Goal: Task Accomplishment & Management: Manage account settings

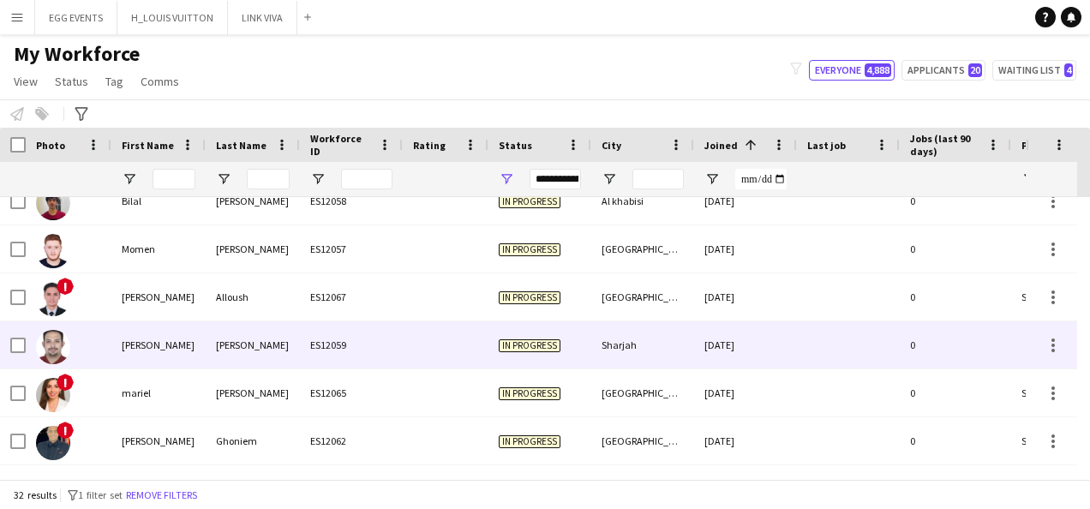
scroll to position [884, 0]
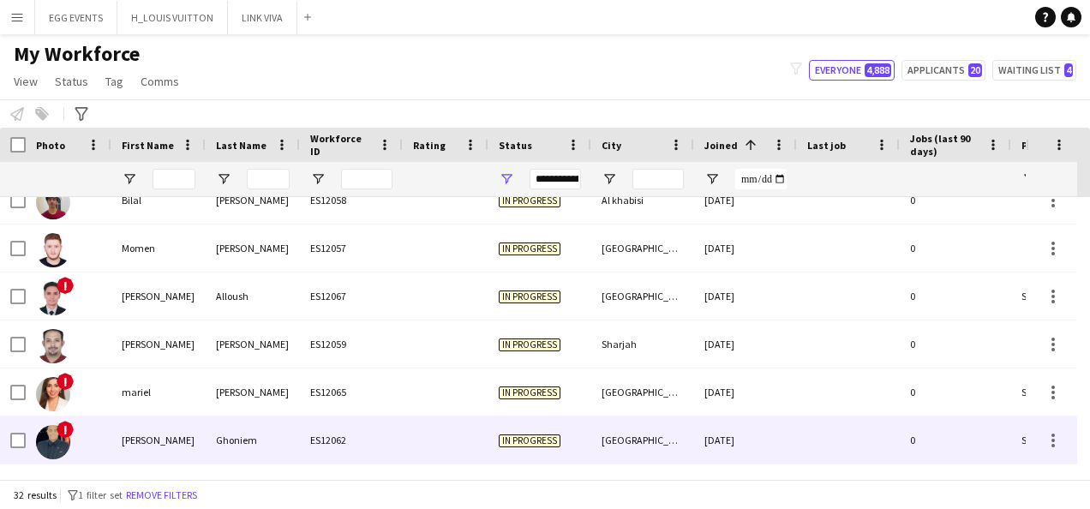
click at [538, 435] on span "In progress" at bounding box center [530, 441] width 62 height 13
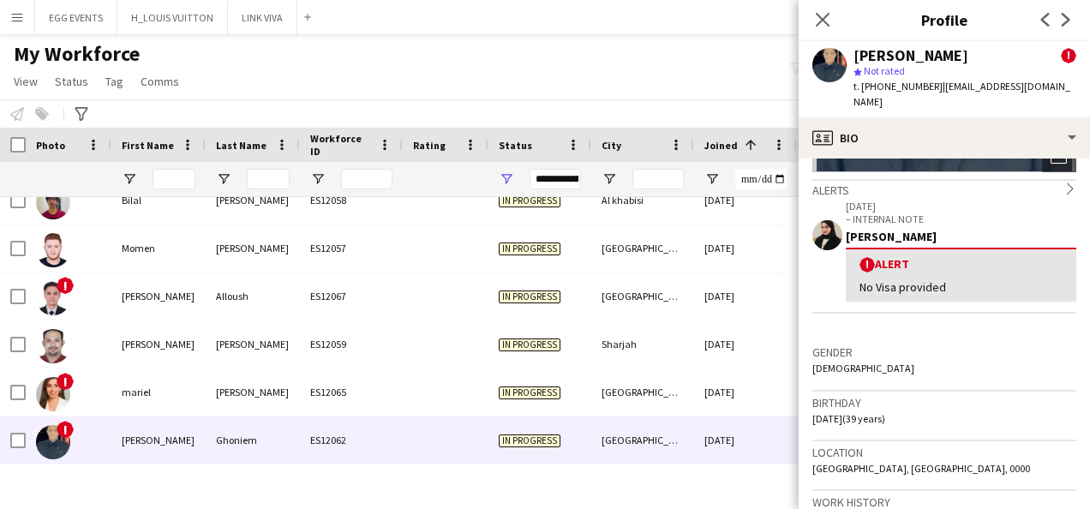
scroll to position [256, 0]
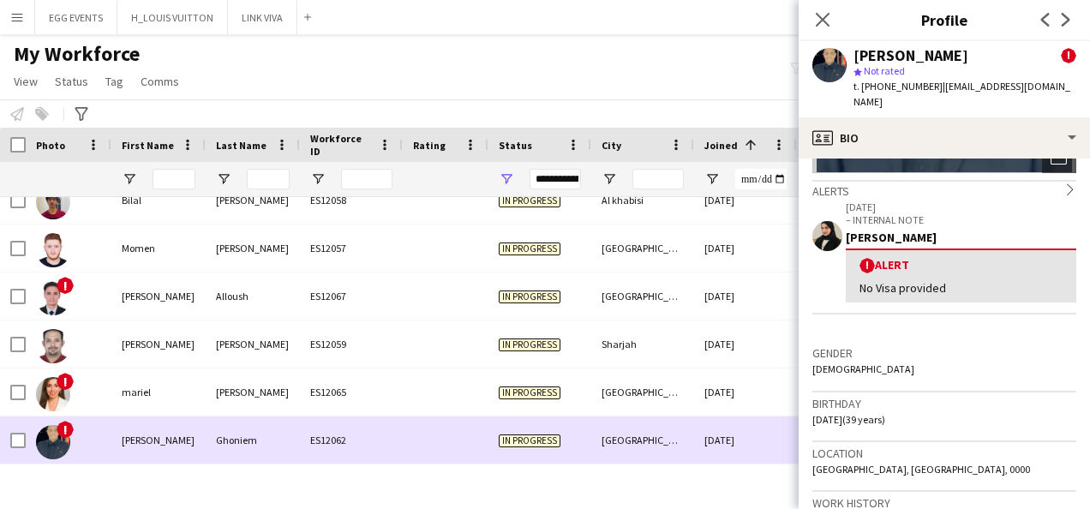
click at [586, 435] on div "In progress" at bounding box center [539, 440] width 103 height 47
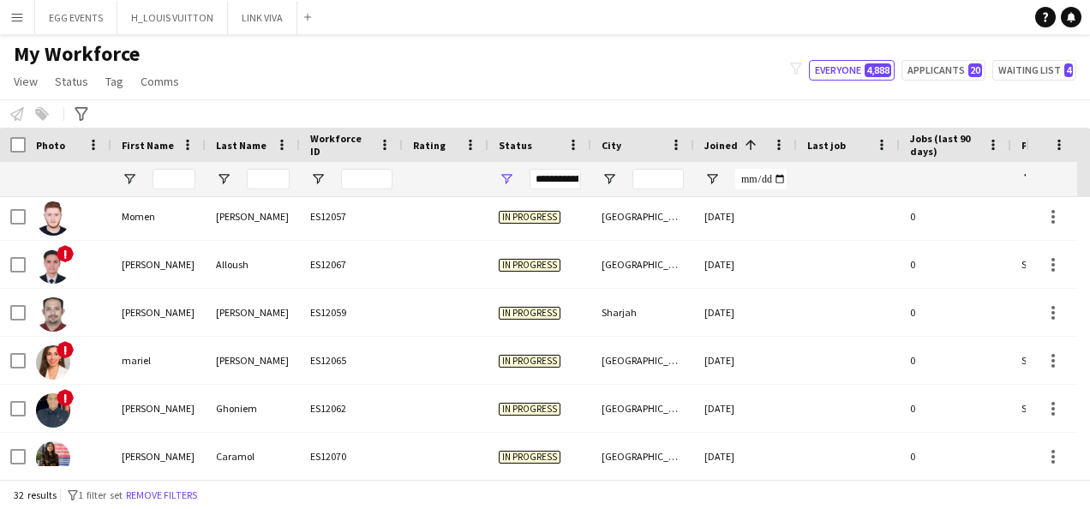
scroll to position [1267, 0]
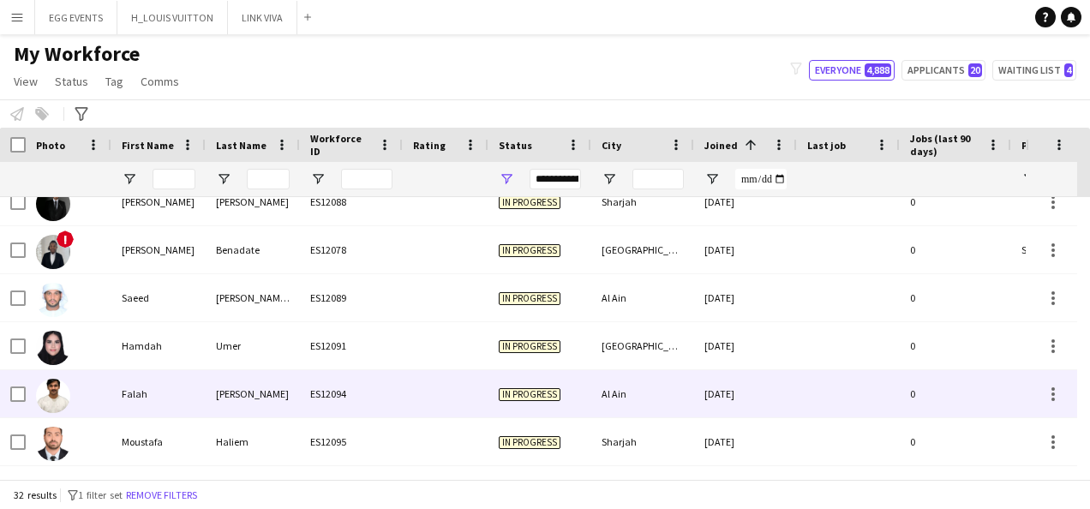
click at [608, 403] on div "Al Ain" at bounding box center [642, 393] width 103 height 47
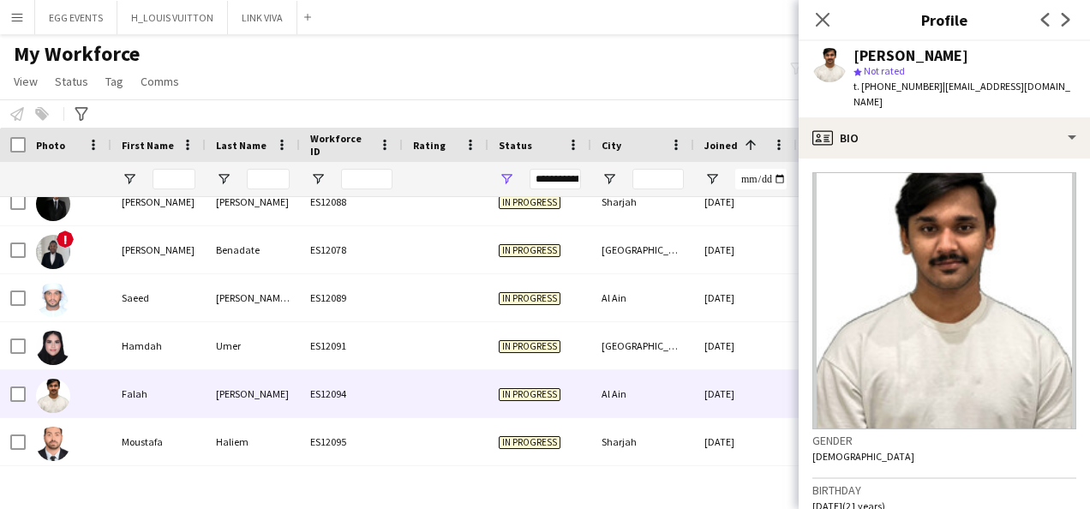
scroll to position [634, 0]
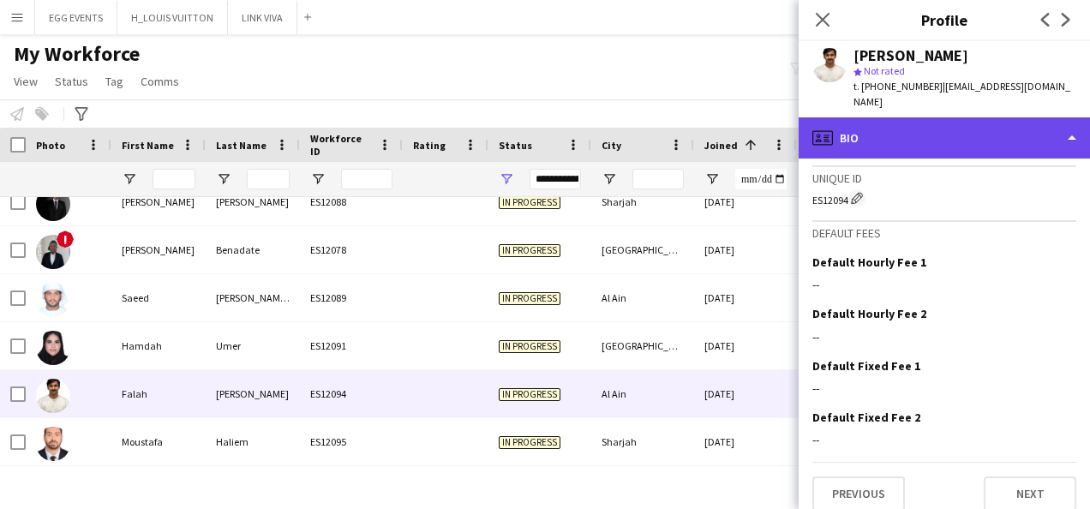
click at [962, 135] on div "profile Bio" at bounding box center [944, 137] width 291 height 41
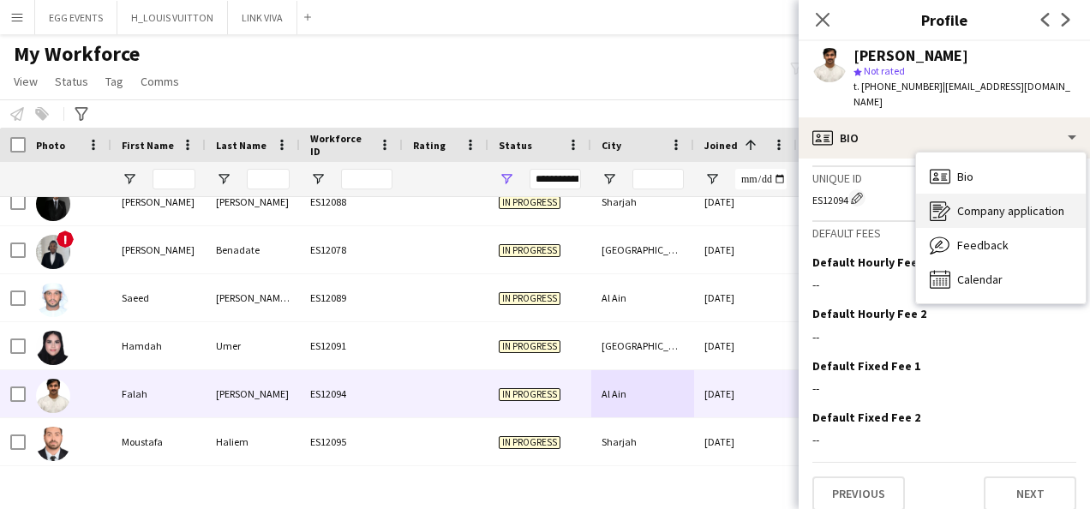
click at [935, 201] on icon "Company application" at bounding box center [940, 211] width 21 height 21
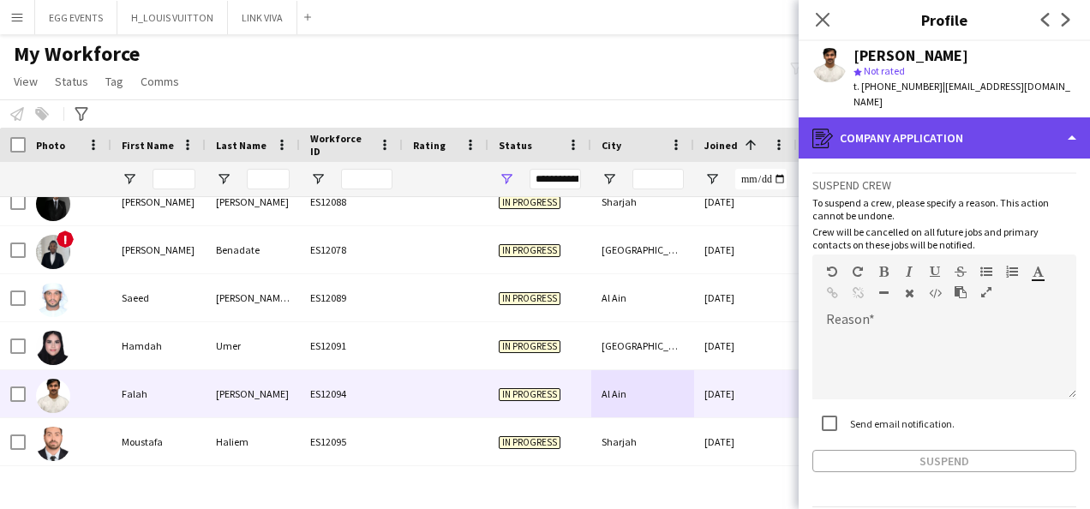
click at [901, 118] on div "register Company application" at bounding box center [944, 137] width 291 height 41
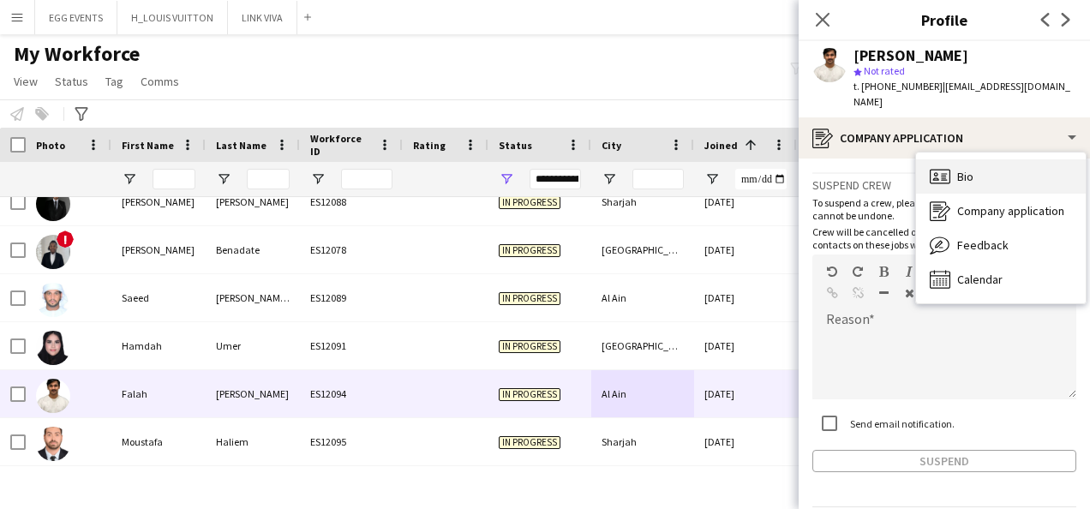
click at [951, 159] on div "Bio Bio" at bounding box center [1001, 176] width 170 height 34
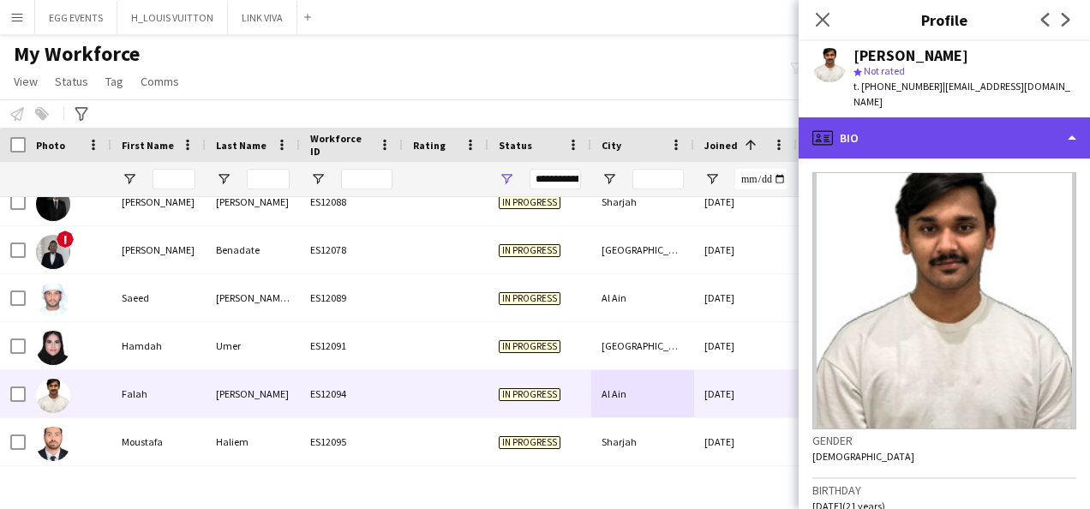
click at [984, 117] on div "profile Bio" at bounding box center [944, 137] width 291 height 41
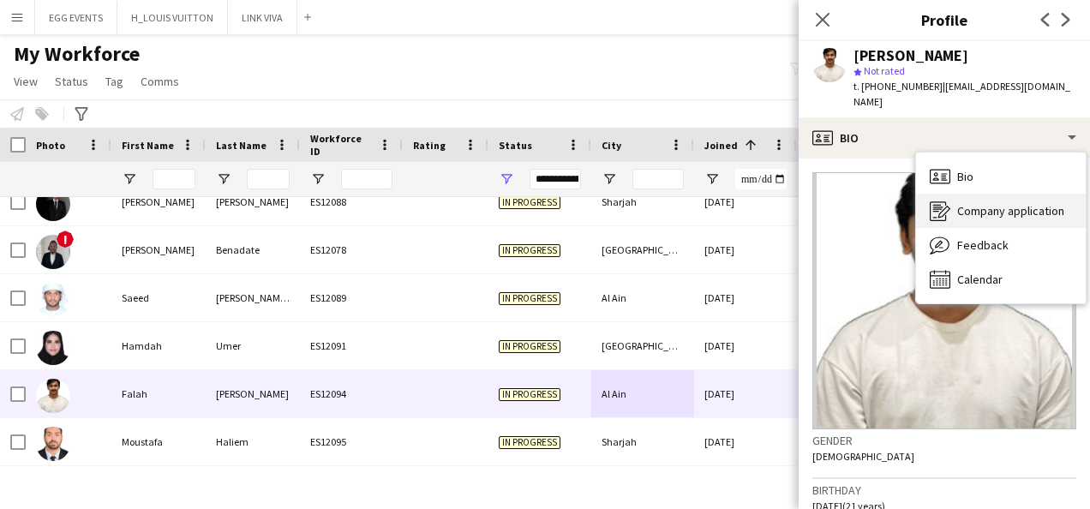
click at [965, 203] on span "Company application" at bounding box center [1010, 210] width 107 height 15
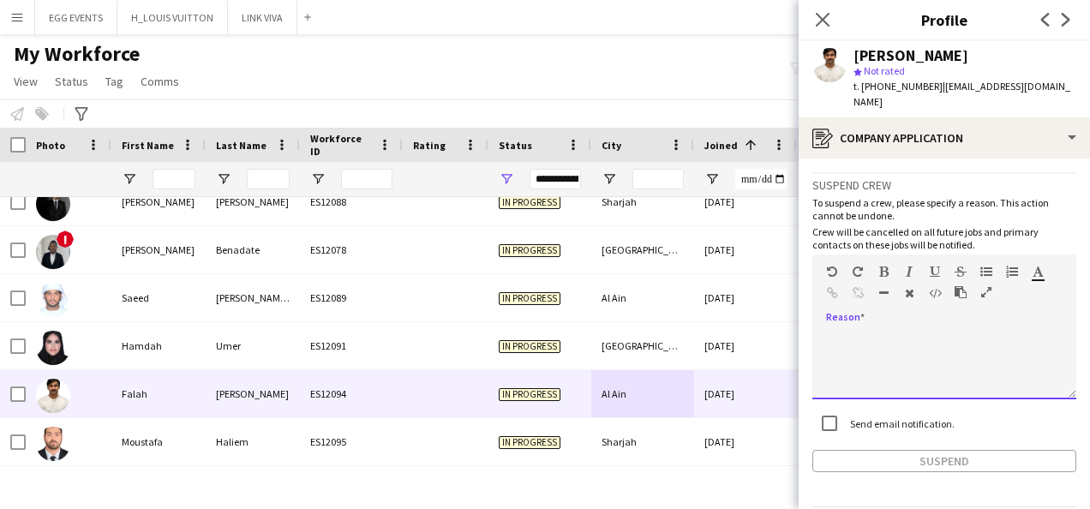
click at [897, 331] on div at bounding box center [944, 365] width 264 height 69
paste div
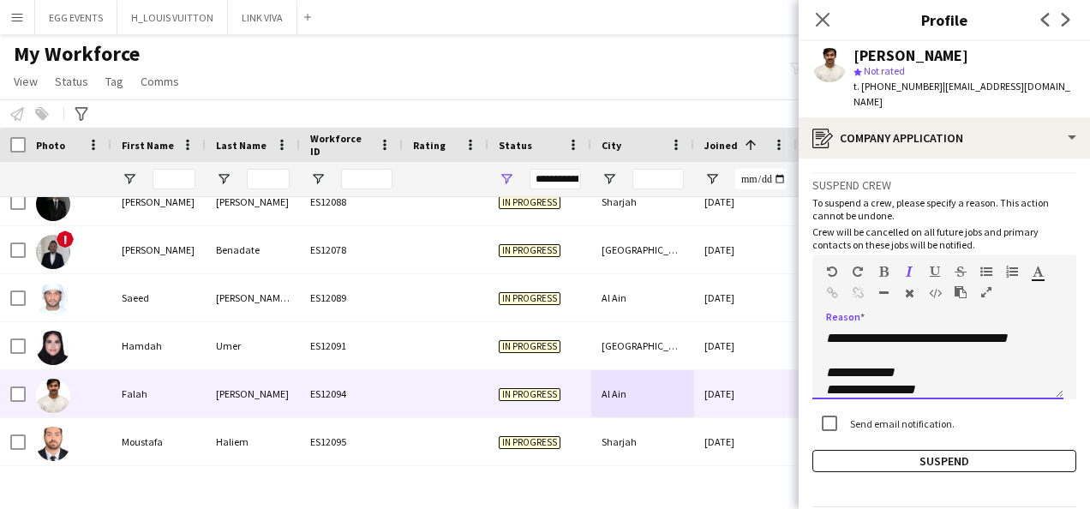
scroll to position [0, 0]
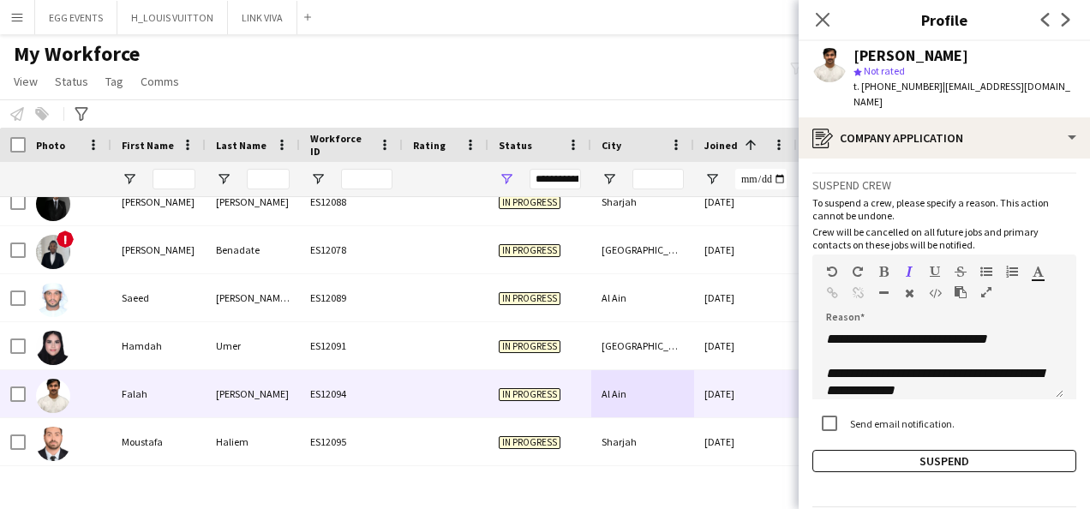
drag, startPoint x: 961, startPoint y: 53, endPoint x: 843, endPoint y: 57, distance: 117.5
click at [843, 57] on div "Falah Hossain star Not rated t. +971509098548 | falah6706@gmail.com" at bounding box center [944, 79] width 291 height 76
copy div "Falah Hossain"
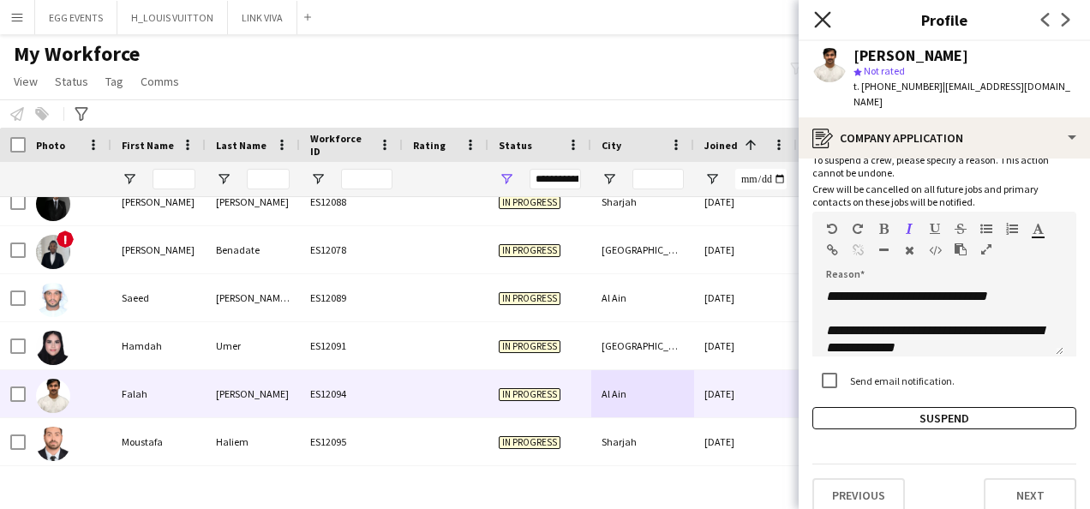
click at [822, 19] on icon at bounding box center [822, 19] width 16 height 16
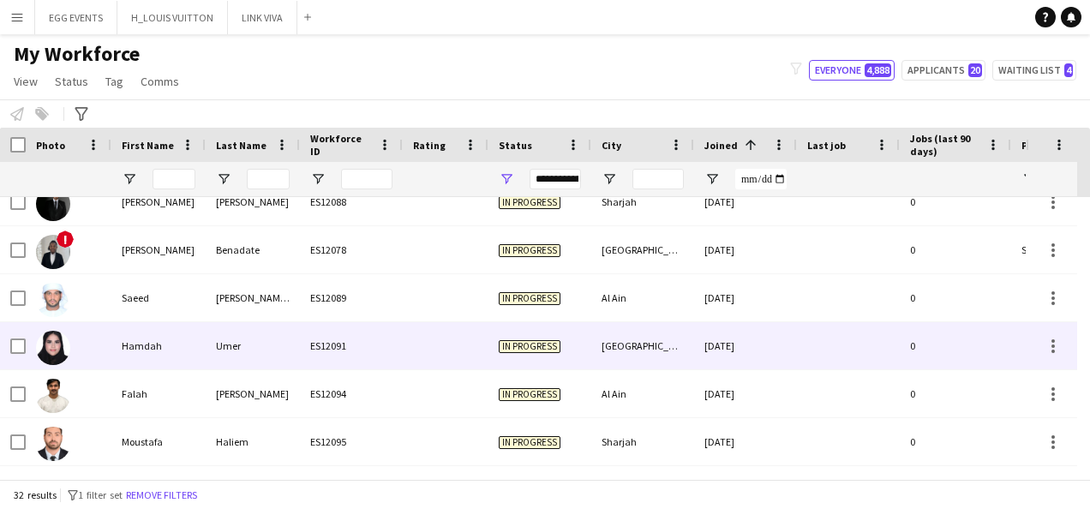
click at [610, 334] on div "[GEOGRAPHIC_DATA]" at bounding box center [642, 345] width 103 height 47
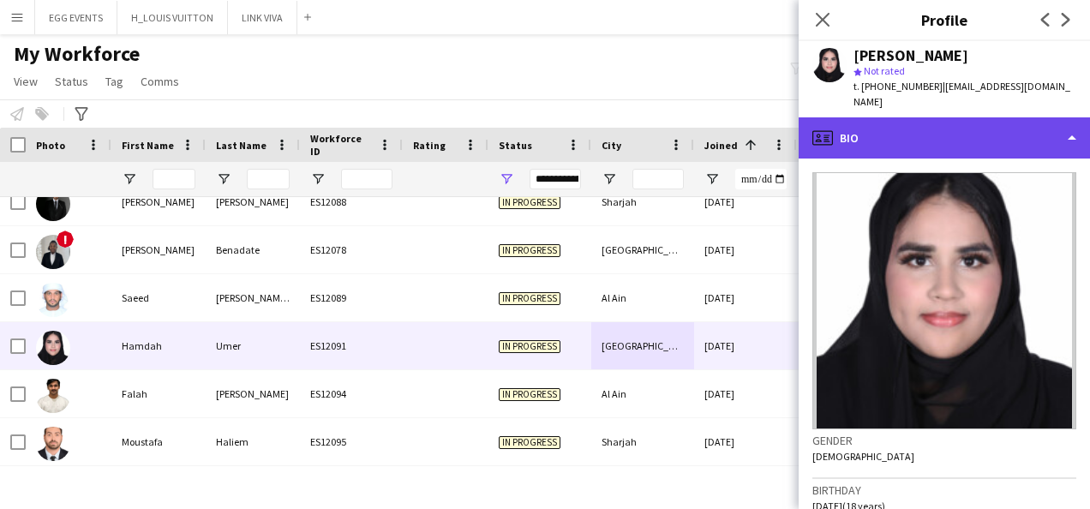
click at [936, 134] on div "profile Bio" at bounding box center [944, 137] width 291 height 41
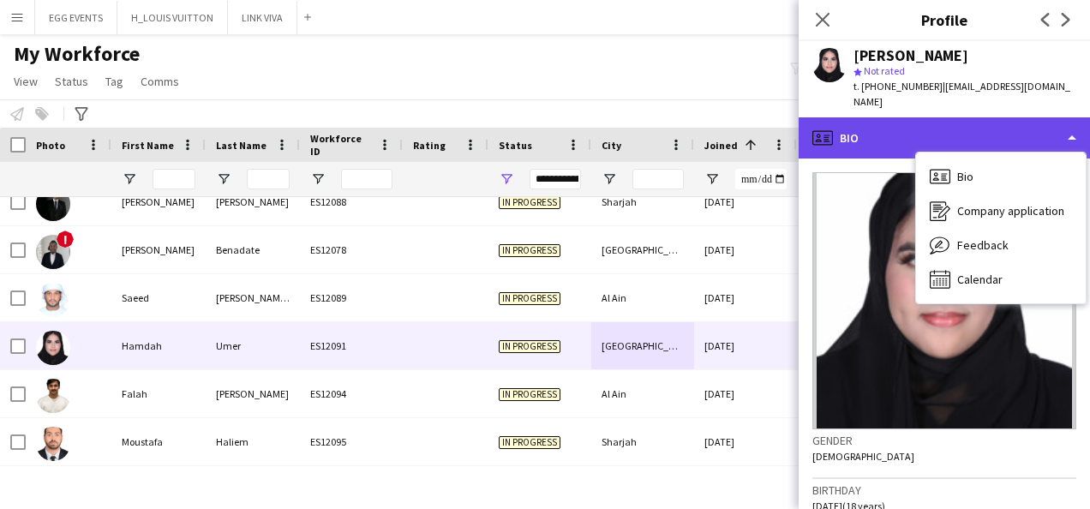
click at [936, 134] on div "profile Bio" at bounding box center [944, 137] width 291 height 41
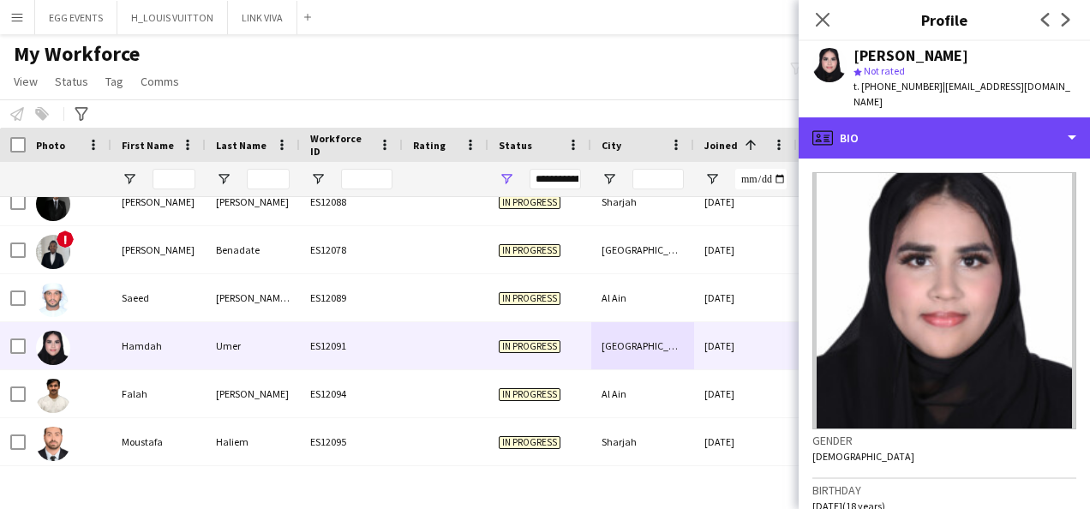
scroll to position [618, 0]
click at [714, 317] on div "14-08-2025" at bounding box center [745, 297] width 103 height 47
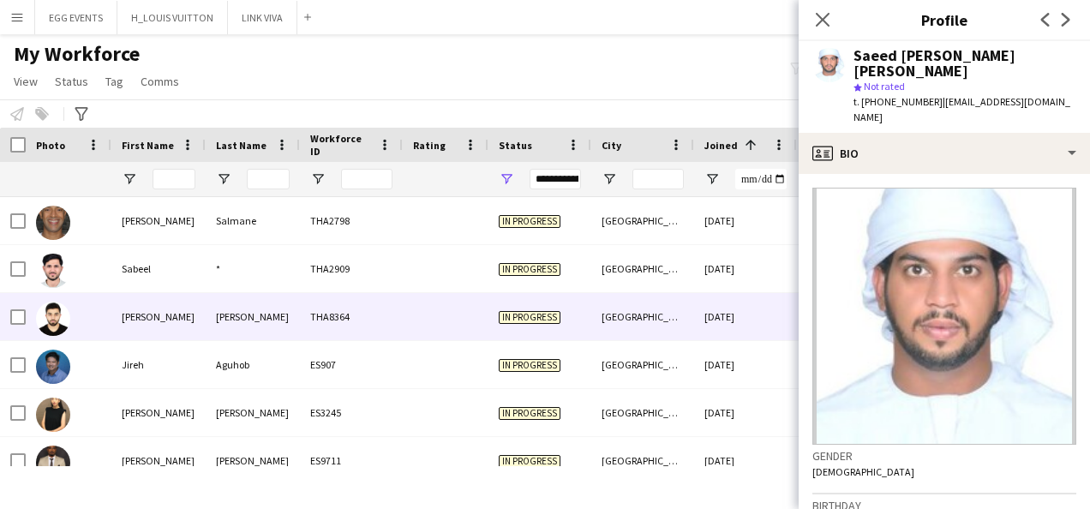
click at [722, 297] on div "03-10-2022" at bounding box center [745, 316] width 103 height 47
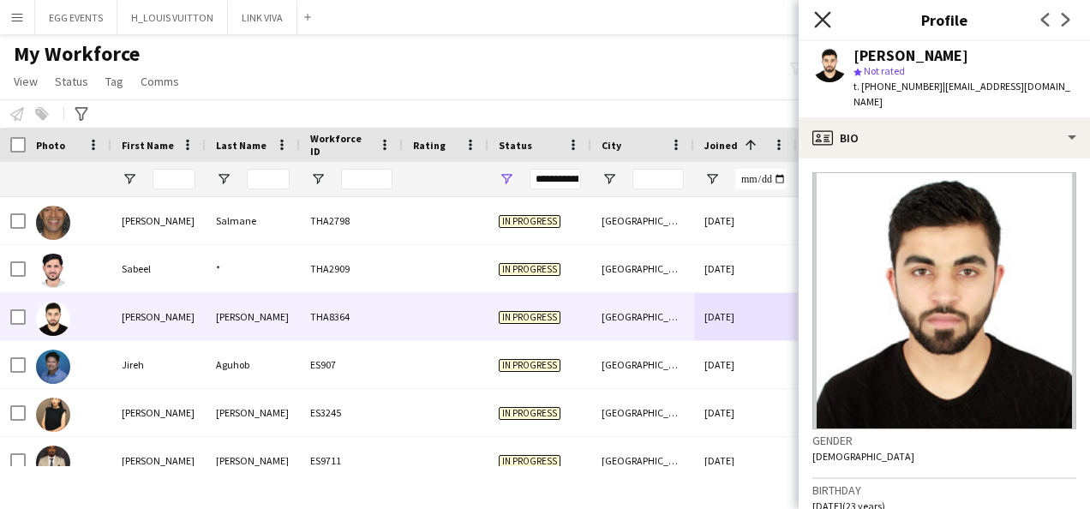
drag, startPoint x: 825, startPoint y: 3, endPoint x: 818, endPoint y: 21, distance: 19.3
click at [818, 21] on div "Close pop-in" at bounding box center [823, 19] width 48 height 39
click at [818, 21] on icon "Close pop-in" at bounding box center [822, 19] width 16 height 16
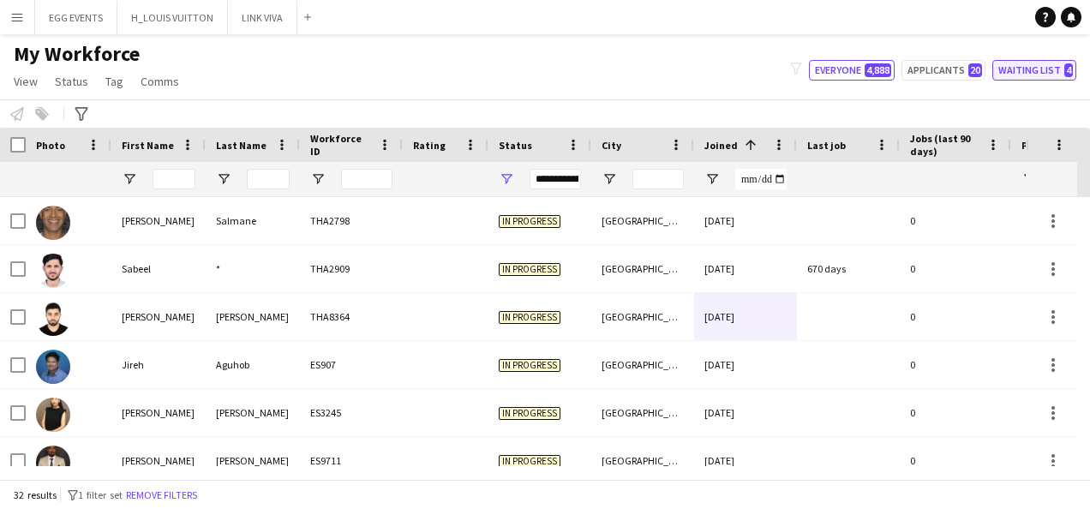
click at [998, 71] on button "Waiting list 4" at bounding box center [1034, 70] width 84 height 21
type input "**********"
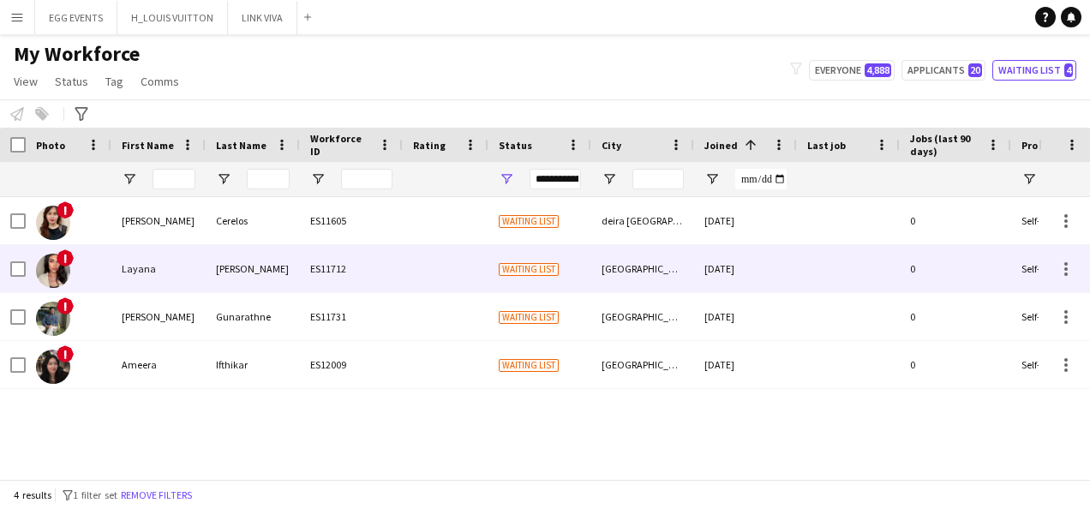
click at [705, 253] on div "12-06-2025" at bounding box center [745, 268] width 103 height 47
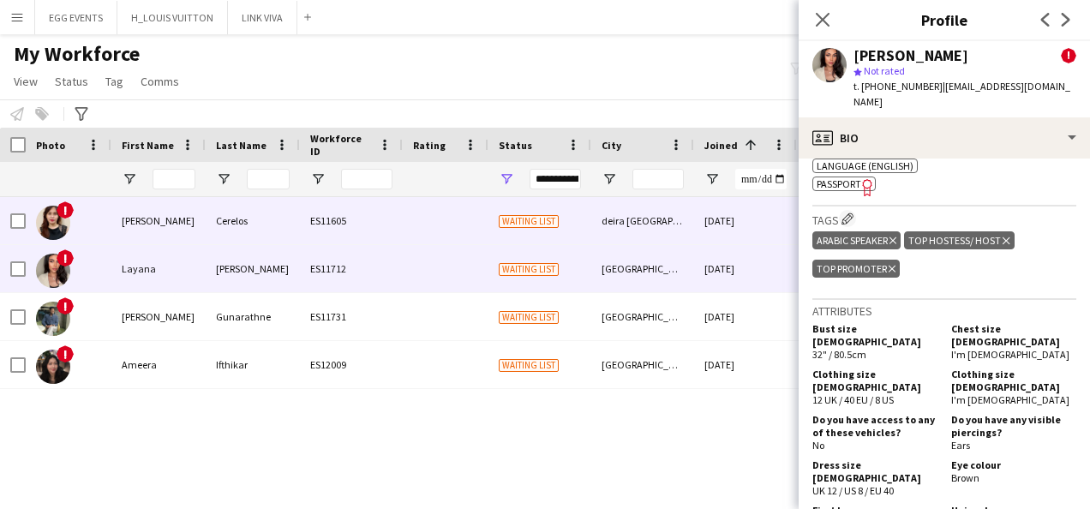
click at [727, 232] on div "02-06-2025" at bounding box center [745, 220] width 103 height 47
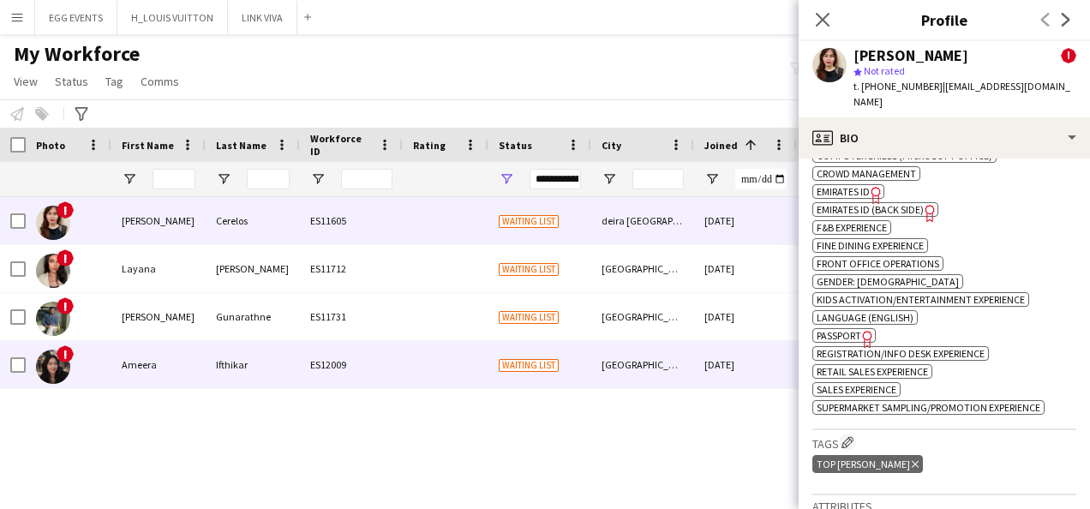
click at [725, 351] on div "14-07-2025" at bounding box center [745, 364] width 103 height 47
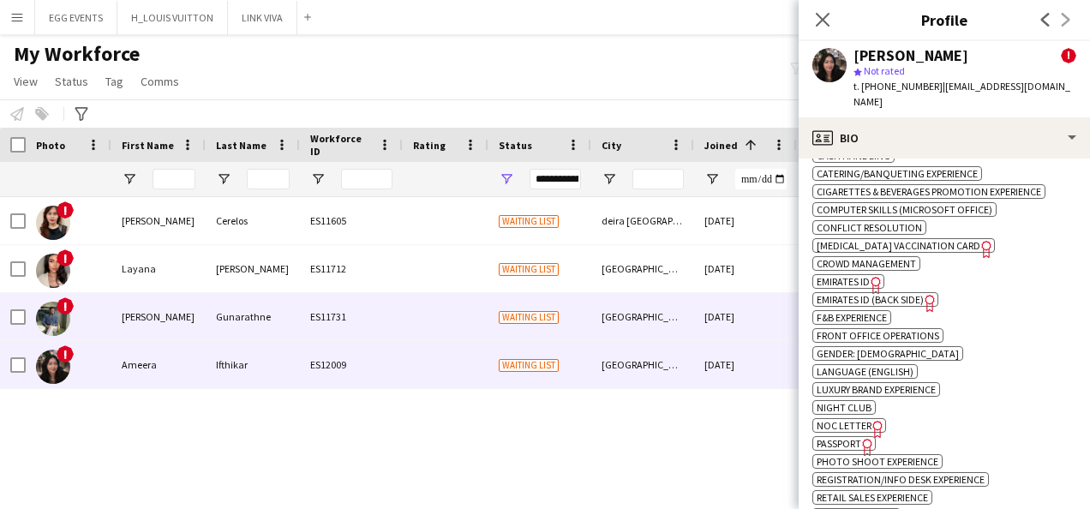
click at [719, 322] on div "14-06-2025" at bounding box center [745, 316] width 103 height 47
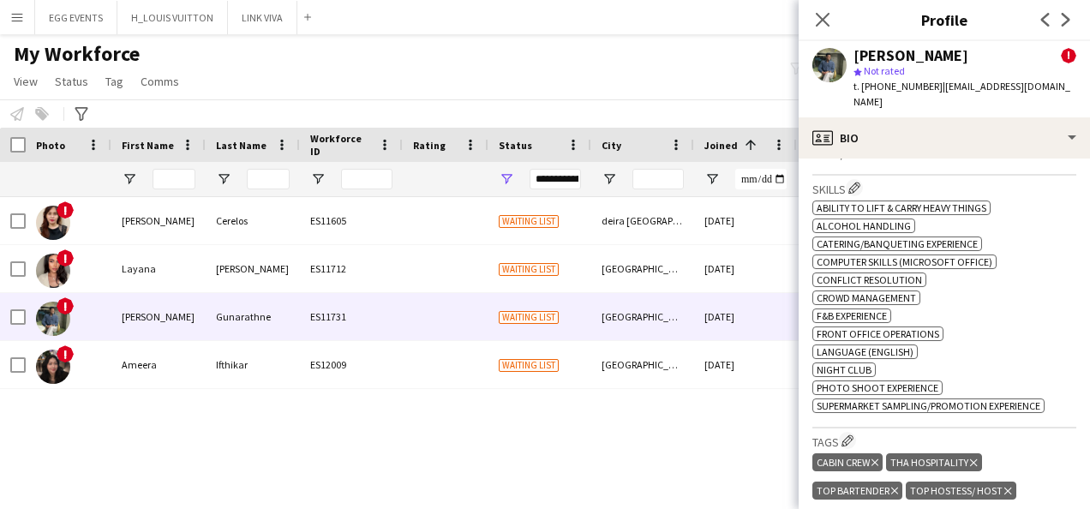
scroll to position [847, 0]
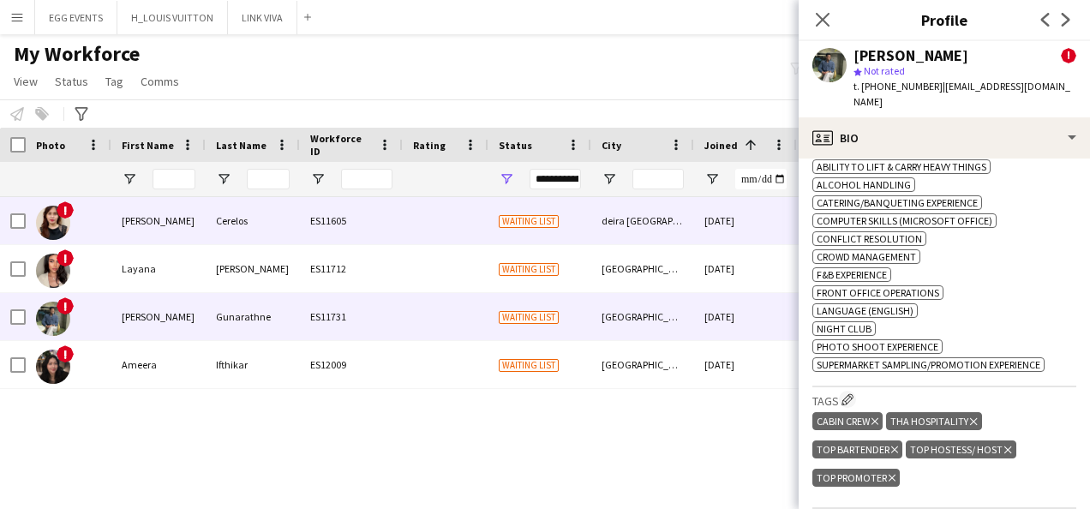
click at [619, 231] on div "deira dubai" at bounding box center [642, 220] width 103 height 47
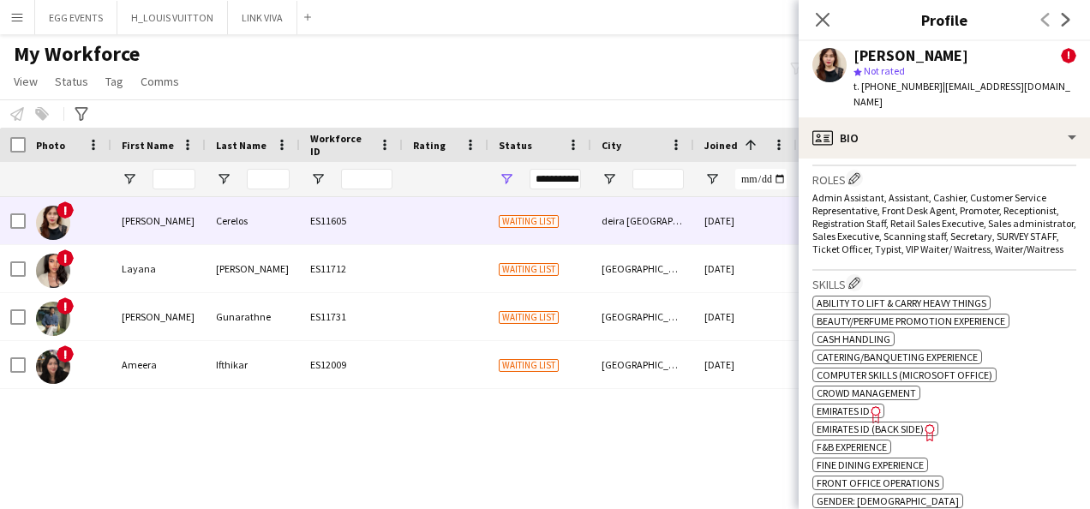
scroll to position [900, 0]
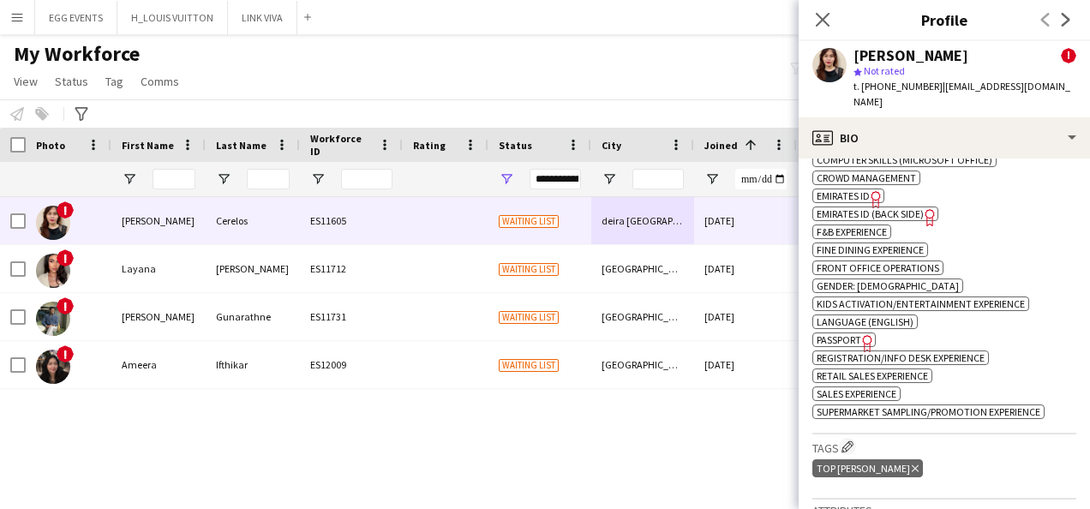
click at [849, 189] on span "Emirates ID" at bounding box center [843, 195] width 53 height 13
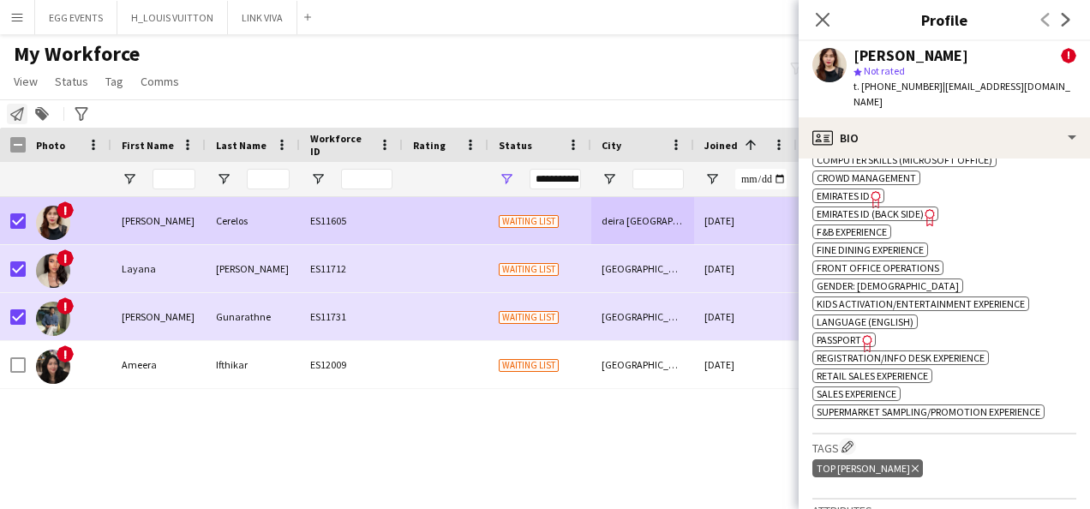
click at [21, 117] on icon at bounding box center [17, 114] width 14 height 14
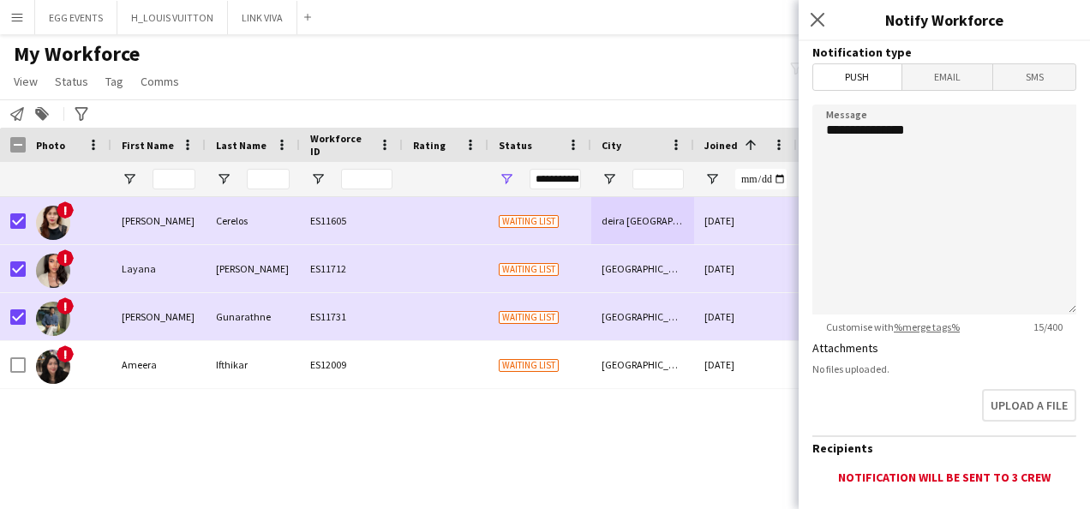
drag, startPoint x: 989, startPoint y: 69, endPoint x: 939, endPoint y: 74, distance: 50.0
click at [939, 74] on mat-button-toggle-group "Push Email SMS" at bounding box center [944, 76] width 264 height 27
click at [939, 74] on span "Email" at bounding box center [947, 77] width 91 height 26
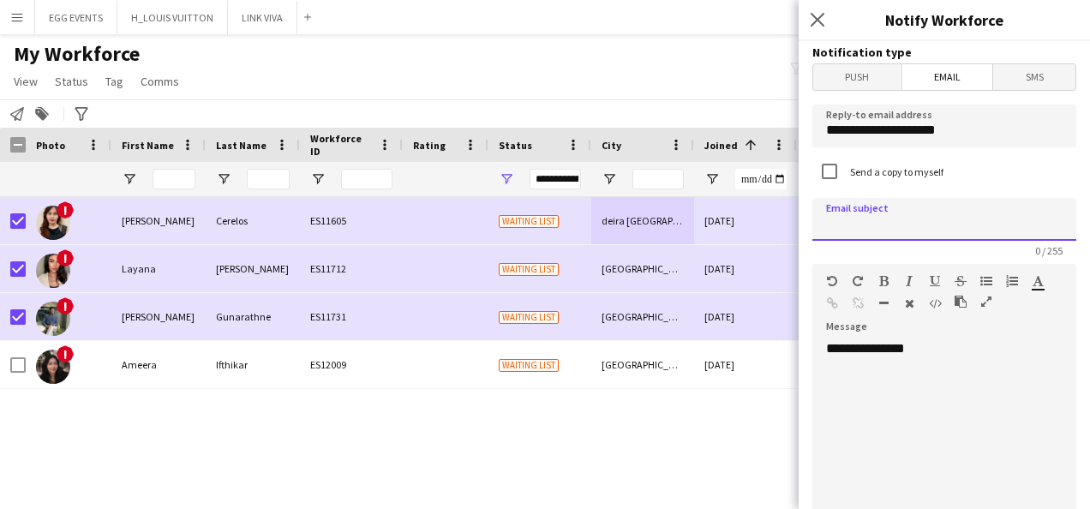
click at [923, 210] on input at bounding box center [944, 219] width 264 height 43
type input "**********"
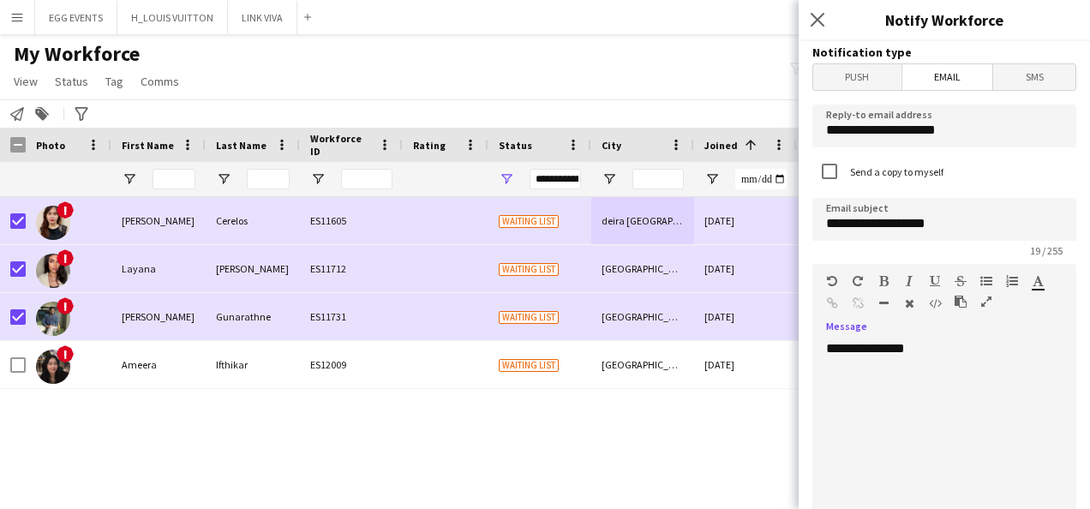
click at [939, 340] on div "**********" at bounding box center [937, 443] width 251 height 206
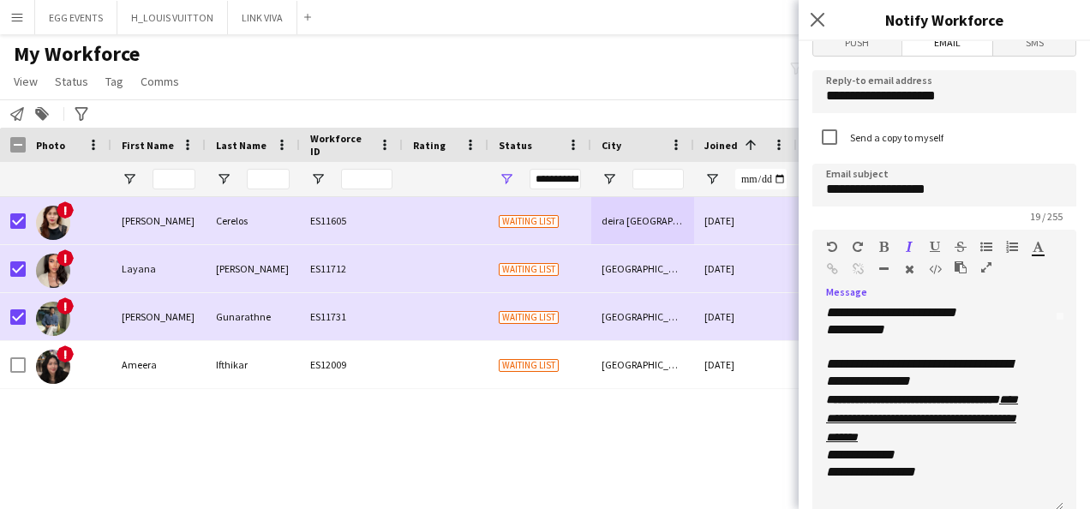
scroll to position [485, 0]
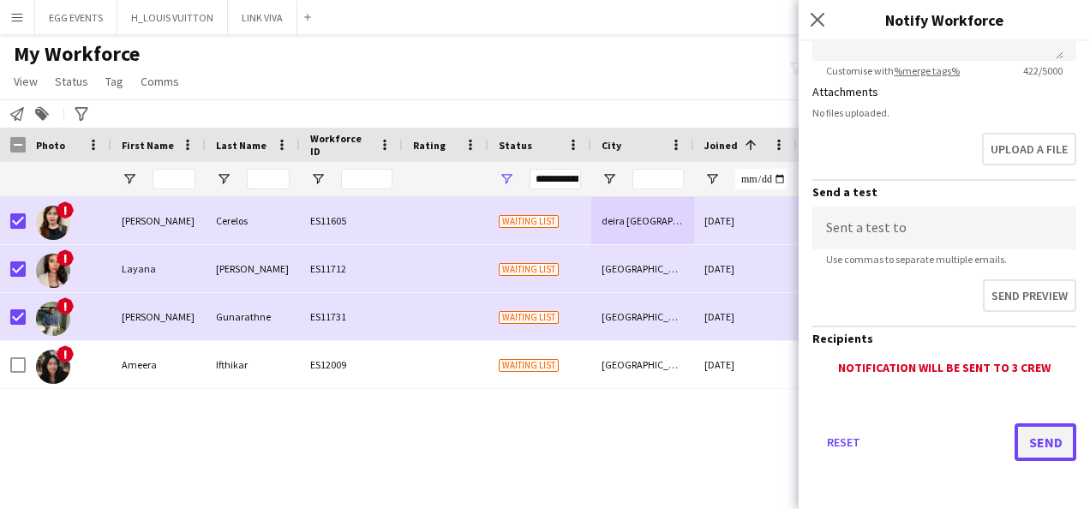
click at [1015, 446] on button "Send" at bounding box center [1046, 442] width 62 height 38
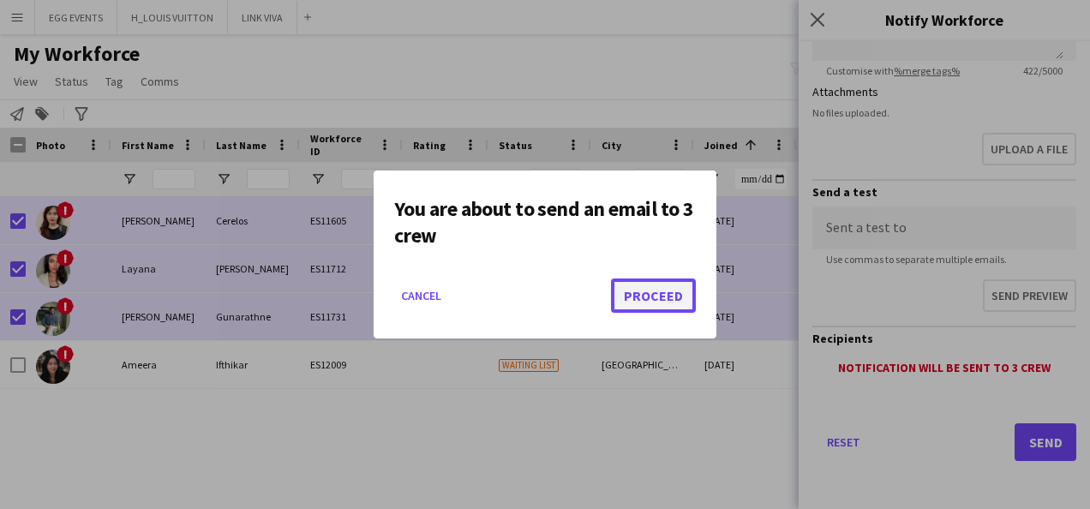
click at [629, 301] on button "Proceed" at bounding box center [653, 296] width 85 height 34
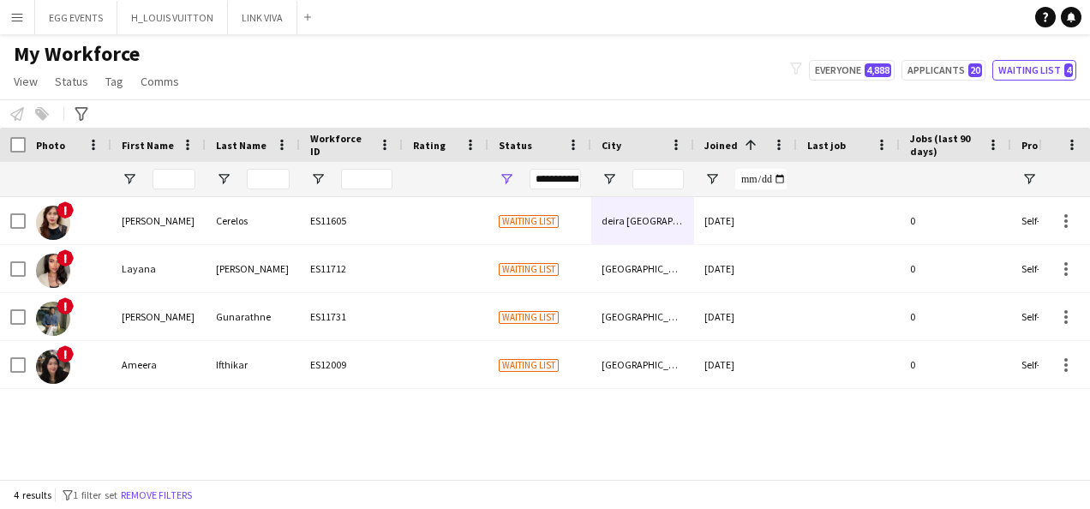
click at [542, 182] on div "**********" at bounding box center [555, 179] width 51 height 21
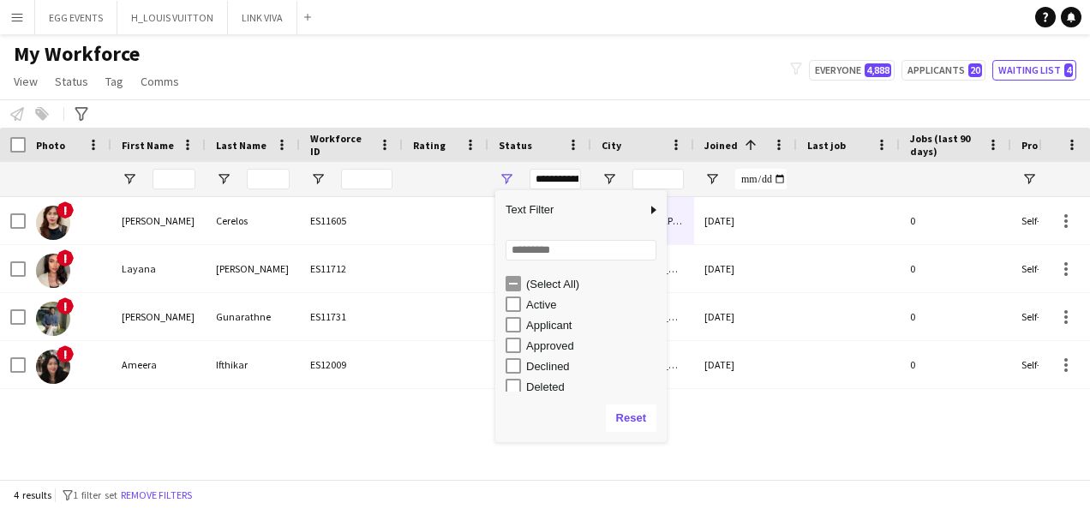
scroll to position [108, 0]
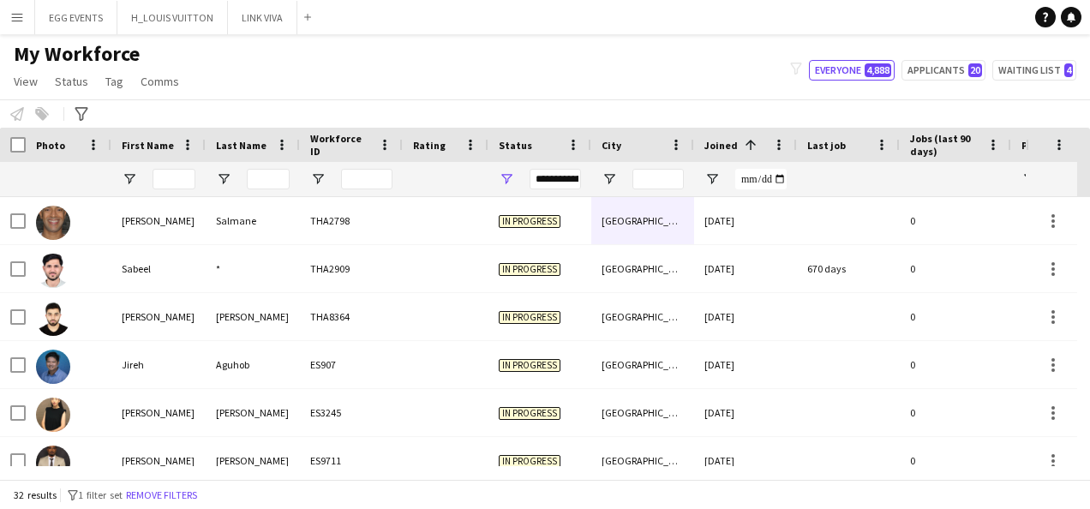
click at [651, 39] on main "My Workforce View Views Default view New view Update view Delete view Edit name…" at bounding box center [545, 260] width 1090 height 452
click at [557, 180] on div "**********" at bounding box center [555, 179] width 51 height 21
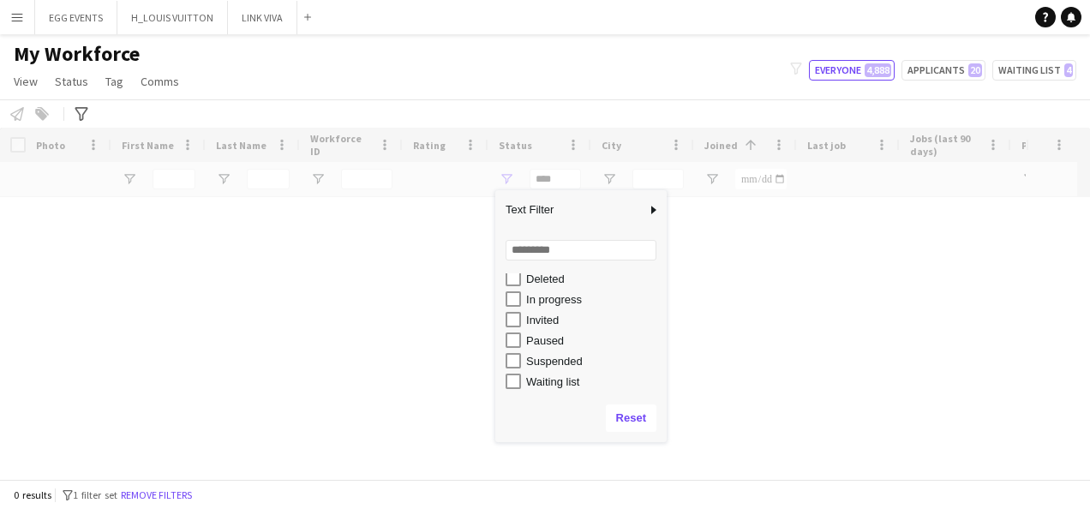
scroll to position [0, 0]
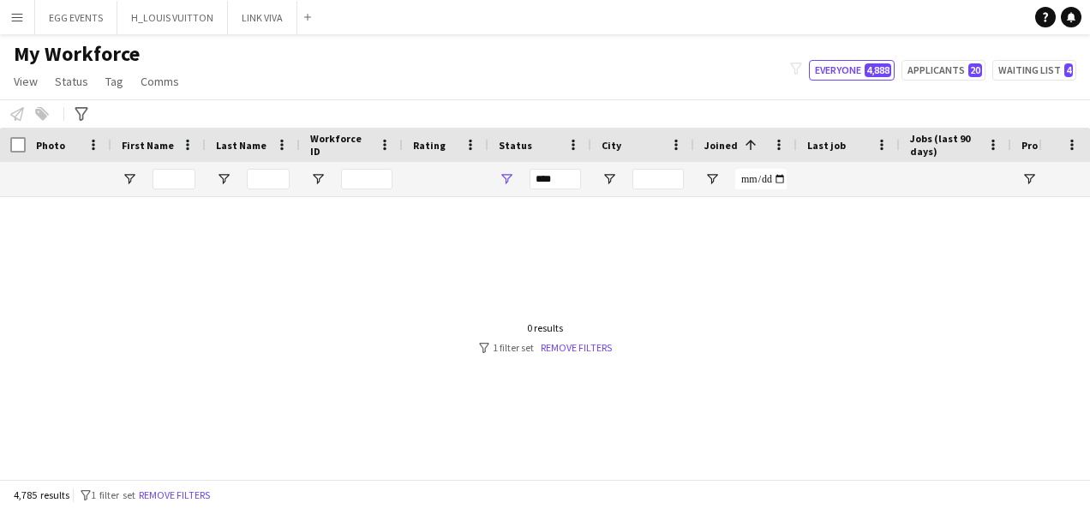
type input "**********"
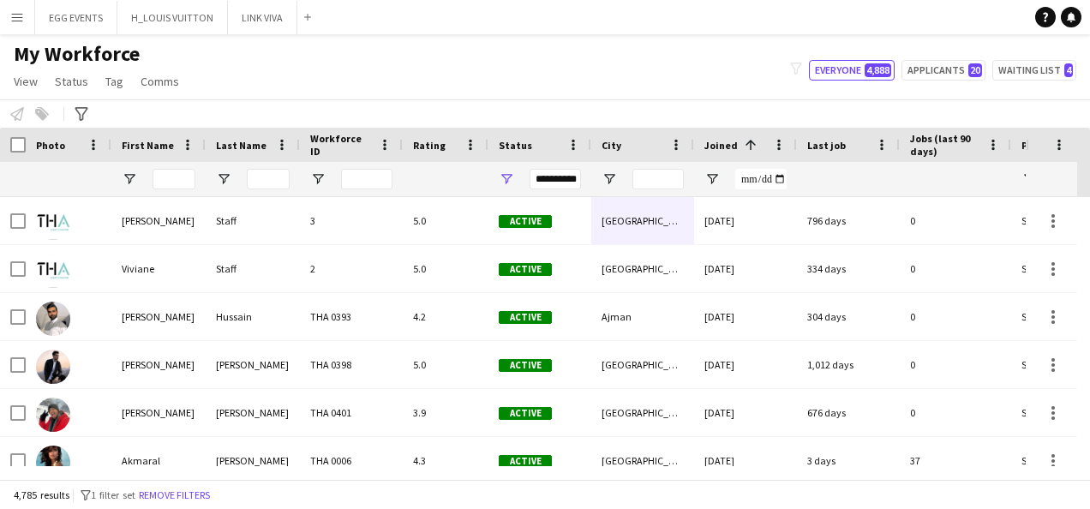
click at [557, 74] on div "My Workforce View Views Default view New view Update view Delete view Edit name…" at bounding box center [545, 70] width 1090 height 58
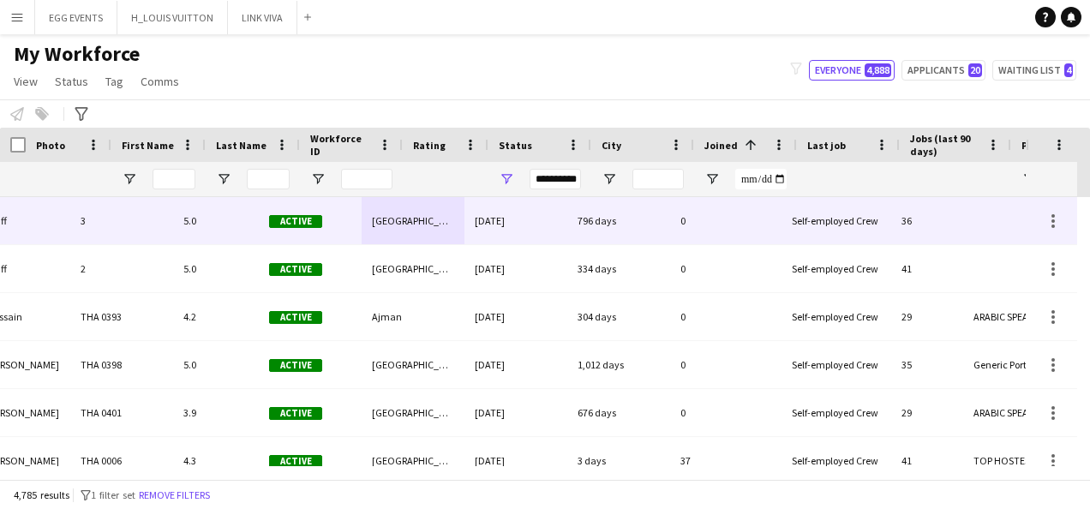
scroll to position [0, 269]
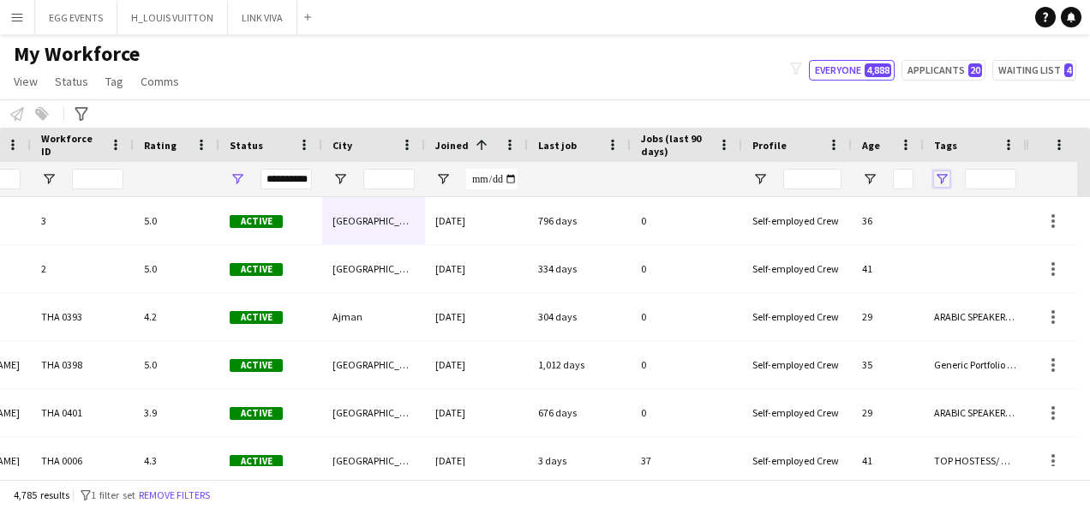
click at [944, 180] on span "Open Filter Menu" at bounding box center [941, 178] width 15 height 15
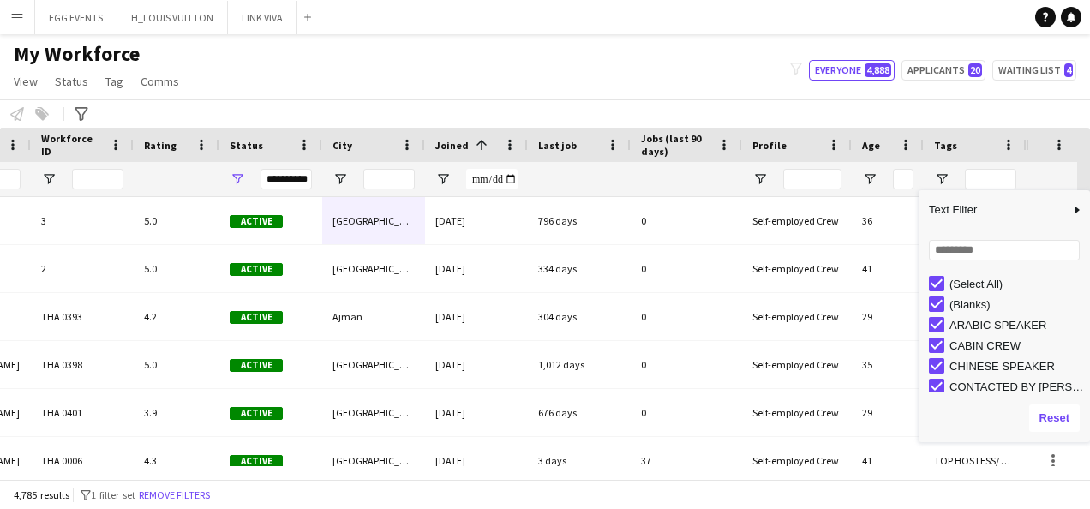
click at [932, 274] on div "(Select All)" at bounding box center [1009, 283] width 161 height 21
click at [938, 273] on div "(Select All)" at bounding box center [1009, 283] width 161 height 21
type input "***"
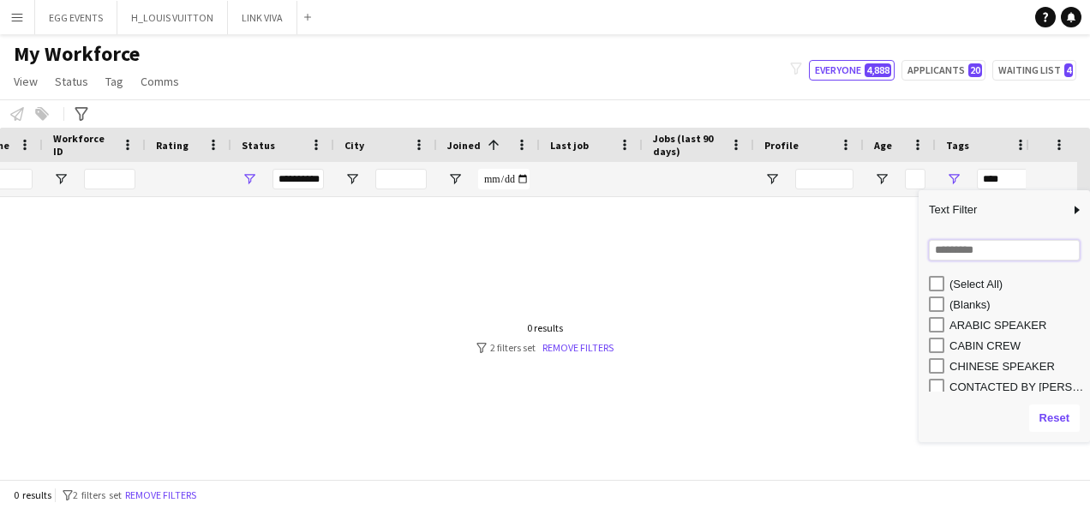
scroll to position [0, 257]
click at [957, 255] on input "Search filter values" at bounding box center [1004, 250] width 151 height 21
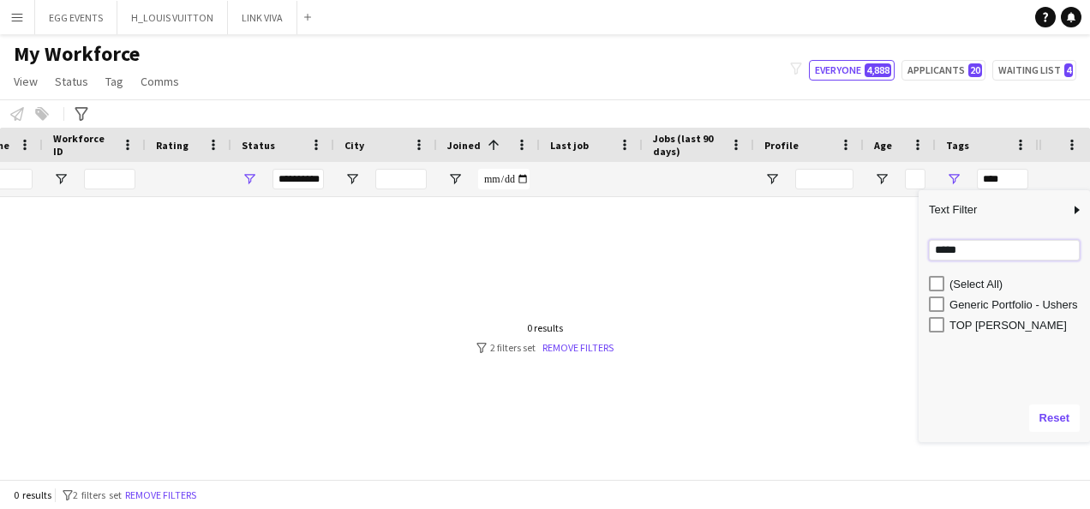
type input "*****"
type input "**********"
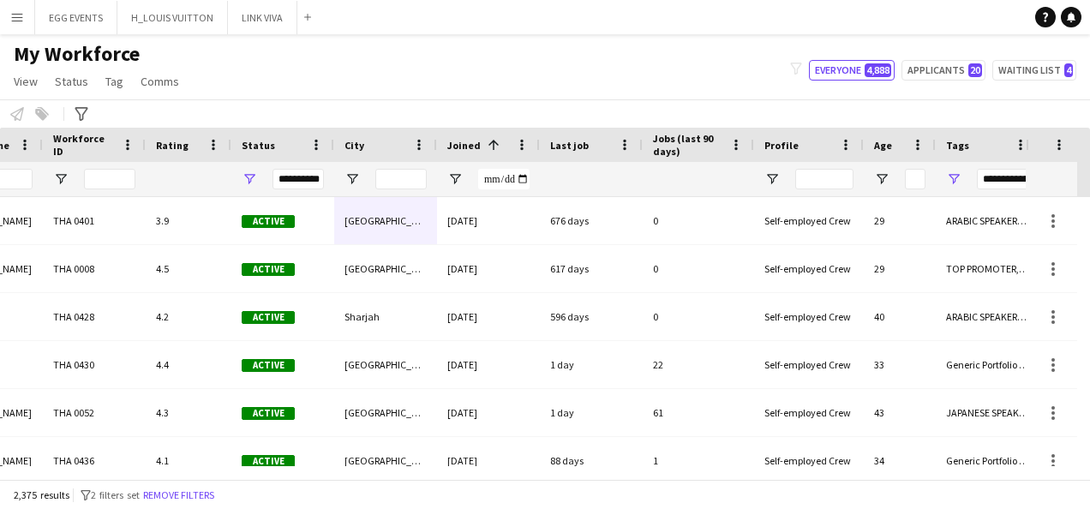
click at [685, 83] on div "My Workforce View Views Default view New view Update view Delete view Edit name…" at bounding box center [545, 70] width 1090 height 58
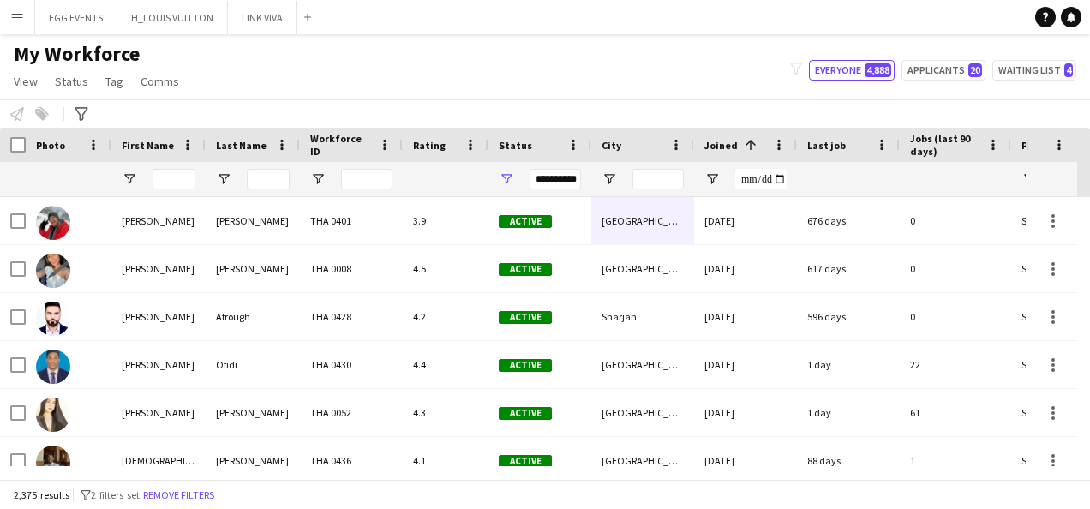
scroll to position [369, 0]
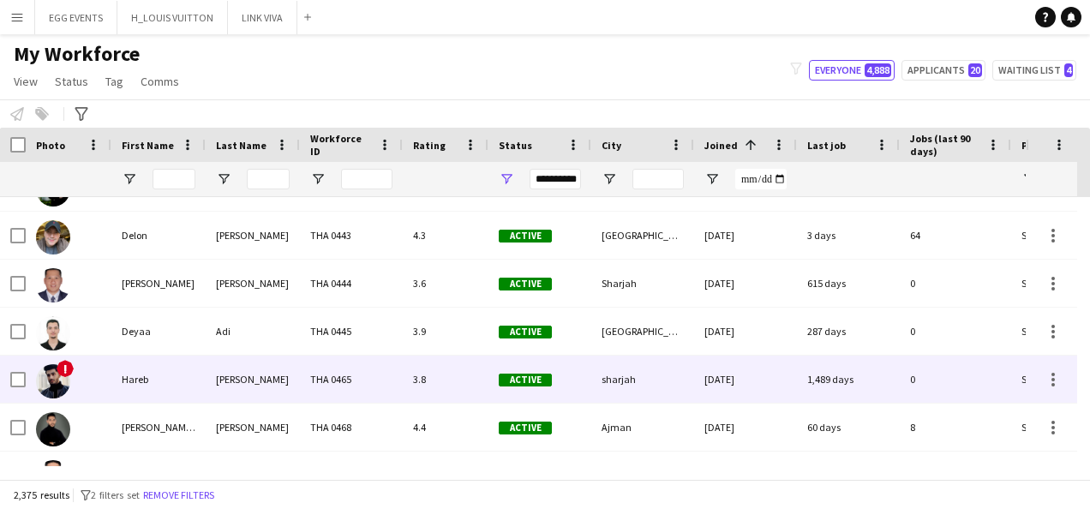
click at [653, 391] on div "sharjah" at bounding box center [642, 379] width 103 height 47
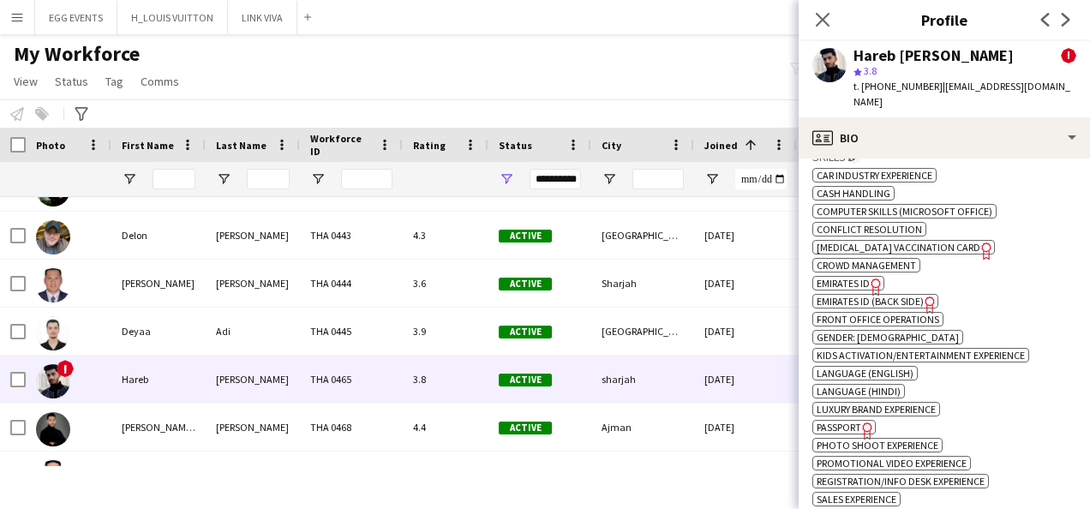
scroll to position [842, 0]
click at [866, 278] on span "Emirates ID" at bounding box center [843, 284] width 53 height 13
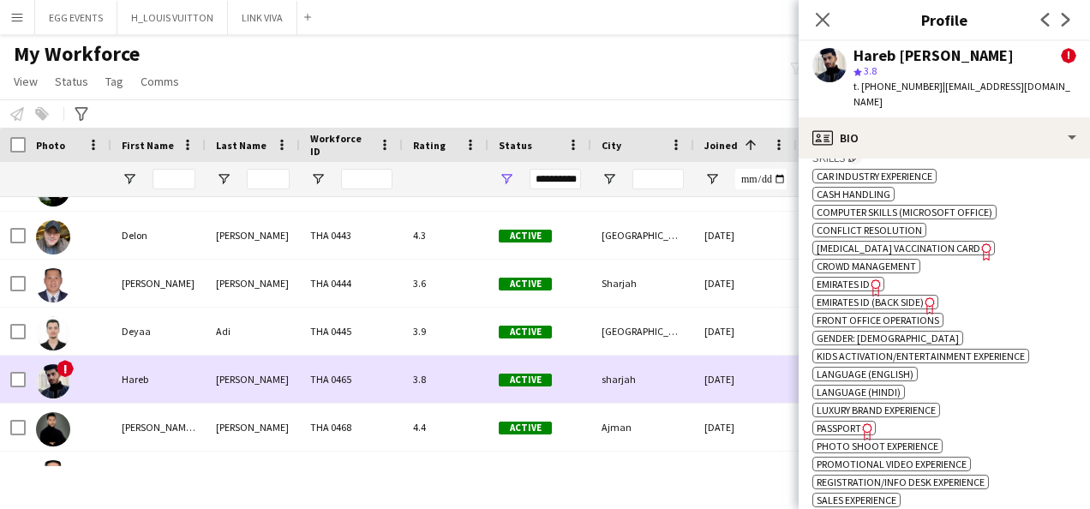
click at [455, 357] on div "3.8" at bounding box center [446, 379] width 86 height 47
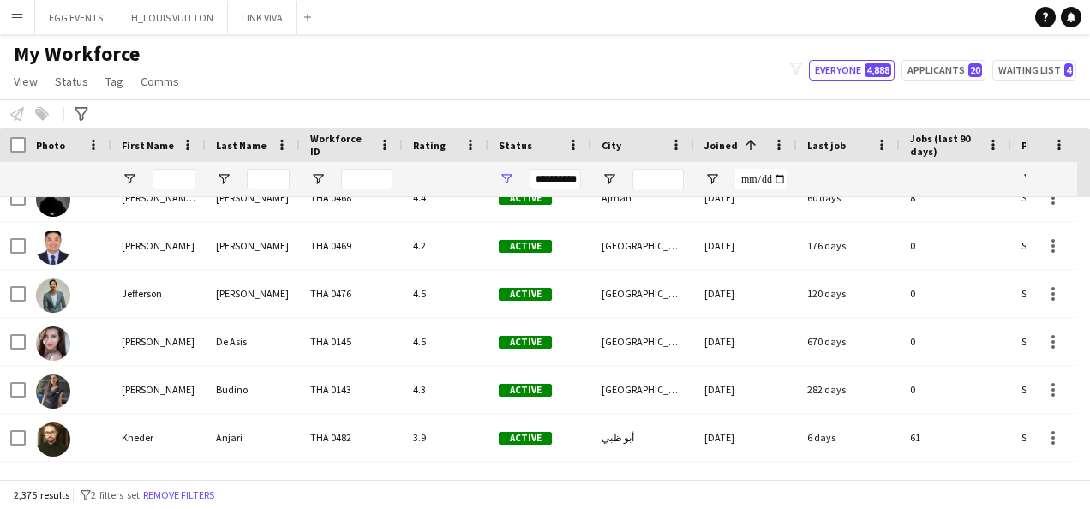
scroll to position [935, 0]
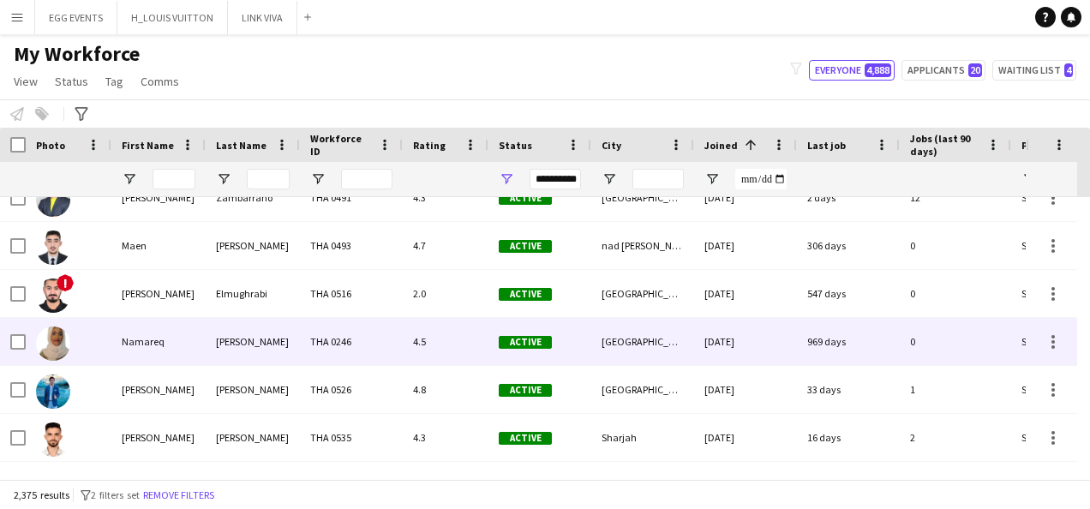
click at [455, 357] on div "4.5" at bounding box center [446, 341] width 86 height 47
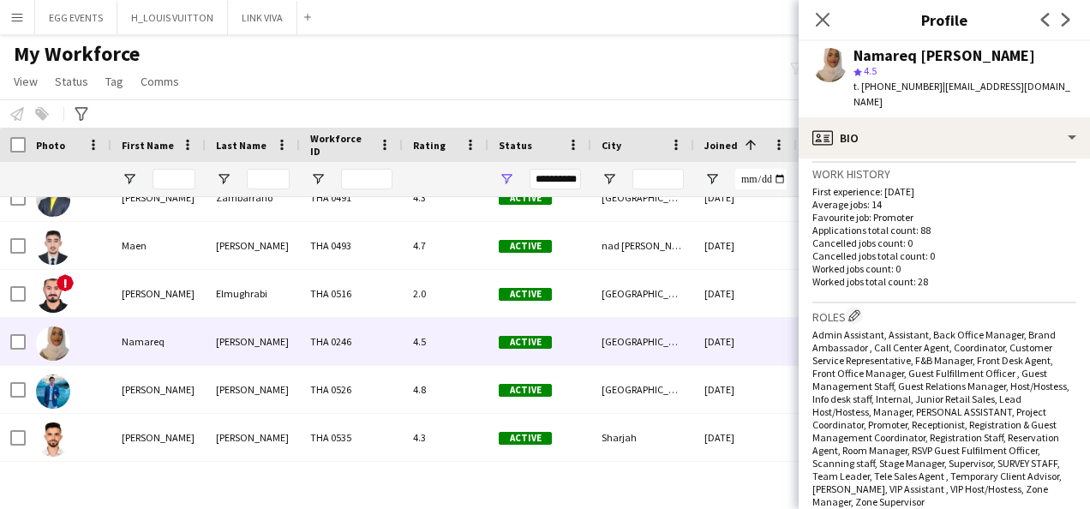
scroll to position [801, 0]
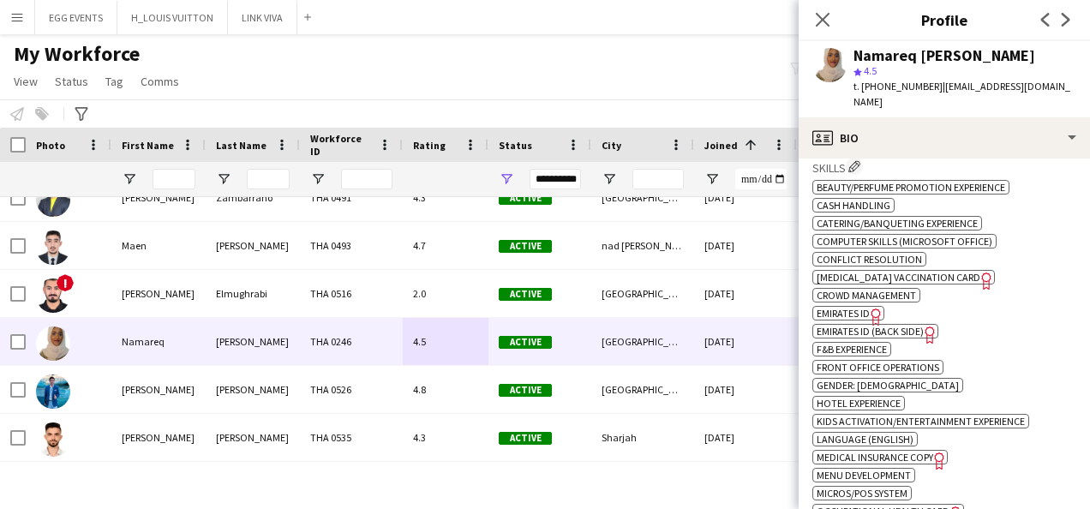
click at [866, 307] on span "Emirates ID" at bounding box center [843, 313] width 53 height 13
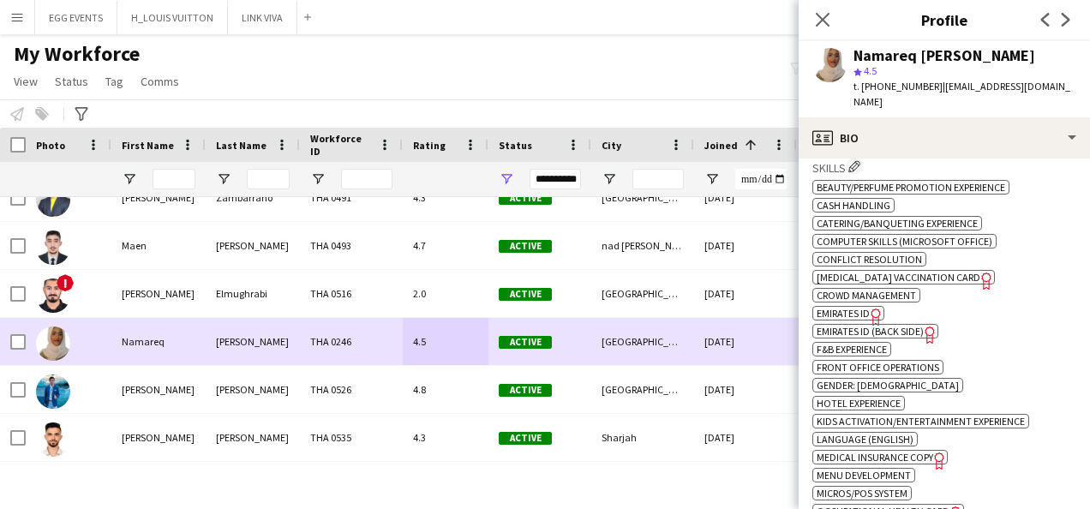
click at [446, 339] on div "4.5" at bounding box center [446, 341] width 86 height 47
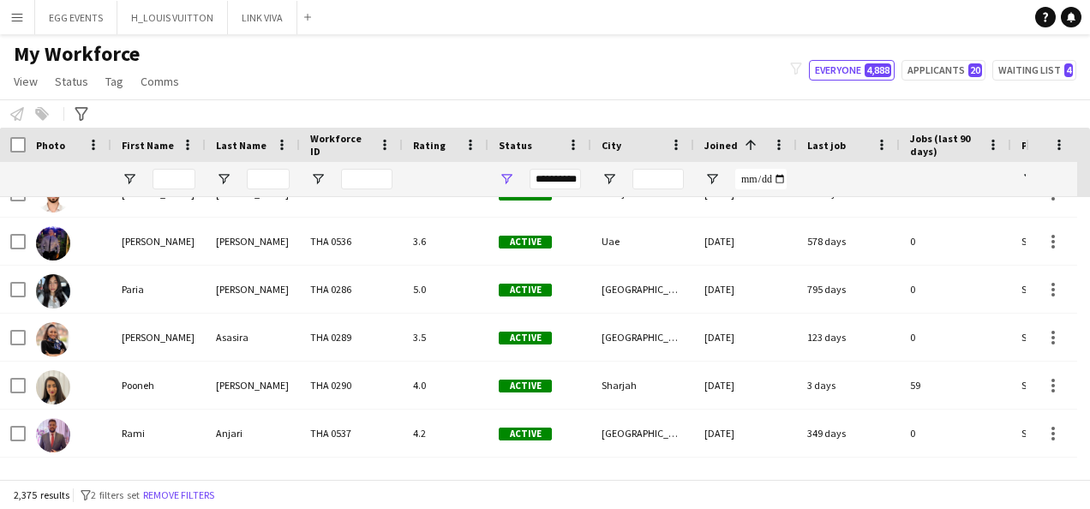
scroll to position [1541, 0]
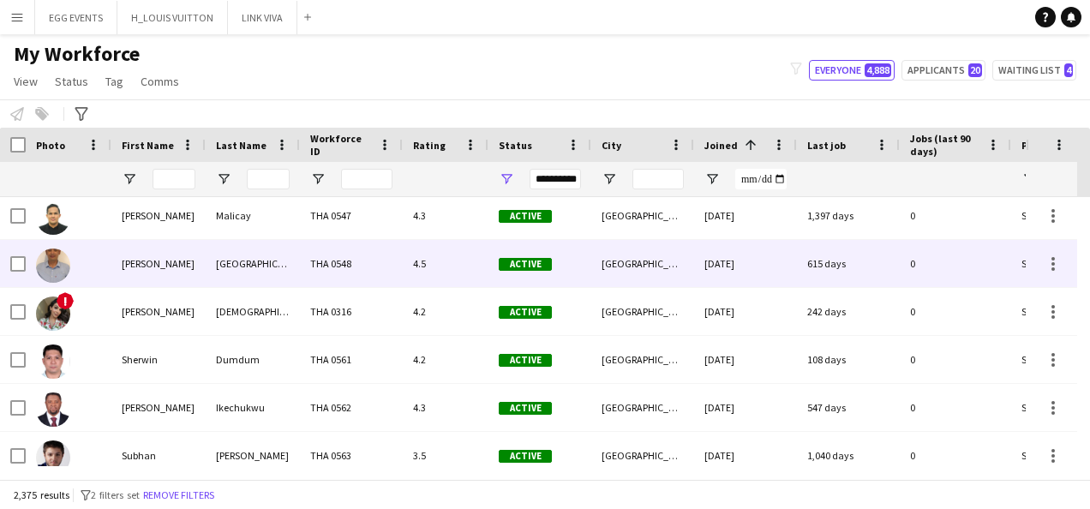
click at [472, 283] on div "4.5" at bounding box center [446, 263] width 86 height 47
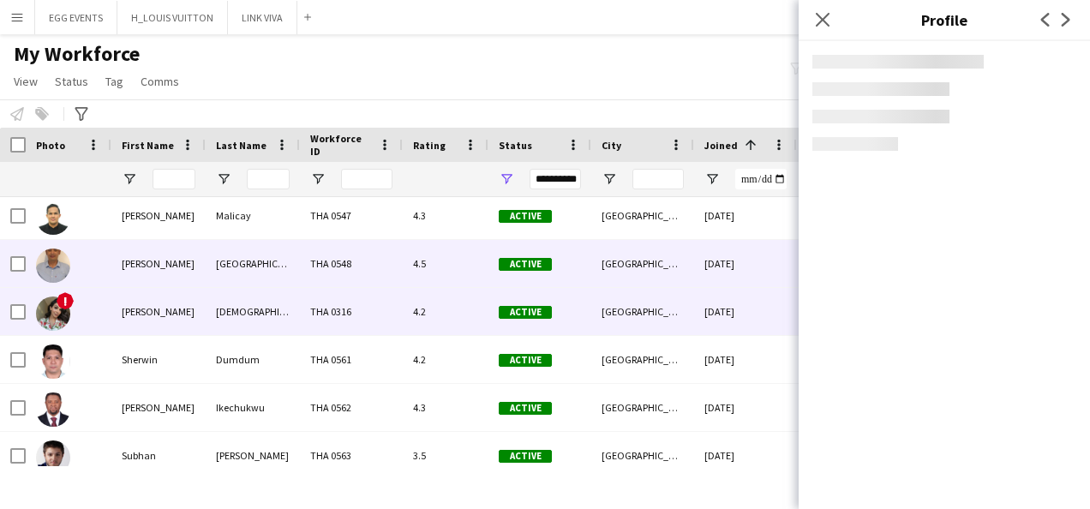
click at [469, 300] on div "4.2" at bounding box center [446, 311] width 86 height 47
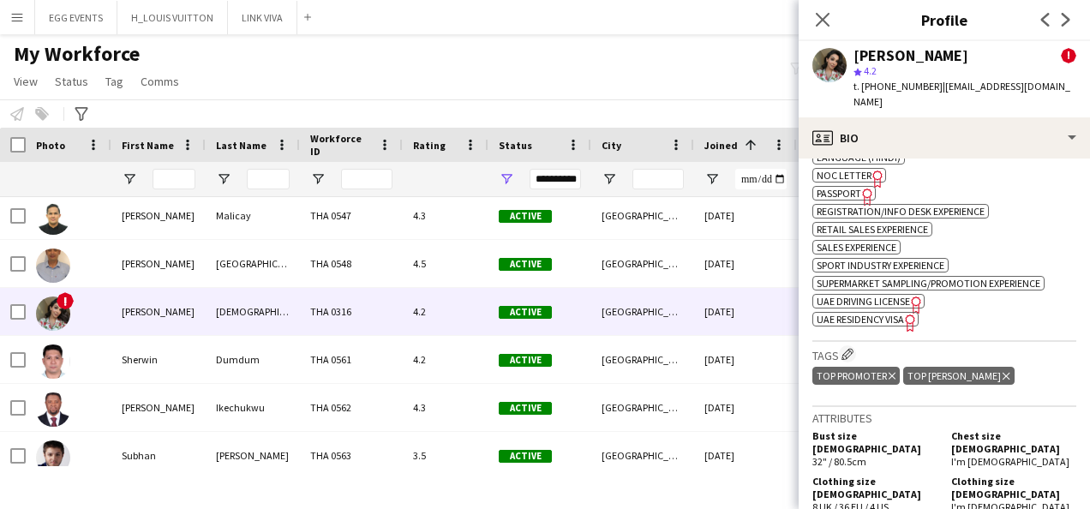
scroll to position [1027, 0]
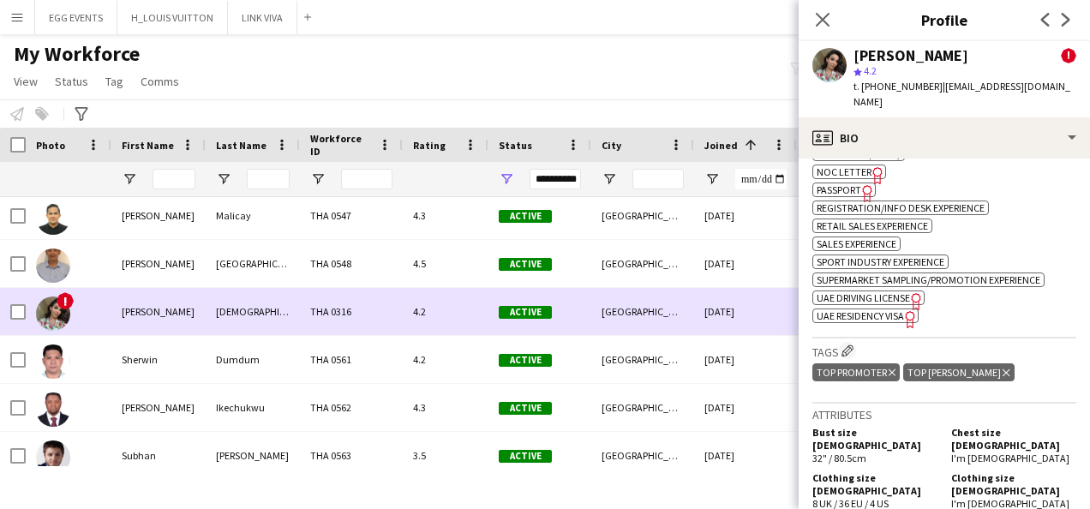
click at [691, 318] on div "[GEOGRAPHIC_DATA]" at bounding box center [642, 311] width 103 height 47
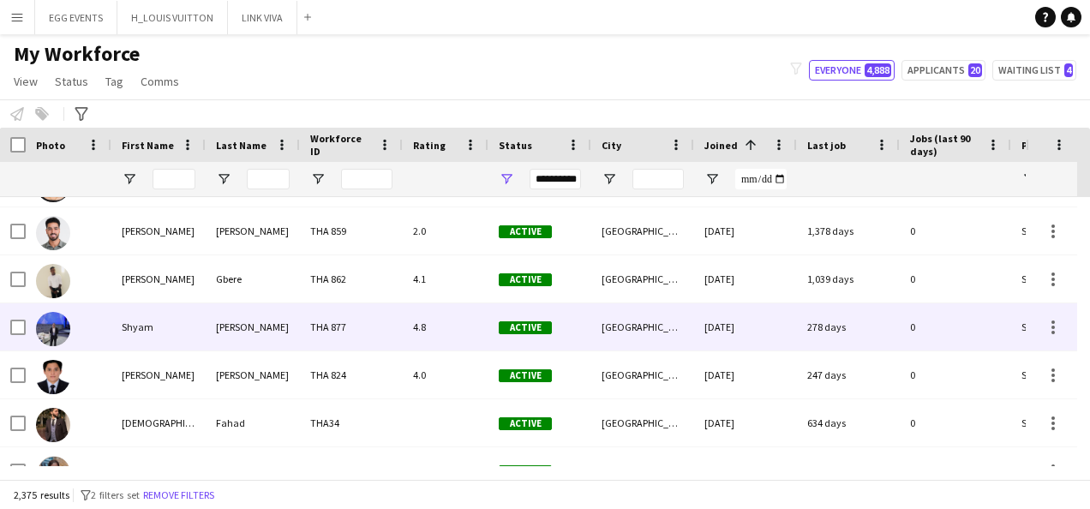
scroll to position [2437, 0]
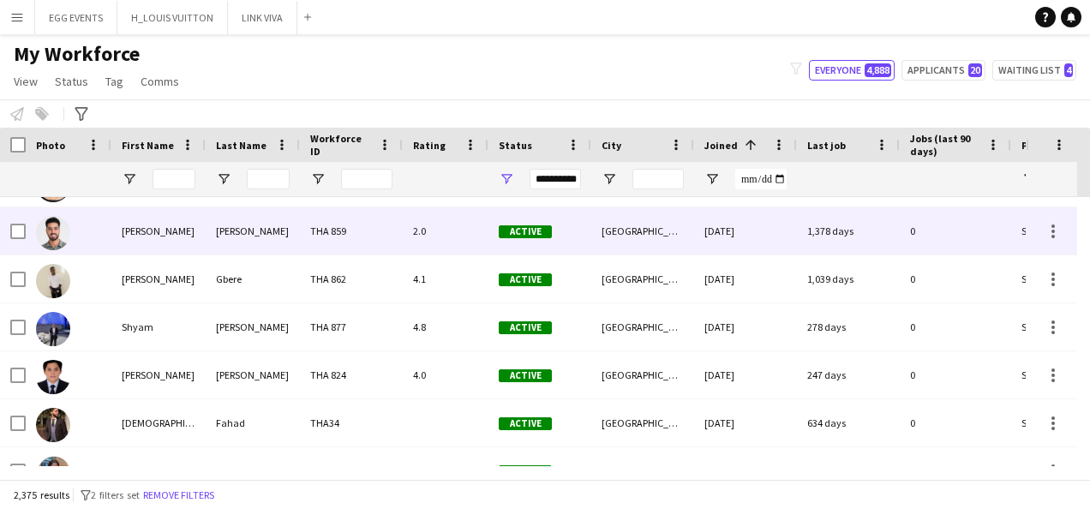
click at [740, 244] on div "17-08-2020" at bounding box center [745, 230] width 103 height 47
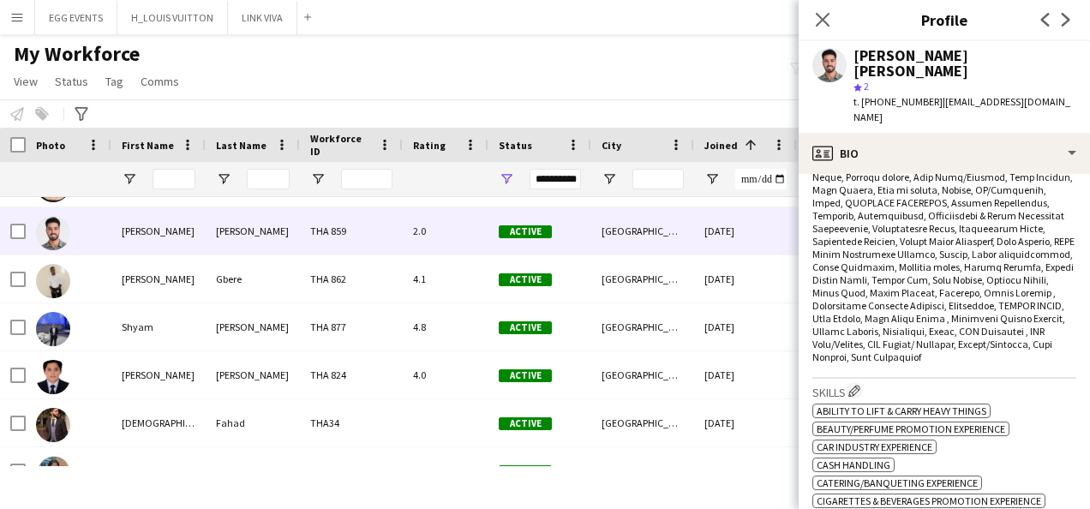
scroll to position [1011, 0]
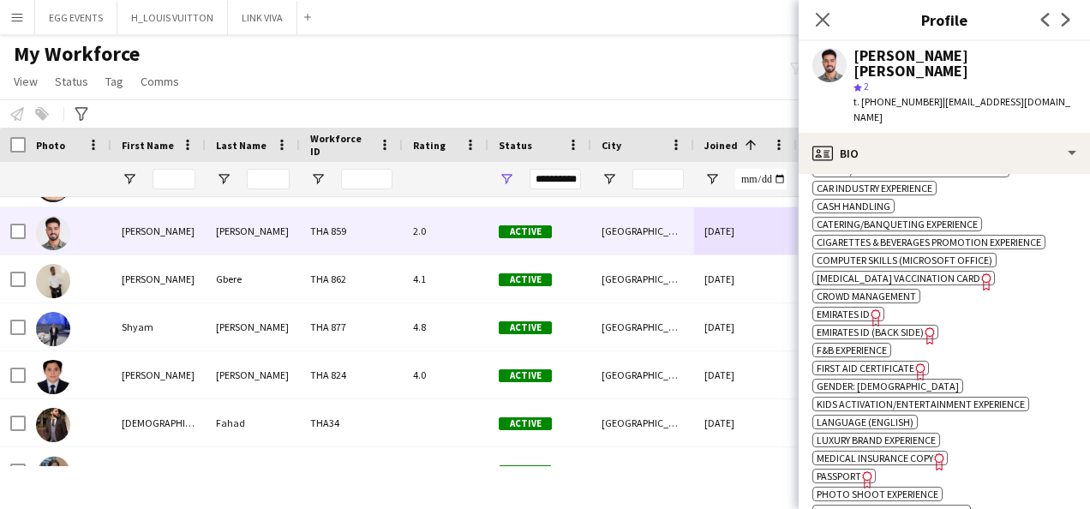
click at [857, 308] on span "Emirates ID" at bounding box center [843, 314] width 53 height 13
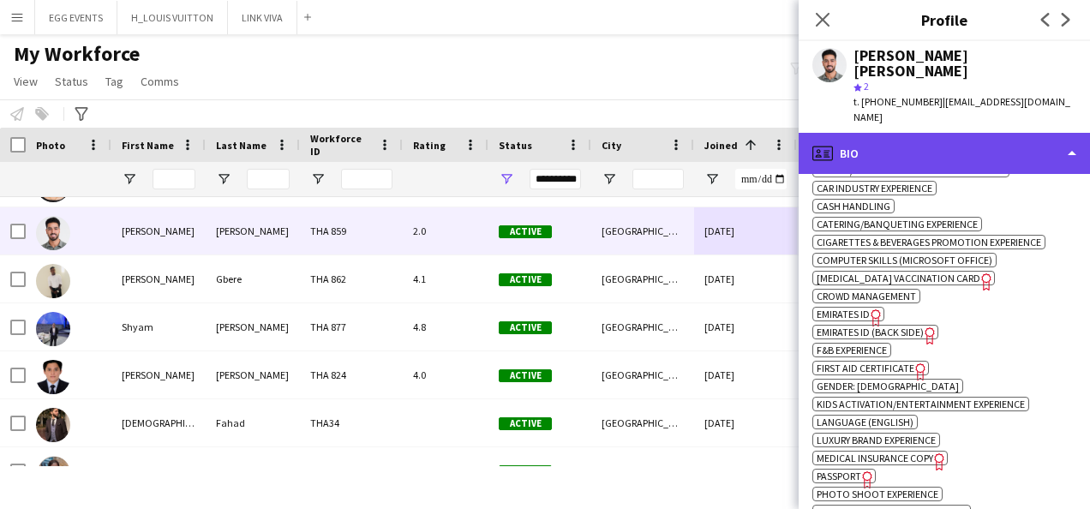
click at [1007, 133] on div "profile Bio" at bounding box center [944, 153] width 291 height 41
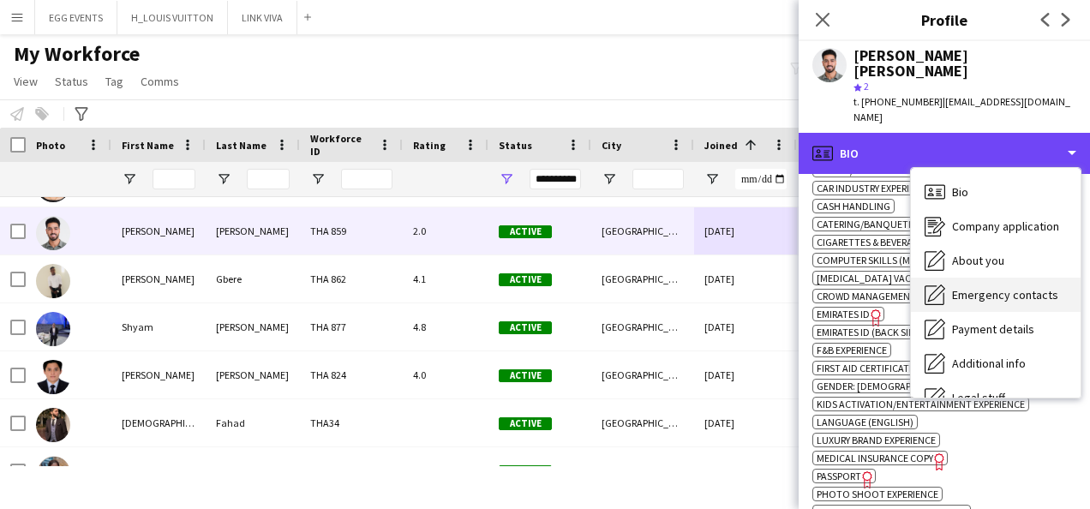
scroll to position [93, 0]
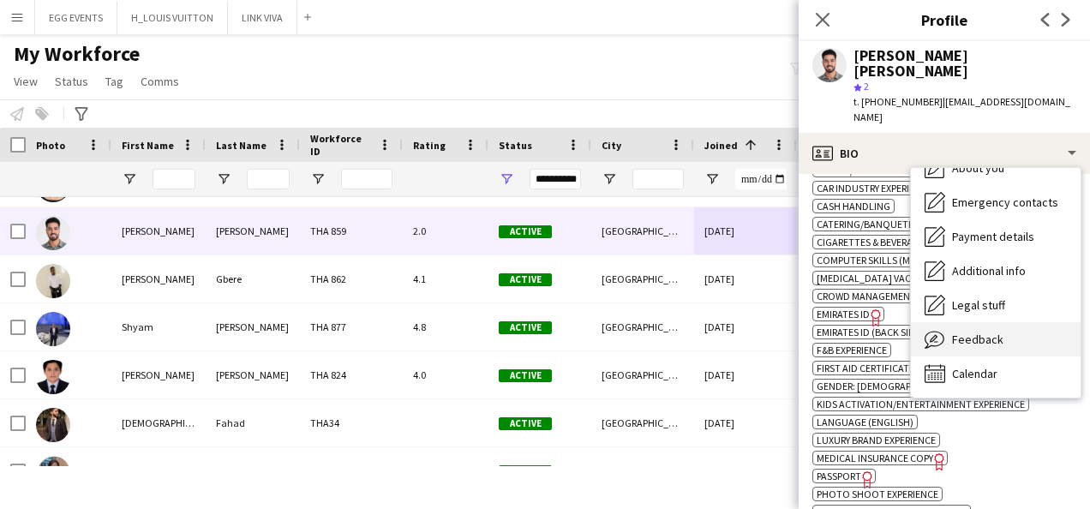
click at [975, 332] on span "Feedback" at bounding box center [977, 339] width 51 height 15
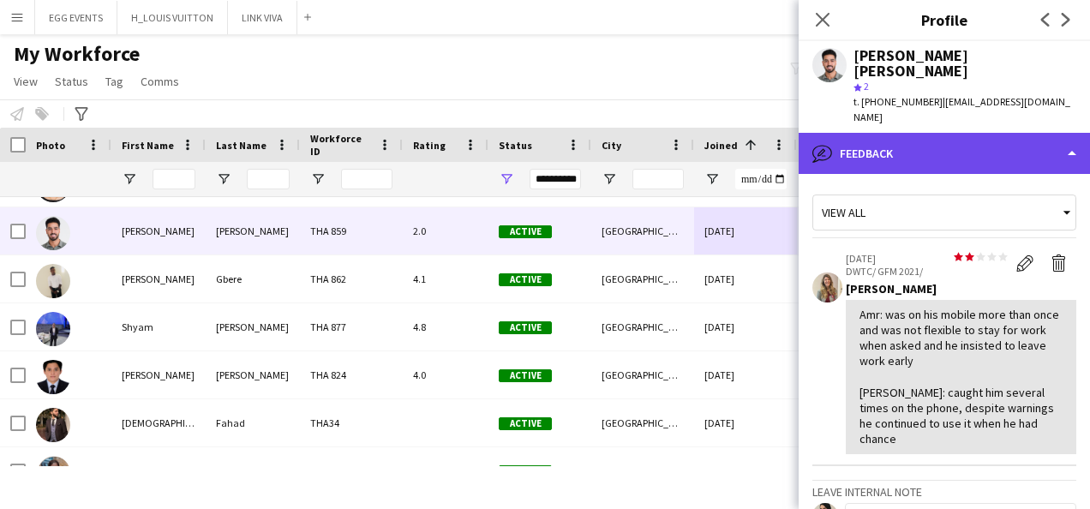
click at [1034, 133] on div "bubble-pencil Feedback" at bounding box center [944, 153] width 291 height 41
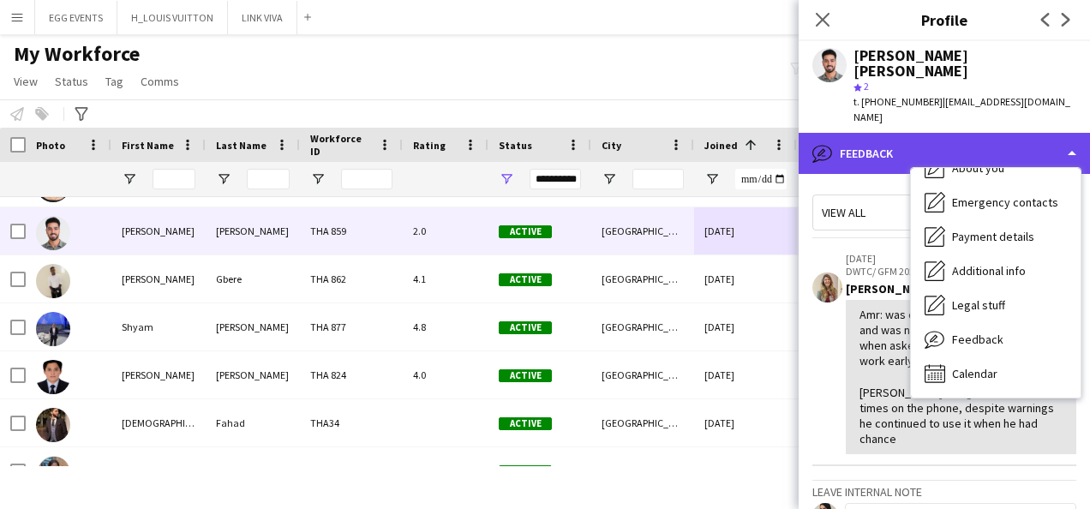
click at [1034, 133] on div "bubble-pencil Feedback" at bounding box center [944, 153] width 291 height 41
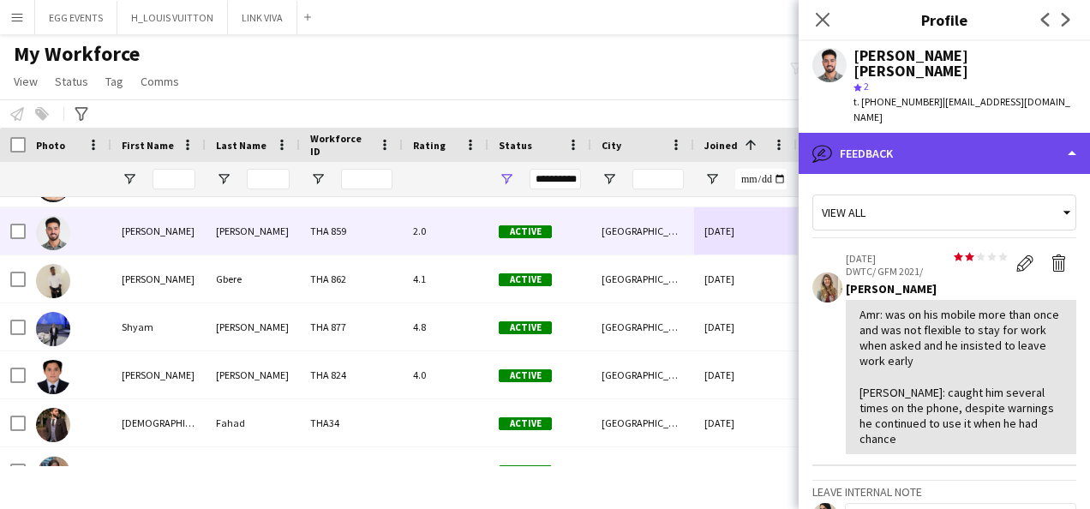
click at [1034, 133] on div "bubble-pencil Feedback" at bounding box center [944, 153] width 291 height 41
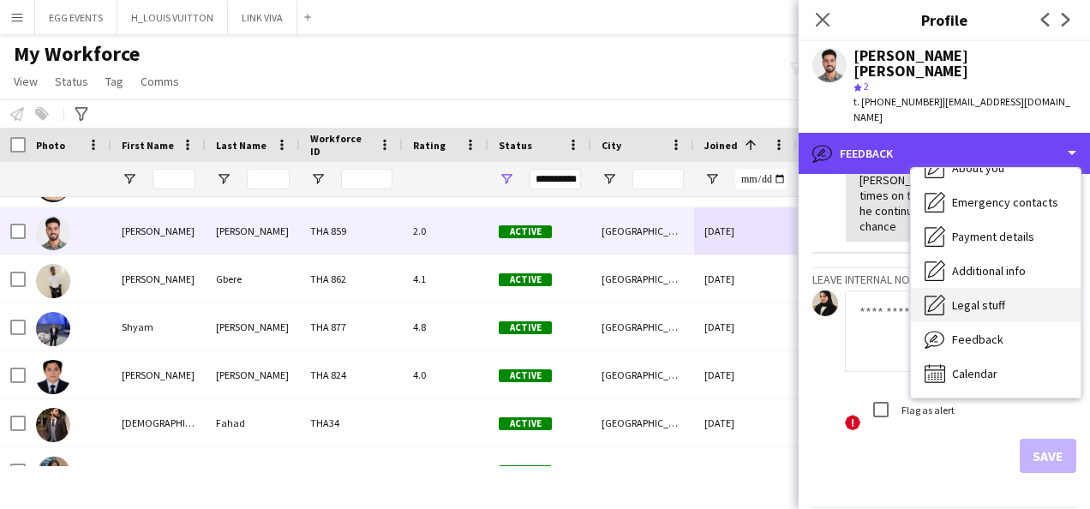
scroll to position [0, 0]
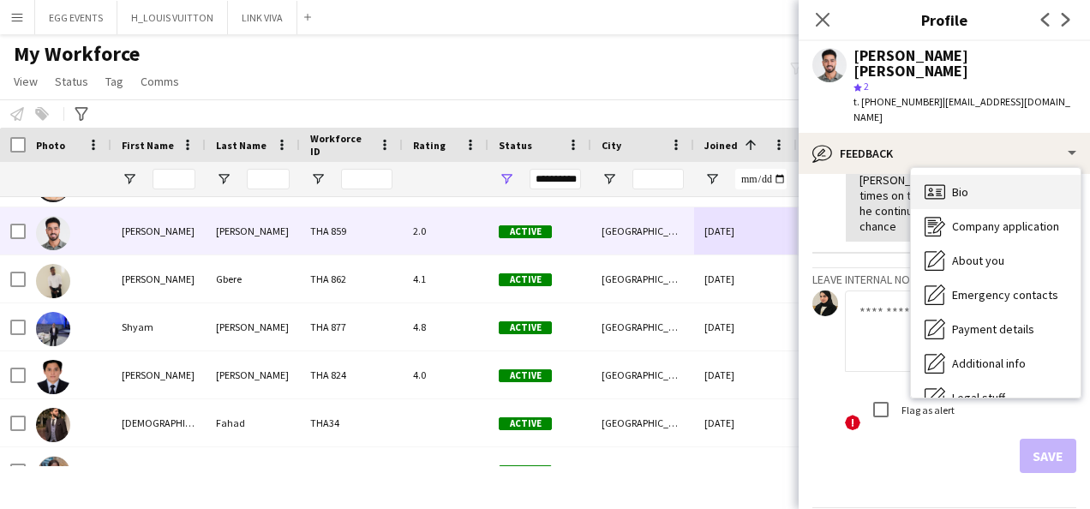
click at [991, 175] on div "Bio Bio" at bounding box center [996, 192] width 170 height 34
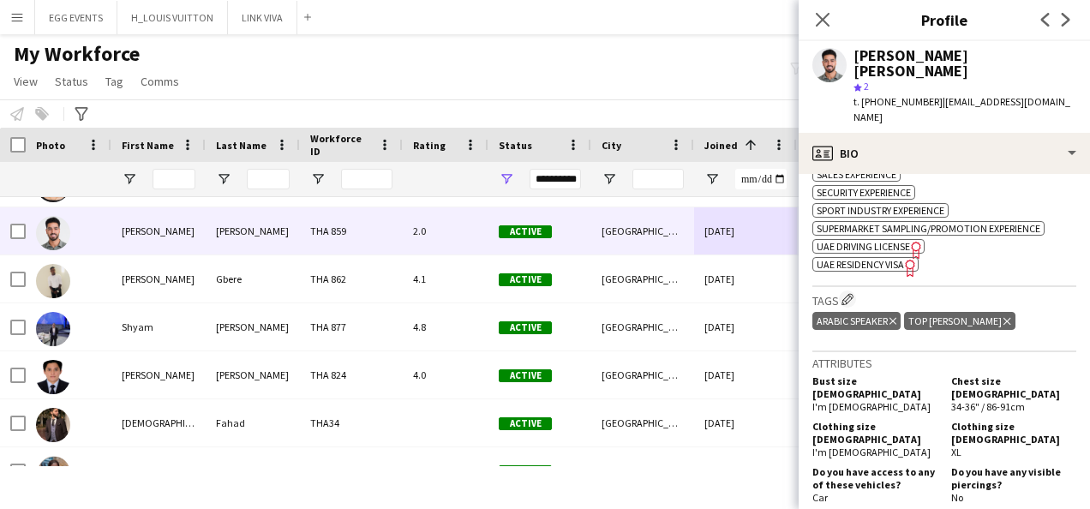
scroll to position [1420, 0]
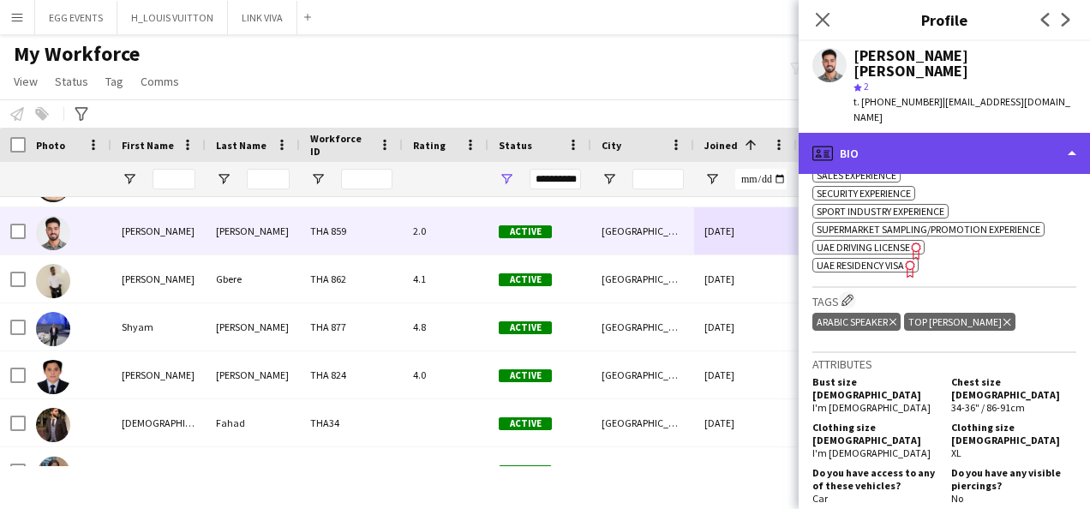
click at [1007, 133] on div "profile Bio" at bounding box center [944, 153] width 291 height 41
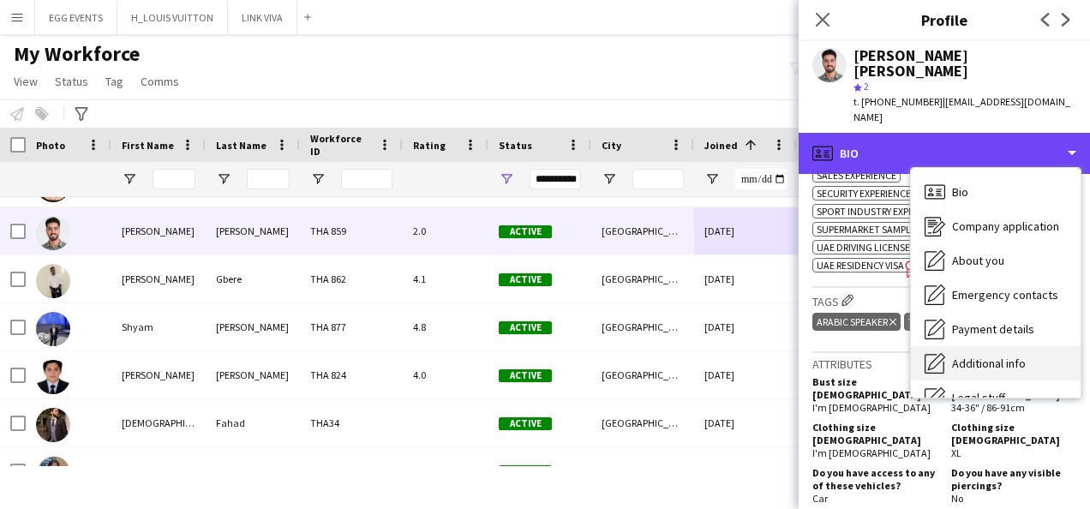
scroll to position [93, 0]
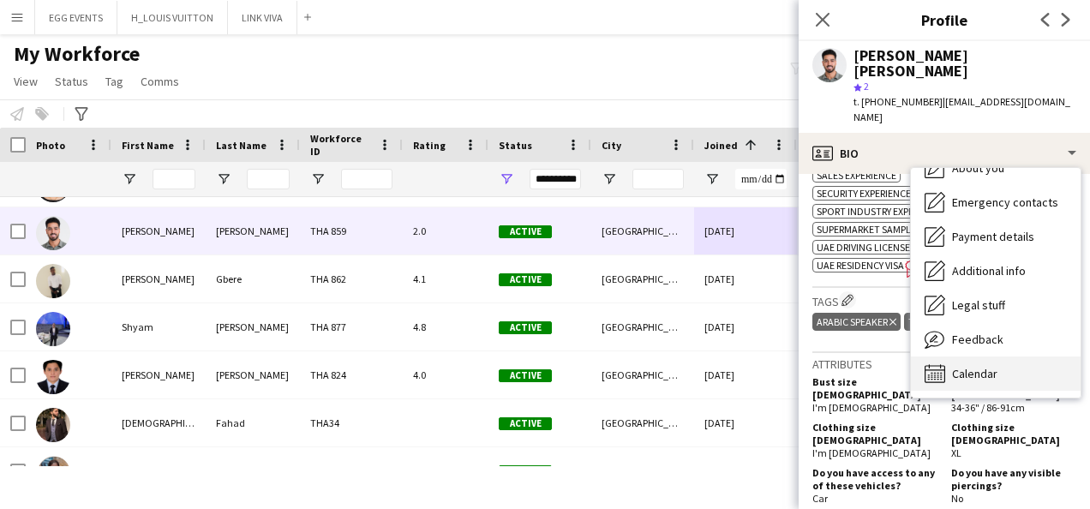
click at [974, 366] on span "Calendar" at bounding box center [974, 373] width 45 height 15
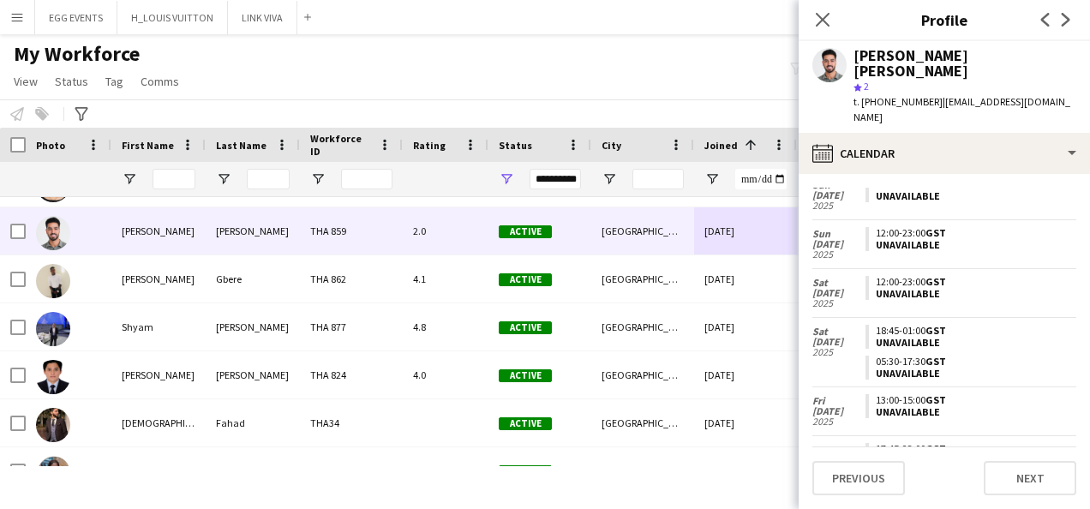
scroll to position [597, 0]
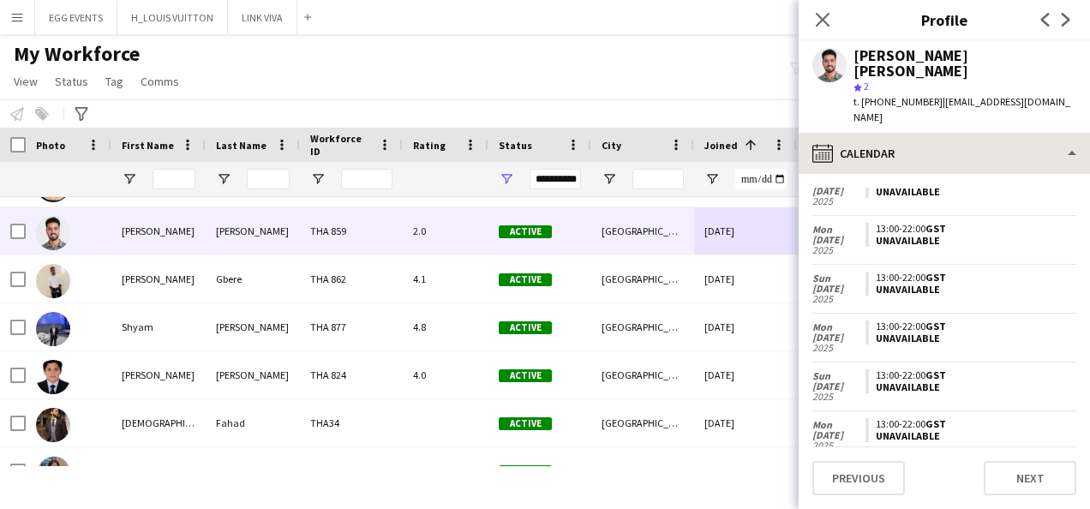
drag, startPoint x: 1013, startPoint y: 144, endPoint x: 1022, endPoint y: 124, distance: 21.8
click at [1022, 133] on div "calendar-full Calendar Bio Bio Company application Company application About yo…" at bounding box center [944, 321] width 291 height 376
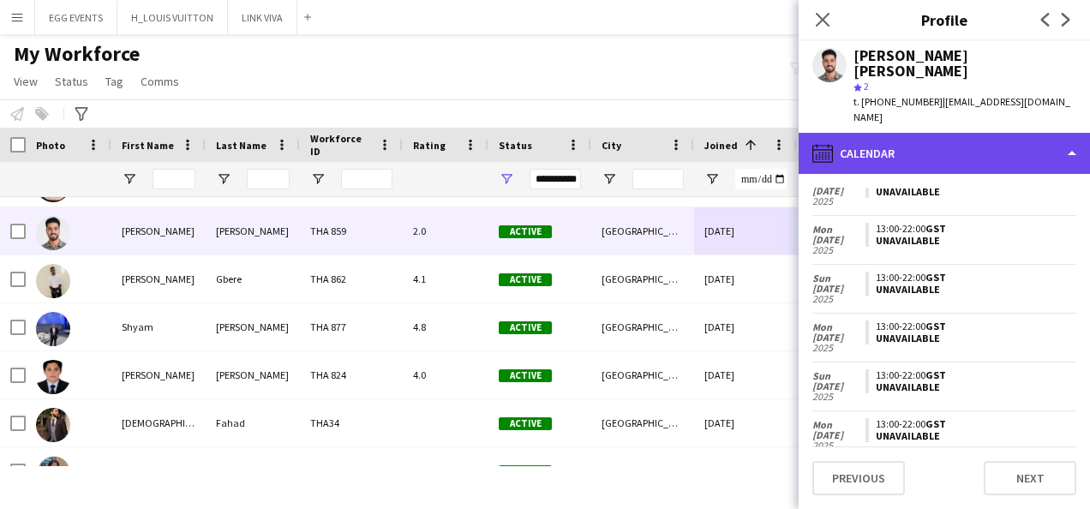
click at [1022, 133] on div "calendar-full Calendar" at bounding box center [944, 153] width 291 height 41
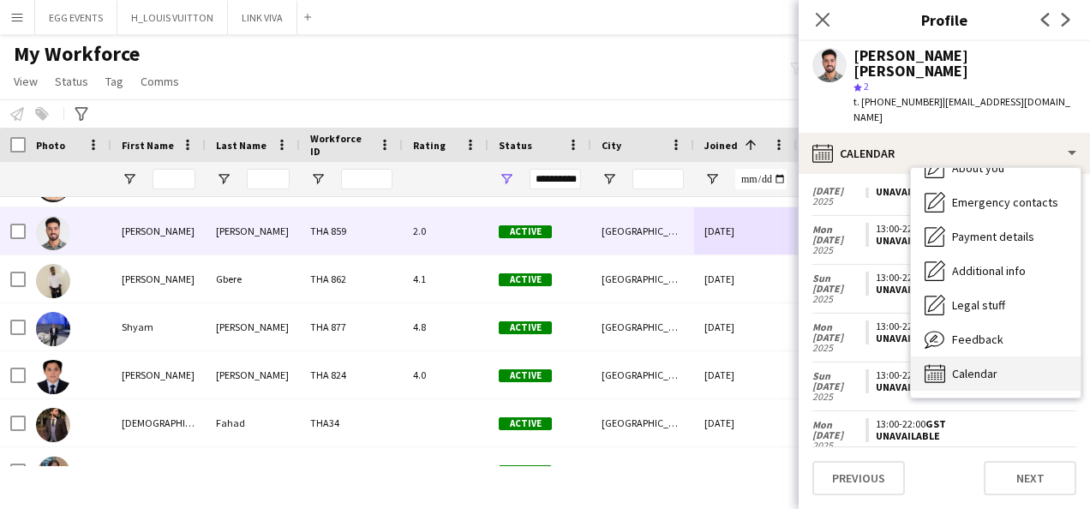
click at [986, 322] on div "Feedback Feedback" at bounding box center [996, 339] width 170 height 34
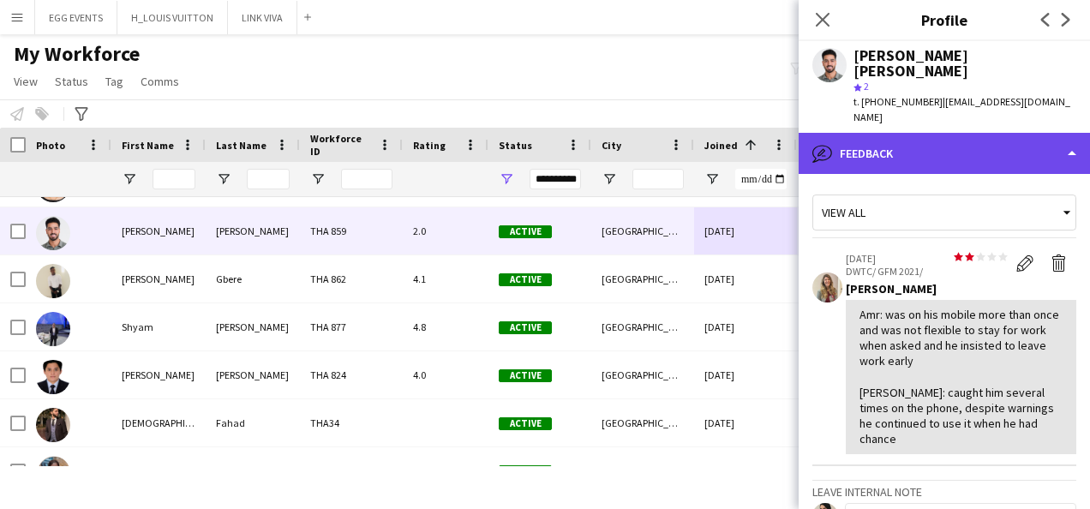
click at [1018, 133] on div "bubble-pencil Feedback" at bounding box center [944, 153] width 291 height 41
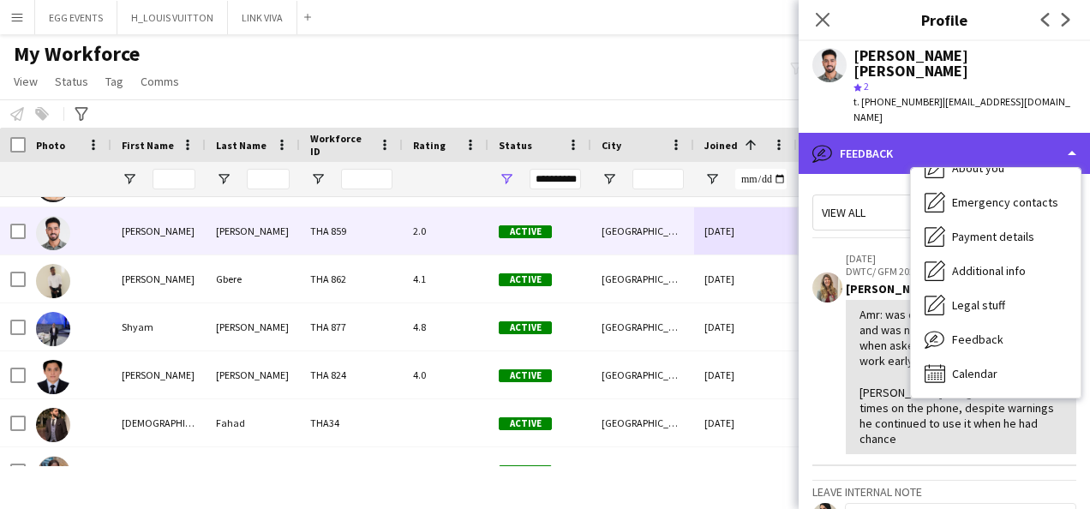
click at [1018, 133] on div "bubble-pencil Feedback" at bounding box center [944, 153] width 291 height 41
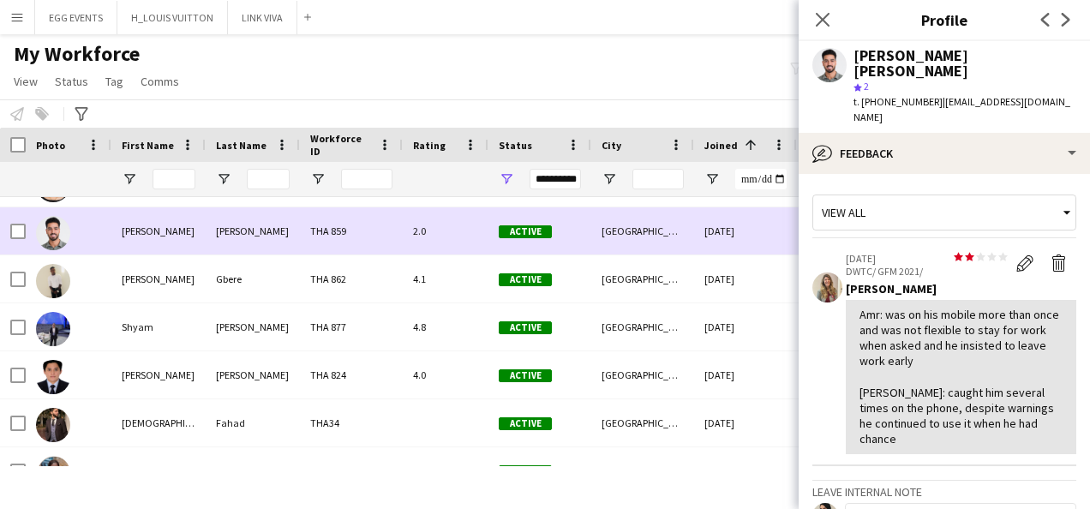
click at [737, 217] on div "17-08-2020" at bounding box center [745, 230] width 103 height 47
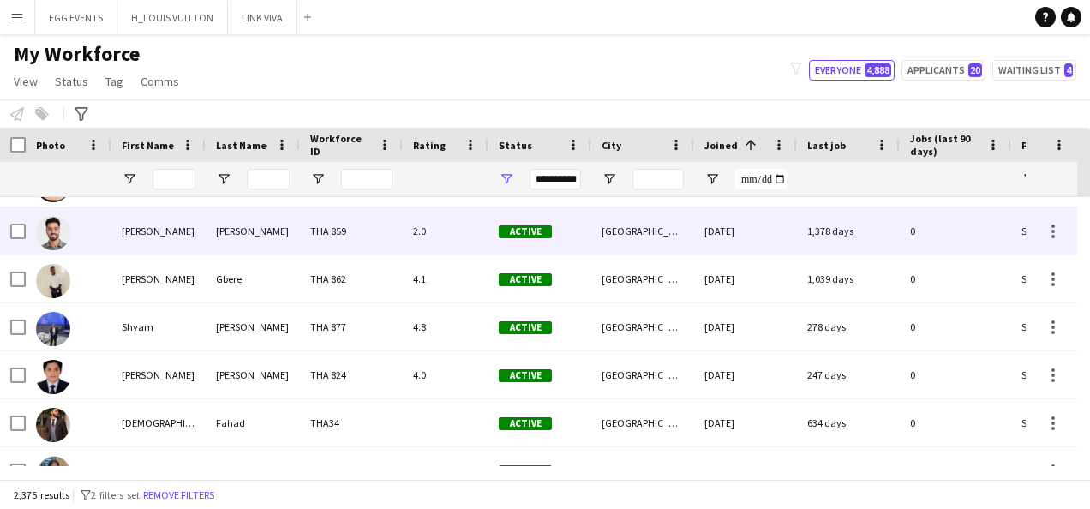
click at [737, 217] on div "17-08-2020" at bounding box center [745, 230] width 103 height 47
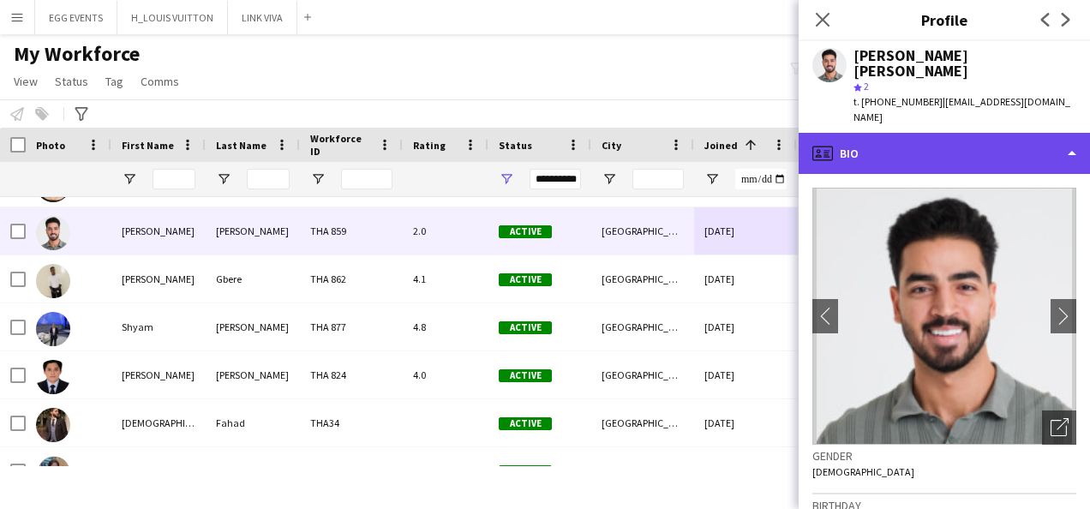
click at [971, 133] on div "profile Bio" at bounding box center [944, 153] width 291 height 41
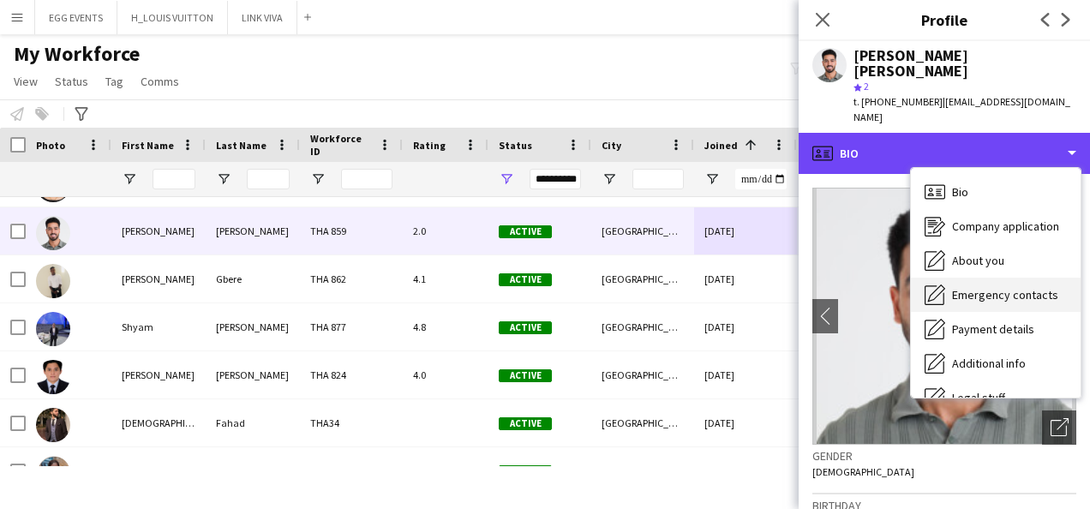
scroll to position [93, 0]
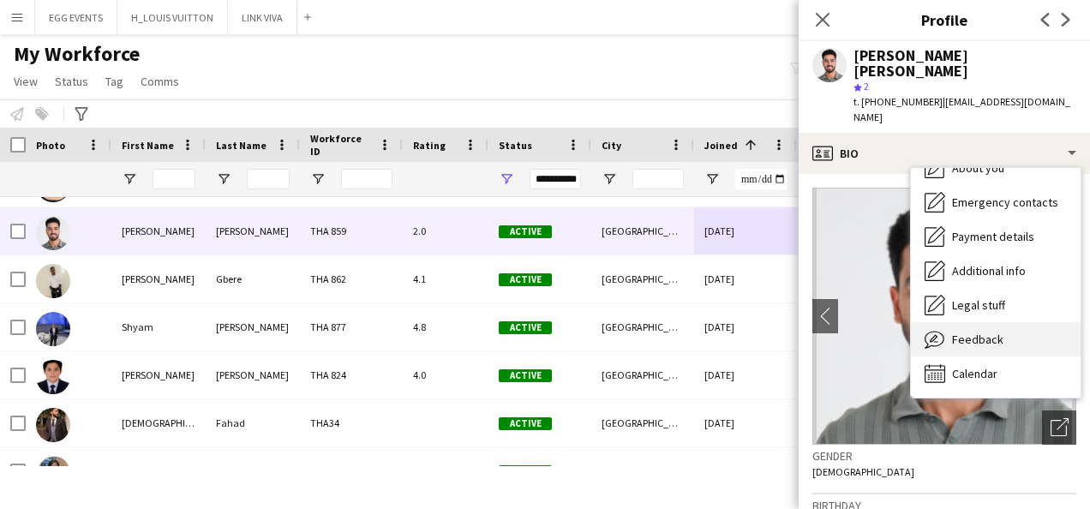
click at [959, 332] on span "Feedback" at bounding box center [977, 339] width 51 height 15
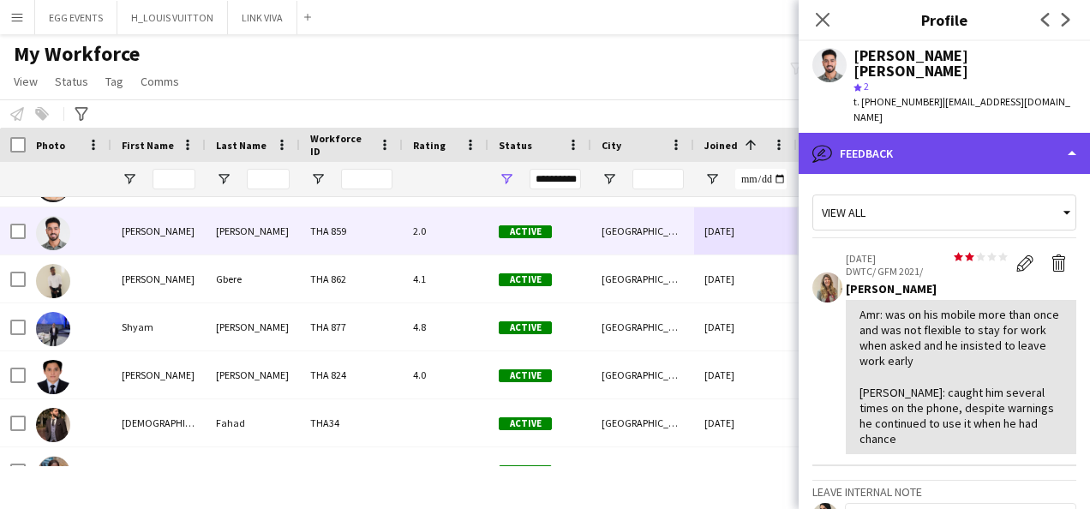
click at [998, 139] on div "bubble-pencil Feedback" at bounding box center [944, 153] width 291 height 41
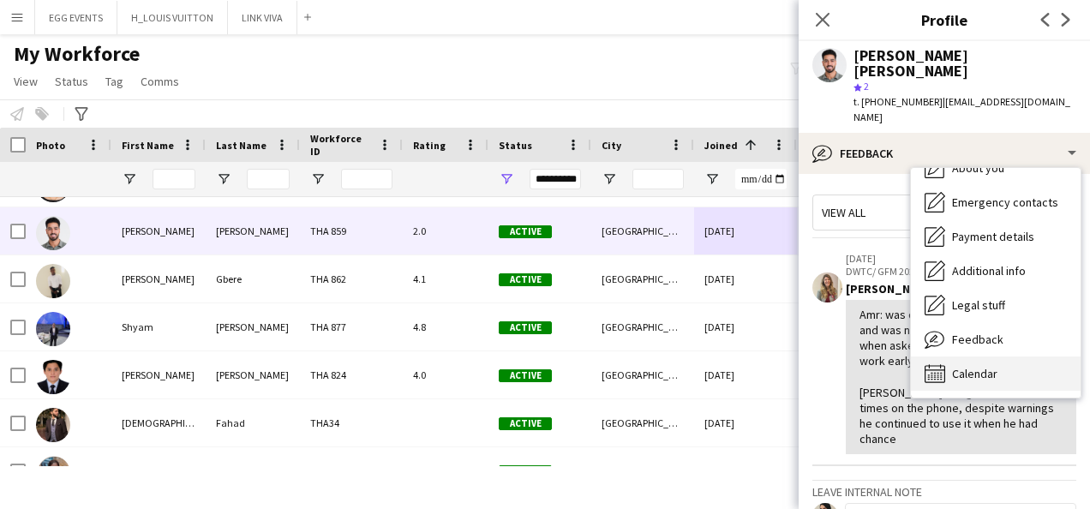
click at [952, 366] on span "Calendar" at bounding box center [974, 373] width 45 height 15
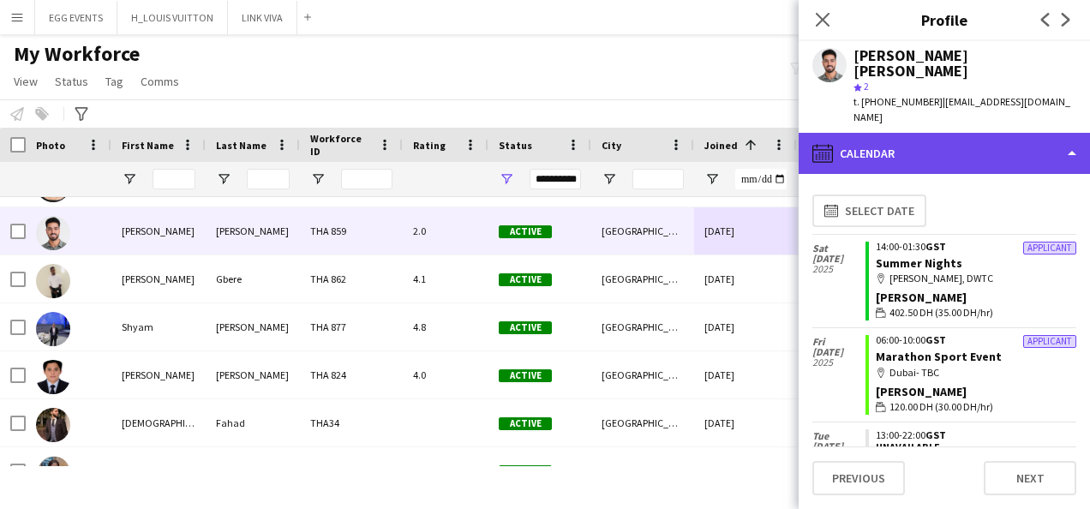
click at [1004, 133] on div "calendar-full Calendar" at bounding box center [944, 153] width 291 height 41
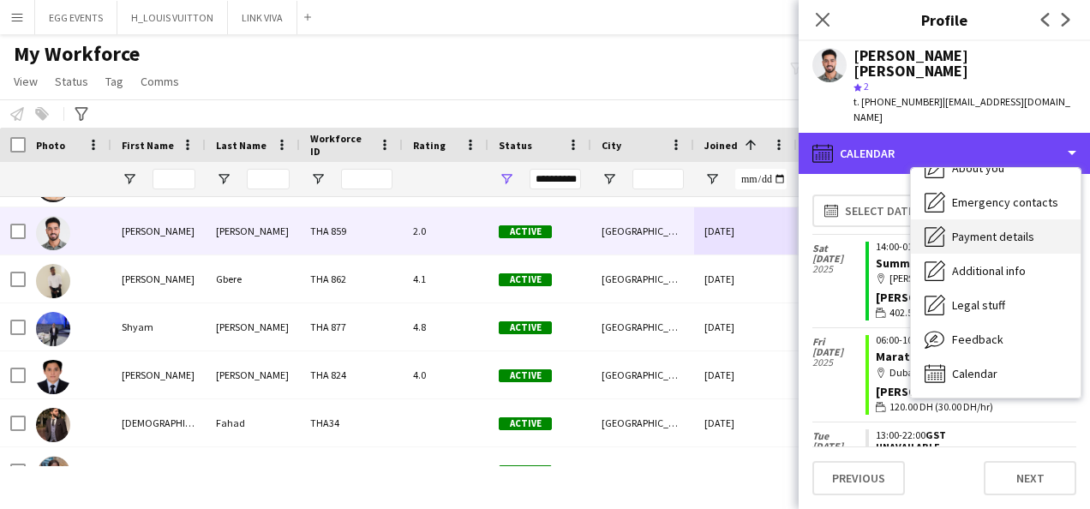
scroll to position [0, 0]
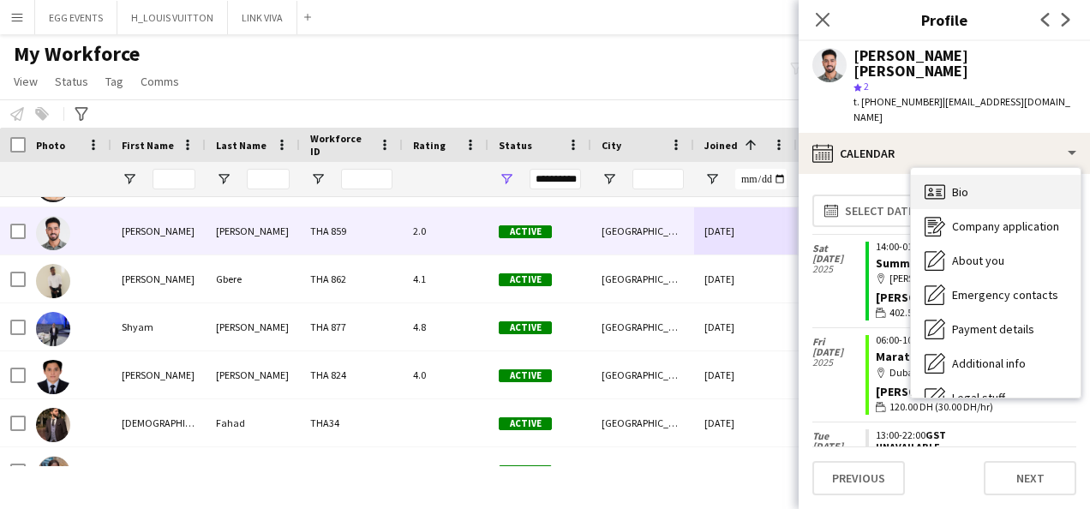
click at [940, 175] on div "Bio Bio" at bounding box center [996, 192] width 170 height 34
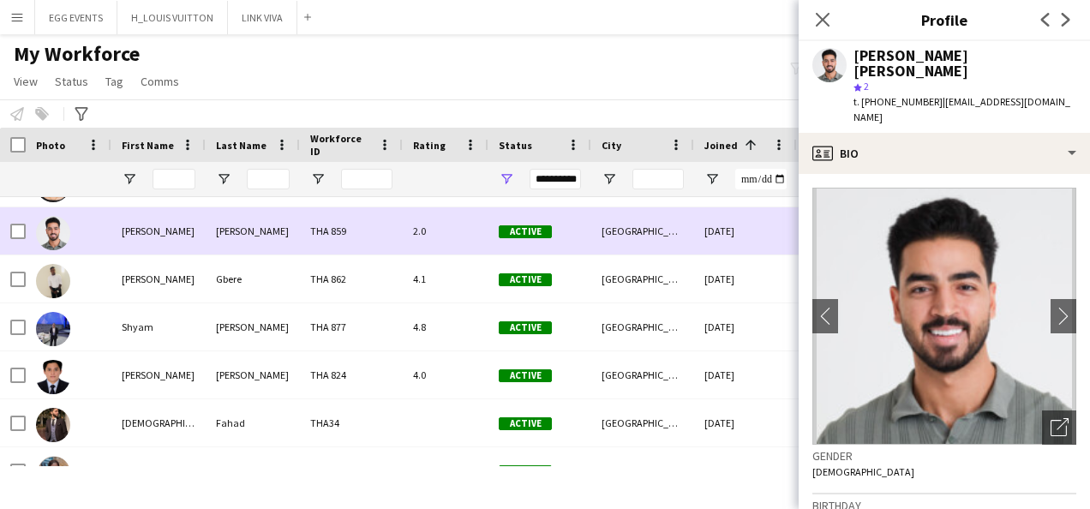
click at [747, 221] on div "17-08-2020" at bounding box center [745, 230] width 103 height 47
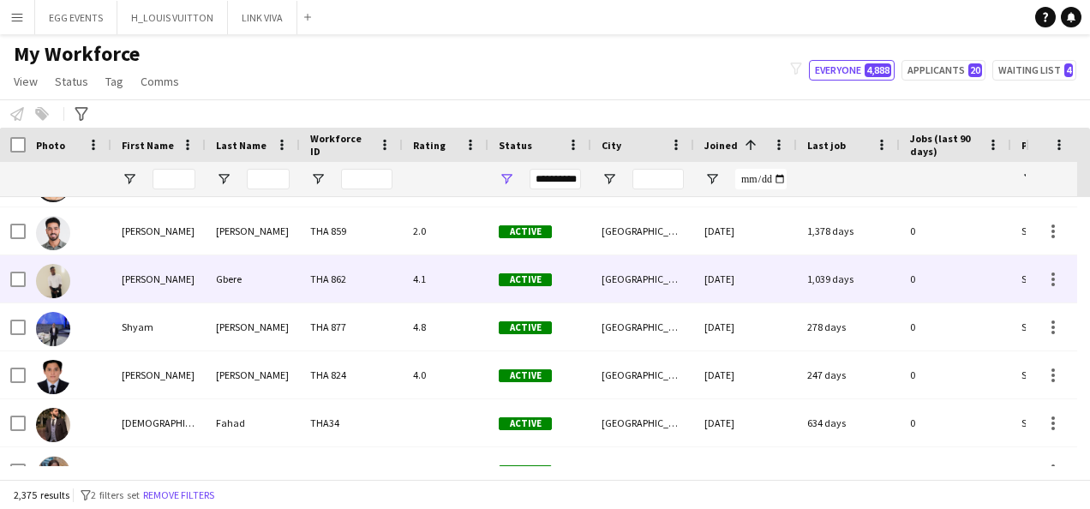
click at [697, 286] on div "17-08-2020" at bounding box center [745, 278] width 103 height 47
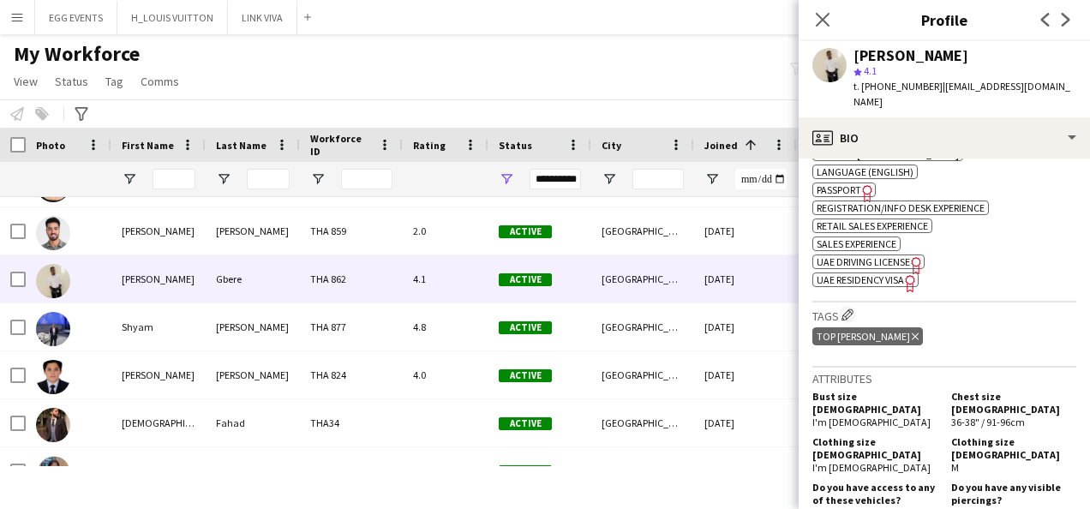
scroll to position [949, 0]
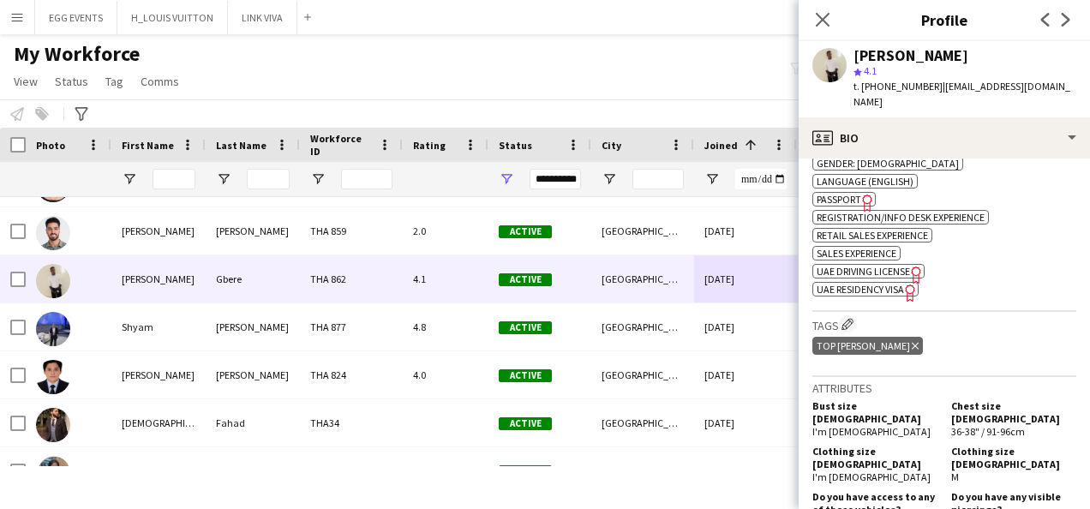
click at [837, 283] on span "UAE Residency Visa" at bounding box center [860, 289] width 87 height 13
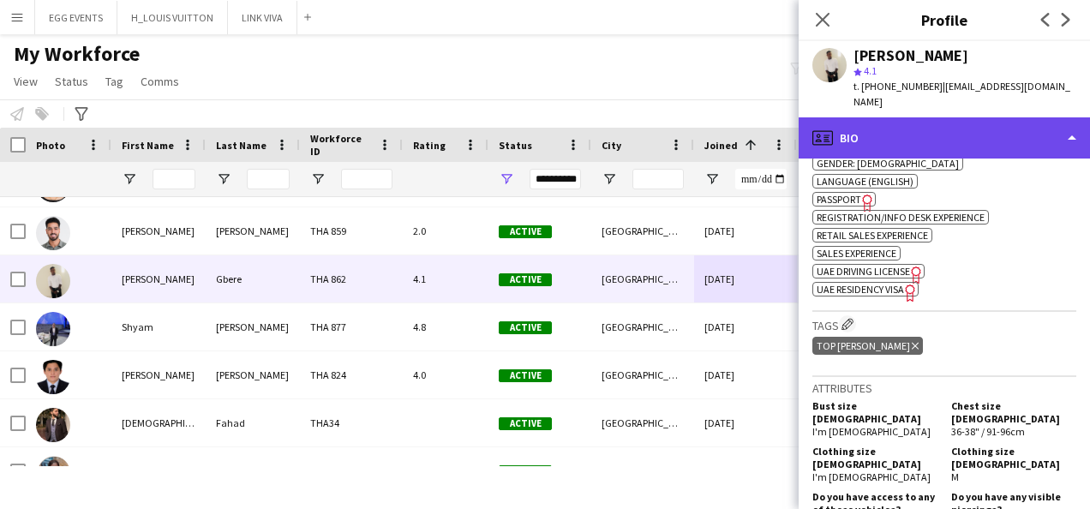
click at [977, 130] on div "profile Bio" at bounding box center [944, 137] width 291 height 41
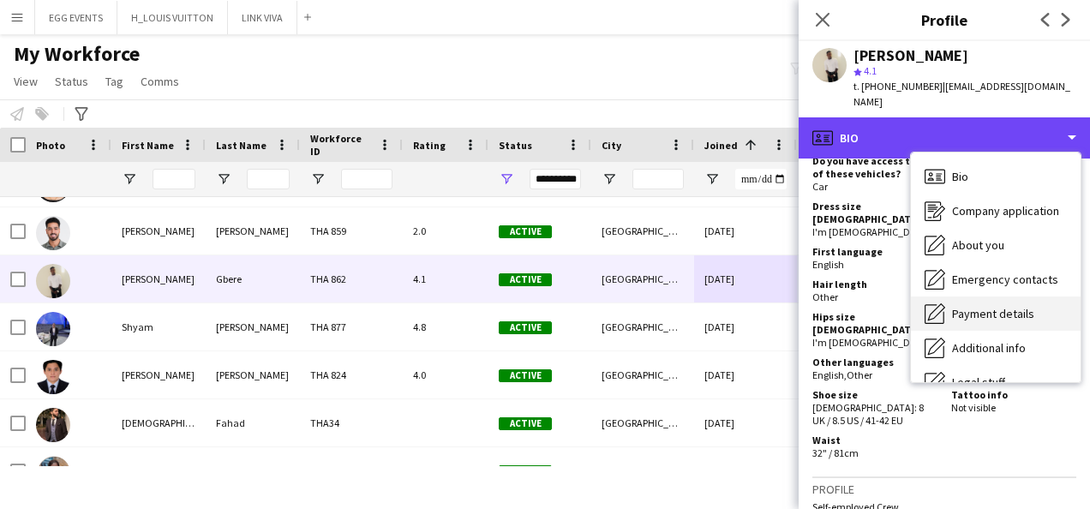
scroll to position [93, 0]
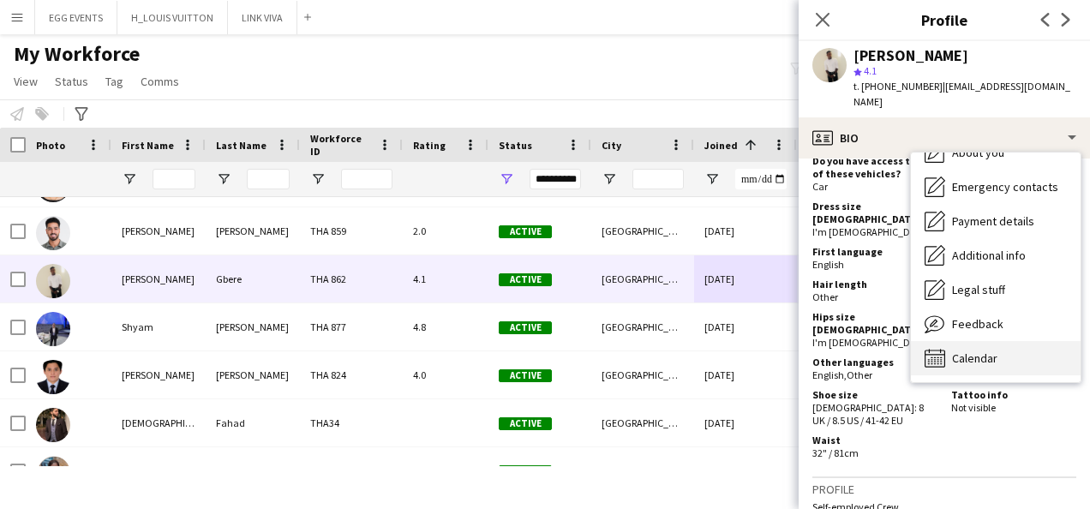
click at [986, 341] on div "Calendar Calendar" at bounding box center [996, 358] width 170 height 34
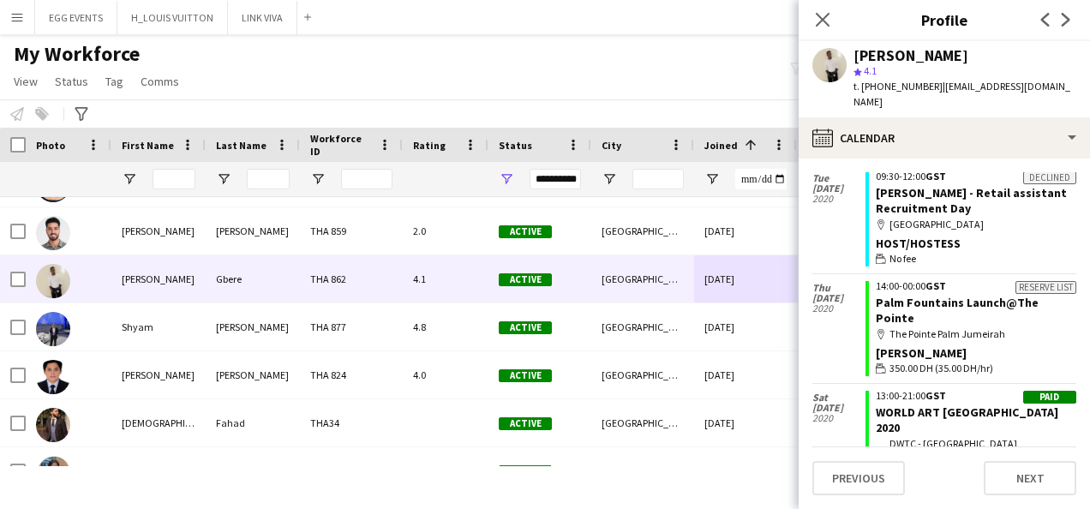
scroll to position [6791, 0]
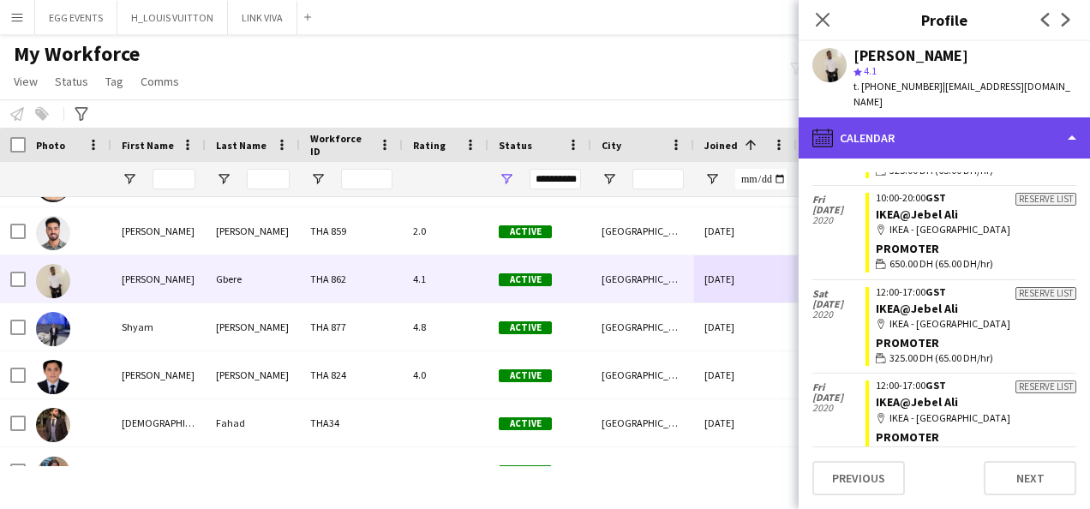
click at [998, 126] on div "calendar-full Calendar" at bounding box center [944, 137] width 291 height 41
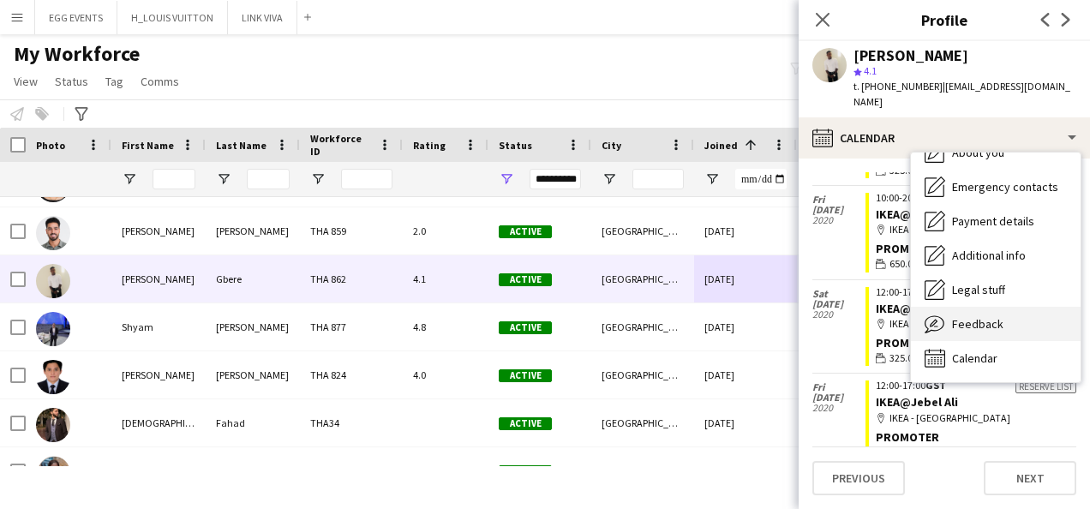
click at [970, 307] on div "Feedback Feedback" at bounding box center [996, 324] width 170 height 34
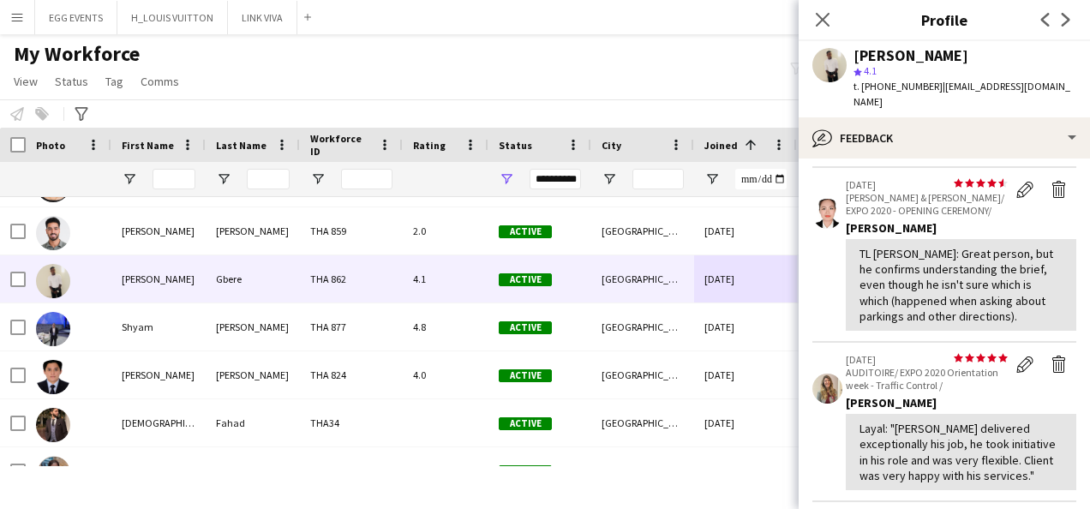
scroll to position [585, 0]
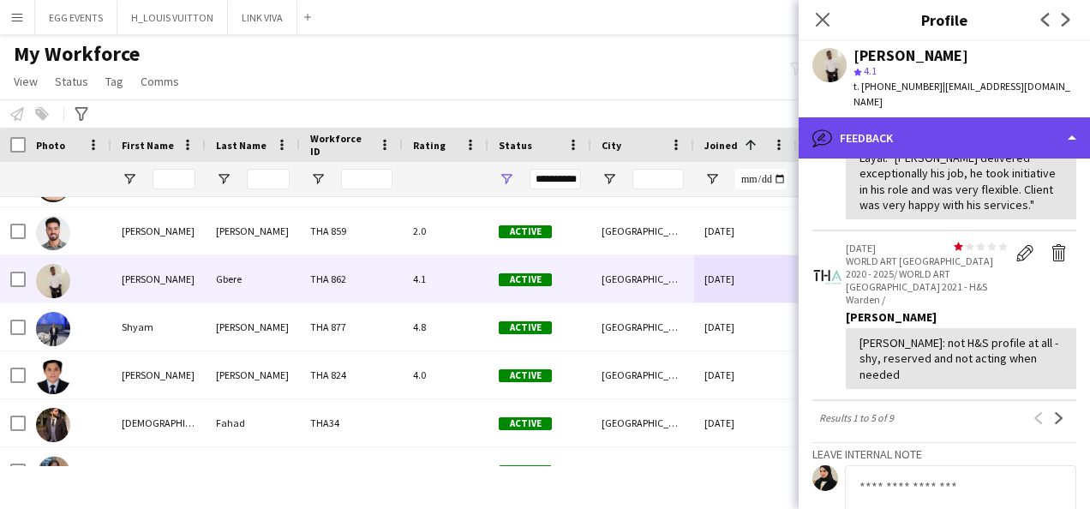
click at [990, 117] on div "bubble-pencil Feedback" at bounding box center [944, 137] width 291 height 41
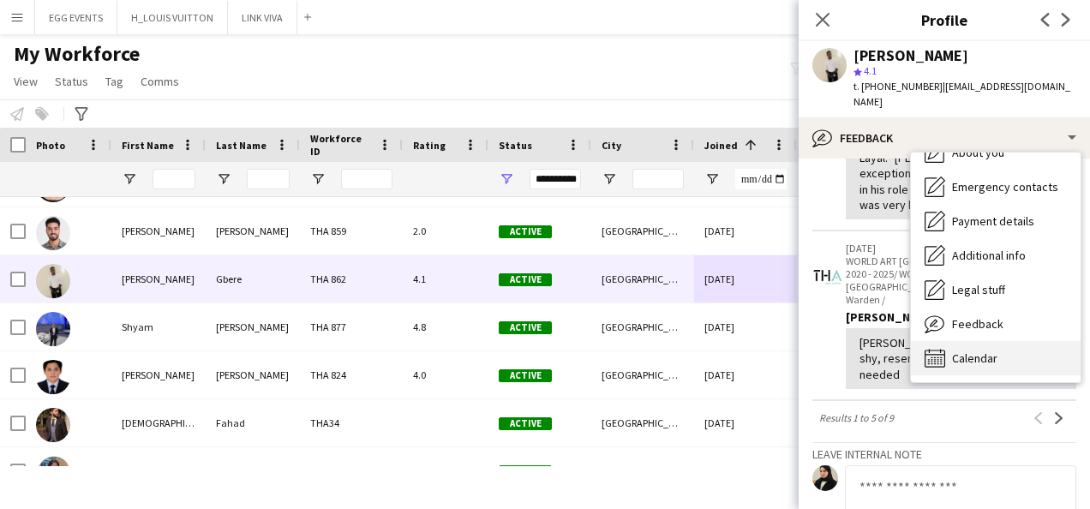
click at [958, 351] on span "Calendar" at bounding box center [974, 358] width 45 height 15
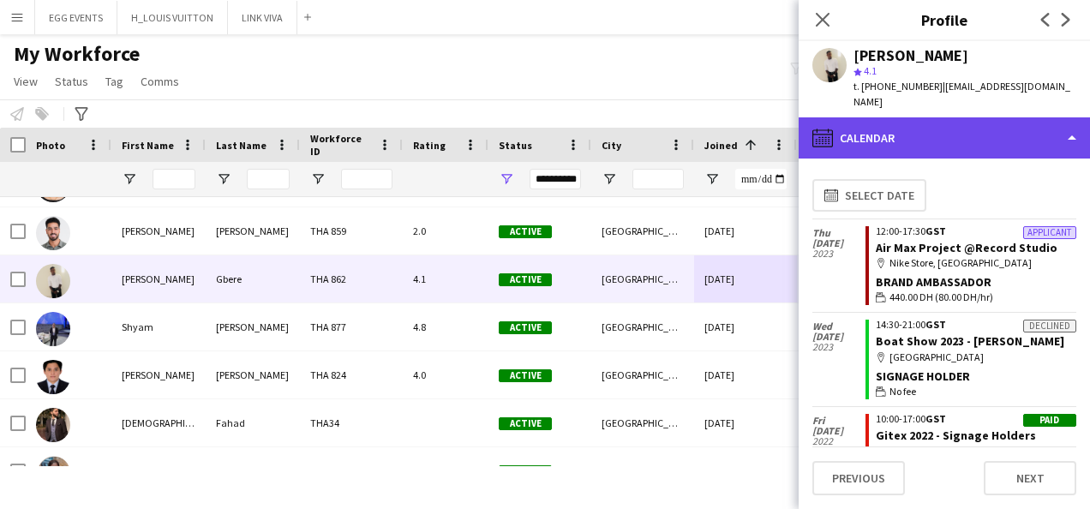
click at [980, 117] on div "calendar-full Calendar" at bounding box center [944, 137] width 291 height 41
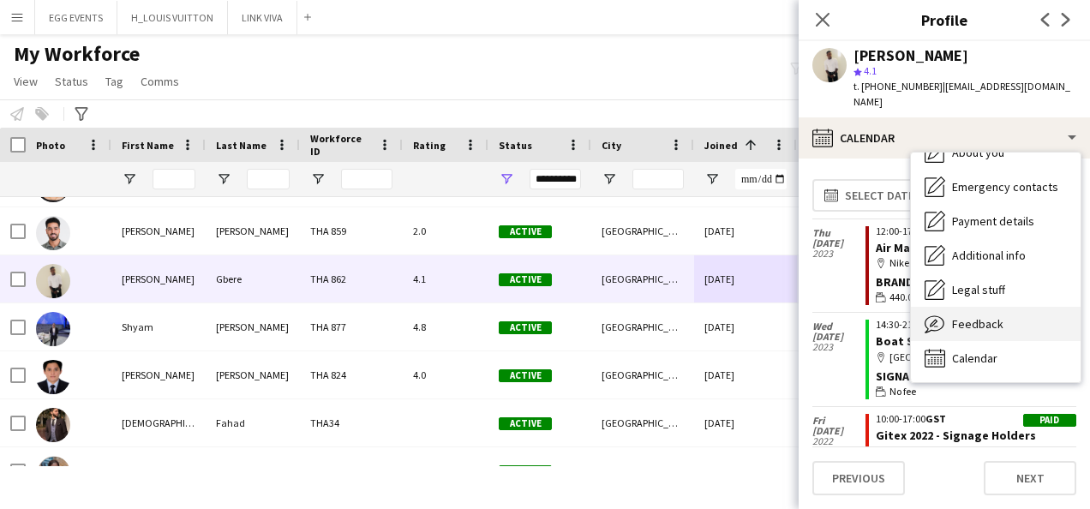
click at [972, 316] on span "Feedback" at bounding box center [977, 323] width 51 height 15
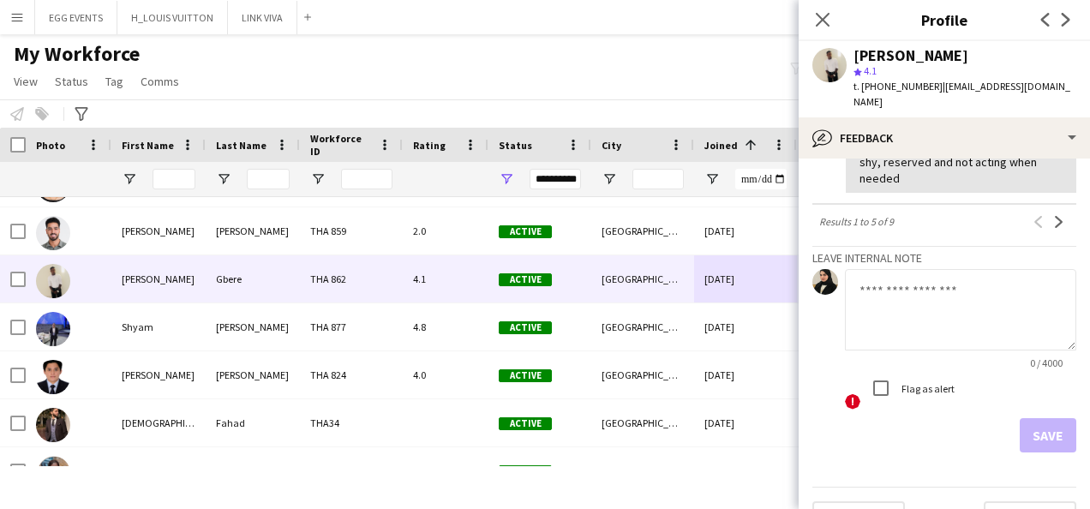
scroll to position [792, 0]
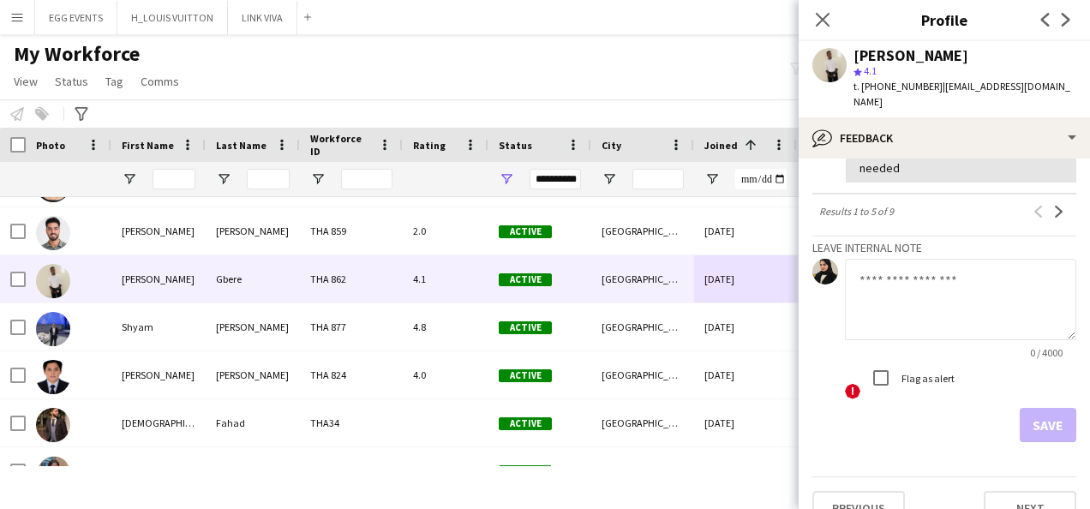
drag, startPoint x: 910, startPoint y: 321, endPoint x: 931, endPoint y: 240, distance: 83.1
click at [931, 259] on app-form-group "0 / 4000" at bounding box center [960, 309] width 231 height 100
click at [931, 259] on textarea at bounding box center [960, 299] width 231 height 81
type textarea "**********"
click at [1004, 408] on div "Save" at bounding box center [944, 425] width 264 height 34
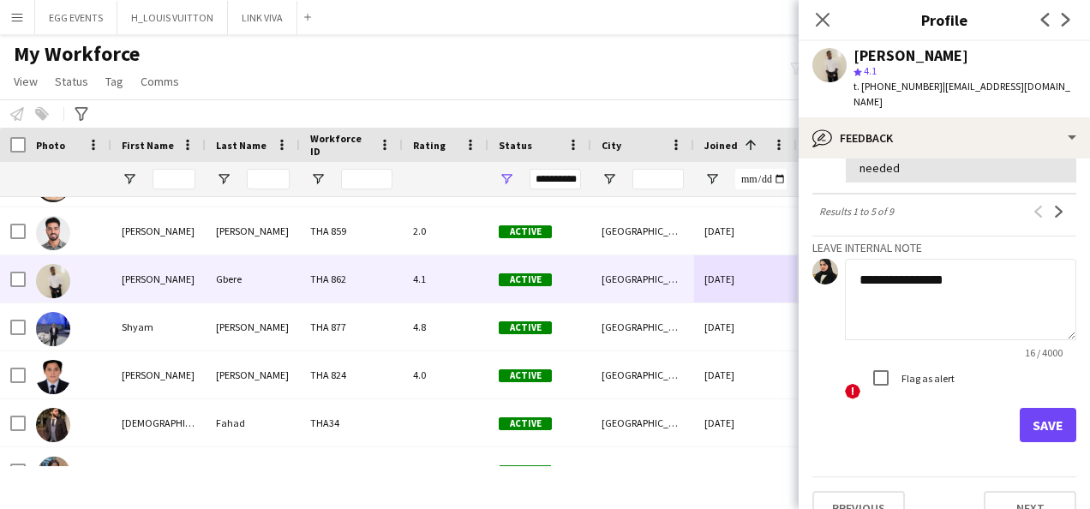
click at [1004, 408] on div "Save" at bounding box center [944, 425] width 264 height 34
drag, startPoint x: 1004, startPoint y: 392, endPoint x: 1018, endPoint y: 391, distance: 13.7
click at [1020, 408] on button "Save" at bounding box center [1048, 425] width 57 height 34
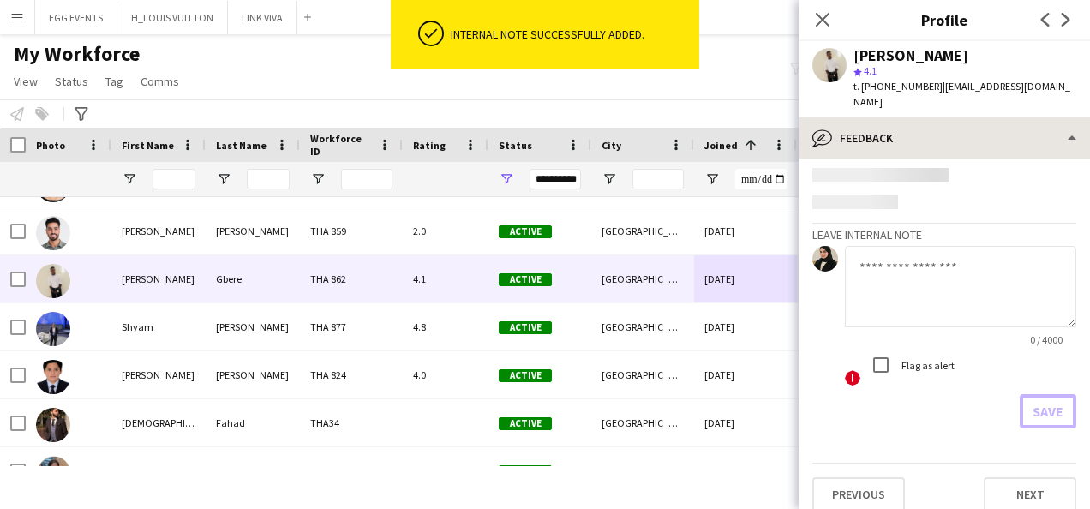
scroll to position [751, 0]
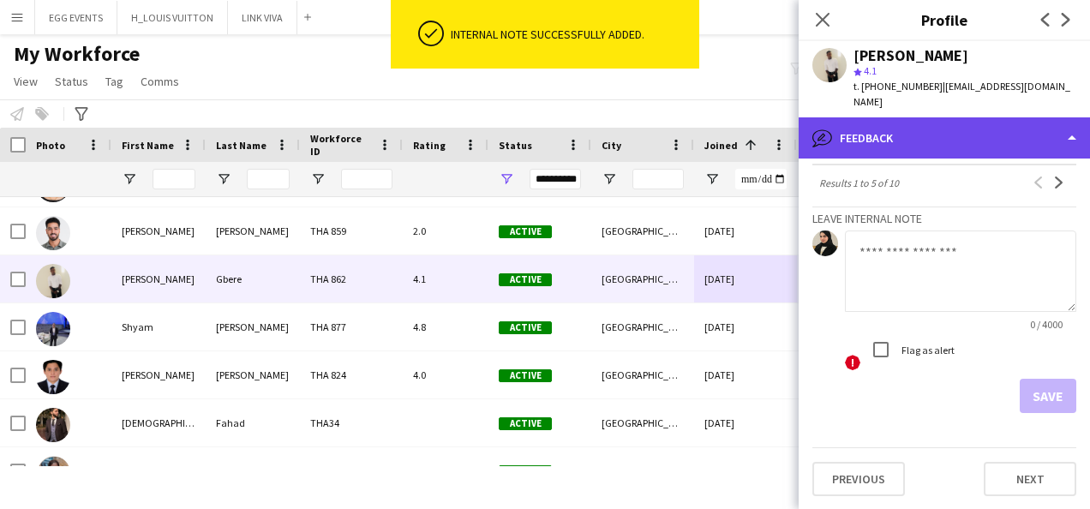
click at [945, 120] on div "bubble-pencil Feedback" at bounding box center [944, 137] width 291 height 41
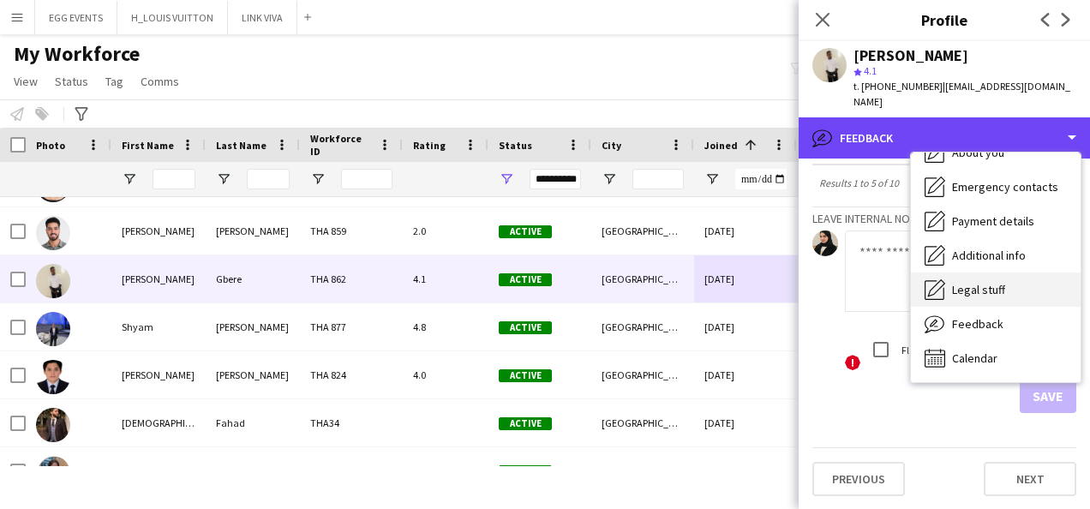
scroll to position [0, 0]
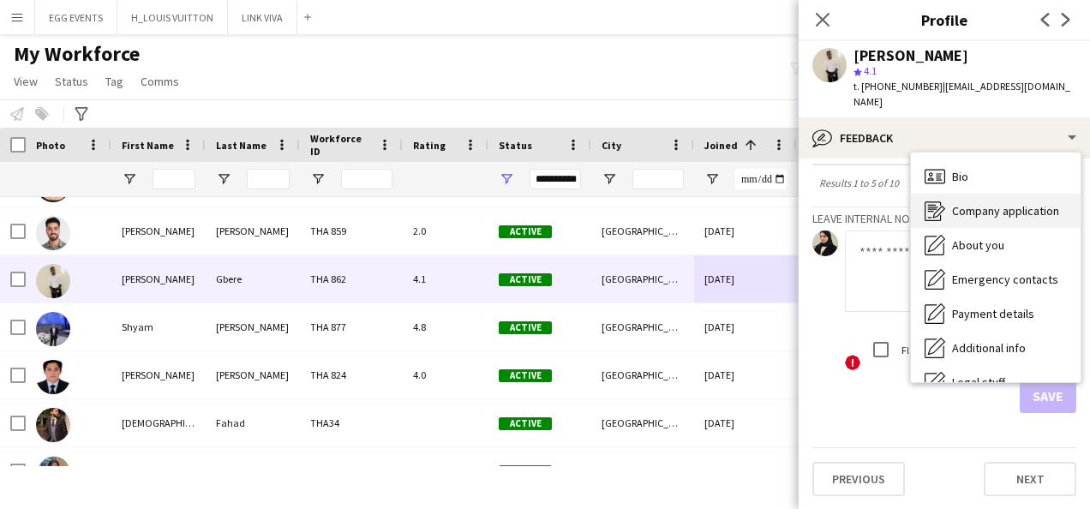
click at [944, 207] on div "Company application Company application" at bounding box center [996, 211] width 170 height 34
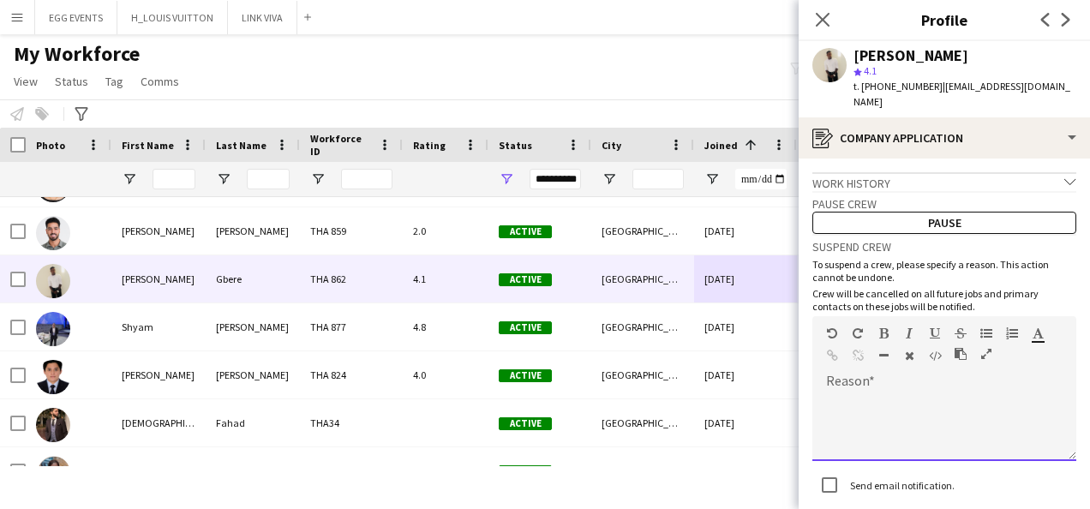
click at [856, 403] on div at bounding box center [944, 427] width 264 height 69
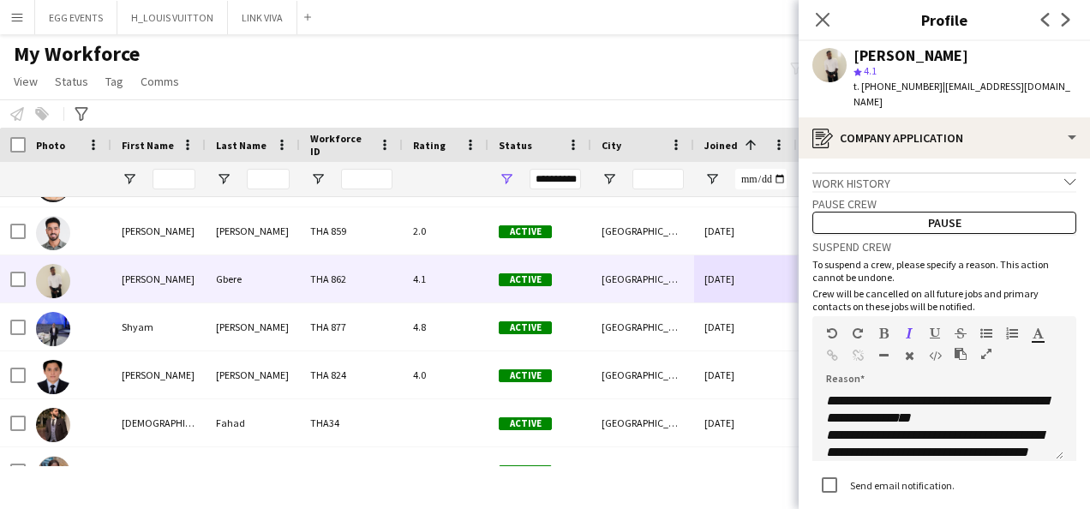
drag, startPoint x: 1022, startPoint y: 58, endPoint x: 838, endPoint y: 51, distance: 184.4
click at [838, 51] on div "Olusegun Samuel Gbere star 4.1 t. +971556239558 | o.gsam15@yahoo.com" at bounding box center [944, 79] width 291 height 76
copy div "Olusegun Samuel Gbere"
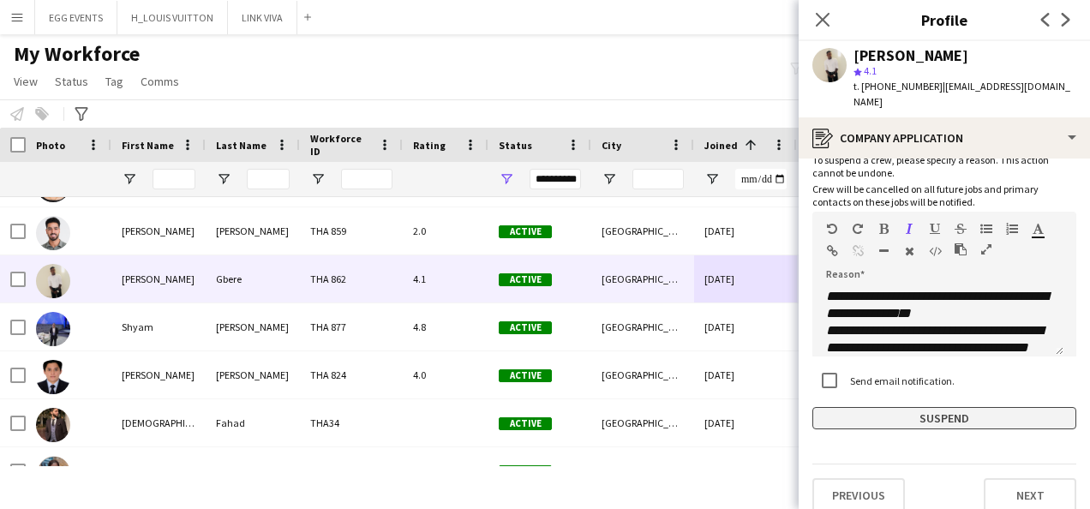
click at [845, 407] on button "Suspend" at bounding box center [944, 418] width 264 height 22
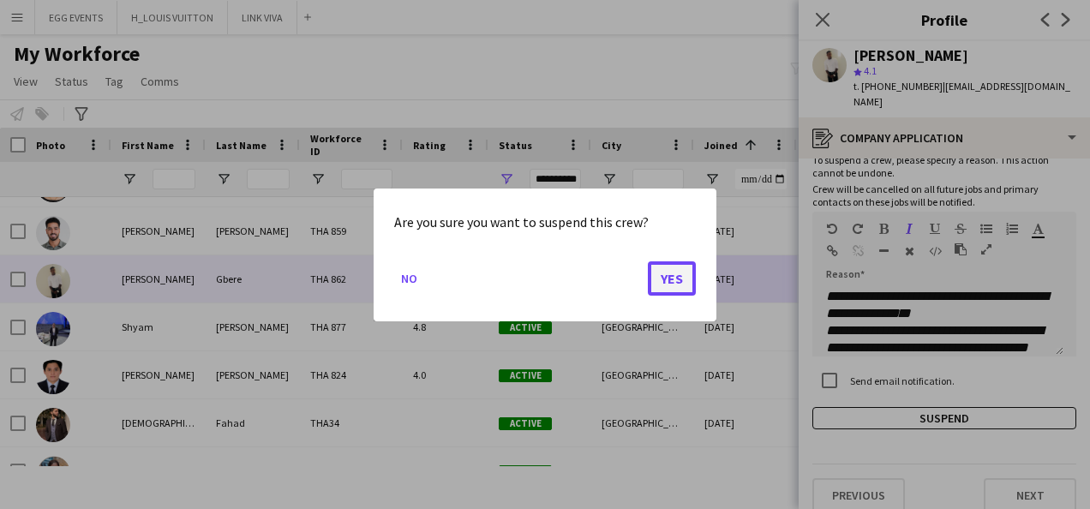
click at [665, 273] on button "Yes" at bounding box center [672, 278] width 48 height 34
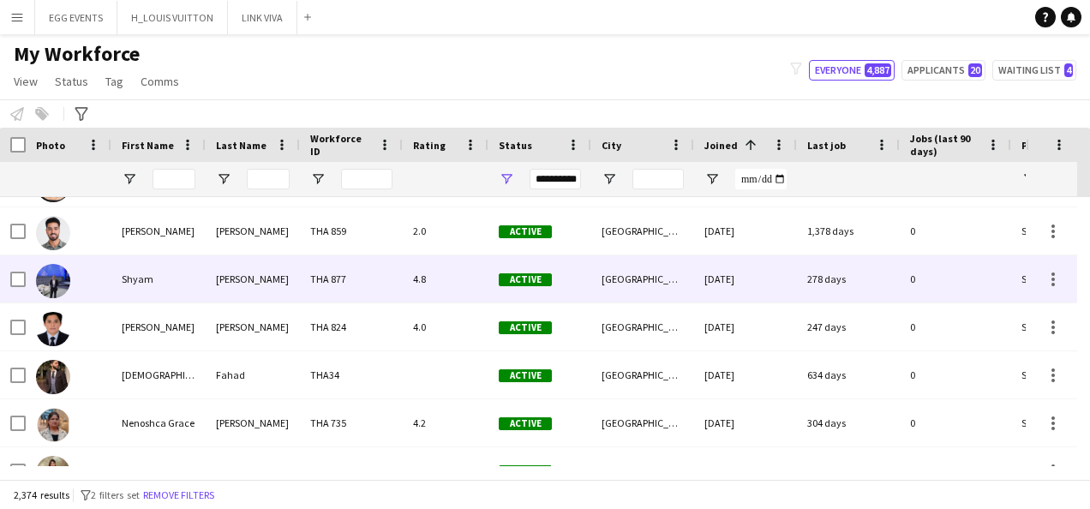
click at [811, 293] on div "278 days" at bounding box center [848, 278] width 103 height 47
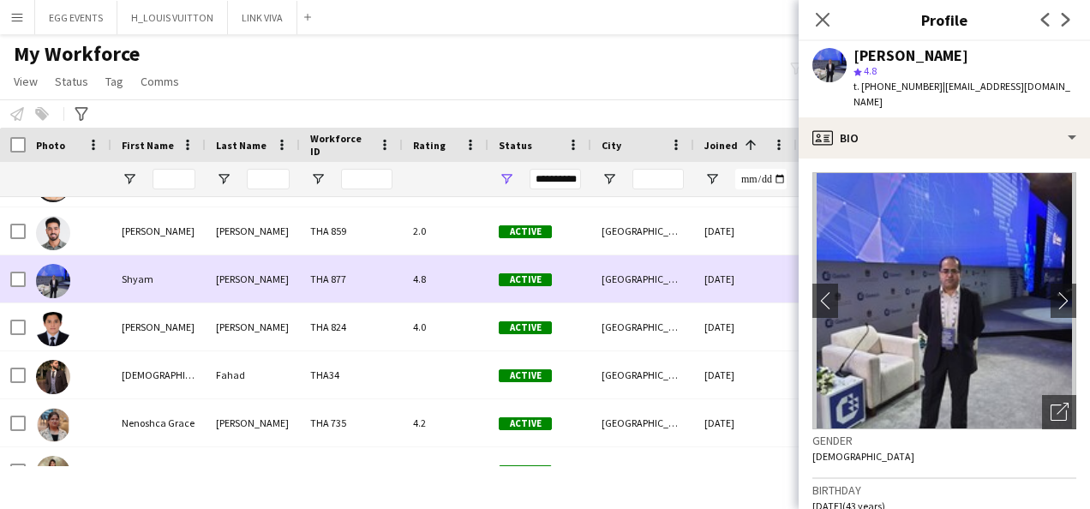
click at [758, 270] on div "17-08-2020" at bounding box center [745, 278] width 103 height 47
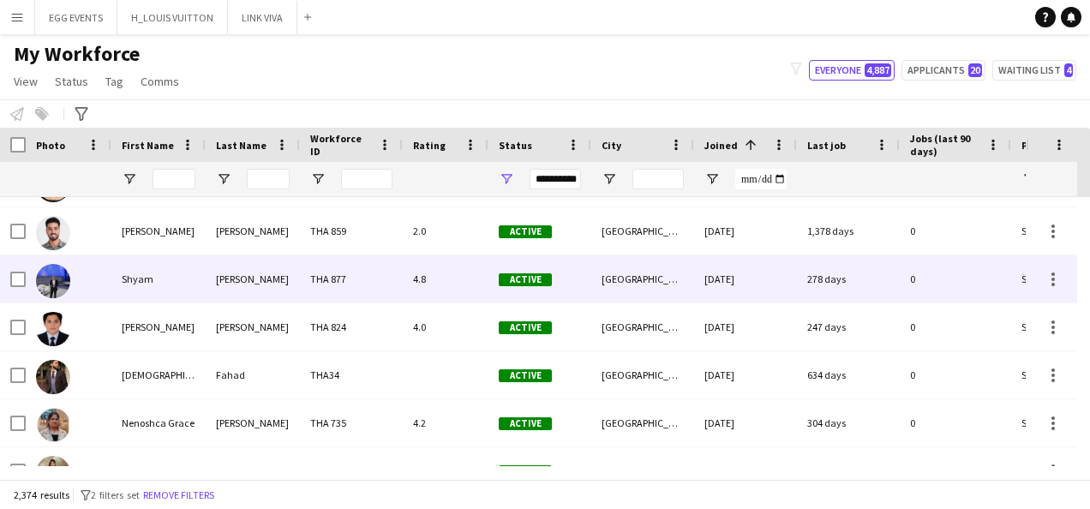
scroll to position [2520, 0]
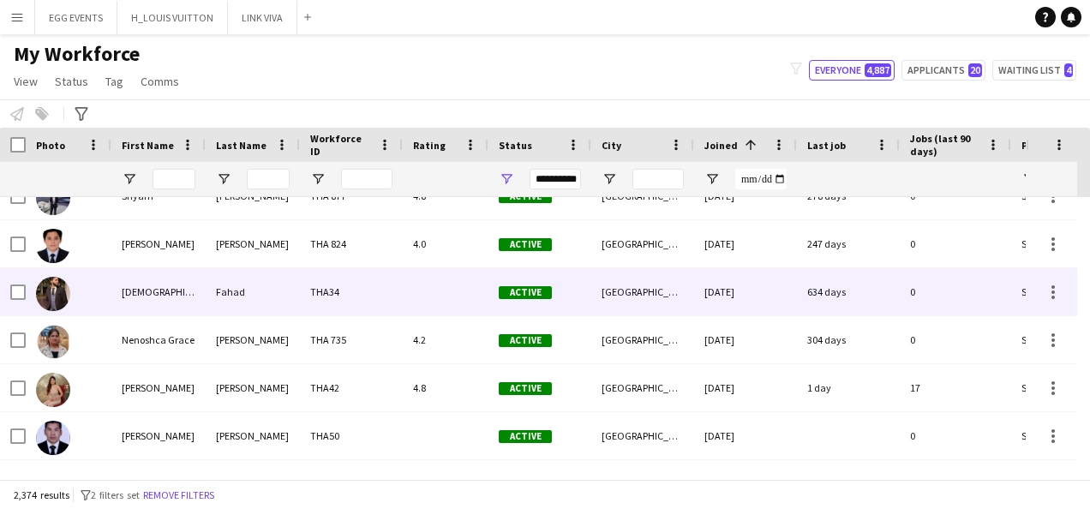
click at [804, 295] on div "634 days" at bounding box center [848, 291] width 103 height 47
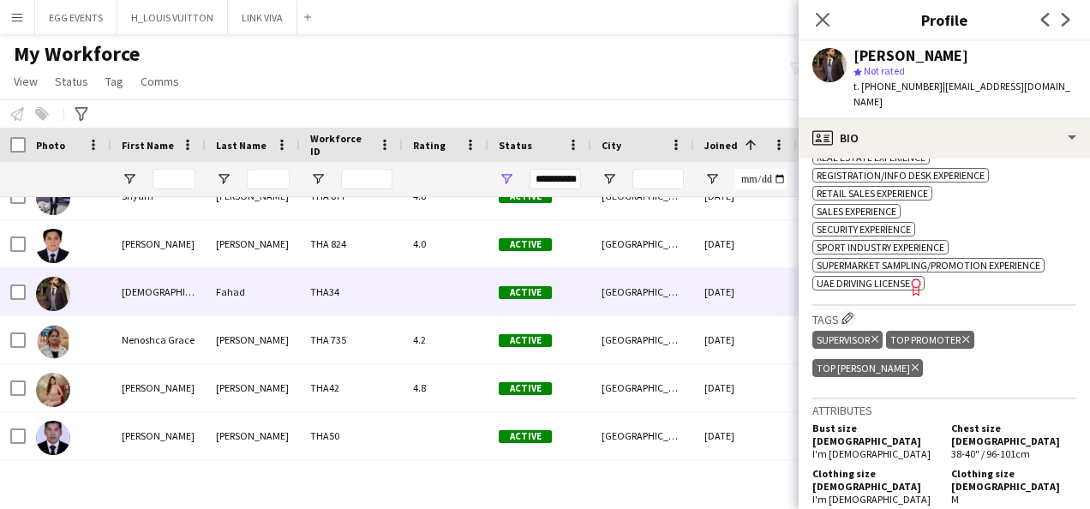
scroll to position [742, 0]
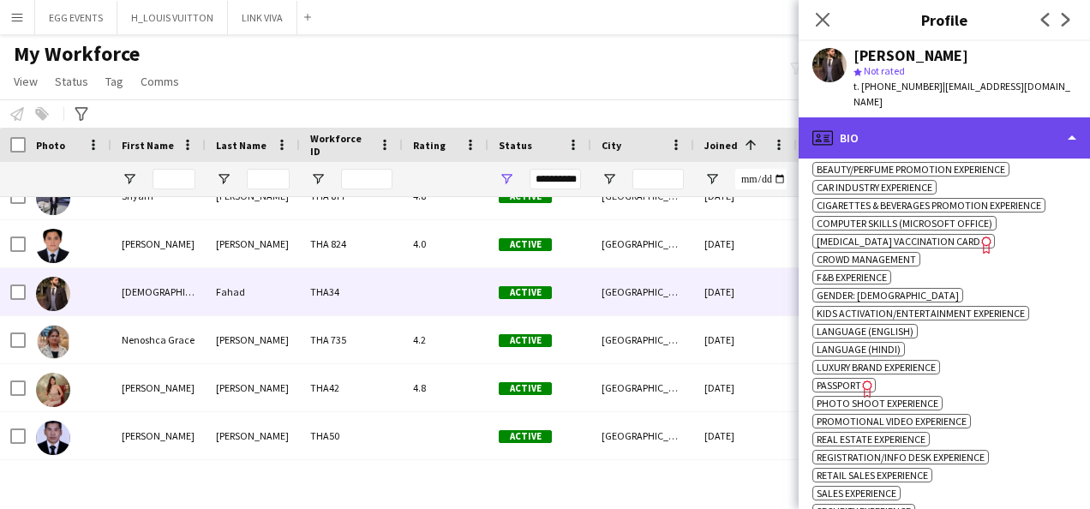
click at [962, 141] on div "profile Bio" at bounding box center [944, 137] width 291 height 41
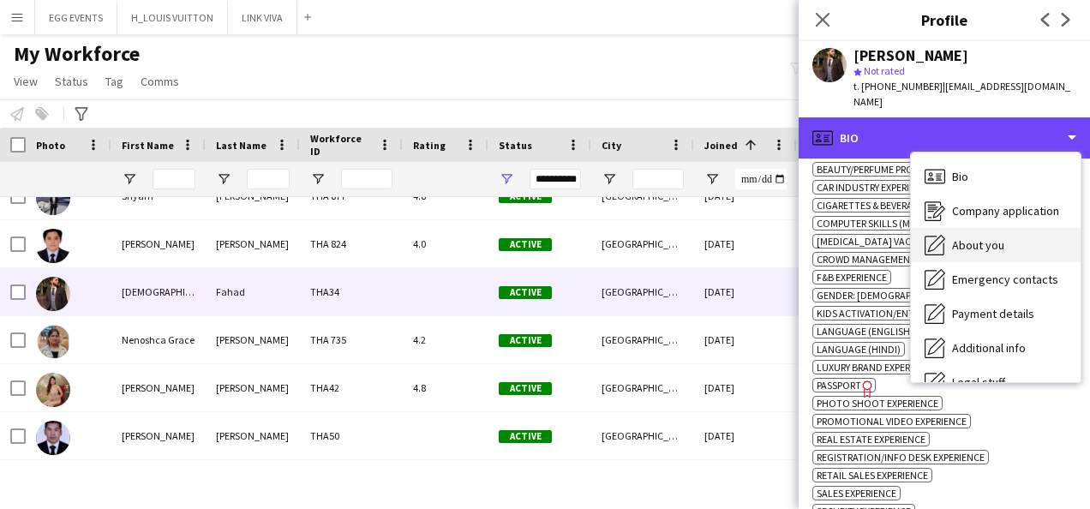
scroll to position [93, 0]
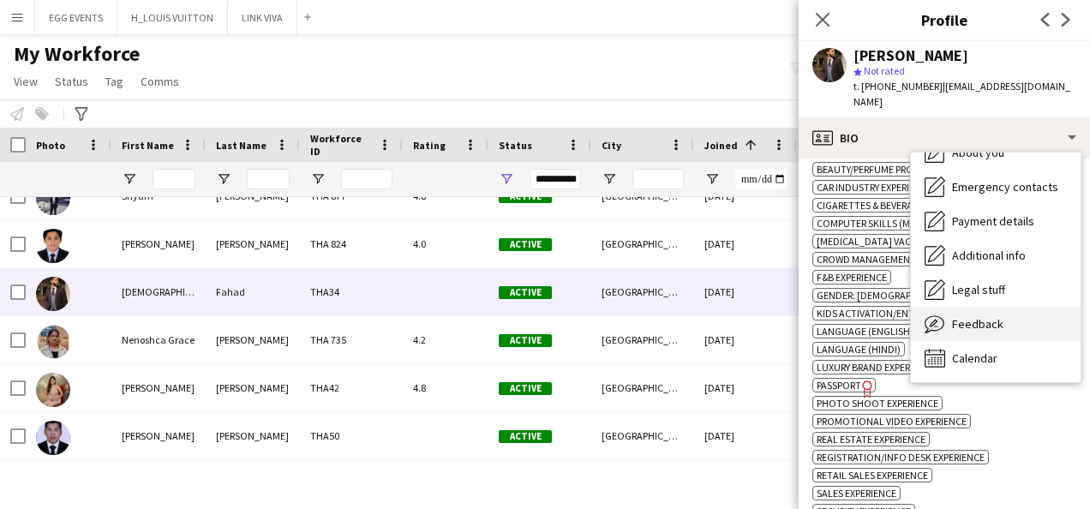
click at [938, 314] on icon "Feedback" at bounding box center [935, 324] width 21 height 21
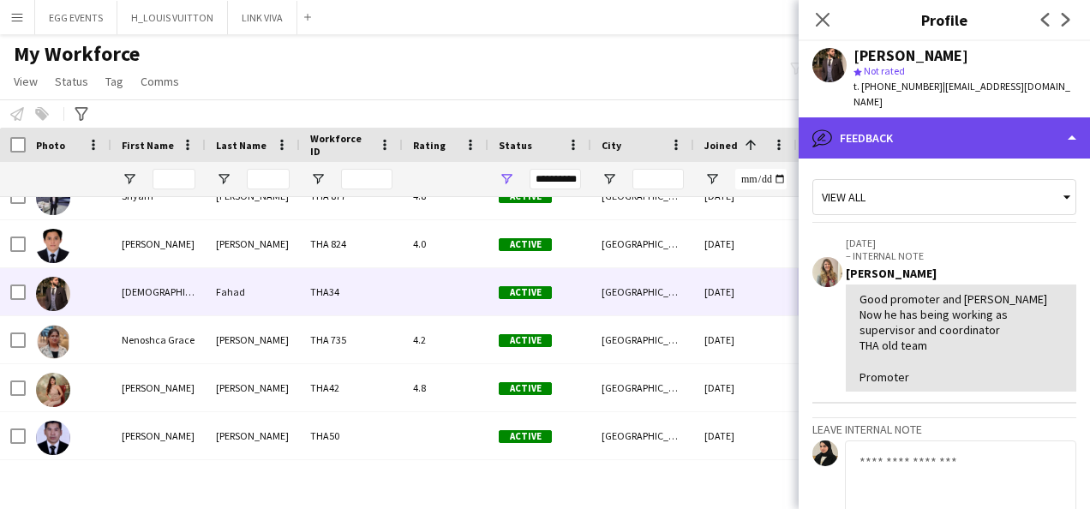
click at [994, 125] on div "bubble-pencil Feedback" at bounding box center [944, 137] width 291 height 41
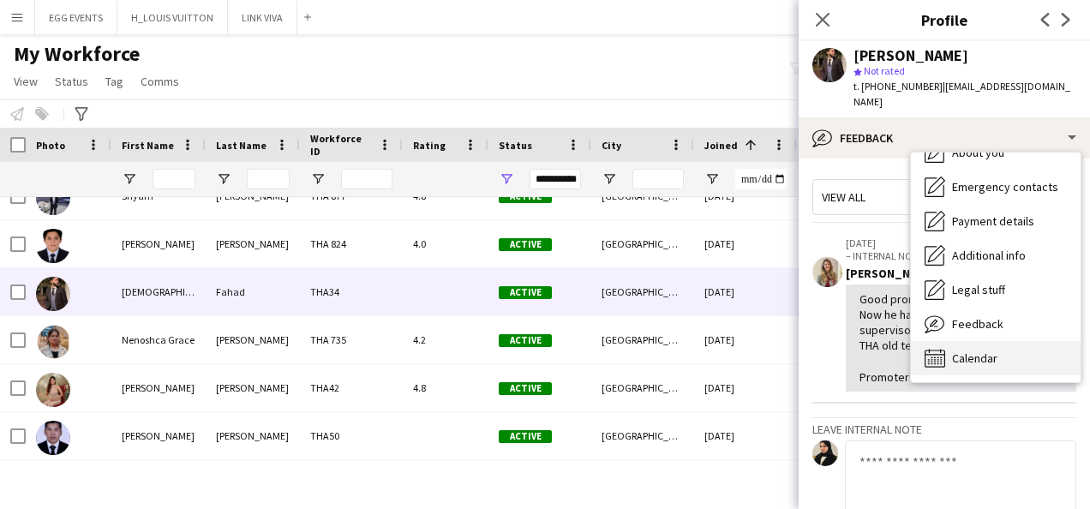
click at [952, 351] on span "Calendar" at bounding box center [974, 358] width 45 height 15
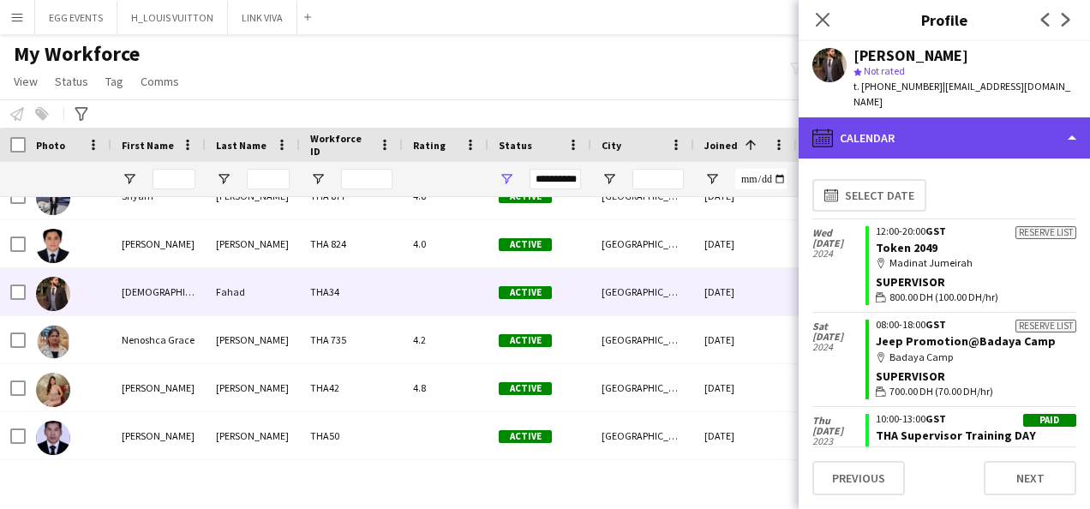
click at [999, 126] on div "calendar-full Calendar" at bounding box center [944, 137] width 291 height 41
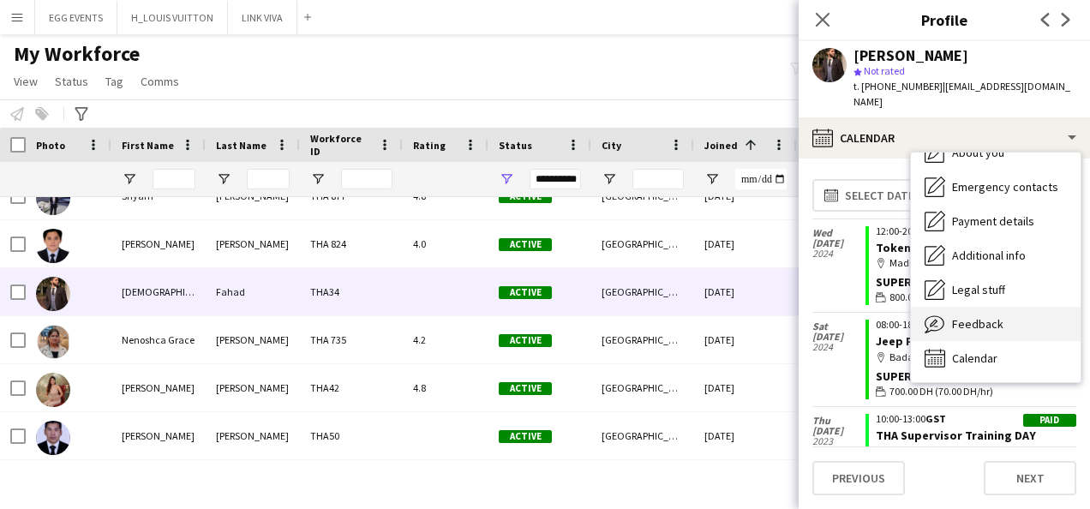
click at [954, 316] on span "Feedback" at bounding box center [977, 323] width 51 height 15
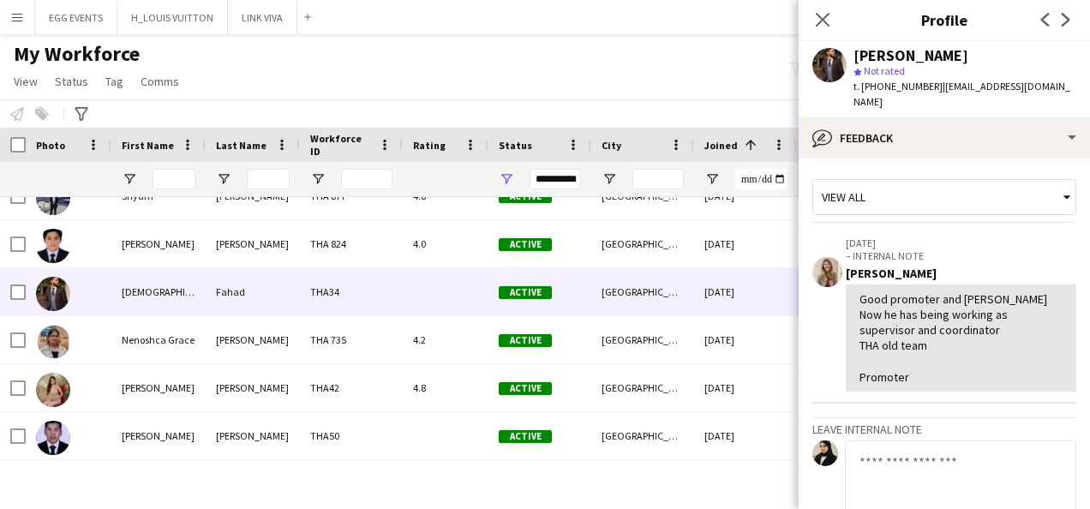
scroll to position [195, 0]
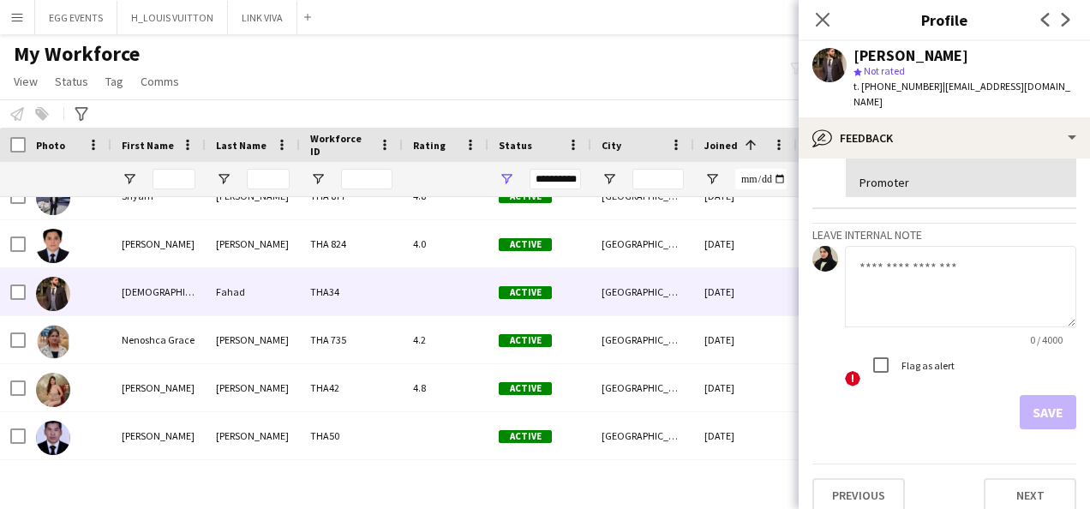
click at [915, 274] on textarea at bounding box center [960, 286] width 231 height 81
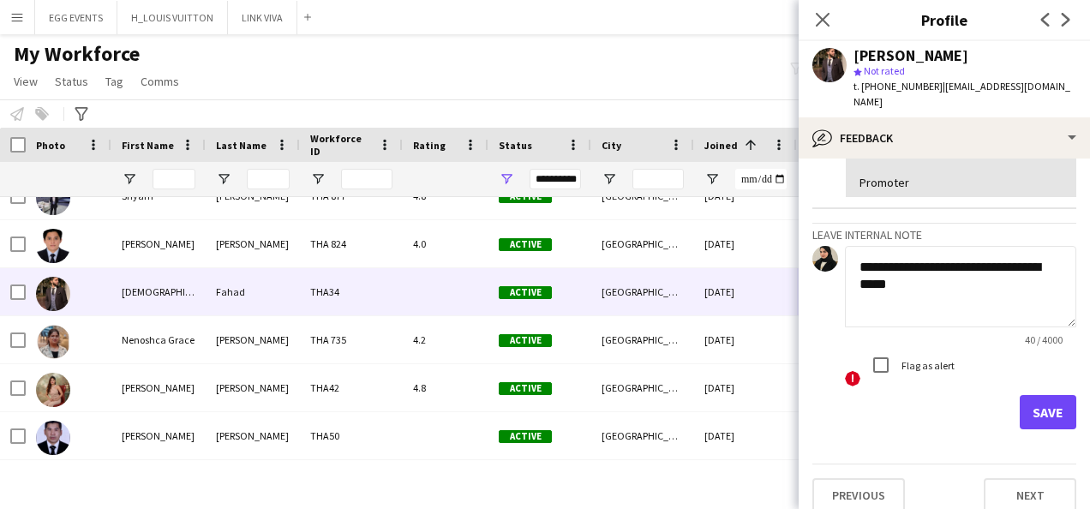
type textarea "**********"
click at [1020, 395] on button "Save" at bounding box center [1048, 412] width 57 height 34
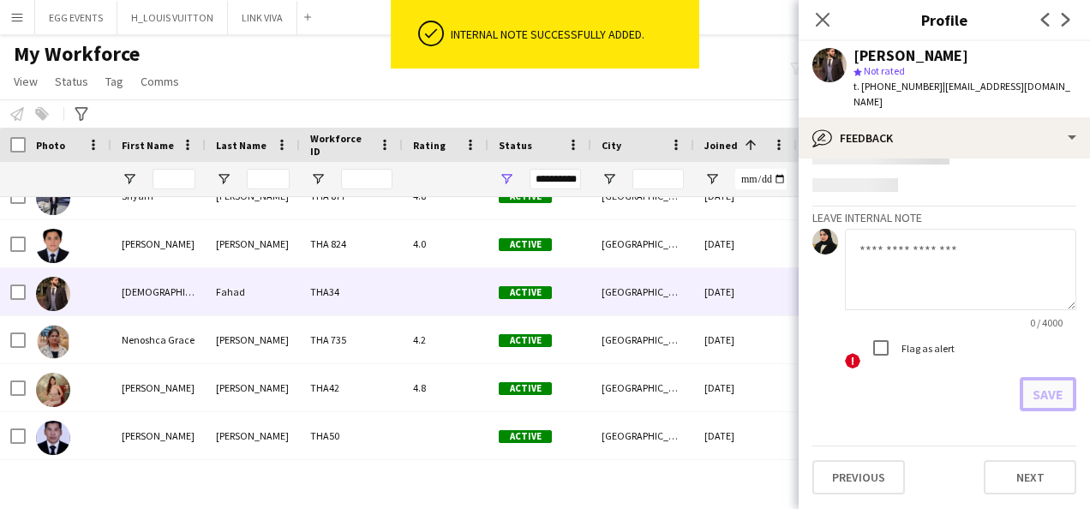
scroll to position [0, 0]
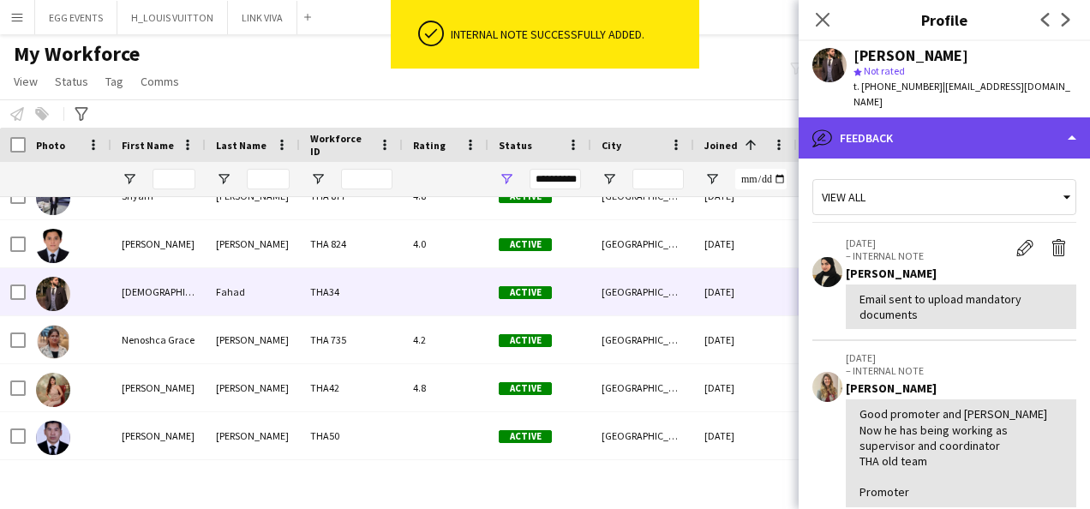
click at [992, 123] on div "bubble-pencil Feedback" at bounding box center [944, 137] width 291 height 41
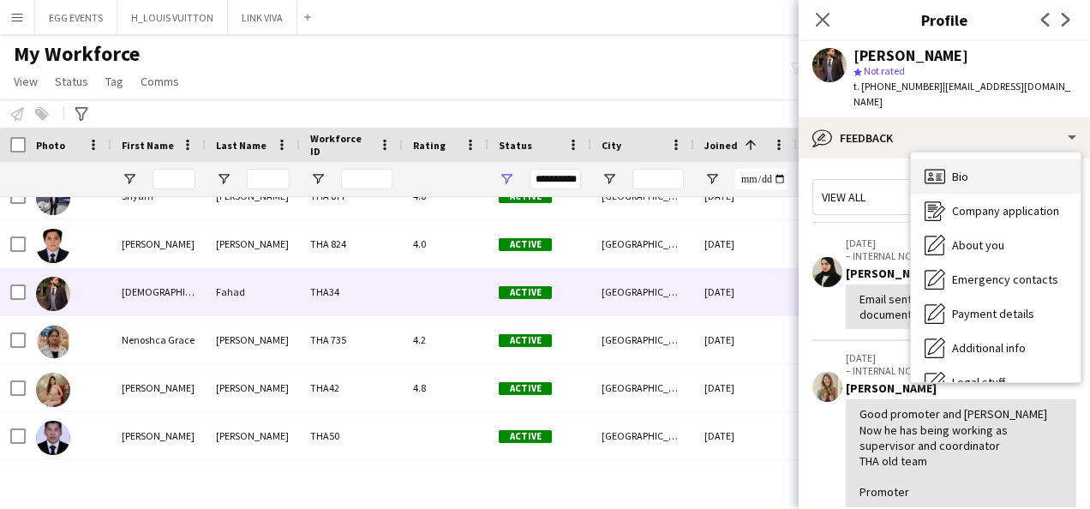
click at [953, 168] on div "Bio Bio" at bounding box center [996, 176] width 170 height 34
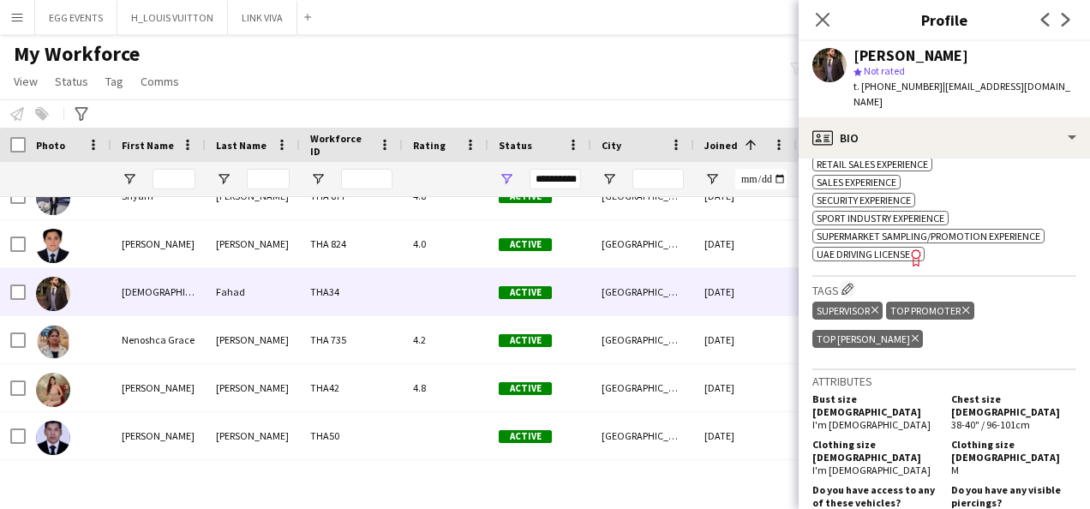
scroll to position [1052, 0]
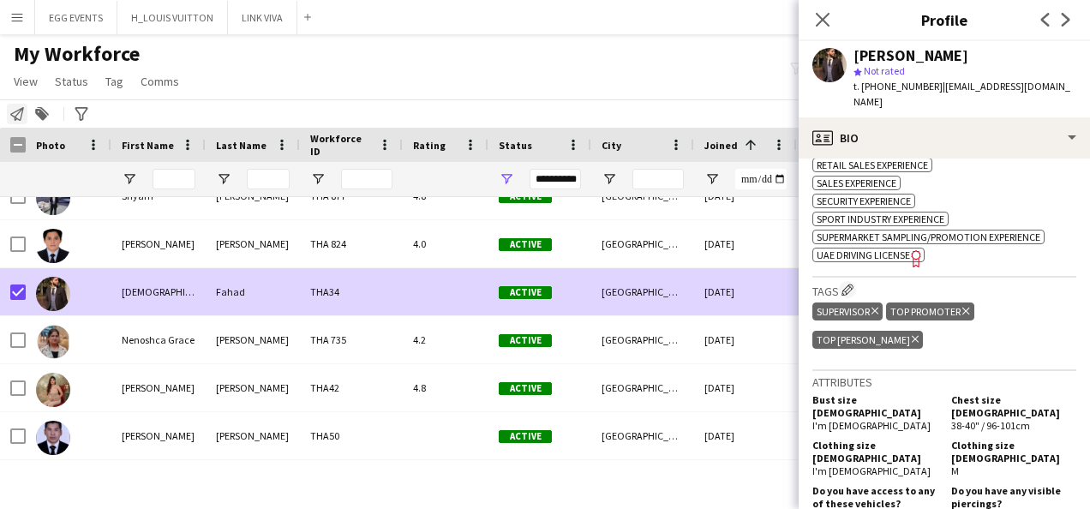
click at [17, 116] on icon "Notify workforce" at bounding box center [17, 114] width 14 height 14
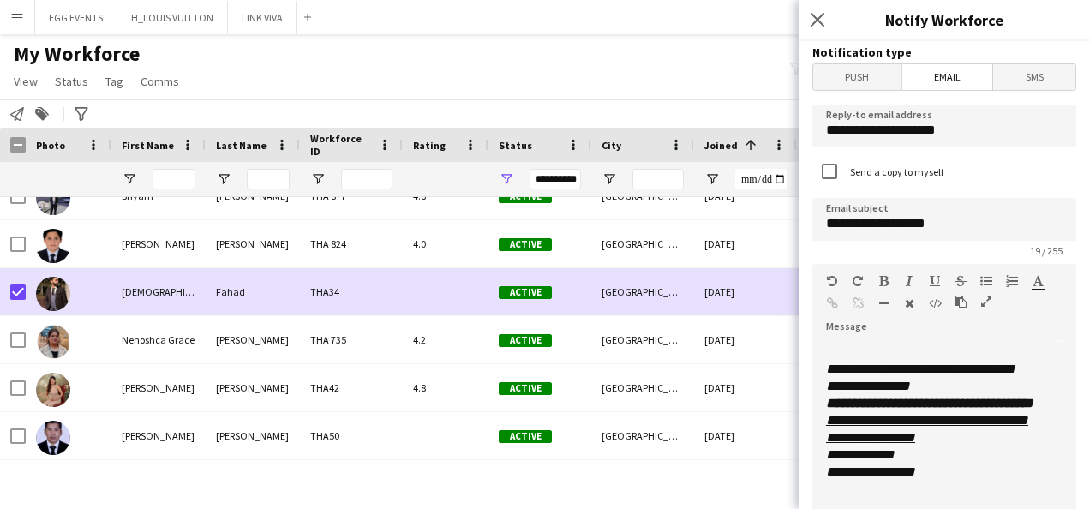
scroll to position [485, 0]
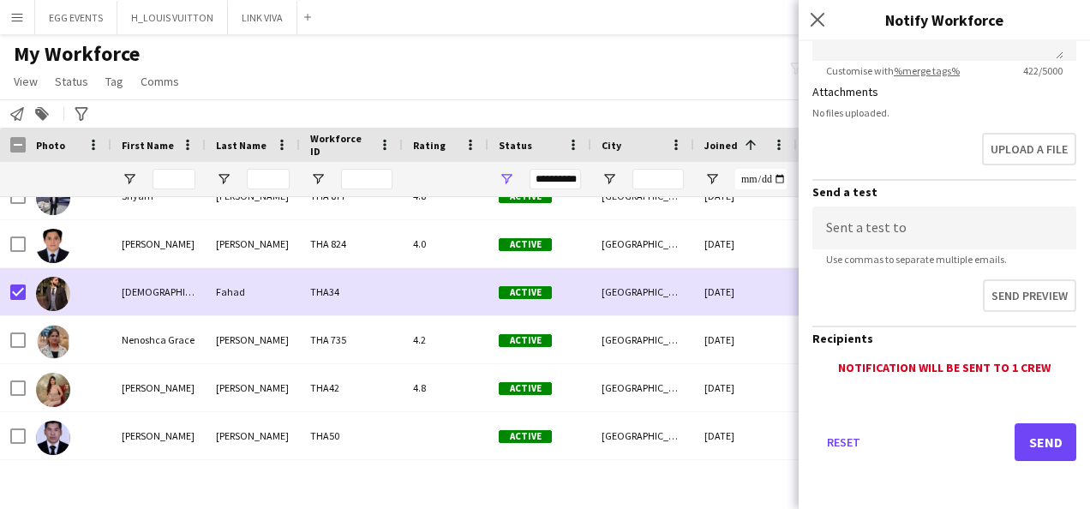
click at [1010, 415] on div "Reset Send" at bounding box center [944, 449] width 264 height 120
click at [1015, 425] on button "Send" at bounding box center [1046, 442] width 62 height 38
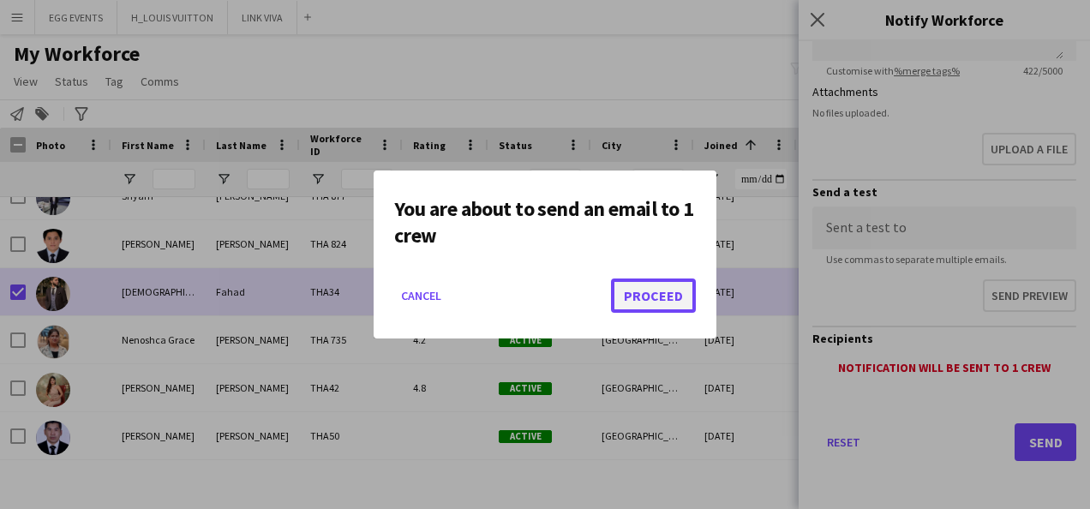
click at [665, 282] on button "Proceed" at bounding box center [653, 296] width 85 height 34
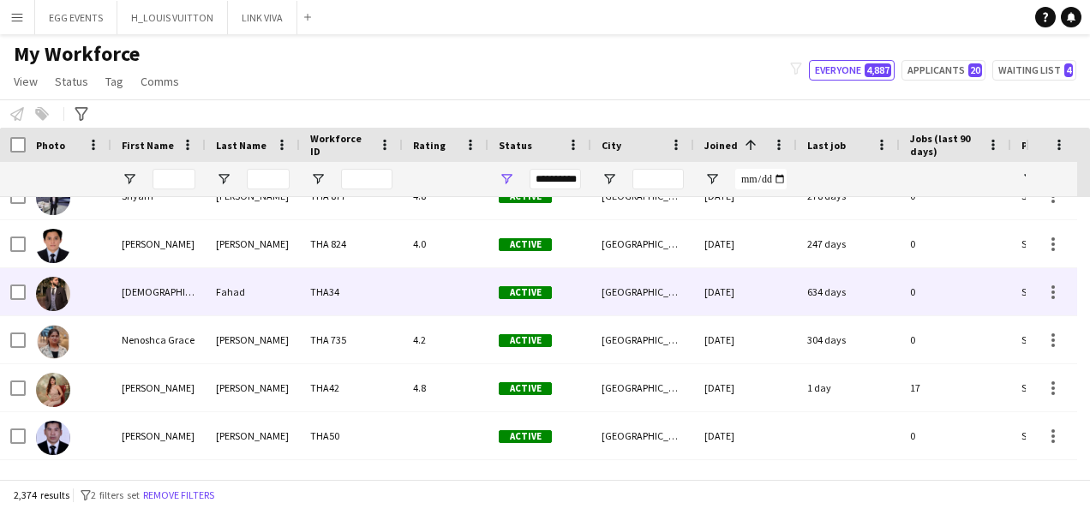
click at [98, 302] on div at bounding box center [69, 291] width 86 height 47
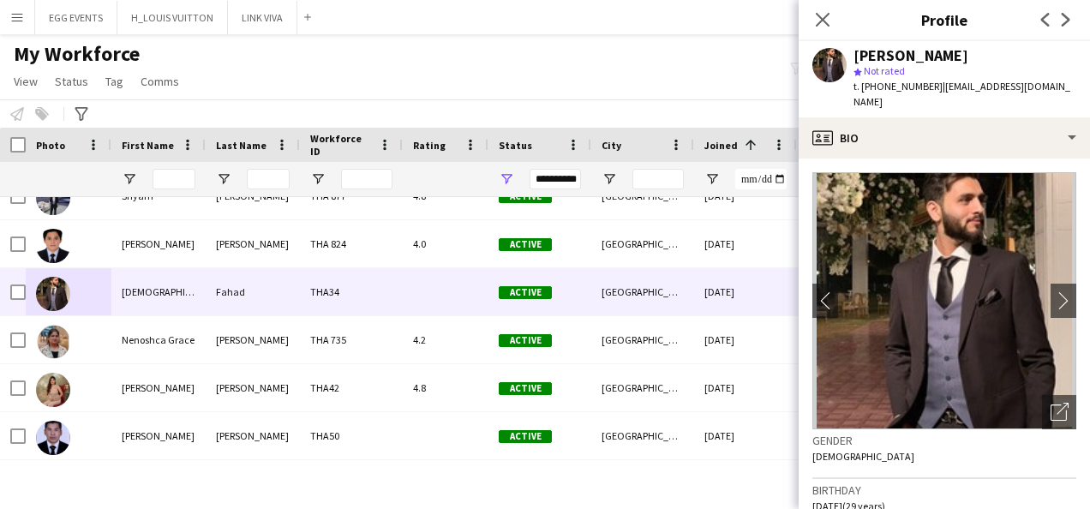
drag, startPoint x: 851, startPoint y: 53, endPoint x: 986, endPoint y: 48, distance: 134.6
click at [986, 48] on div "Muhammad Fahad star Not rated t. +971585888777 | fahad.sonara95@gmail.com" at bounding box center [944, 79] width 291 height 76
copy div "Muhammad Fahad"
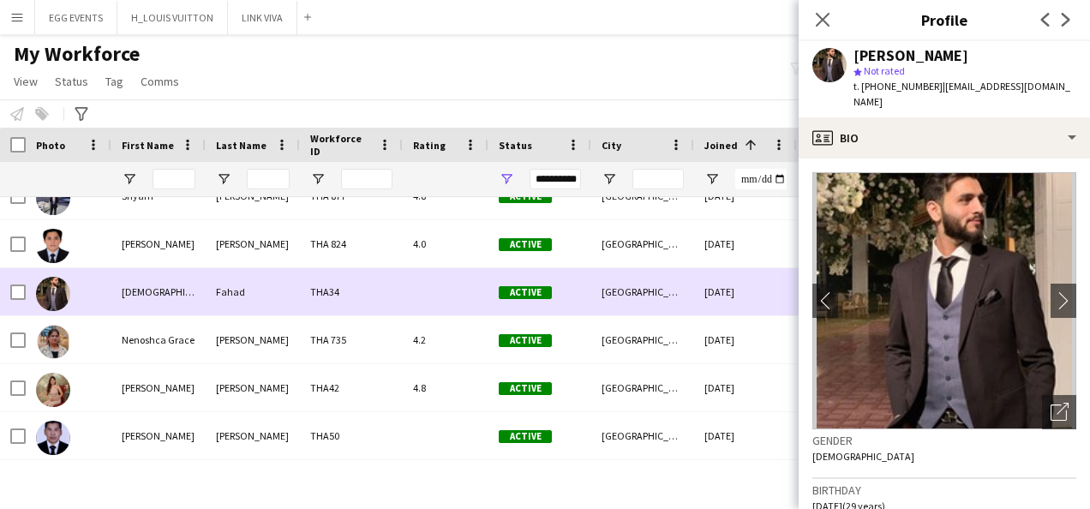
click at [700, 299] on div "25-08-2020" at bounding box center [745, 291] width 103 height 47
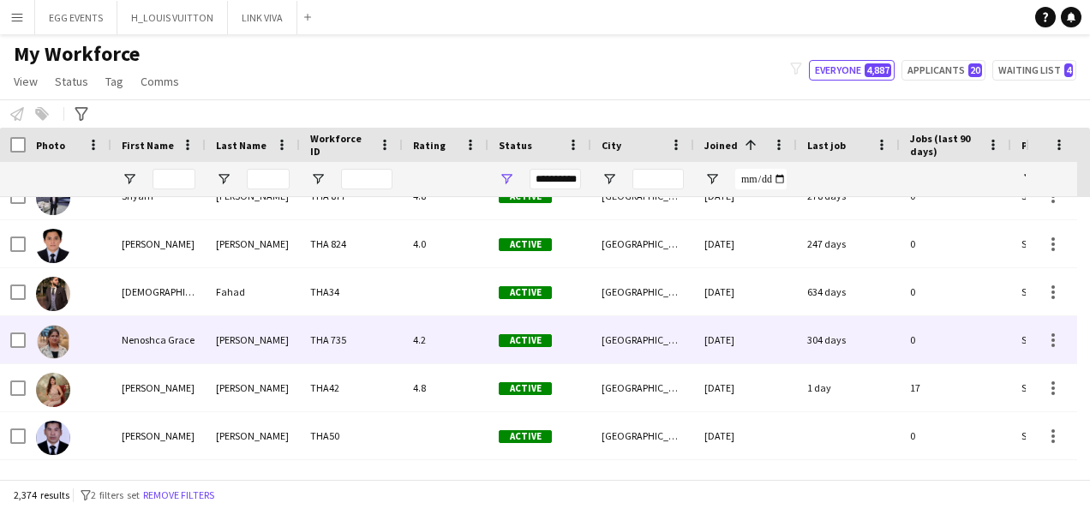
click at [693, 328] on div "[GEOGRAPHIC_DATA]" at bounding box center [642, 339] width 103 height 47
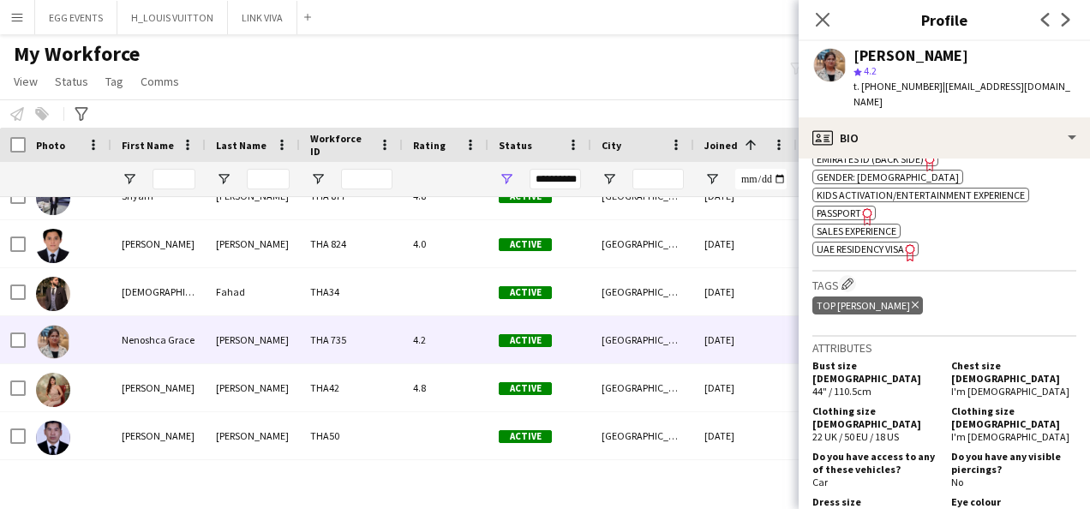
scroll to position [586, 0]
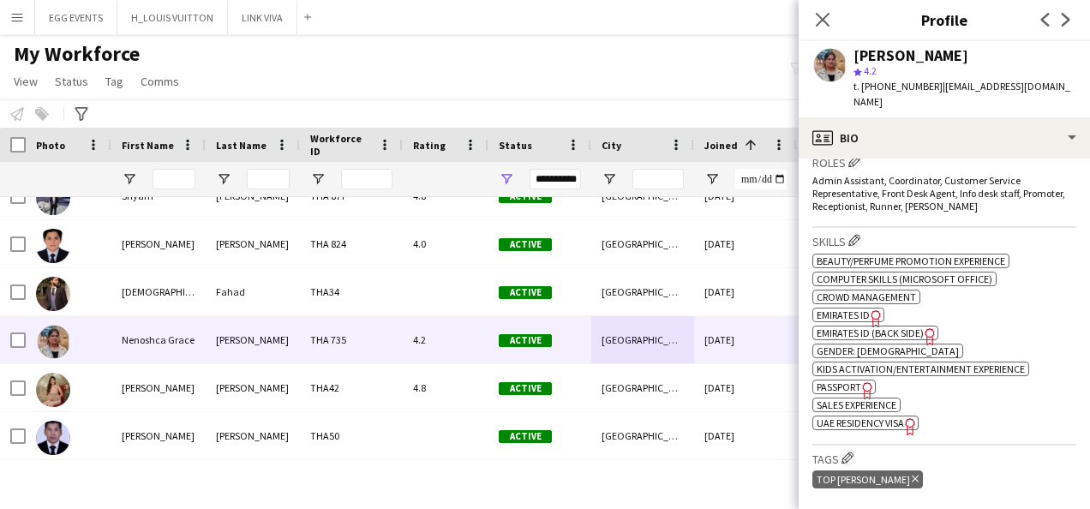
click at [866, 309] on span "Emirates ID" at bounding box center [843, 315] width 53 height 13
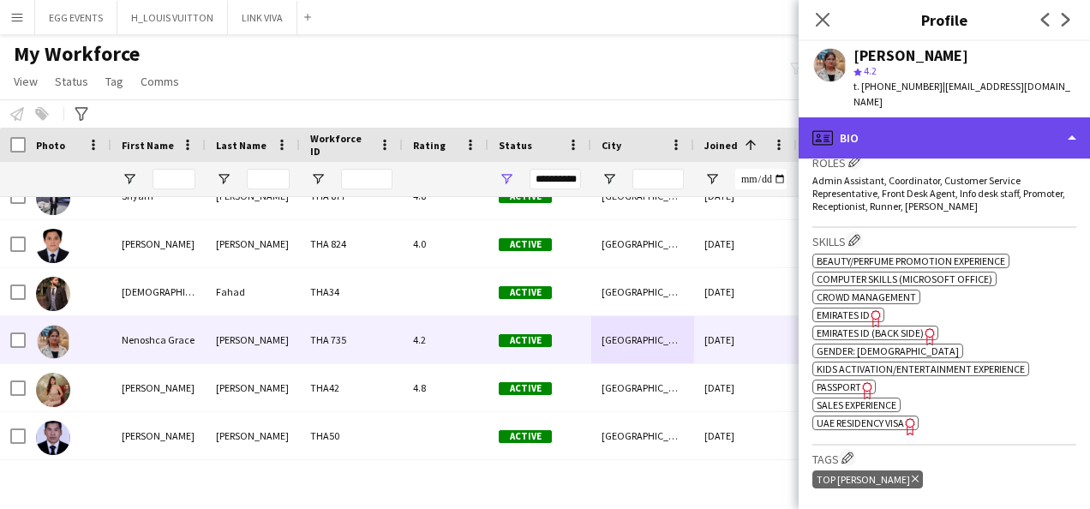
click at [950, 117] on div "profile Bio" at bounding box center [944, 137] width 291 height 41
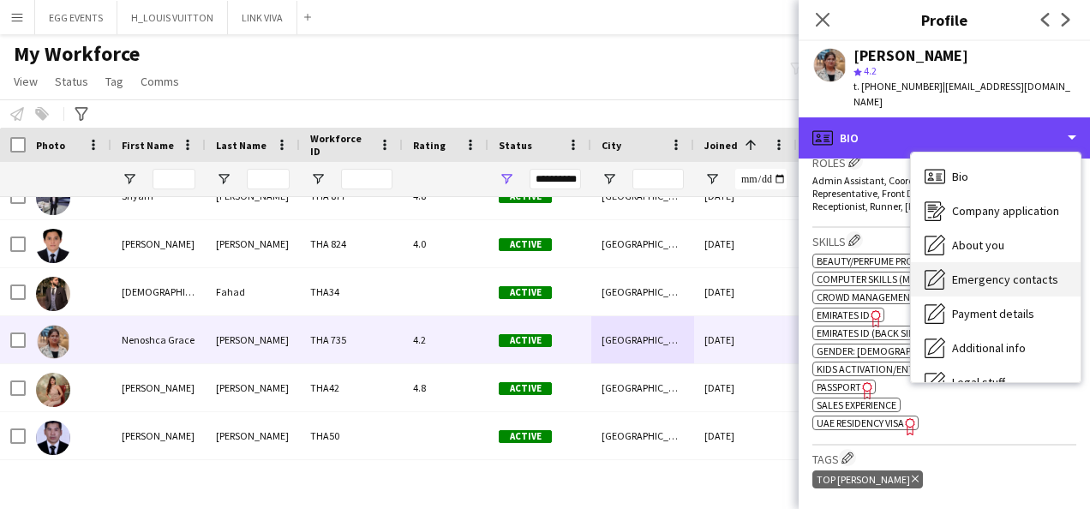
scroll to position [93, 0]
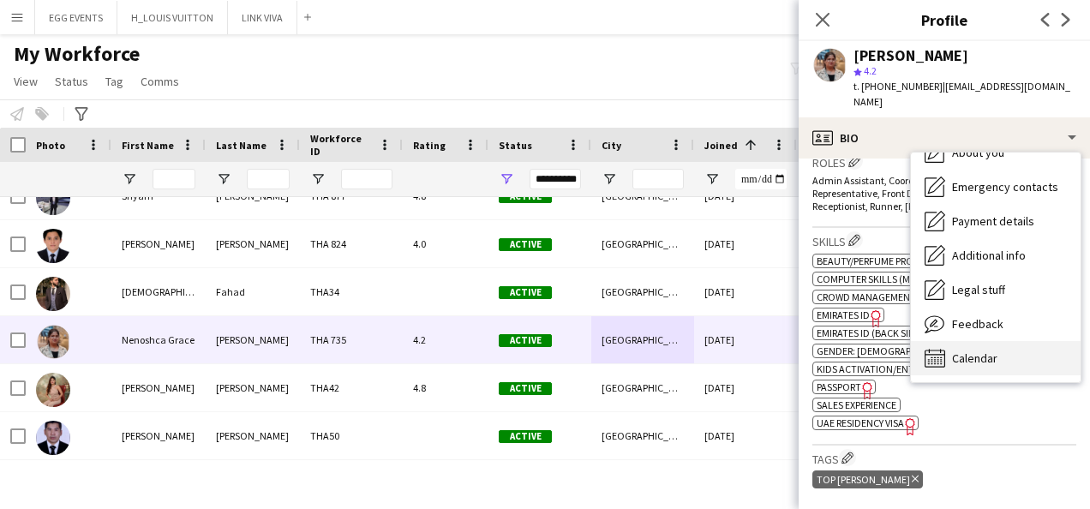
click at [958, 350] on div "Calendar Calendar" at bounding box center [996, 358] width 170 height 34
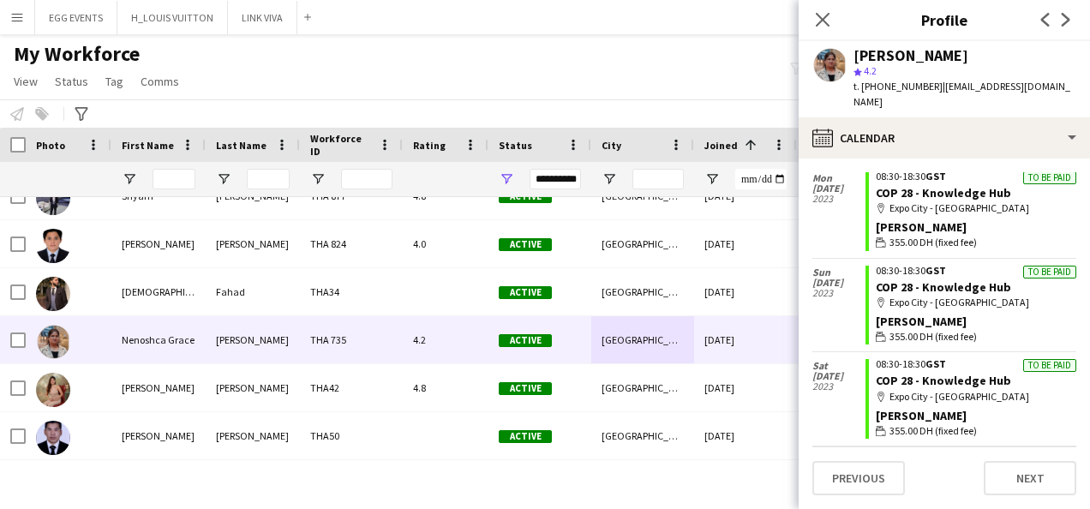
scroll to position [1278, 0]
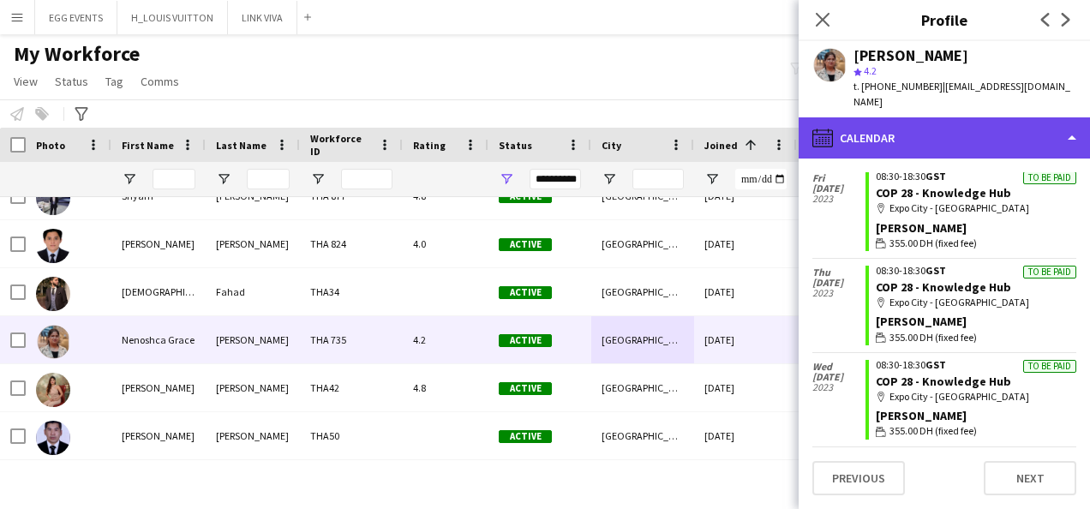
click at [1010, 136] on div "calendar-full Calendar" at bounding box center [944, 137] width 291 height 41
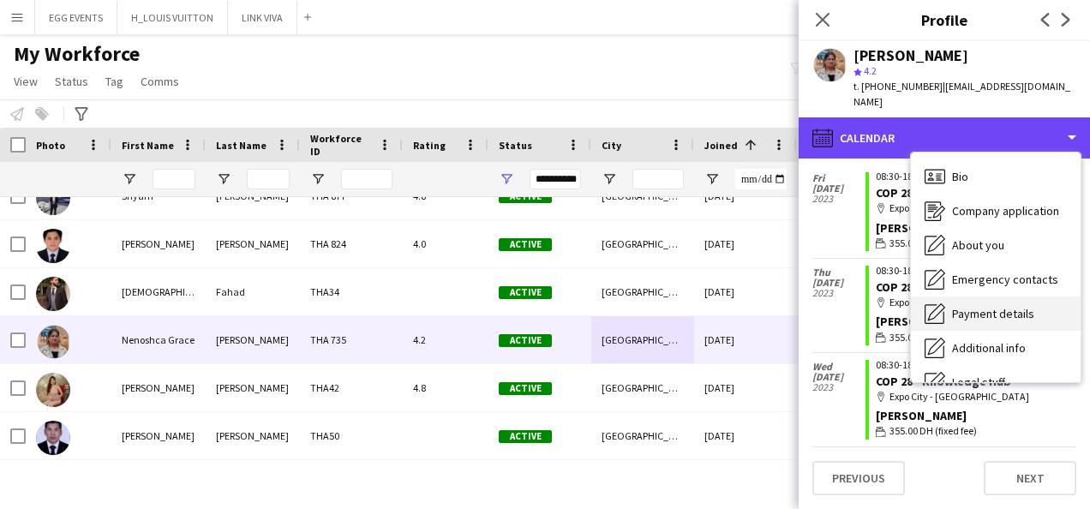
scroll to position [93, 0]
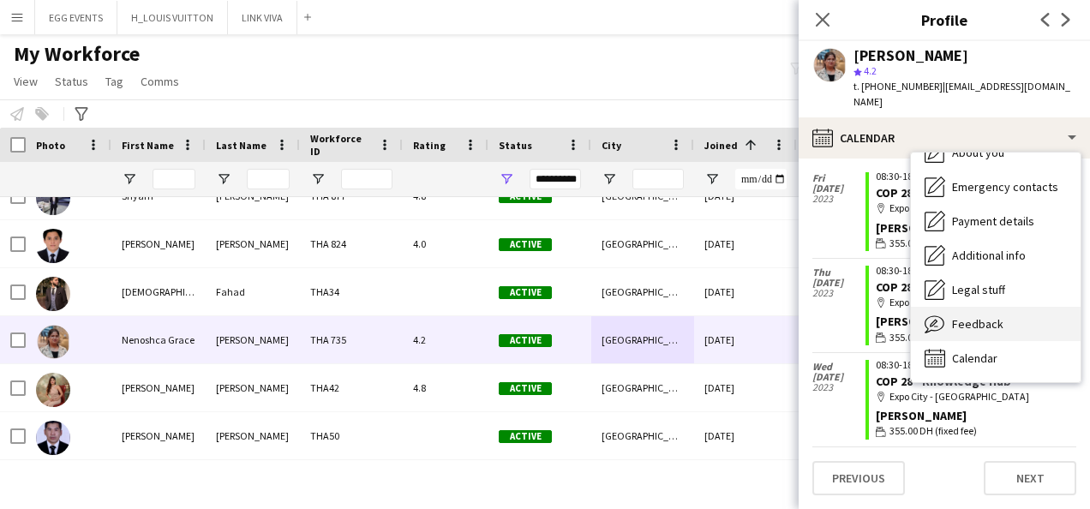
click at [953, 307] on div "Feedback Feedback" at bounding box center [996, 324] width 170 height 34
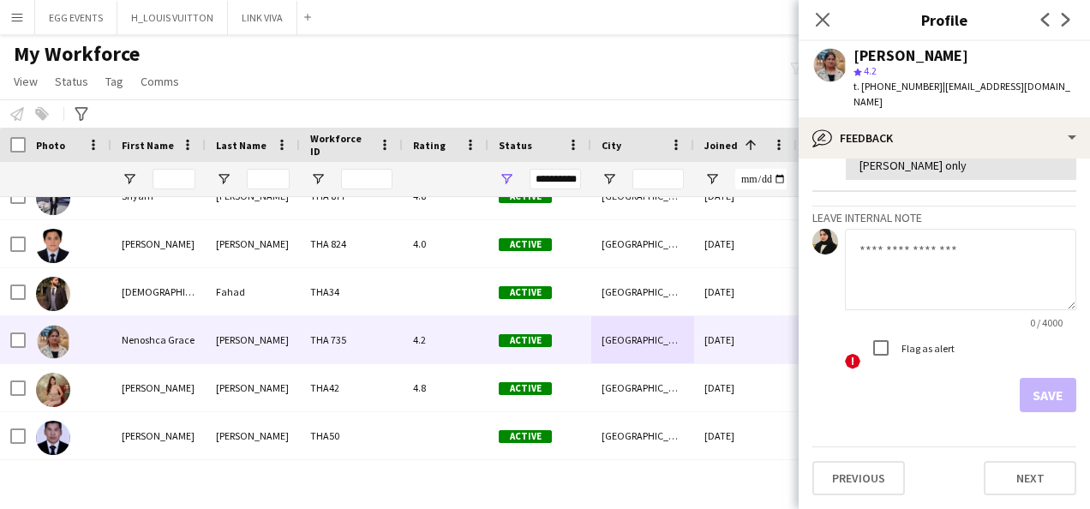
click at [921, 270] on textarea at bounding box center [960, 269] width 231 height 81
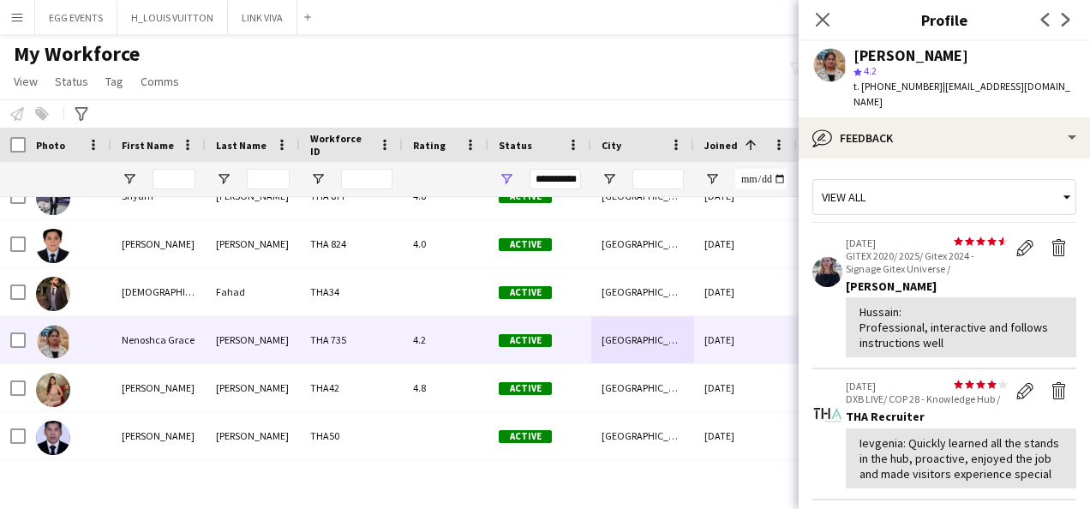
scroll to position [595, 0]
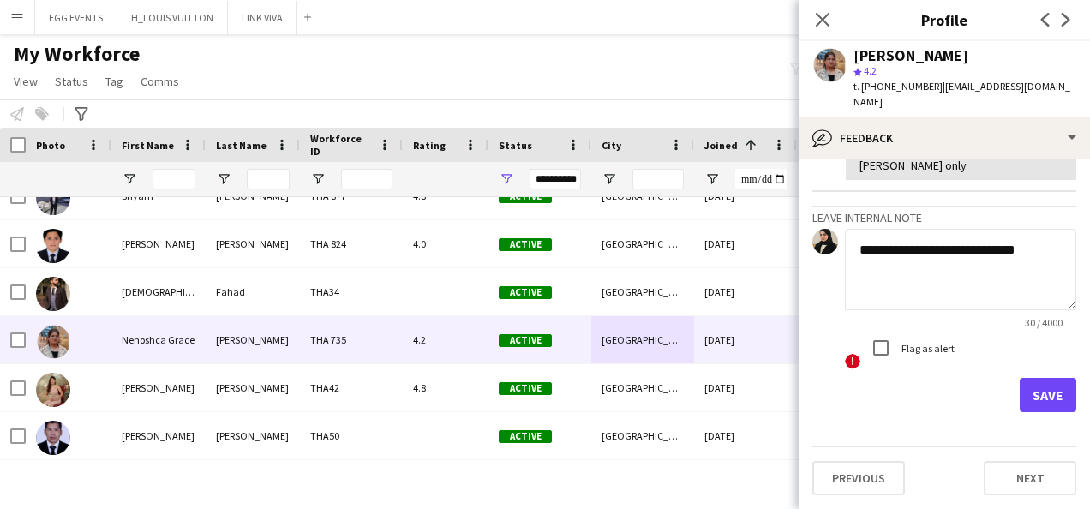
type textarea "**********"
click at [1042, 407] on button "Save" at bounding box center [1048, 395] width 57 height 34
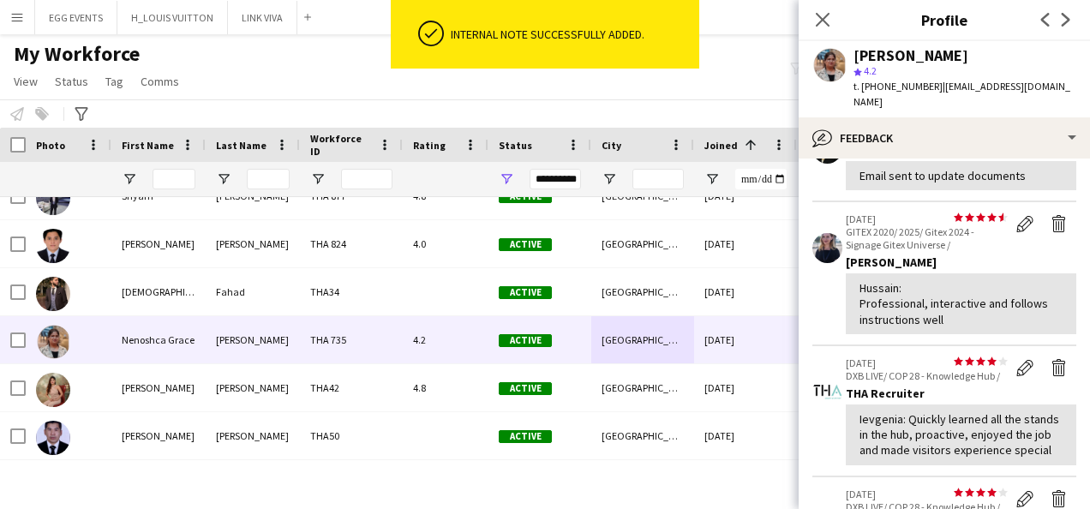
scroll to position [694, 0]
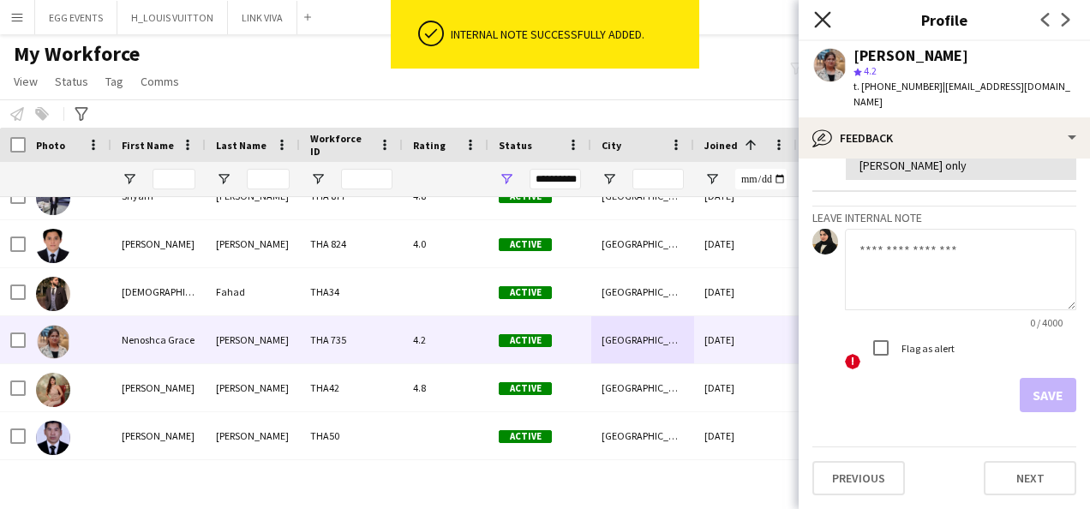
click at [823, 22] on icon "Close pop-in" at bounding box center [822, 19] width 16 height 16
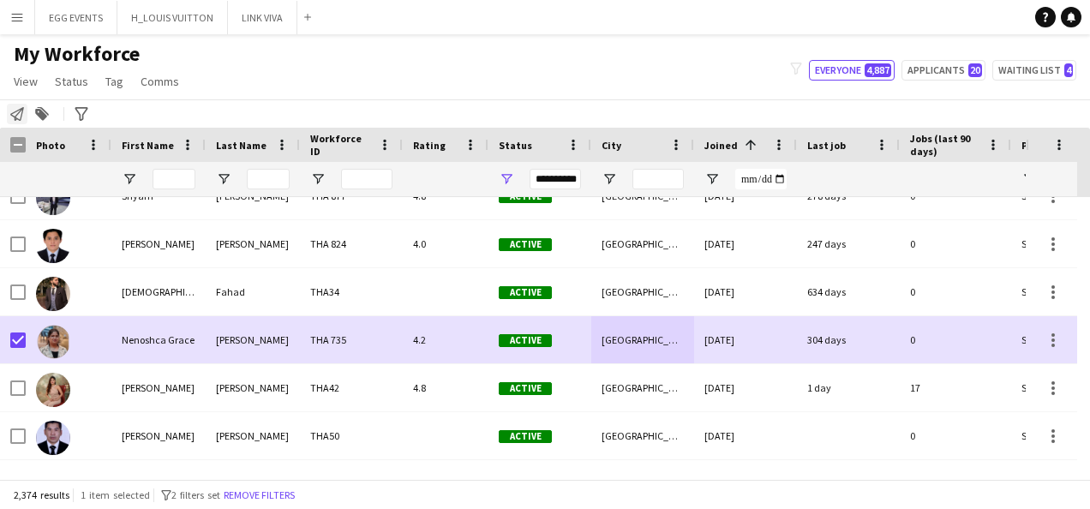
click at [14, 108] on icon "Notify workforce" at bounding box center [17, 114] width 14 height 14
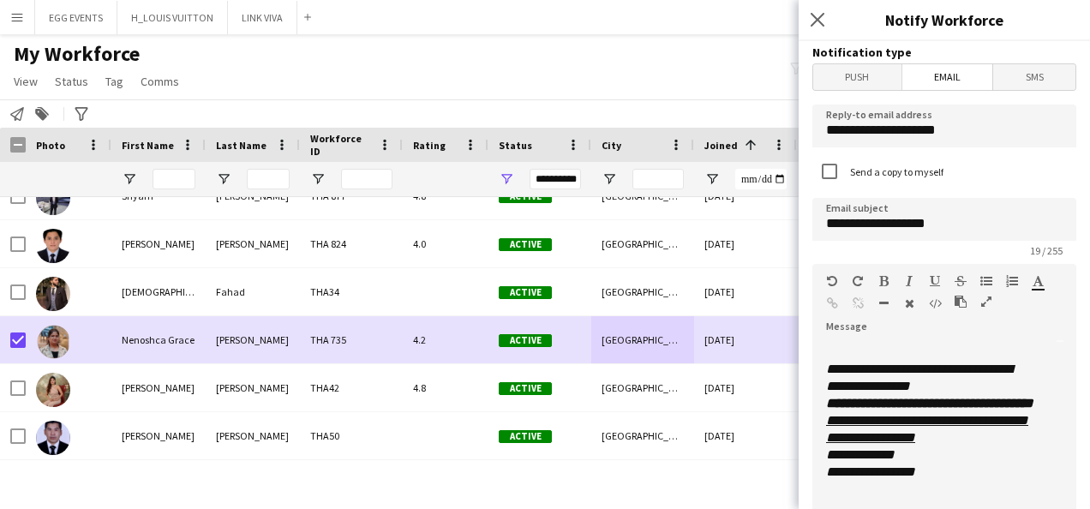
scroll to position [485, 0]
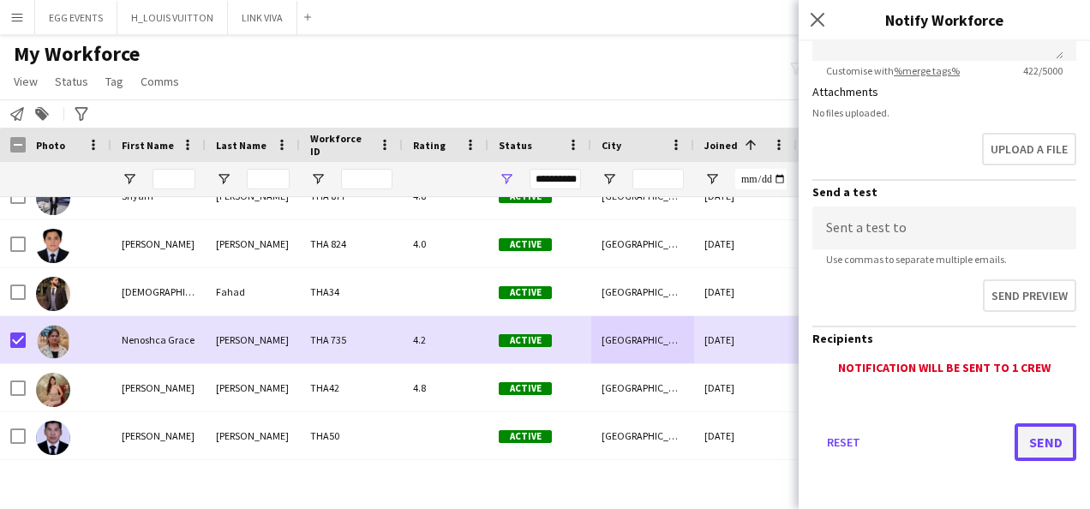
click at [1032, 441] on button "Send" at bounding box center [1046, 442] width 62 height 38
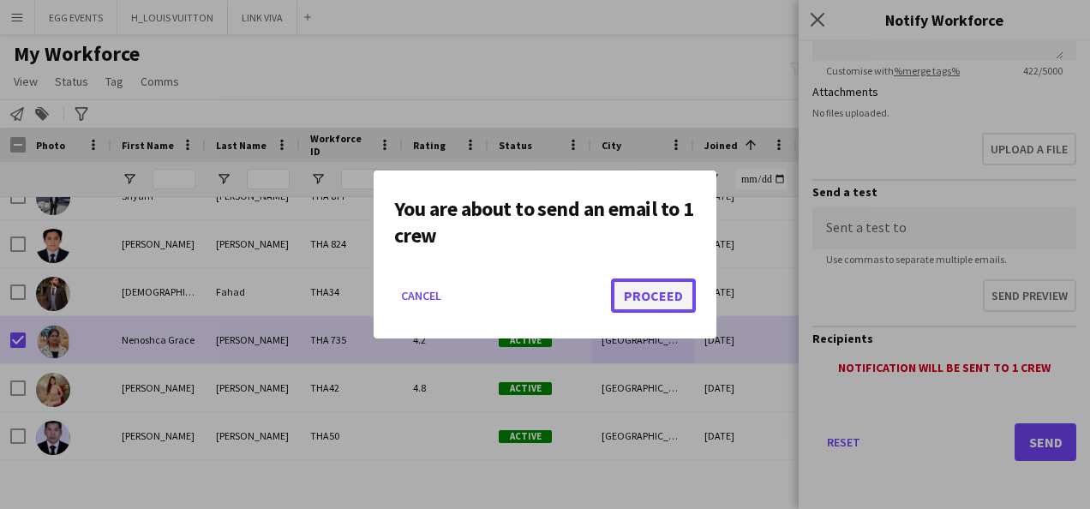
click at [647, 302] on button "Proceed" at bounding box center [653, 296] width 85 height 34
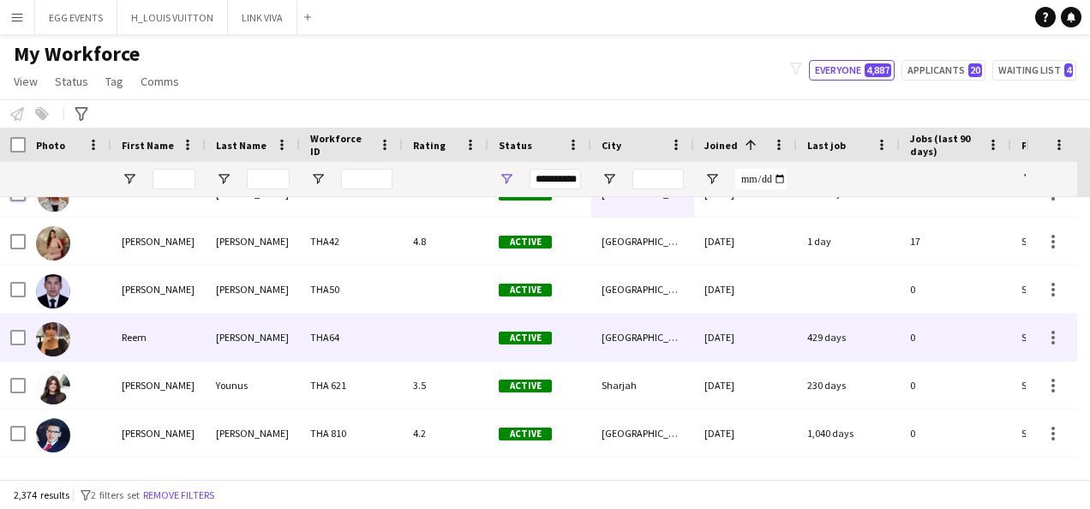
scroll to position [2666, 0]
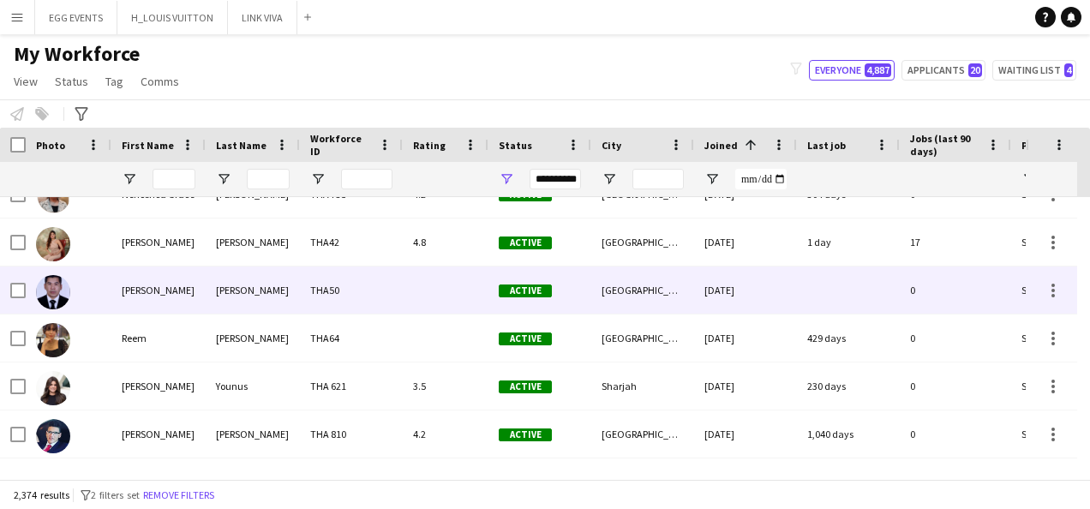
click at [267, 281] on div "Seballos" at bounding box center [253, 290] width 94 height 47
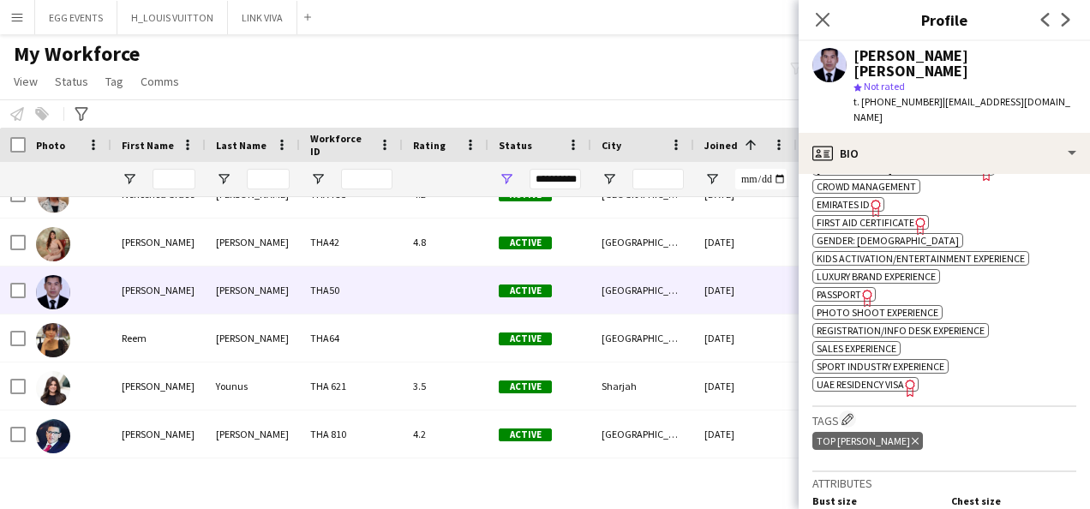
scroll to position [693, 0]
click at [871, 200] on icon "Freelancer has uploaded a photo validation of skill. Click to see" at bounding box center [876, 209] width 18 height 18
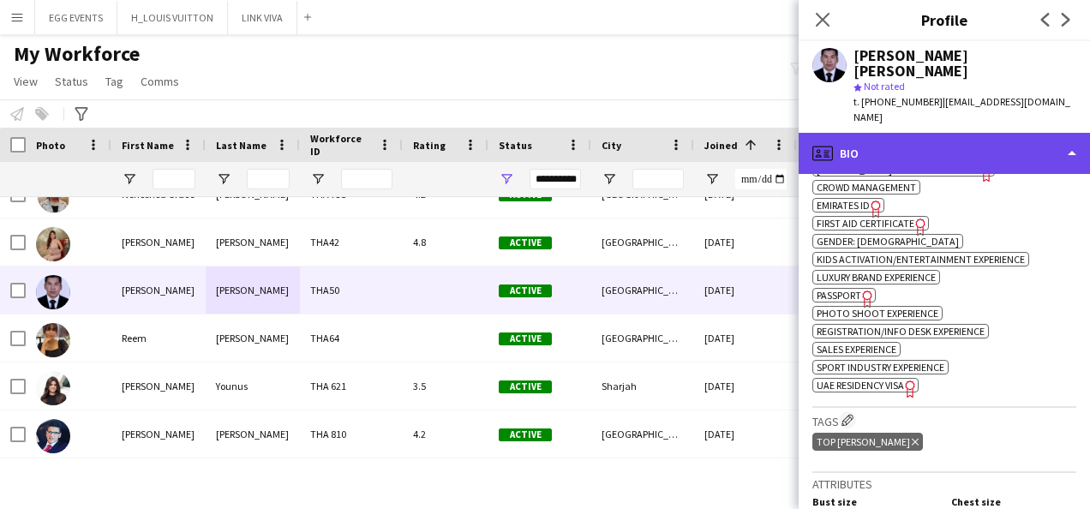
click at [1040, 135] on div "profile Bio" at bounding box center [944, 153] width 291 height 41
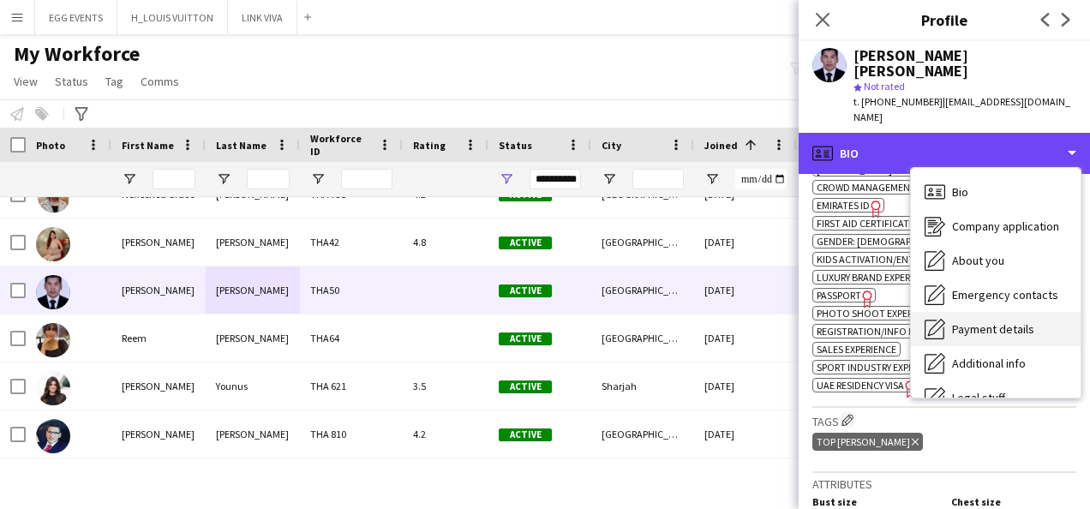
scroll to position [93, 0]
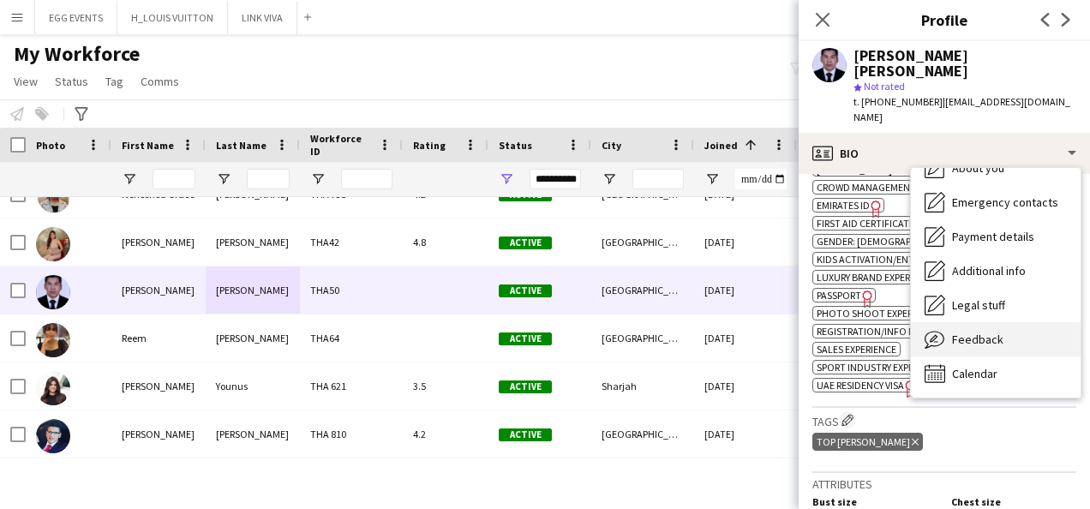
click at [974, 322] on div "Feedback Feedback" at bounding box center [996, 339] width 170 height 34
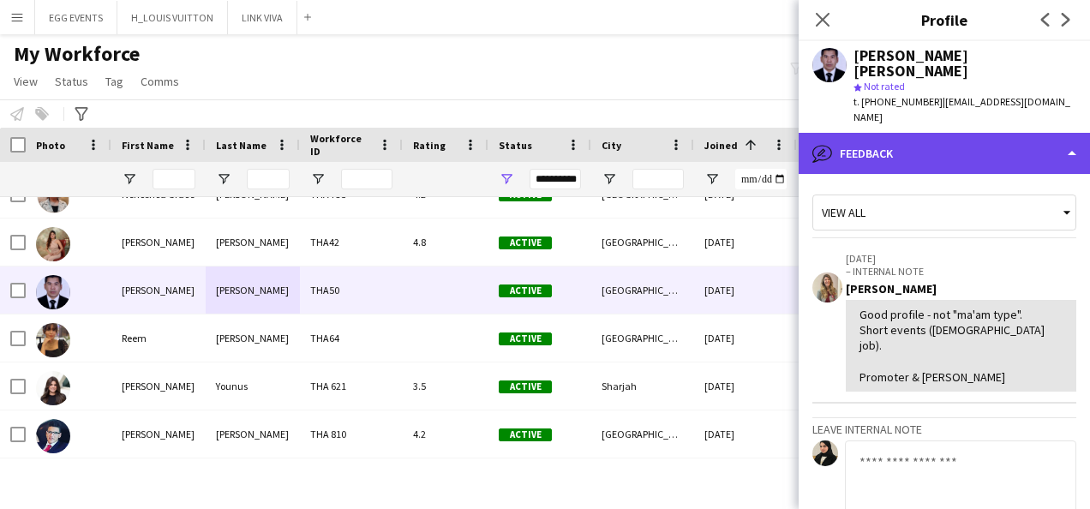
click at [1013, 133] on div "bubble-pencil Feedback" at bounding box center [944, 153] width 291 height 41
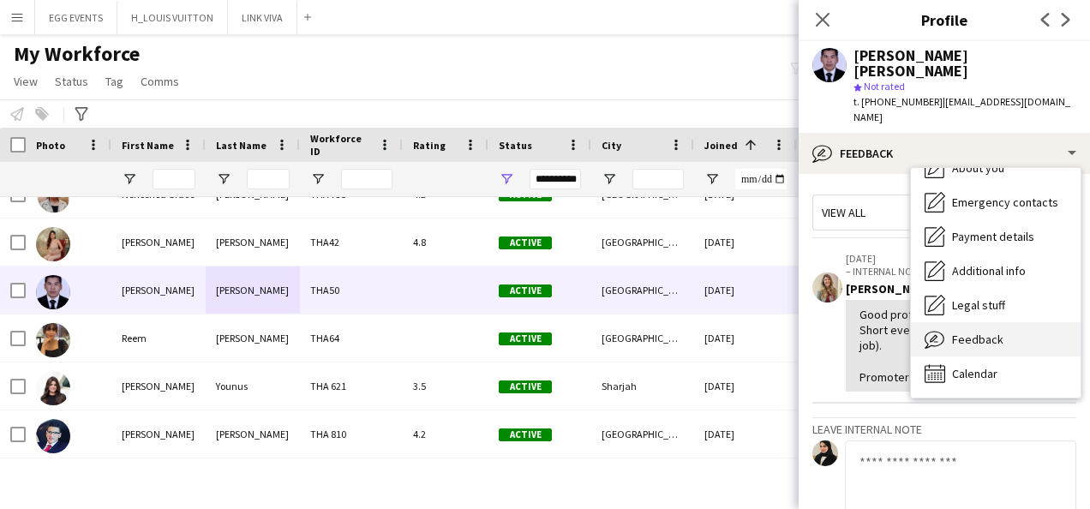
click at [956, 322] on div "Feedback Feedback" at bounding box center [996, 339] width 170 height 34
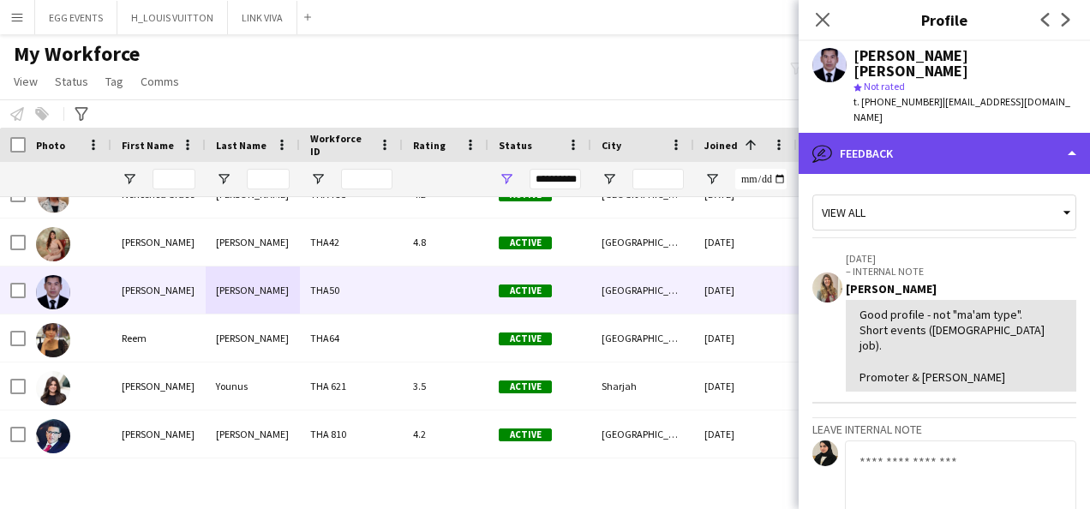
click at [992, 133] on div "bubble-pencil Feedback" at bounding box center [944, 153] width 291 height 41
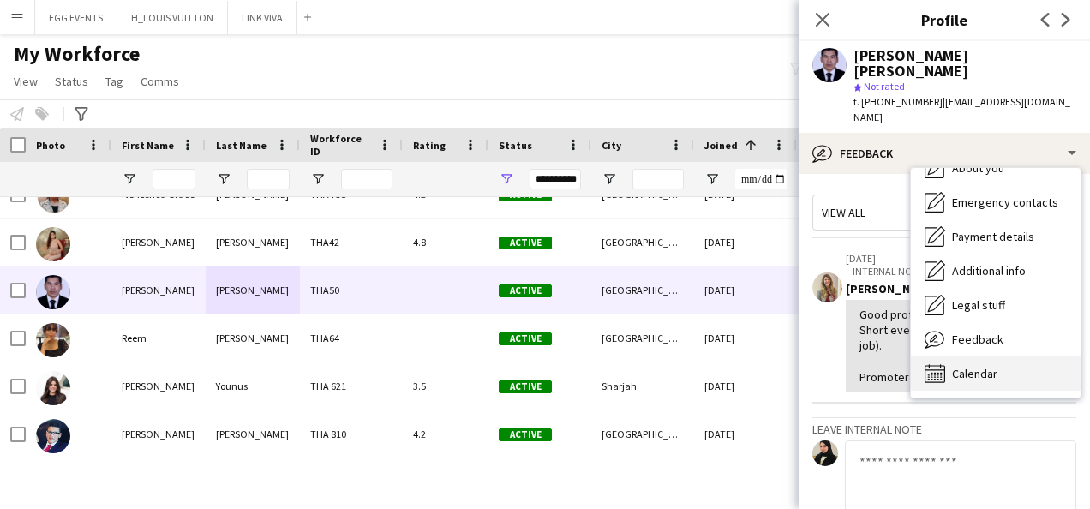
click at [962, 366] on span "Calendar" at bounding box center [974, 373] width 45 height 15
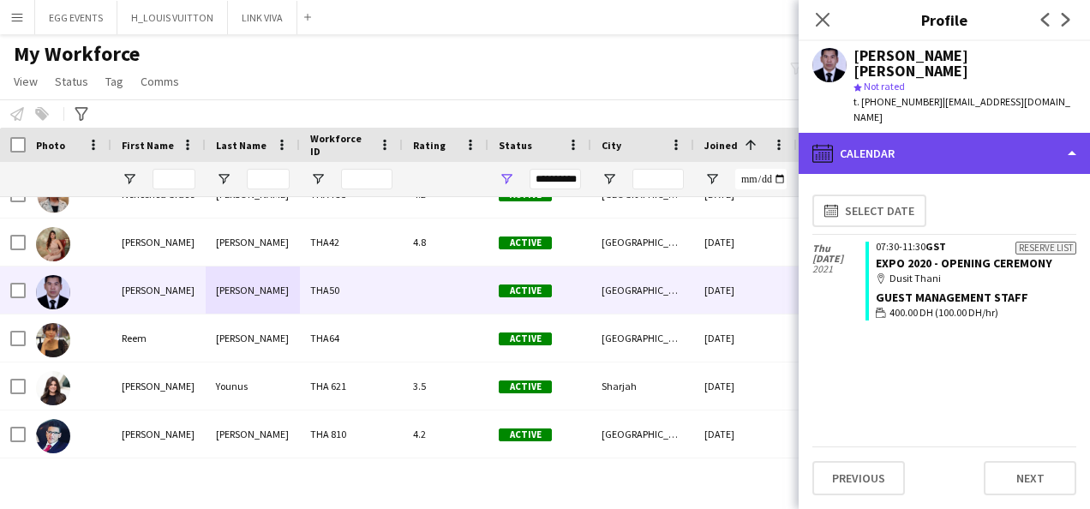
click at [1013, 133] on div "calendar-full Calendar" at bounding box center [944, 153] width 291 height 41
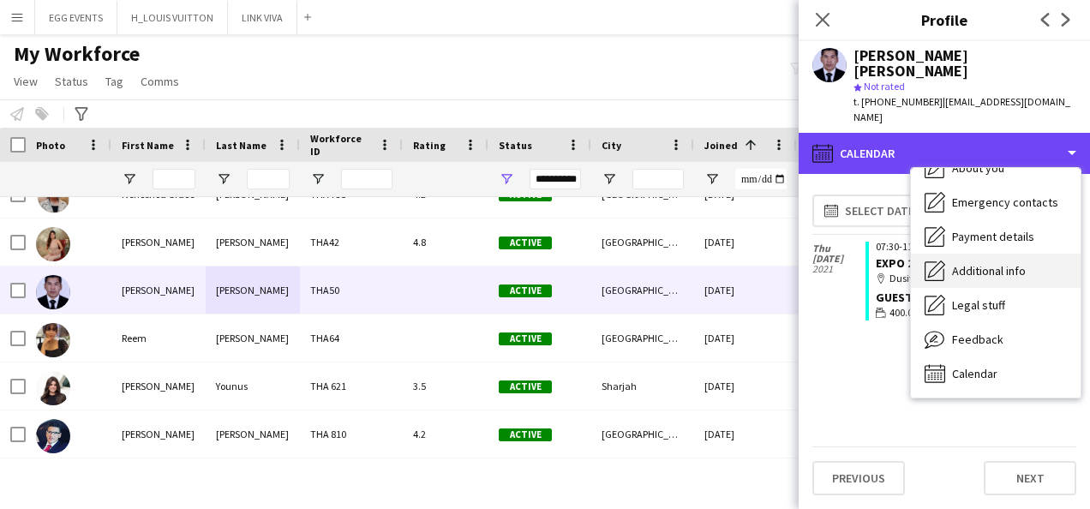
scroll to position [0, 0]
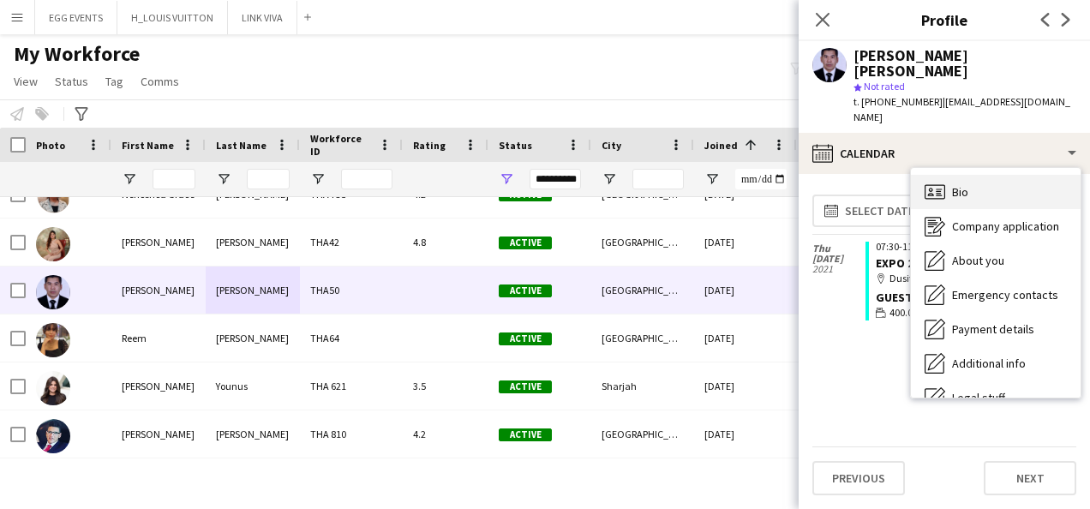
click at [965, 175] on div "Bio Bio" at bounding box center [996, 192] width 170 height 34
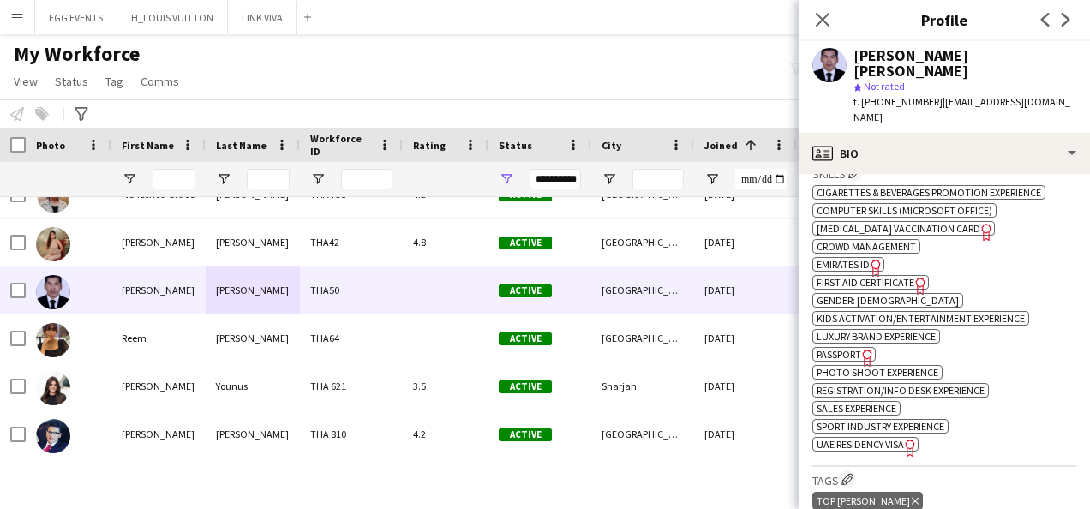
scroll to position [796, 0]
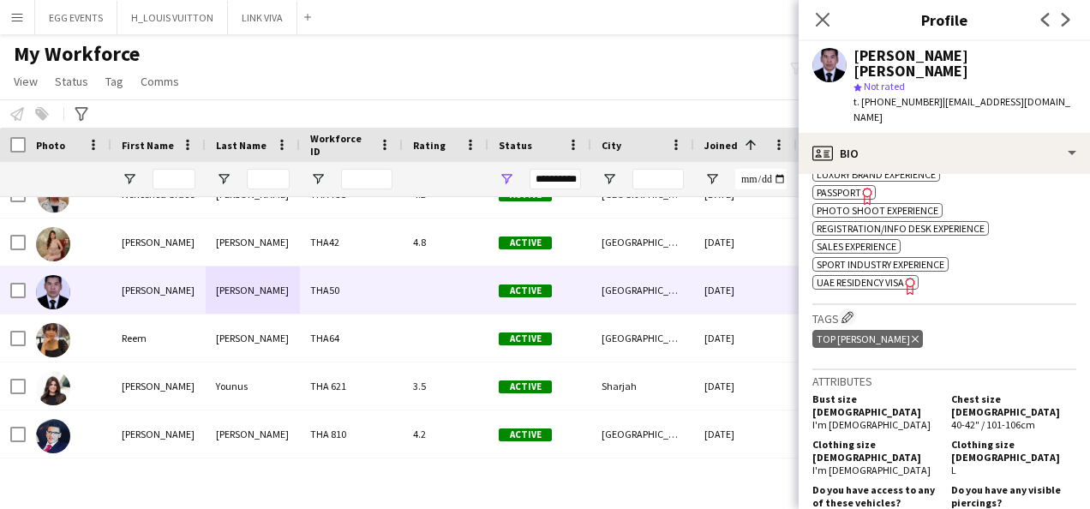
click at [905, 277] on icon "Freelancer has uploaded a photo validation of skill. Click to see" at bounding box center [911, 286] width 18 height 18
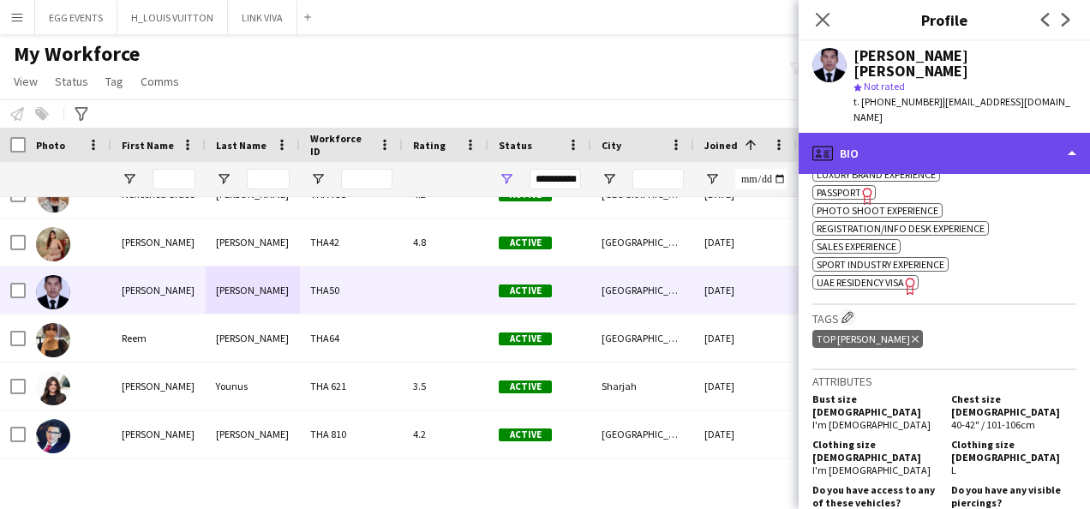
click at [910, 133] on div "profile Bio" at bounding box center [944, 153] width 291 height 41
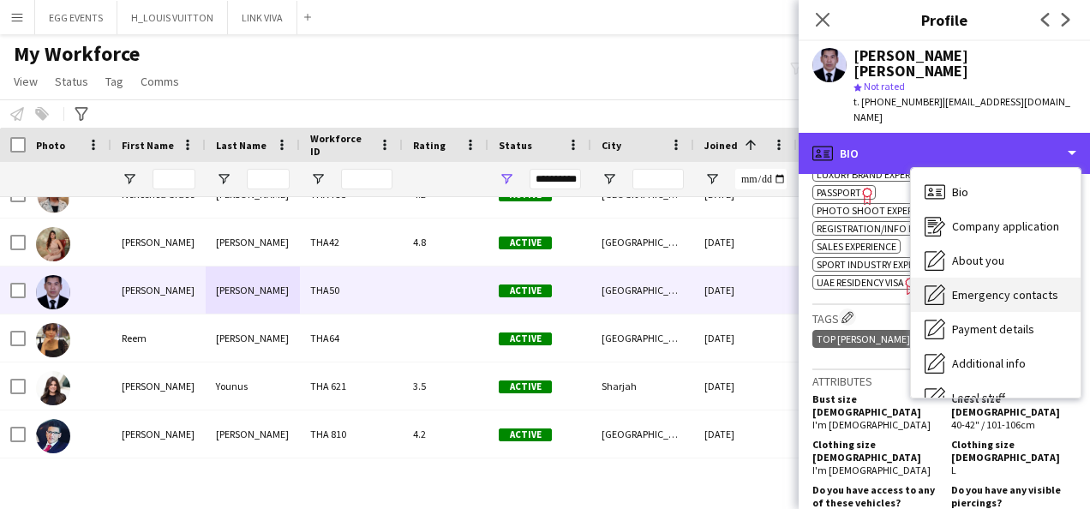
scroll to position [93, 0]
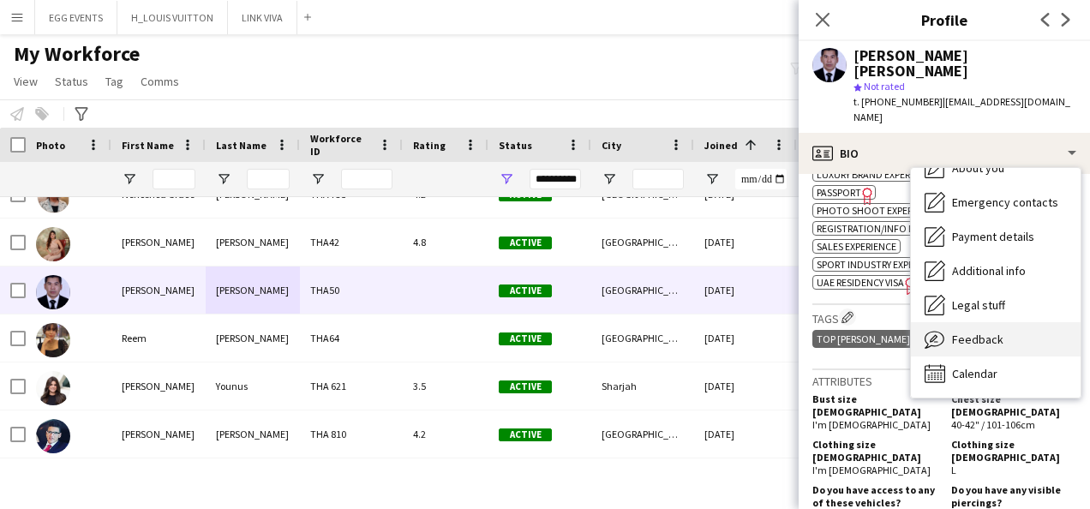
click at [943, 329] on icon "Feedback" at bounding box center [935, 339] width 21 height 21
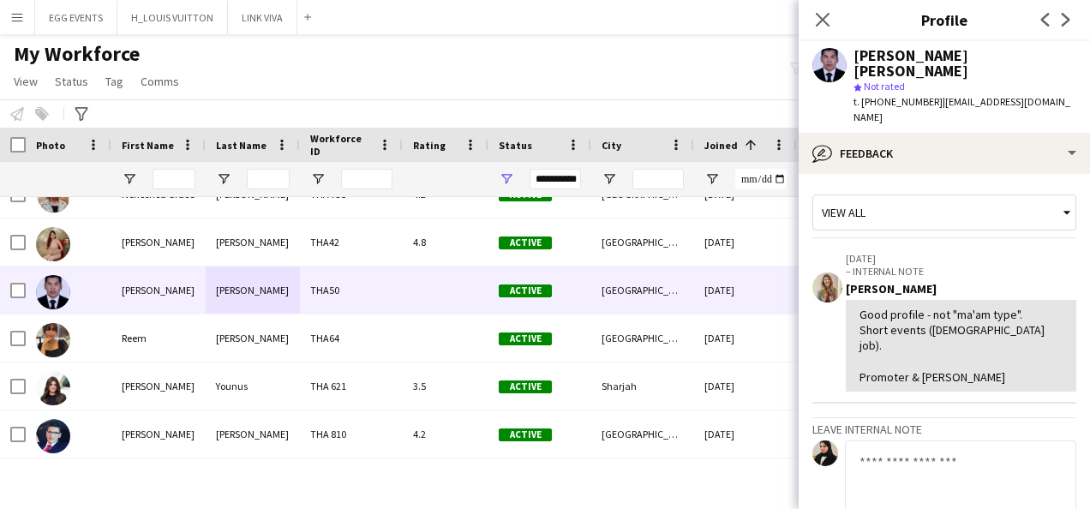
scroll to position [164, 0]
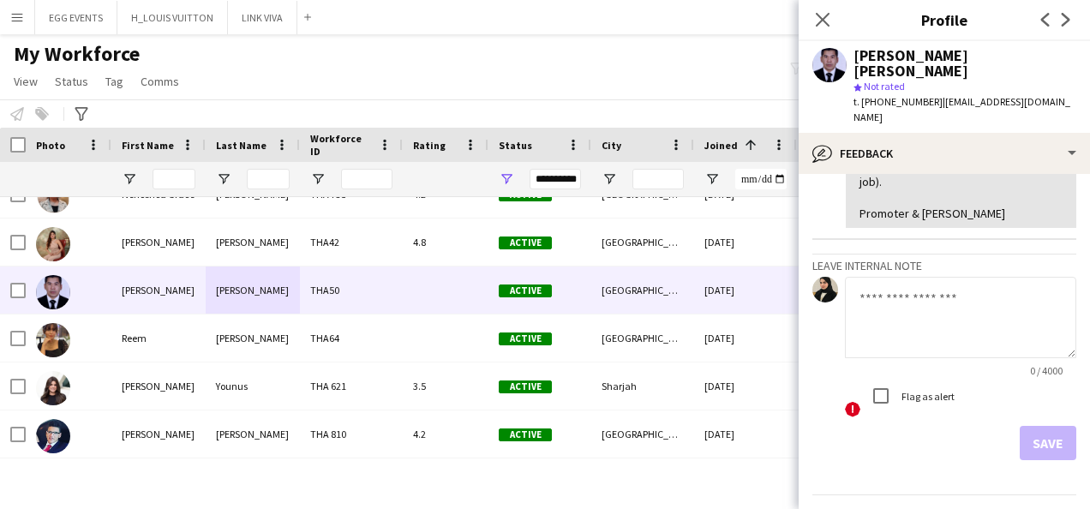
click at [927, 297] on textarea at bounding box center [960, 317] width 231 height 81
type textarea "**********"
click at [1041, 426] on button "Save" at bounding box center [1048, 443] width 57 height 34
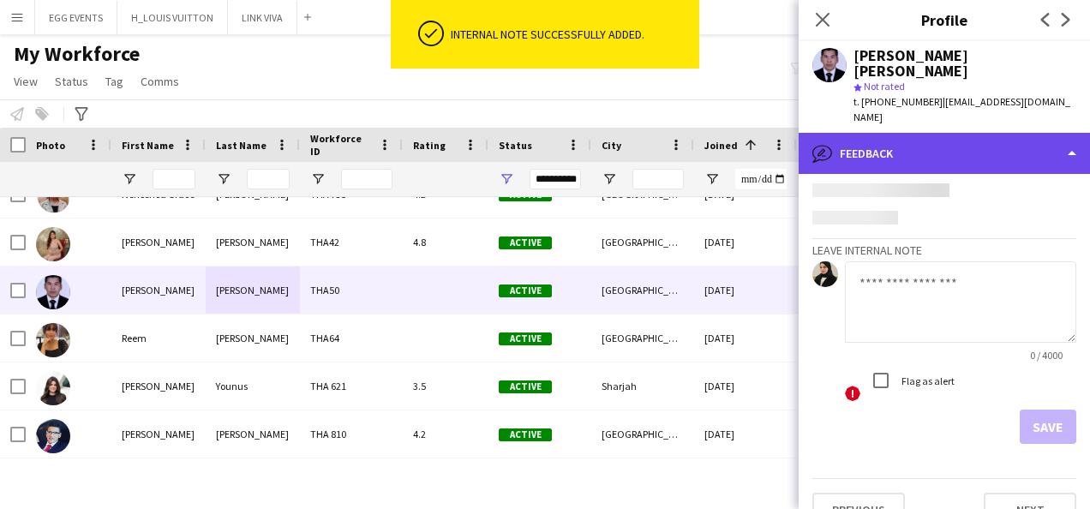
click at [966, 133] on div "bubble-pencil Feedback" at bounding box center [944, 153] width 291 height 41
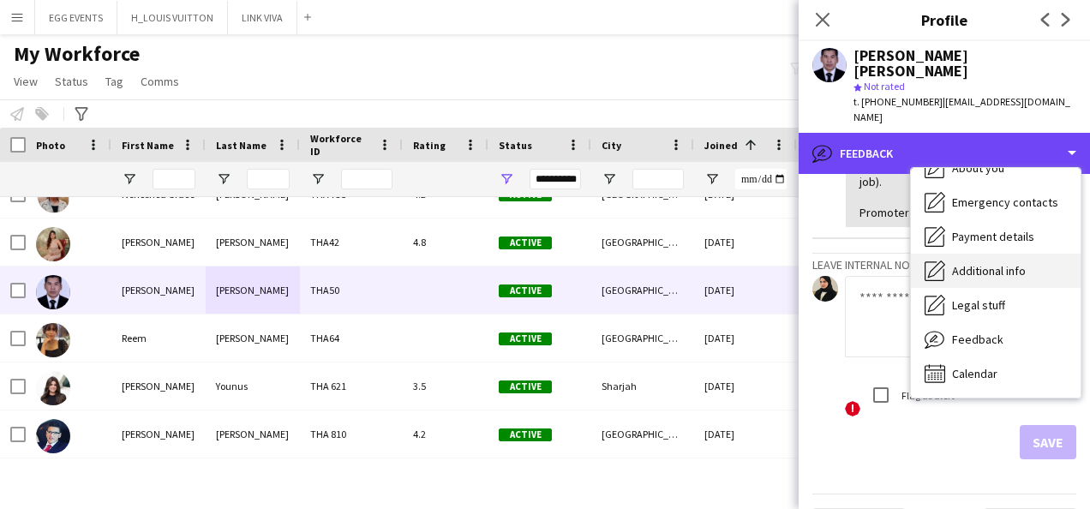
scroll to position [0, 0]
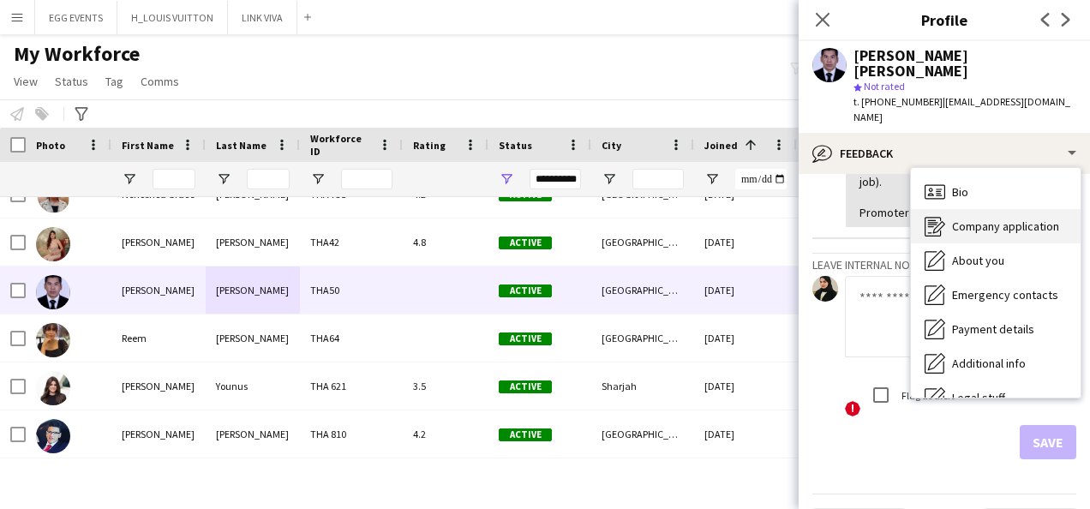
click at [943, 216] on icon "Company application" at bounding box center [935, 226] width 21 height 21
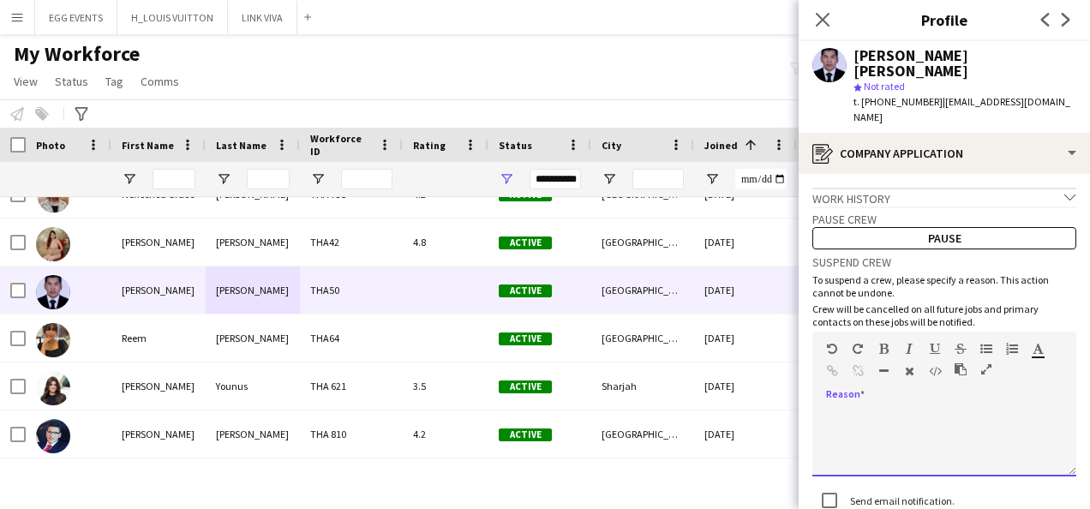
click at [873, 423] on div at bounding box center [944, 442] width 264 height 69
paste div
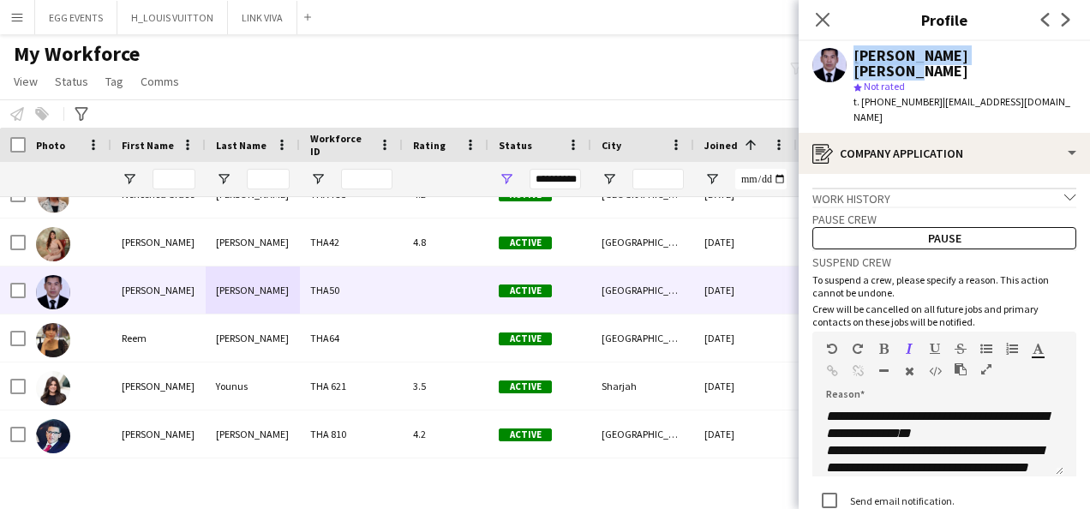
drag, startPoint x: 1015, startPoint y: 53, endPoint x: 840, endPoint y: 48, distance: 174.9
click at [840, 48] on div "Edmer Joseph Seballos star Not rated t. +971509887537 | snaps.by.ed@gmail.com" at bounding box center [944, 87] width 291 height 92
copy div "Edmer Joseph Seballos"
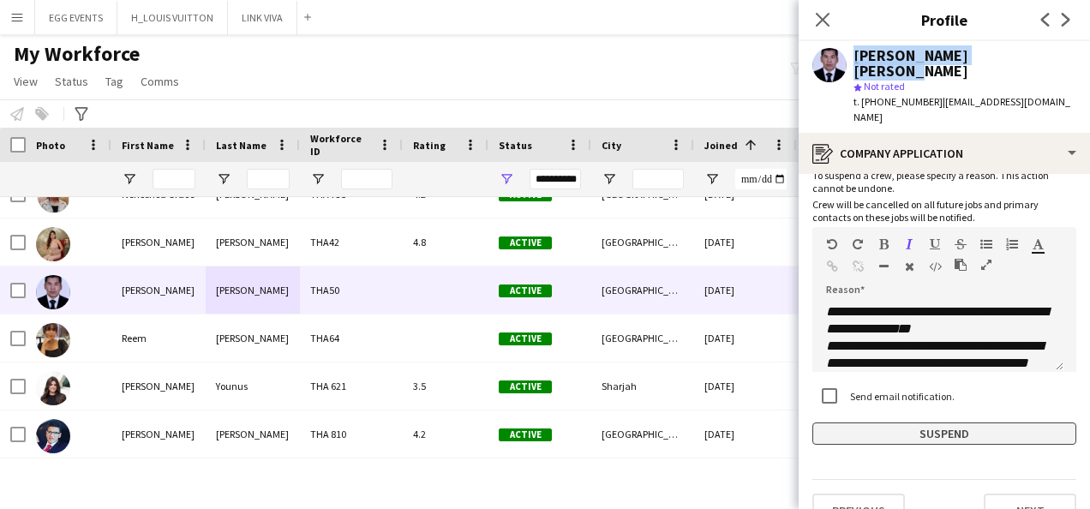
click at [833, 423] on button "Suspend" at bounding box center [944, 434] width 264 height 22
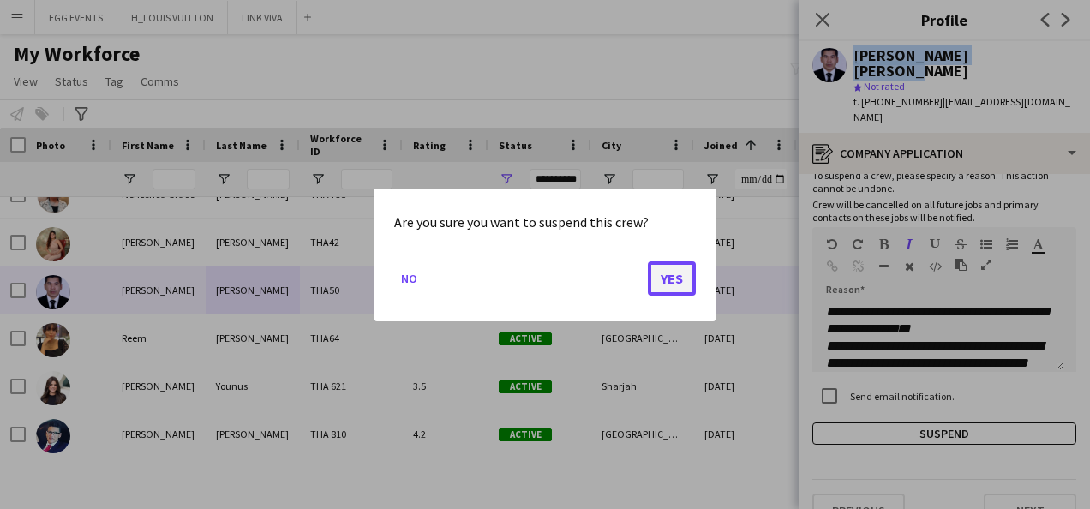
click at [672, 269] on button "Yes" at bounding box center [672, 278] width 48 height 34
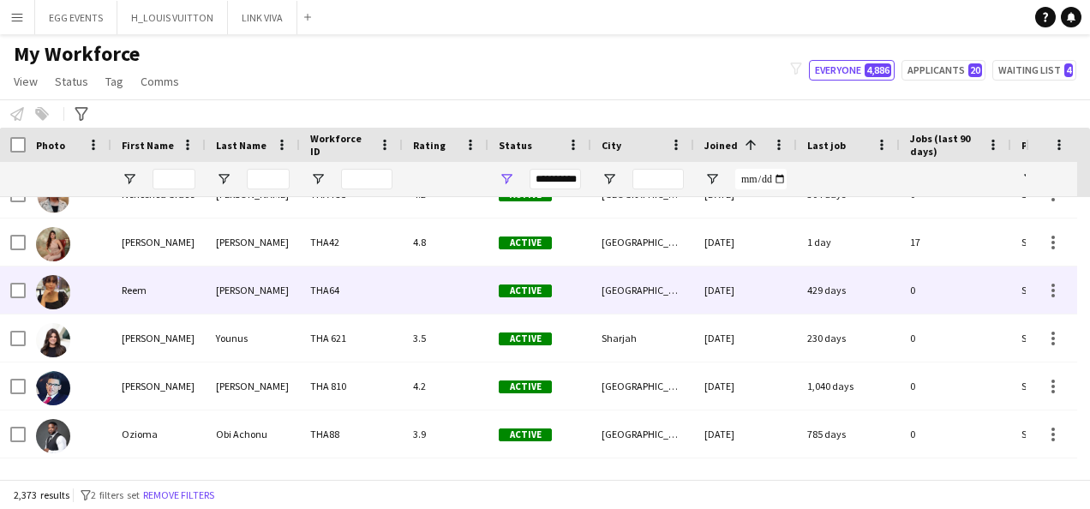
click at [812, 286] on div "429 days" at bounding box center [848, 290] width 103 height 47
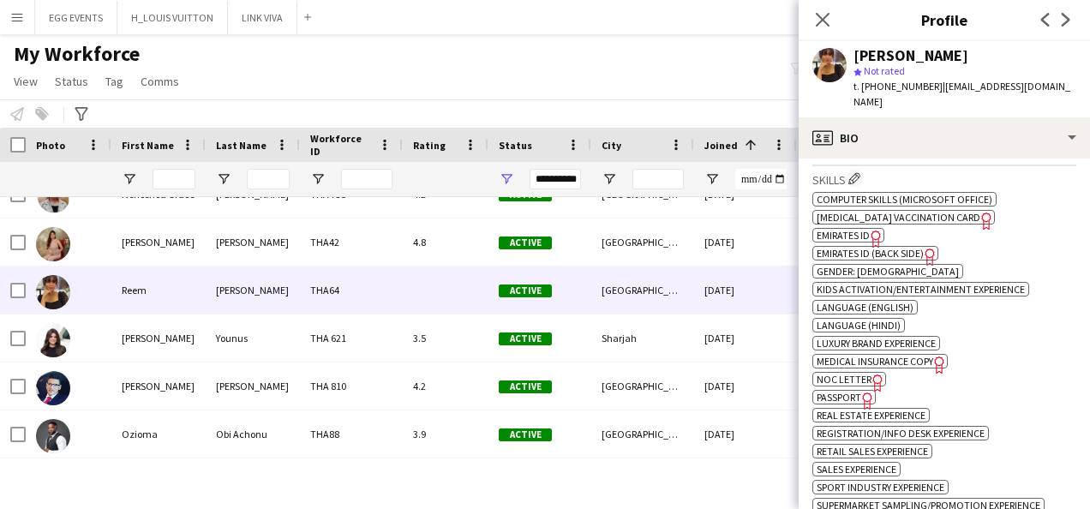
scroll to position [749, 0]
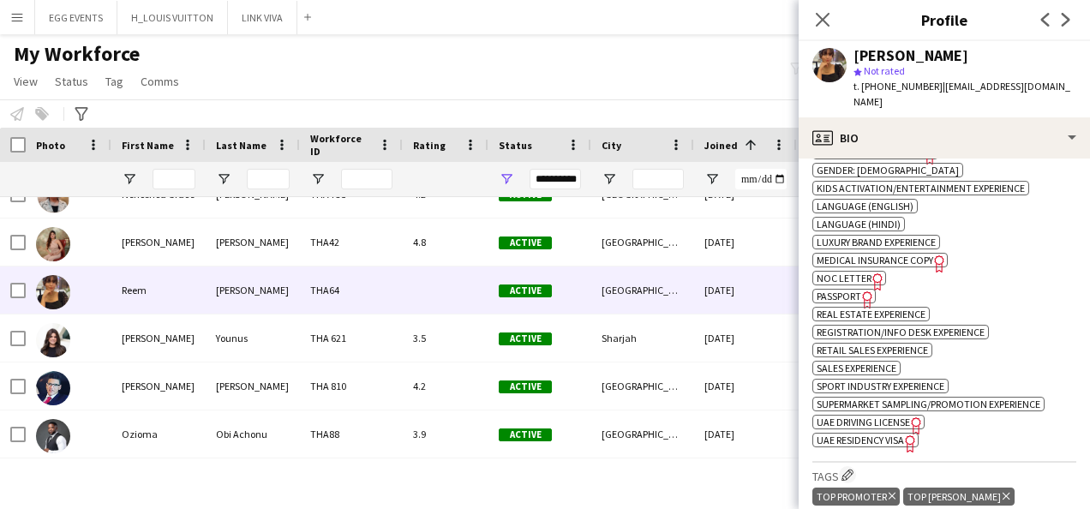
click at [879, 429] on div "ok-circled2 background Layer 1 cross-circle-red background Layer 1 Computer ski…" at bounding box center [944, 267] width 264 height 360
click at [862, 434] on span "UAE Residency Visa" at bounding box center [860, 440] width 87 height 13
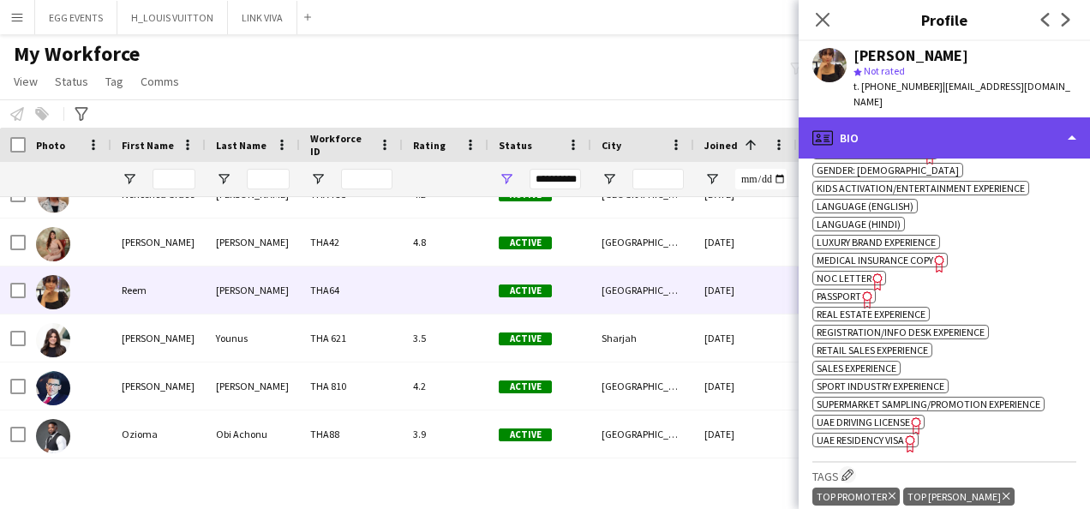
click at [933, 125] on div "profile Bio" at bounding box center [944, 137] width 291 height 41
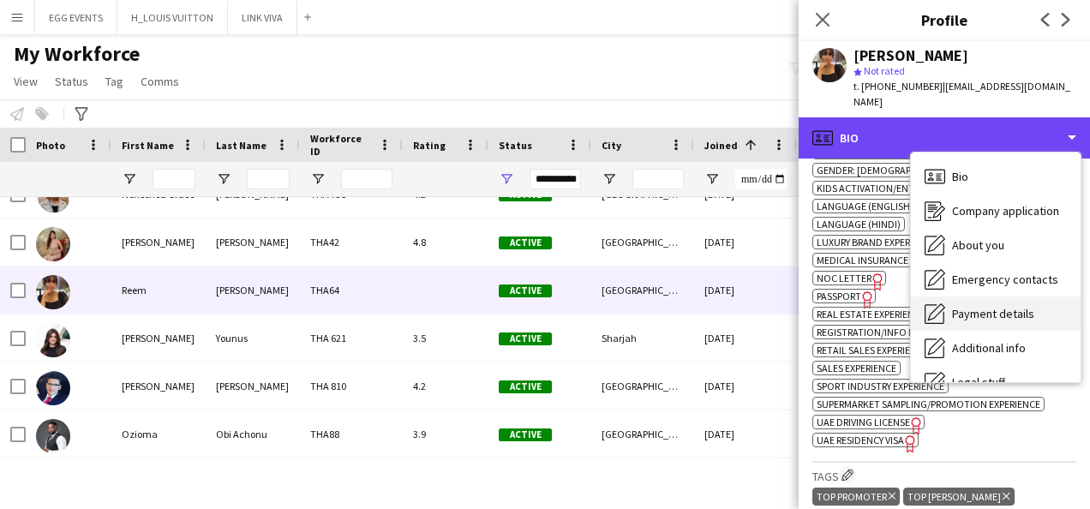
scroll to position [93, 0]
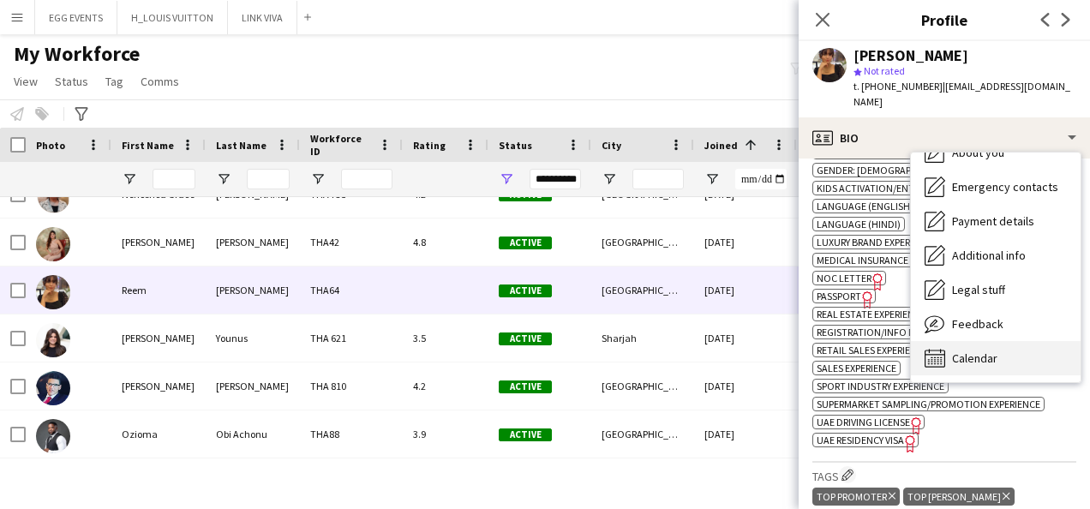
click at [952, 341] on div "Calendar Calendar" at bounding box center [996, 358] width 170 height 34
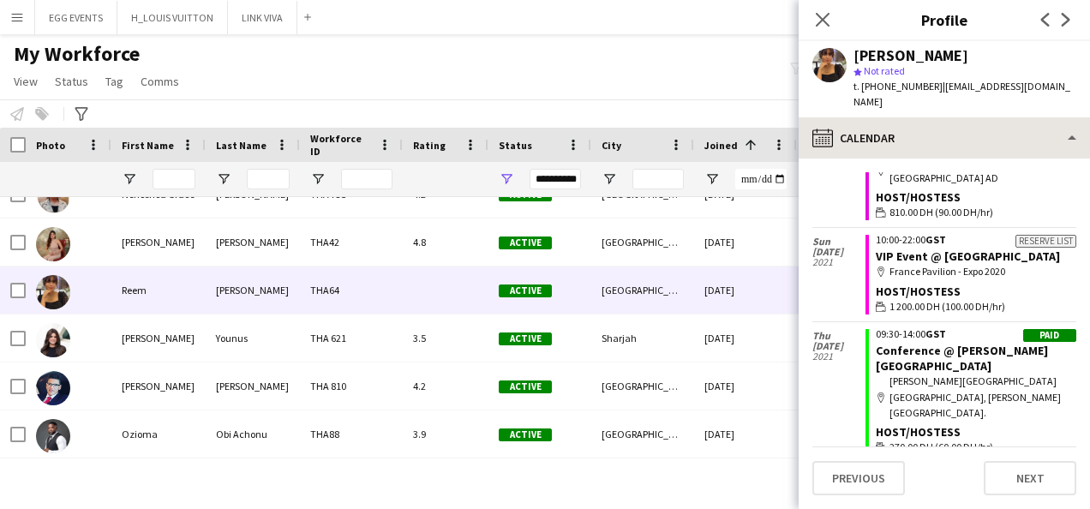
scroll to position [3097, 0]
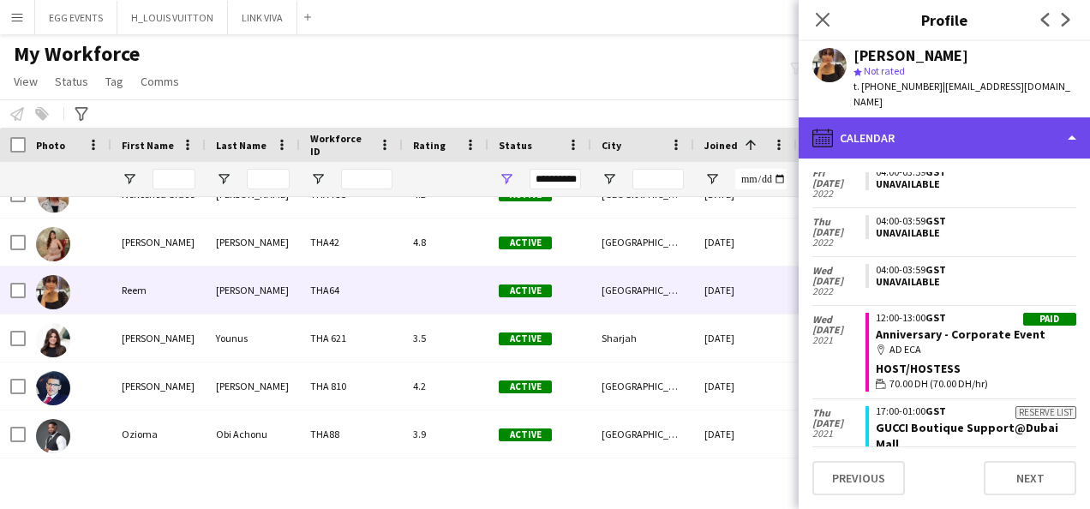
click at [1001, 118] on div "calendar-full Calendar" at bounding box center [944, 137] width 291 height 41
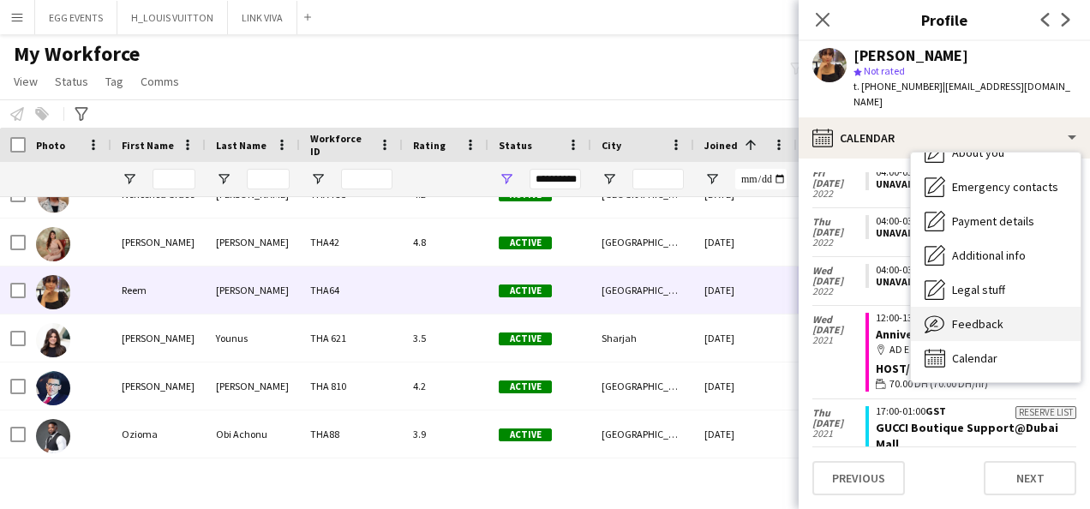
click at [954, 307] on div "Feedback Feedback" at bounding box center [996, 324] width 170 height 34
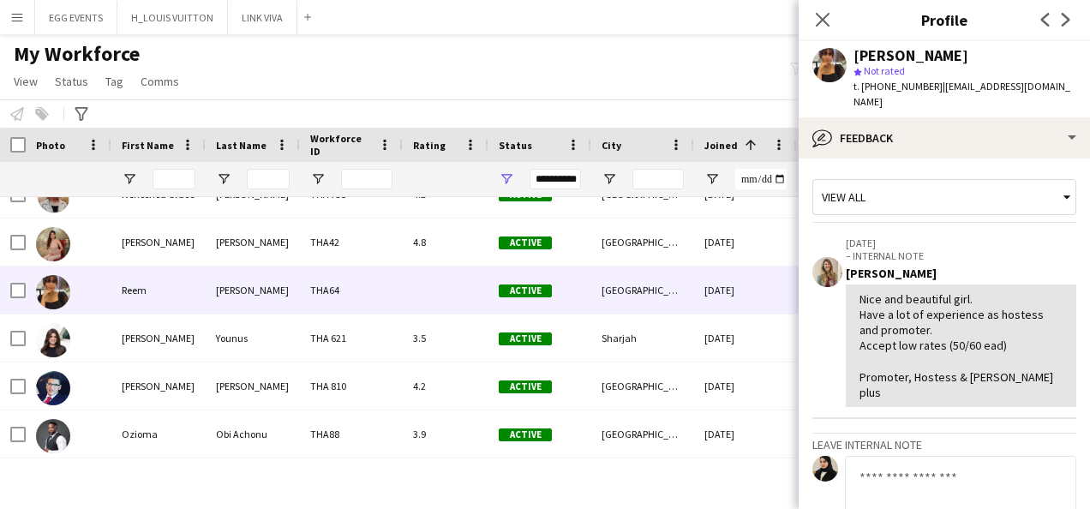
scroll to position [195, 0]
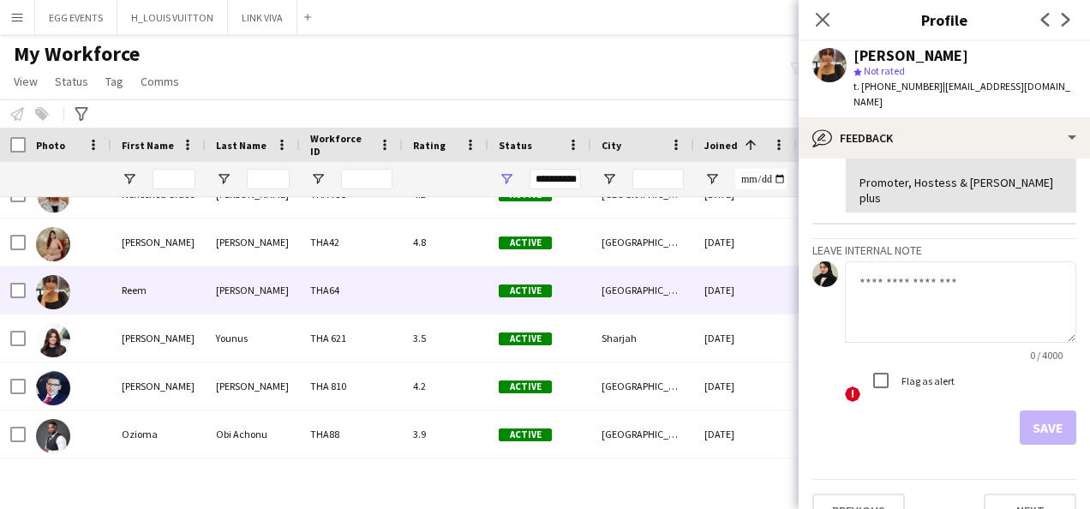
click at [944, 302] on textarea at bounding box center [960, 301] width 231 height 81
type textarea "**********"
click at [1020, 411] on button "Save" at bounding box center [1048, 428] width 57 height 34
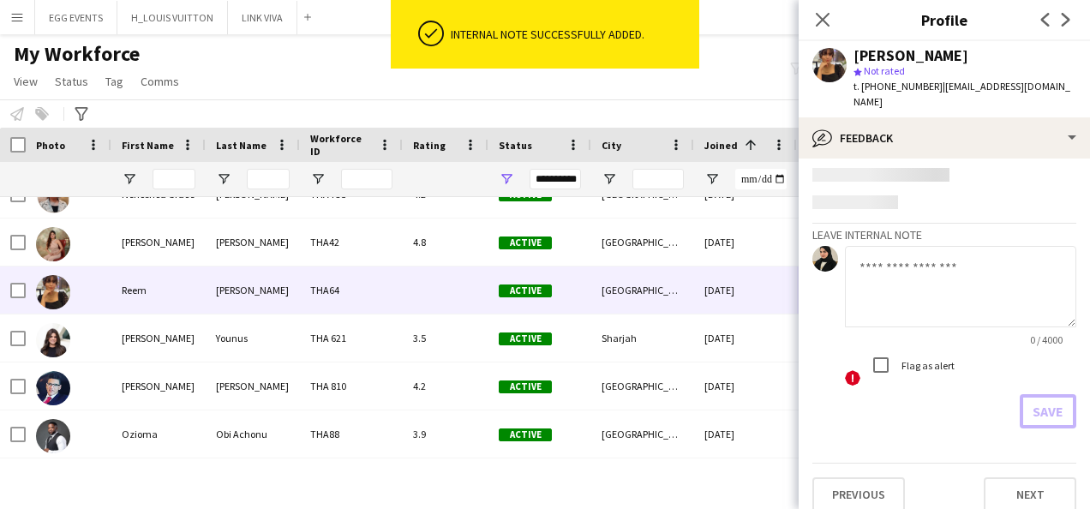
scroll to position [295, 0]
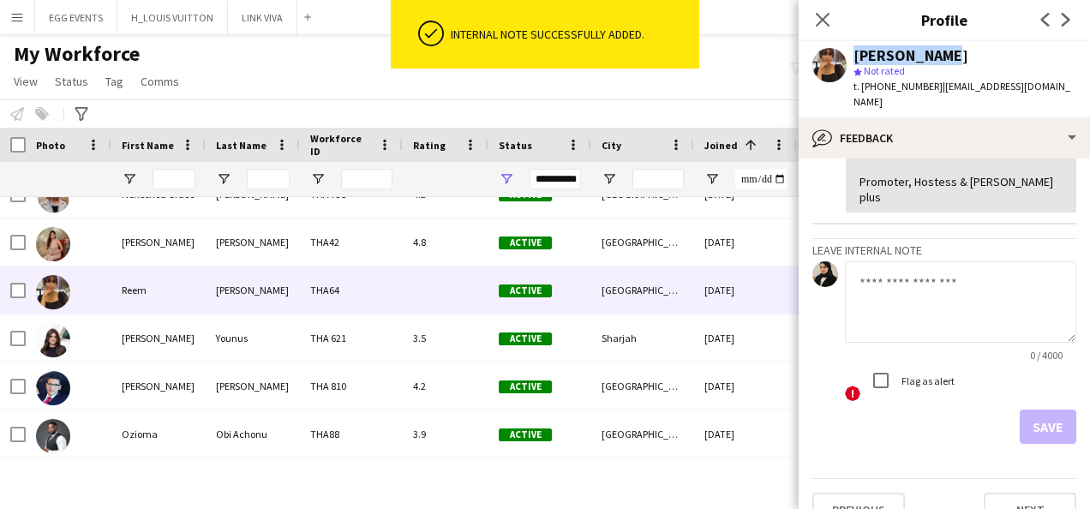
drag, startPoint x: 955, startPoint y: 50, endPoint x: 848, endPoint y: 46, distance: 106.3
click at [848, 46] on div "Reem Salman star Not rated t. +971551641186 | reemsalman800@gmail.com" at bounding box center [944, 79] width 291 height 76
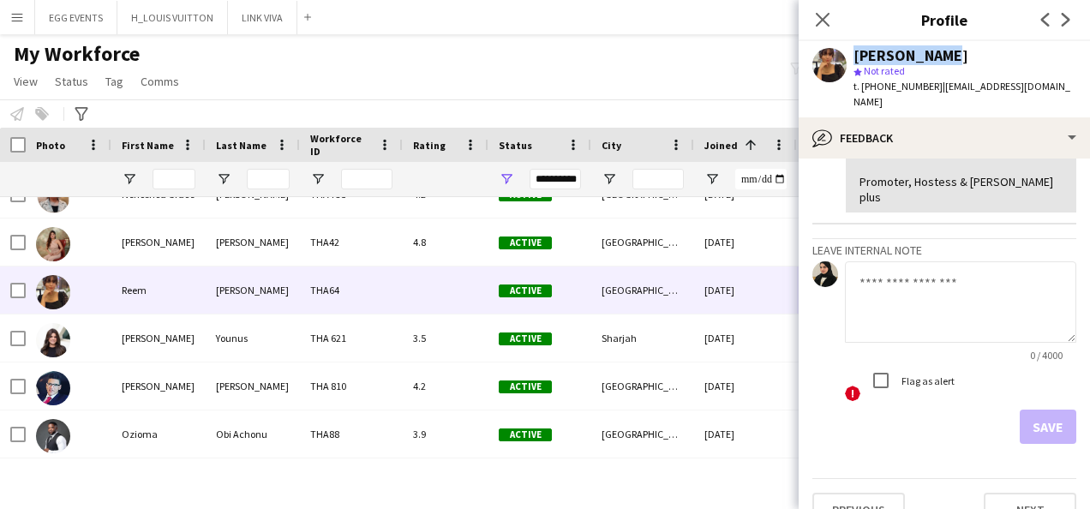
copy div "Reem Salman"
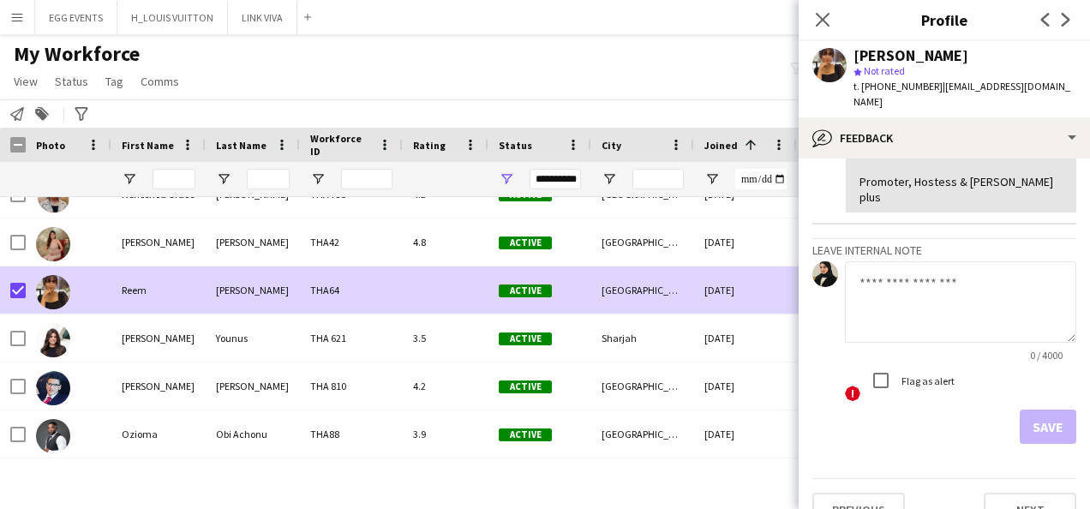
click at [19, 103] on div "Notify workforce Add to tag Search tags magnifier Add tag Advanced filters Adva…" at bounding box center [545, 113] width 1090 height 28
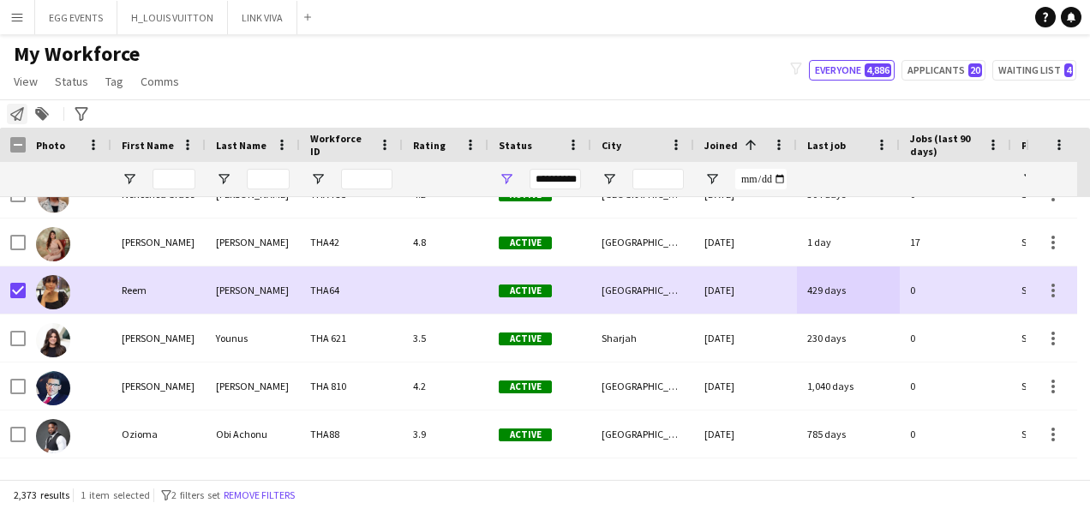
click at [15, 118] on icon at bounding box center [17, 114] width 14 height 14
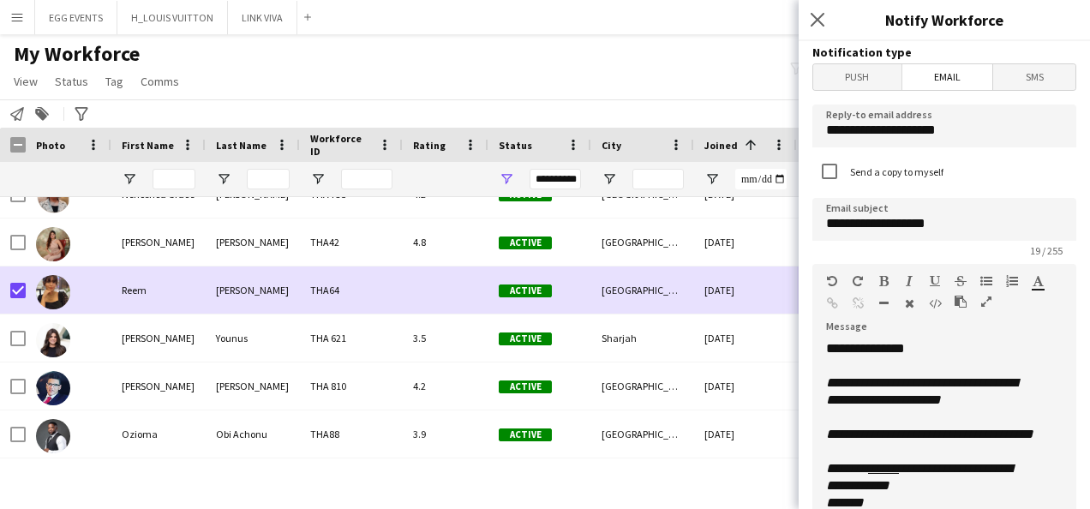
scroll to position [78, 0]
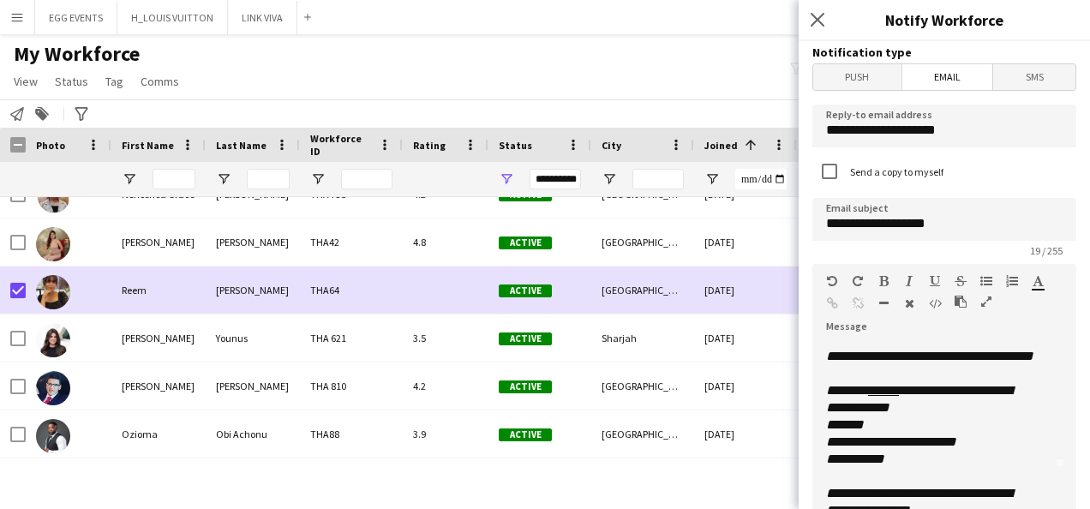
click at [919, 409] on span "**********" at bounding box center [919, 399] width 186 height 30
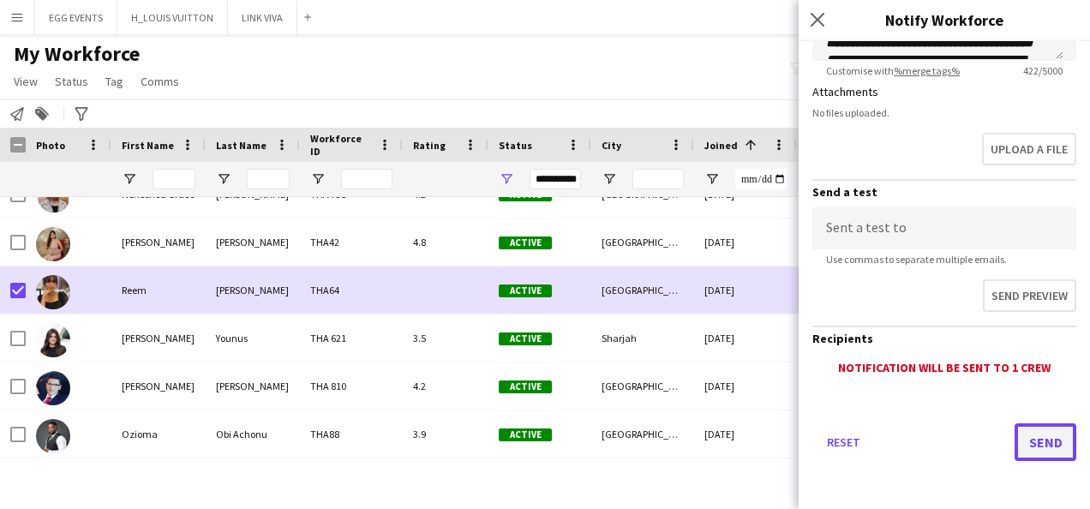
click at [1015, 432] on button "Send" at bounding box center [1046, 442] width 62 height 38
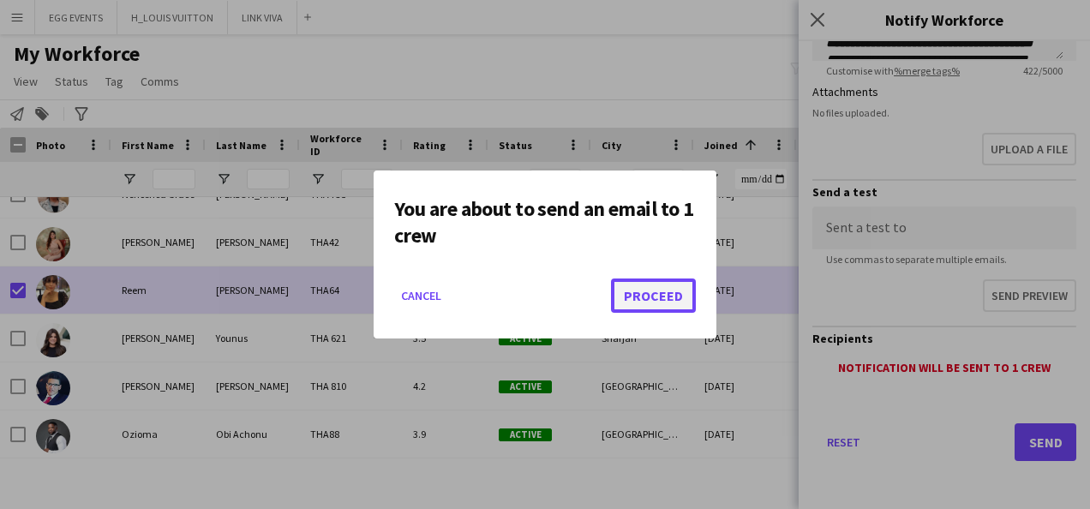
click at [668, 279] on button "Proceed" at bounding box center [653, 296] width 85 height 34
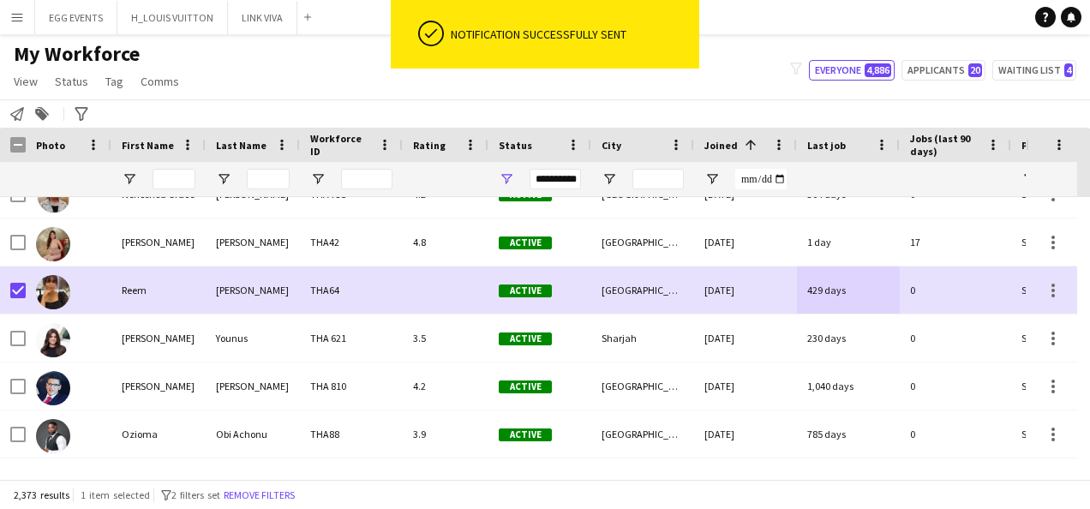
drag, startPoint x: 673, startPoint y: 495, endPoint x: 676, endPoint y: 548, distance: 52.4
click at [676, 508] on html "ok-circled Notification successfully sent Menu Boards Boards Boards All jobs St…" at bounding box center [545, 254] width 1090 height 509
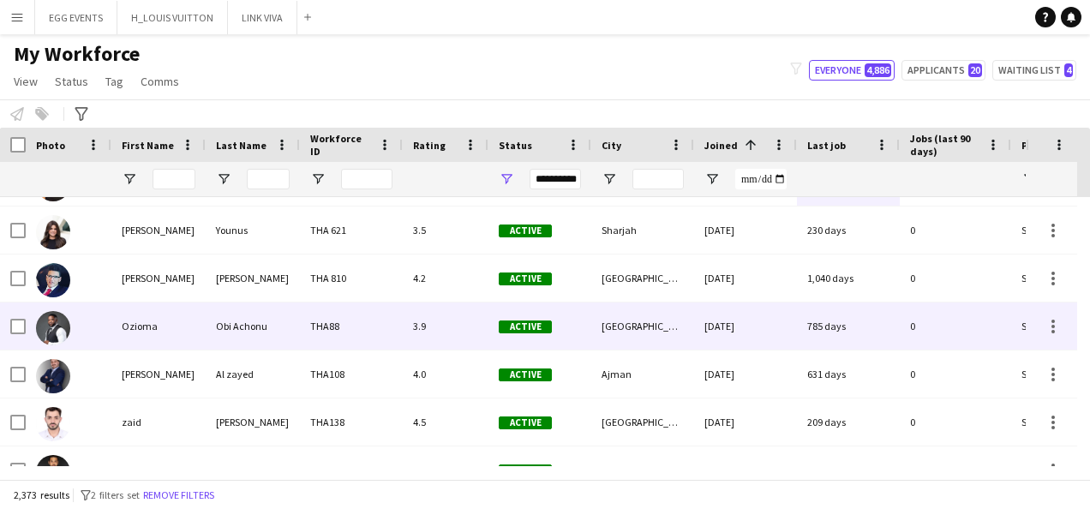
scroll to position [2775, 0]
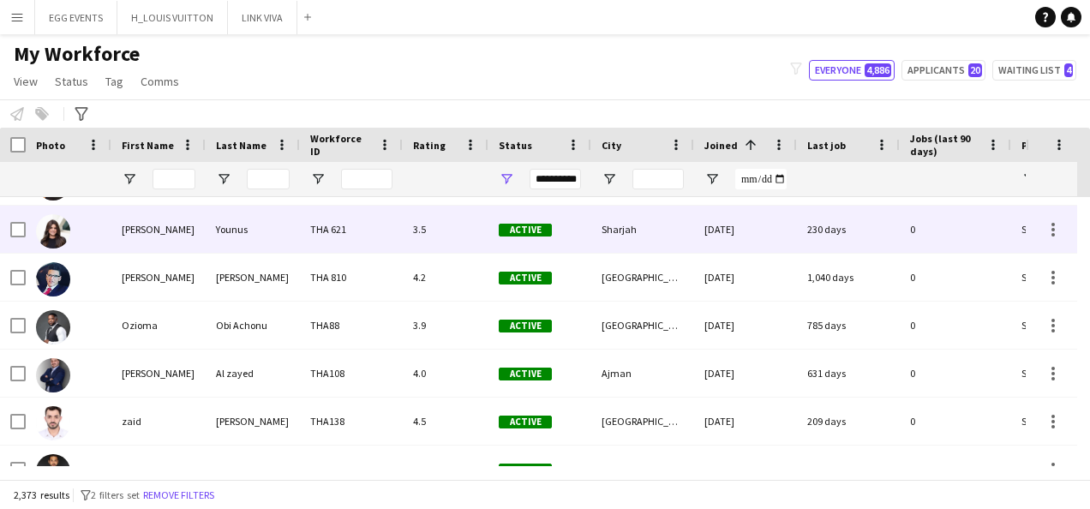
click at [225, 242] on div "Younus" at bounding box center [253, 229] width 94 height 47
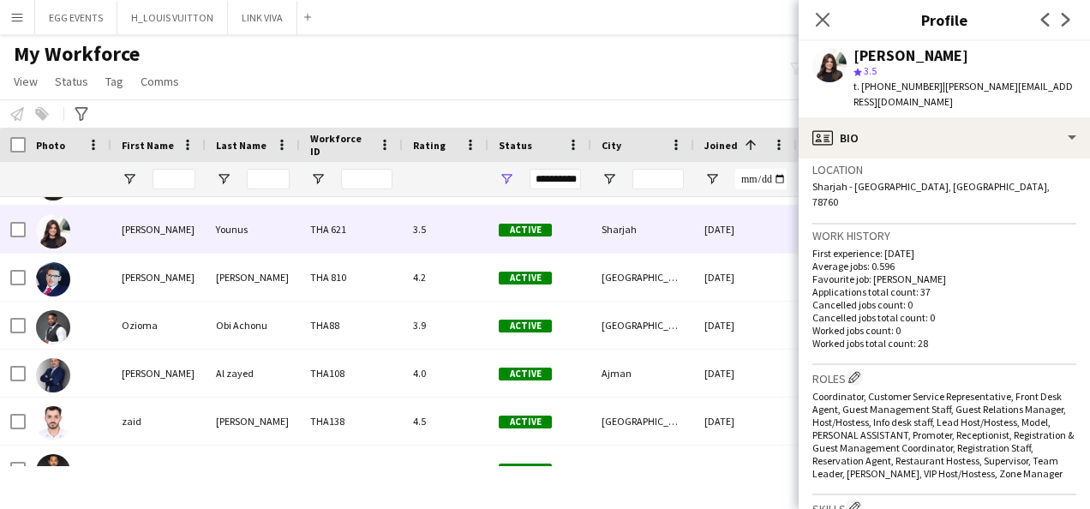
scroll to position [686, 0]
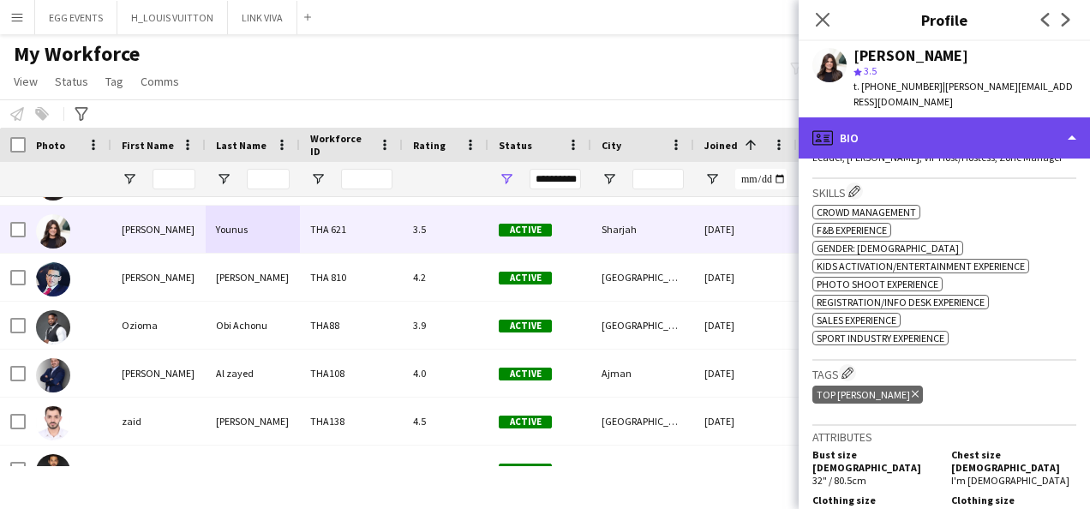
click at [966, 129] on div "profile Bio" at bounding box center [944, 137] width 291 height 41
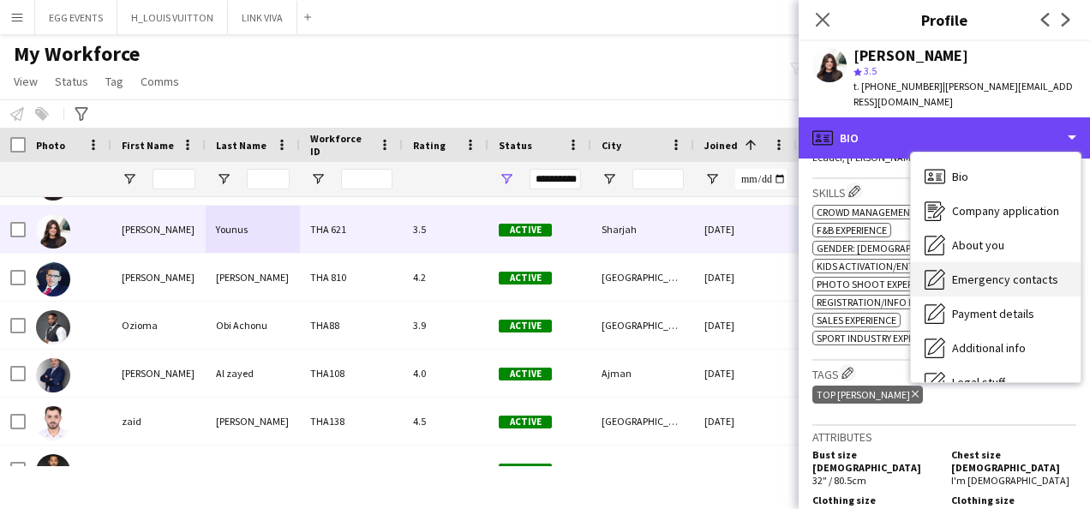
scroll to position [93, 0]
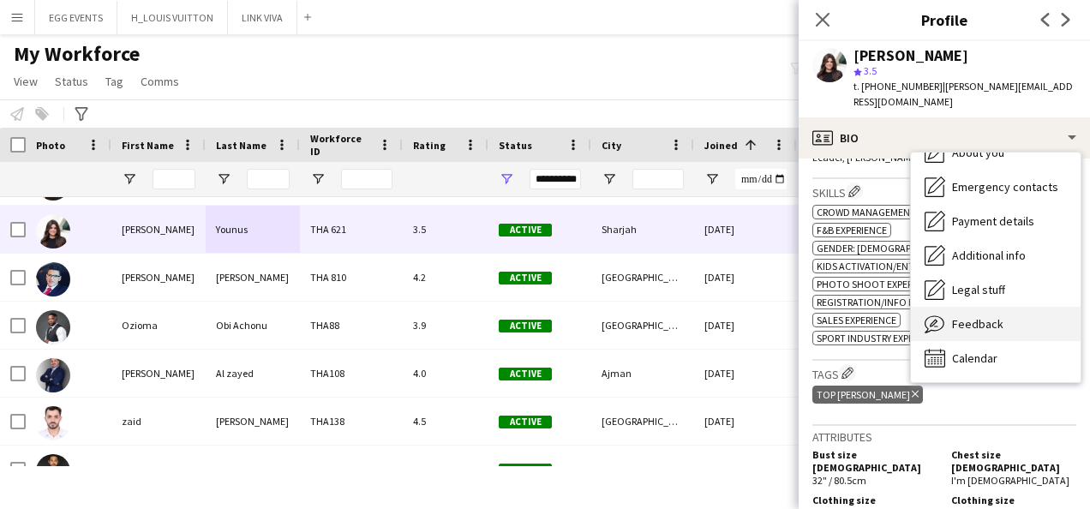
click at [970, 316] on span "Feedback" at bounding box center [977, 323] width 51 height 15
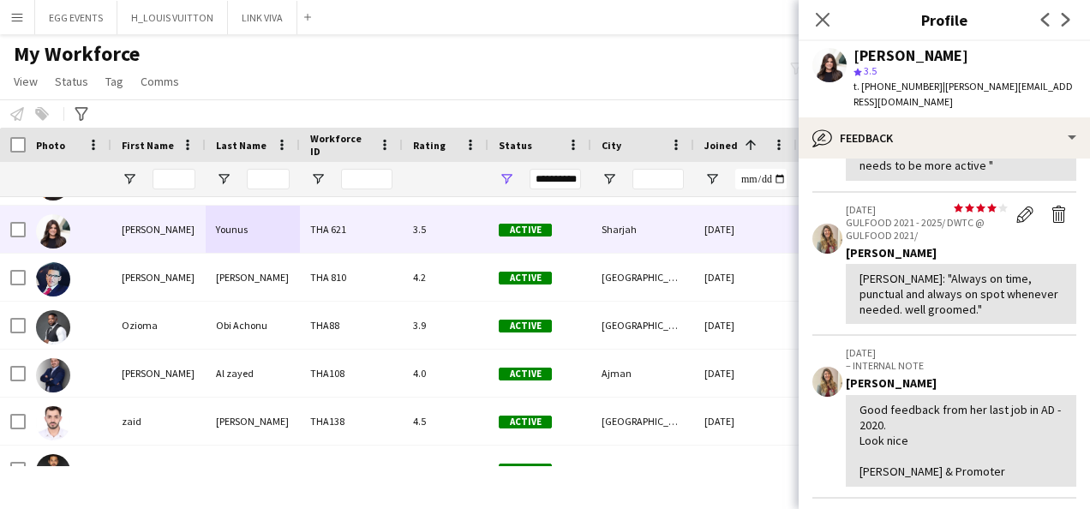
scroll to position [557, 0]
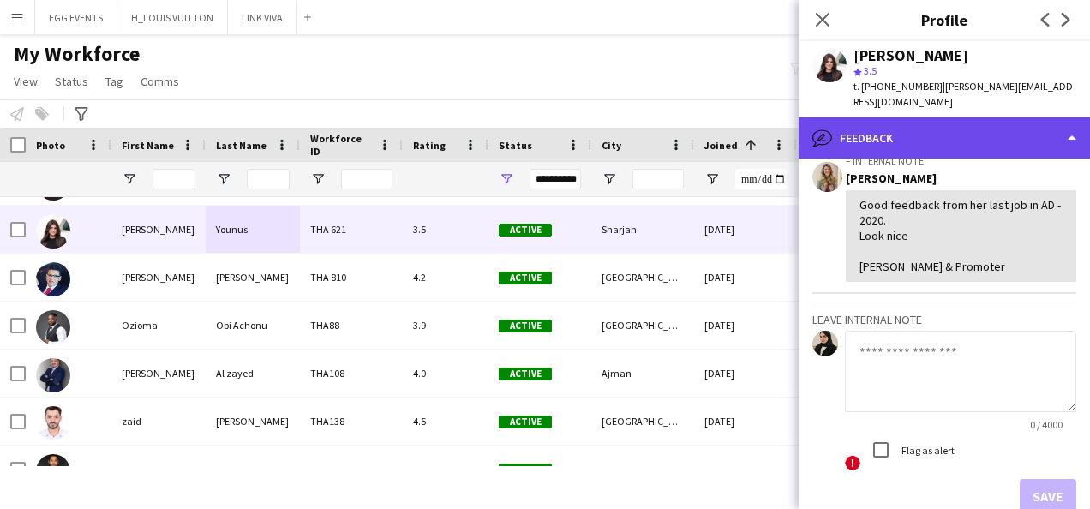
click at [1020, 135] on div "bubble-pencil Feedback" at bounding box center [944, 137] width 291 height 41
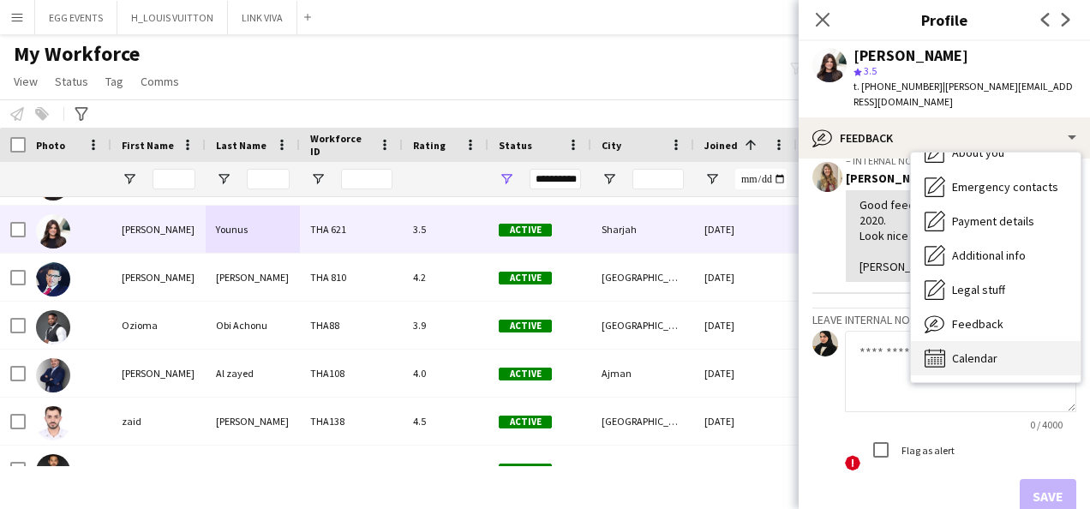
click at [945, 341] on div "Calendar Calendar" at bounding box center [996, 358] width 170 height 34
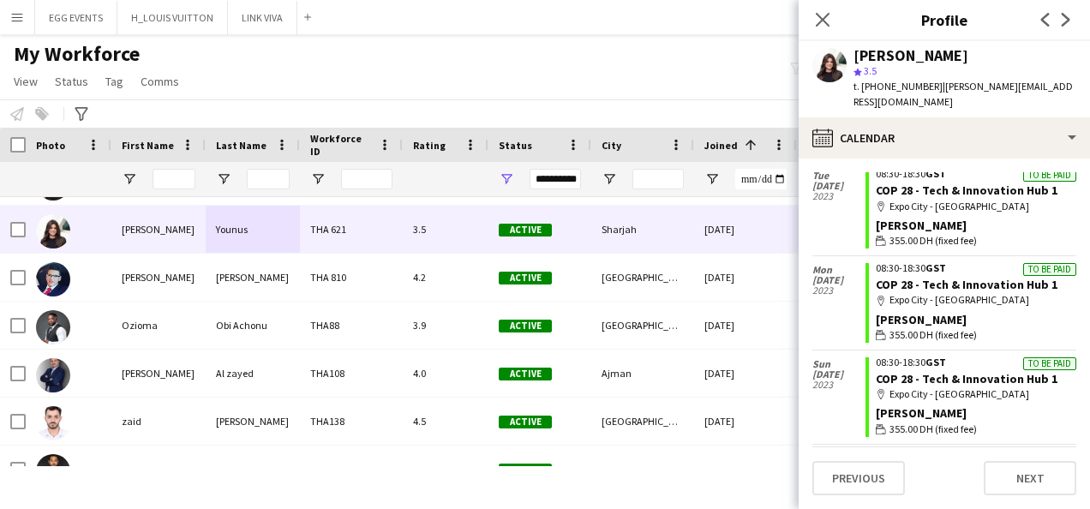
scroll to position [817, 0]
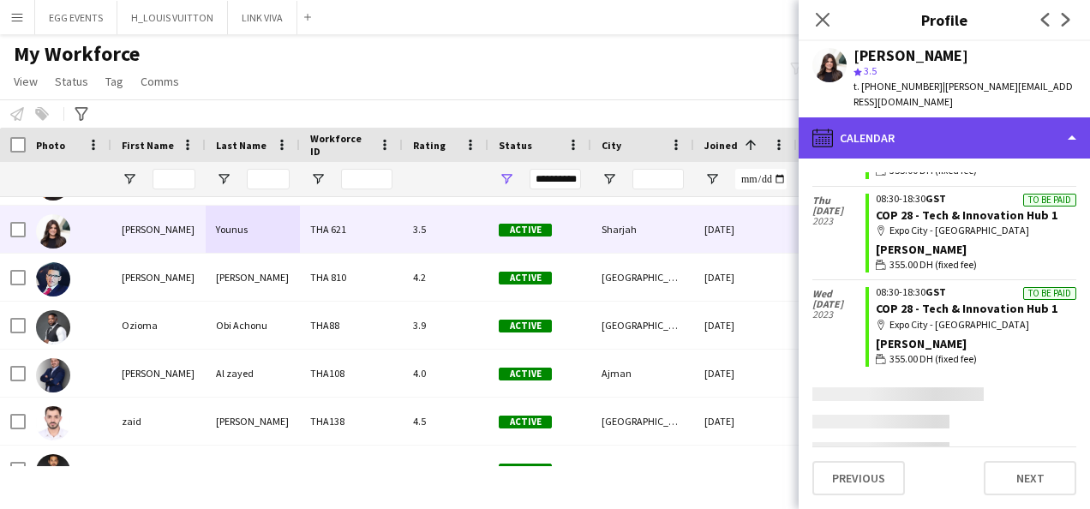
click at [991, 142] on div "calendar-full Calendar" at bounding box center [944, 137] width 291 height 41
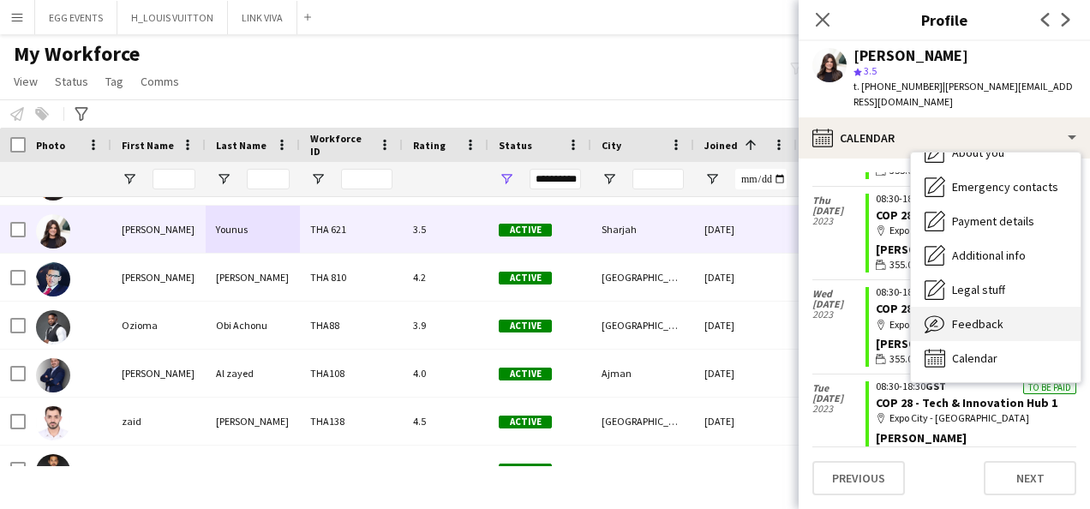
click at [975, 307] on div "Feedback Feedback" at bounding box center [996, 324] width 170 height 34
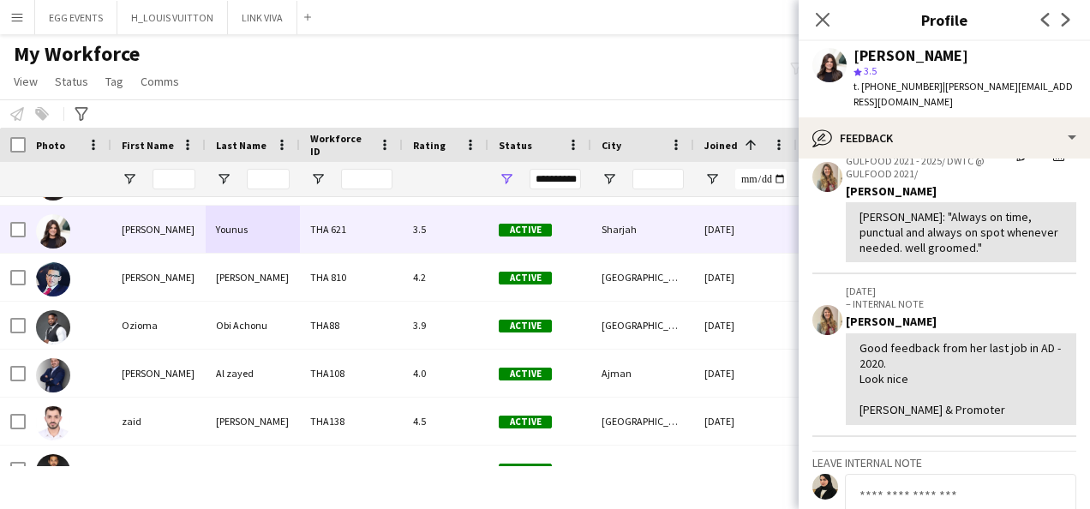
scroll to position [657, 0]
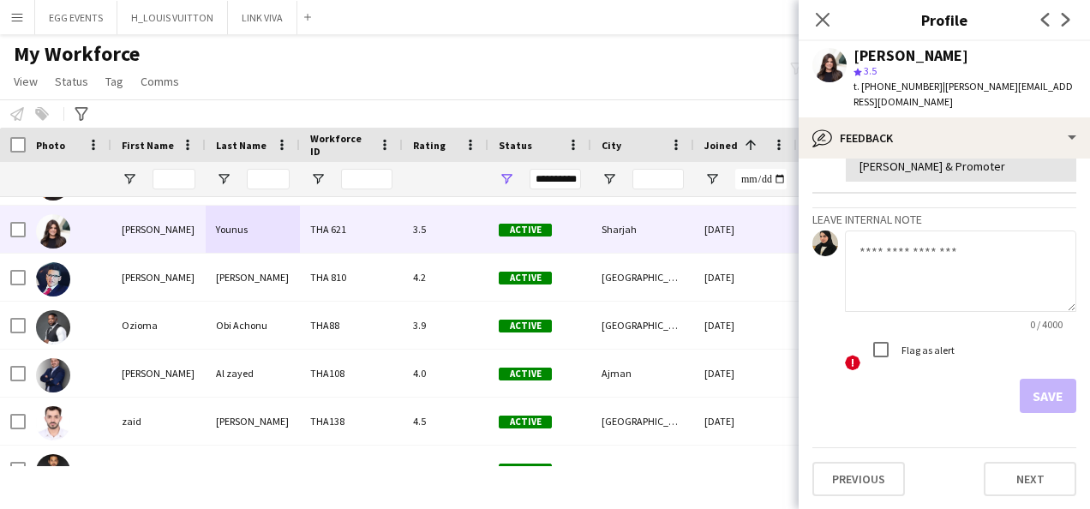
click at [936, 277] on textarea at bounding box center [960, 271] width 231 height 81
type textarea "**********"
click at [1044, 408] on button "Save" at bounding box center [1048, 396] width 57 height 34
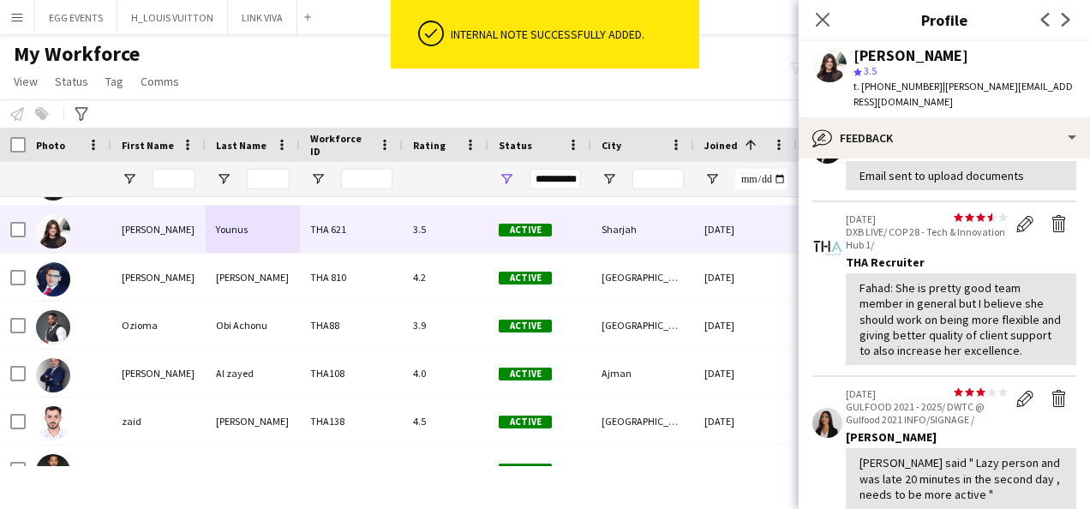
scroll to position [757, 0]
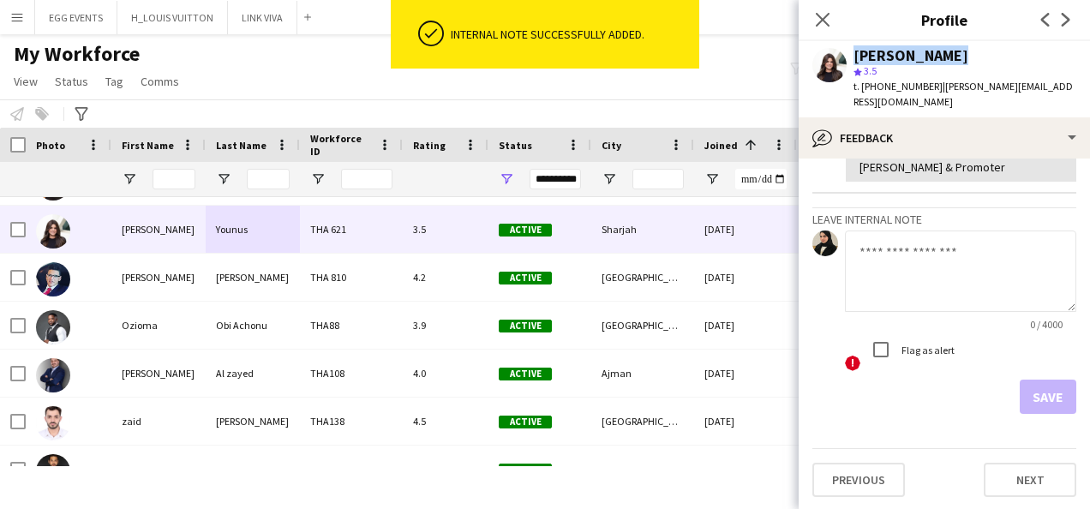
drag, startPoint x: 956, startPoint y: 55, endPoint x: 848, endPoint y: 44, distance: 108.6
click at [848, 44] on div "Diana Younus star 3.5 t. +971563708795 | diana.younus324@gmail.com" at bounding box center [944, 79] width 291 height 76
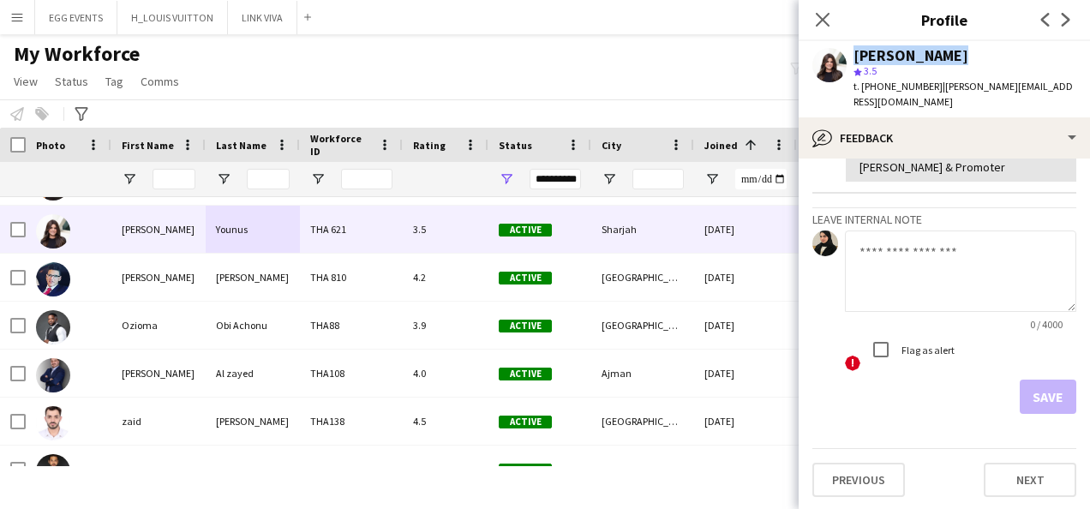
copy div "Diana Younus"
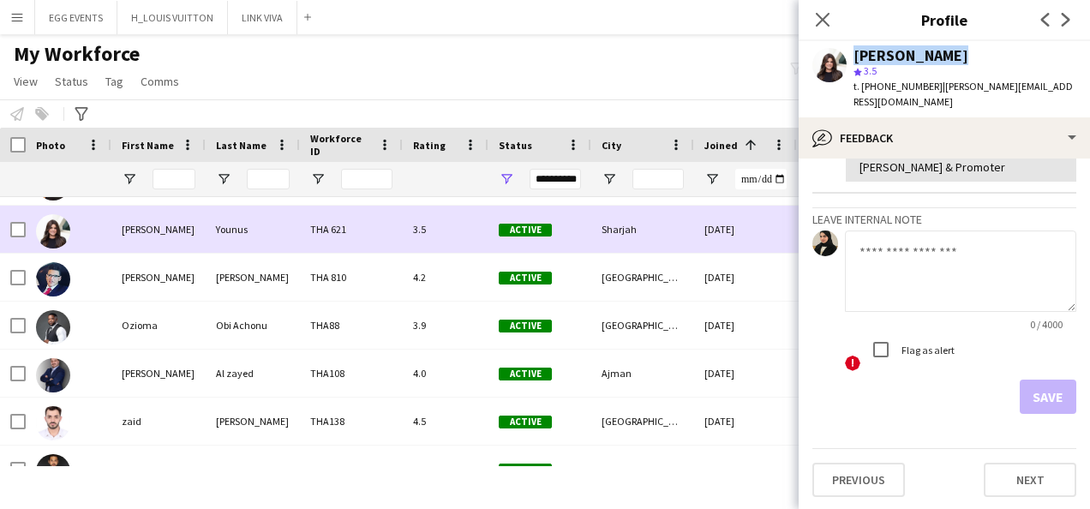
click at [7, 225] on div at bounding box center [13, 229] width 26 height 47
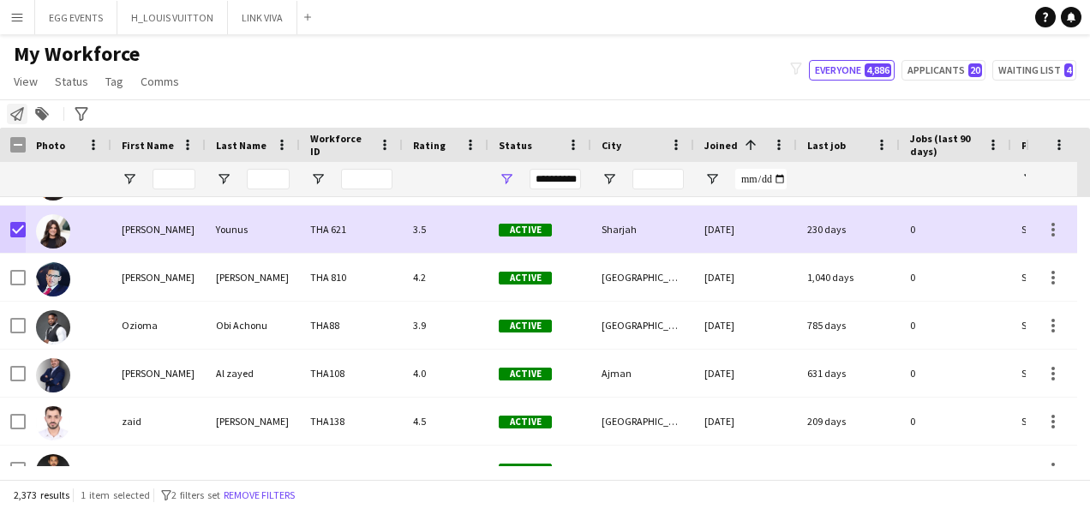
click at [15, 111] on icon at bounding box center [17, 114] width 14 height 14
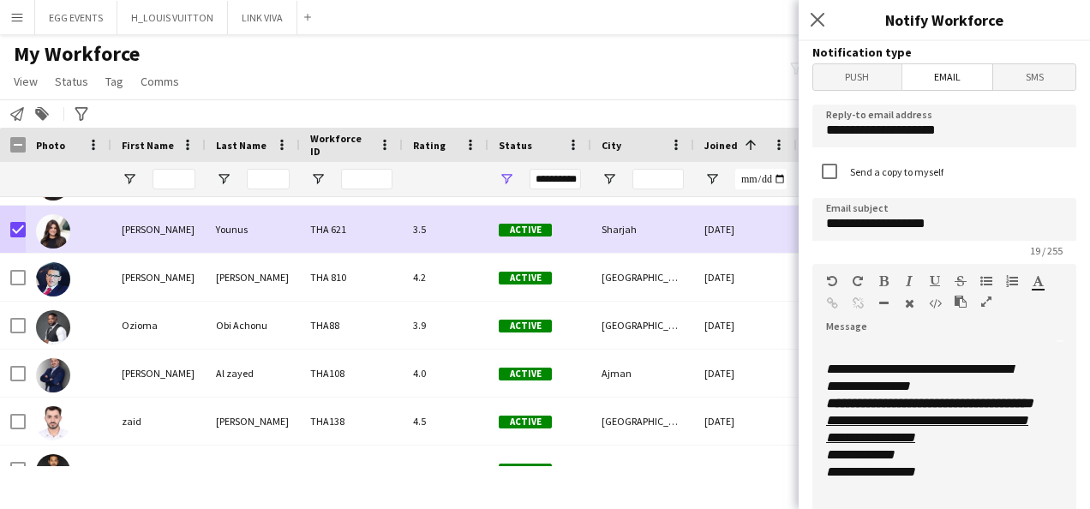
scroll to position [485, 0]
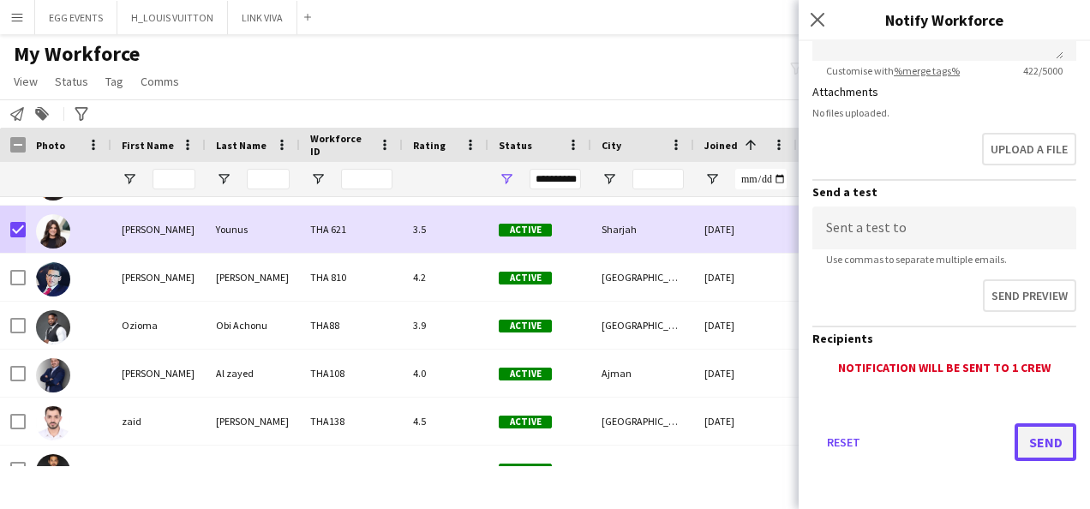
click at [1025, 443] on button "Send" at bounding box center [1046, 442] width 62 height 38
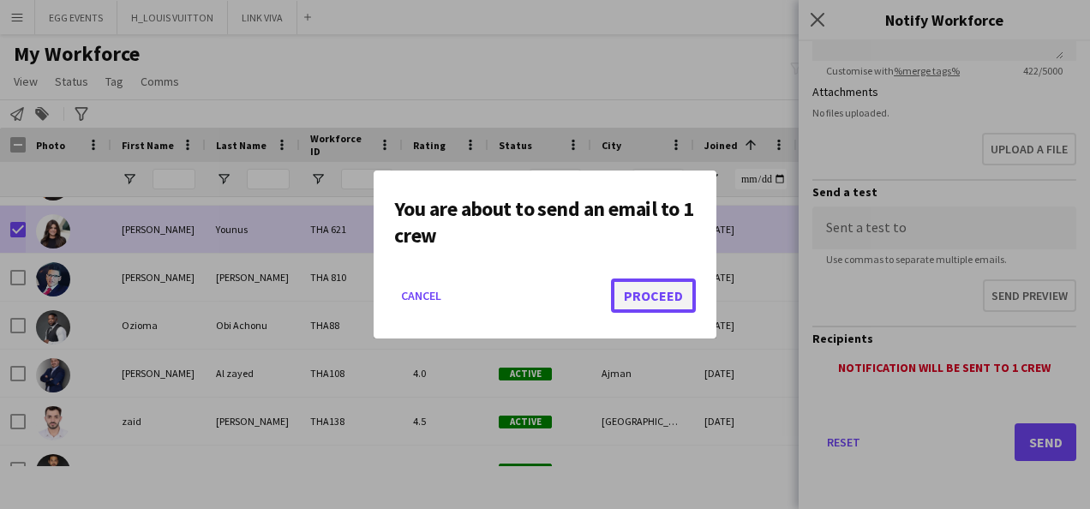
click at [670, 303] on button "Proceed" at bounding box center [653, 296] width 85 height 34
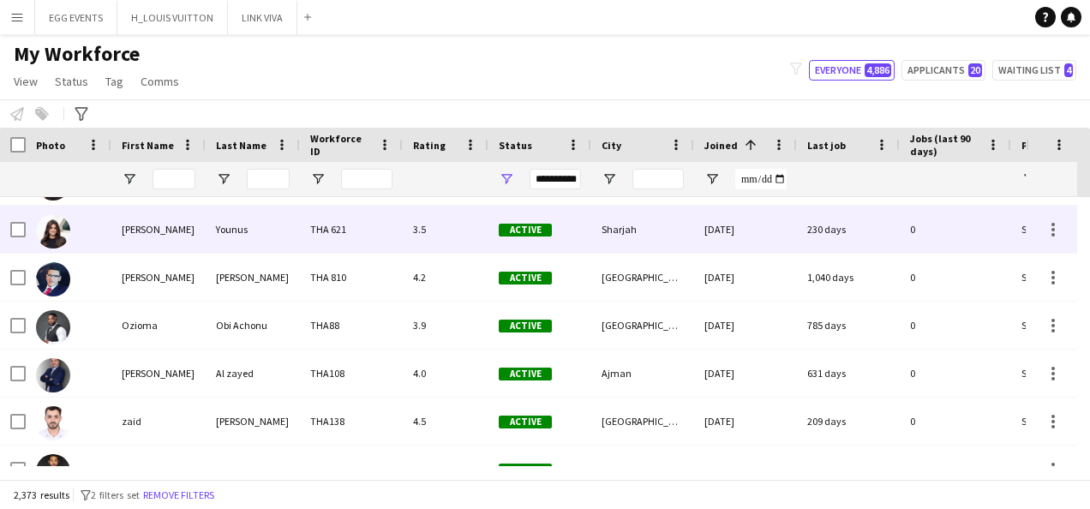
click at [93, 233] on div at bounding box center [69, 229] width 86 height 47
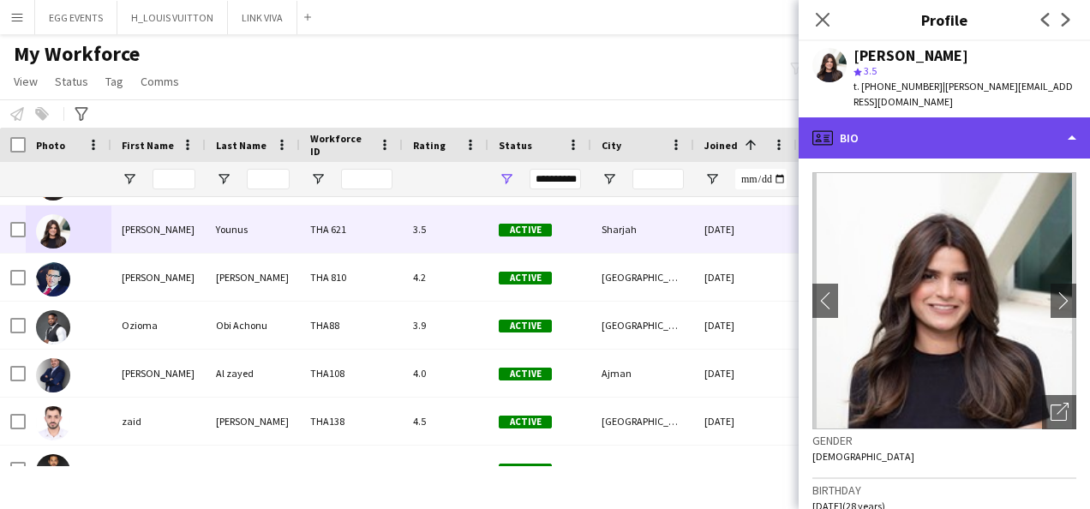
click at [1025, 124] on div "profile Bio" at bounding box center [944, 137] width 291 height 41
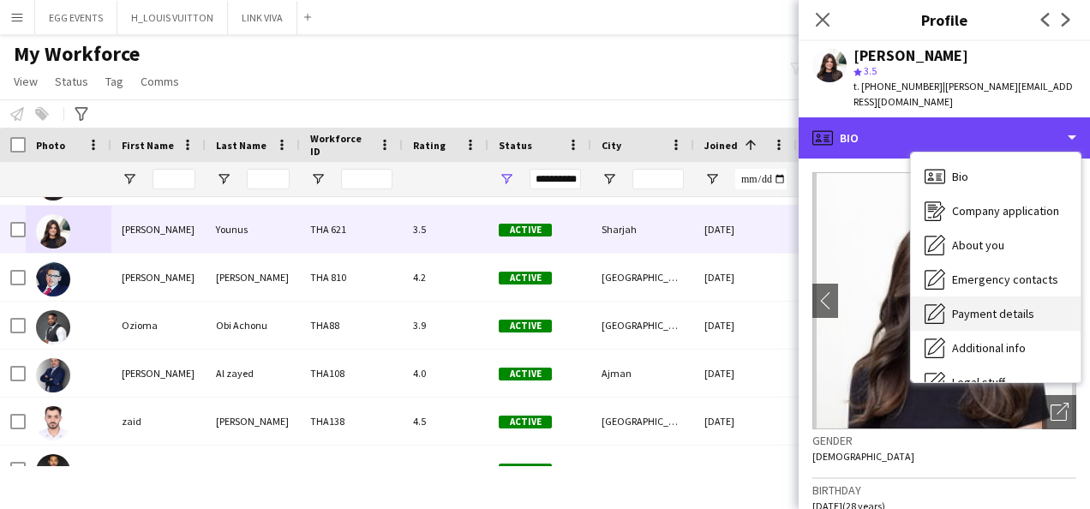
scroll to position [93, 0]
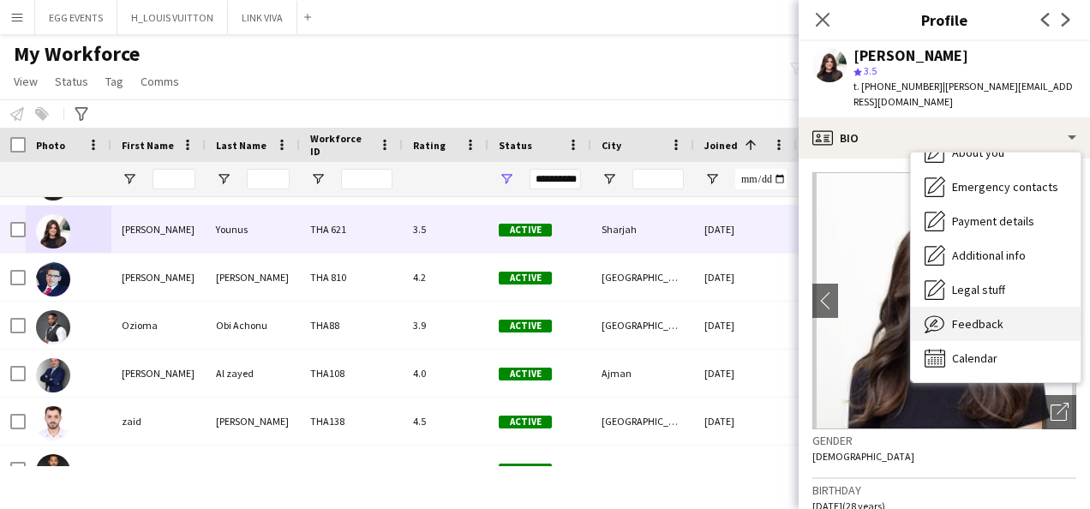
click at [965, 316] on span "Feedback" at bounding box center [977, 323] width 51 height 15
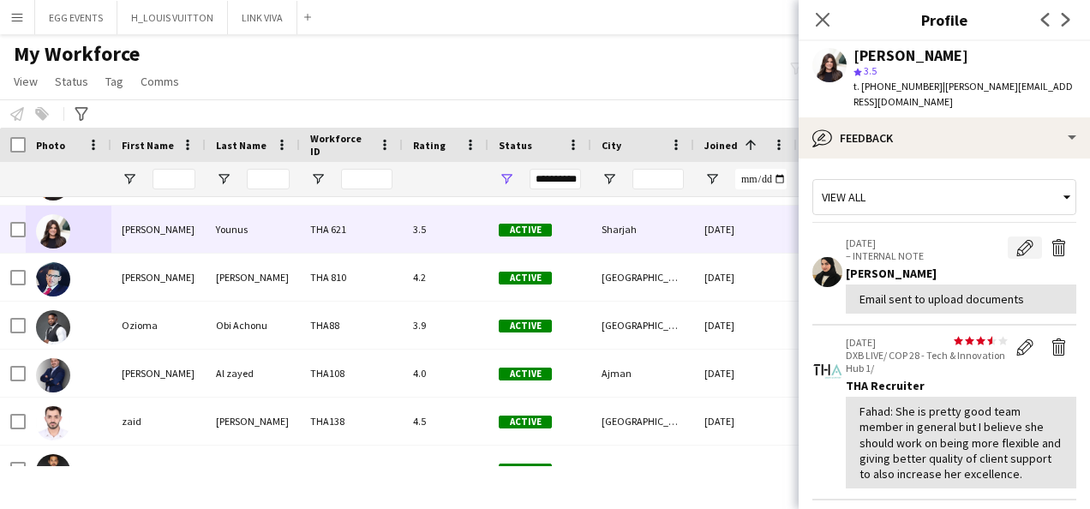
click at [1016, 239] on app-icon "Edit internal note" at bounding box center [1024, 247] width 17 height 17
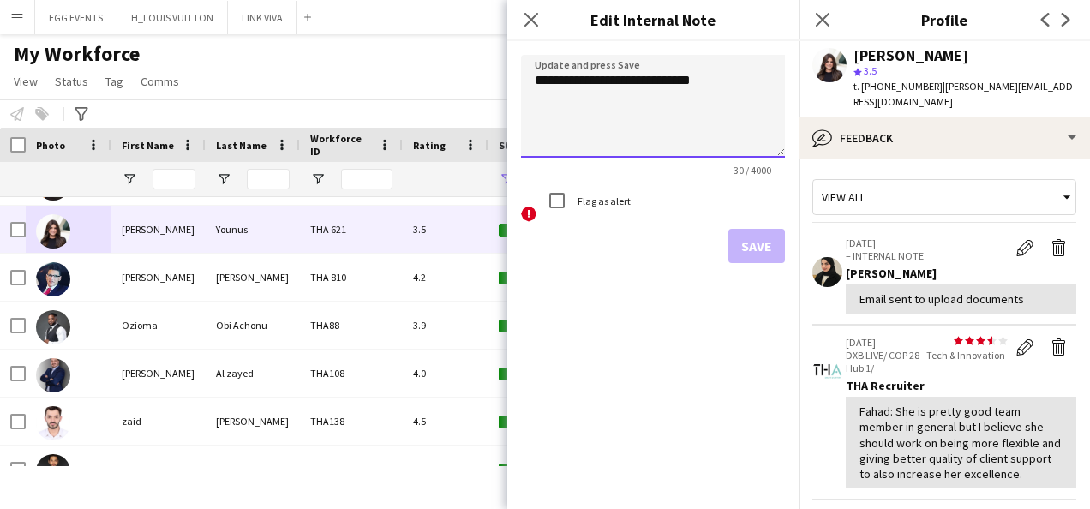
click at [632, 82] on textarea "**********" at bounding box center [653, 106] width 264 height 103
type textarea "**********"
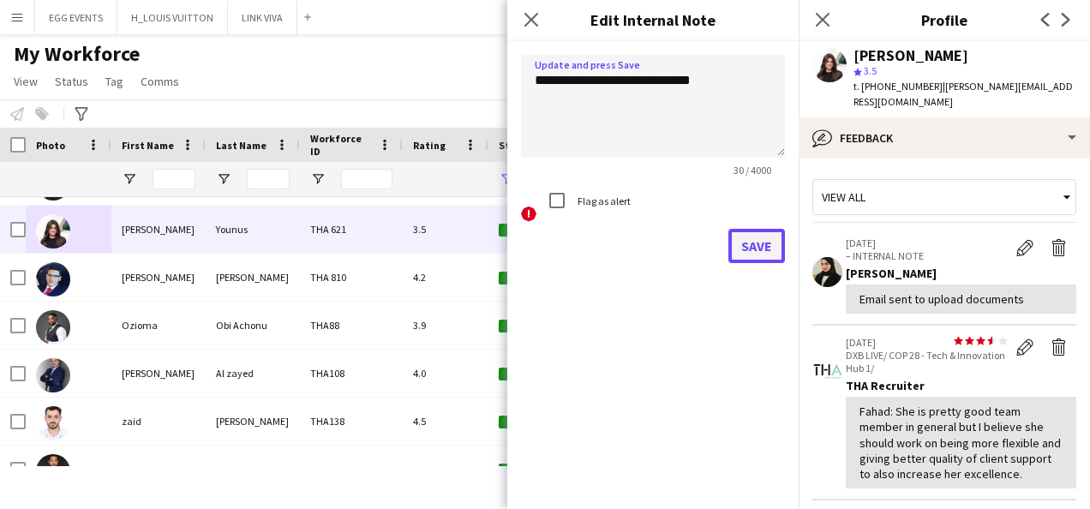
click at [755, 257] on button "Save" at bounding box center [756, 246] width 57 height 34
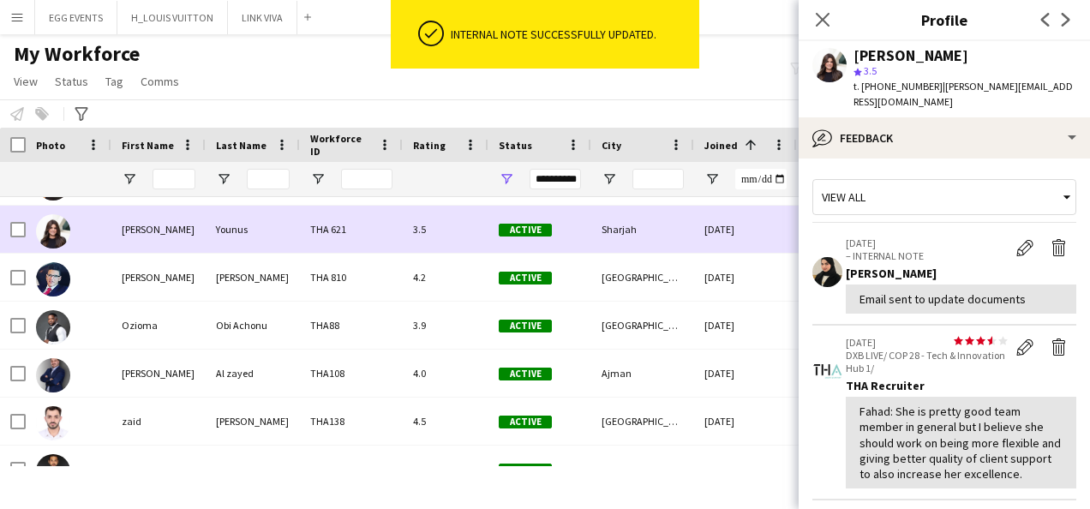
click at [676, 238] on div "Sharjah" at bounding box center [642, 229] width 103 height 47
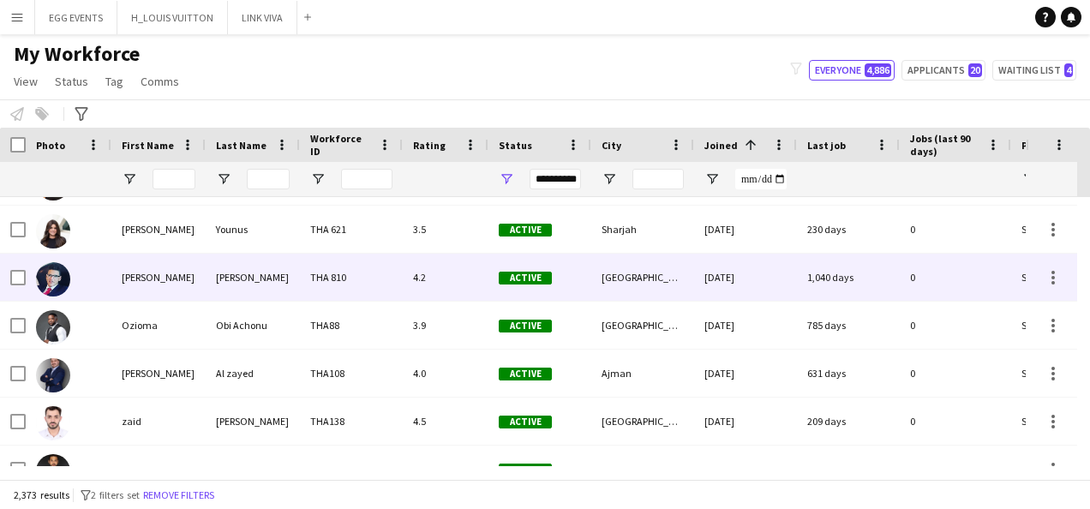
click at [664, 290] on div "[GEOGRAPHIC_DATA]" at bounding box center [642, 277] width 103 height 47
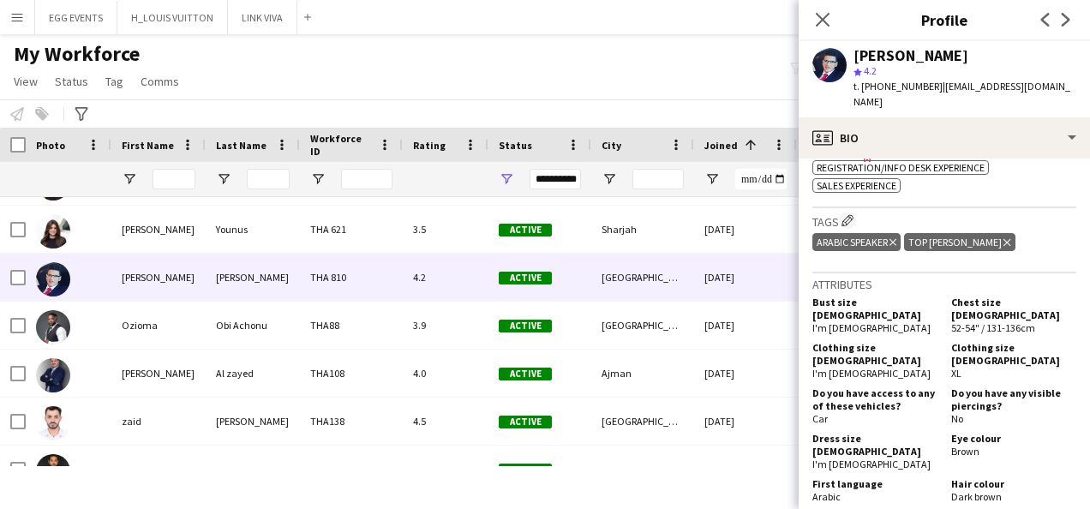
scroll to position [651, 0]
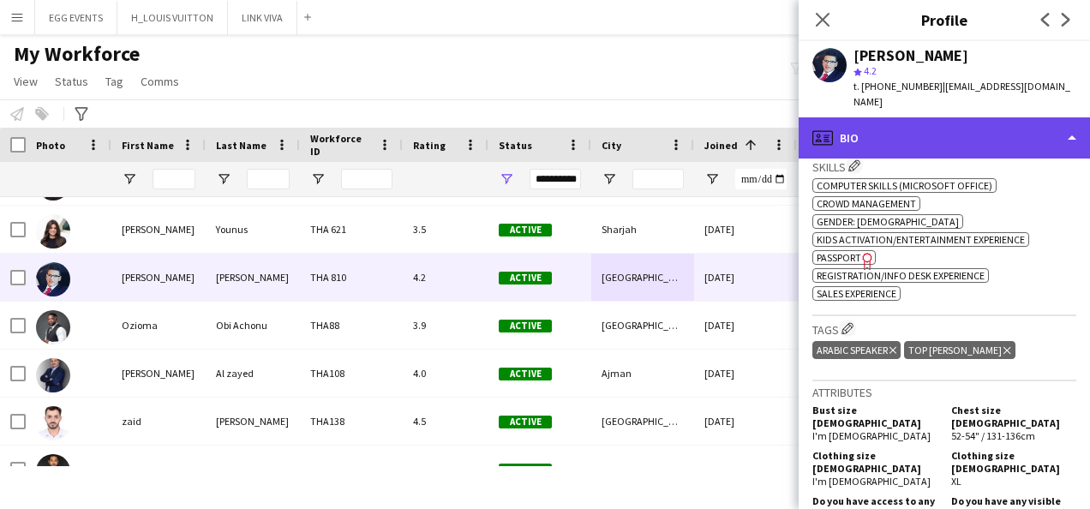
click at [998, 134] on div "profile Bio" at bounding box center [944, 137] width 291 height 41
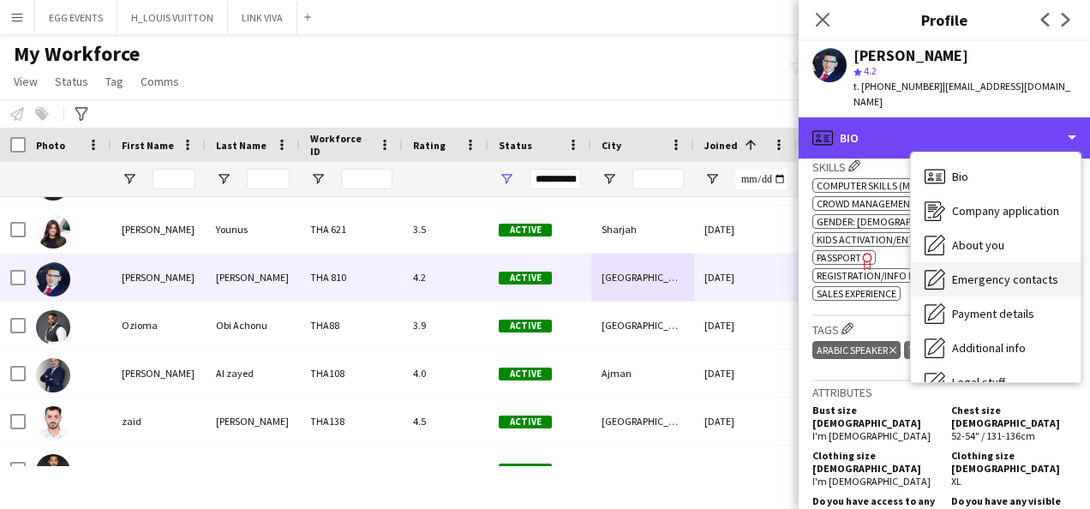
scroll to position [93, 0]
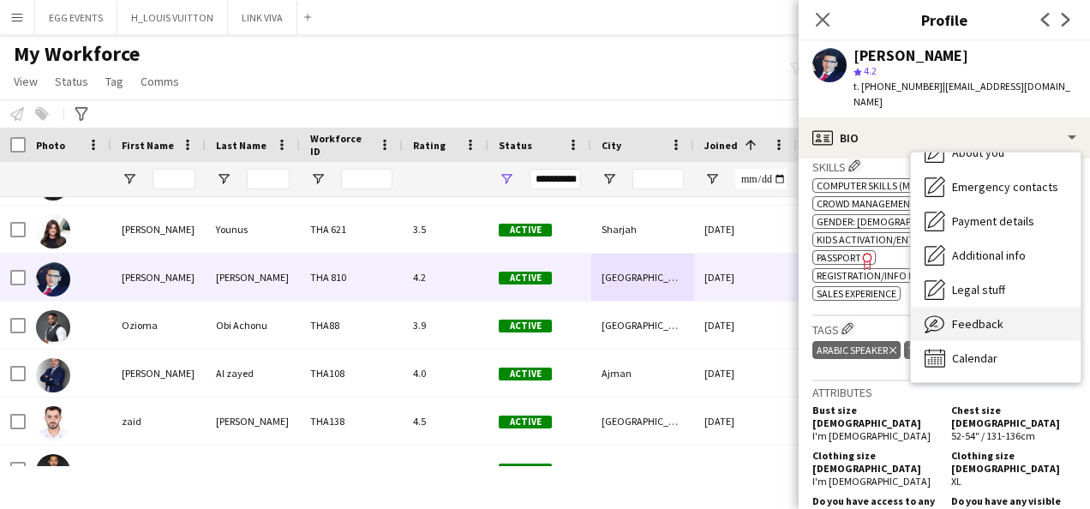
click at [971, 316] on span "Feedback" at bounding box center [977, 323] width 51 height 15
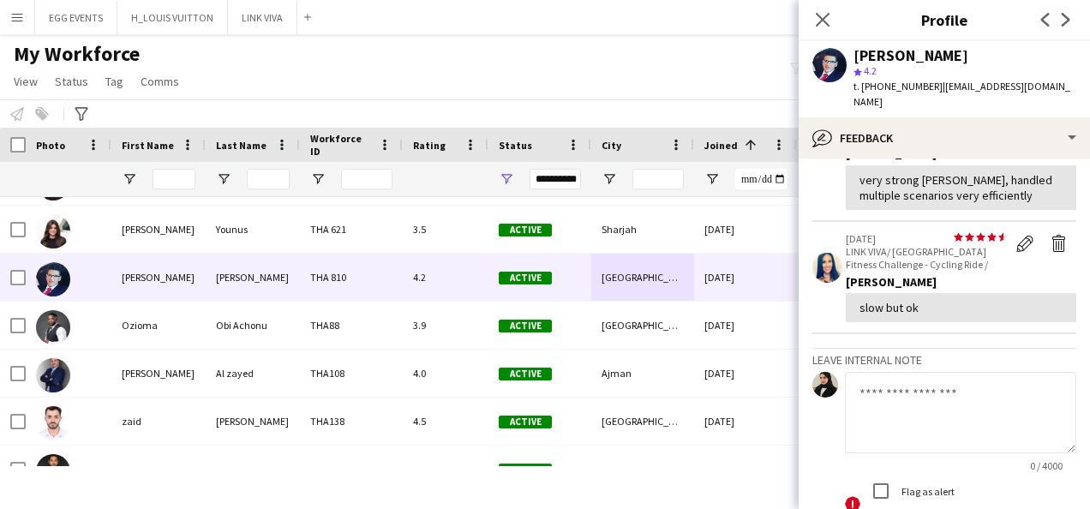
scroll to position [399, 0]
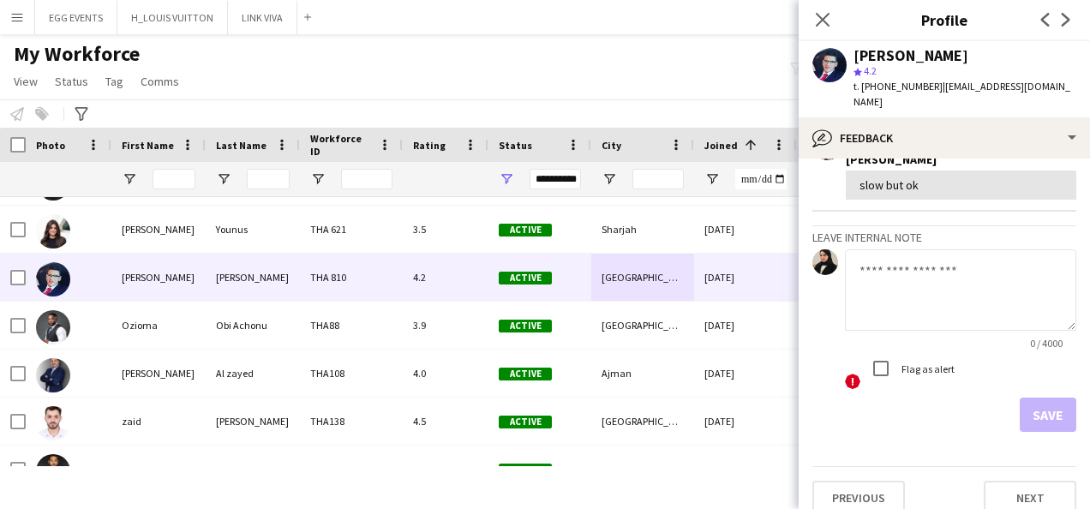
click at [936, 285] on textarea at bounding box center [960, 289] width 231 height 81
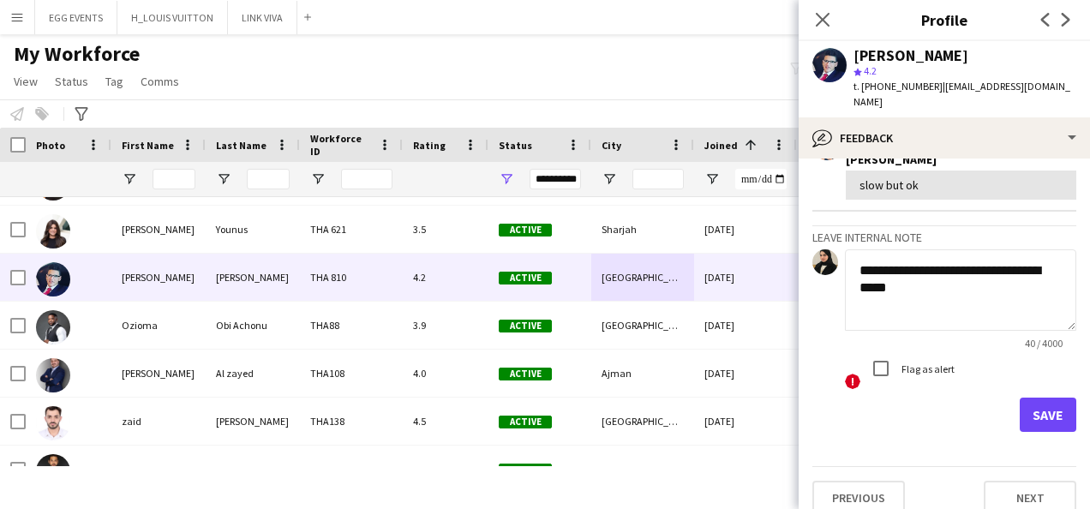
type textarea "**********"
click at [1035, 399] on button "Save" at bounding box center [1048, 415] width 57 height 34
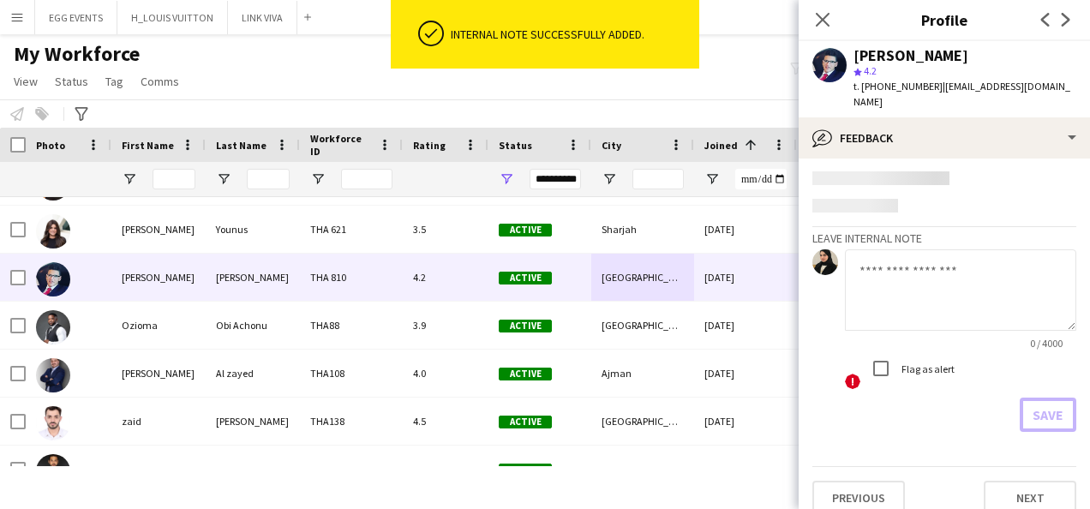
scroll to position [514, 0]
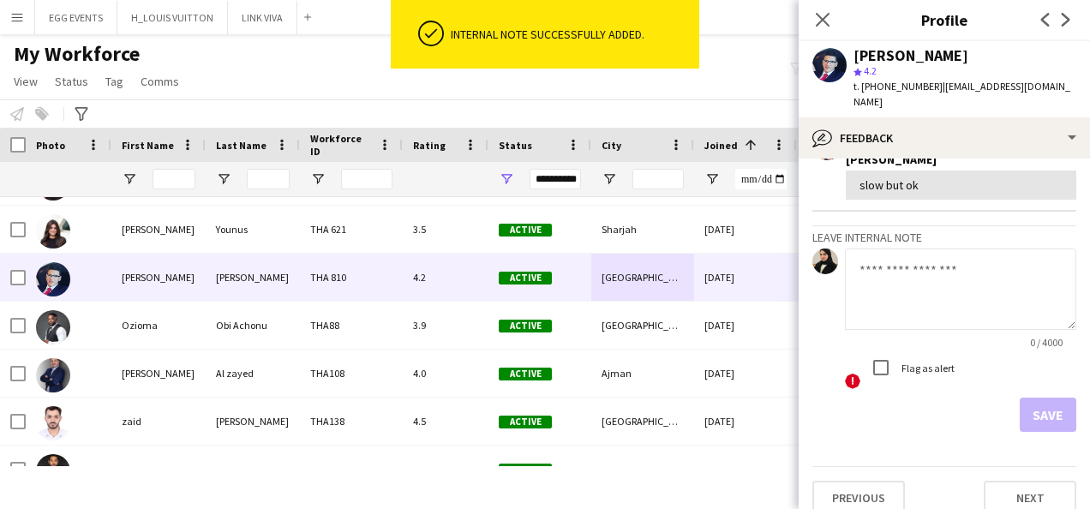
click at [1008, 177] on div "slow but ok" at bounding box center [961, 184] width 203 height 15
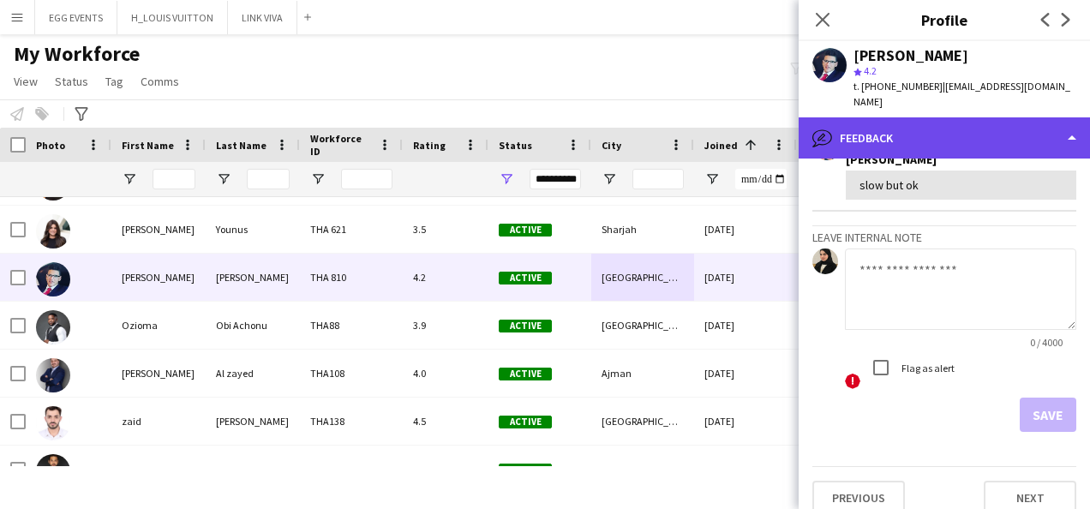
click at [1035, 137] on div "bubble-pencil Feedback" at bounding box center [944, 137] width 291 height 41
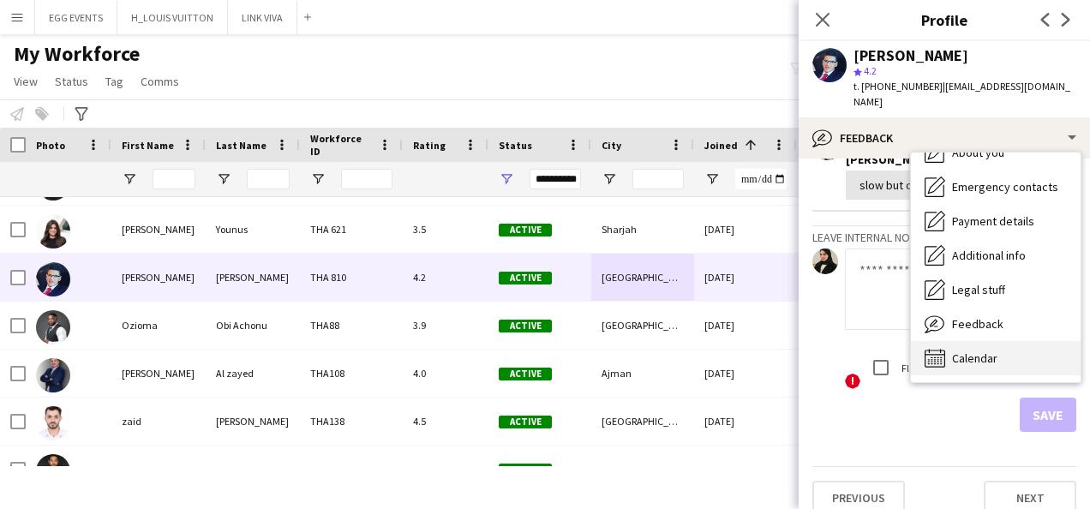
click at [985, 355] on div "Calendar Calendar" at bounding box center [996, 358] width 170 height 34
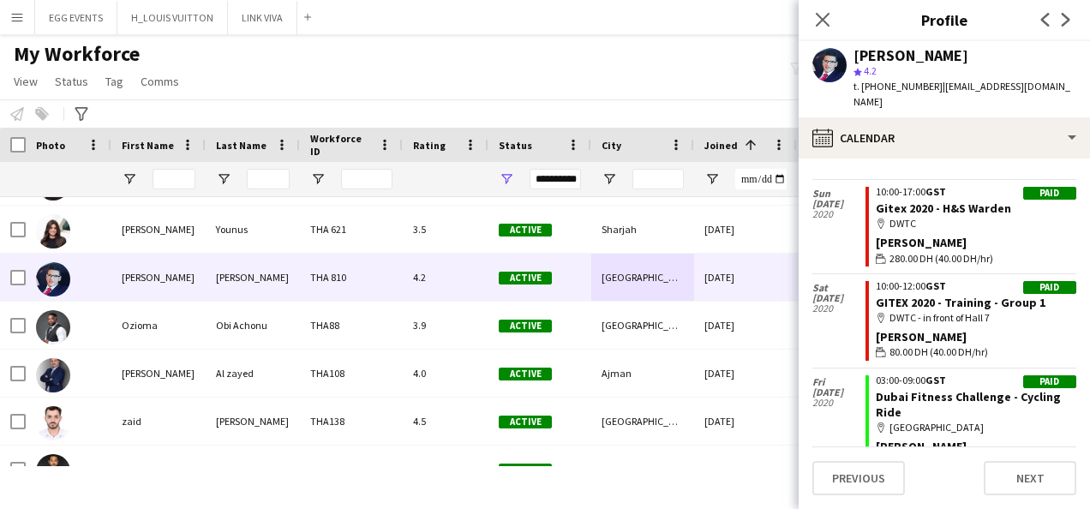
scroll to position [1116, 0]
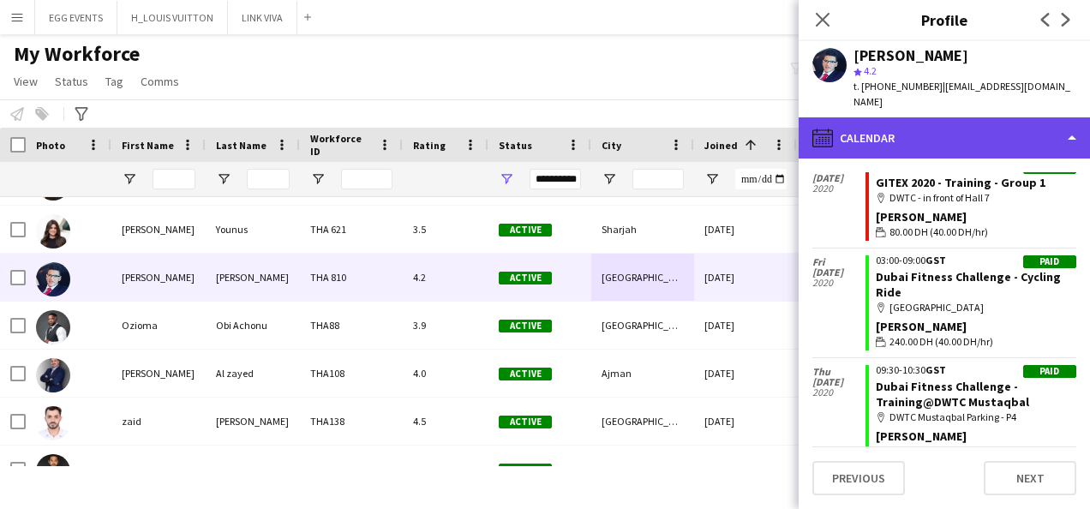
click at [999, 117] on div "calendar-full Calendar" at bounding box center [944, 137] width 291 height 41
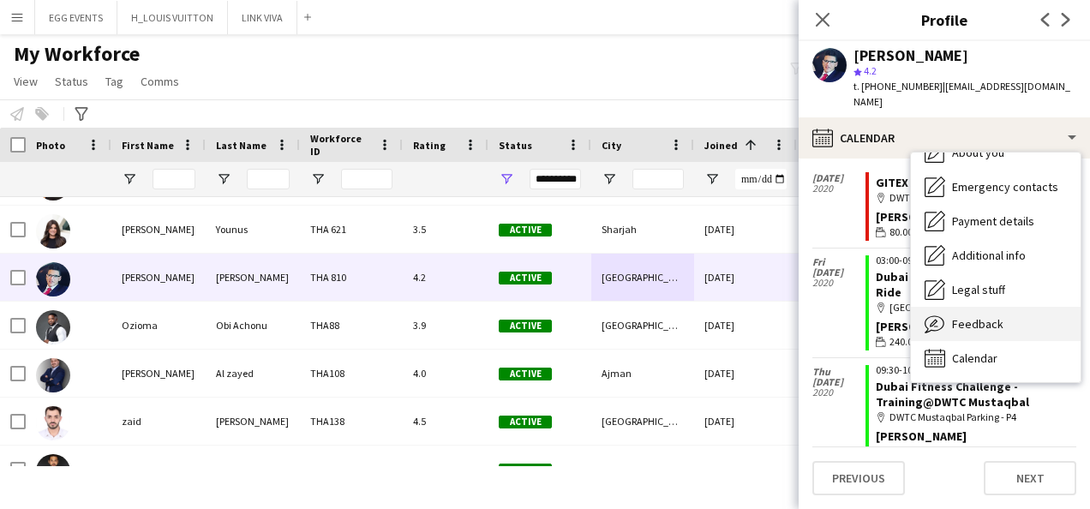
click at [967, 316] on span "Feedback" at bounding box center [977, 323] width 51 height 15
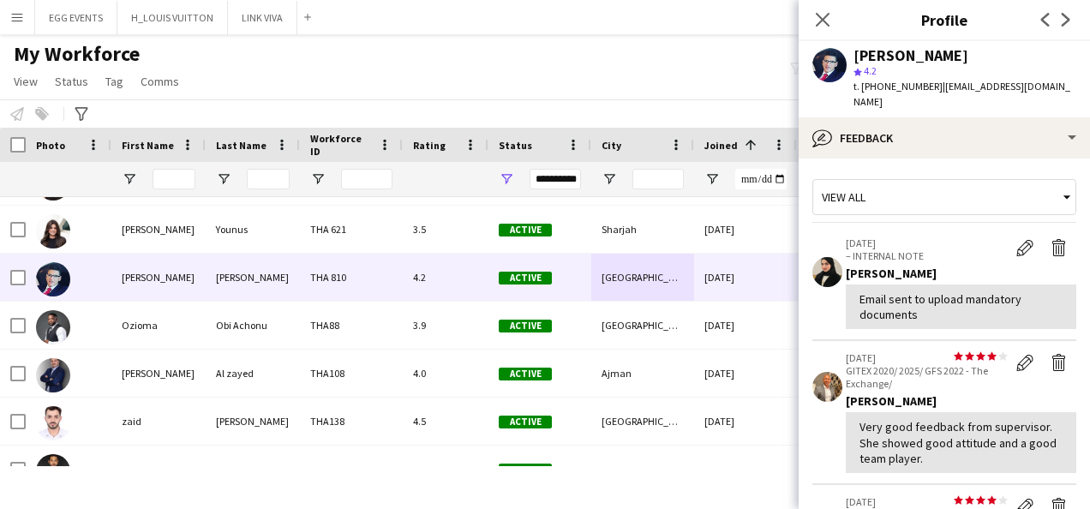
click at [1048, 243] on div "Edit internal note Delete internal note" at bounding box center [1042, 250] width 69 height 26
click at [1016, 239] on app-icon "Edit internal note" at bounding box center [1024, 247] width 17 height 17
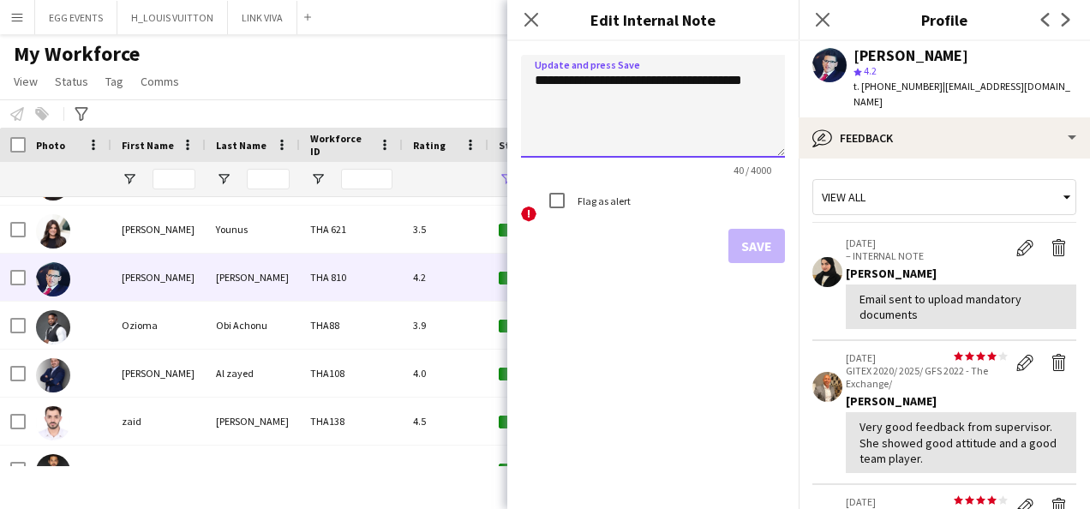
drag, startPoint x: 644, startPoint y: 106, endPoint x: 479, endPoint y: 33, distance: 181.1
click at [479, 33] on body "Menu Boards Boards Boards All jobs Status Workforce Workforce My Workforce Recr…" at bounding box center [545, 254] width 1090 height 509
type textarea "**********"
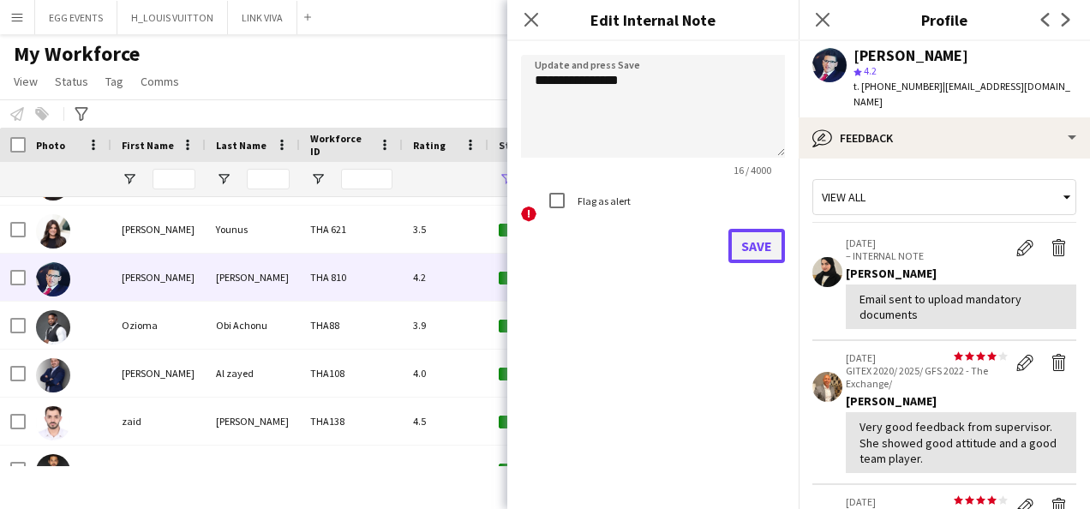
click at [773, 258] on button "Save" at bounding box center [756, 246] width 57 height 34
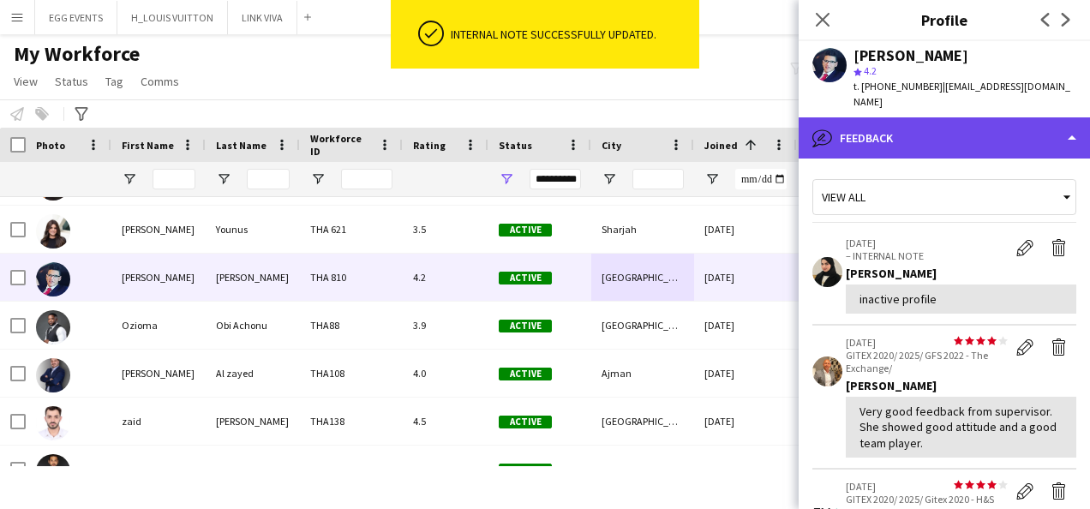
click at [920, 123] on div "bubble-pencil Feedback" at bounding box center [944, 137] width 291 height 41
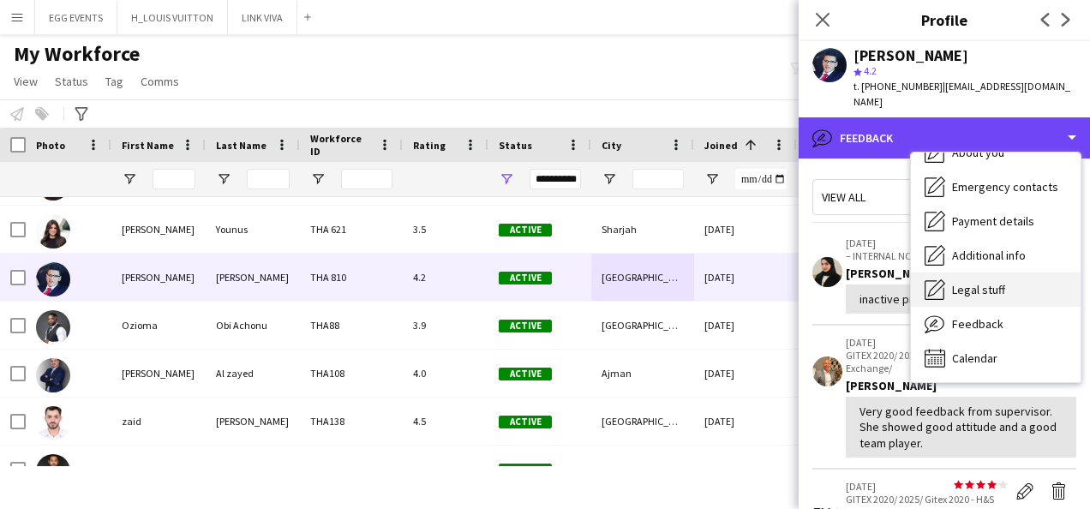
scroll to position [0, 0]
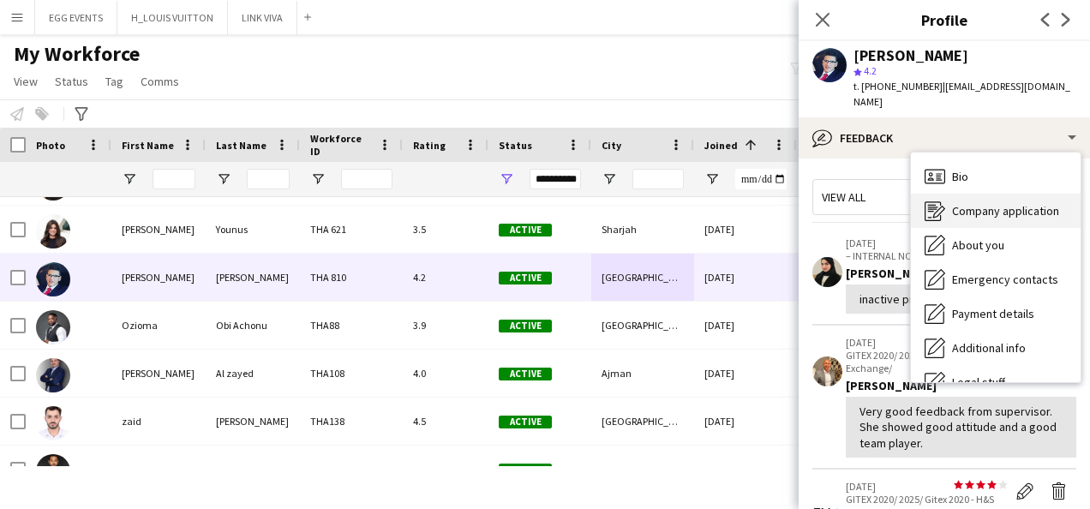
click at [937, 201] on icon "Company application" at bounding box center [935, 211] width 21 height 21
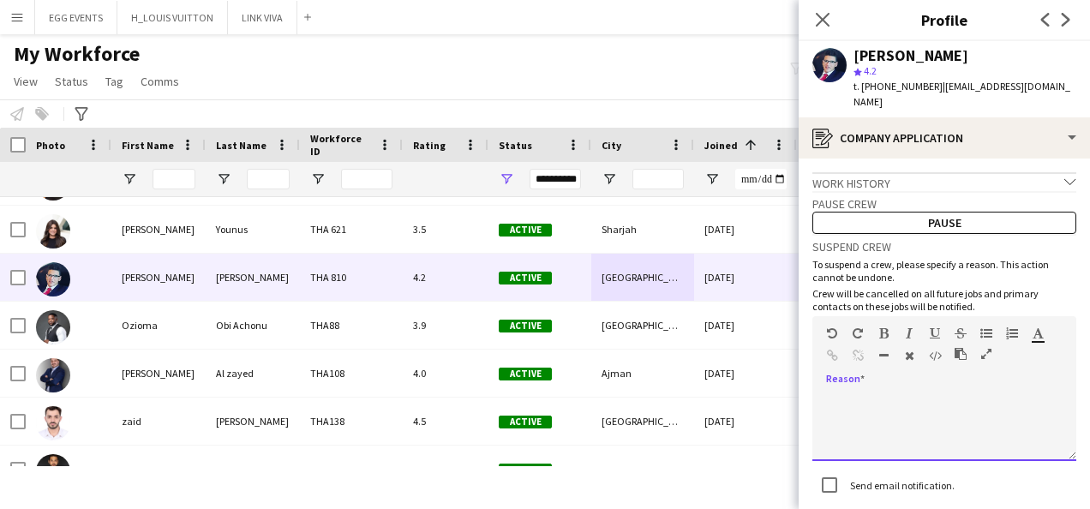
click at [895, 396] on div at bounding box center [944, 427] width 264 height 69
paste div
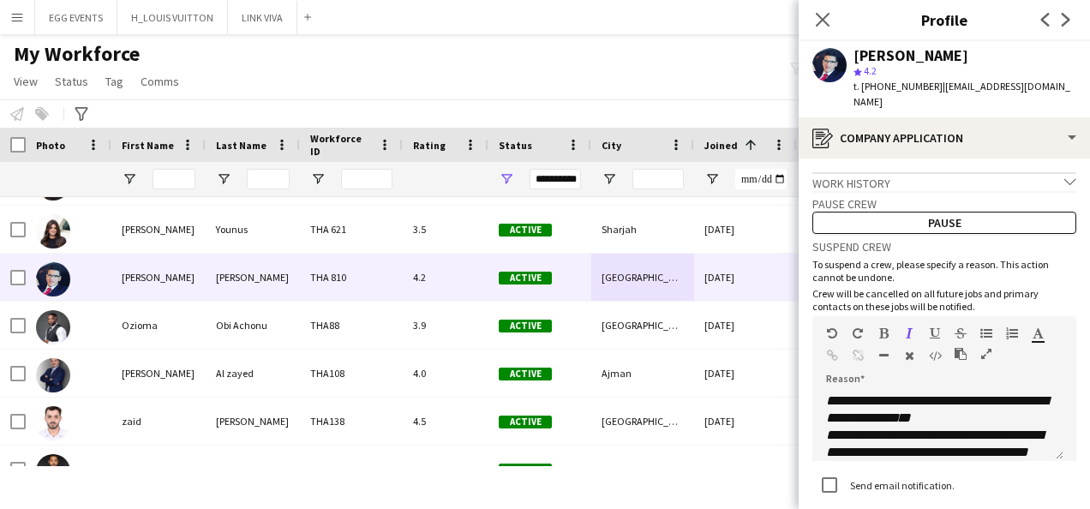
drag, startPoint x: 967, startPoint y: 46, endPoint x: 830, endPoint y: 65, distance: 137.6
click at [830, 65] on div "abdulla khaleel star 4.2 t. +971569501594 | abdulla201011@hotmail.com" at bounding box center [944, 79] width 291 height 76
copy div "abdulla khaleel"
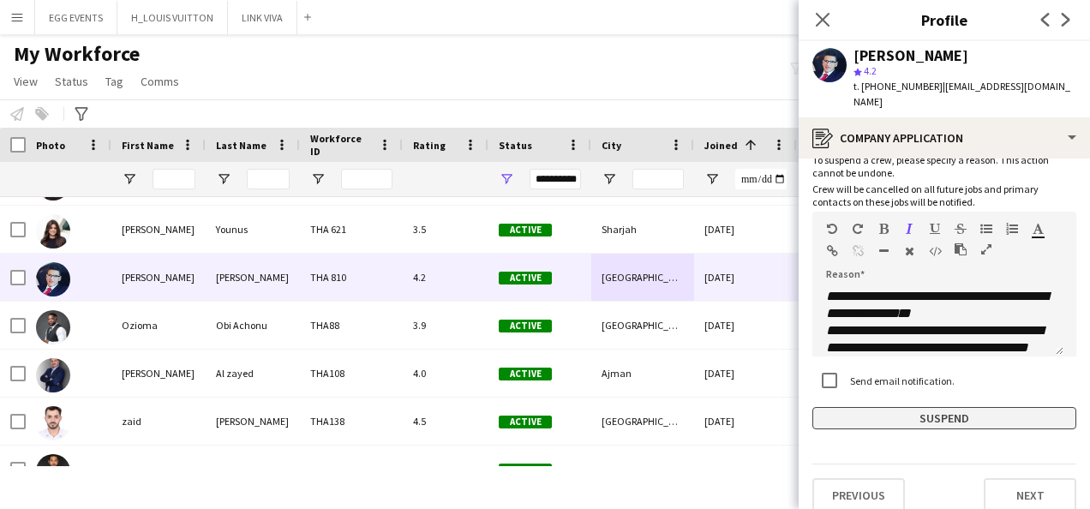
click at [835, 407] on button "Suspend" at bounding box center [944, 418] width 264 height 22
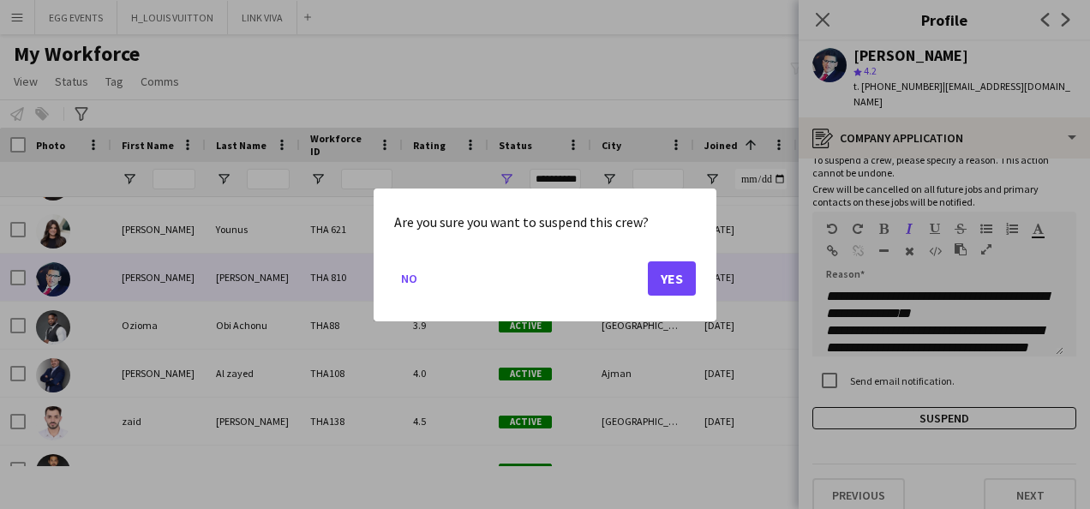
click at [674, 257] on mat-dialog-actions "No Yes" at bounding box center [545, 284] width 302 height 73
click at [680, 276] on button "Yes" at bounding box center [672, 278] width 48 height 34
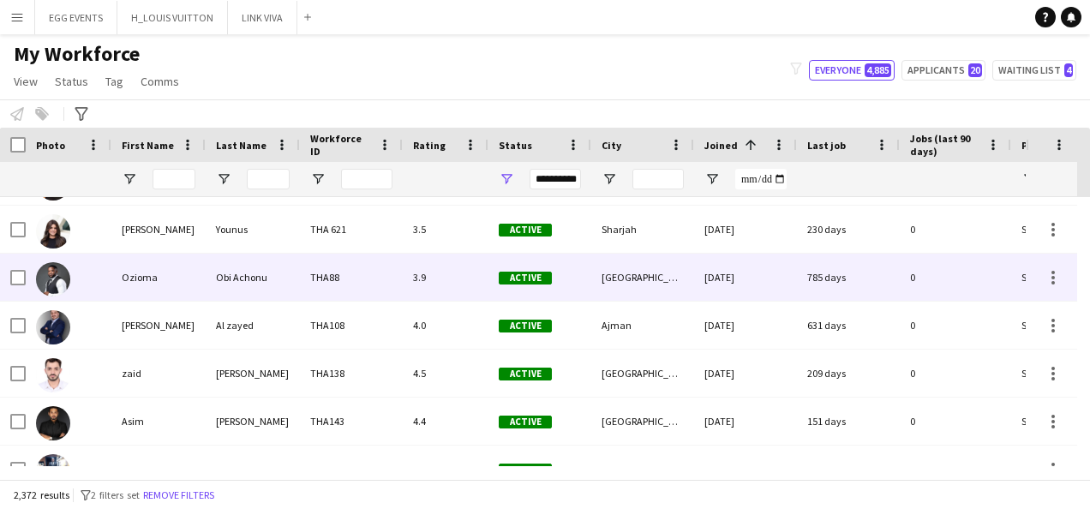
click at [812, 281] on div "785 days" at bounding box center [848, 277] width 103 height 47
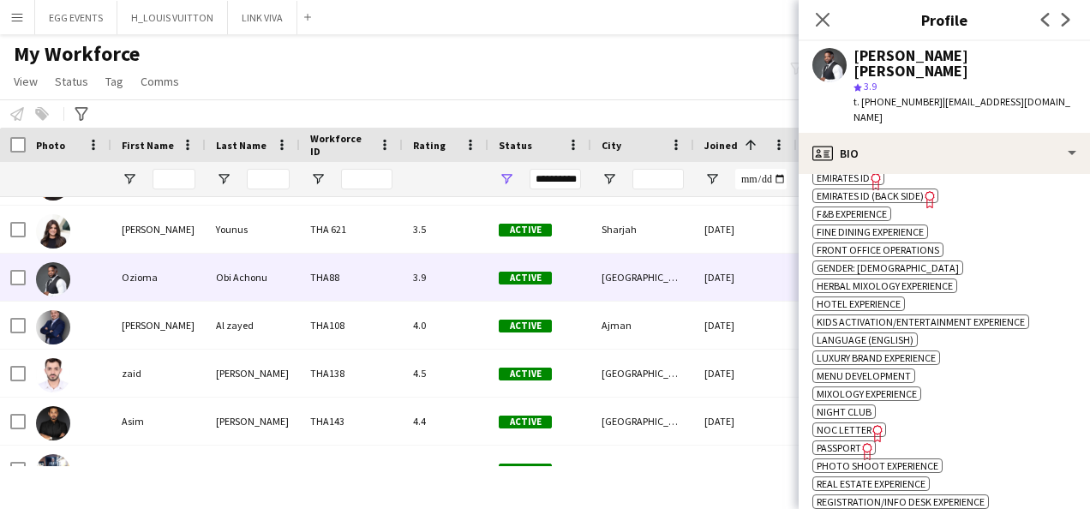
scroll to position [1325, 0]
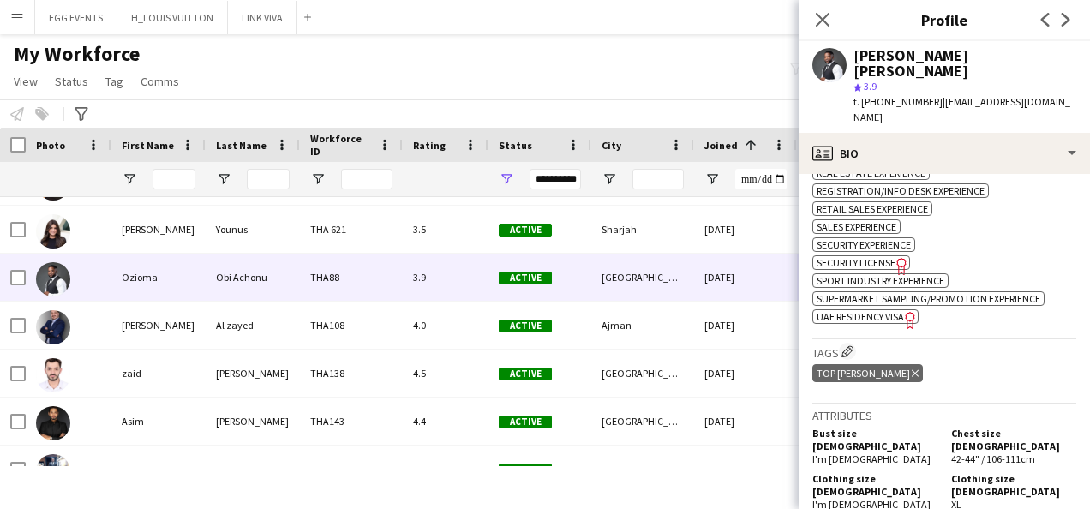
click at [895, 310] on span "UAE Residency Visa" at bounding box center [860, 316] width 87 height 13
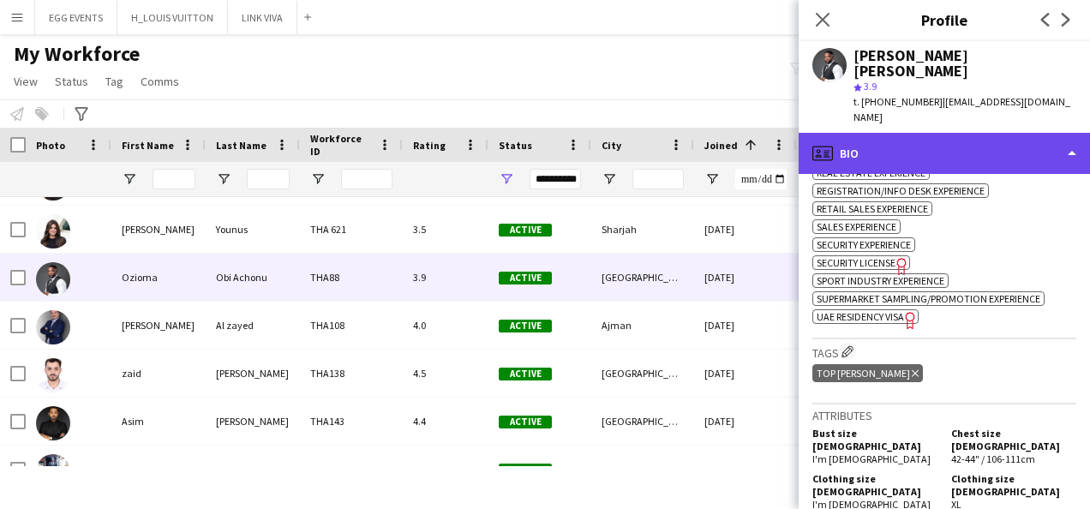
click at [1020, 140] on div "profile Bio" at bounding box center [944, 153] width 291 height 41
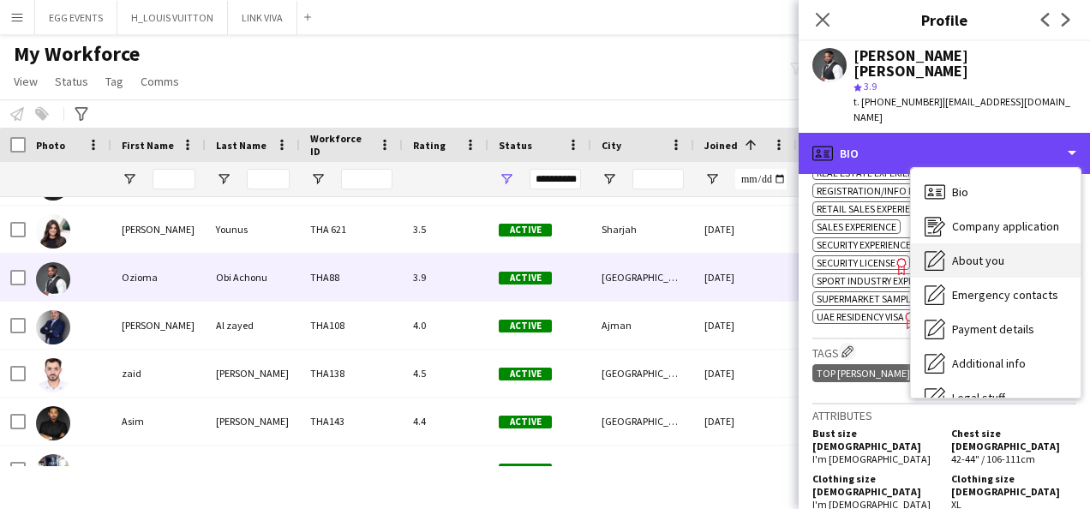
scroll to position [93, 0]
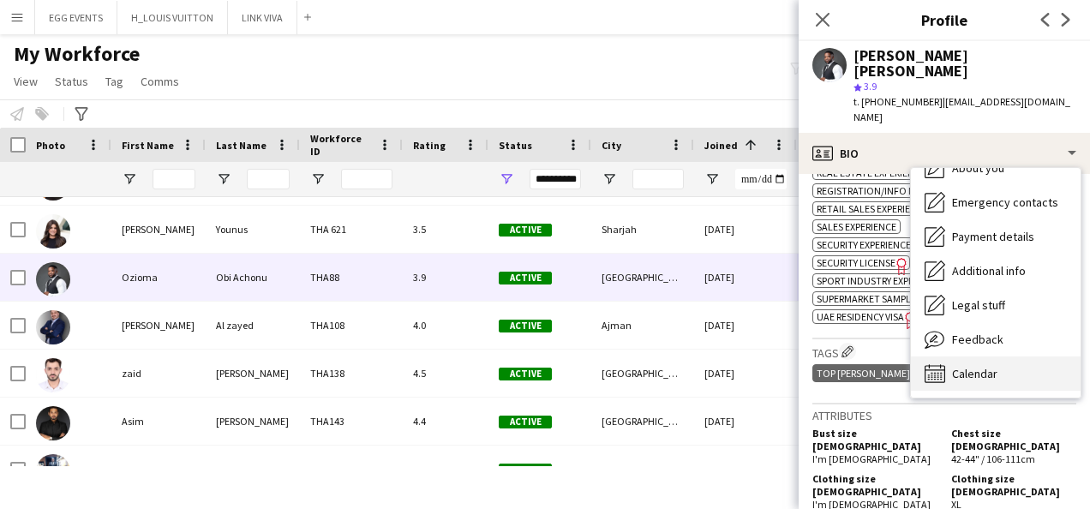
click at [944, 363] on icon "Calendar" at bounding box center [935, 373] width 21 height 21
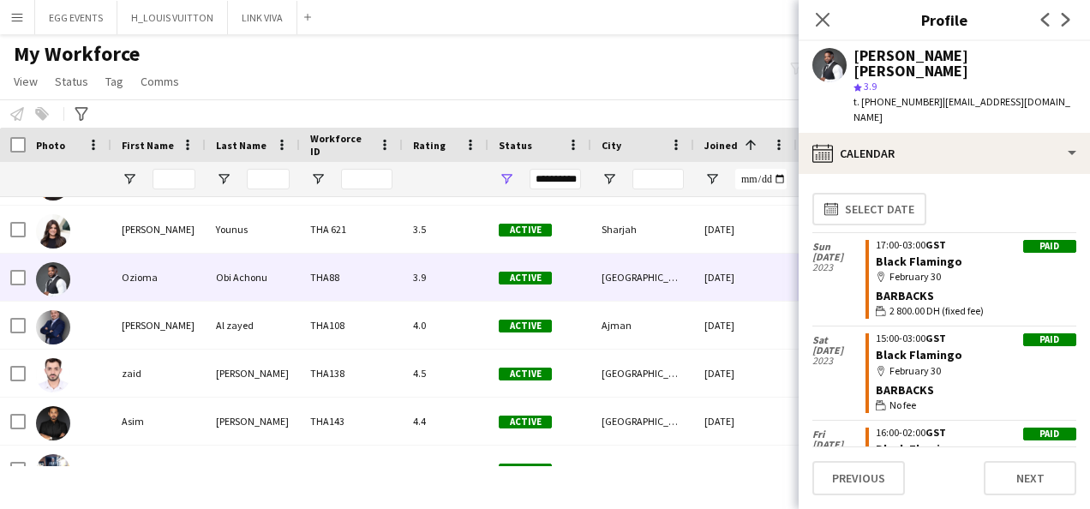
scroll to position [0, 0]
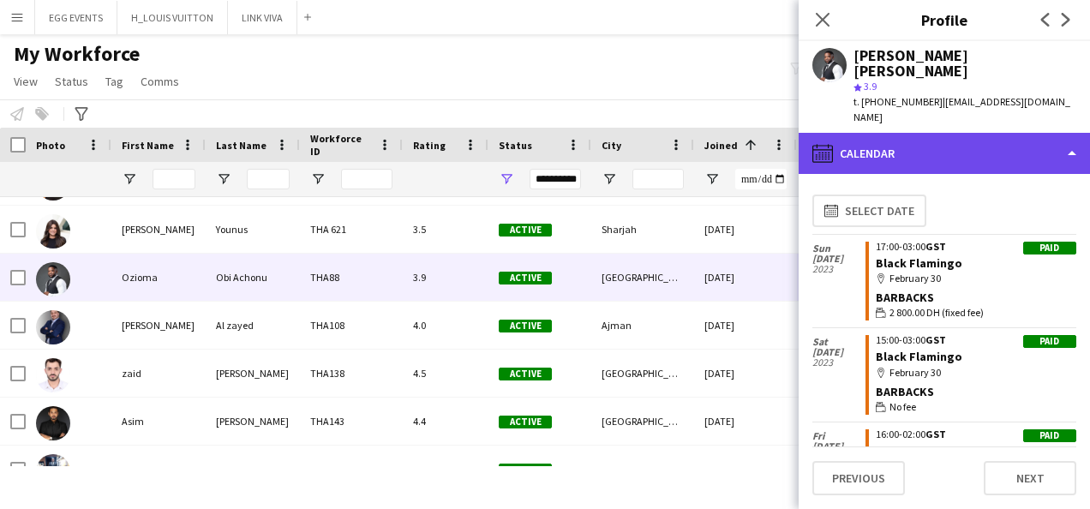
click at [1029, 133] on div "calendar-full Calendar" at bounding box center [944, 153] width 291 height 41
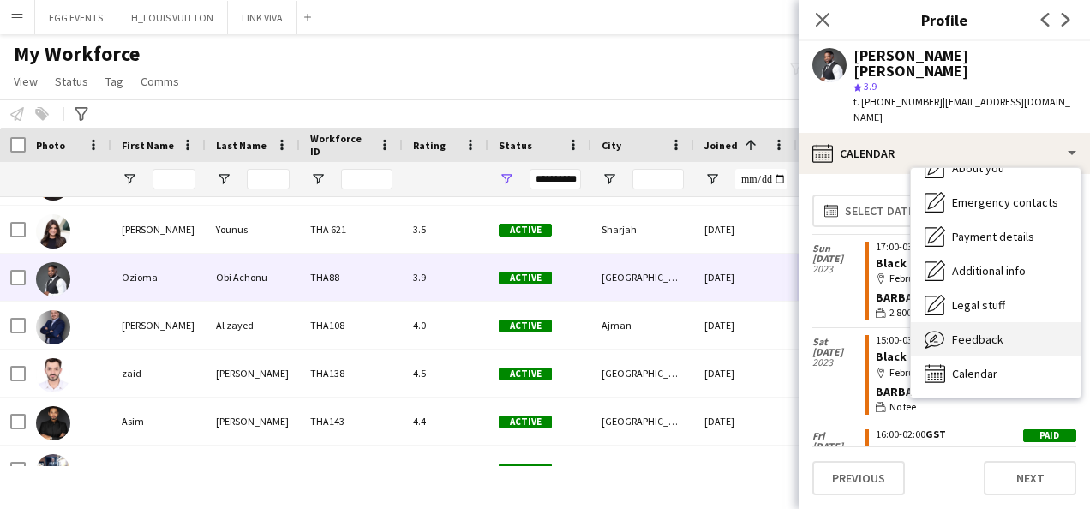
click at [975, 322] on div "Feedback Feedback" at bounding box center [996, 339] width 170 height 34
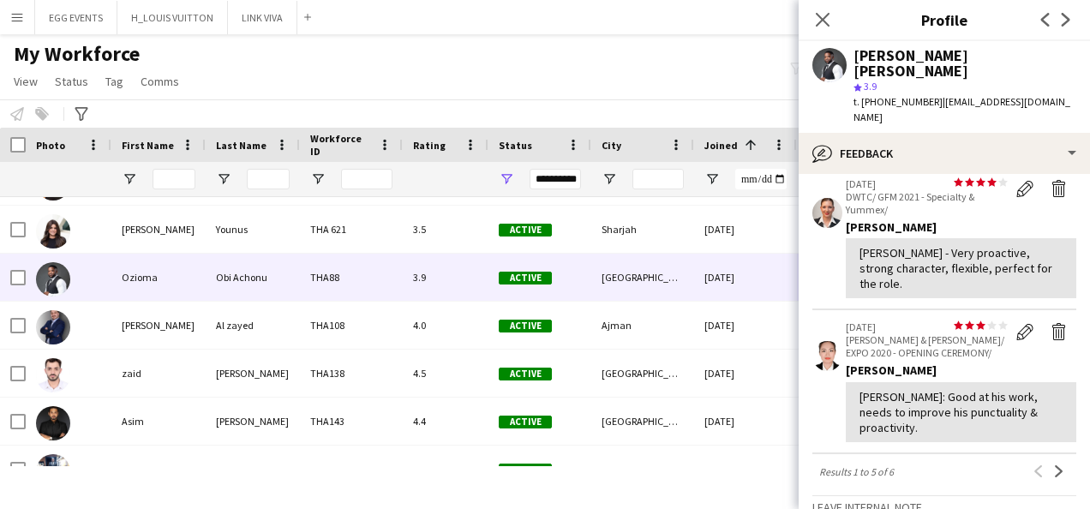
scroll to position [631, 0]
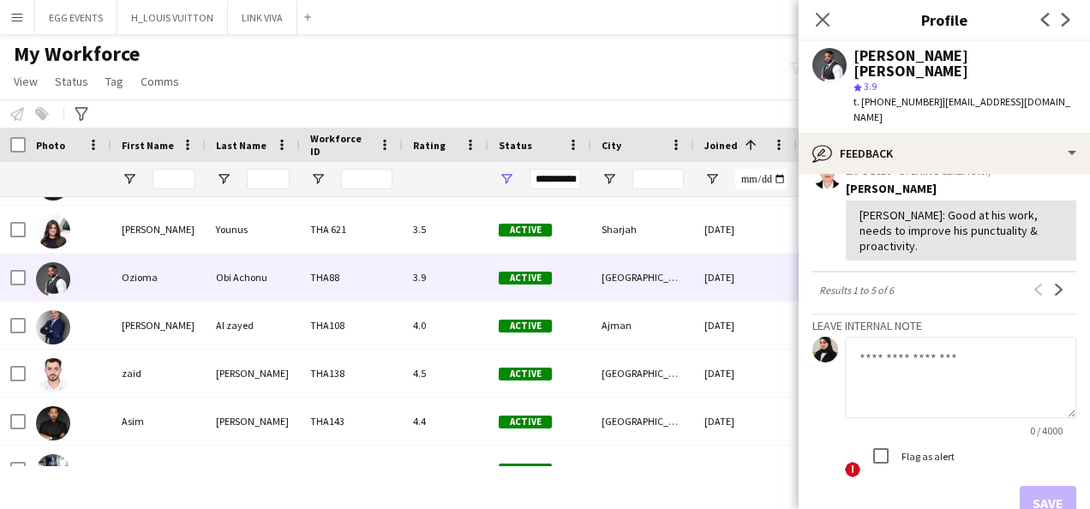
click at [923, 337] on textarea at bounding box center [960, 377] width 231 height 81
type textarea "**********"
click at [1045, 486] on button "Save" at bounding box center [1048, 503] width 57 height 34
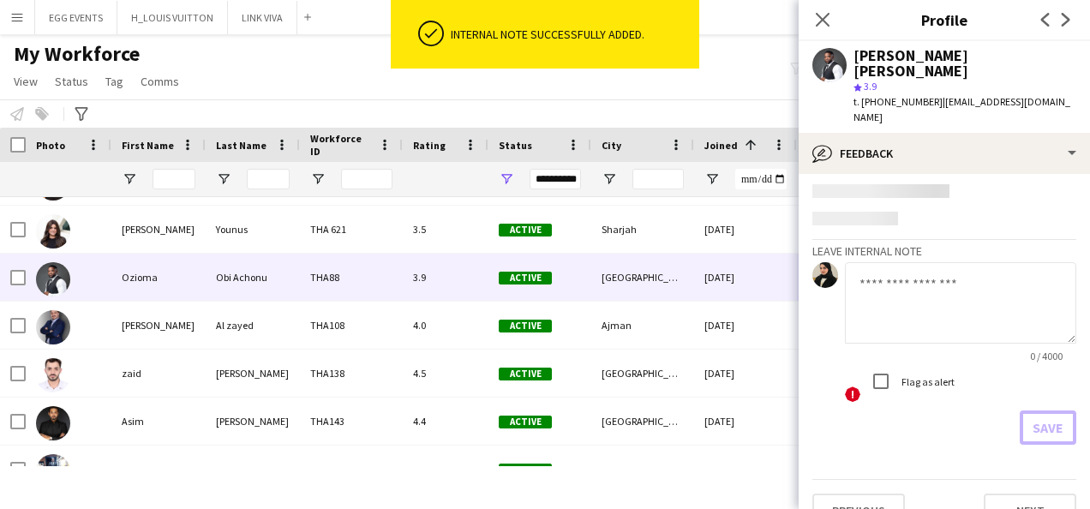
scroll to position [0, 0]
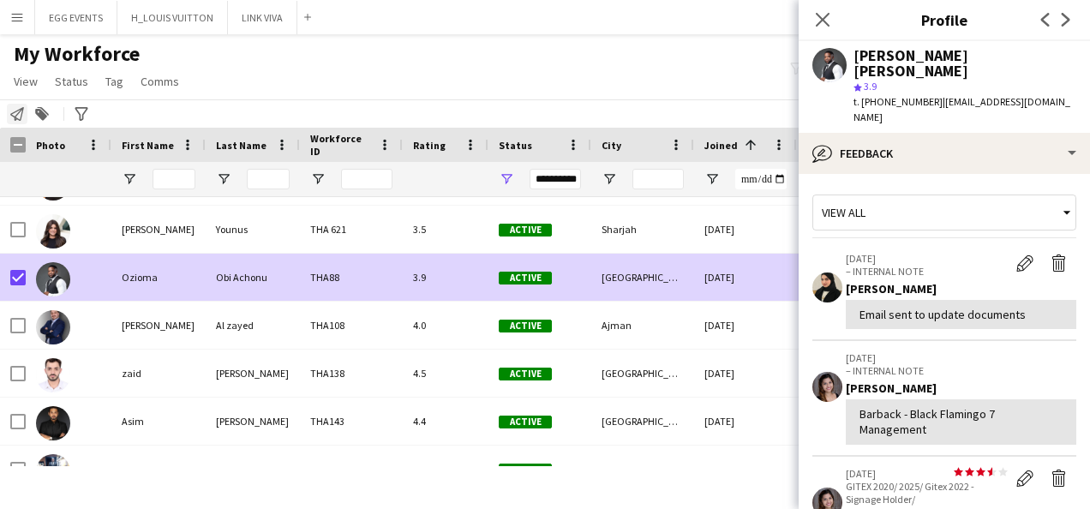
click at [20, 109] on icon at bounding box center [17, 114] width 14 height 14
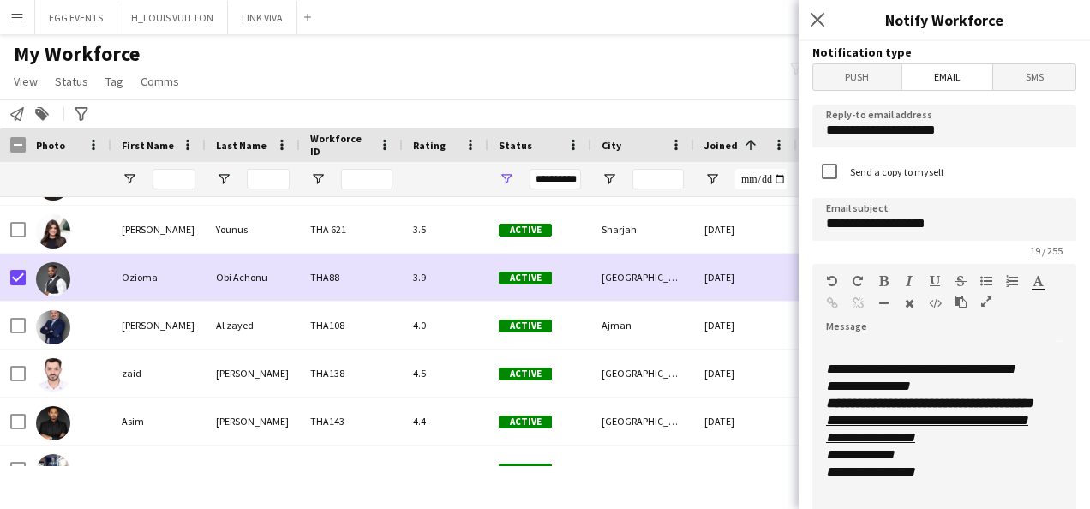
scroll to position [485, 0]
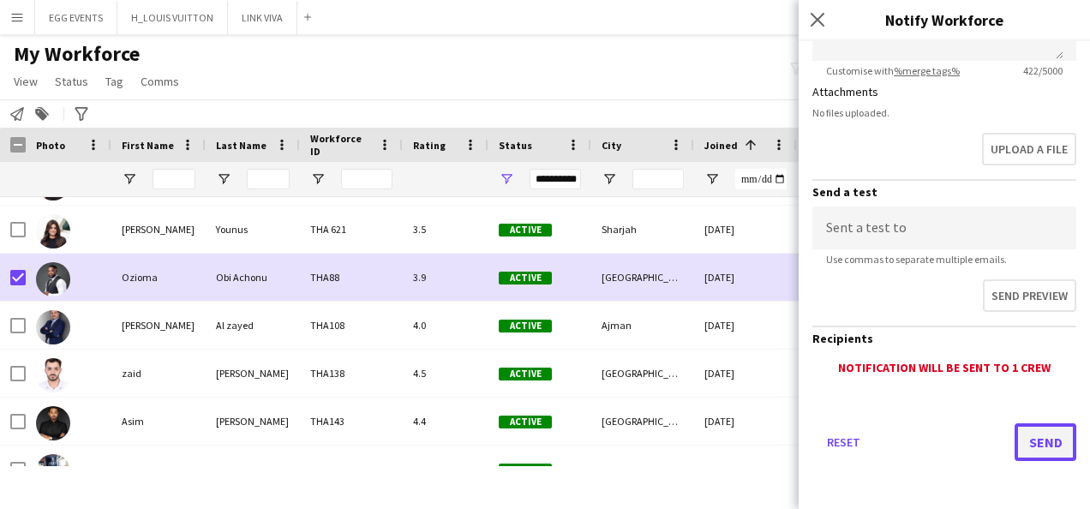
click at [1024, 435] on button "Send" at bounding box center [1046, 442] width 62 height 38
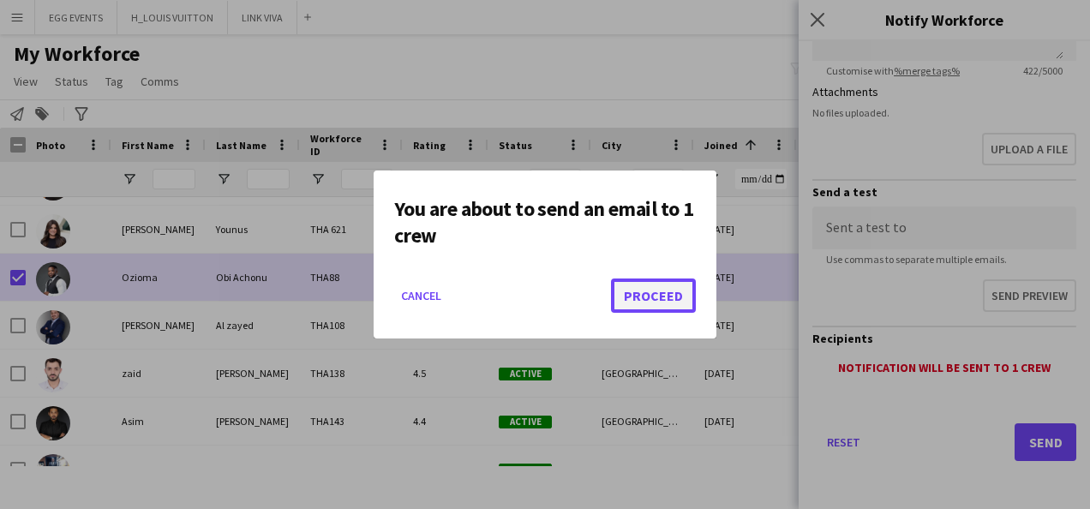
click at [641, 288] on button "Proceed" at bounding box center [653, 296] width 85 height 34
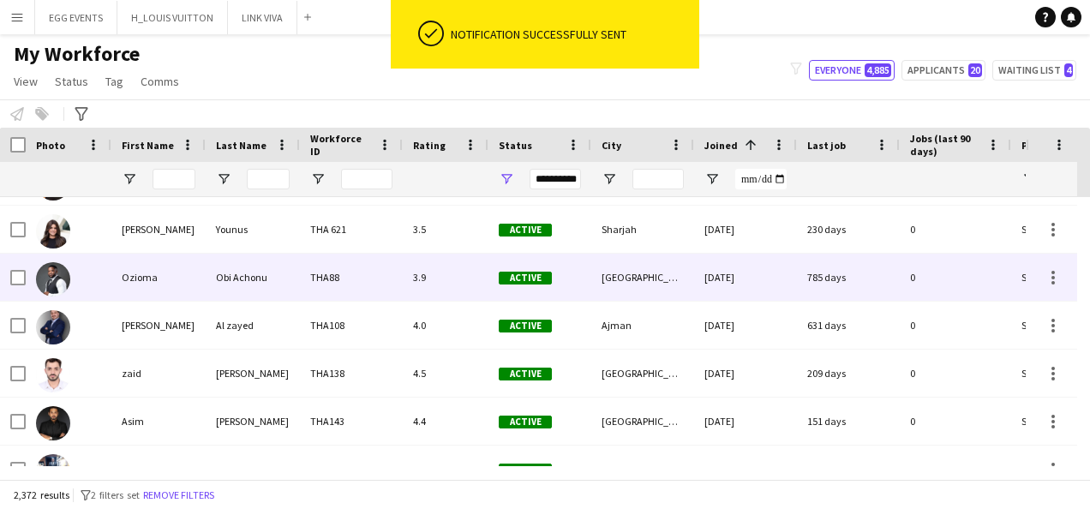
click at [157, 289] on div "Ozioma" at bounding box center [158, 277] width 94 height 47
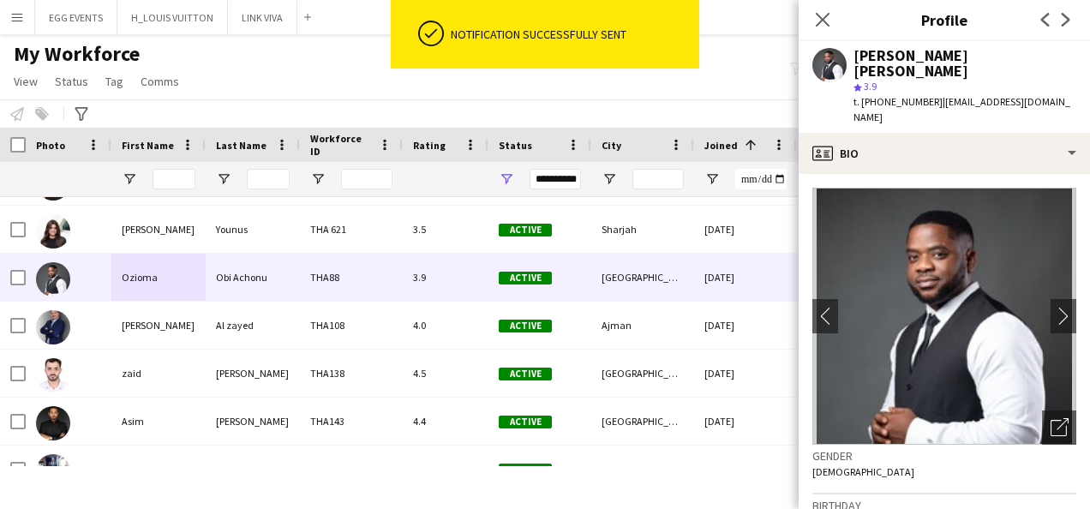
drag, startPoint x: 998, startPoint y: 64, endPoint x: 855, endPoint y: 51, distance: 142.8
click at [855, 51] on div "Ozioma Obi Achonu star 3.9 t. +971526636299 | iamchetanna@gmail.com" at bounding box center [965, 87] width 223 height 78
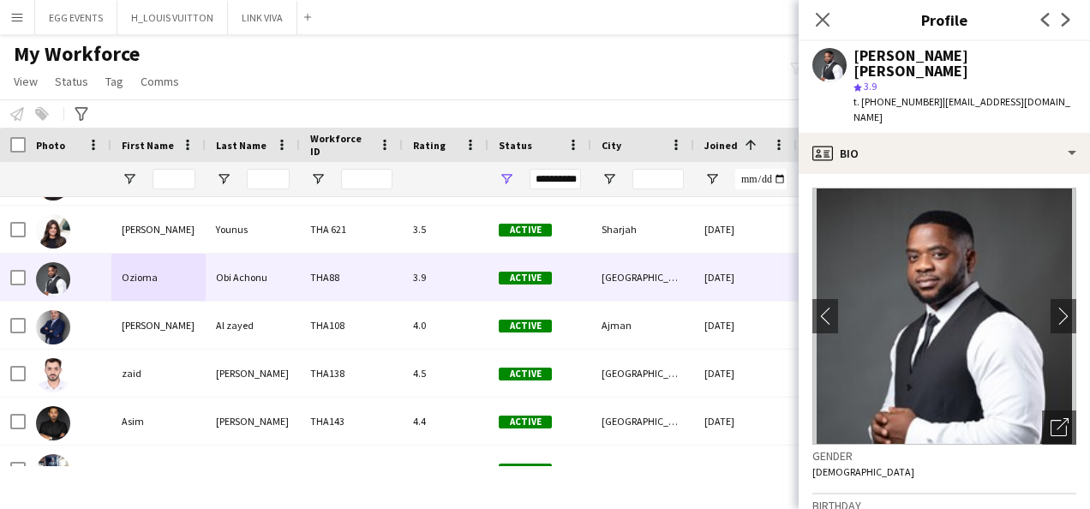
click at [855, 51] on div "Ozioma Obi Achonu" at bounding box center [965, 63] width 223 height 31
drag, startPoint x: 855, startPoint y: 51, endPoint x: 918, endPoint y: 199, distance: 160.1
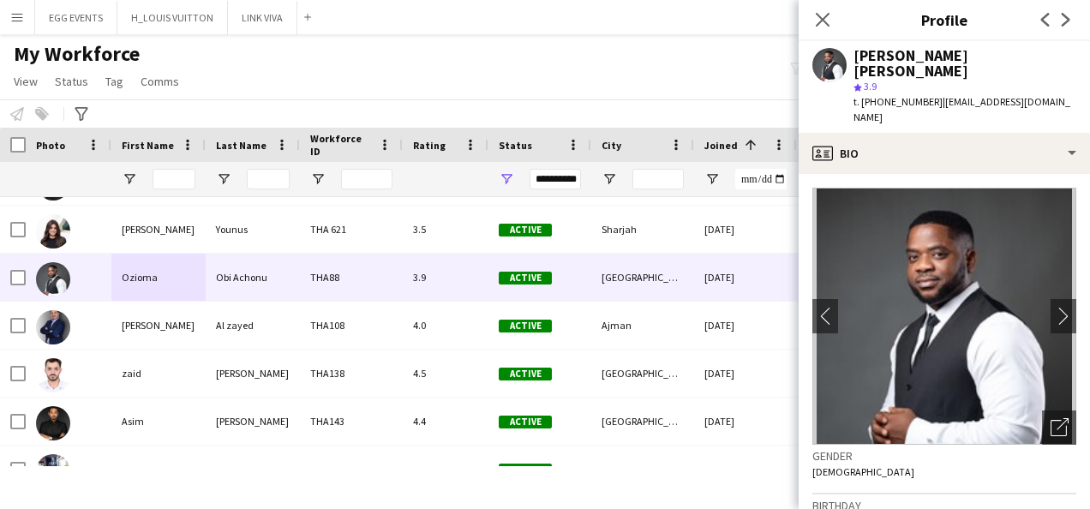
click at [918, 199] on img at bounding box center [944, 316] width 264 height 257
click at [893, 95] on span "t. +971526636299" at bounding box center [898, 101] width 89 height 13
drag, startPoint x: 854, startPoint y: 51, endPoint x: 999, endPoint y: 54, distance: 145.7
click at [999, 54] on div "Ozioma Obi Achonu" at bounding box center [965, 63] width 223 height 31
copy div "Ozioma Obi Achonu"
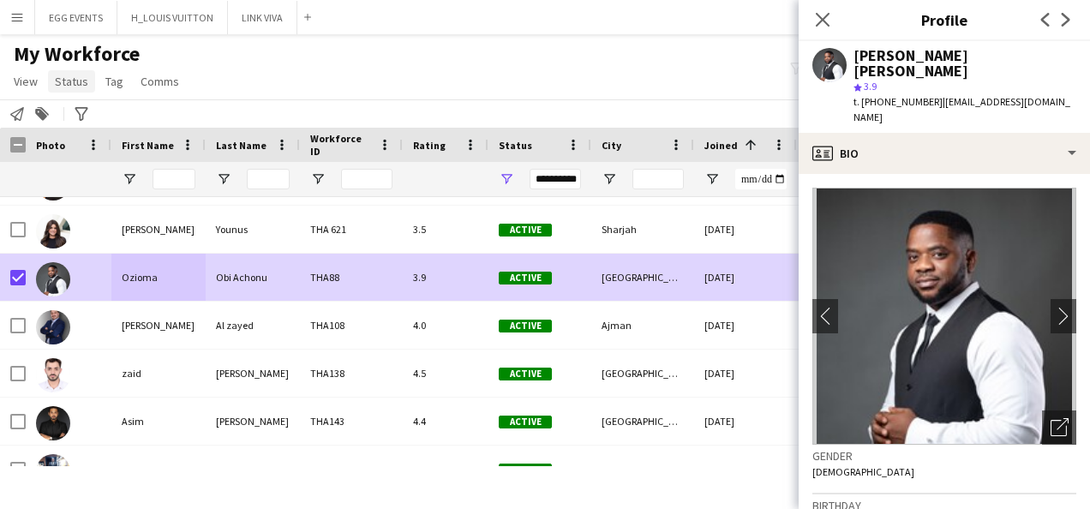
click at [65, 82] on span "Status" at bounding box center [71, 81] width 33 height 15
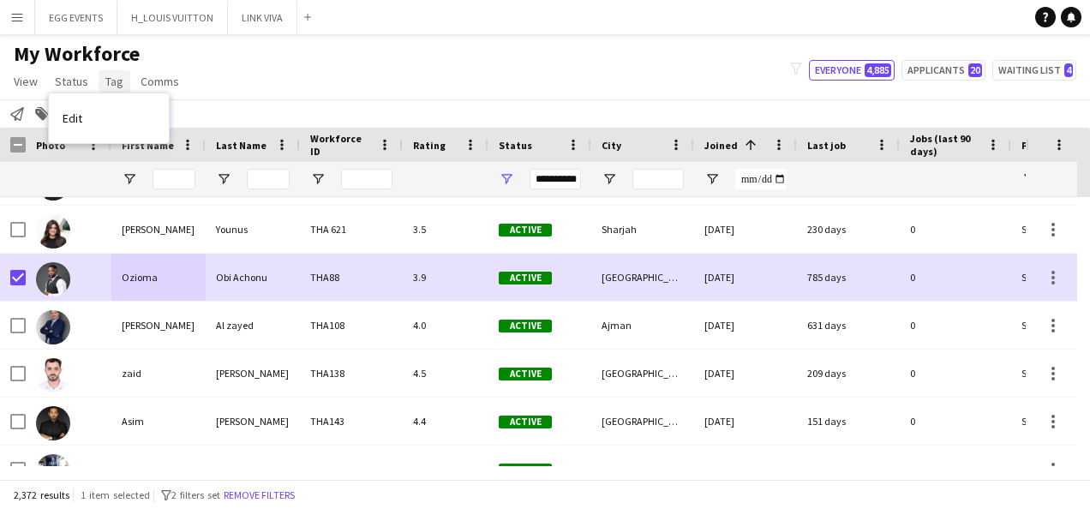
click at [106, 88] on span "Tag" at bounding box center [114, 81] width 18 height 15
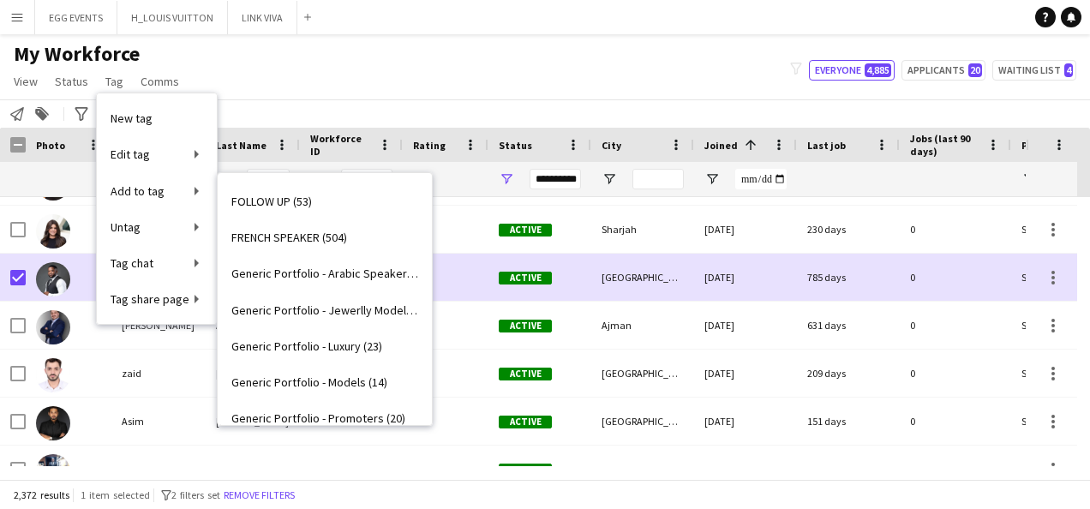
scroll to position [321, 0]
click at [291, 206] on span "FOLLOW UP (53)" at bounding box center [271, 202] width 81 height 15
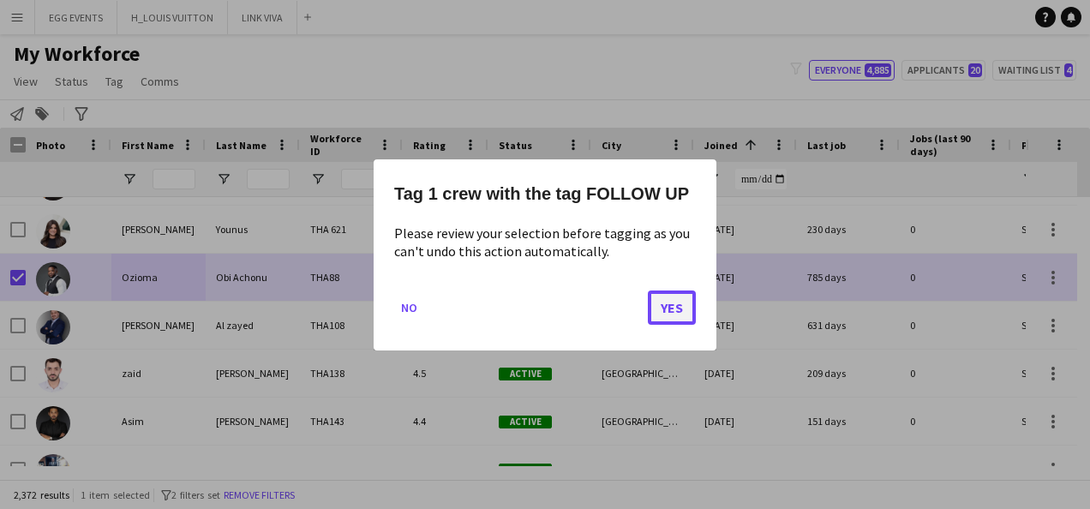
click at [682, 315] on button "Yes" at bounding box center [672, 307] width 48 height 34
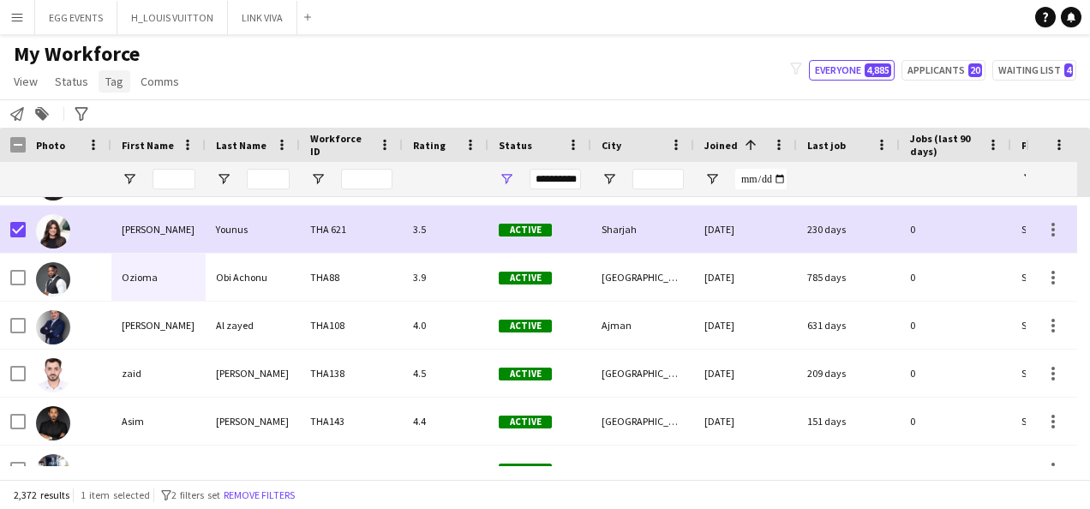
click at [114, 85] on span "Tag" at bounding box center [114, 81] width 18 height 15
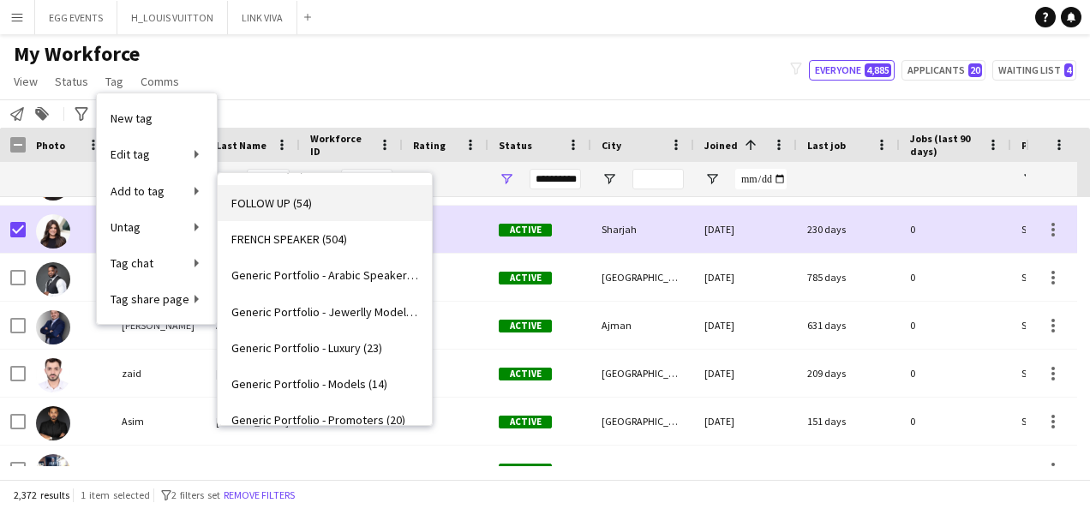
click at [278, 202] on span "FOLLOW UP (54)" at bounding box center [271, 202] width 81 height 15
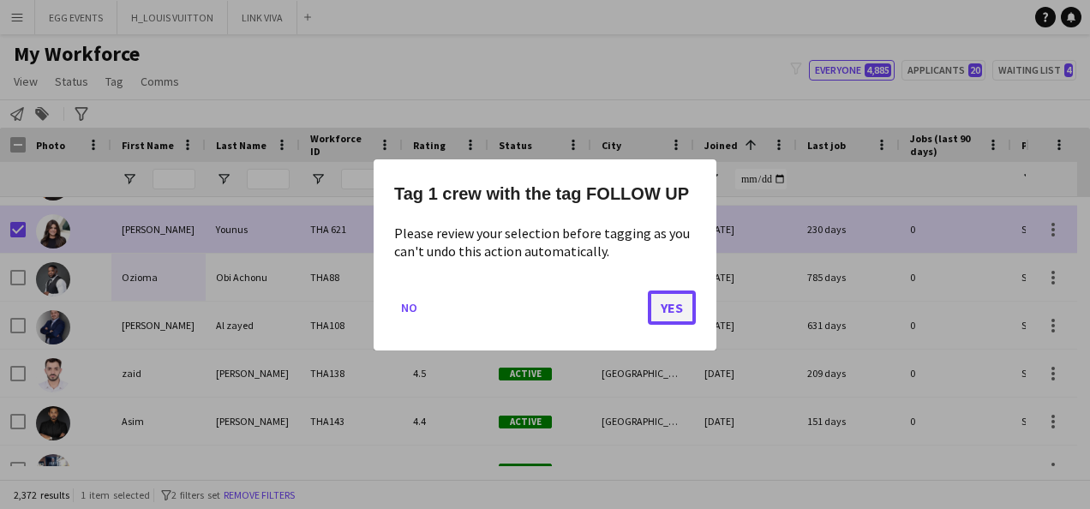
click at [677, 314] on button "Yes" at bounding box center [672, 307] width 48 height 34
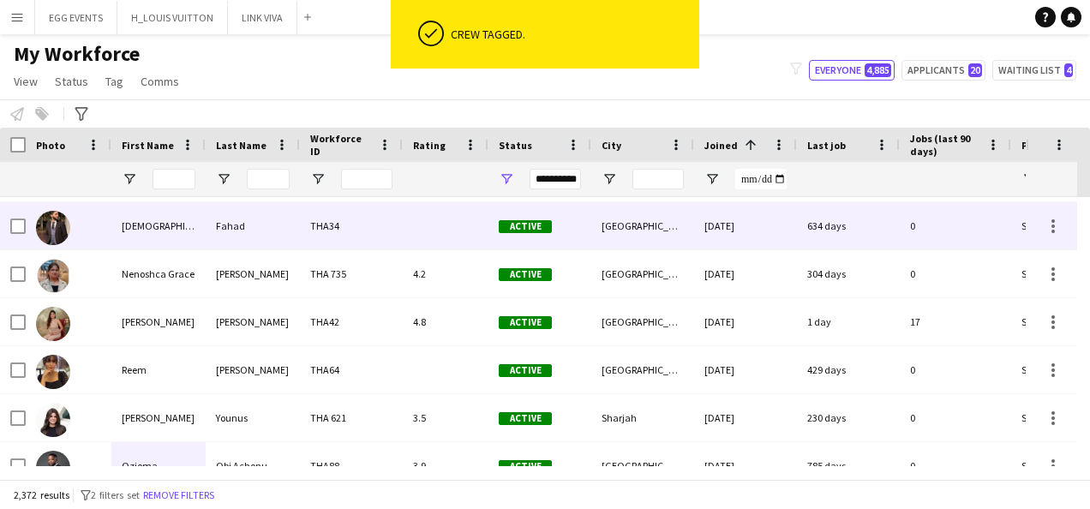
scroll to position [2547, 0]
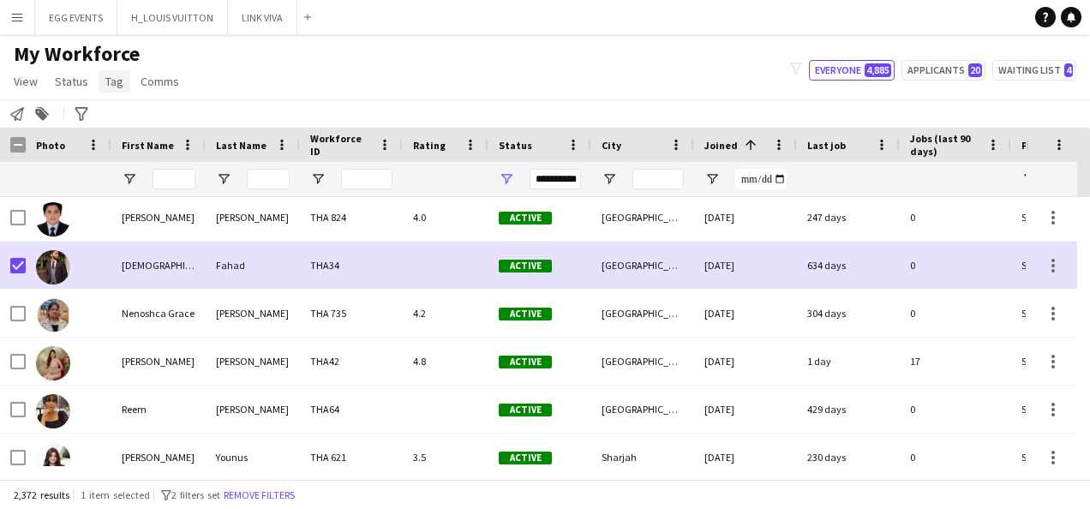
click at [113, 80] on span "Tag" at bounding box center [114, 81] width 18 height 15
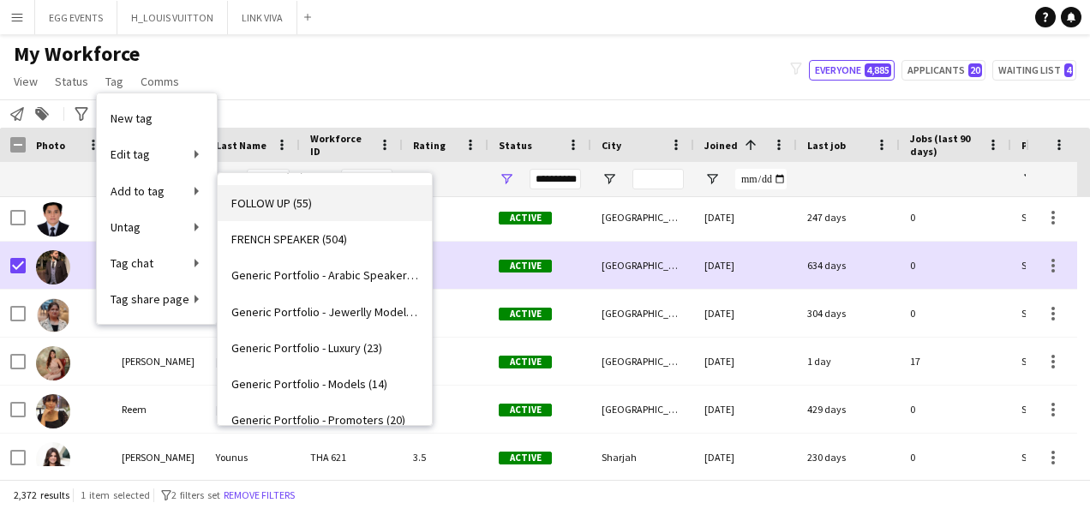
click at [260, 207] on span "FOLLOW UP (55)" at bounding box center [271, 202] width 81 height 15
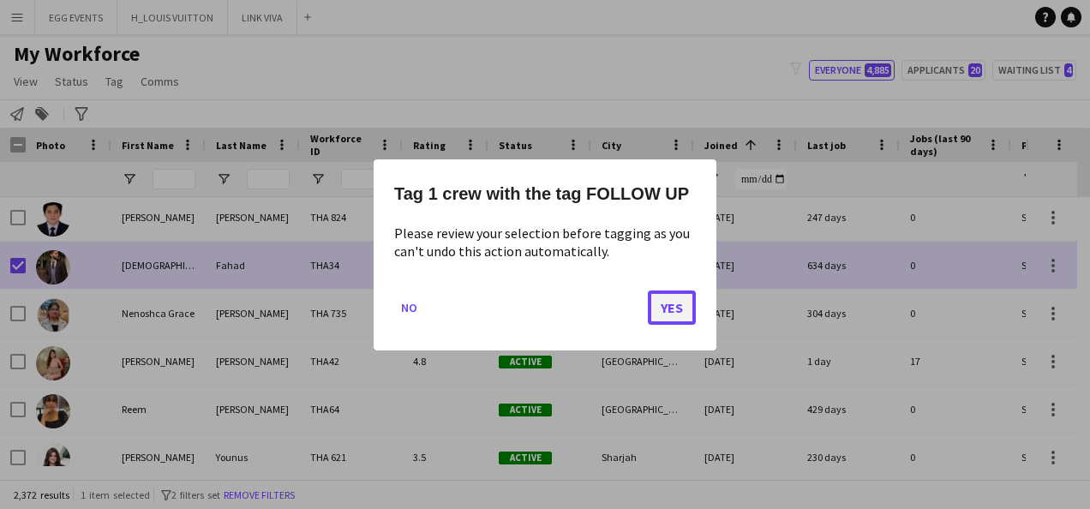
click at [658, 307] on button "Yes" at bounding box center [672, 307] width 48 height 34
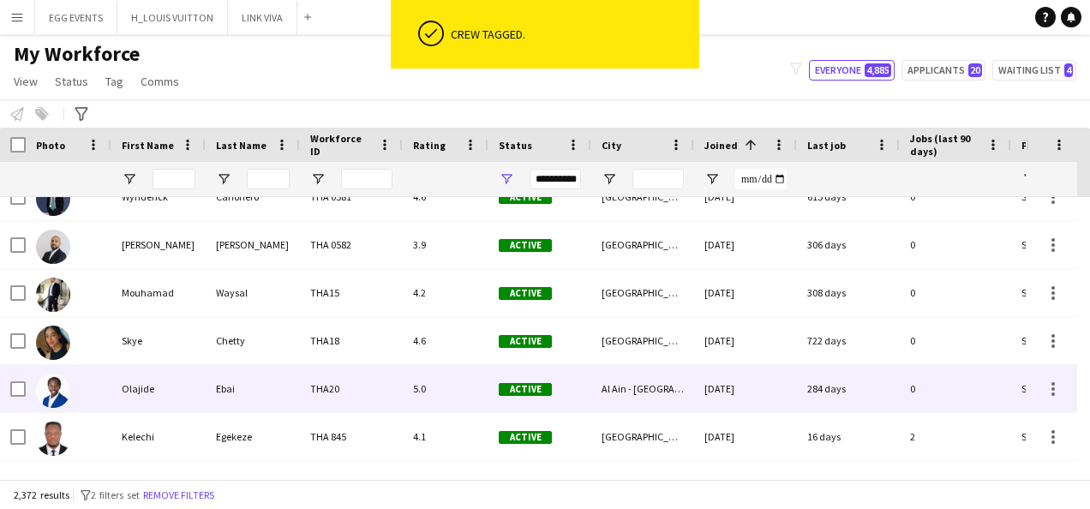
scroll to position [1991, 0]
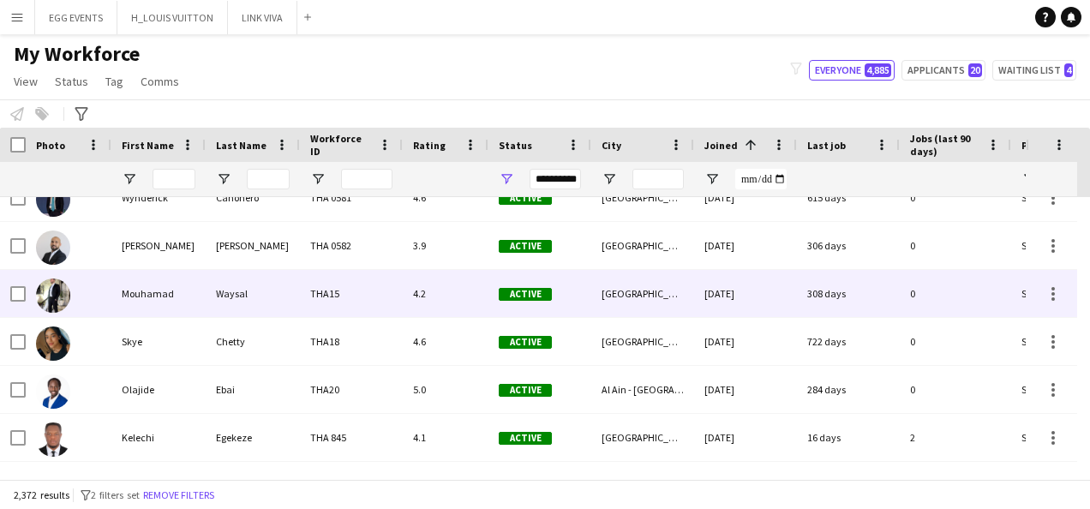
click at [556, 298] on div "Active" at bounding box center [539, 293] width 103 height 47
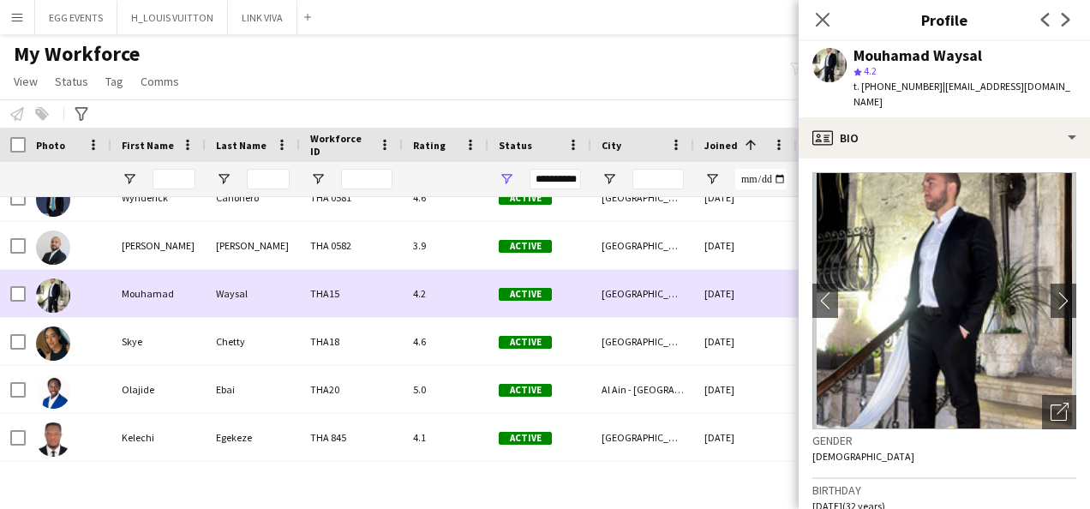
click at [556, 298] on div "Active" at bounding box center [539, 293] width 103 height 47
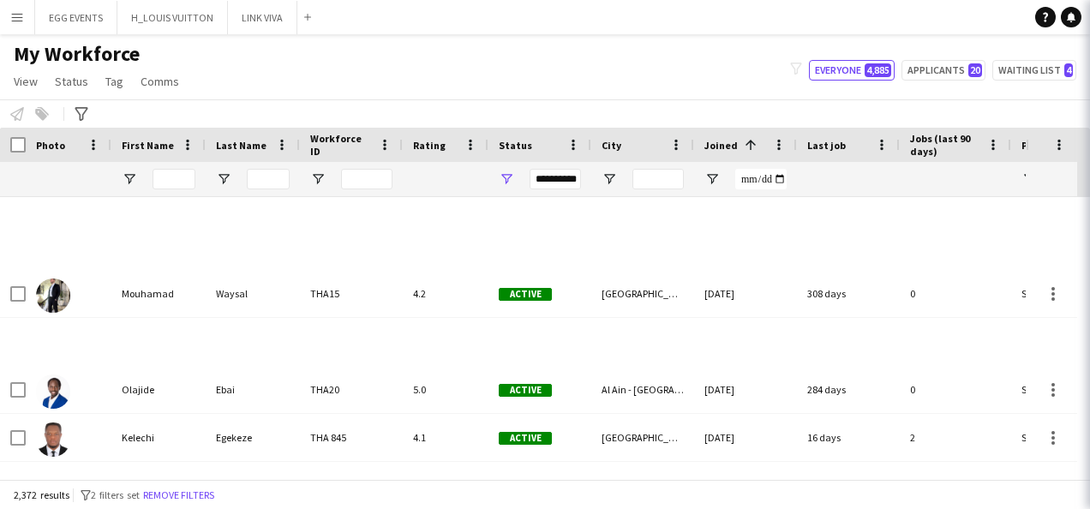
scroll to position [2830, 0]
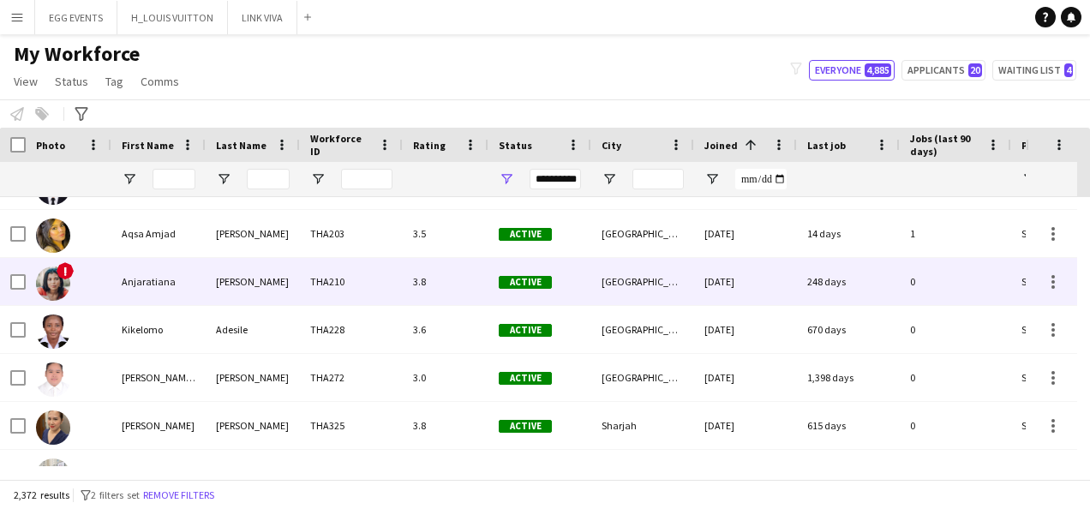
click at [556, 298] on div "Active" at bounding box center [539, 281] width 103 height 47
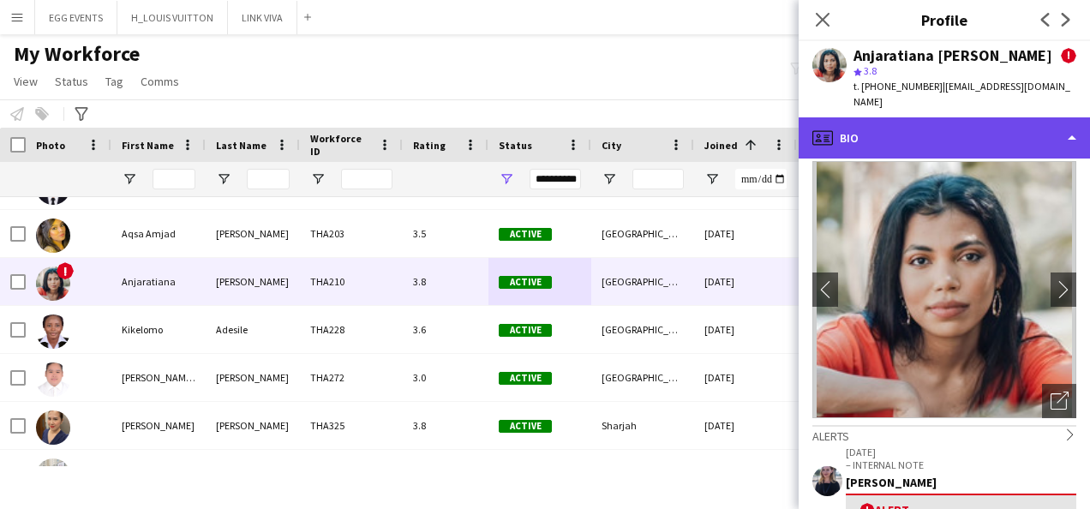
click at [980, 130] on div "profile Bio" at bounding box center [944, 137] width 291 height 41
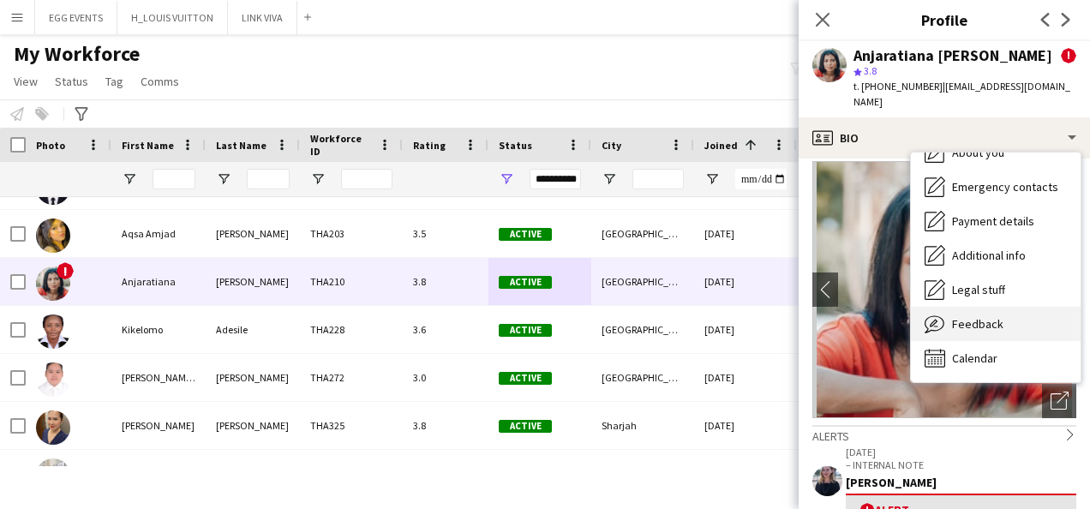
click at [966, 307] on div "Feedback Feedback" at bounding box center [996, 324] width 170 height 34
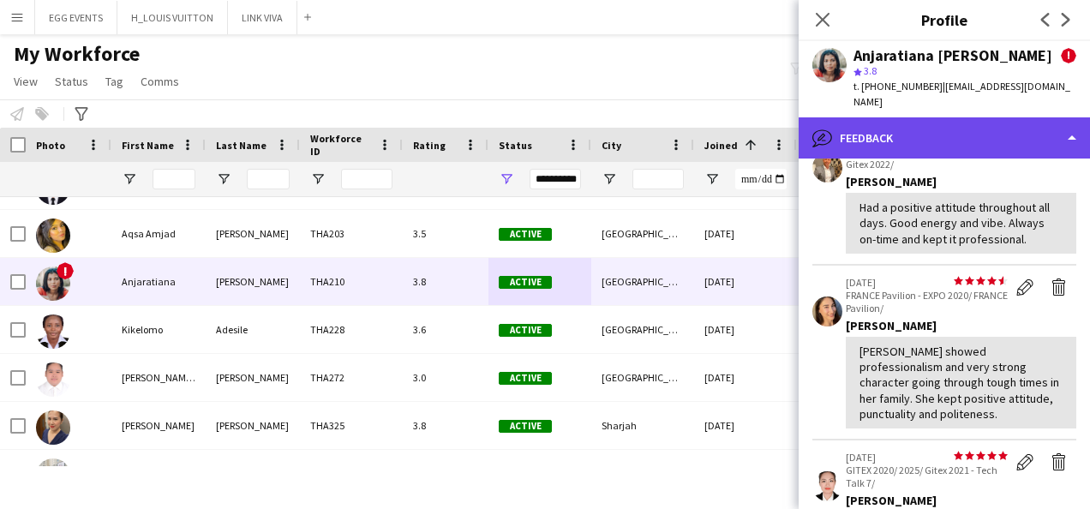
click at [1001, 117] on div "bubble-pencil Feedback" at bounding box center [944, 137] width 291 height 41
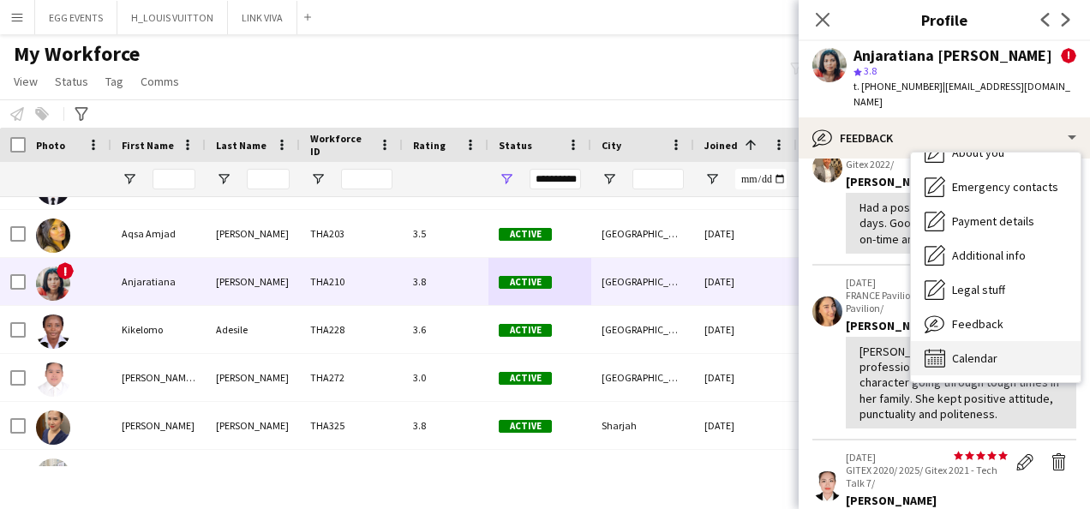
click at [971, 351] on span "Calendar" at bounding box center [974, 358] width 45 height 15
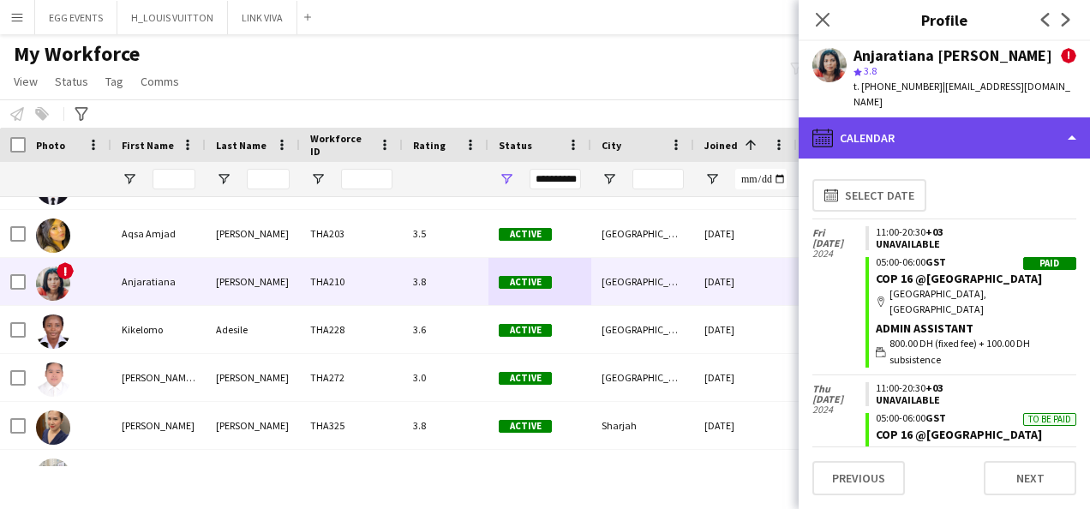
click at [1022, 137] on div "calendar-full Calendar" at bounding box center [944, 137] width 291 height 41
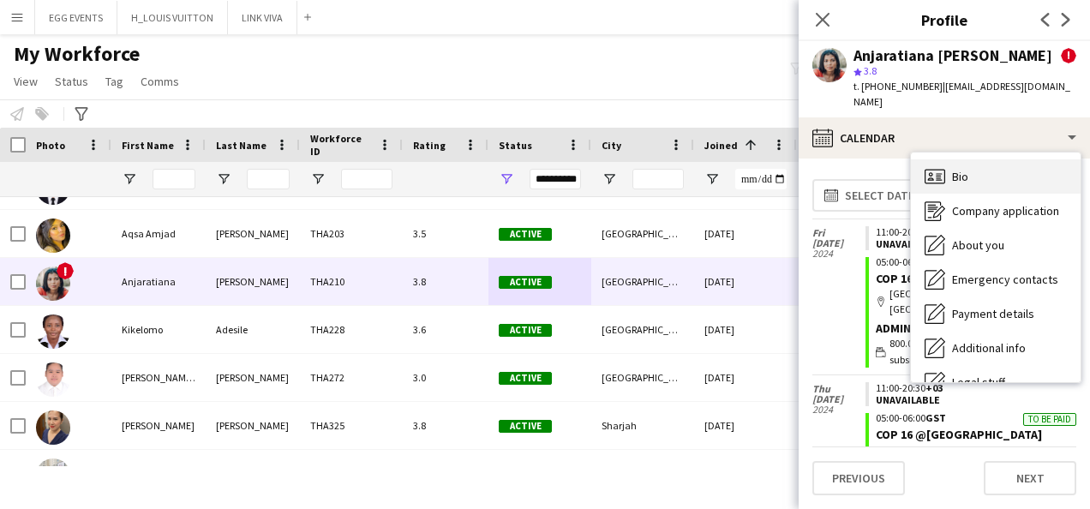
click at [990, 159] on div "Bio Bio" at bounding box center [996, 176] width 170 height 34
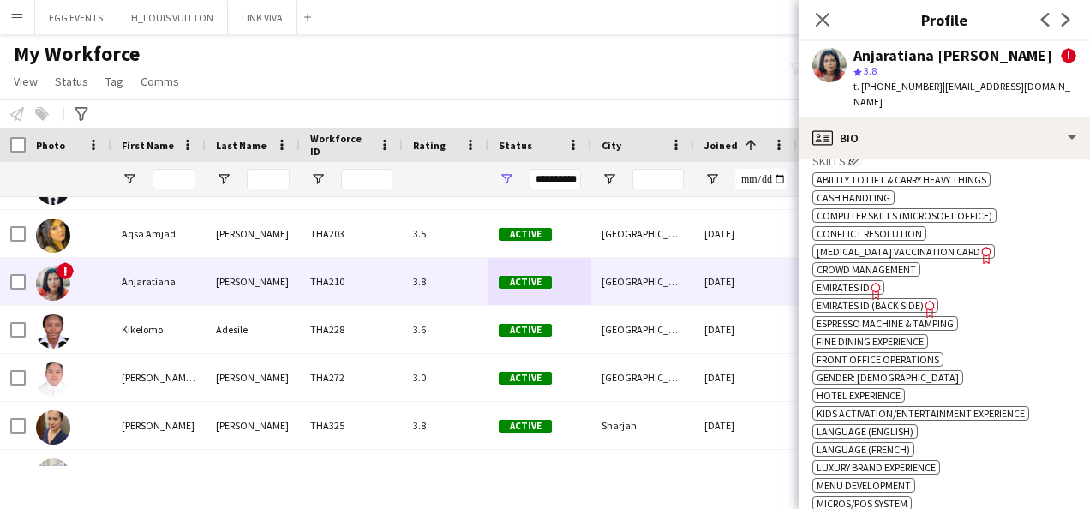
click at [869, 282] on icon "Freelancer has uploaded a photo validation of skill. Click to see" at bounding box center [876, 291] width 18 height 18
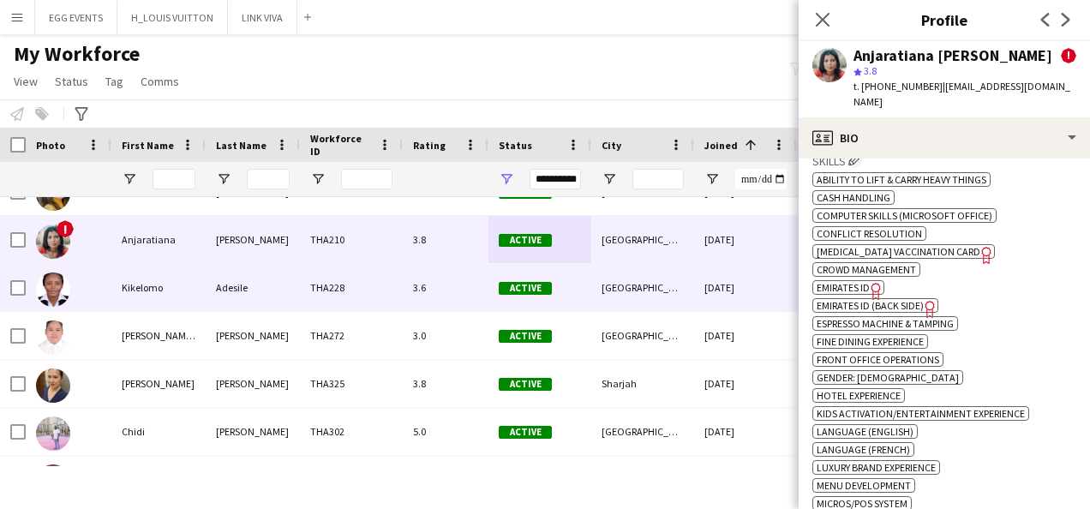
click at [528, 291] on span "Active" at bounding box center [525, 288] width 53 height 13
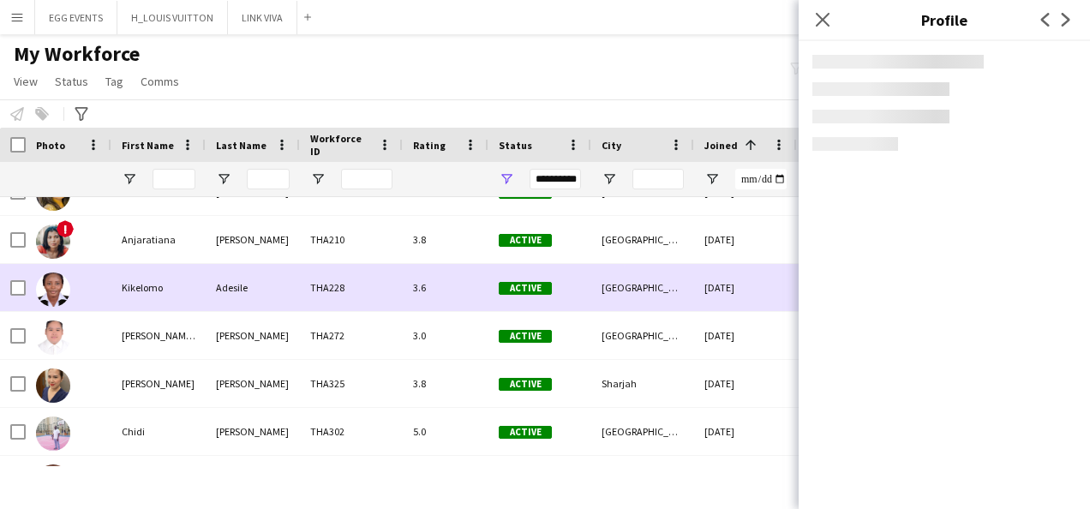
click at [528, 291] on span "Active" at bounding box center [525, 288] width 53 height 13
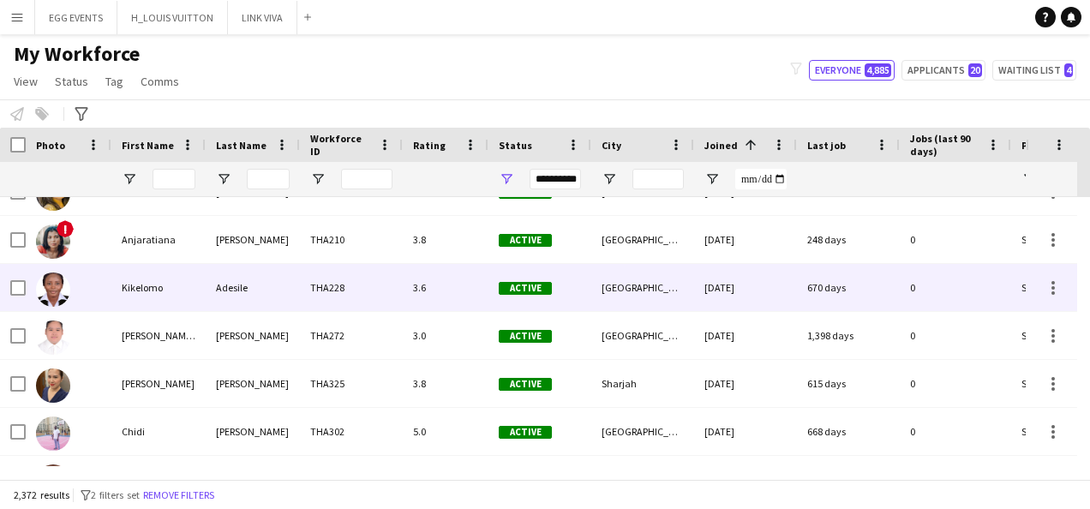
click at [528, 291] on span "Active" at bounding box center [525, 288] width 53 height 13
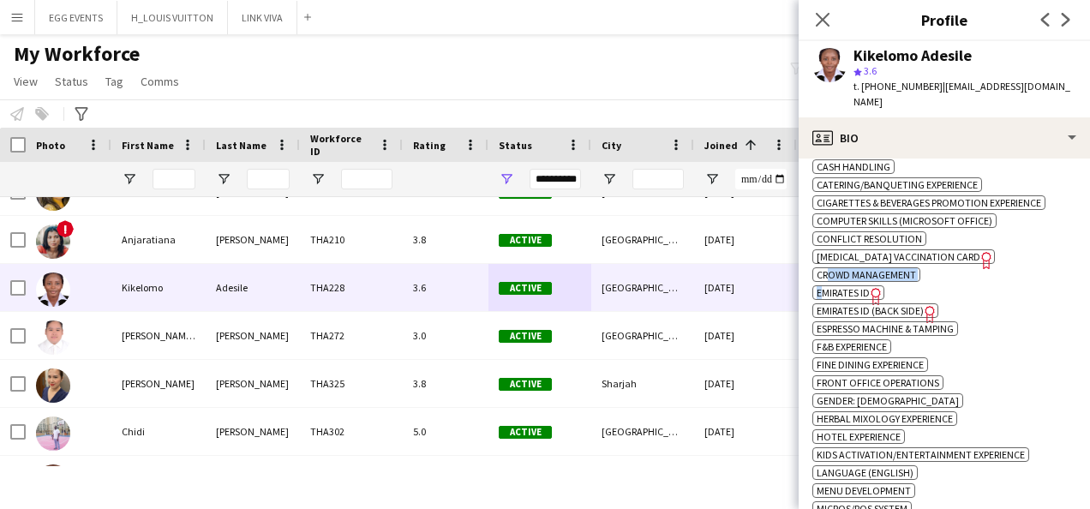
drag, startPoint x: 830, startPoint y: 267, endPoint x: 823, endPoint y: 274, distance: 10.3
click at [823, 274] on div "ok-circled2 background Layer 1 cross-circle-red background Layer 1 Ability to l…" at bounding box center [944, 435] width 264 height 666
click at [823, 286] on span "Emirates ID" at bounding box center [843, 292] width 53 height 13
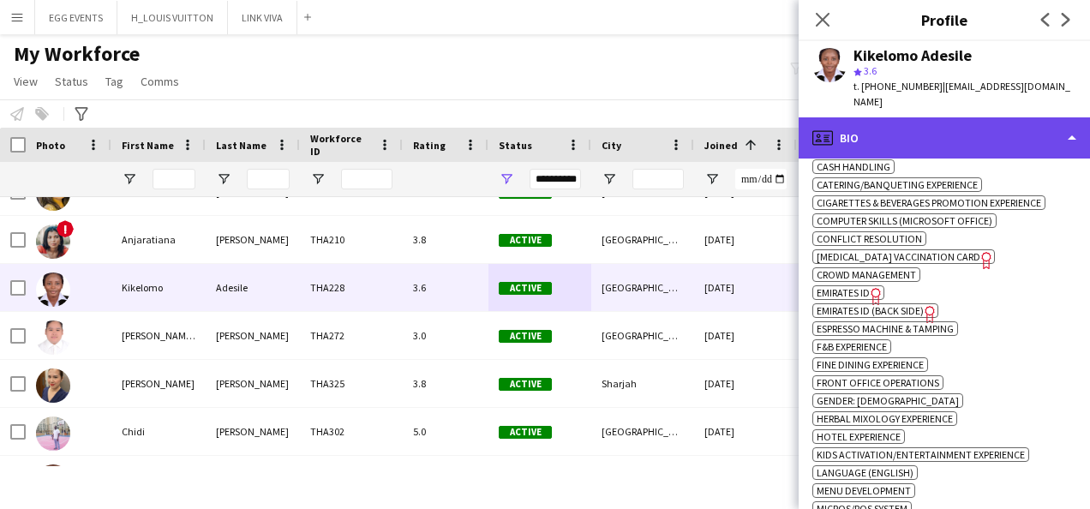
click at [1031, 130] on div "profile Bio" at bounding box center [944, 137] width 291 height 41
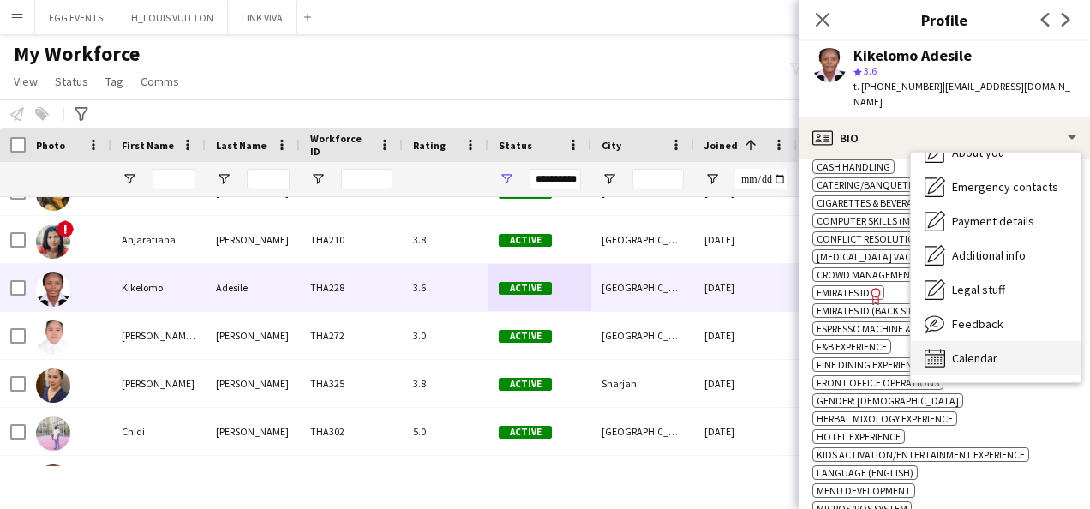
click at [957, 351] on span "Calendar" at bounding box center [974, 358] width 45 height 15
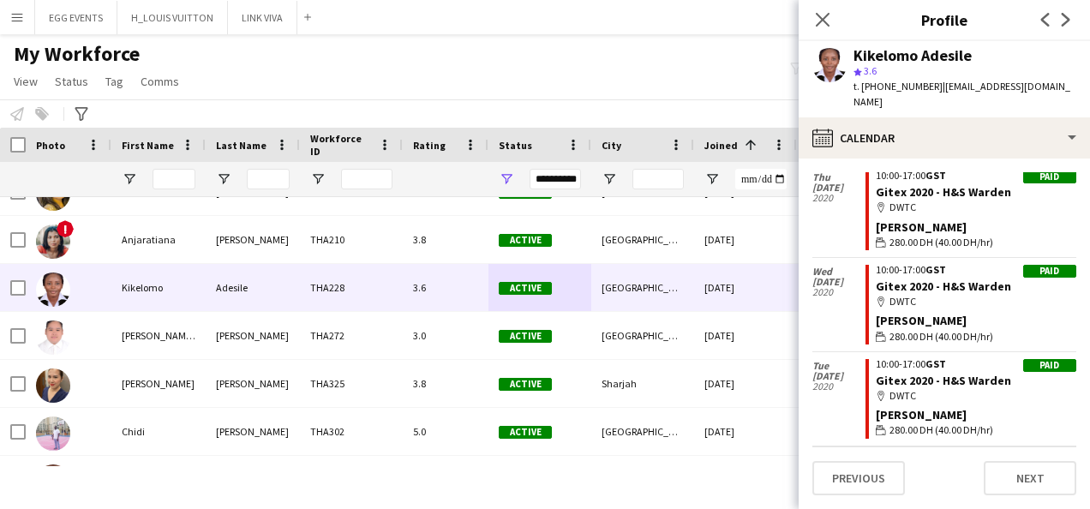
click at [1022, 159] on app-calendar-tab "calendar-full Select date Wed 18 Oct 2023 Paid 09:00-18:00 GST ENS 2023 - Ask M…" at bounding box center [944, 334] width 291 height 351
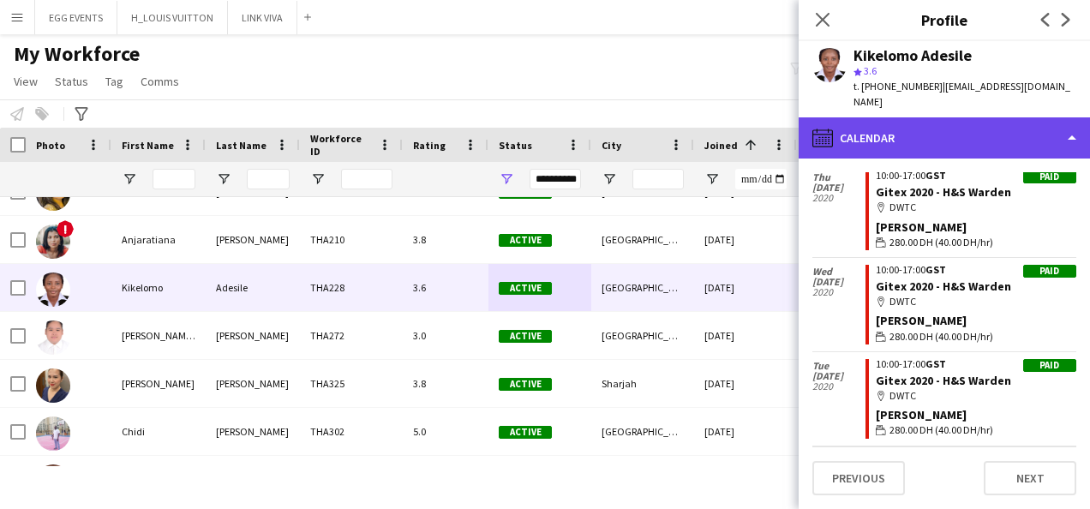
click at [1031, 138] on div "calendar-full Calendar" at bounding box center [944, 137] width 291 height 41
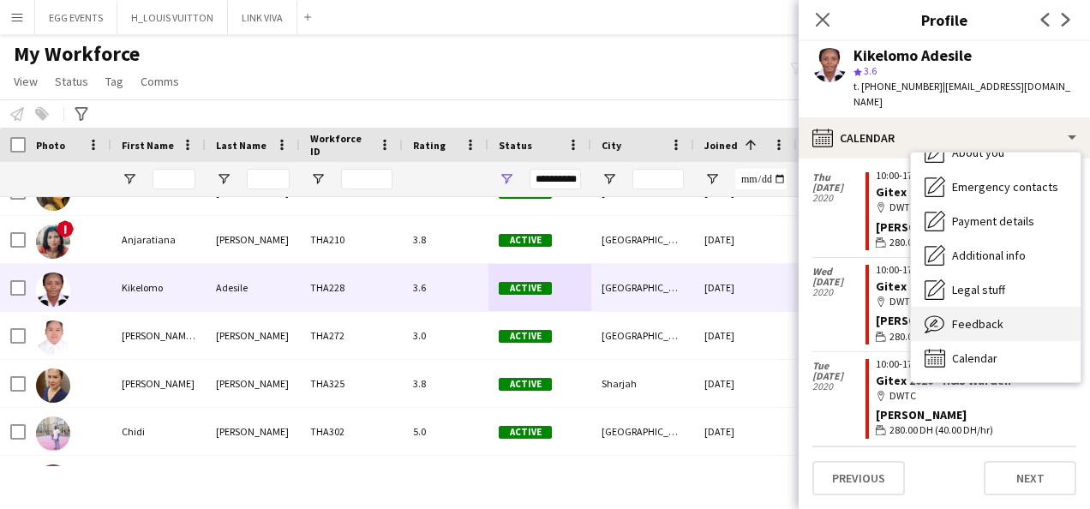
click at [961, 316] on span "Feedback" at bounding box center [977, 323] width 51 height 15
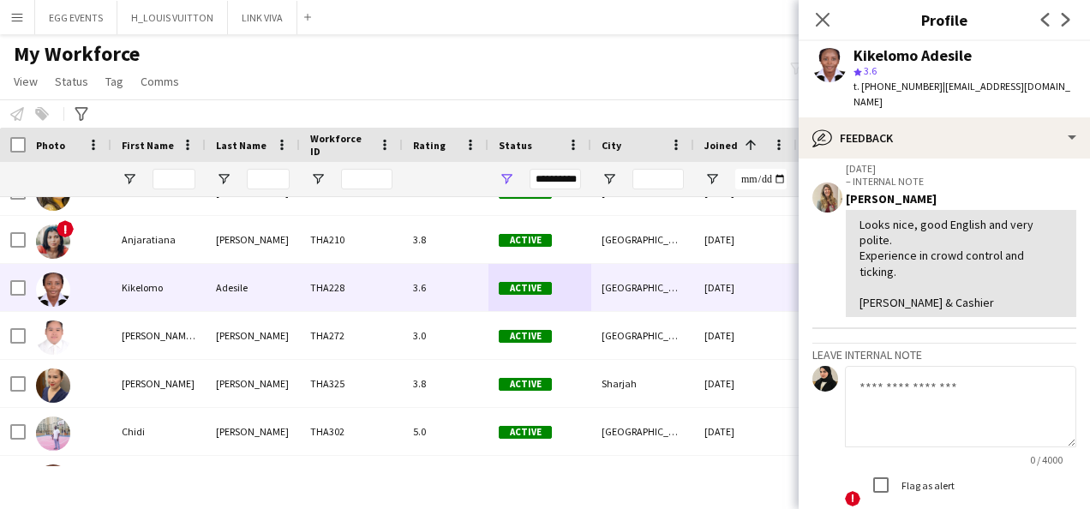
scroll to position [650, 0]
click at [933, 376] on textarea at bounding box center [960, 405] width 231 height 81
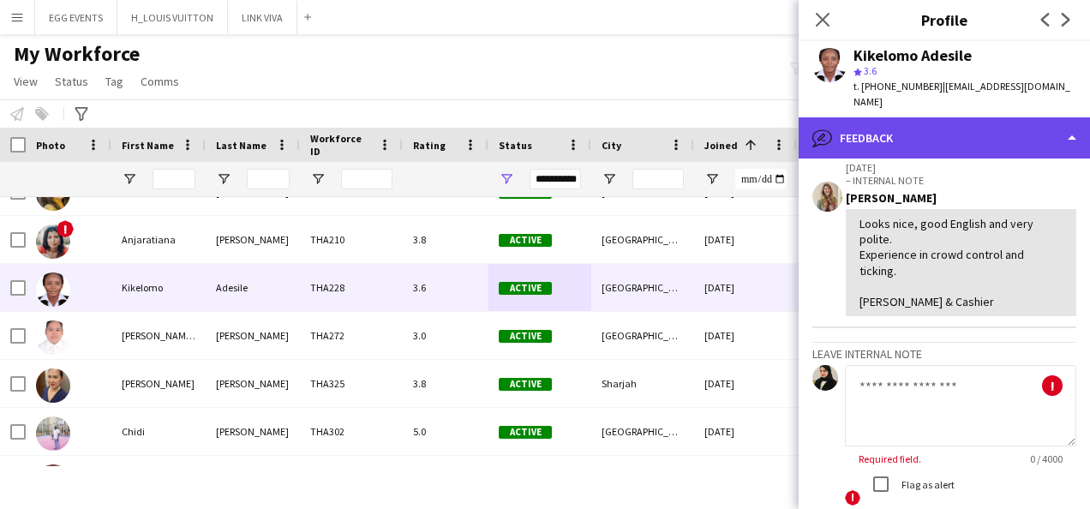
click at [986, 120] on div "bubble-pencil Feedback" at bounding box center [944, 137] width 291 height 41
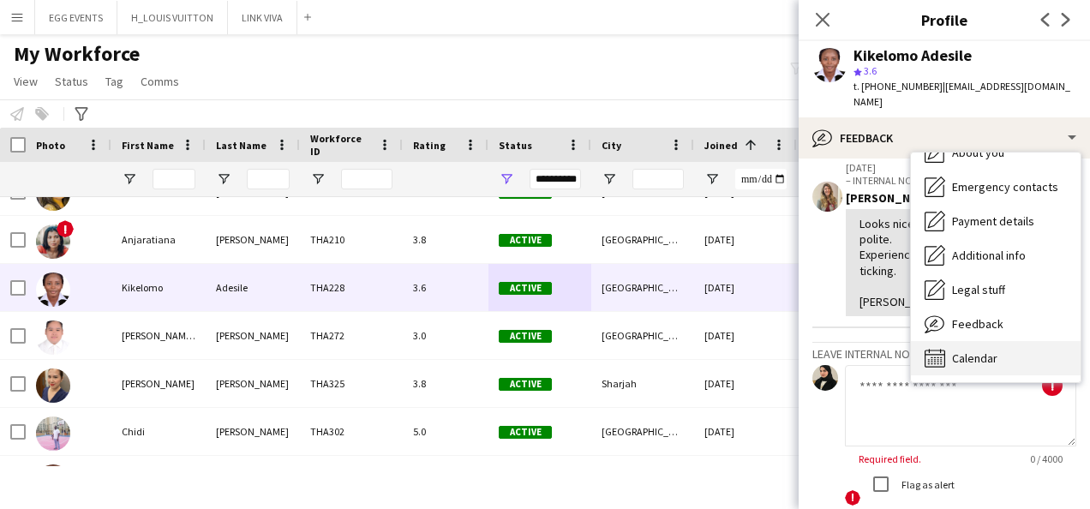
click at [951, 341] on div "Calendar Calendar" at bounding box center [996, 358] width 170 height 34
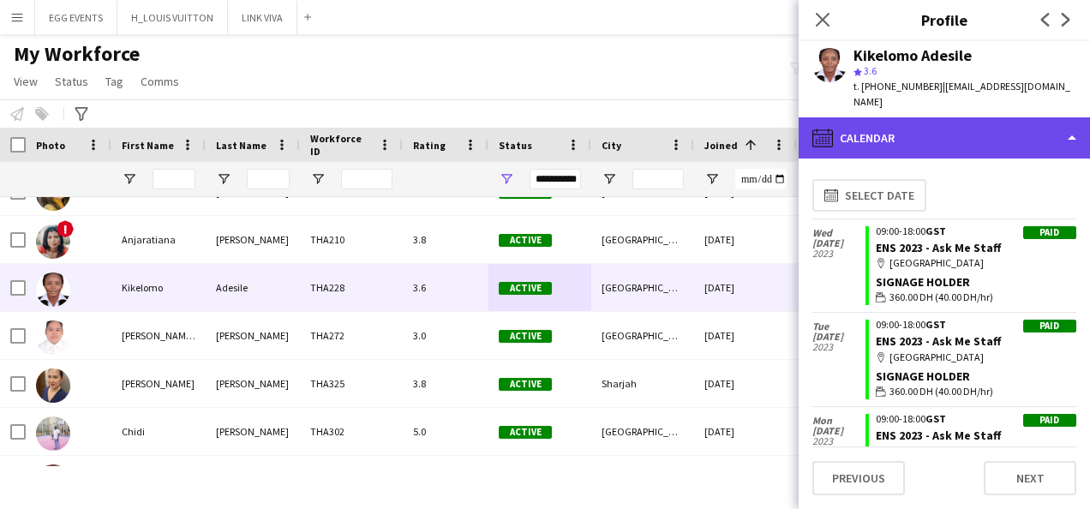
click at [998, 117] on div "calendar-full Calendar" at bounding box center [944, 137] width 291 height 41
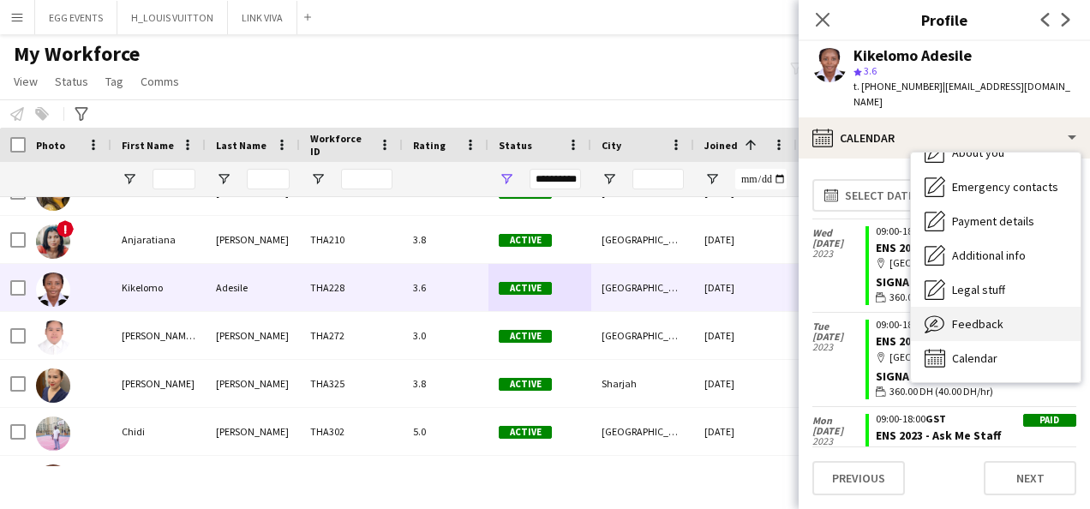
click at [944, 314] on icon "Feedback" at bounding box center [935, 324] width 21 height 21
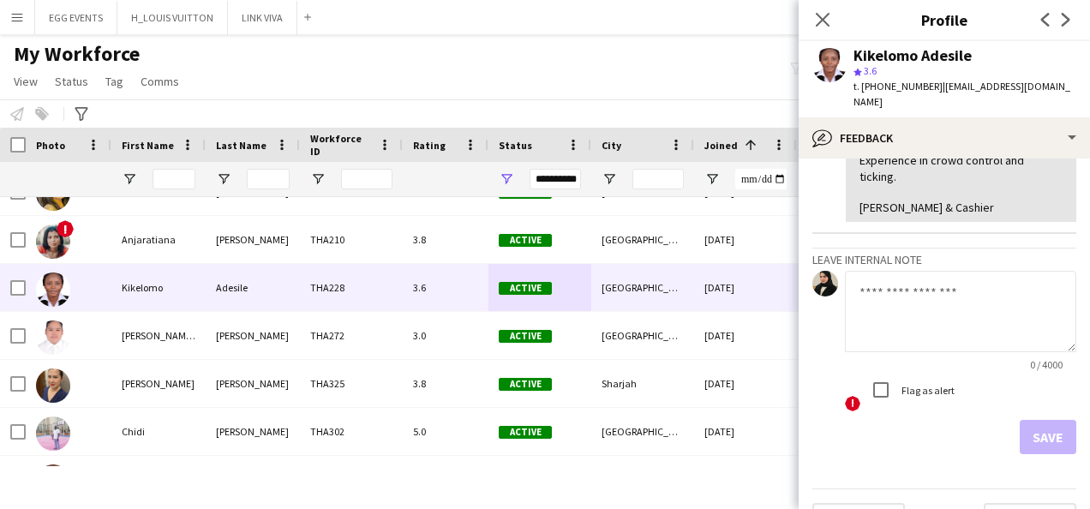
scroll to position [754, 0]
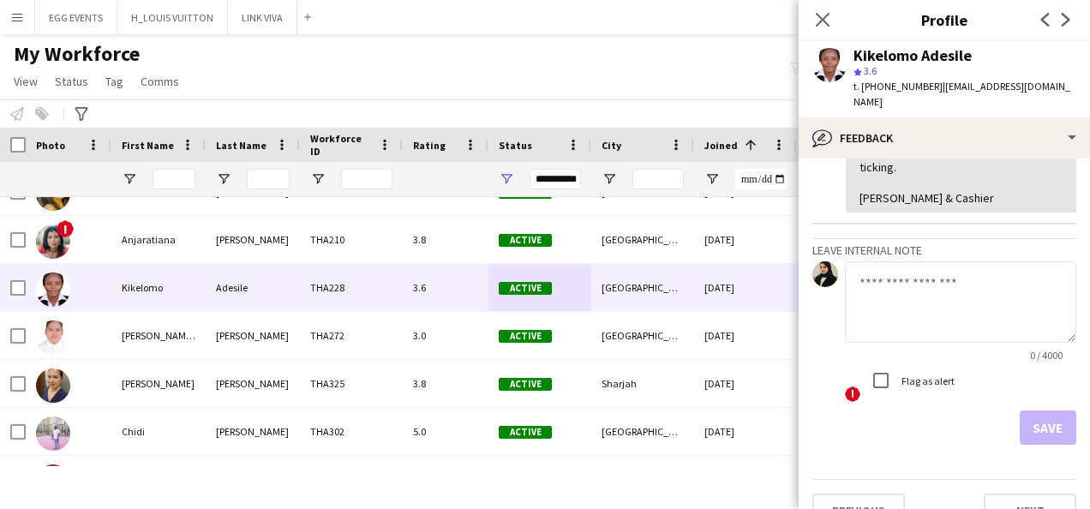
click at [925, 295] on textarea at bounding box center [960, 301] width 231 height 81
type textarea "**********"
click at [1035, 411] on button "Save" at bounding box center [1048, 428] width 57 height 34
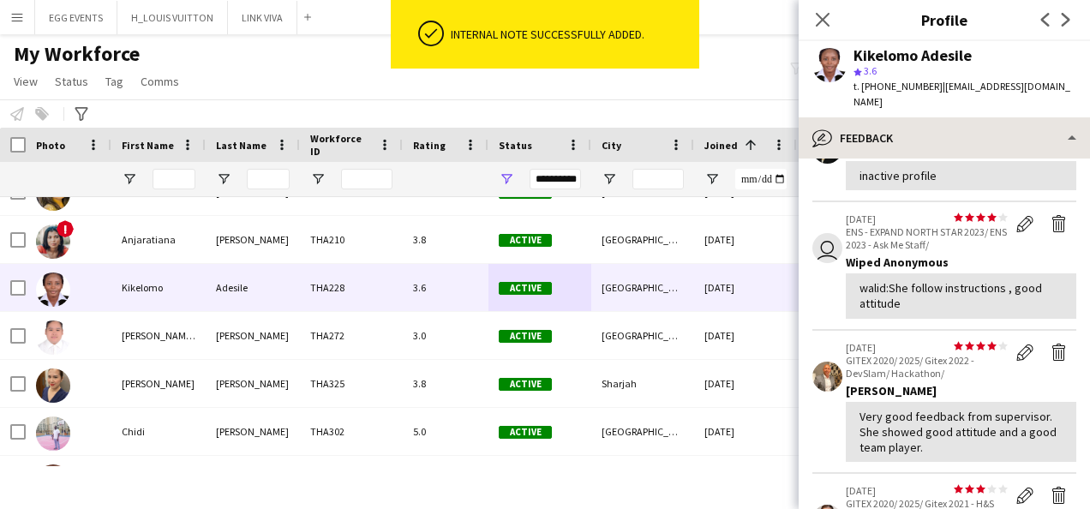
scroll to position [704, 0]
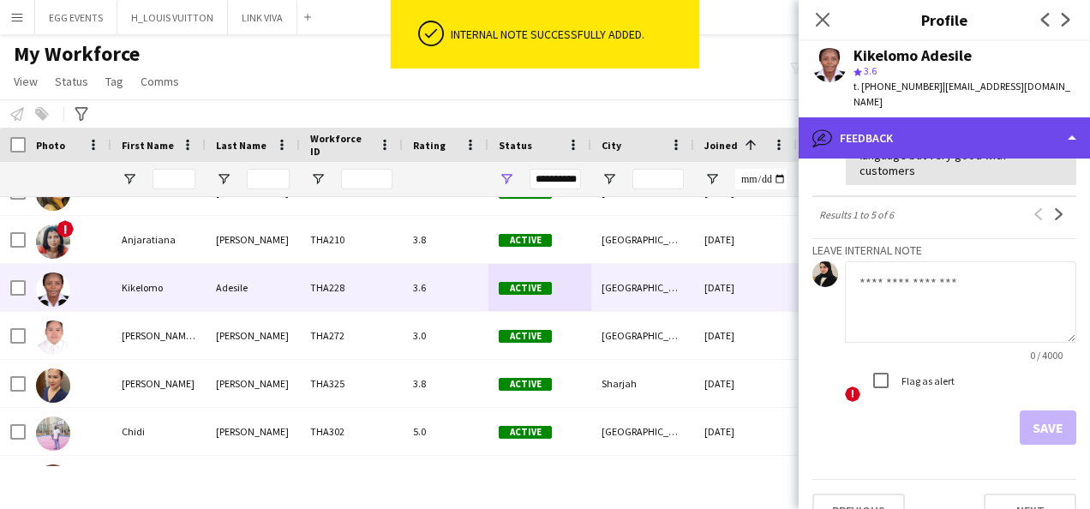
click at [967, 117] on div "bubble-pencil Feedback" at bounding box center [944, 137] width 291 height 41
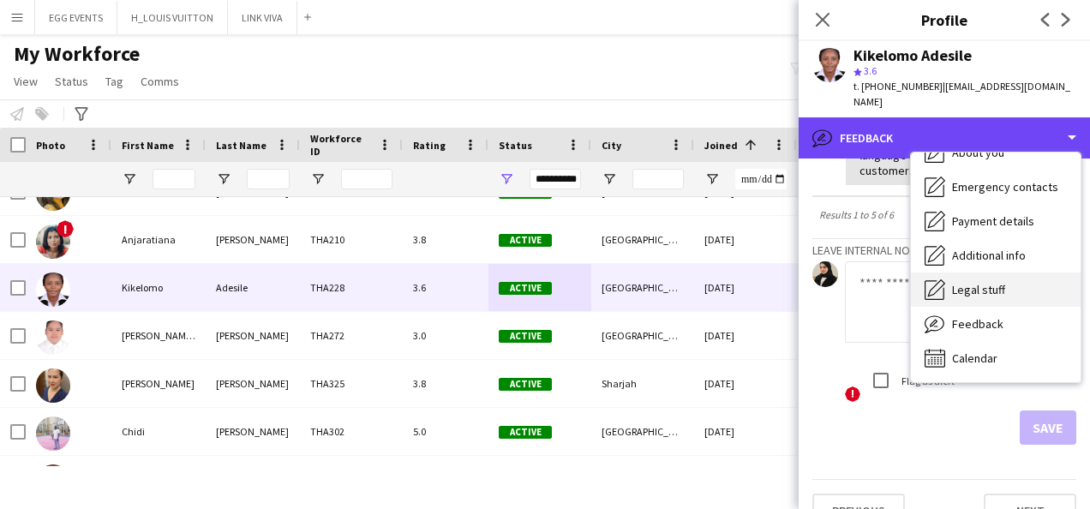
scroll to position [0, 0]
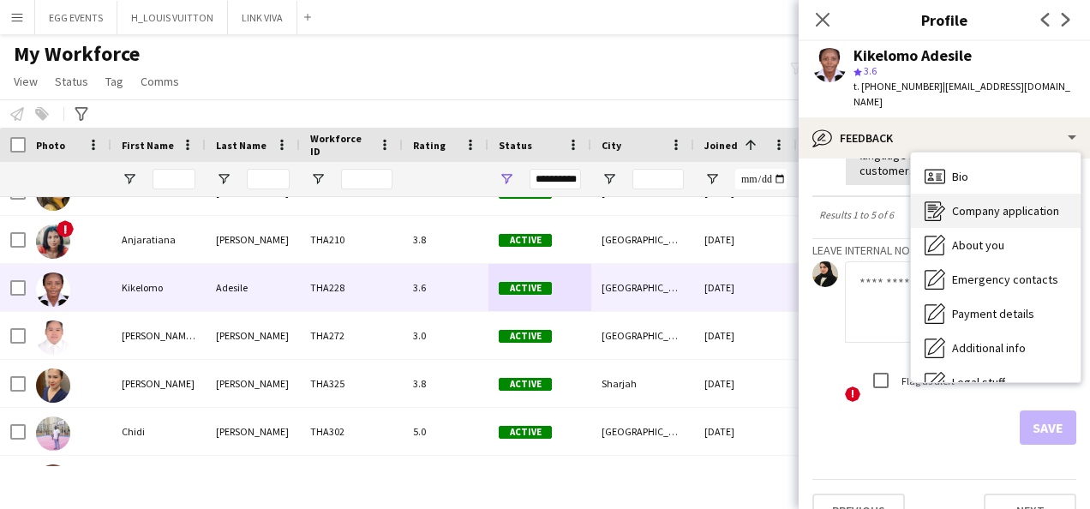
click at [944, 194] on div "Company application Company application" at bounding box center [996, 211] width 170 height 34
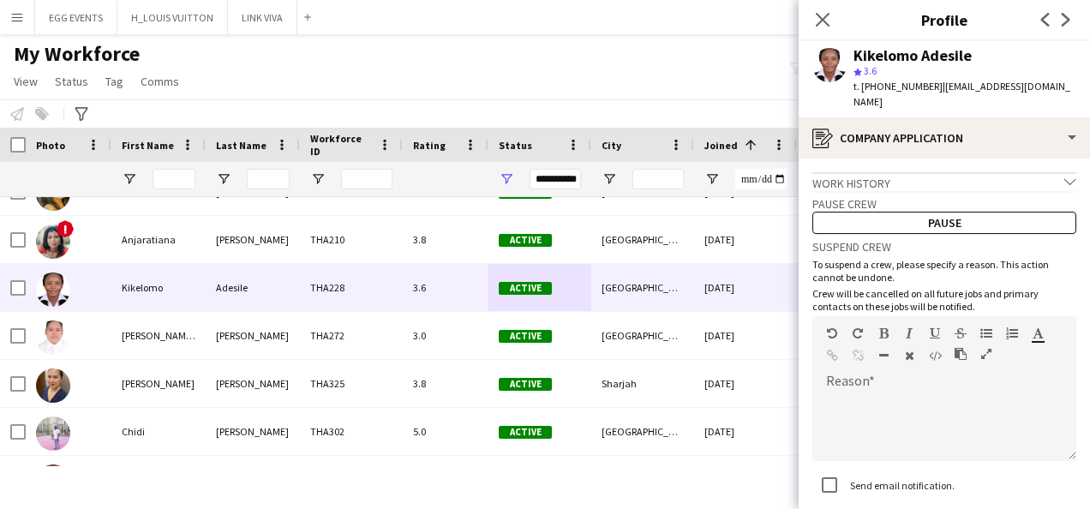
drag, startPoint x: 974, startPoint y: 67, endPoint x: 855, endPoint y: 60, distance: 118.5
click at [855, 60] on div "Kikelomo Adesile star 3.6 t. +971567962905 | tokeonnet1@yahoo.com" at bounding box center [965, 79] width 223 height 63
click at [855, 60] on div "Kikelomo Adesile" at bounding box center [913, 55] width 118 height 15
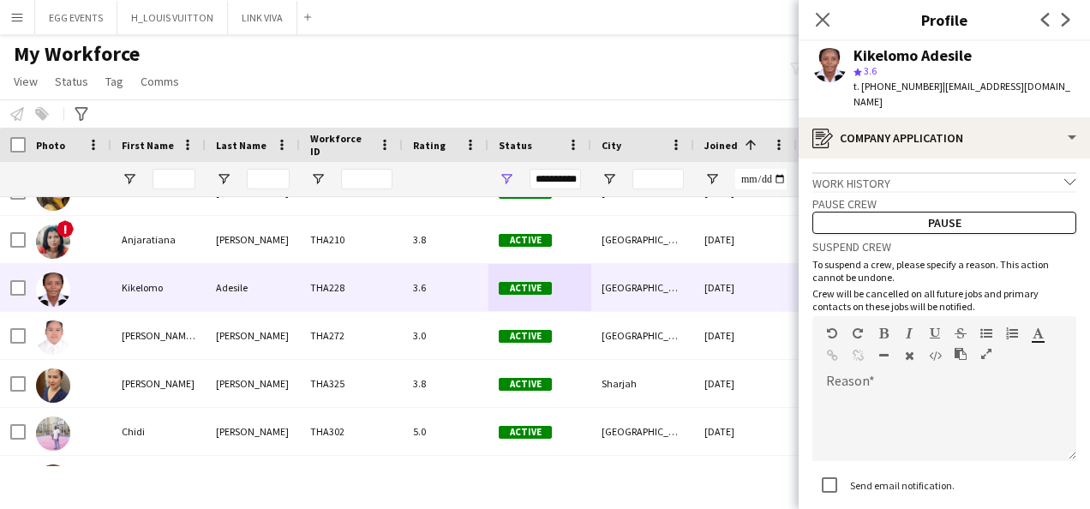
click at [855, 51] on div "Kikelomo Adesile" at bounding box center [913, 55] width 118 height 15
drag, startPoint x: 855, startPoint y: 51, endPoint x: 1006, endPoint y: 53, distance: 150.9
click at [1006, 53] on div "Kikelomo Adesile" at bounding box center [965, 55] width 223 height 15
click at [879, 403] on div at bounding box center [944, 427] width 264 height 69
paste div
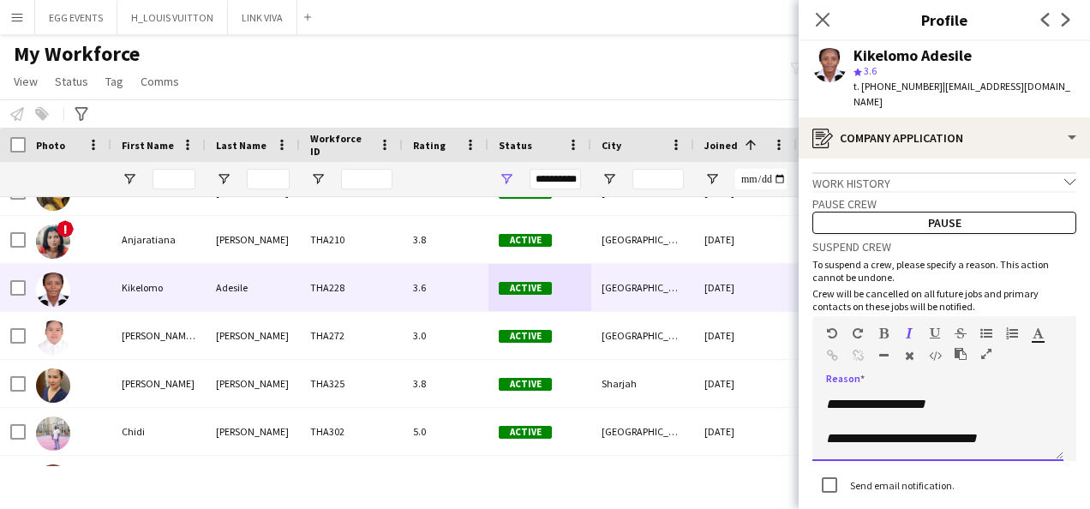
scroll to position [105, 0]
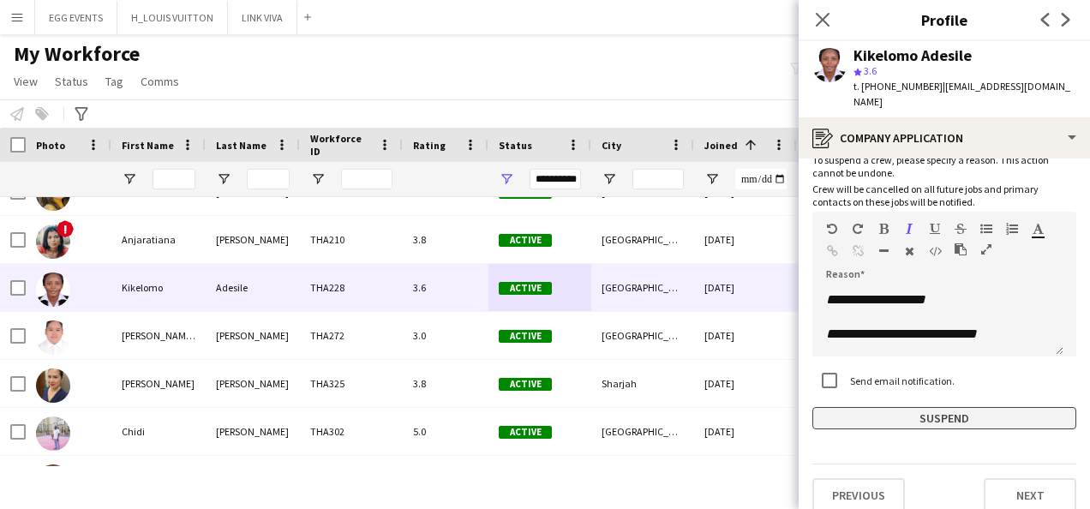
click at [846, 407] on button "Suspend" at bounding box center [944, 418] width 264 height 22
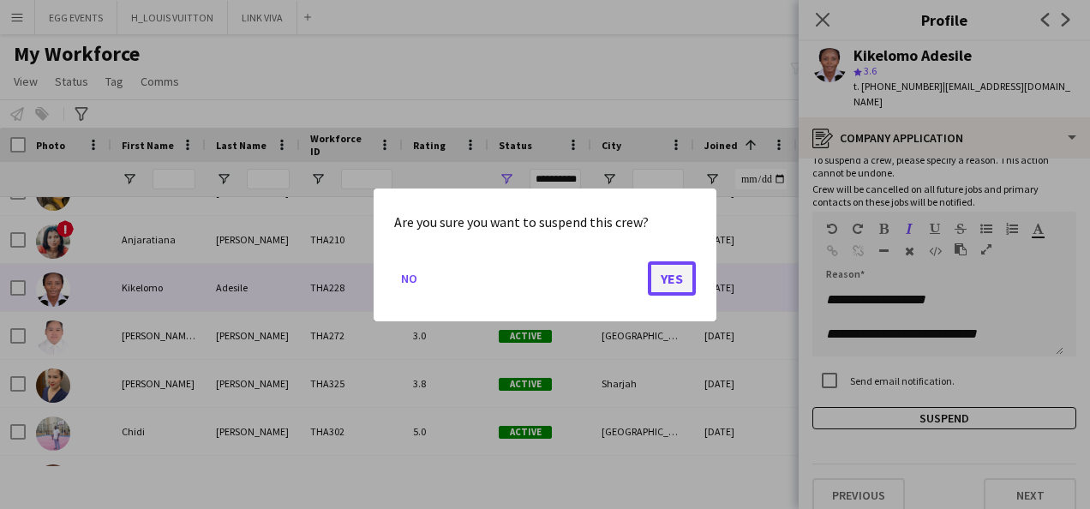
click at [675, 283] on button "Yes" at bounding box center [672, 278] width 48 height 34
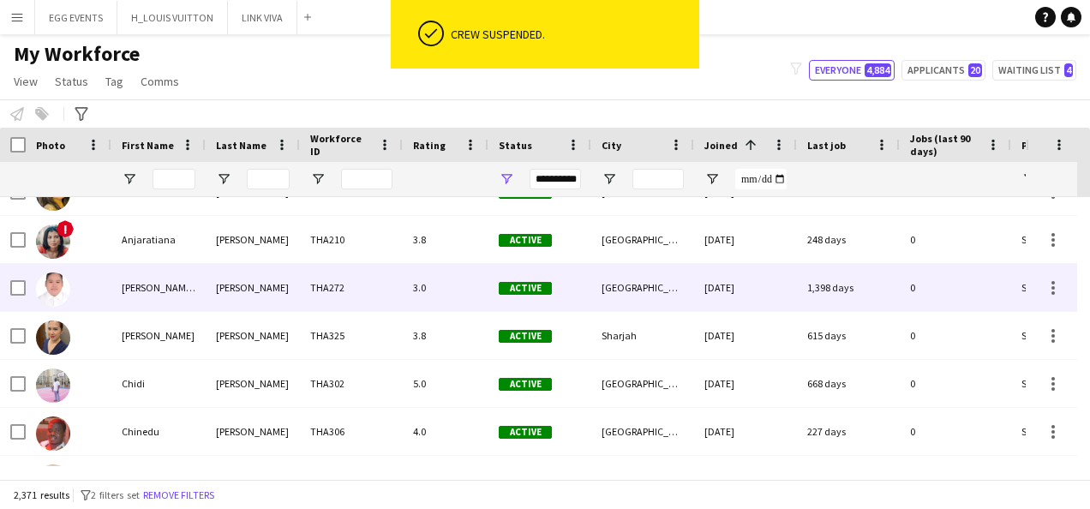
click at [749, 279] on div "12-11-2020" at bounding box center [745, 287] width 103 height 47
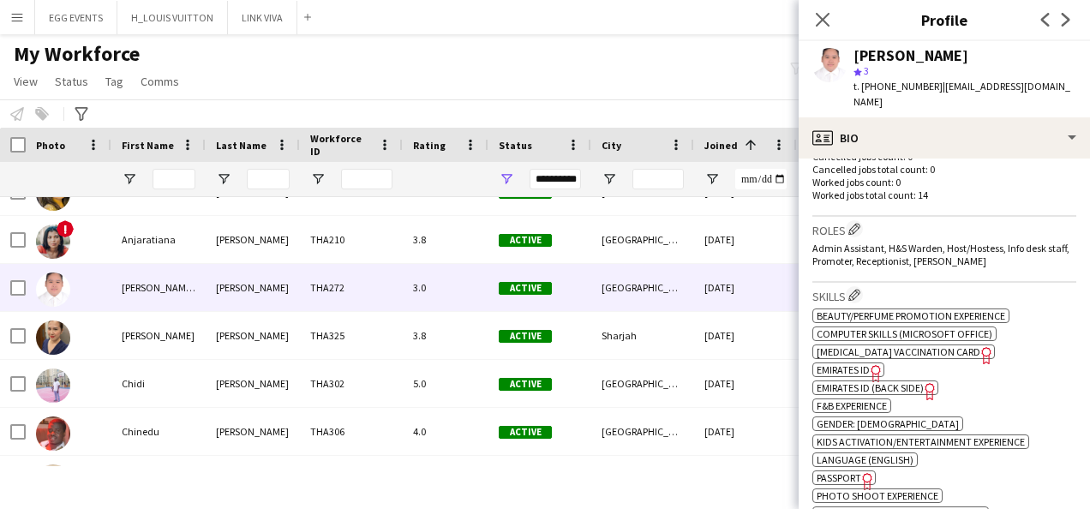
scroll to position [706, 0]
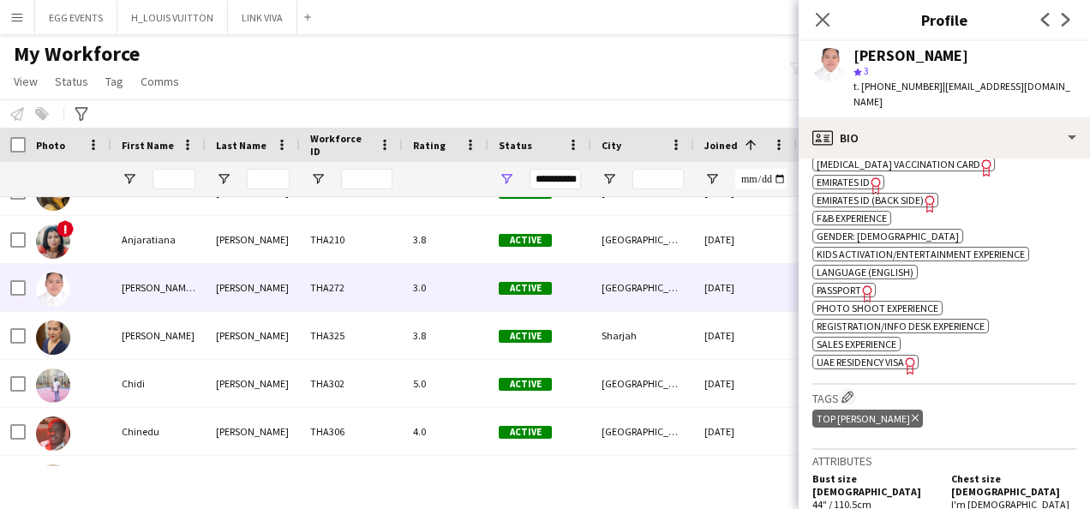
click at [907, 357] on icon "Freelancer has uploaded a photo validation of skill. Click to see" at bounding box center [911, 366] width 18 height 18
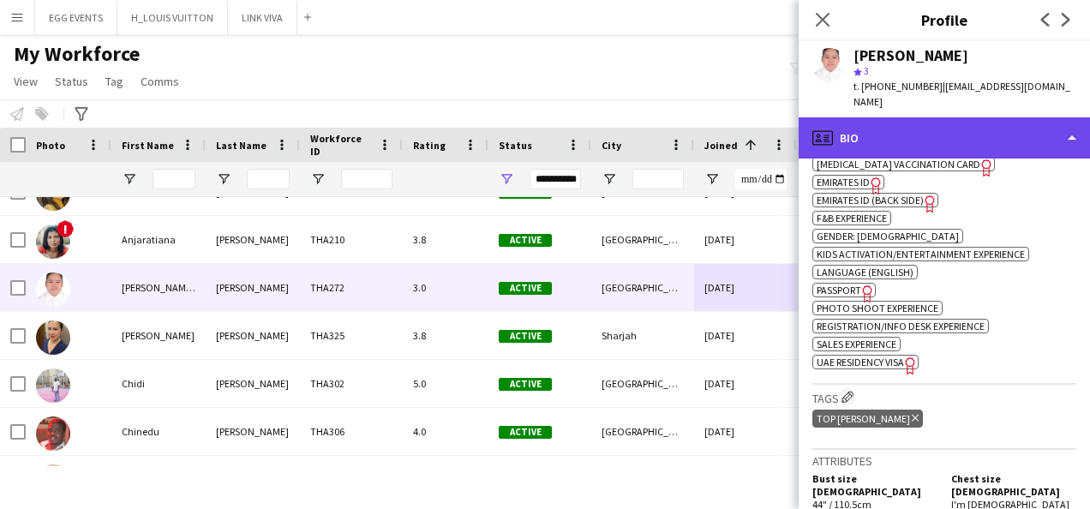
click at [908, 117] on div "profile Bio" at bounding box center [944, 137] width 291 height 41
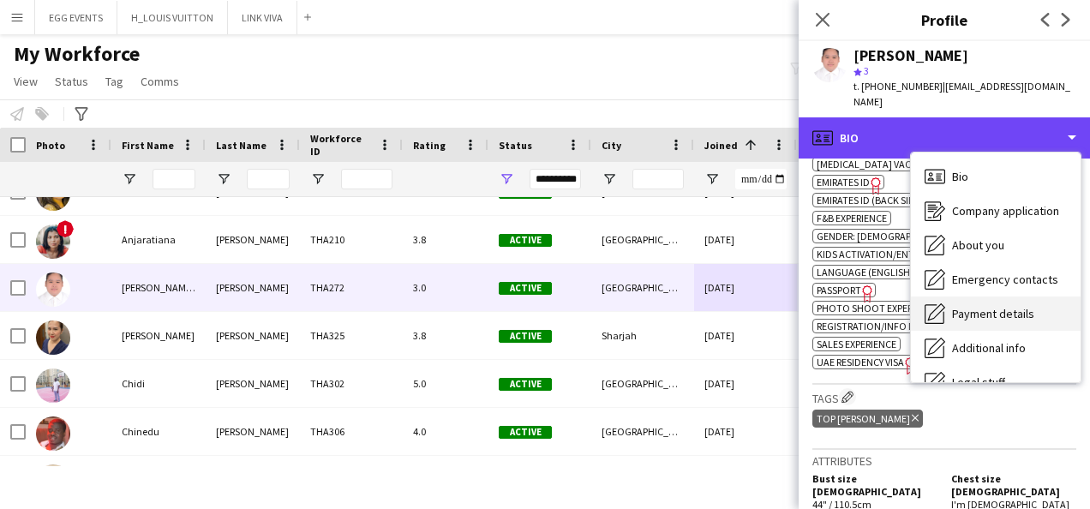
scroll to position [93, 0]
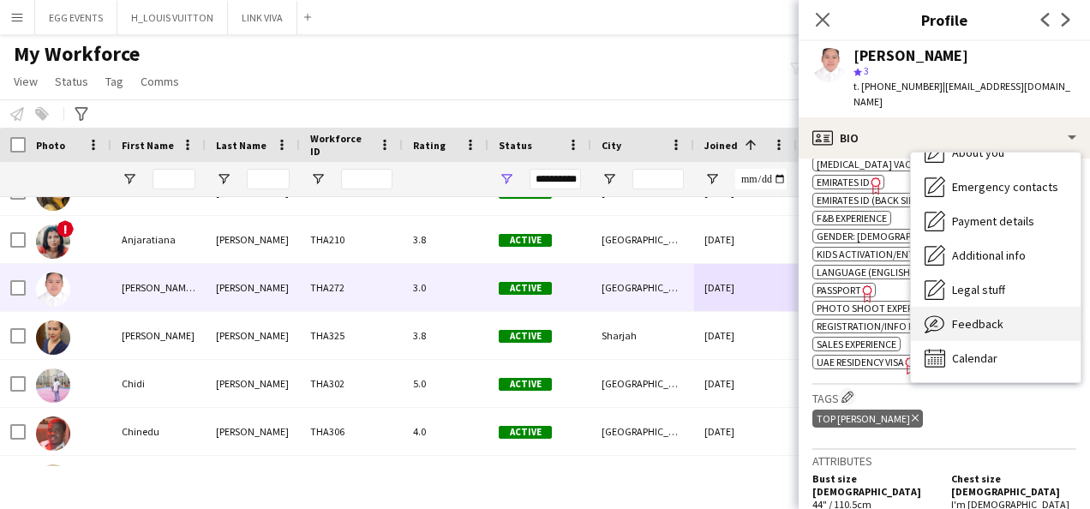
click at [1004, 307] on div "Feedback Feedback" at bounding box center [996, 324] width 170 height 34
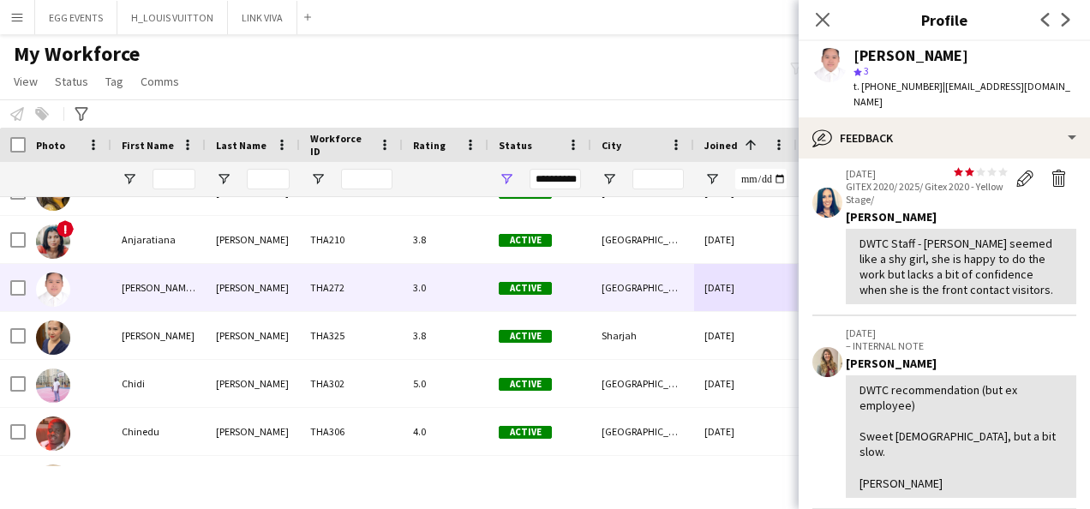
scroll to position [219, 0]
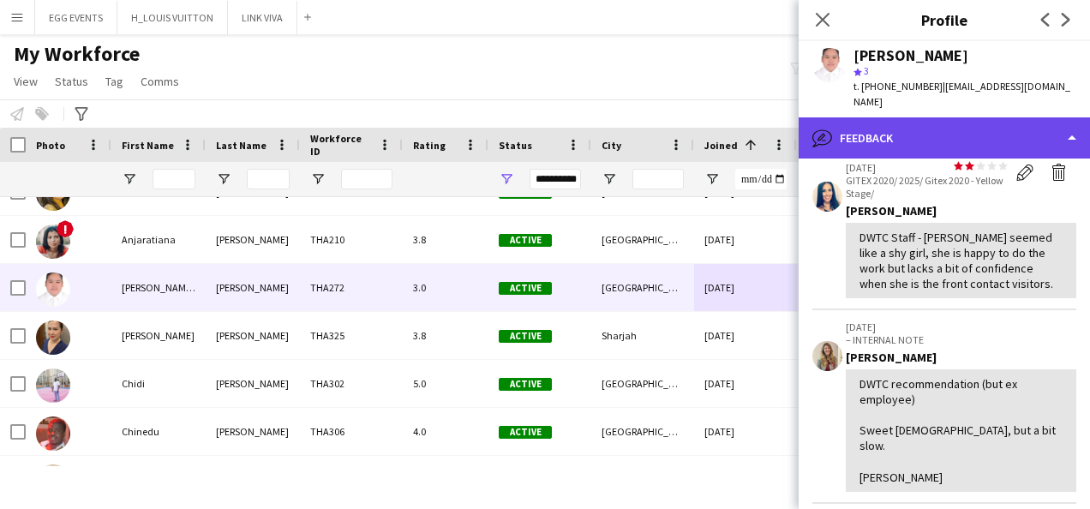
click at [1056, 117] on div "bubble-pencil Feedback" at bounding box center [944, 137] width 291 height 41
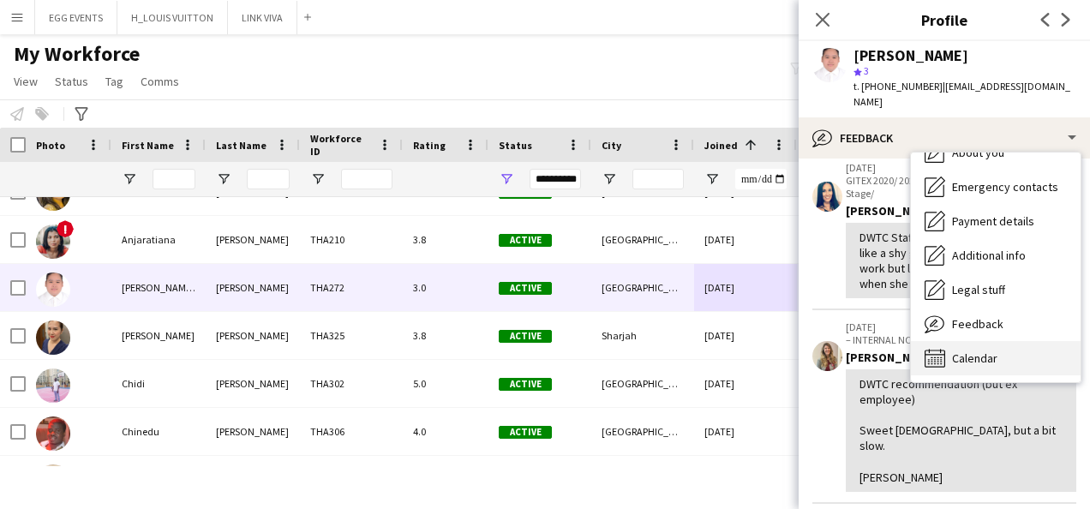
click at [967, 351] on span "Calendar" at bounding box center [974, 358] width 45 height 15
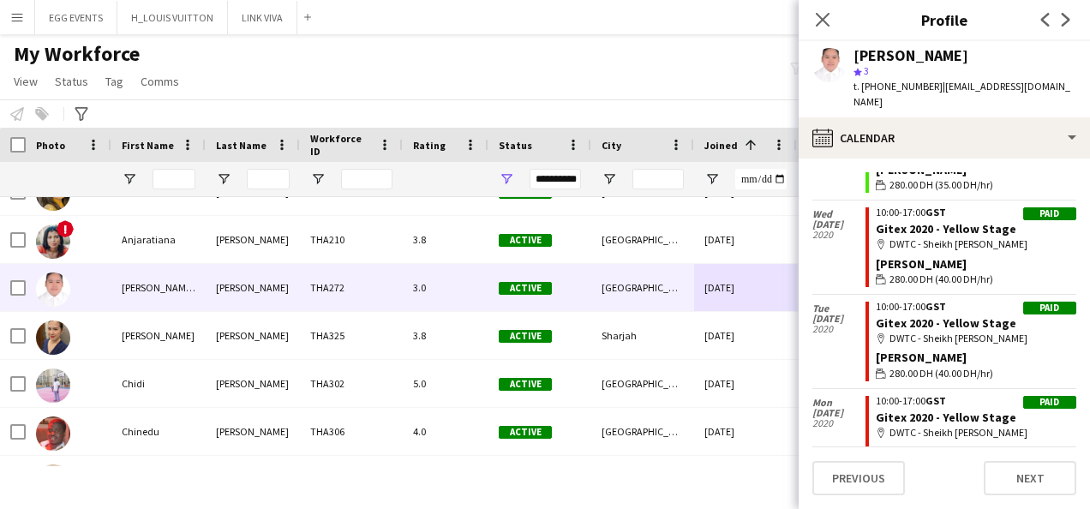
click at [989, 156] on app-crew-calendar-job-card "Reserve list 09:00-17:00 GST DWTC @ GULFOOD 2021 map-marker DWTC Usher wallet 2…" at bounding box center [971, 153] width 211 height 80
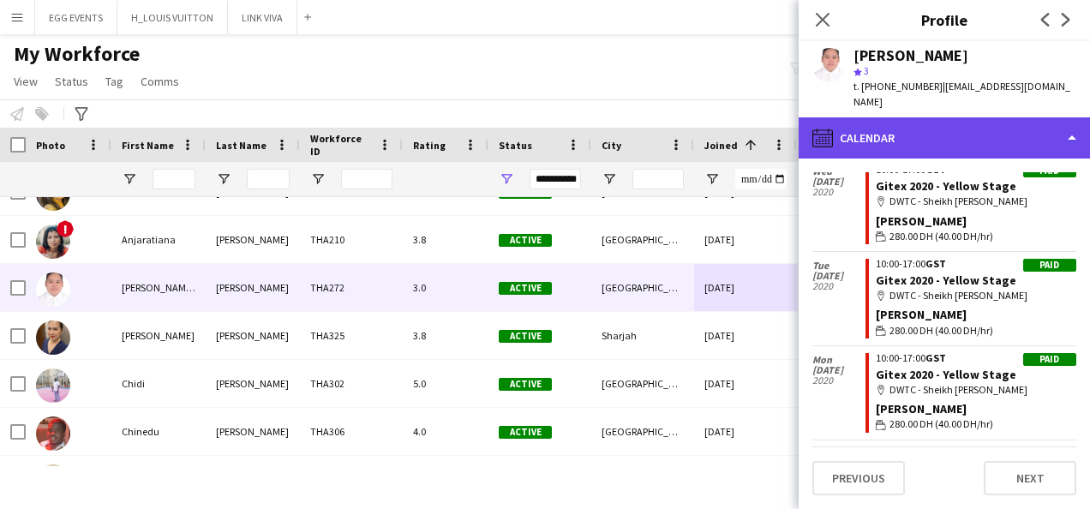
click at [1025, 134] on div "calendar-full Calendar" at bounding box center [944, 137] width 291 height 41
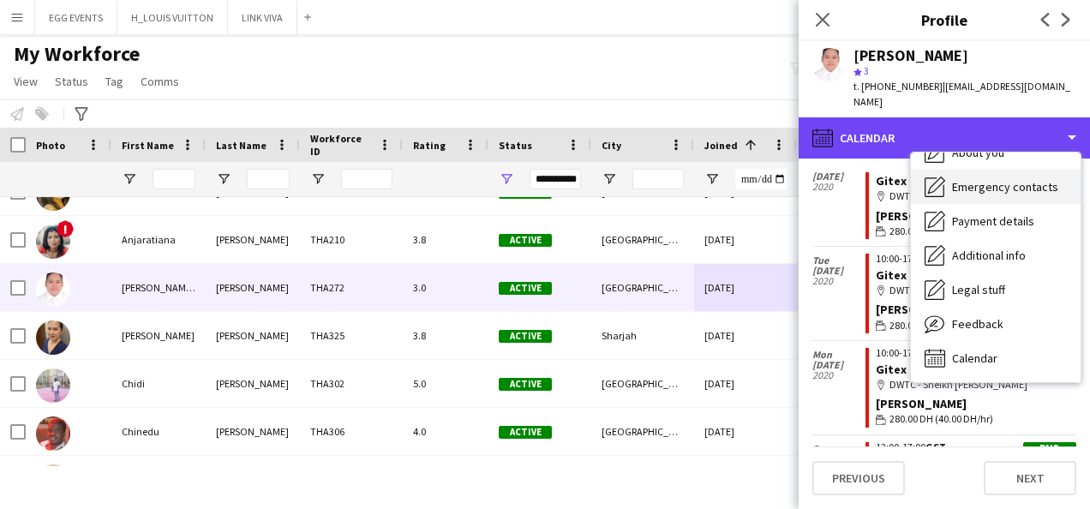
scroll to position [1393, 0]
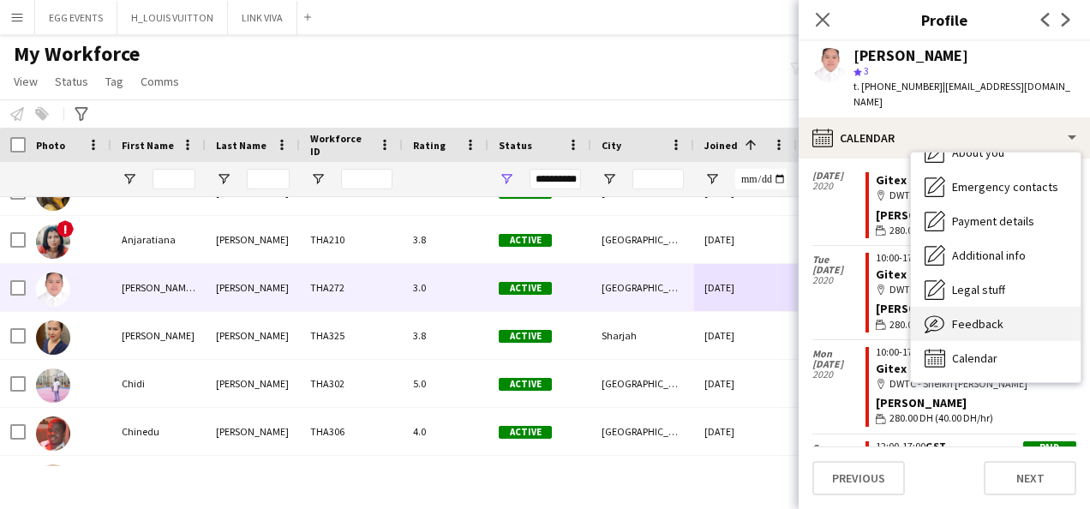
click at [965, 316] on span "Feedback" at bounding box center [977, 323] width 51 height 15
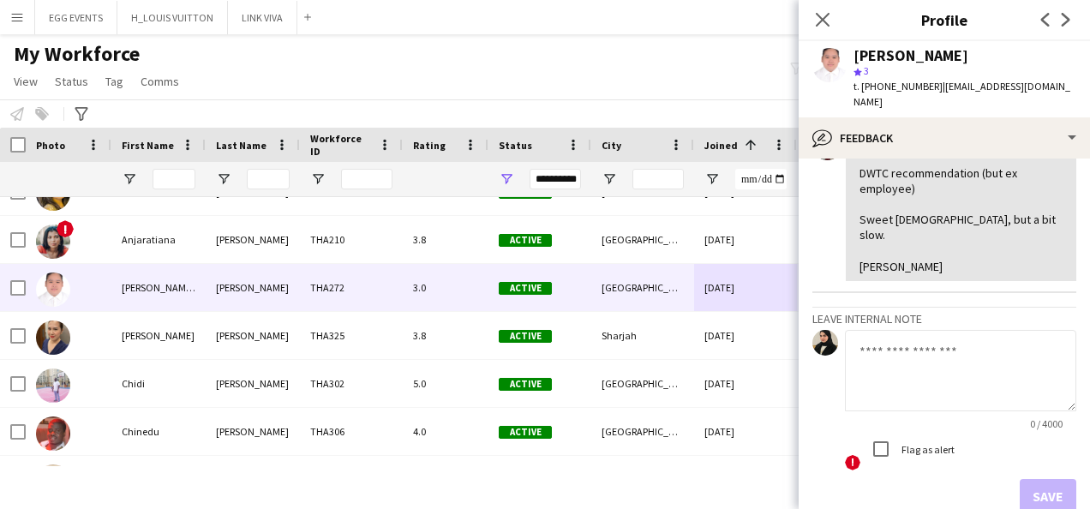
scroll to position [498, 0]
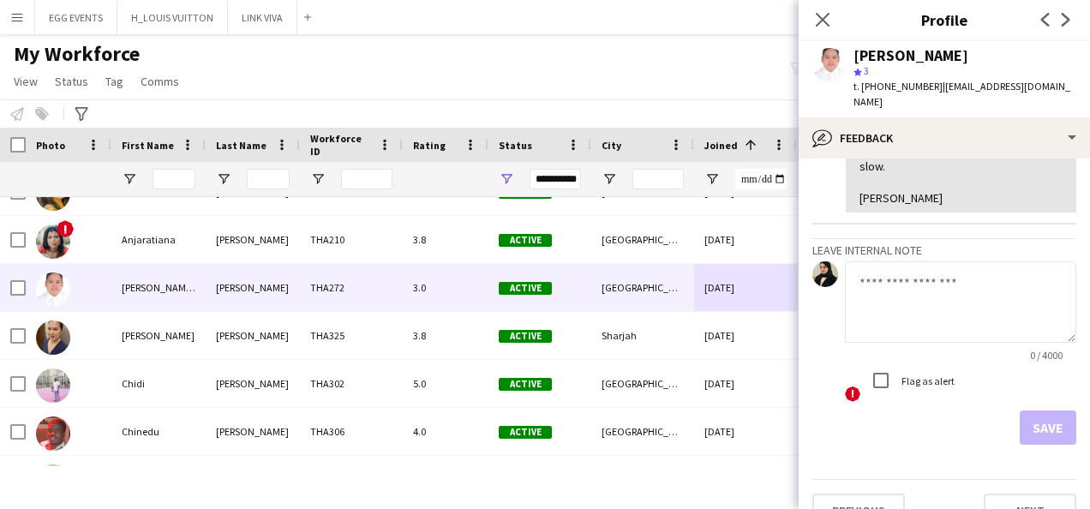
click at [951, 285] on textarea at bounding box center [960, 301] width 231 height 81
type textarea "**********"
click at [1027, 411] on button "Save" at bounding box center [1048, 428] width 57 height 34
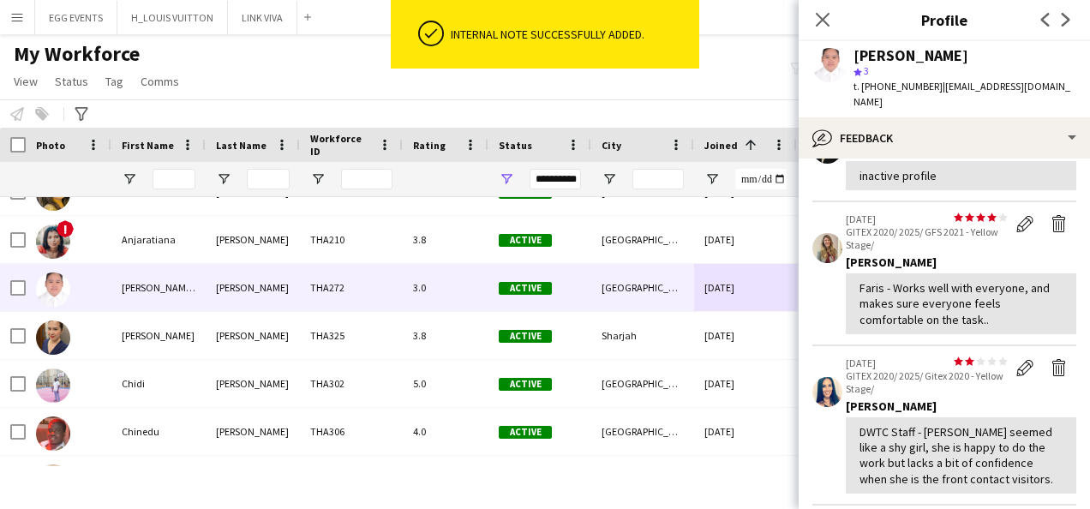
scroll to position [597, 0]
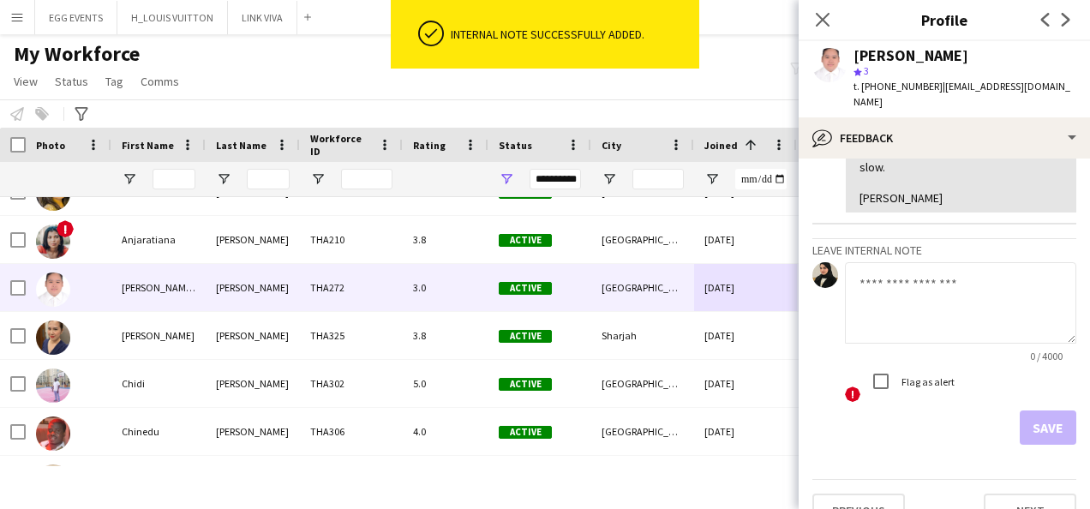
click at [996, 150] on div "DWTC recommendation (but ex employee) Sweet lady, but a bit slow. Usher" at bounding box center [961, 151] width 203 height 109
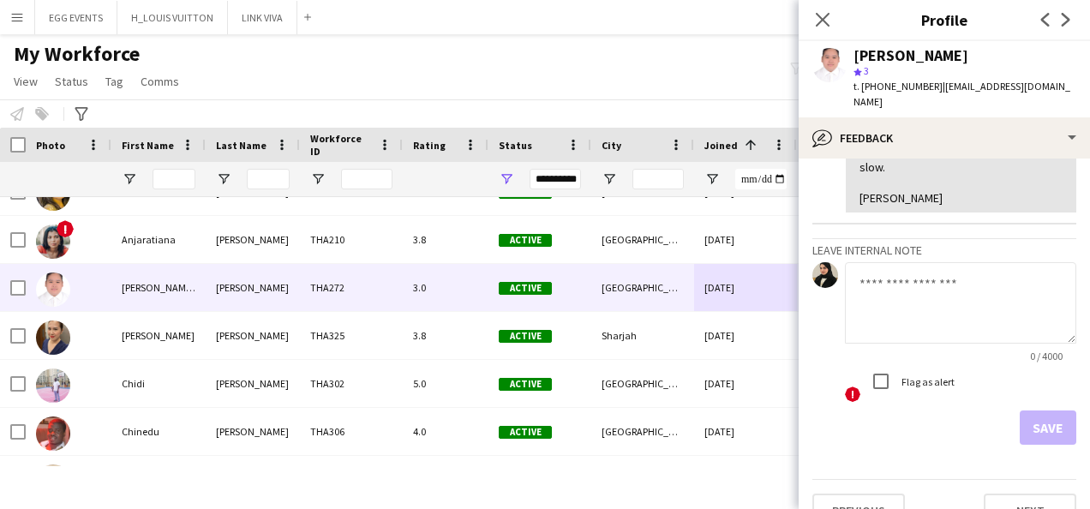
drag, startPoint x: 996, startPoint y: 150, endPoint x: 988, endPoint y: 144, distance: 9.8
click at [988, 144] on div "DWTC recommendation (but ex employee) Sweet lady, but a bit slow. Usher" at bounding box center [961, 151] width 203 height 109
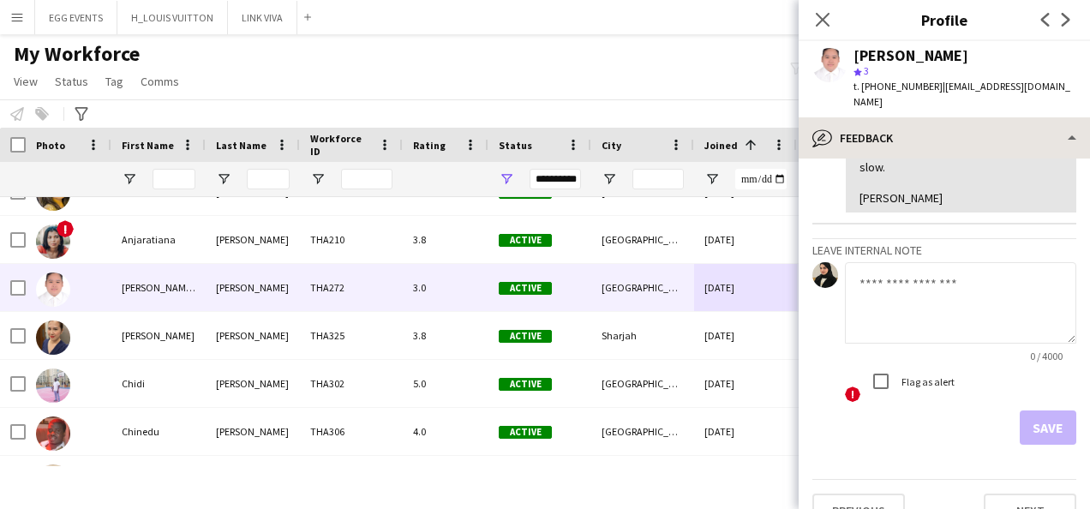
drag, startPoint x: 988, startPoint y: 144, endPoint x: 962, endPoint y: 127, distance: 30.9
click at [962, 127] on div "bubble-pencil Feedback Bio Bio Company application Company application About yo…" at bounding box center [944, 313] width 291 height 392
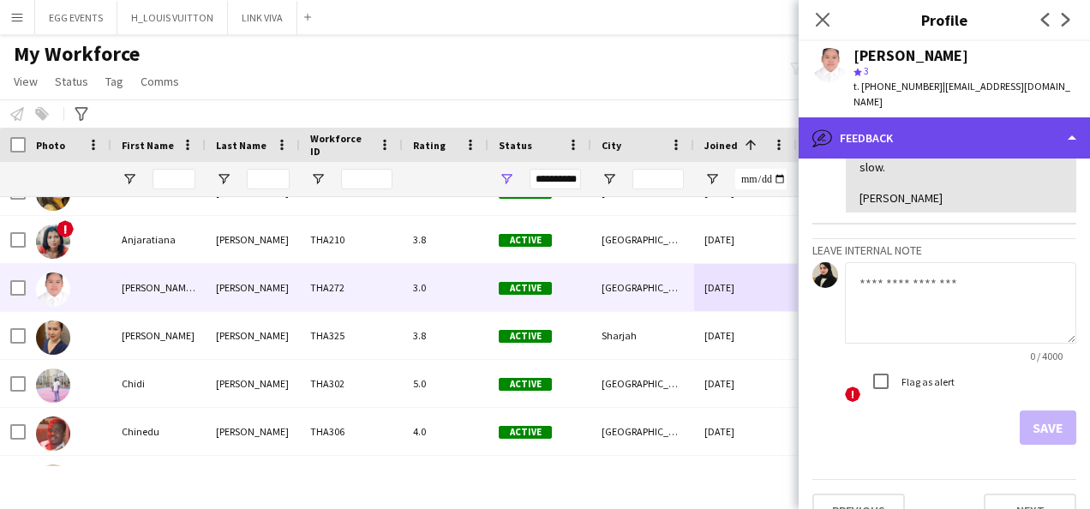
click at [962, 127] on div "bubble-pencil Feedback" at bounding box center [944, 137] width 291 height 41
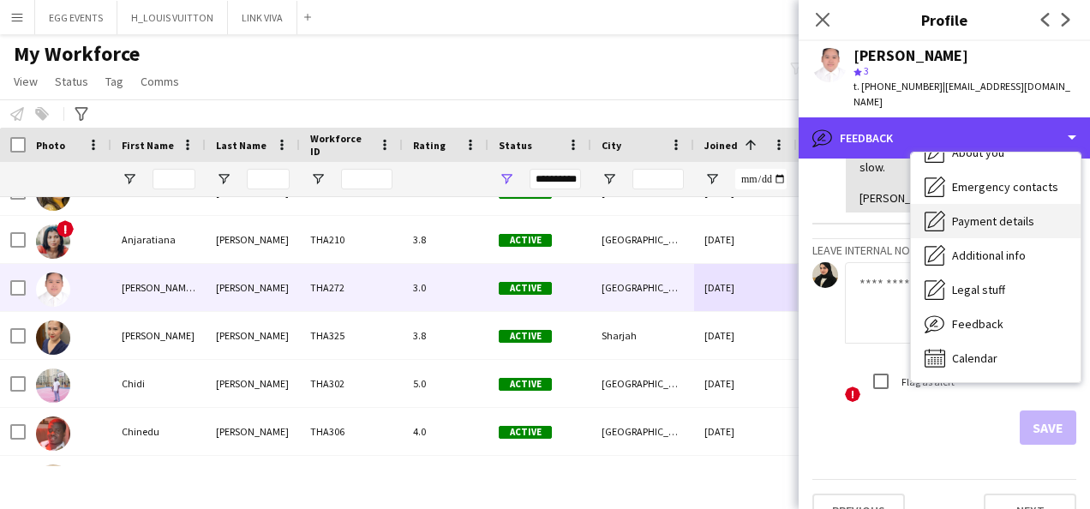
scroll to position [0, 0]
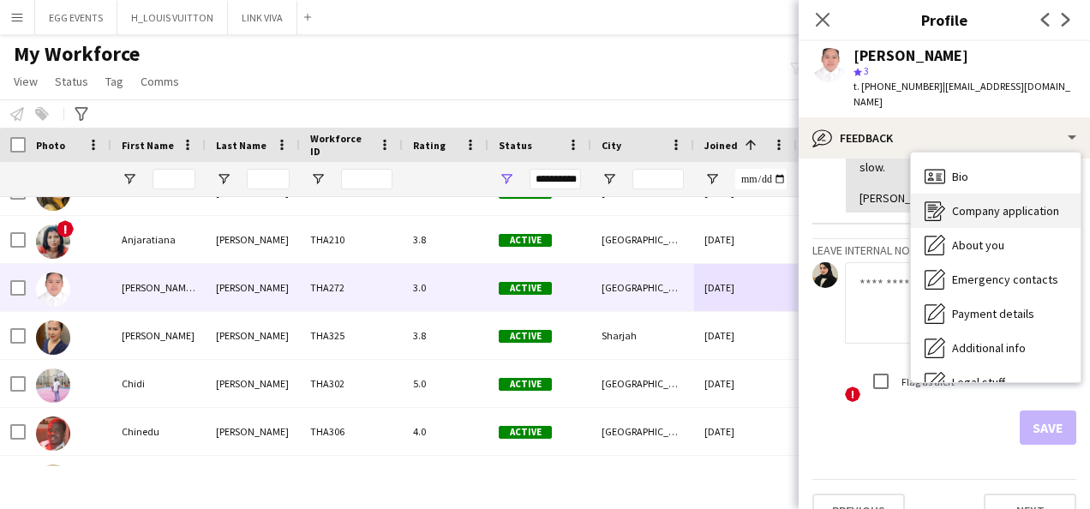
click at [948, 194] on div "Company application Company application" at bounding box center [996, 211] width 170 height 34
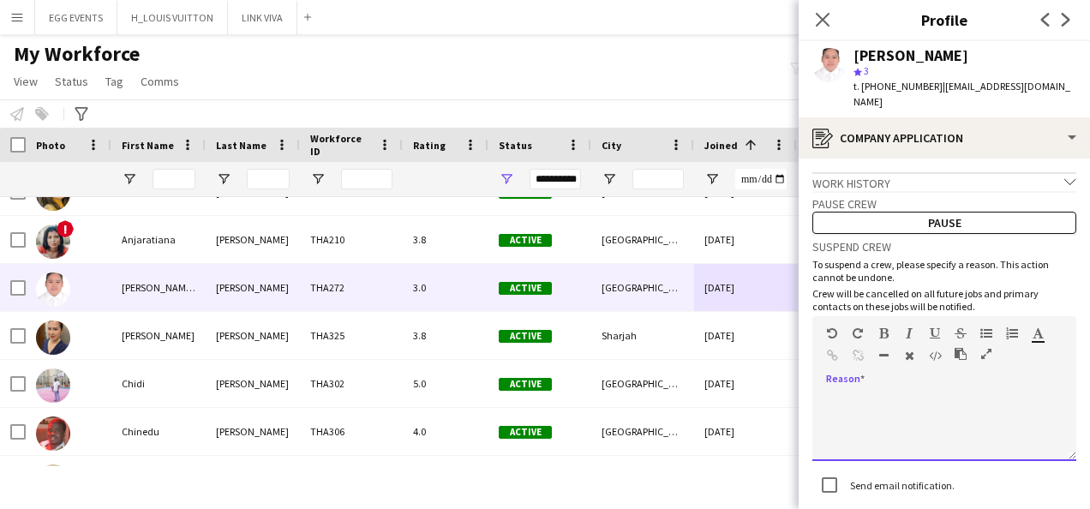
click at [836, 410] on div at bounding box center [944, 427] width 264 height 69
paste div
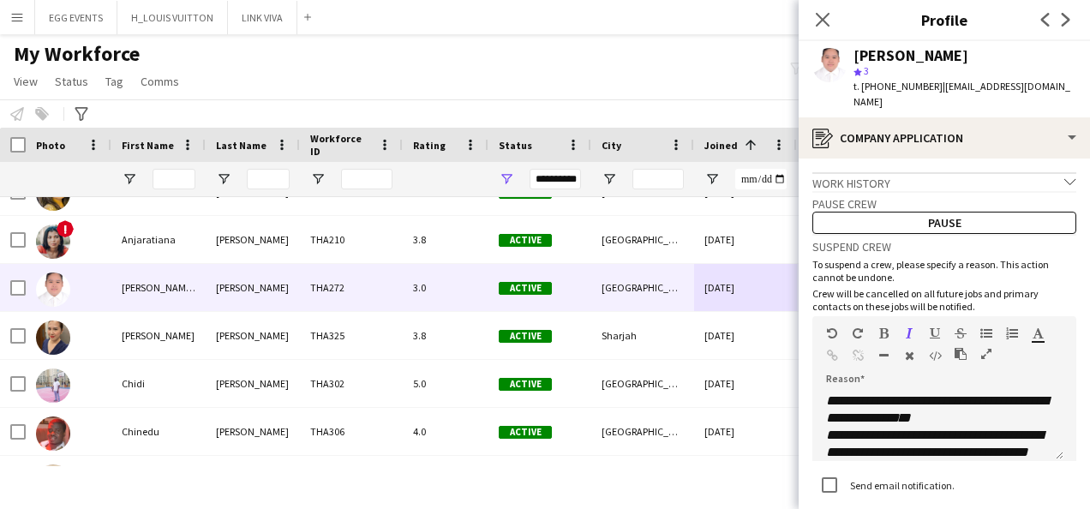
drag, startPoint x: 987, startPoint y: 53, endPoint x: 815, endPoint y: 69, distance: 173.0
click at [815, 69] on div "Andrea Mae Reyes star 3 t. +971562354747 | reyesandreamae23@gmail.com" at bounding box center [944, 79] width 291 height 76
copy div "Andrea Mae Reyes"
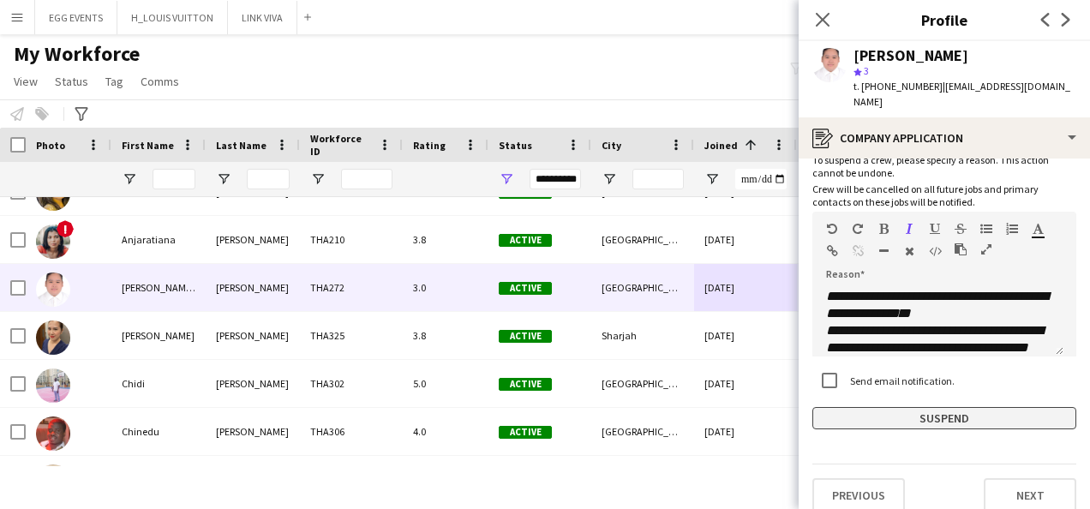
click at [819, 407] on button "Suspend" at bounding box center [944, 418] width 264 height 22
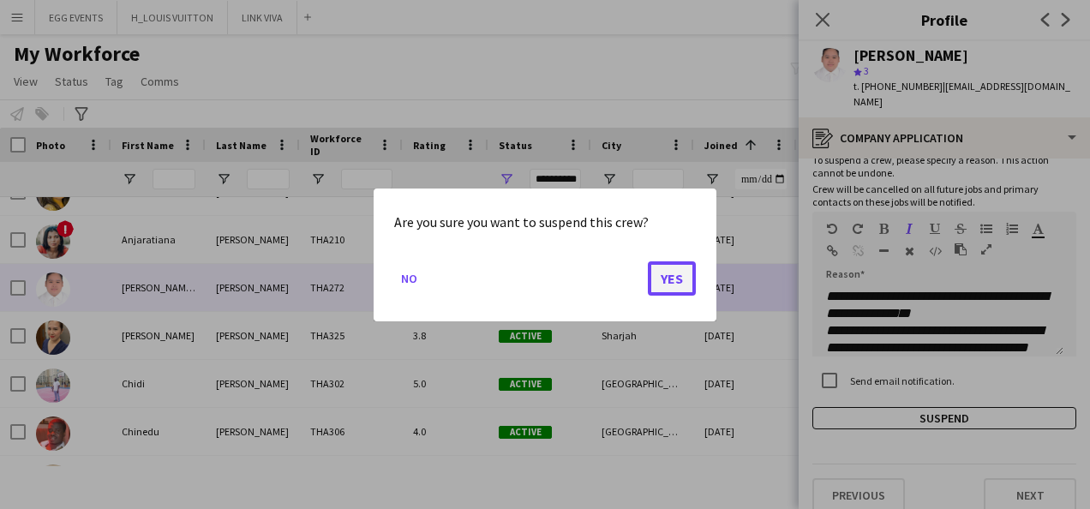
click at [674, 290] on button "Yes" at bounding box center [672, 278] width 48 height 34
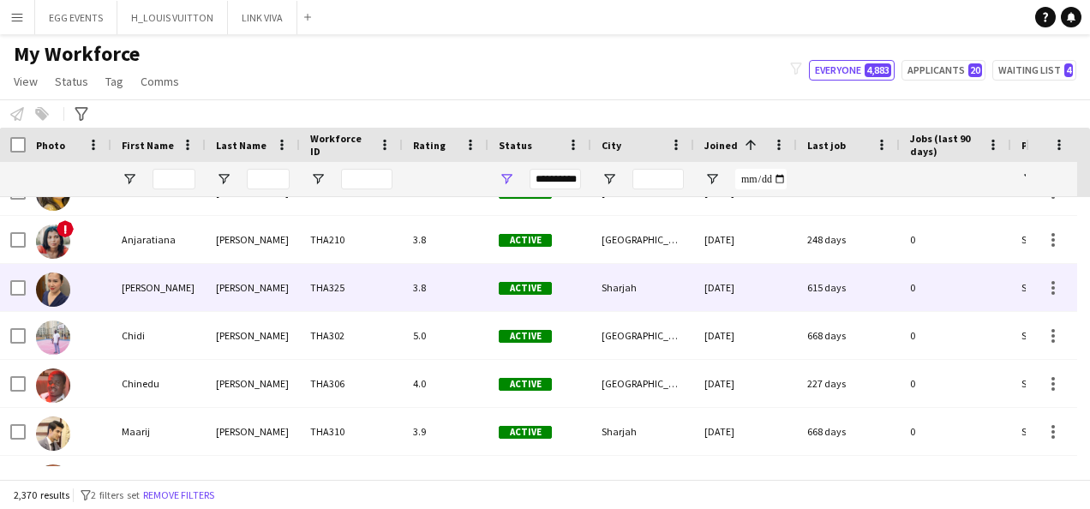
click at [807, 288] on div "615 days" at bounding box center [848, 287] width 103 height 47
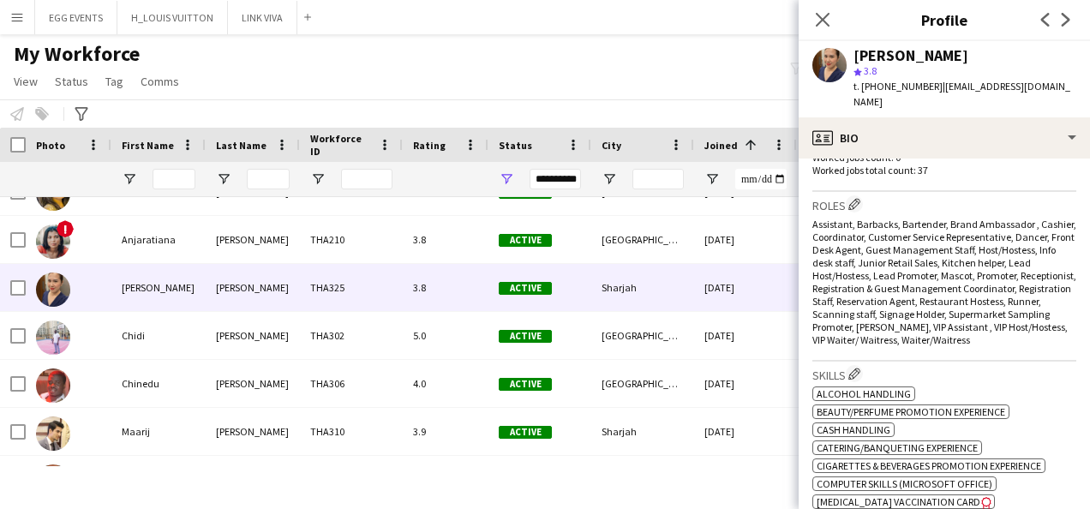
scroll to position [824, 0]
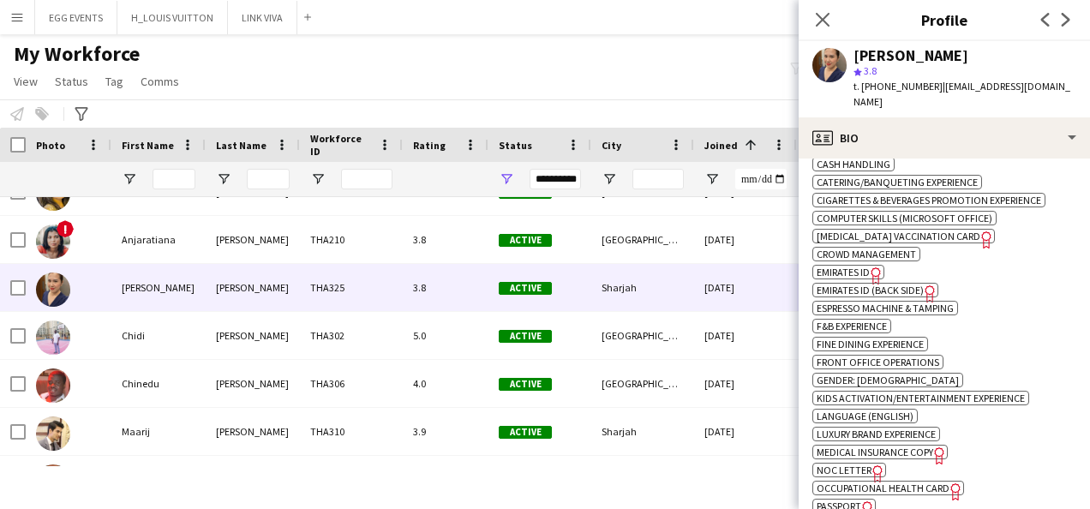
click at [849, 266] on span "Emirates ID" at bounding box center [843, 272] width 53 height 13
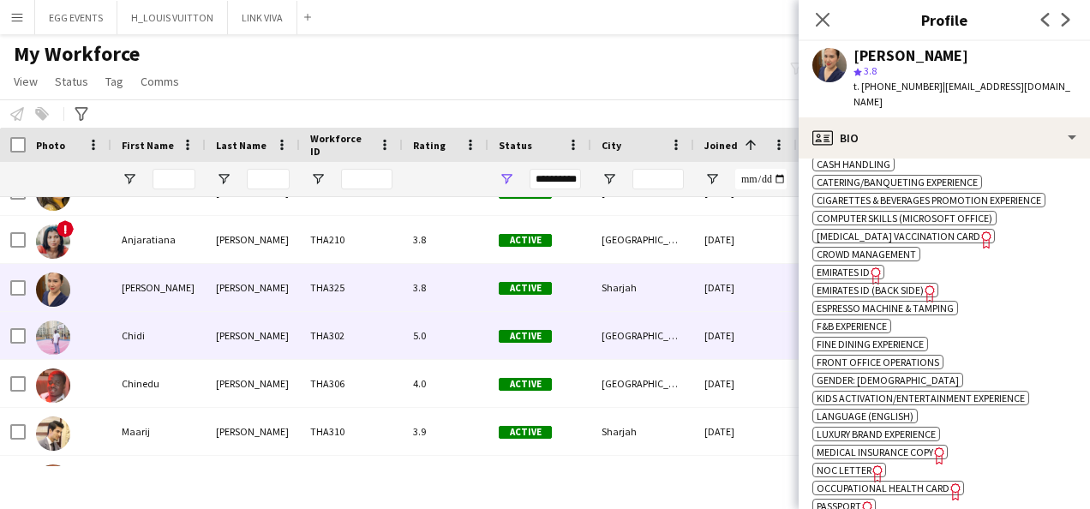
click at [532, 334] on span "Active" at bounding box center [525, 336] width 53 height 13
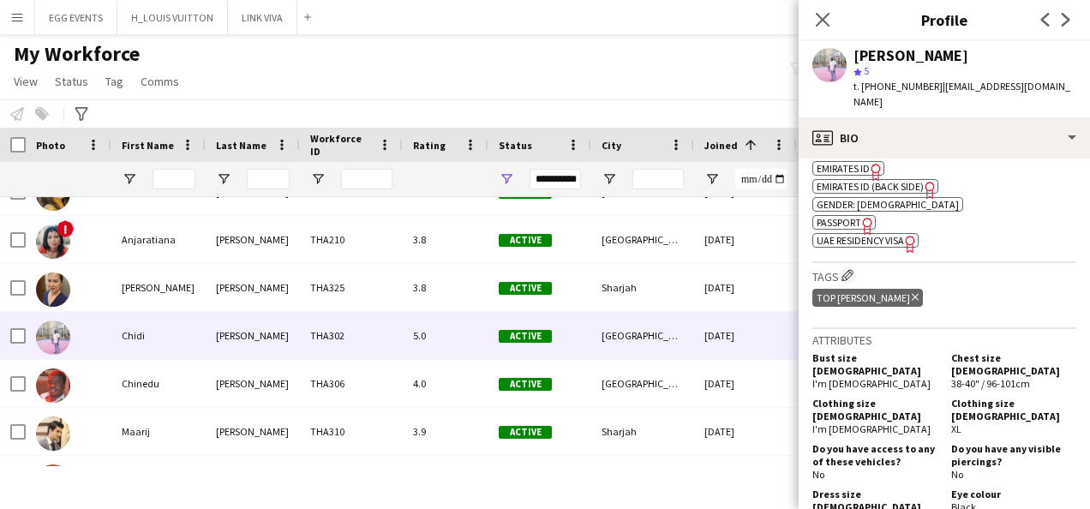
scroll to position [608, 0]
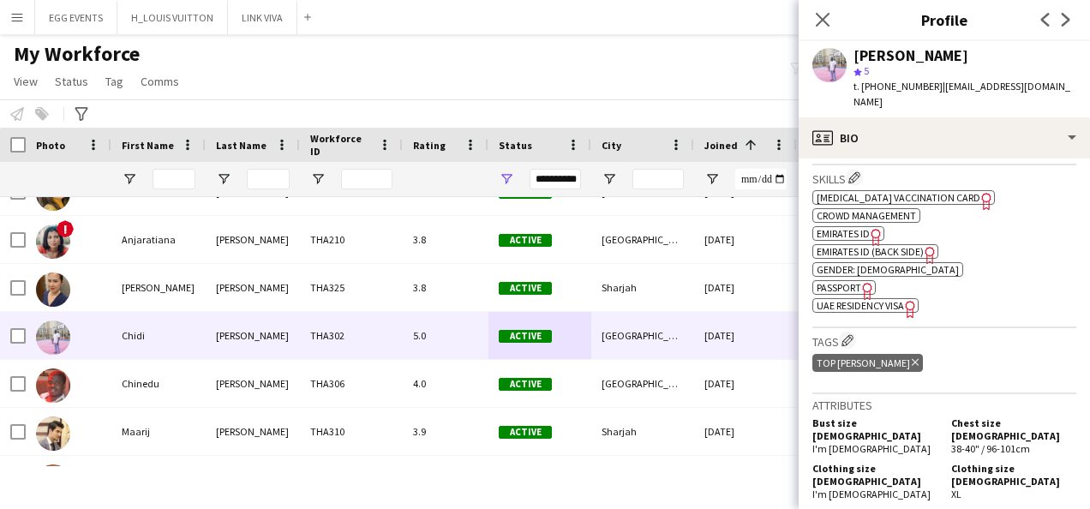
click at [892, 299] on span "UAE Residency Visa" at bounding box center [860, 305] width 87 height 13
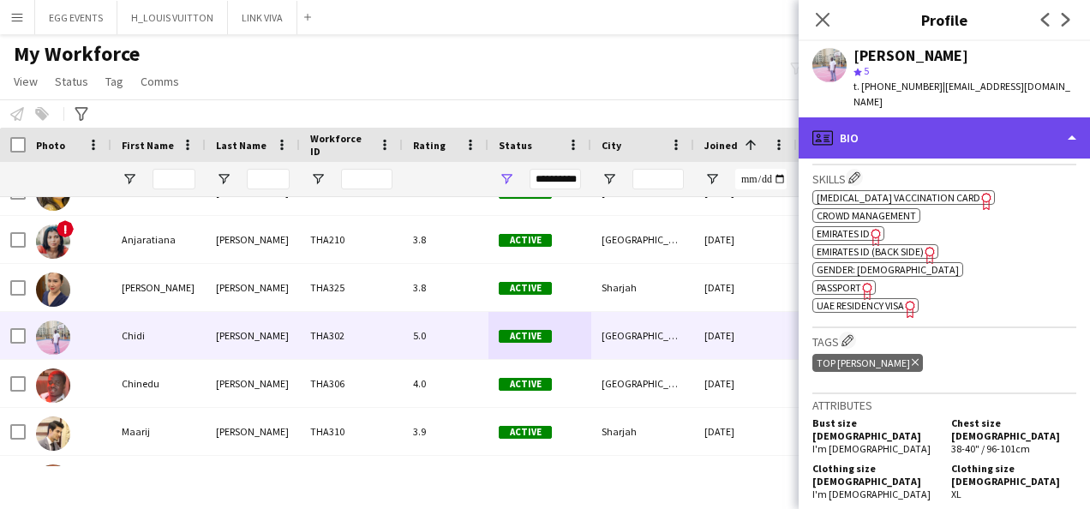
click at [970, 129] on div "profile Bio" at bounding box center [944, 137] width 291 height 41
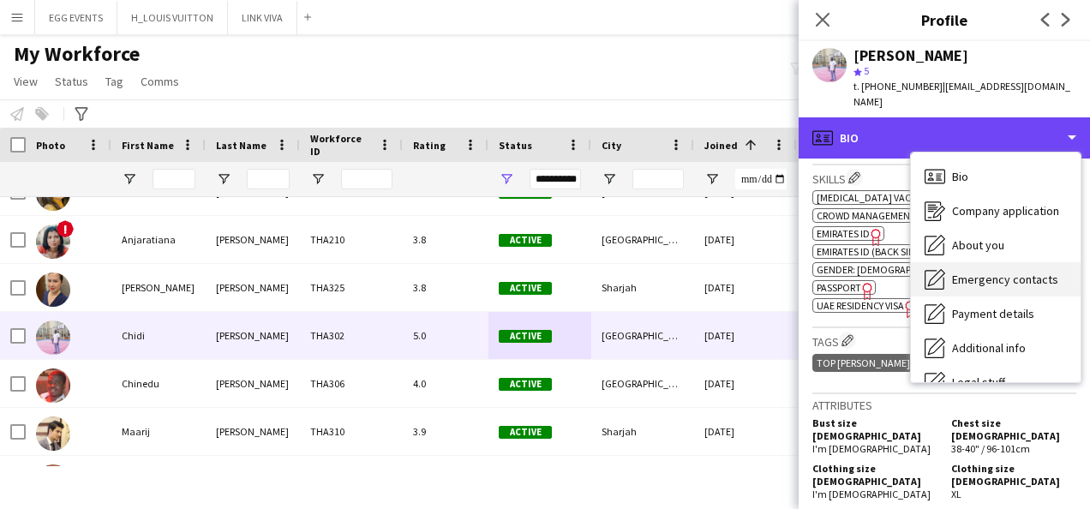
scroll to position [93, 0]
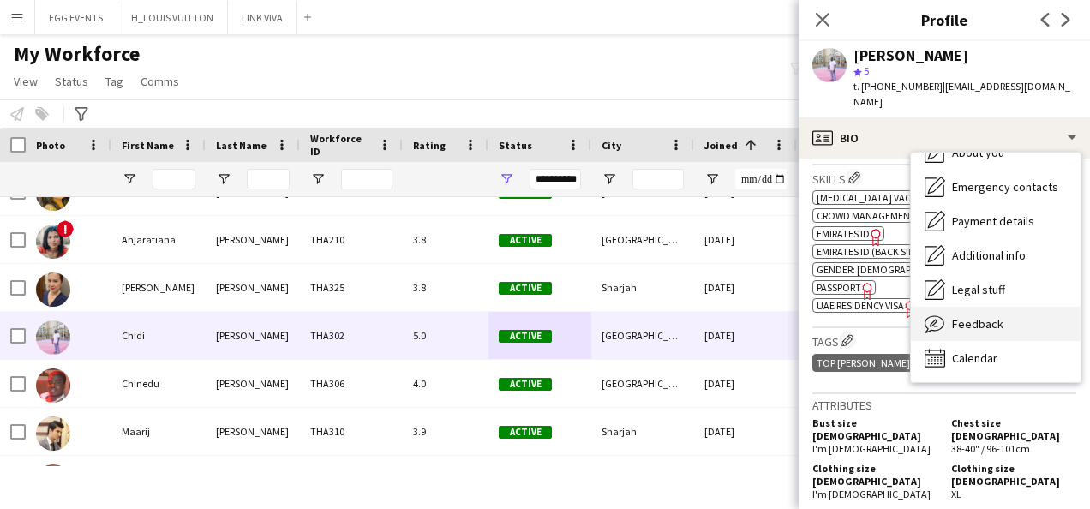
click at [966, 307] on div "Feedback Feedback" at bounding box center [996, 324] width 170 height 34
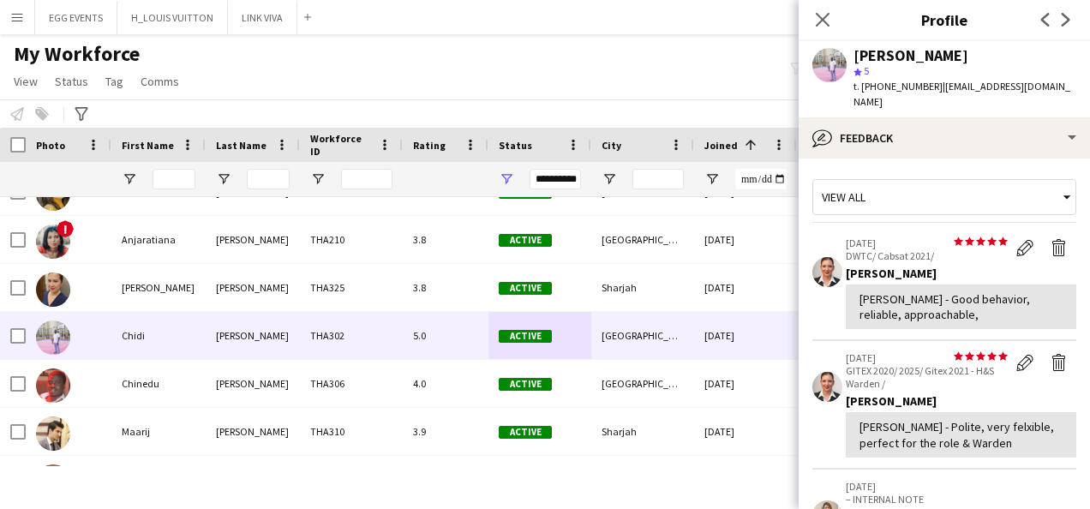
scroll to position [360, 0]
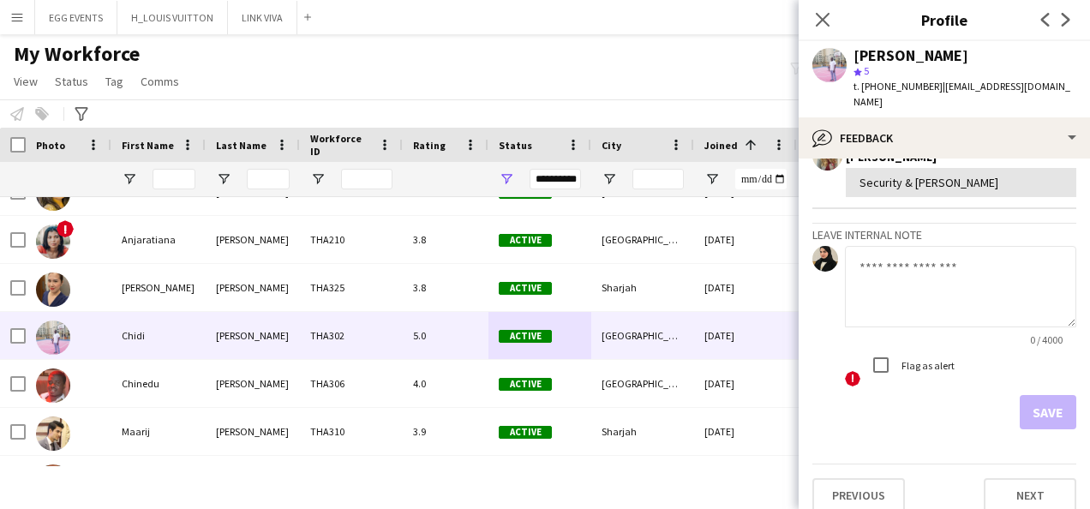
click at [944, 270] on textarea at bounding box center [960, 286] width 231 height 81
type textarea "**********"
click at [1042, 403] on button "Save" at bounding box center [1048, 412] width 57 height 34
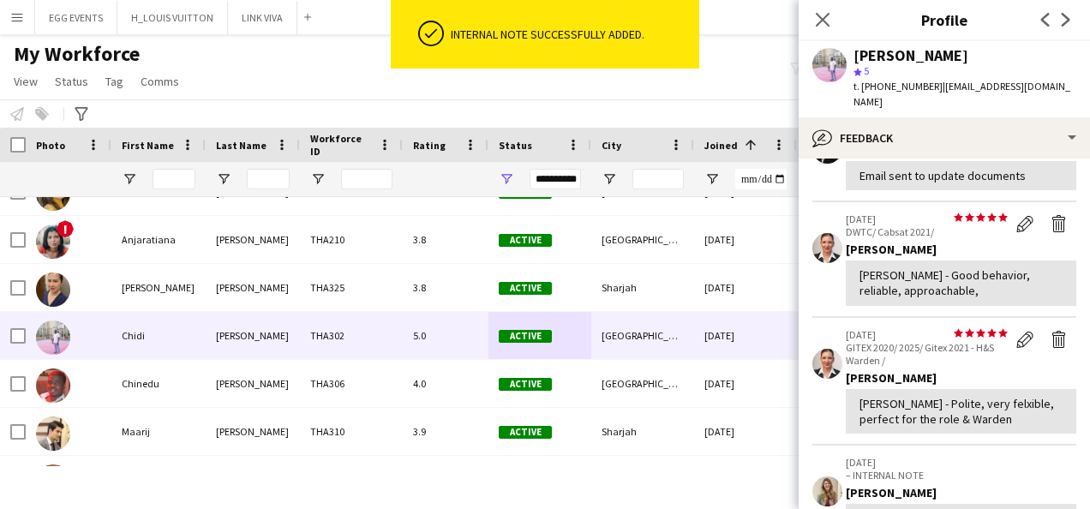
scroll to position [459, 0]
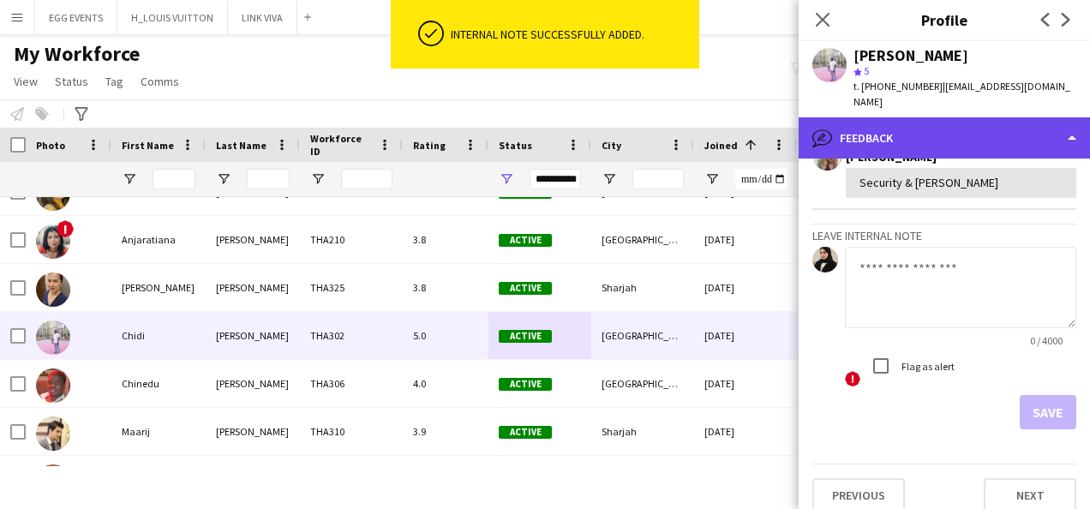
click at [1008, 117] on div "bubble-pencil Feedback" at bounding box center [944, 137] width 291 height 41
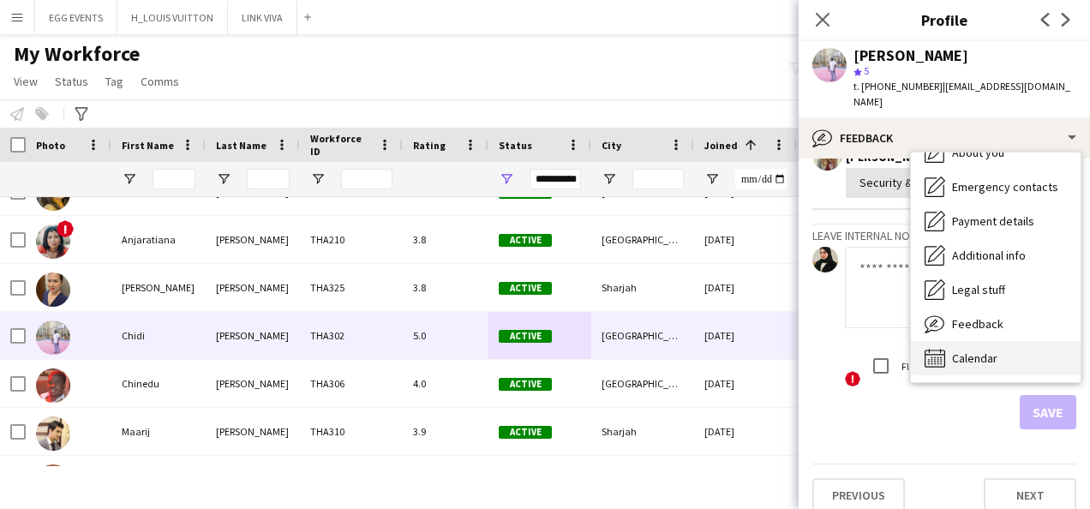
click at [955, 351] on span "Calendar" at bounding box center [974, 358] width 45 height 15
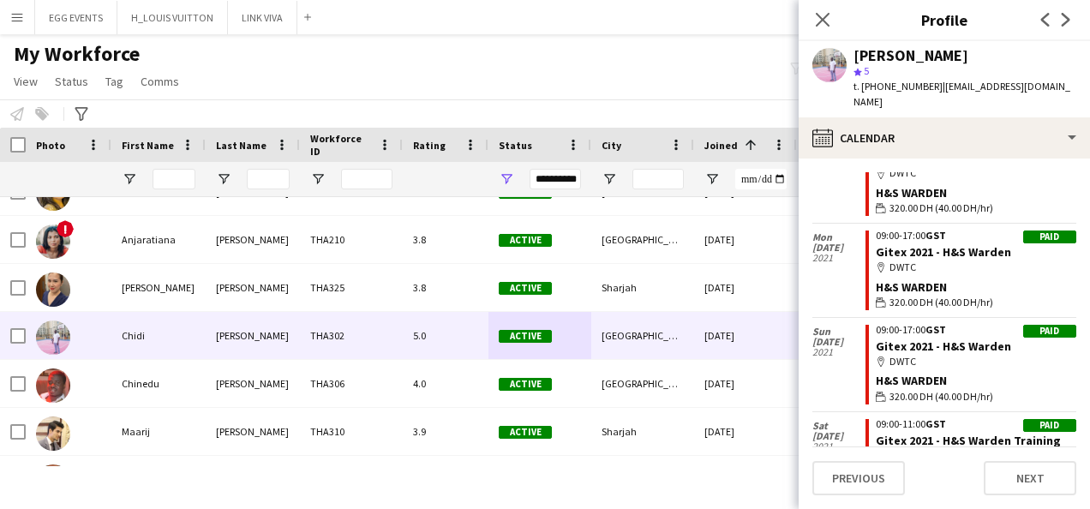
scroll to position [2319, 0]
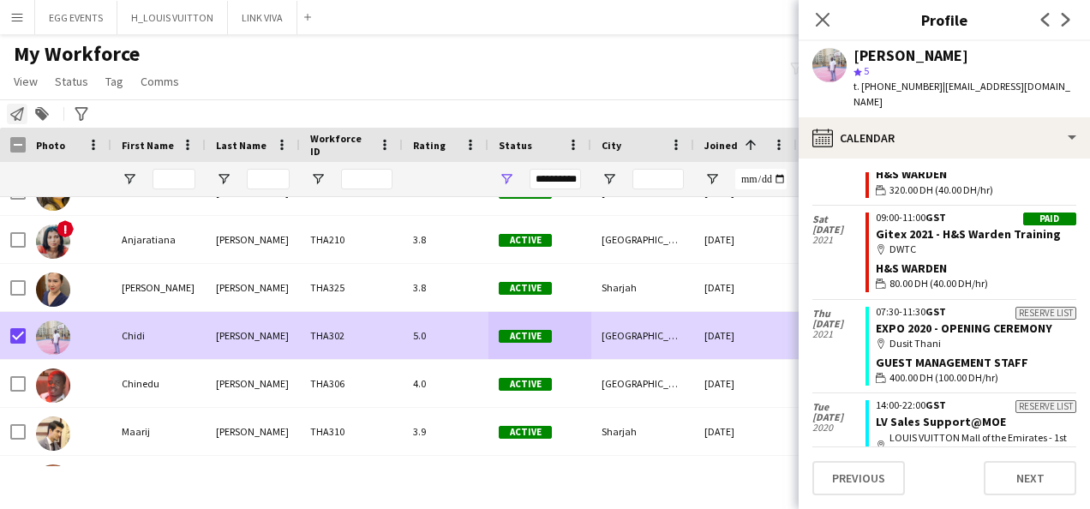
click at [12, 120] on icon "Notify workforce" at bounding box center [17, 114] width 14 height 14
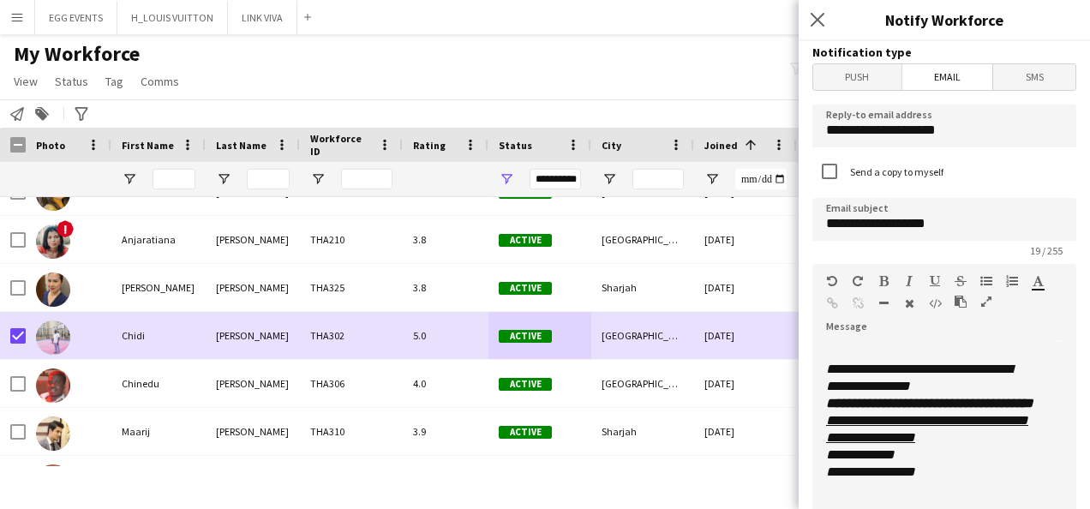
scroll to position [485, 0]
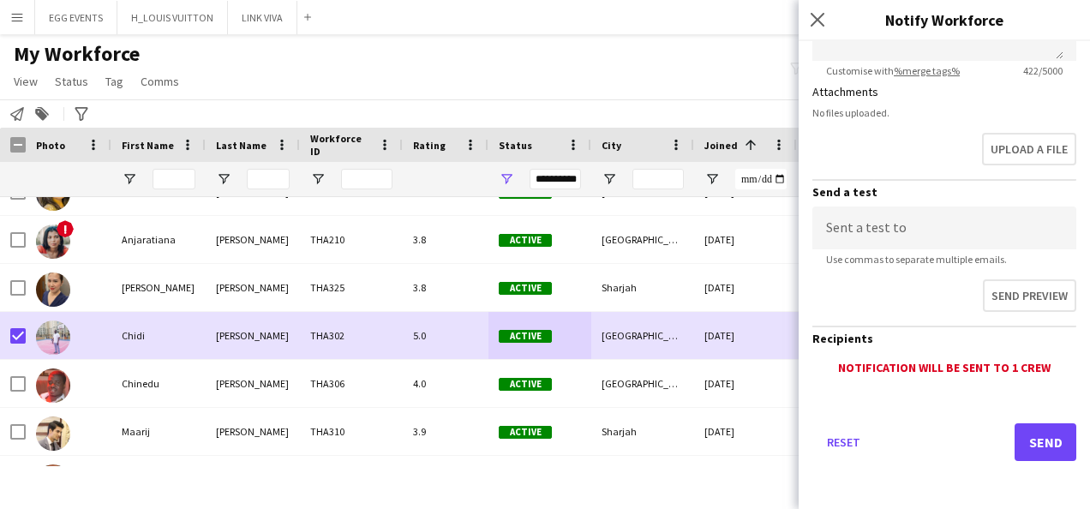
click at [1011, 420] on div "Reset Send" at bounding box center [944, 449] width 264 height 120
click at [1015, 429] on button "Send" at bounding box center [1046, 442] width 62 height 38
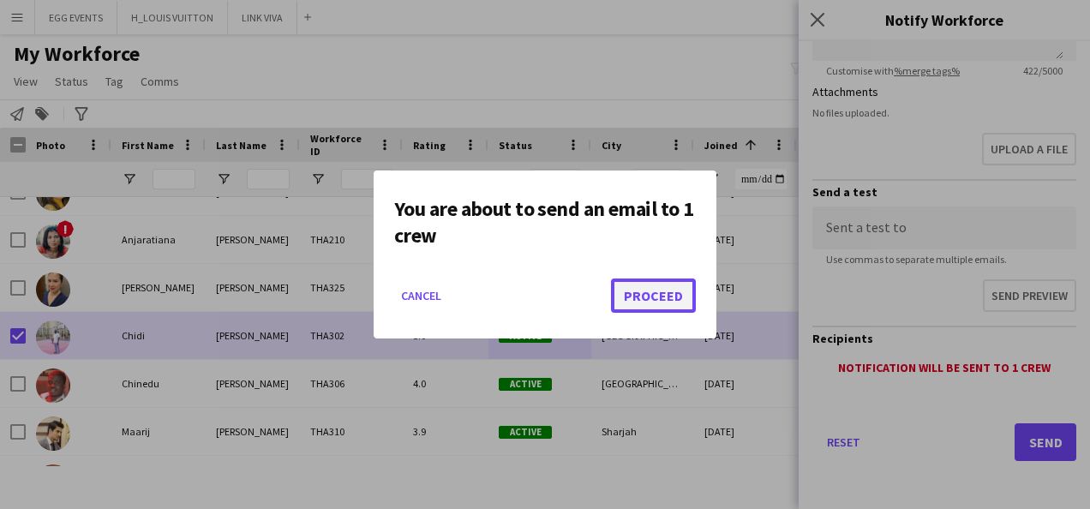
click at [661, 307] on button "Proceed" at bounding box center [653, 296] width 85 height 34
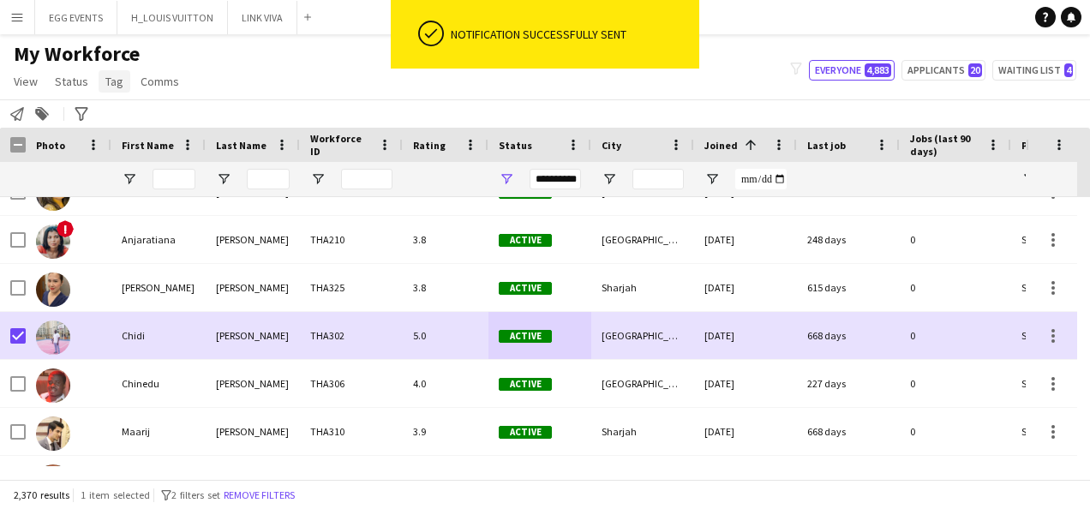
click at [111, 82] on span "Tag" at bounding box center [114, 81] width 18 height 15
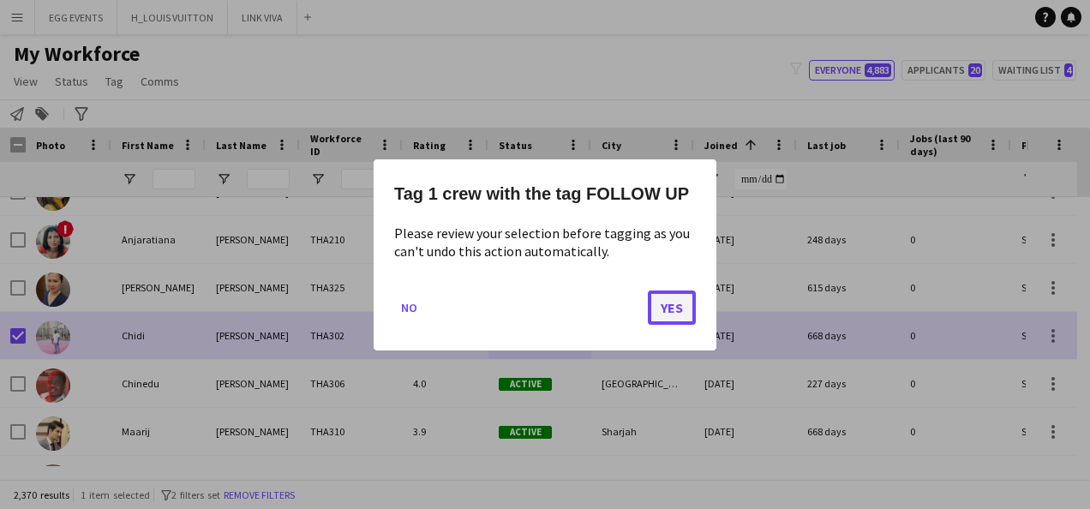
click at [664, 304] on button "Yes" at bounding box center [672, 307] width 48 height 34
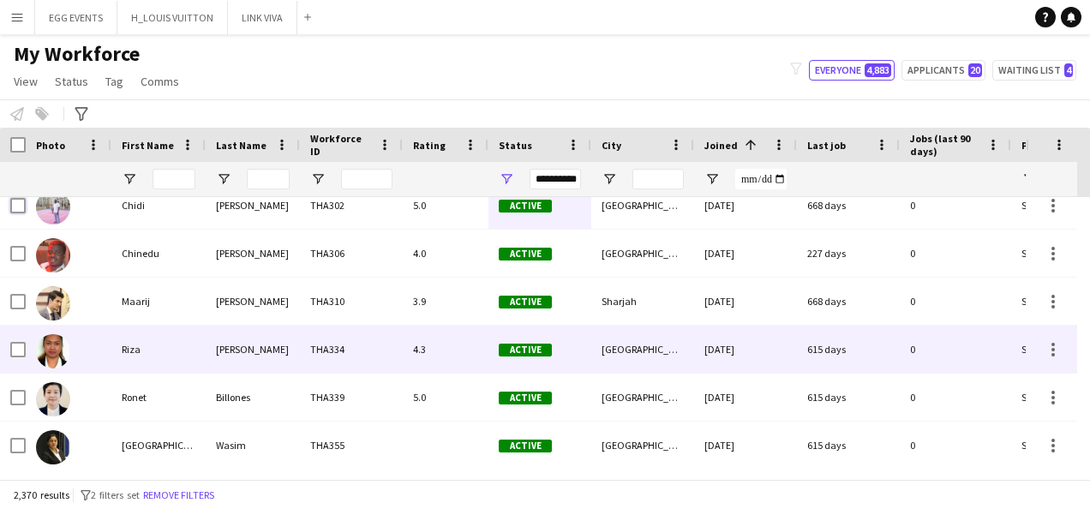
scroll to position [3287, 0]
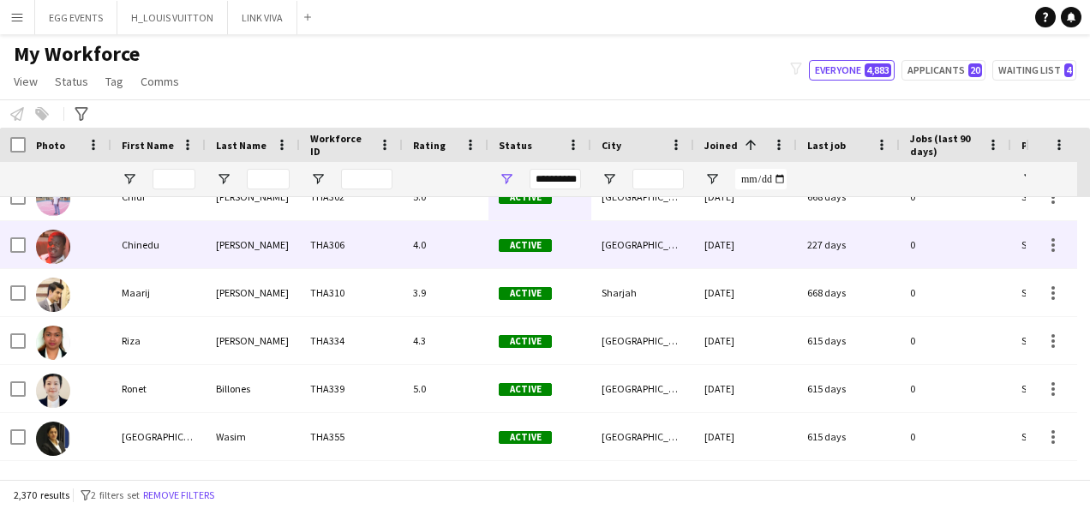
click at [575, 234] on div "Active" at bounding box center [539, 244] width 103 height 47
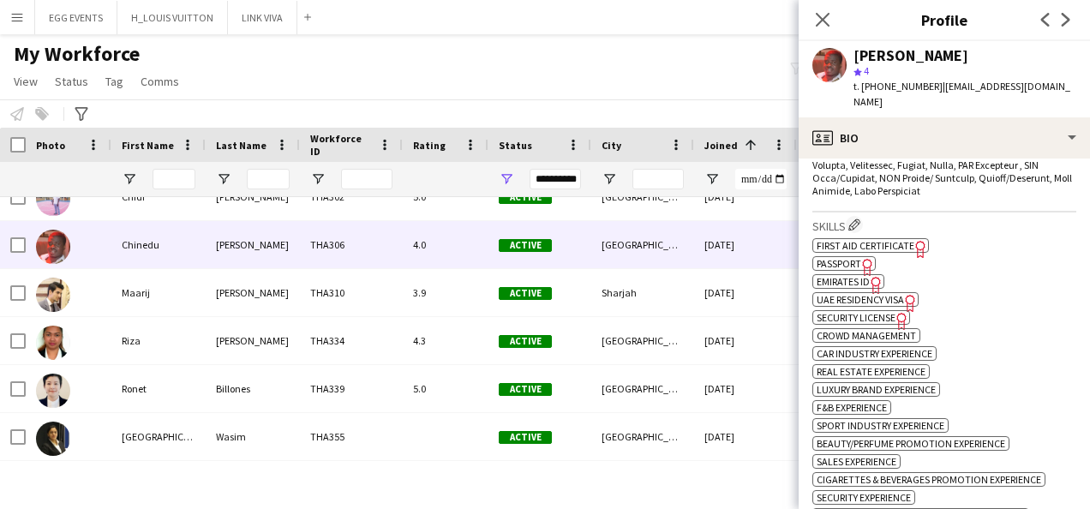
scroll to position [885, 0]
click at [843, 274] on span "Emirates ID" at bounding box center [843, 280] width 53 height 13
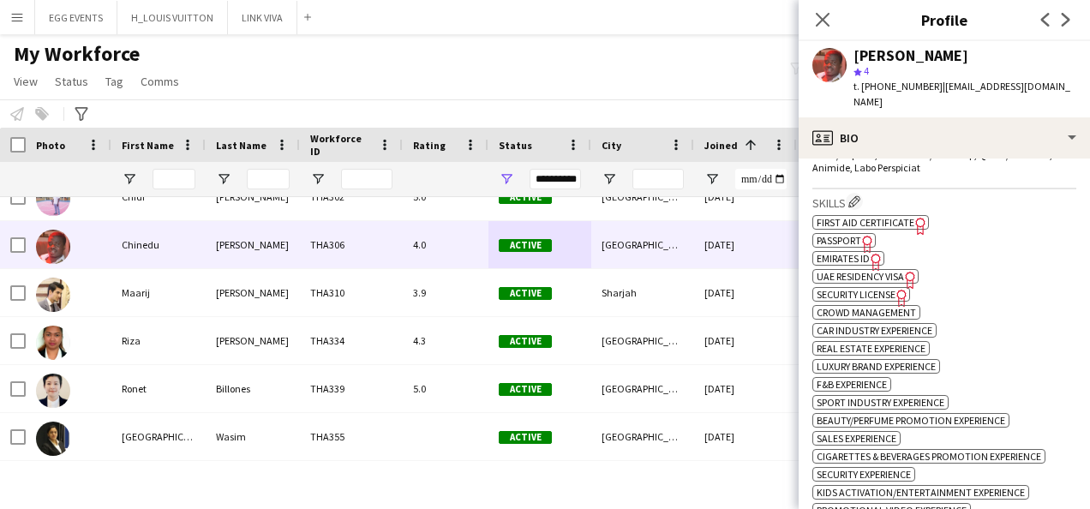
scroll to position [764, 0]
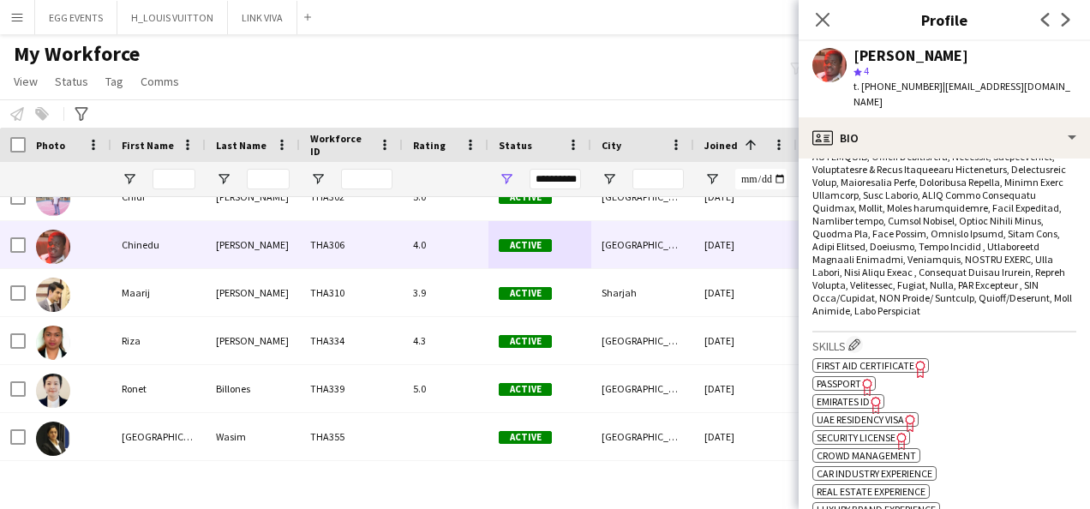
click at [900, 413] on span "UAE Residency Visa" at bounding box center [860, 419] width 87 height 13
click at [968, 157] on span at bounding box center [942, 156] width 261 height 321
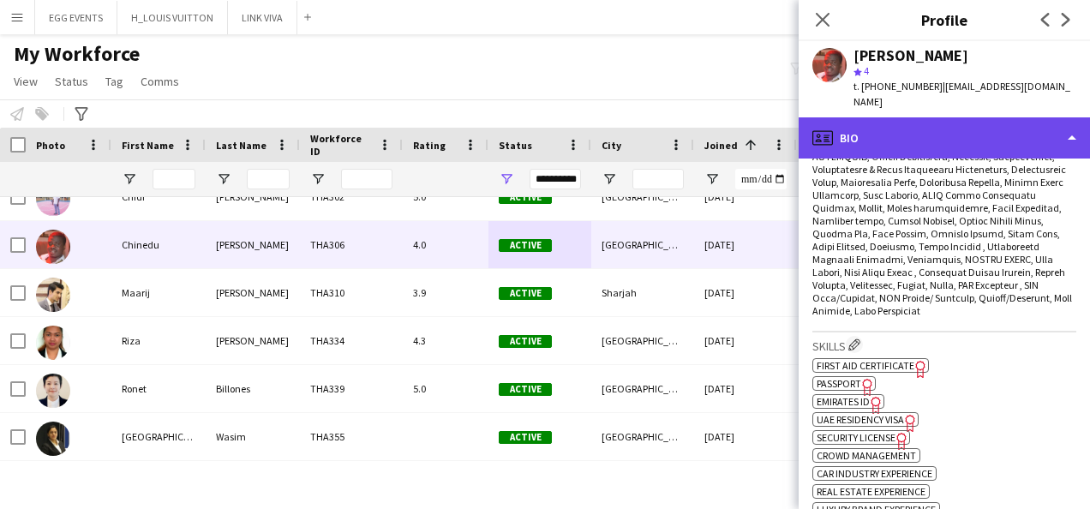
click at [1008, 134] on div "profile Bio" at bounding box center [944, 137] width 291 height 41
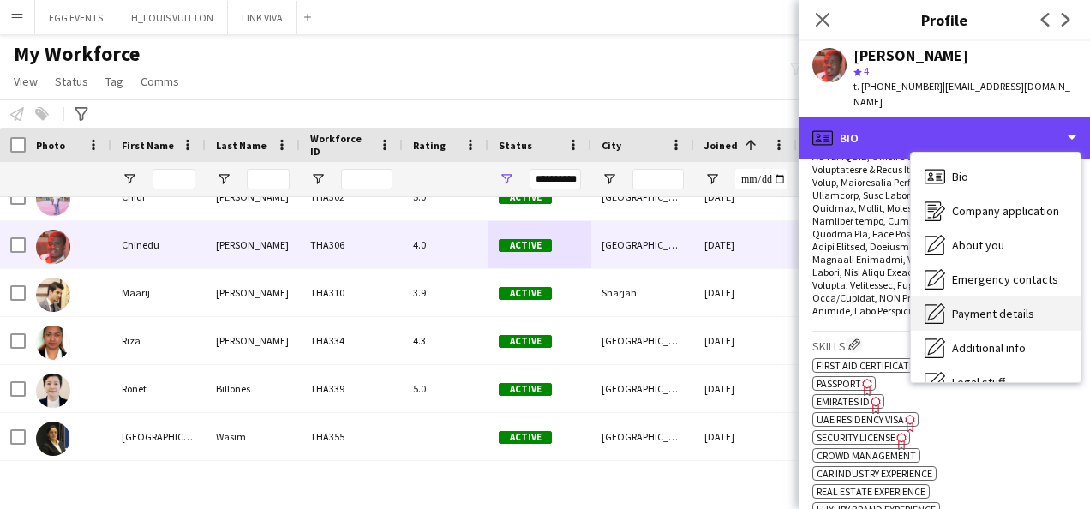
scroll to position [93, 0]
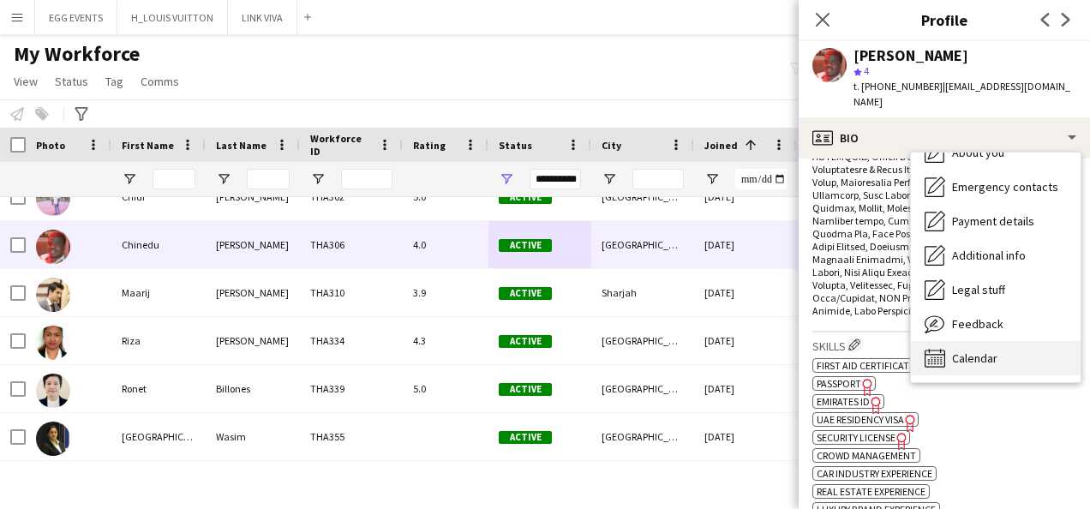
click at [963, 341] on div "Calendar Calendar" at bounding box center [996, 358] width 170 height 34
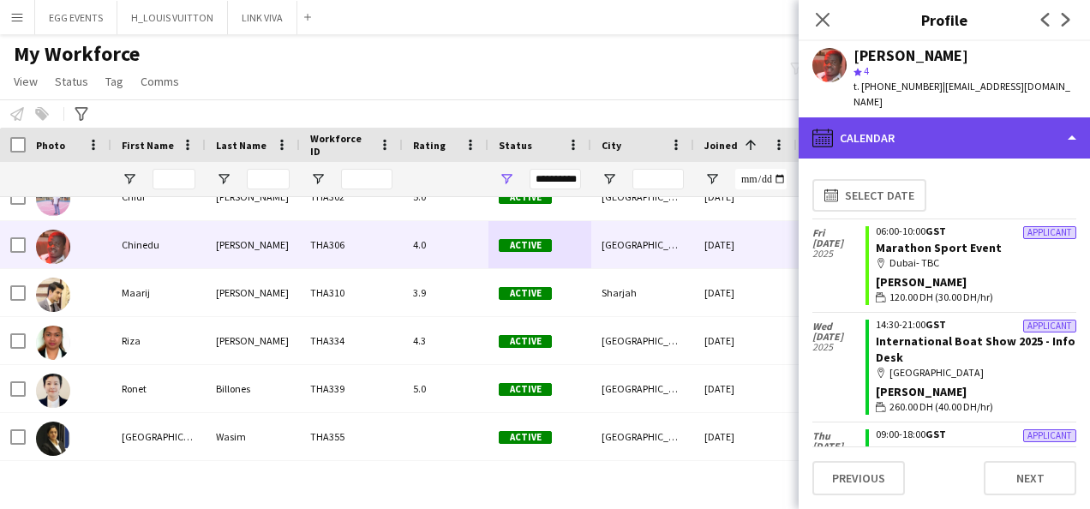
click at [1055, 117] on div "calendar-full Calendar" at bounding box center [944, 137] width 291 height 41
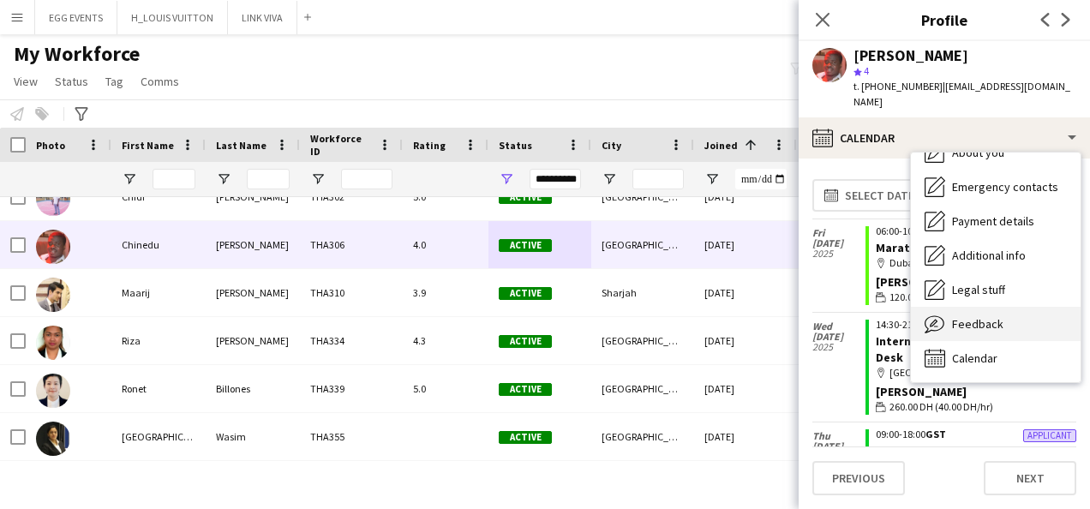
click at [984, 317] on div "Feedback Feedback" at bounding box center [996, 324] width 170 height 34
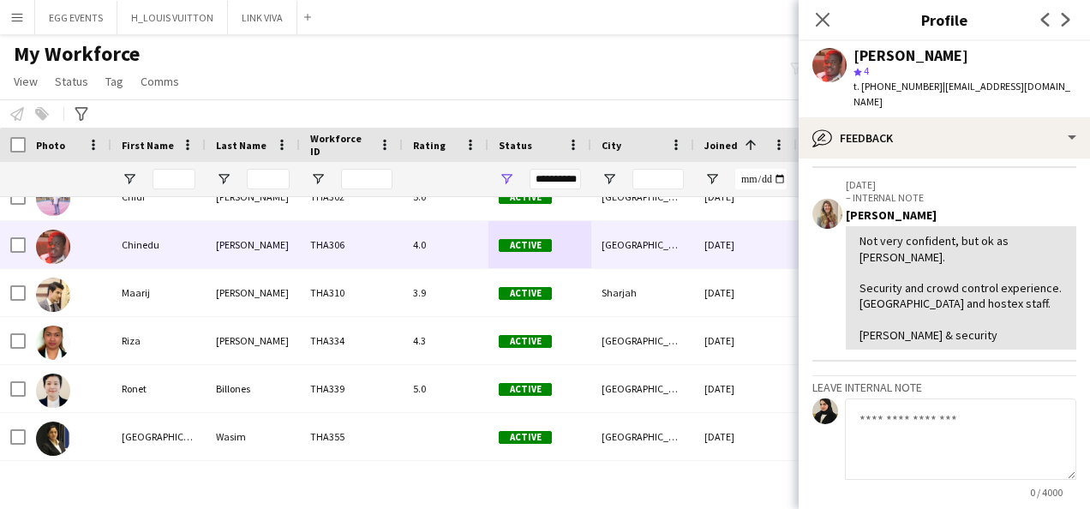
scroll to position [754, 0]
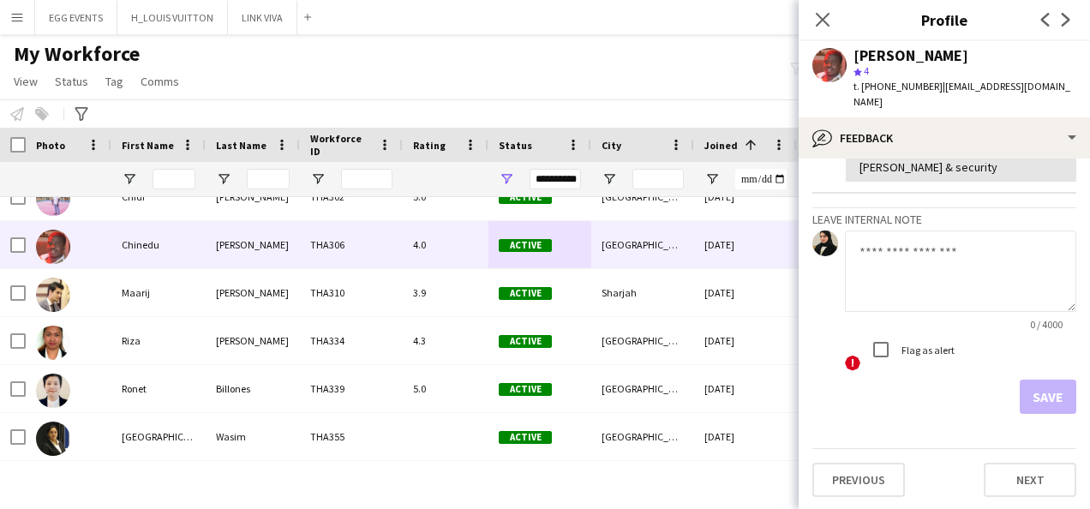
click at [956, 286] on textarea at bounding box center [960, 271] width 231 height 81
type textarea "**********"
click at [1020, 387] on button "Save" at bounding box center [1048, 397] width 57 height 34
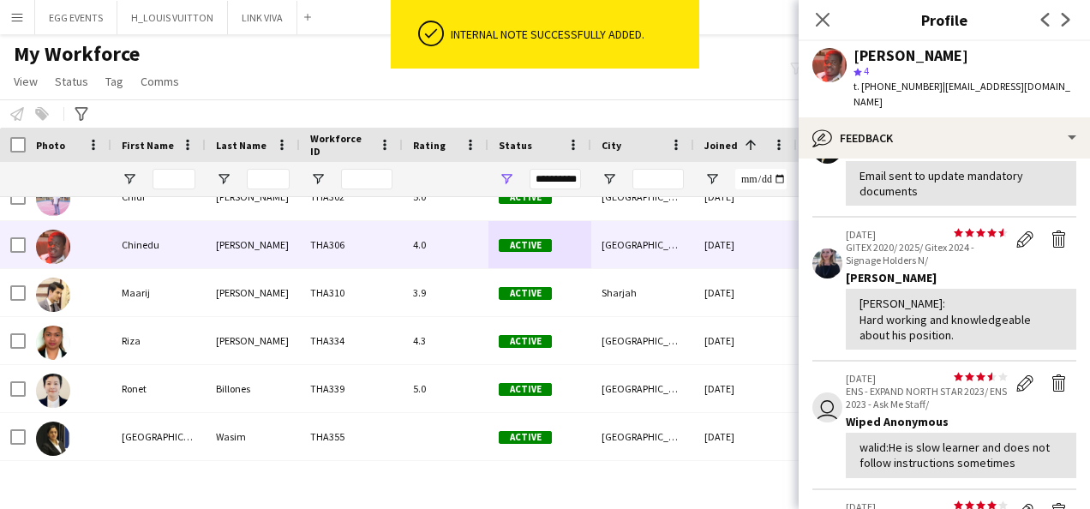
scroll to position [0, 0]
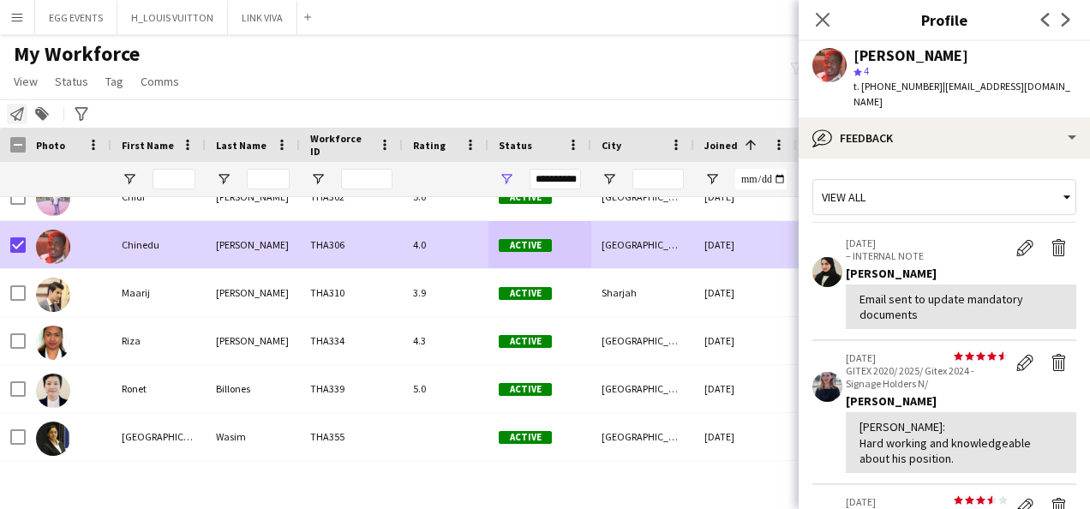
click at [16, 112] on icon "Notify workforce" at bounding box center [17, 114] width 14 height 14
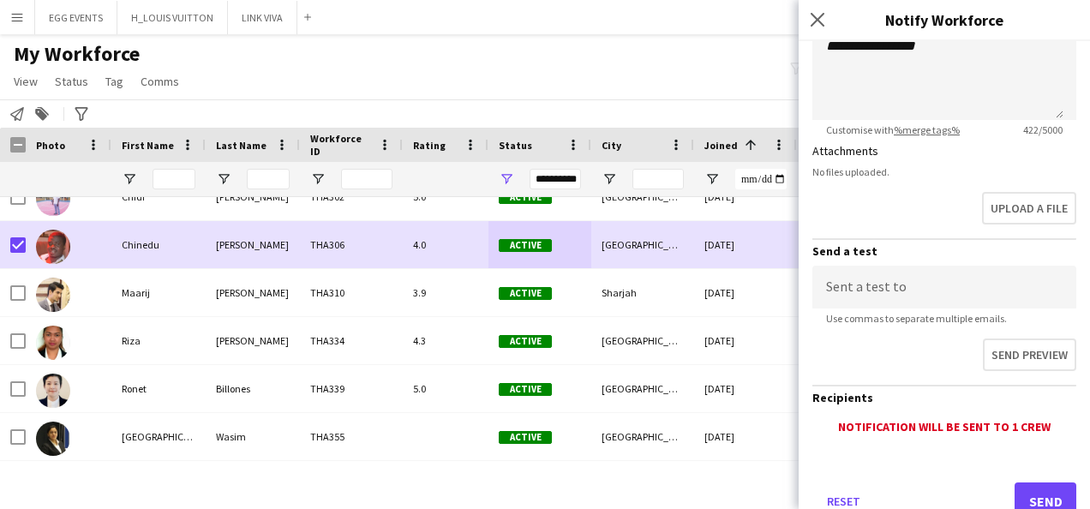
scroll to position [485, 0]
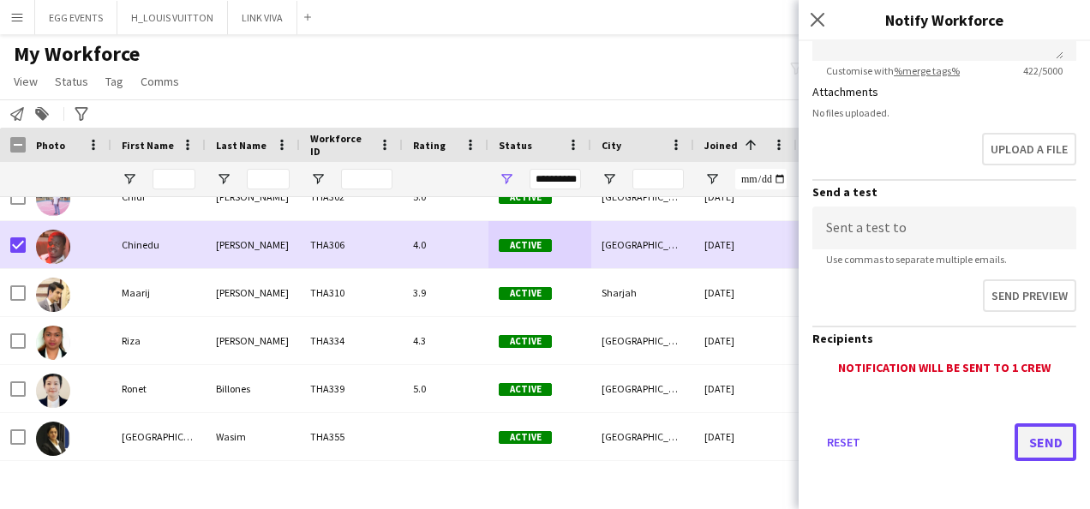
click at [1015, 442] on button "Send" at bounding box center [1046, 442] width 62 height 38
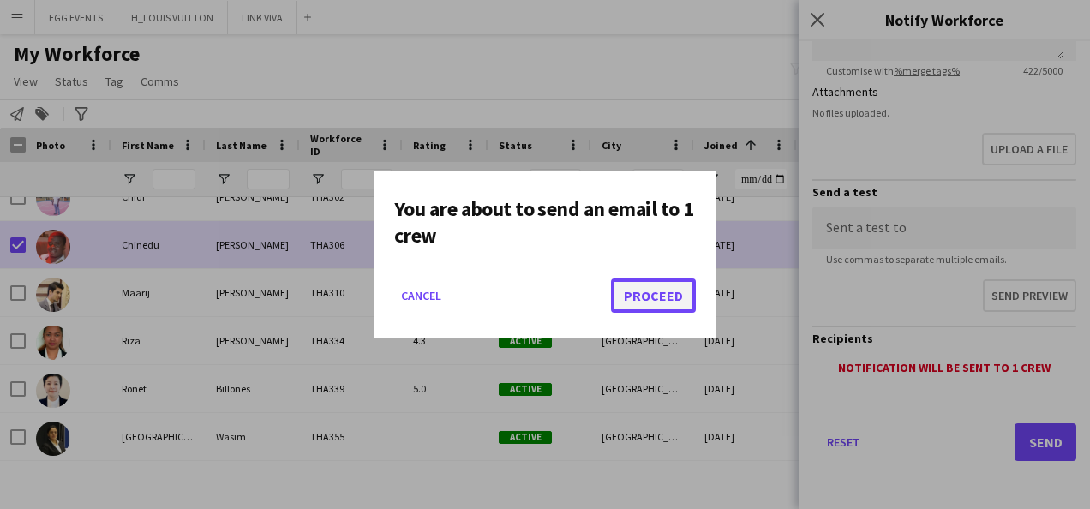
click at [653, 303] on button "Proceed" at bounding box center [653, 296] width 85 height 34
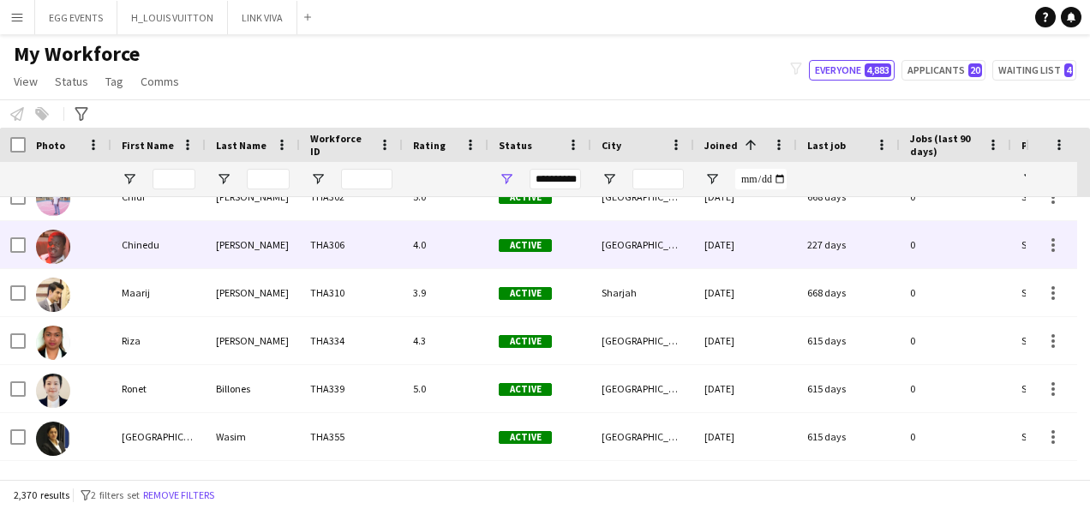
click at [147, 243] on div "Chinedu" at bounding box center [158, 244] width 94 height 47
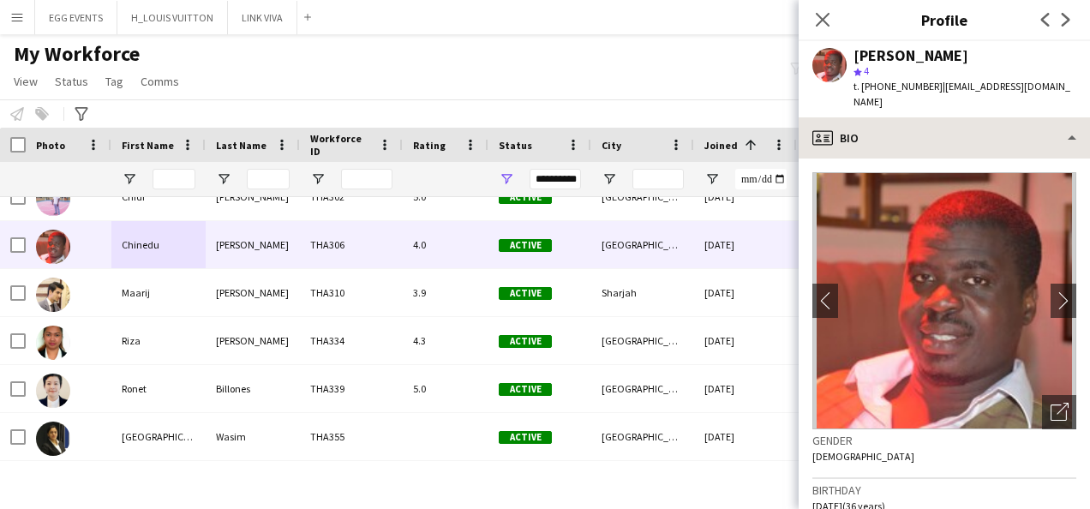
drag, startPoint x: 976, startPoint y: 144, endPoint x: 1013, endPoint y: 123, distance: 42.6
click at [1013, 123] on div "profile Bio Bio Bio Company application Company application About you About you…" at bounding box center [944, 313] width 291 height 392
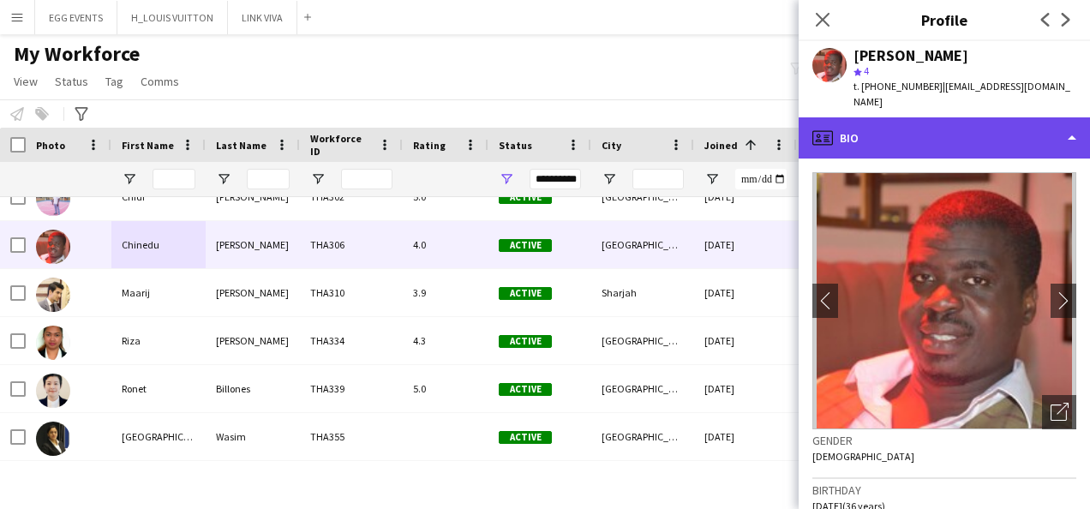
click at [1013, 123] on div "profile Bio" at bounding box center [944, 137] width 291 height 41
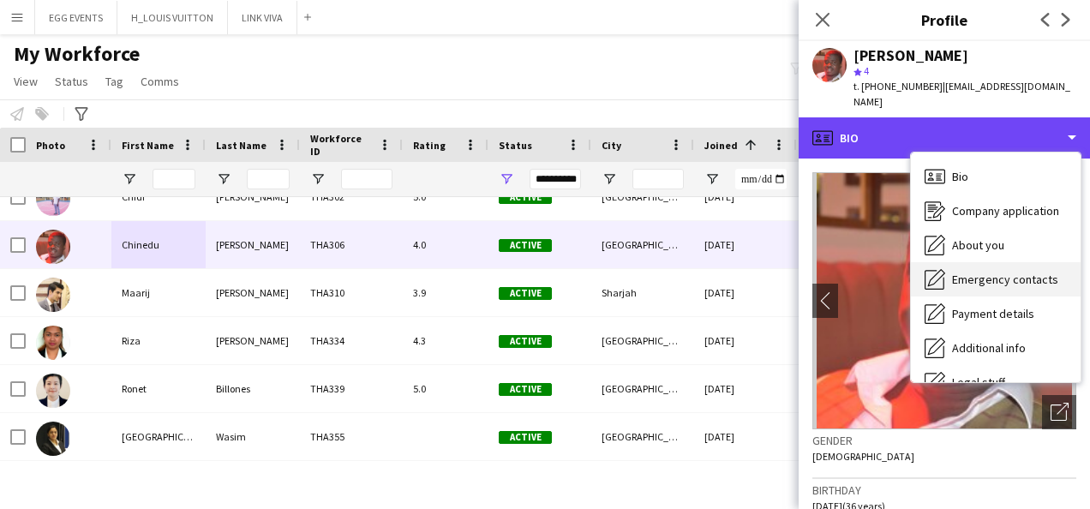
scroll to position [93, 0]
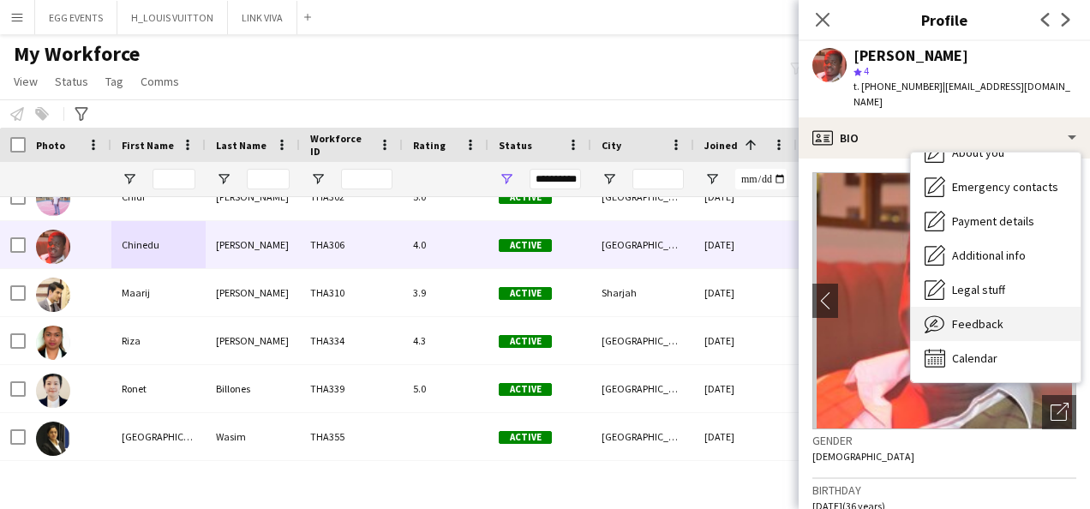
click at [979, 316] on span "Feedback" at bounding box center [977, 323] width 51 height 15
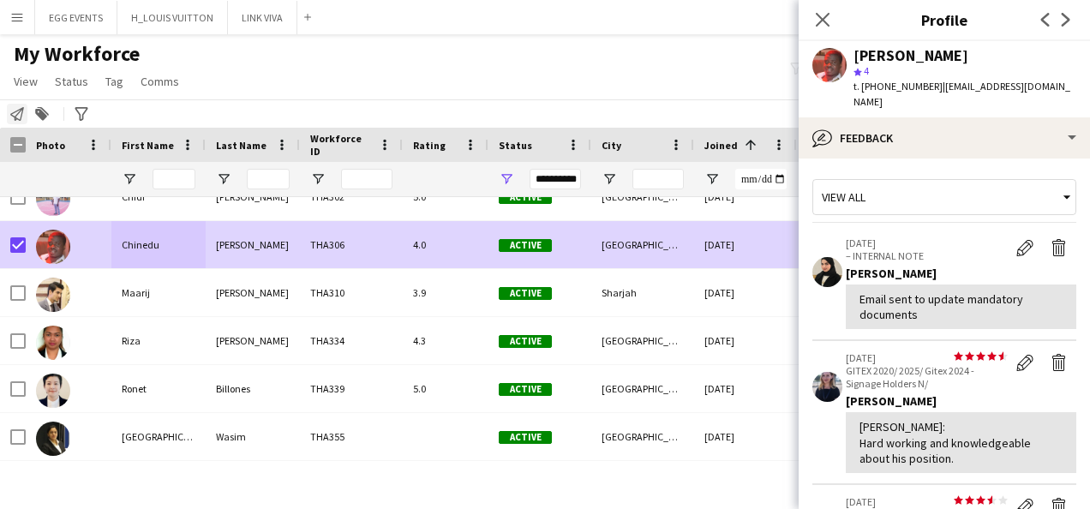
click at [13, 116] on icon at bounding box center [17, 114] width 14 height 14
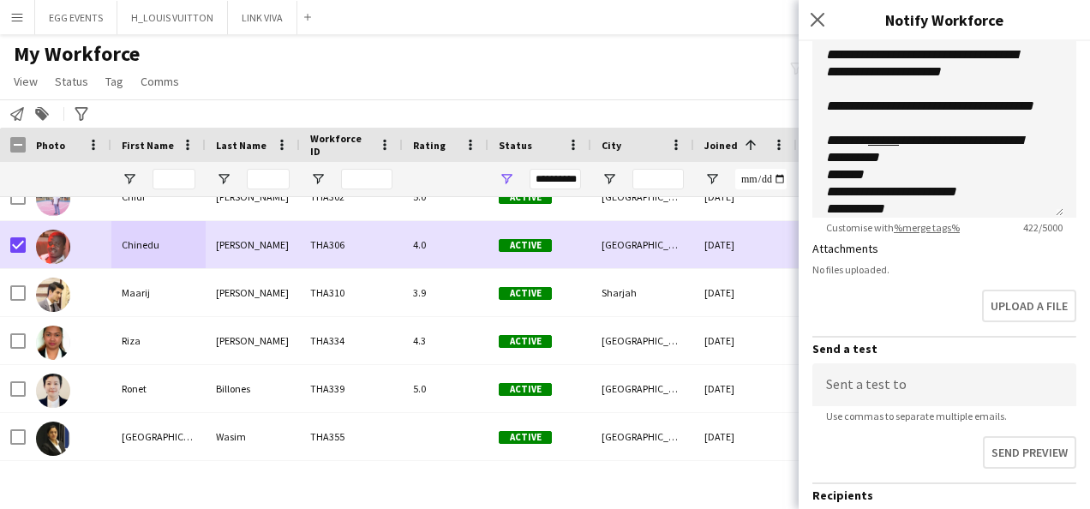
scroll to position [485, 0]
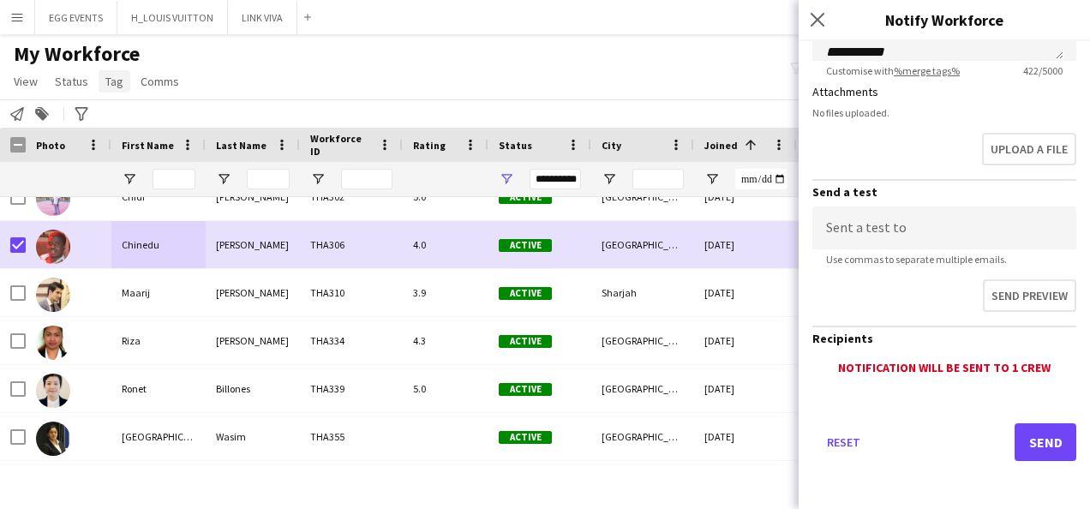
click at [117, 78] on span "Tag" at bounding box center [114, 81] width 18 height 15
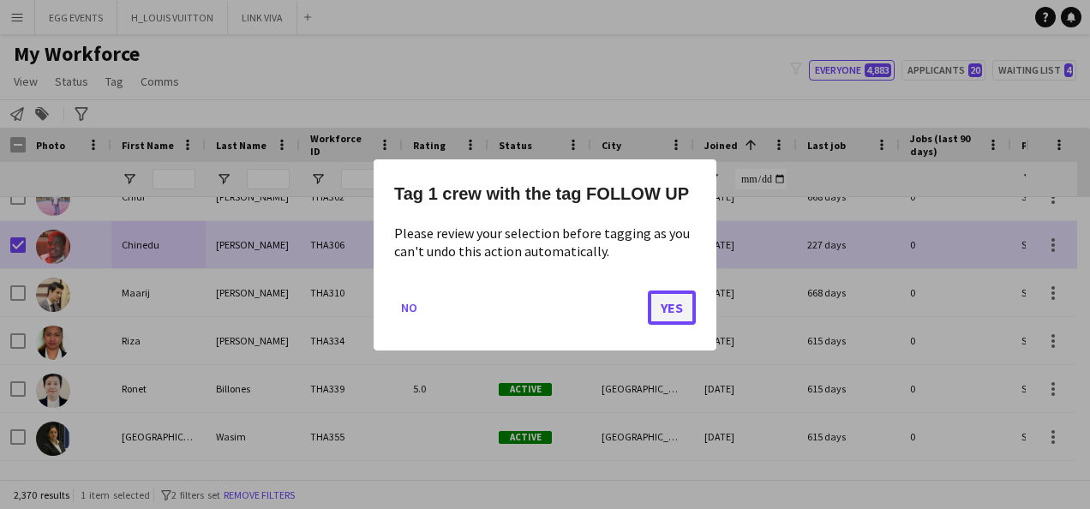
click at [656, 303] on button "Yes" at bounding box center [672, 307] width 48 height 34
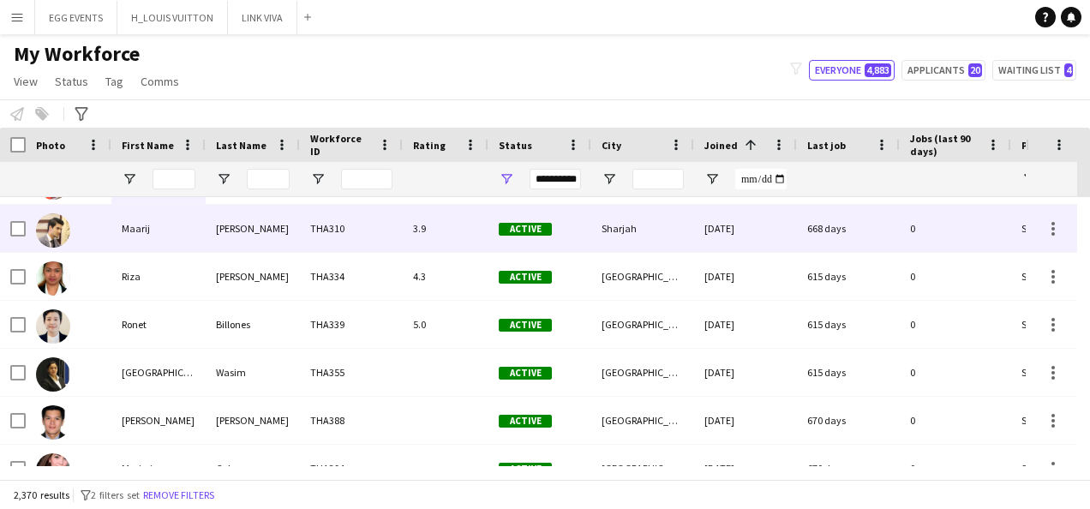
scroll to position [0, 0]
click at [538, 235] on div "Active" at bounding box center [539, 227] width 103 height 47
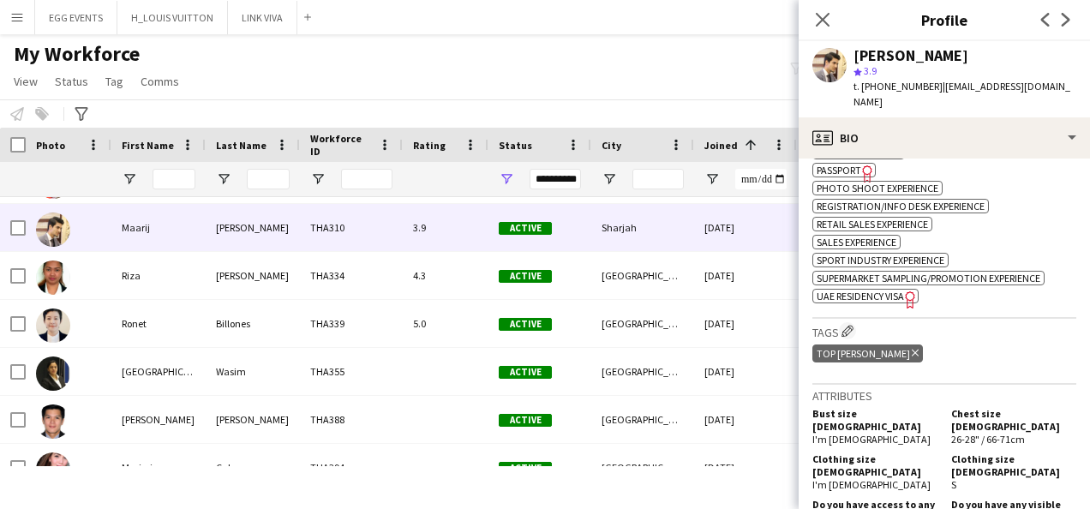
scroll to position [950, 0]
click at [898, 291] on span "UAE Residency Visa" at bounding box center [860, 297] width 87 height 13
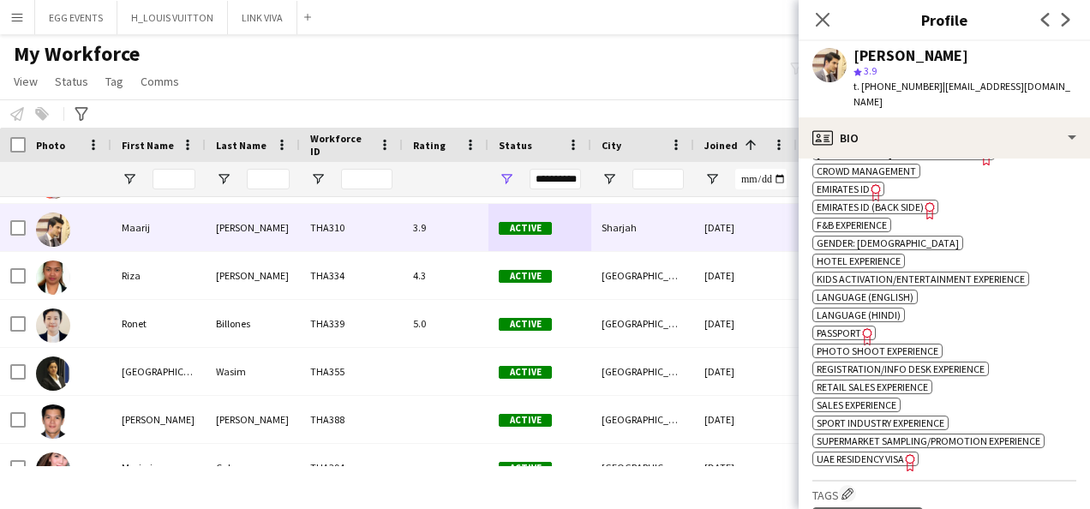
click at [871, 183] on icon "Freelancer has uploaded a photo validation of skill. Click to see" at bounding box center [876, 192] width 18 height 18
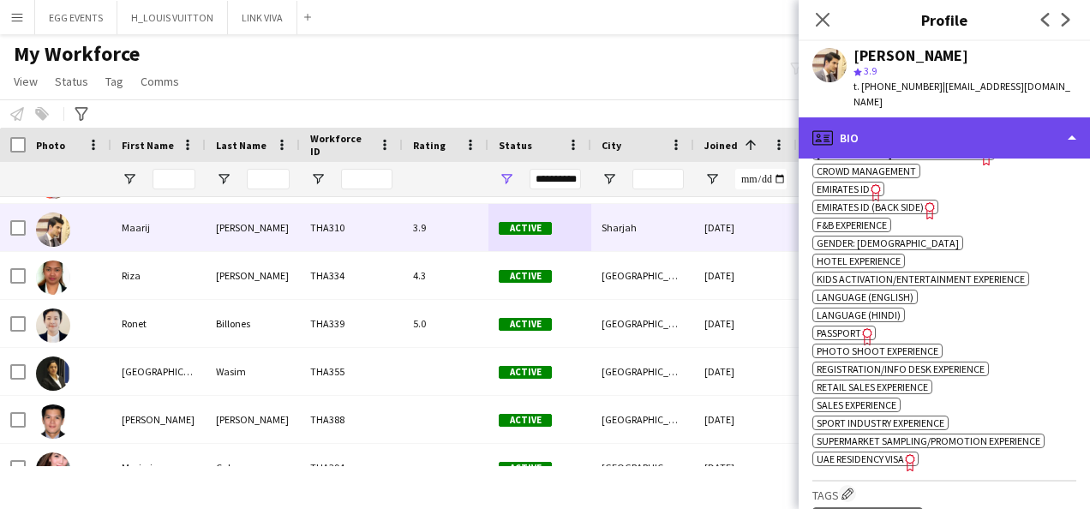
click at [968, 117] on div "profile Bio" at bounding box center [944, 137] width 291 height 41
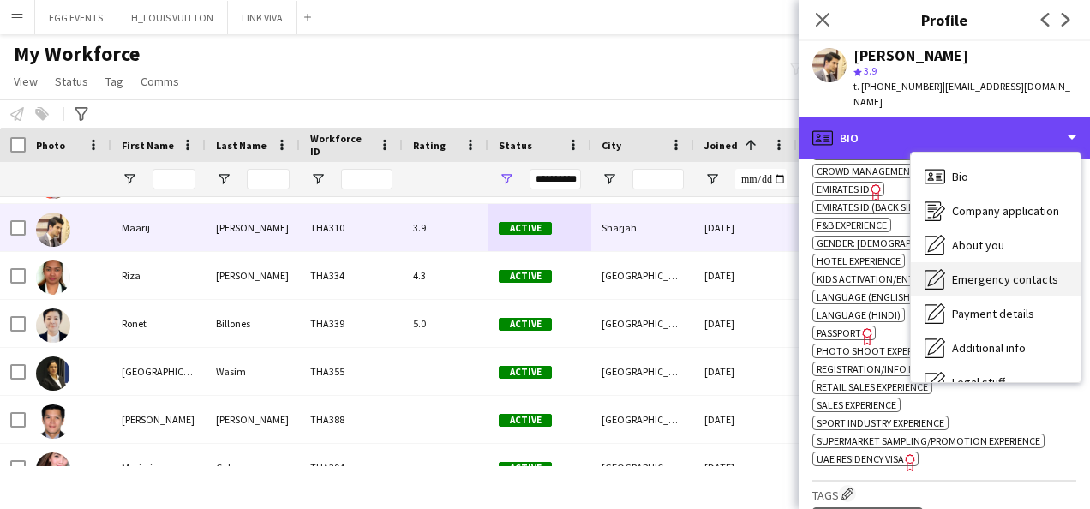
scroll to position [93, 0]
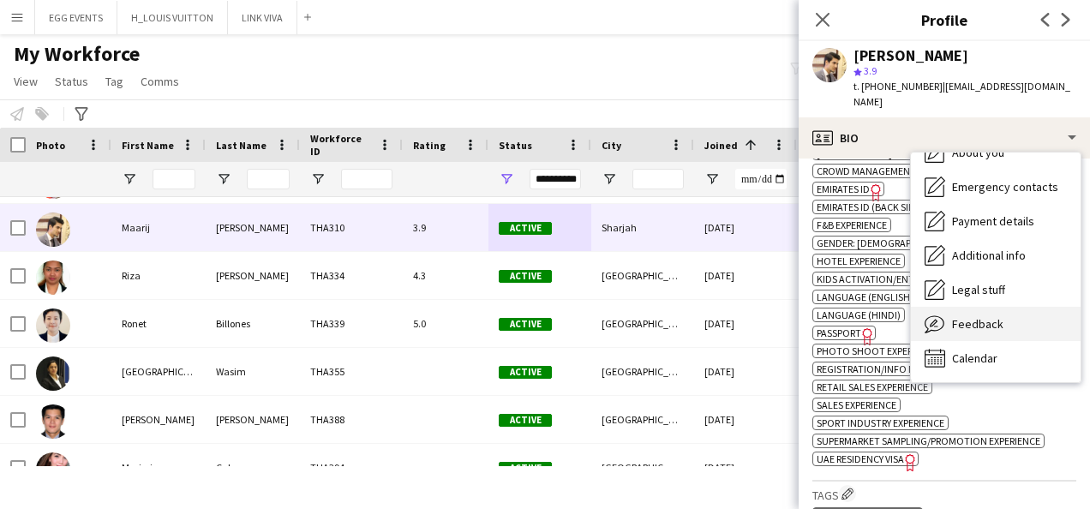
click at [958, 316] on span "Feedback" at bounding box center [977, 323] width 51 height 15
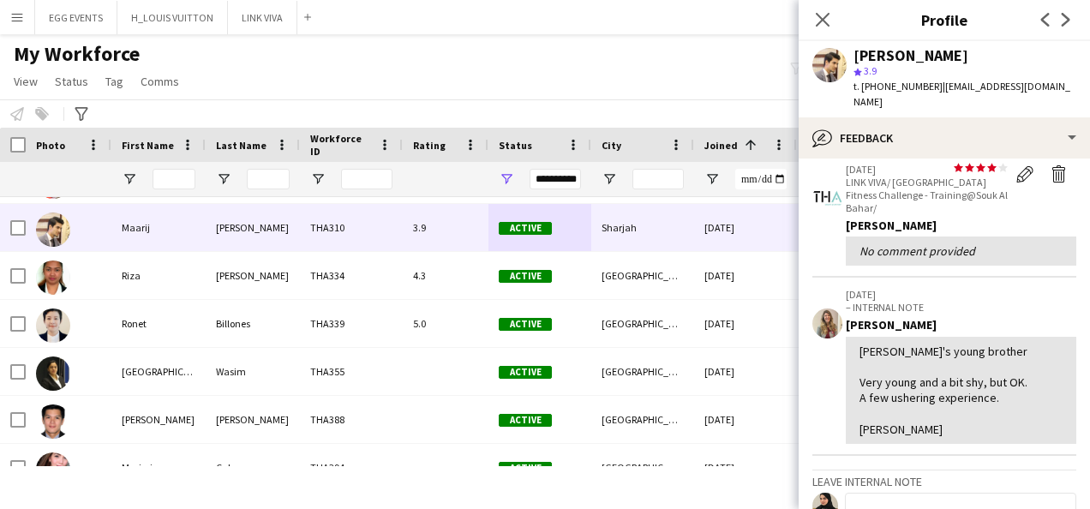
scroll to position [661, 0]
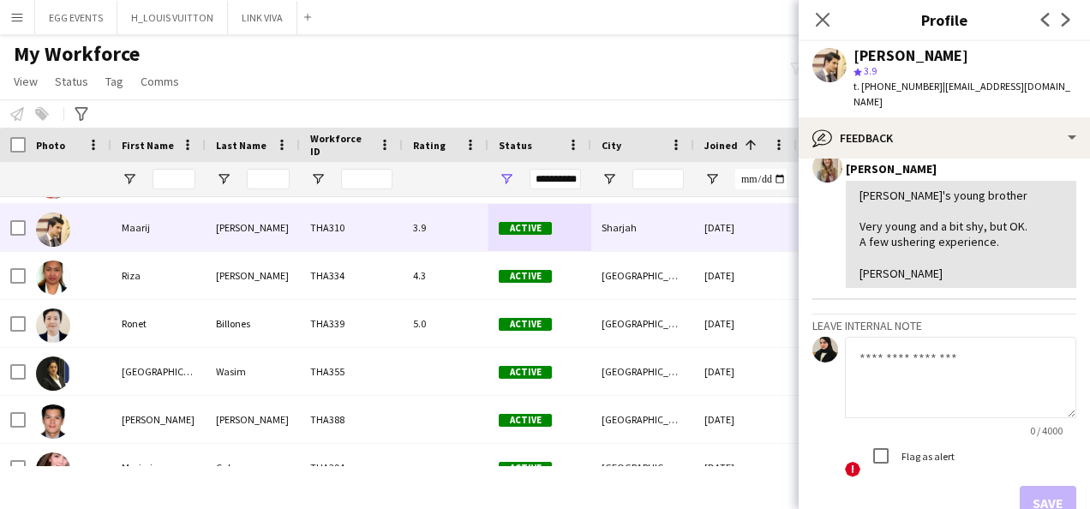
click at [926, 382] on textarea at bounding box center [960, 377] width 231 height 81
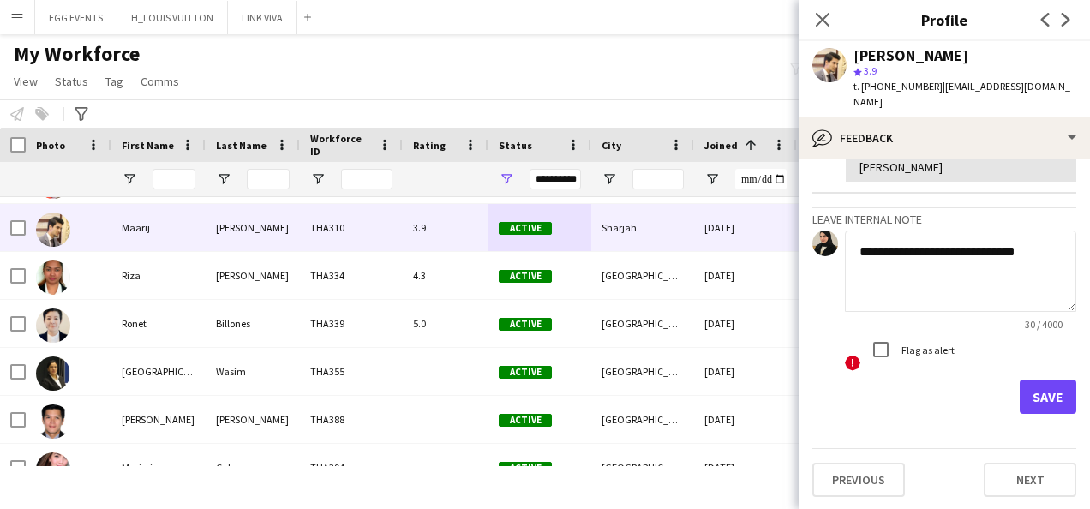
type textarea "**********"
click at [1020, 386] on button "Save" at bounding box center [1048, 397] width 57 height 34
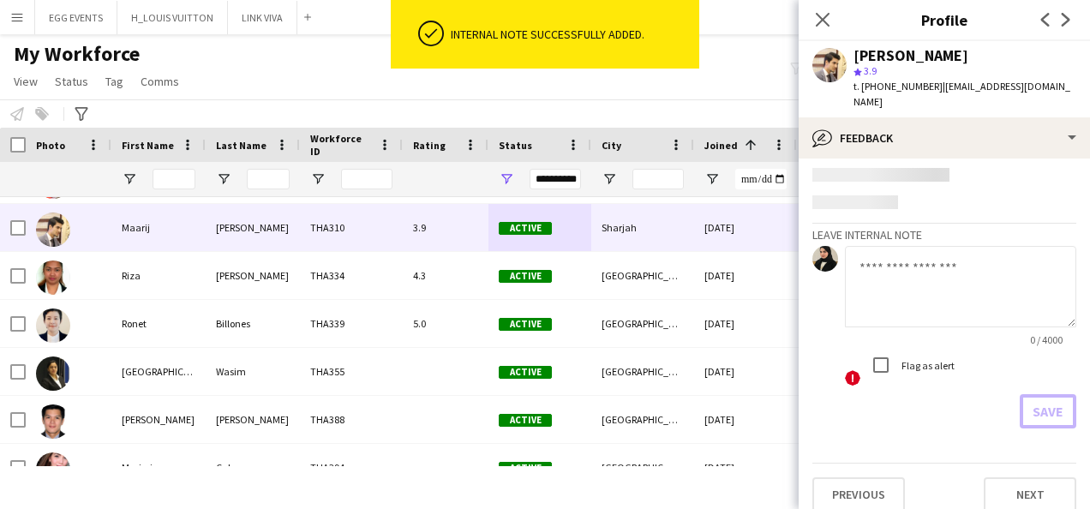
scroll to position [716, 0]
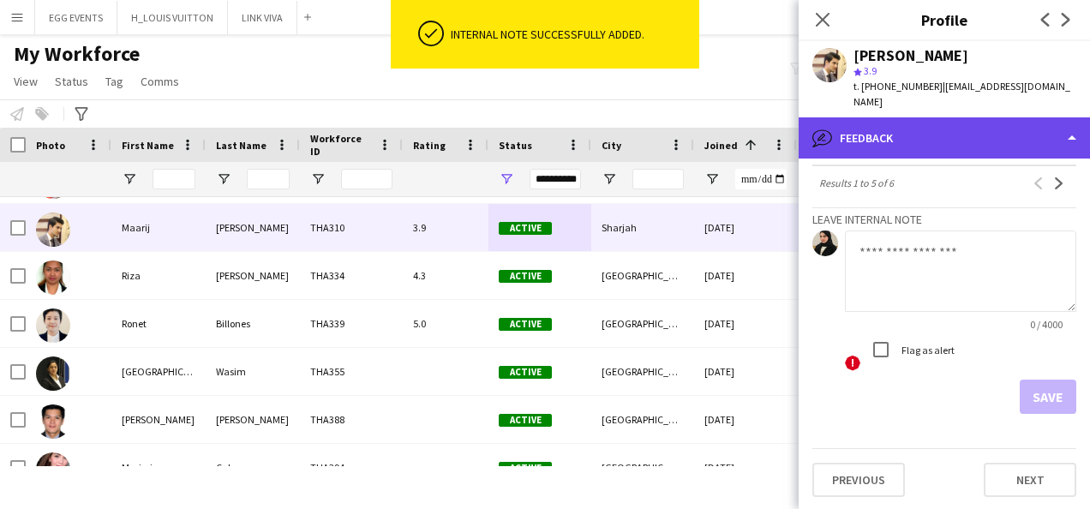
click at [988, 135] on div "bubble-pencil Feedback" at bounding box center [944, 137] width 291 height 41
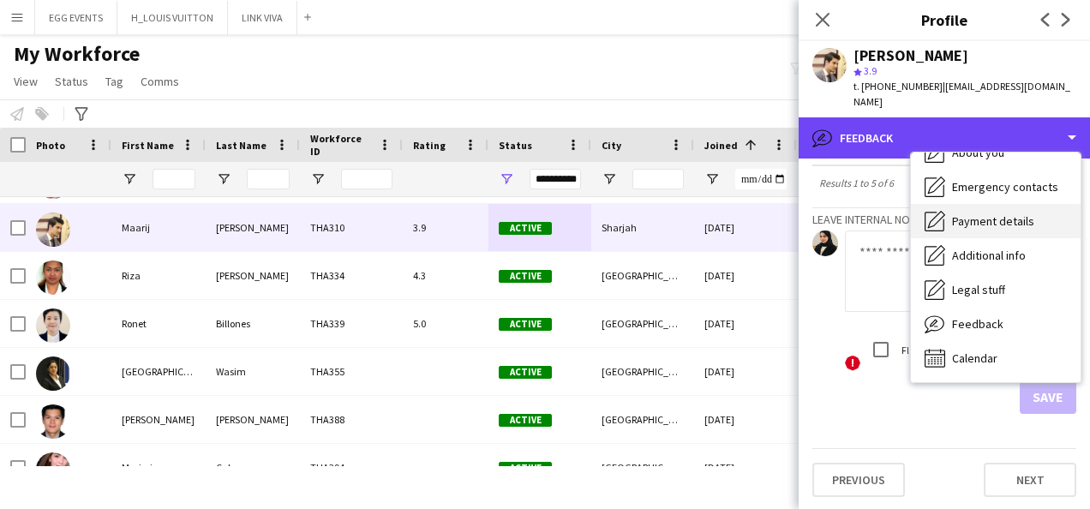
scroll to position [0, 0]
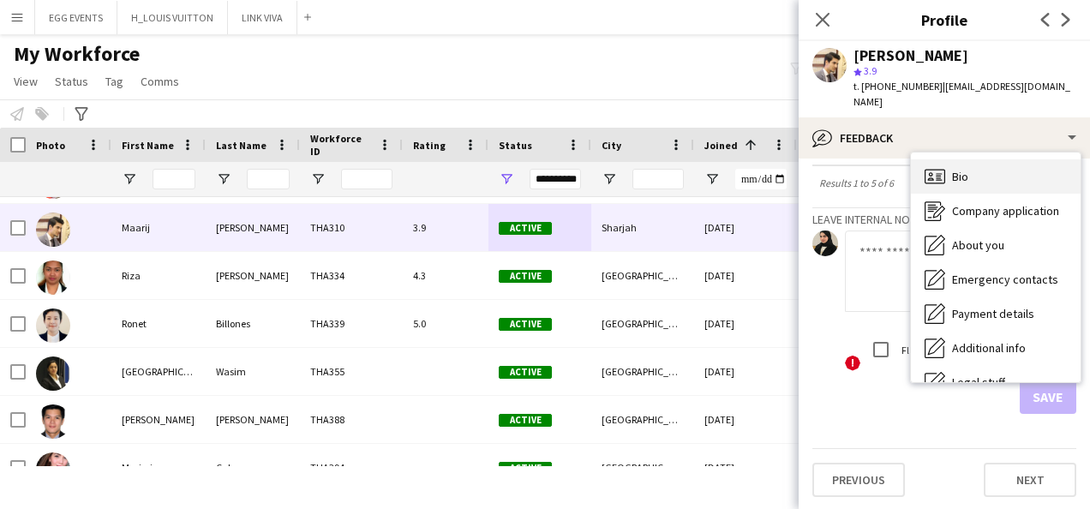
click at [944, 169] on icon at bounding box center [935, 176] width 21 height 15
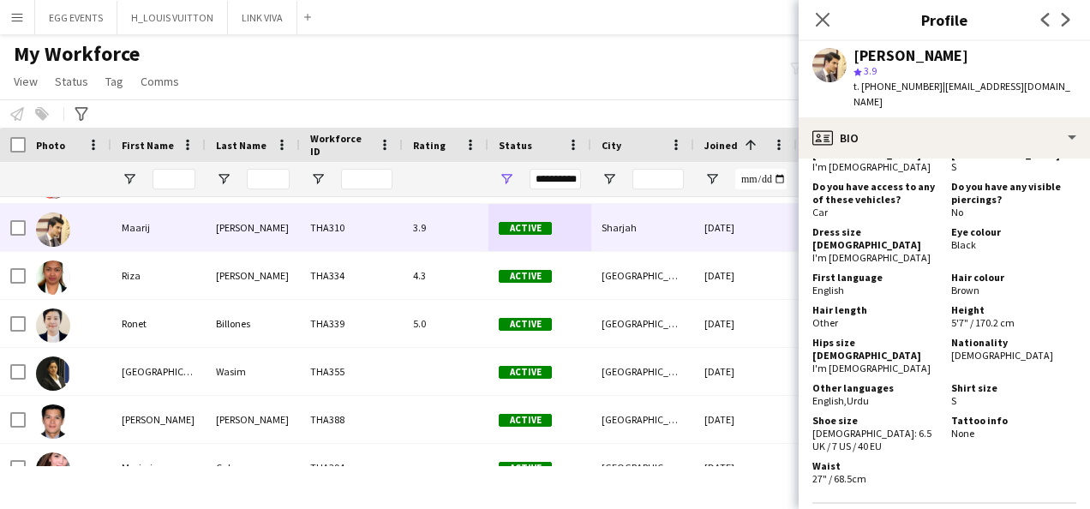
scroll to position [1268, 0]
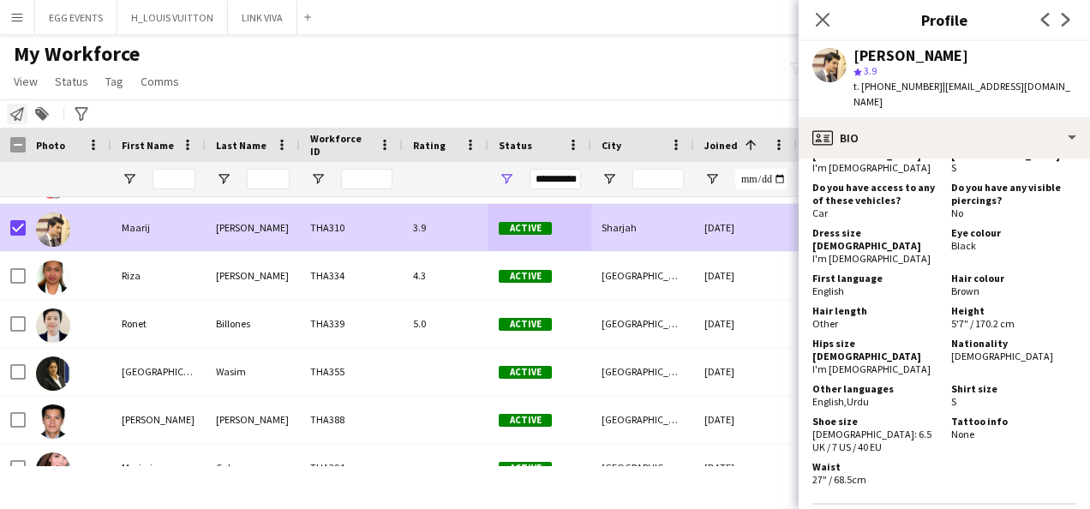
click at [14, 113] on icon "Notify workforce" at bounding box center [17, 114] width 14 height 14
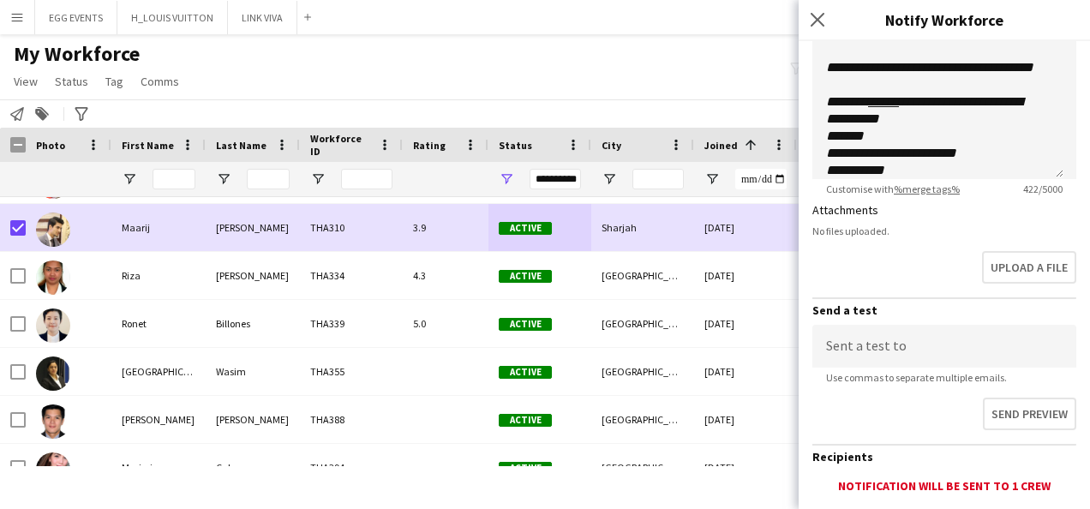
scroll to position [485, 0]
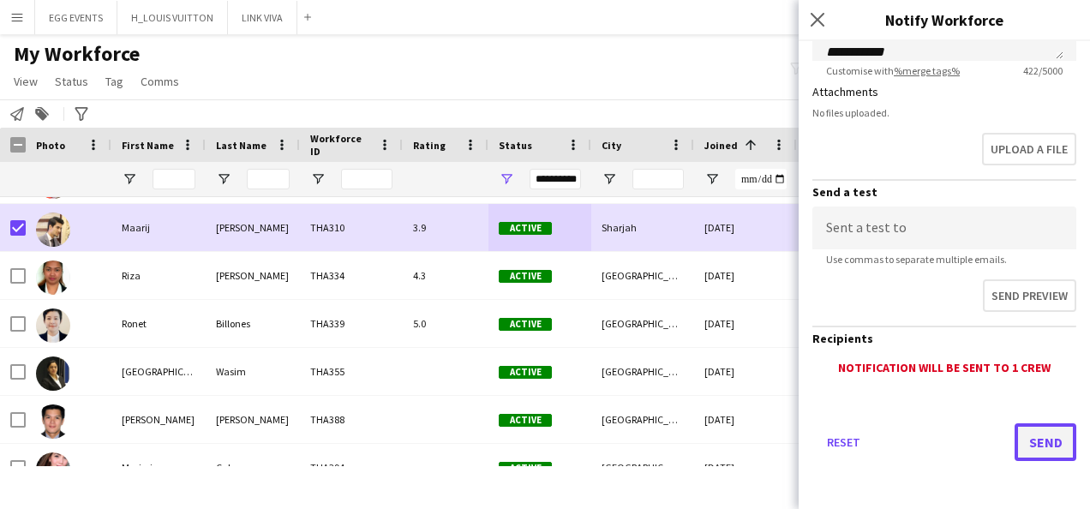
click at [1015, 425] on button "Send" at bounding box center [1046, 442] width 62 height 38
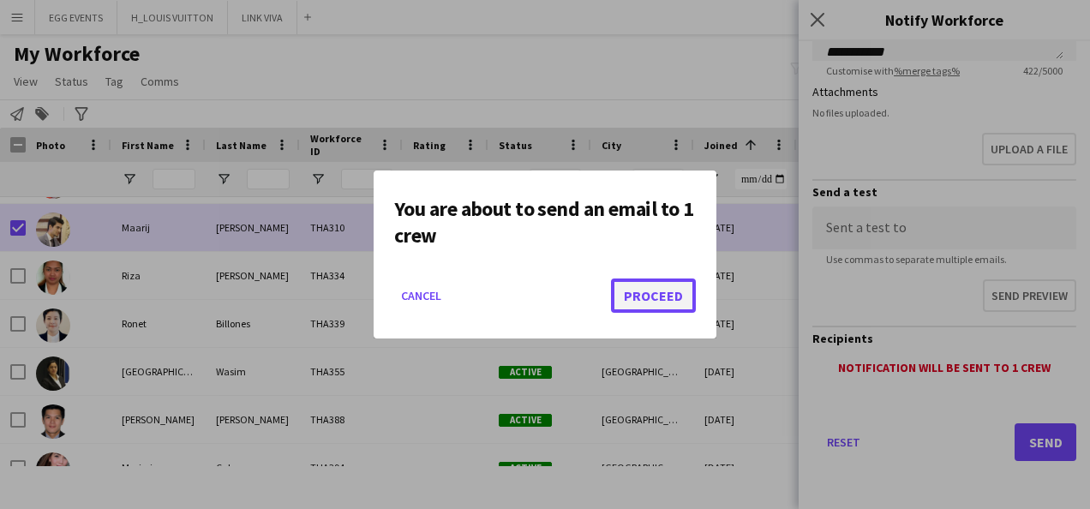
click at [681, 297] on button "Proceed" at bounding box center [653, 296] width 85 height 34
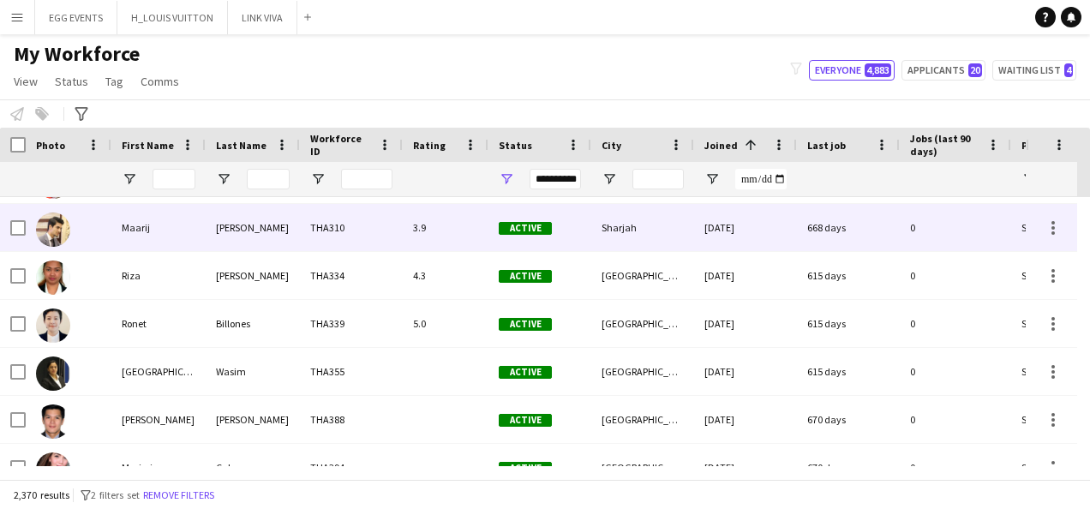
click at [81, 225] on div at bounding box center [69, 227] width 86 height 47
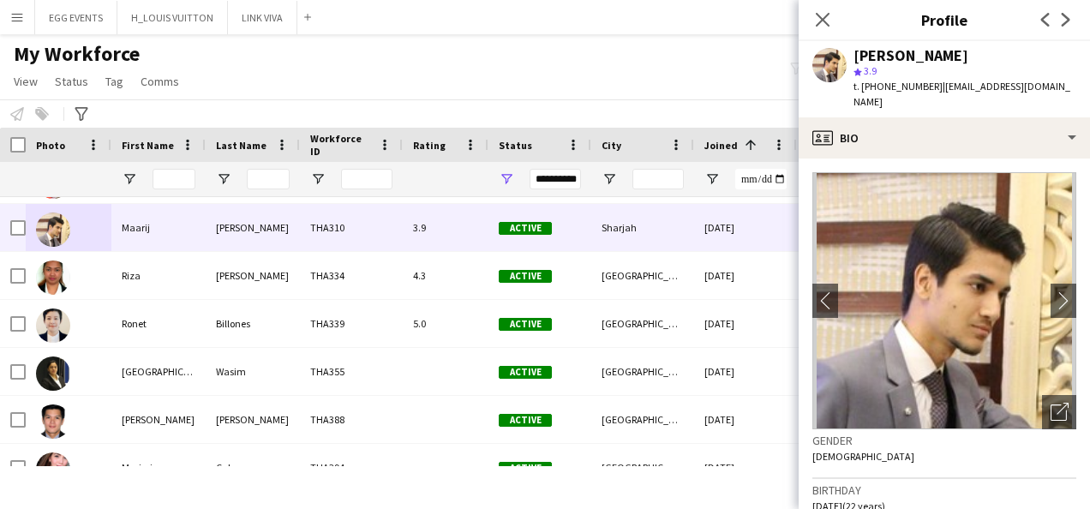
drag, startPoint x: 977, startPoint y: 46, endPoint x: 845, endPoint y: 59, distance: 132.6
click at [845, 59] on div "Maarij Farooqui star 3.9 t. +971556638569 | maarijfar02@gmail.com" at bounding box center [944, 79] width 291 height 76
copy div "Maarij Farooqui"
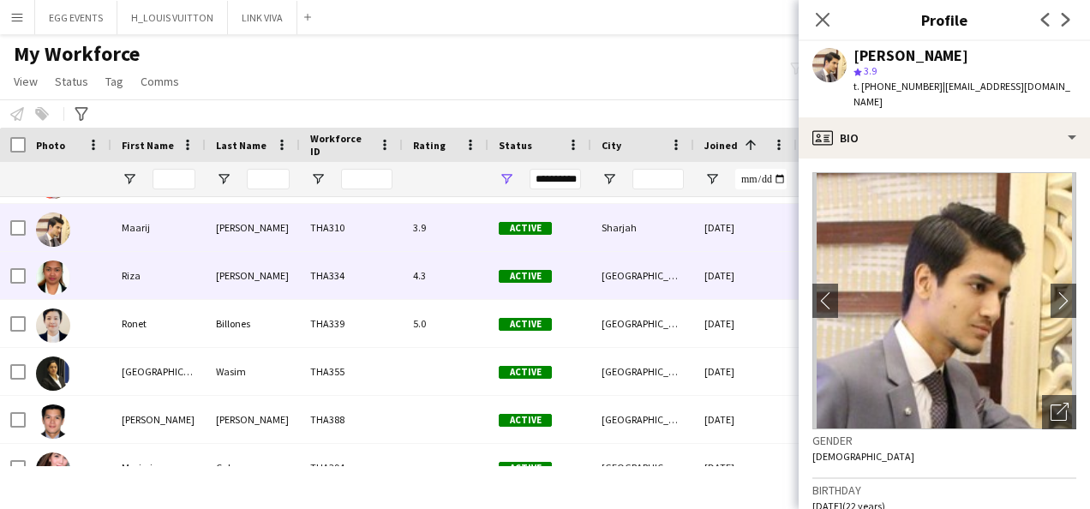
click at [638, 291] on div "[GEOGRAPHIC_DATA]" at bounding box center [642, 275] width 103 height 47
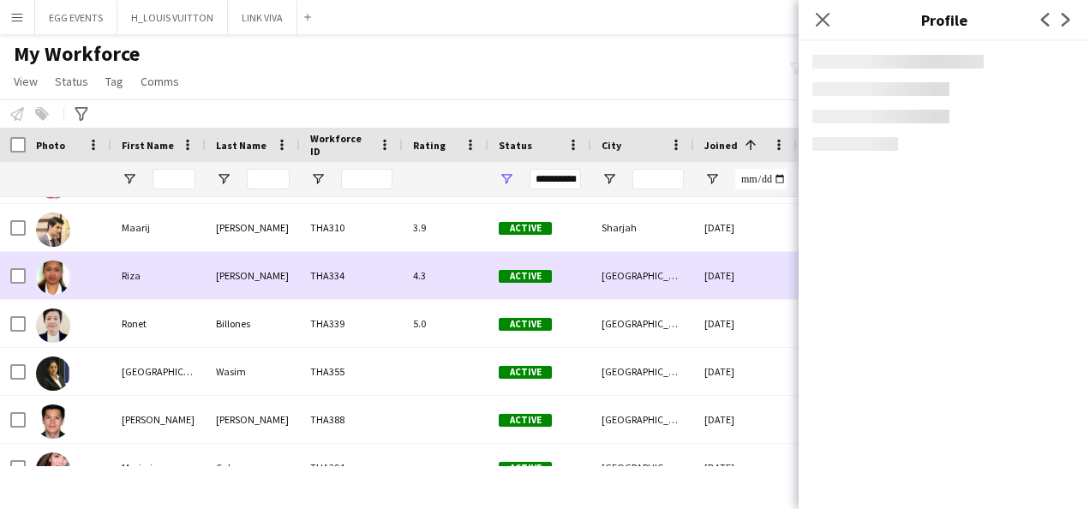
click at [656, 282] on div "[GEOGRAPHIC_DATA]" at bounding box center [642, 275] width 103 height 47
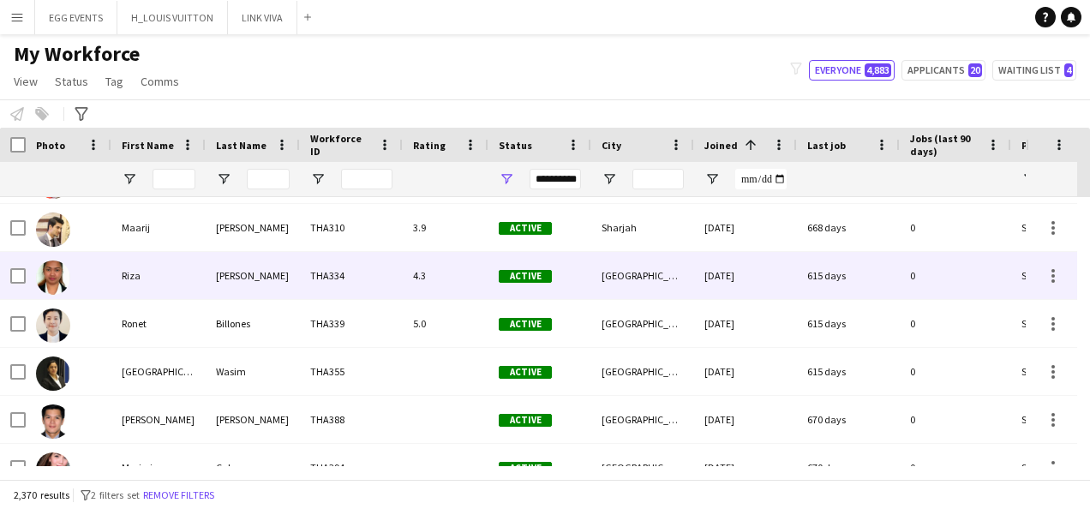
click at [844, 275] on div "615 days" at bounding box center [848, 275] width 103 height 47
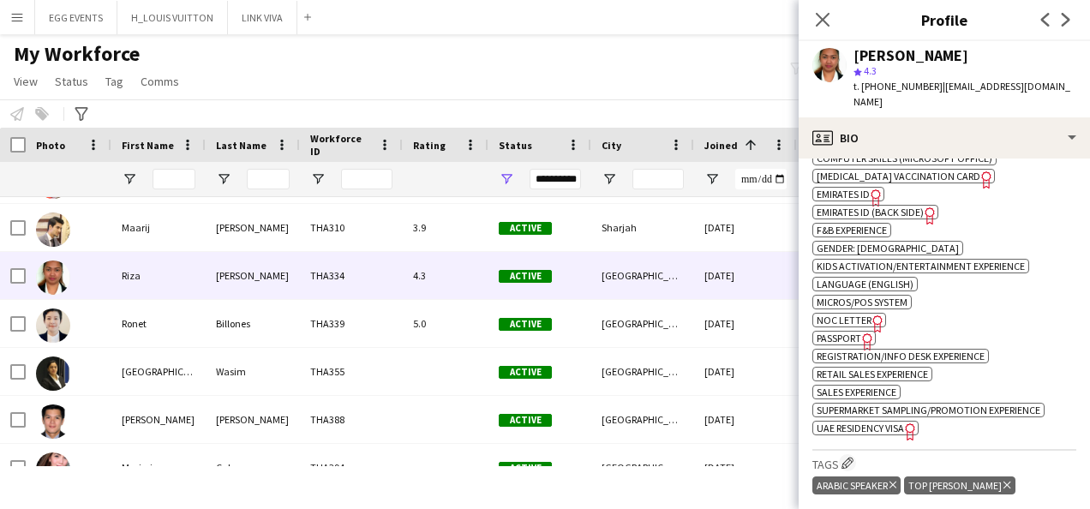
scroll to position [747, 0]
click at [878, 421] on div "Skills Edit crew company skills ok-circled2 background Layer 1 cross-circle-red…" at bounding box center [944, 270] width 264 height 361
click at [862, 422] on span "UAE Residency Visa" at bounding box center [860, 428] width 87 height 13
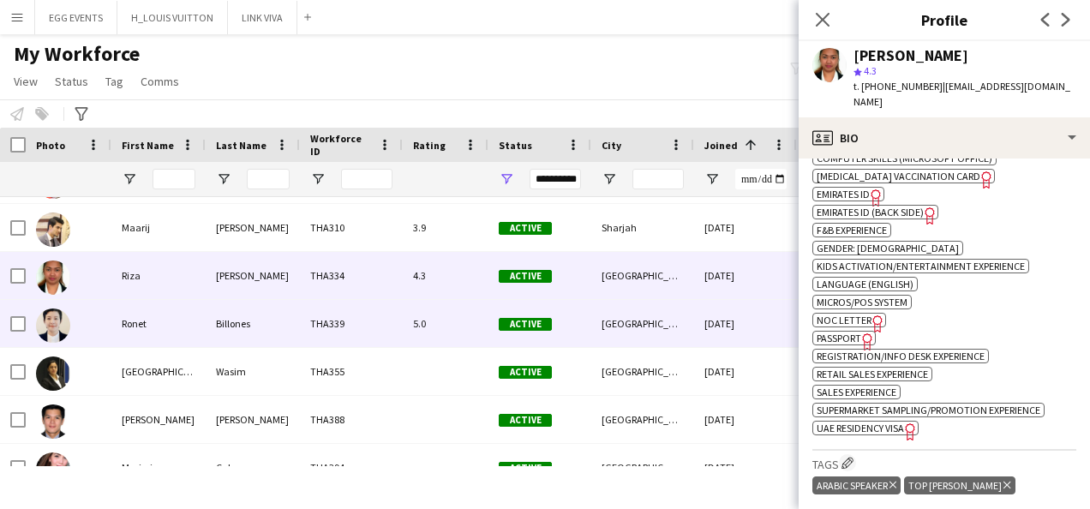
click at [587, 328] on div "Active" at bounding box center [539, 323] width 103 height 47
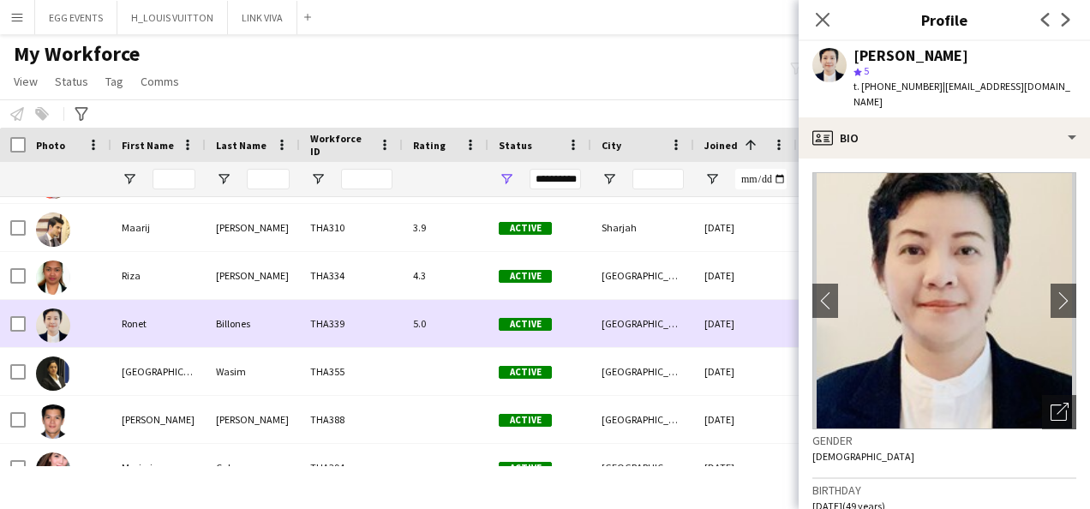
click at [587, 328] on div "Active" at bounding box center [539, 323] width 103 height 47
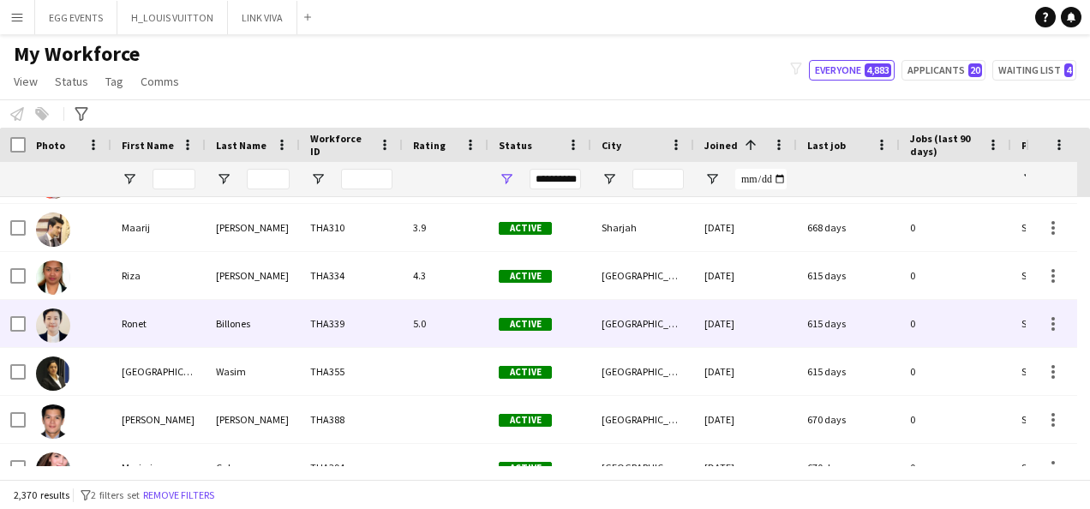
click at [587, 328] on div "Active" at bounding box center [539, 323] width 103 height 47
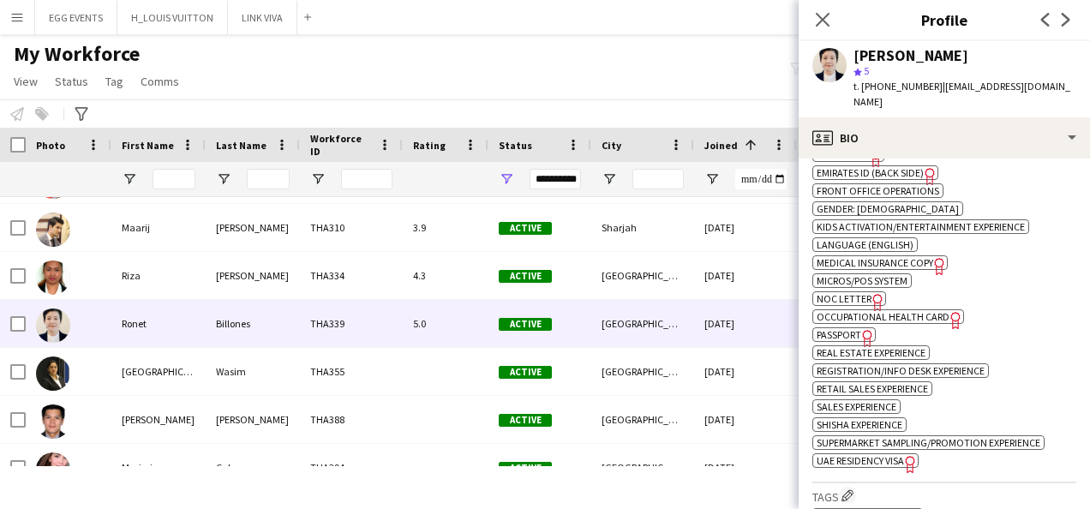
scroll to position [914, 0]
click at [884, 453] on span "UAE Residency Visa" at bounding box center [860, 459] width 87 height 13
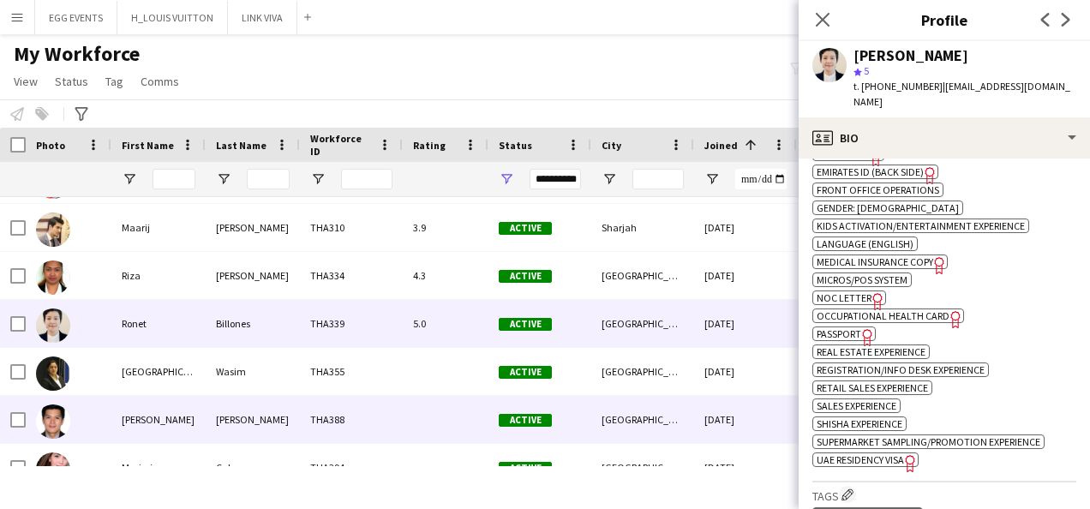
click at [471, 399] on div at bounding box center [446, 419] width 86 height 47
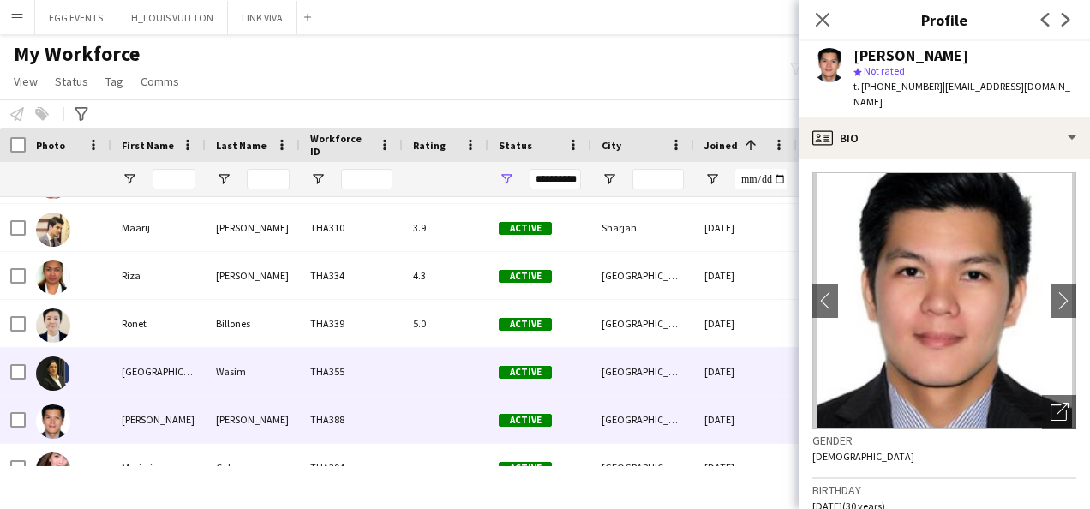
click at [495, 377] on div "Active" at bounding box center [539, 371] width 103 height 47
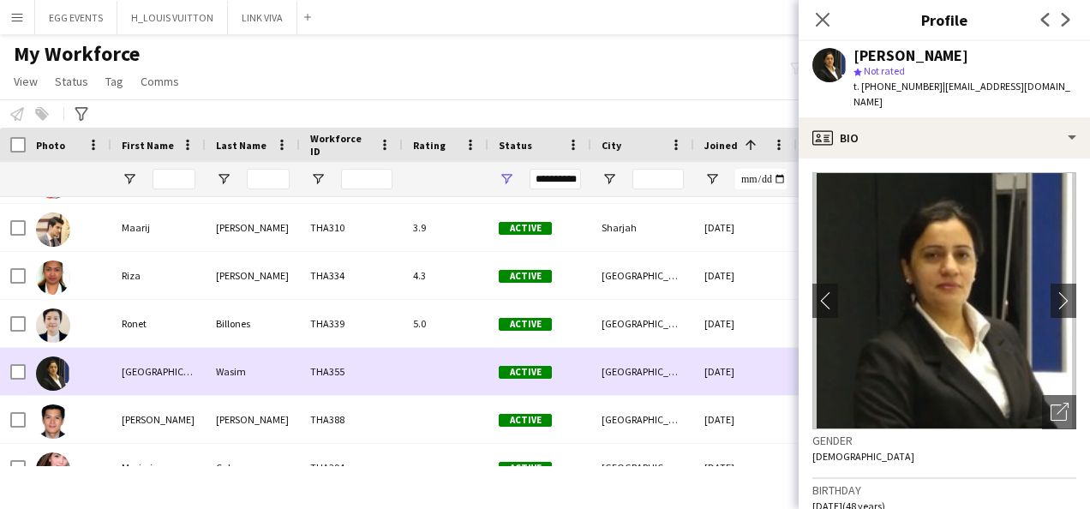
click at [495, 377] on div "Active" at bounding box center [539, 371] width 103 height 47
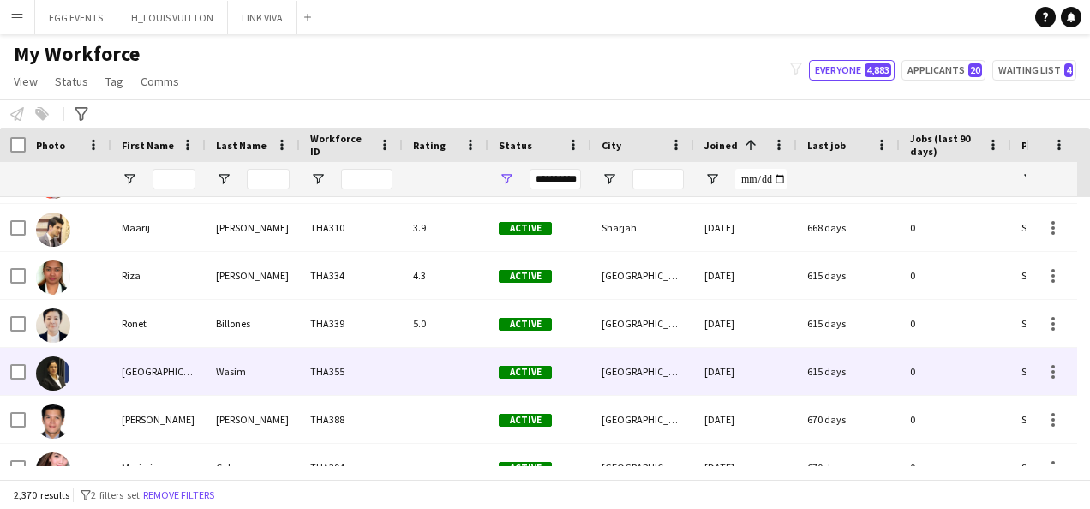
click at [495, 377] on div "Active" at bounding box center [539, 371] width 103 height 47
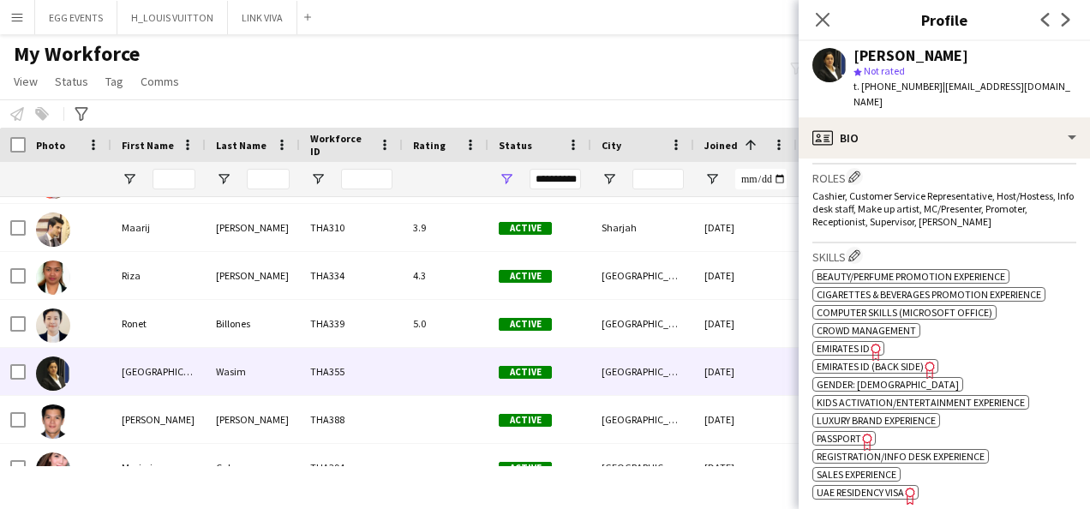
scroll to position [709, 0]
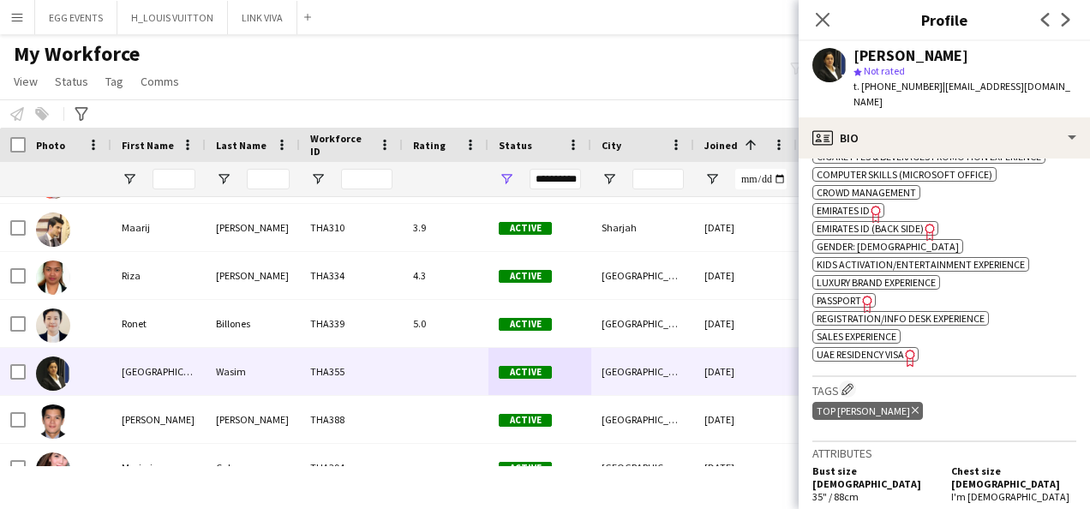
click at [908, 350] on icon at bounding box center [909, 358] width 9 height 17
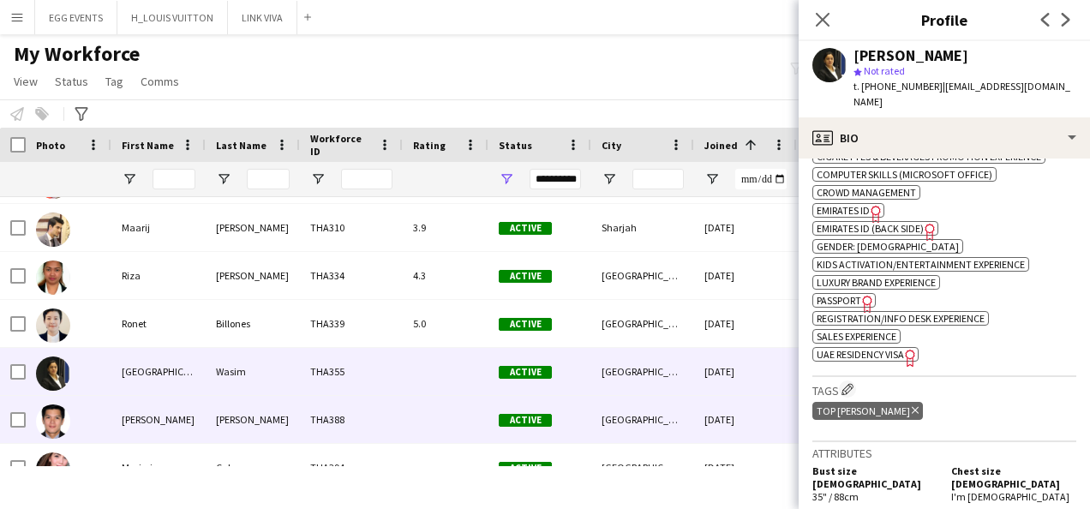
click at [413, 398] on div at bounding box center [446, 419] width 86 height 47
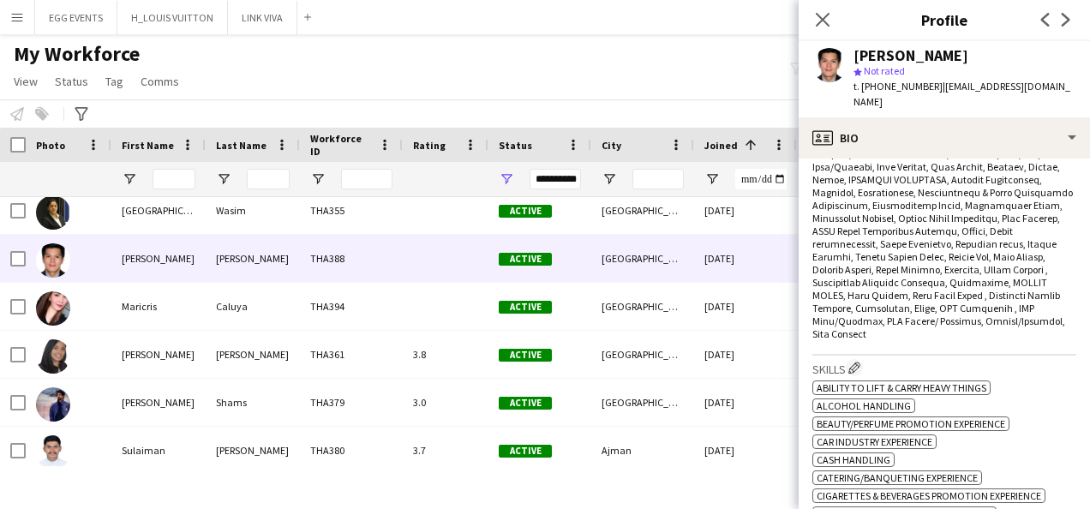
scroll to position [943, 0]
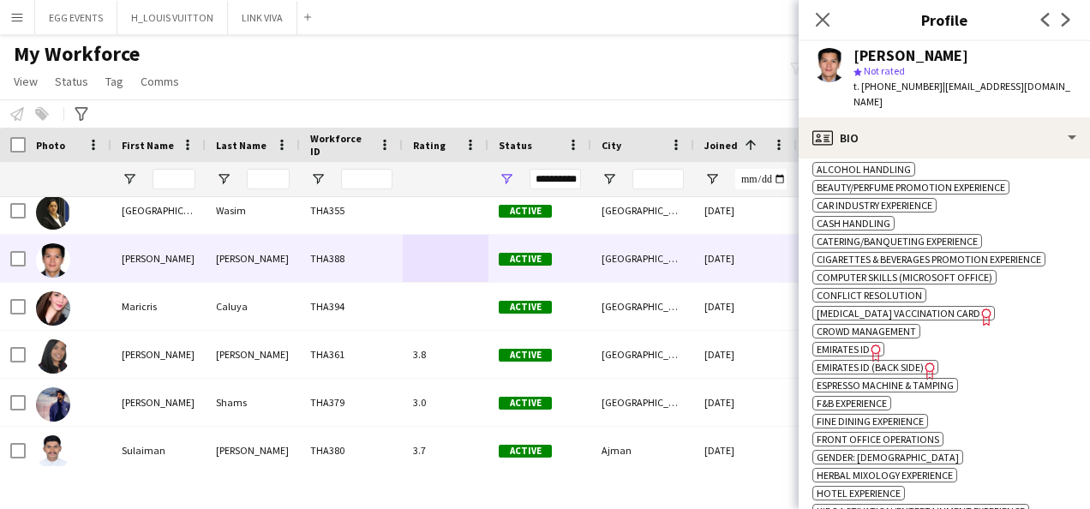
click at [859, 343] on span "Emirates ID" at bounding box center [843, 349] width 53 height 13
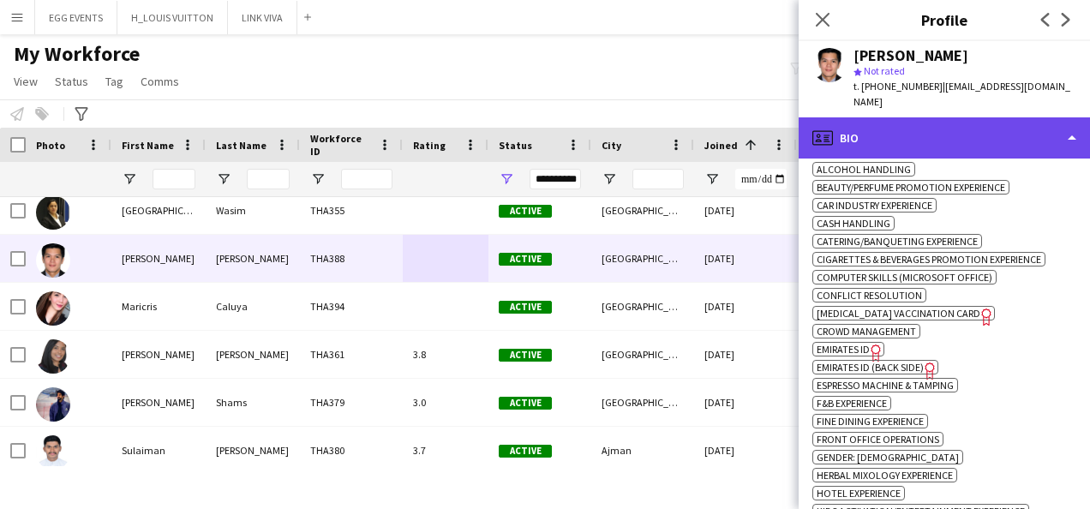
click at [927, 117] on div "profile Bio" at bounding box center [944, 137] width 291 height 41
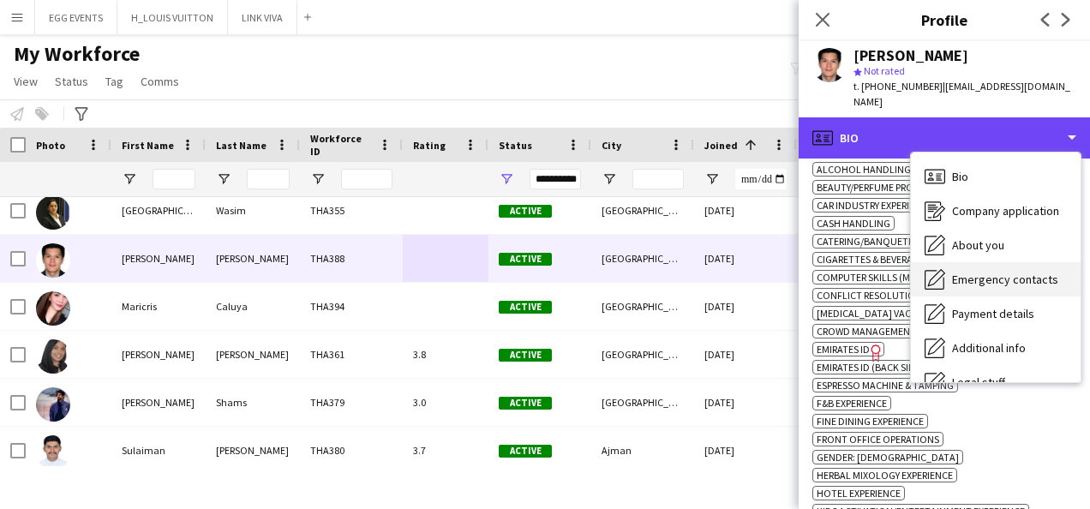
scroll to position [93, 0]
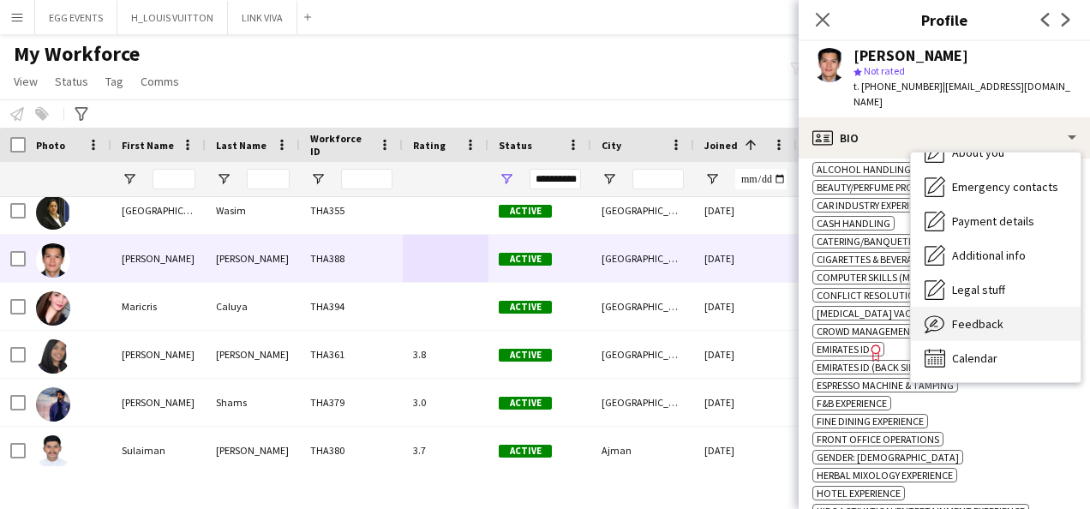
click at [958, 307] on div "Feedback Feedback" at bounding box center [996, 324] width 170 height 34
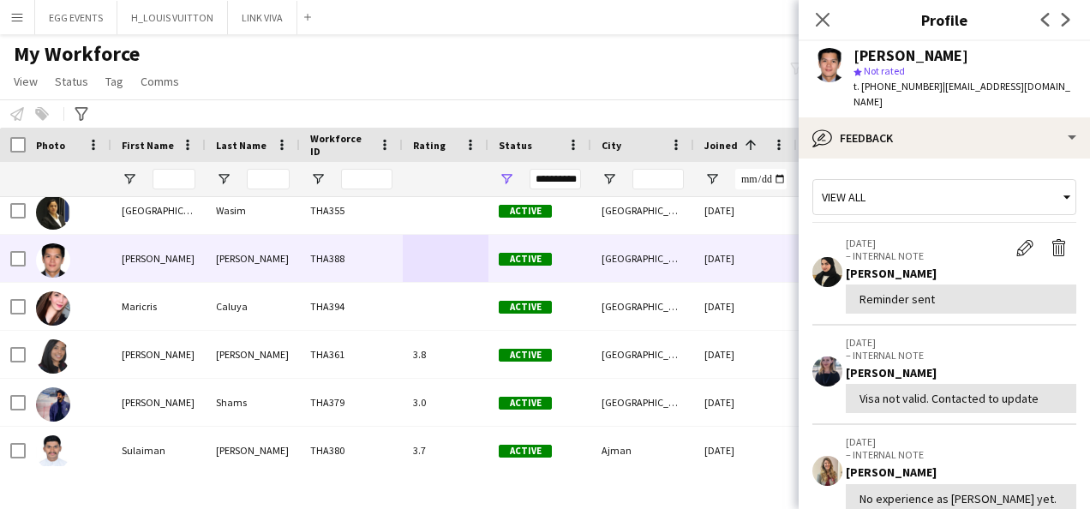
scroll to position [190, 0]
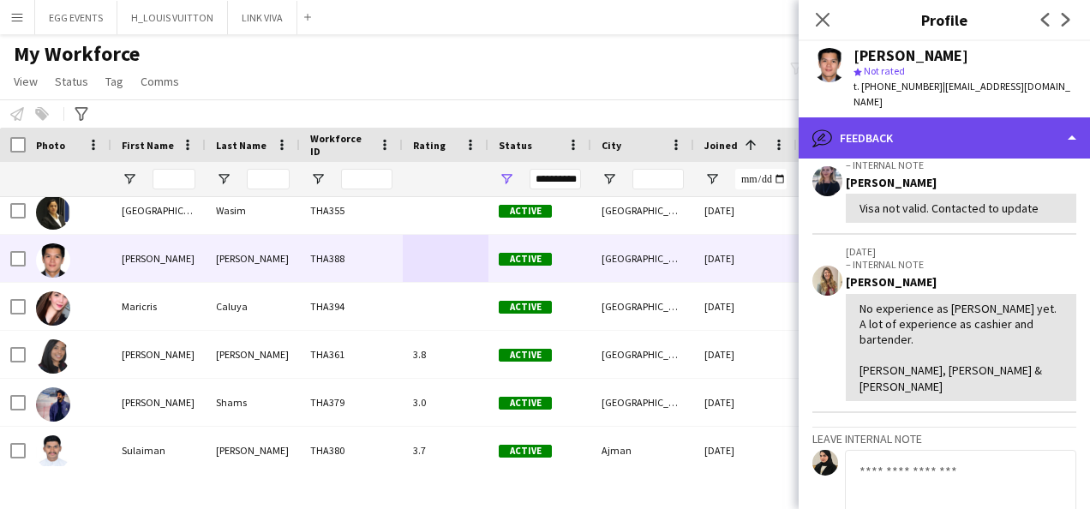
click at [1015, 117] on div "bubble-pencil Feedback" at bounding box center [944, 137] width 291 height 41
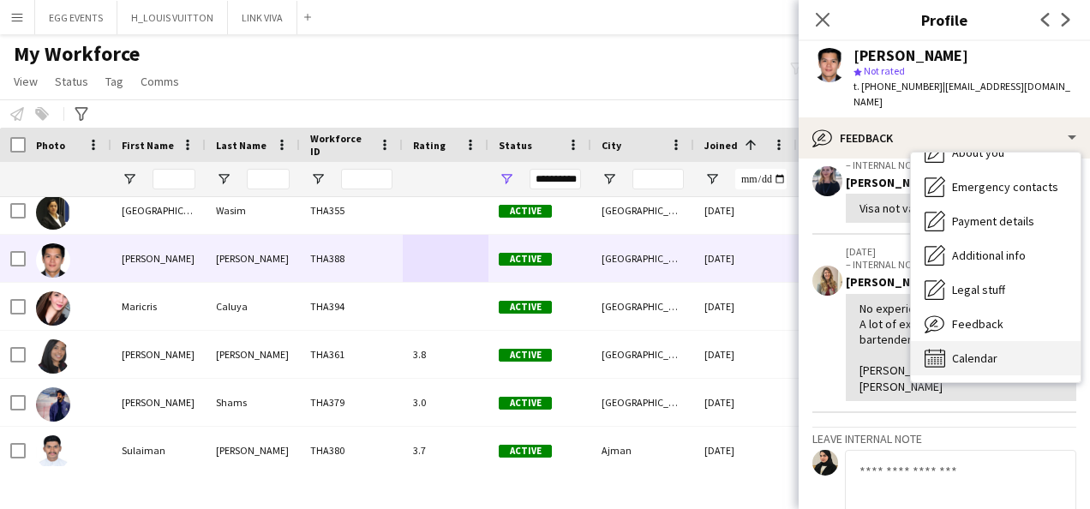
click at [979, 322] on div "Bio Bio Company application Company application About you About you Emergency c…" at bounding box center [996, 268] width 170 height 230
click at [968, 351] on span "Calendar" at bounding box center [974, 358] width 45 height 15
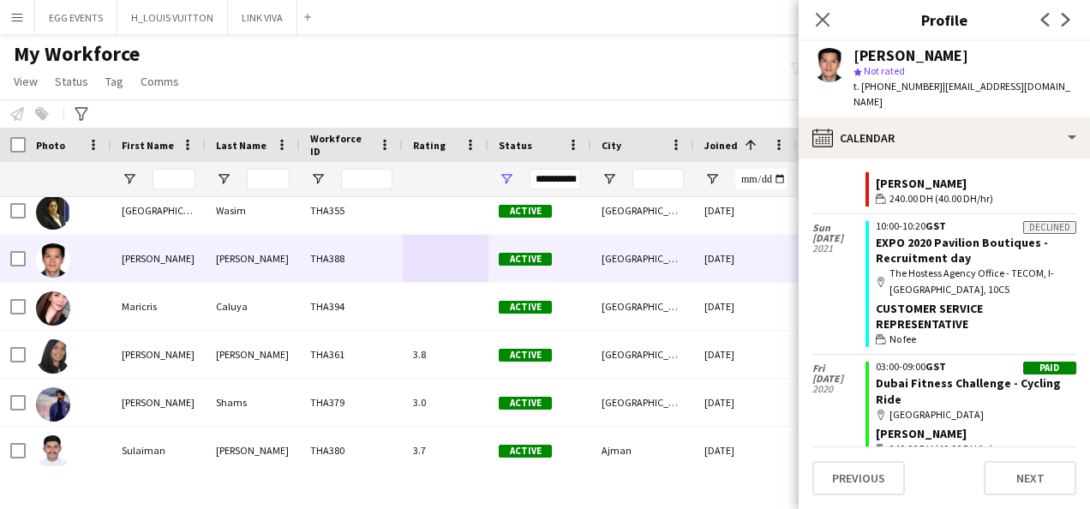
scroll to position [0, 0]
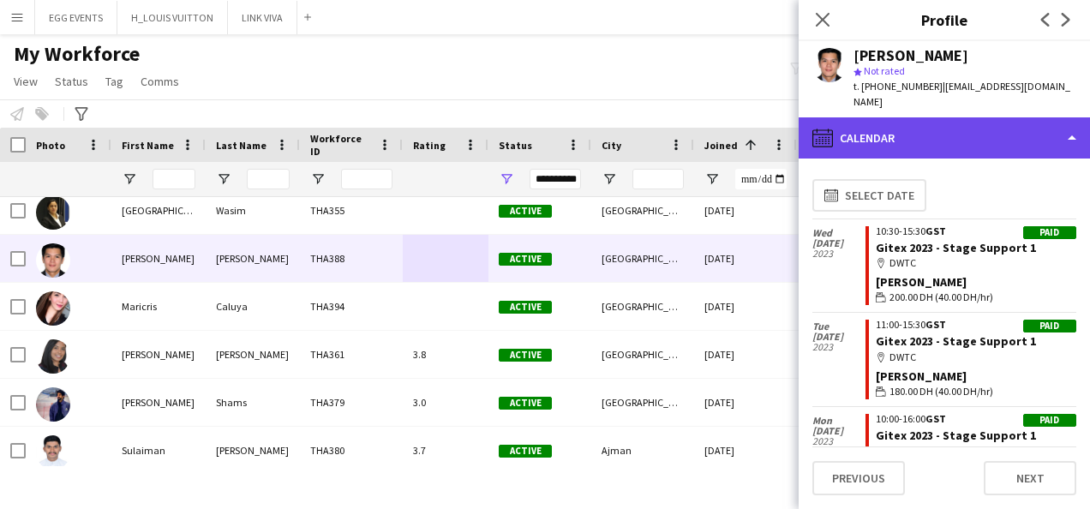
click at [996, 127] on div "calendar-full Calendar" at bounding box center [944, 137] width 291 height 41
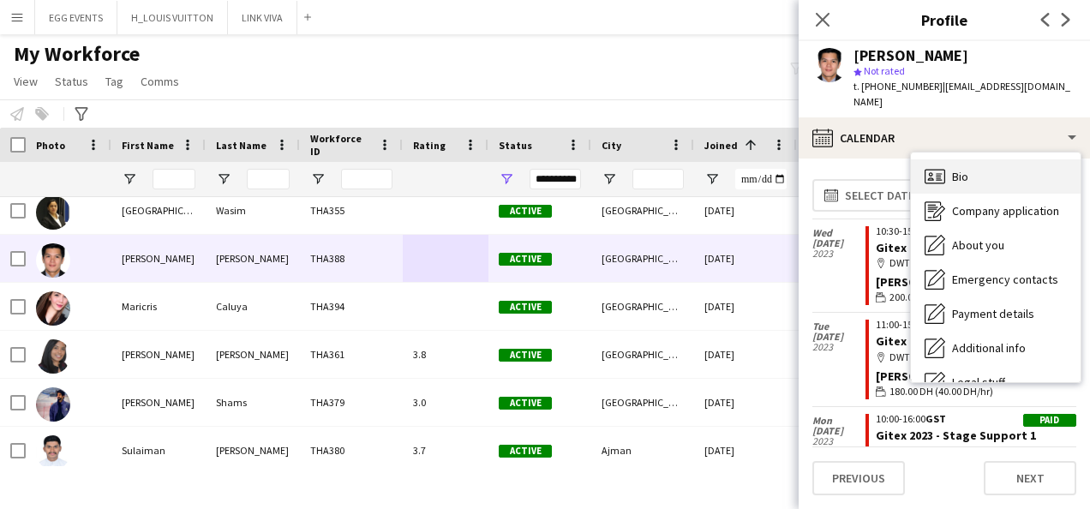
click at [964, 169] on span "Bio" at bounding box center [960, 176] width 16 height 15
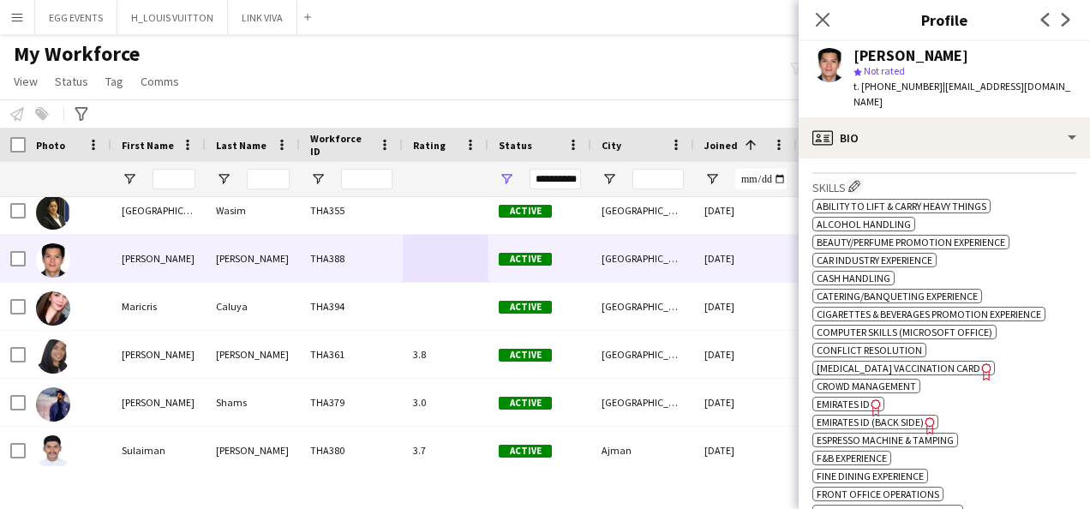
scroll to position [1003, 0]
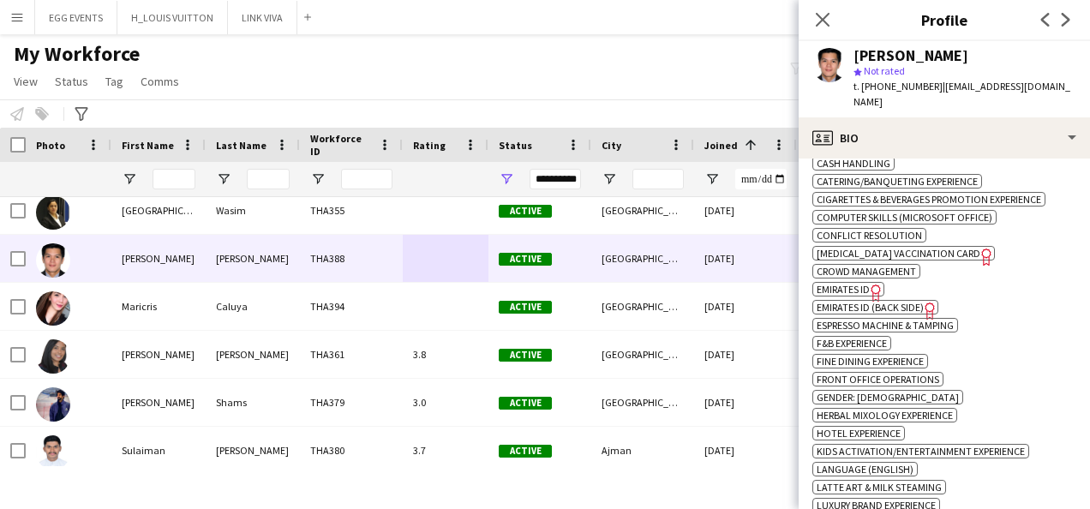
click at [822, 283] on span "Emirates ID" at bounding box center [843, 289] width 53 height 13
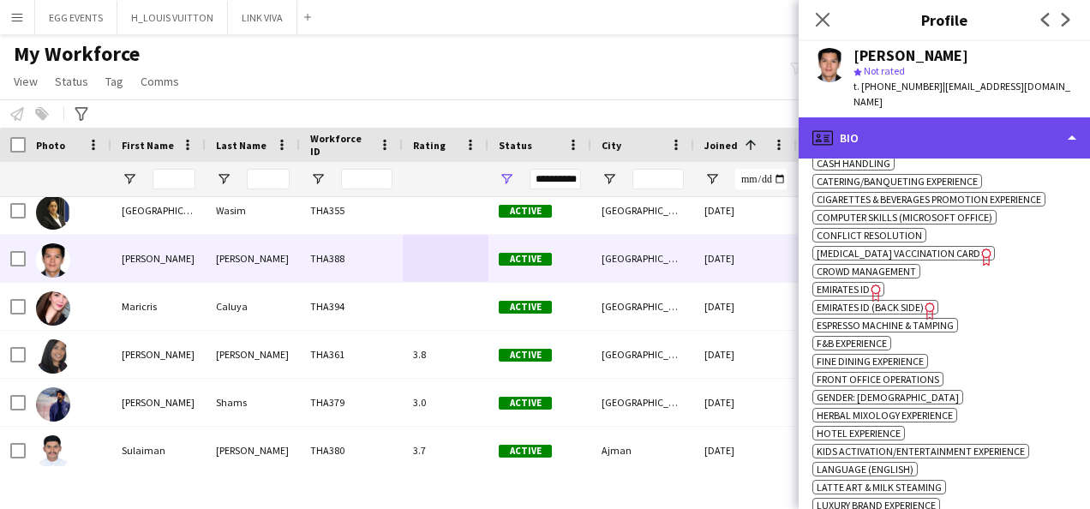
click at [905, 117] on div "profile Bio" at bounding box center [944, 137] width 291 height 41
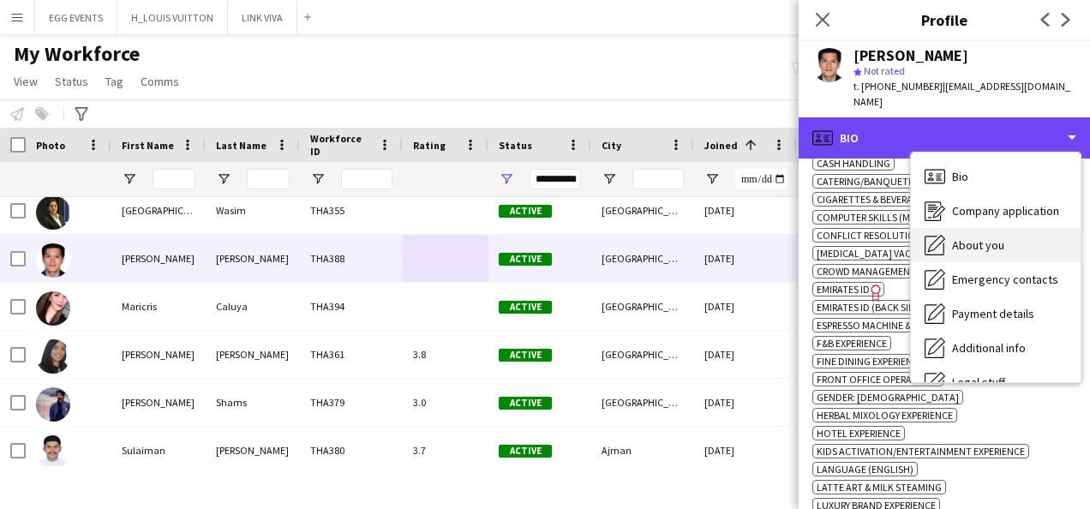
scroll to position [93, 0]
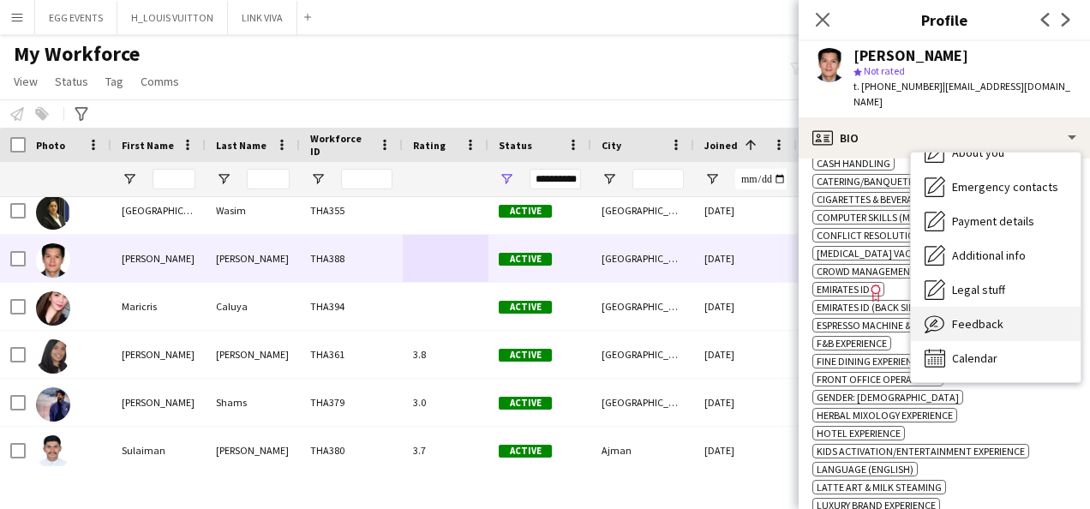
click at [962, 307] on div "Feedback Feedback" at bounding box center [996, 324] width 170 height 34
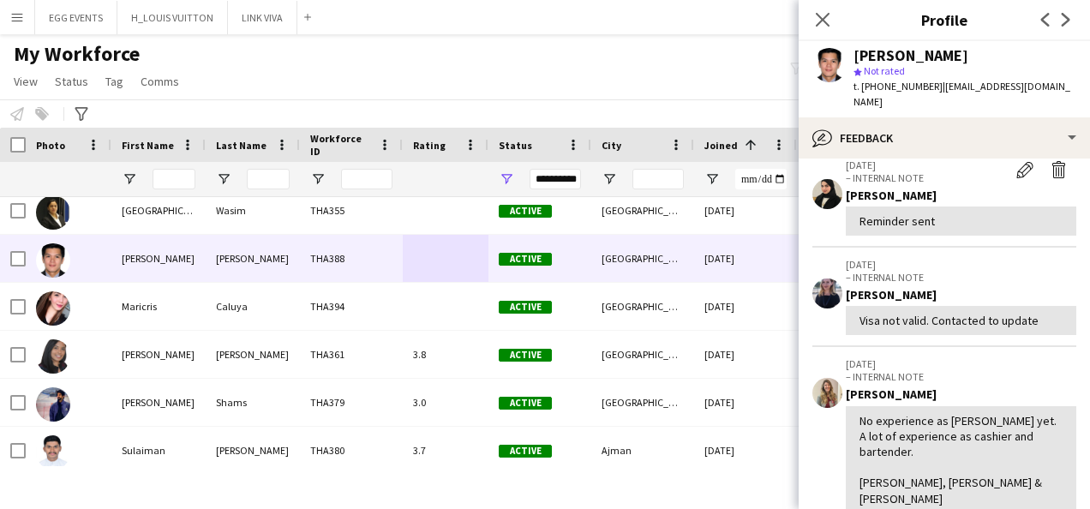
scroll to position [79, 0]
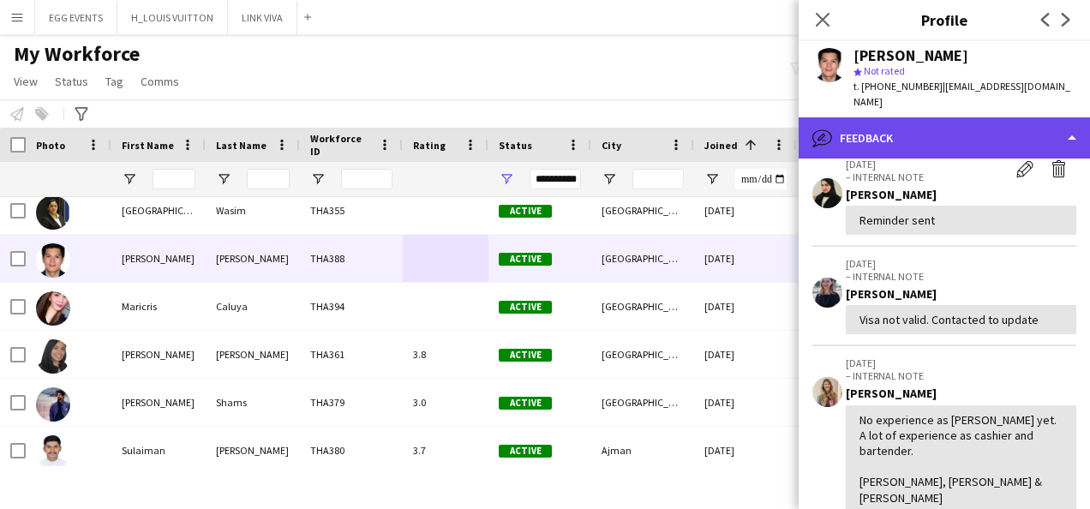
click at [996, 117] on div "bubble-pencil Feedback" at bounding box center [944, 137] width 291 height 41
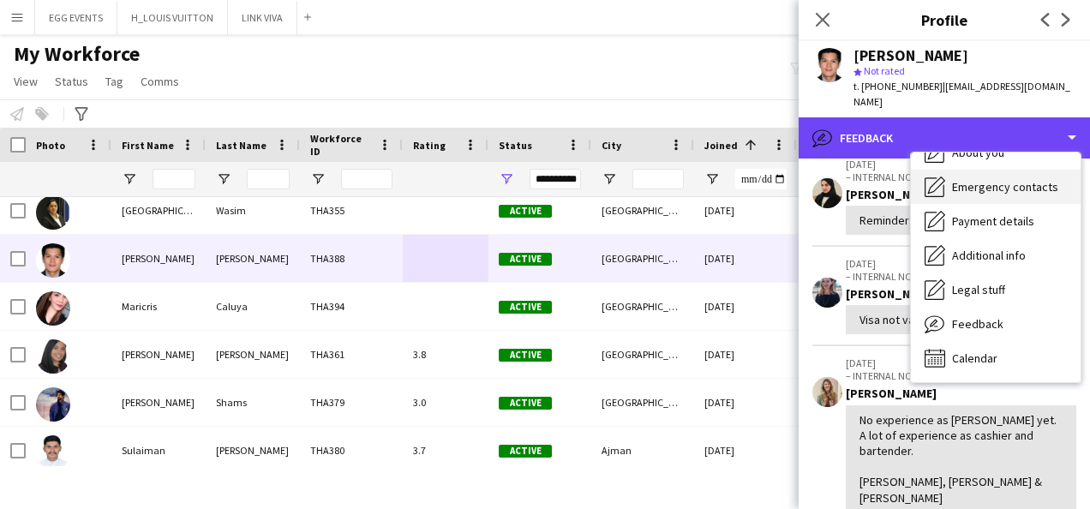
scroll to position [0, 0]
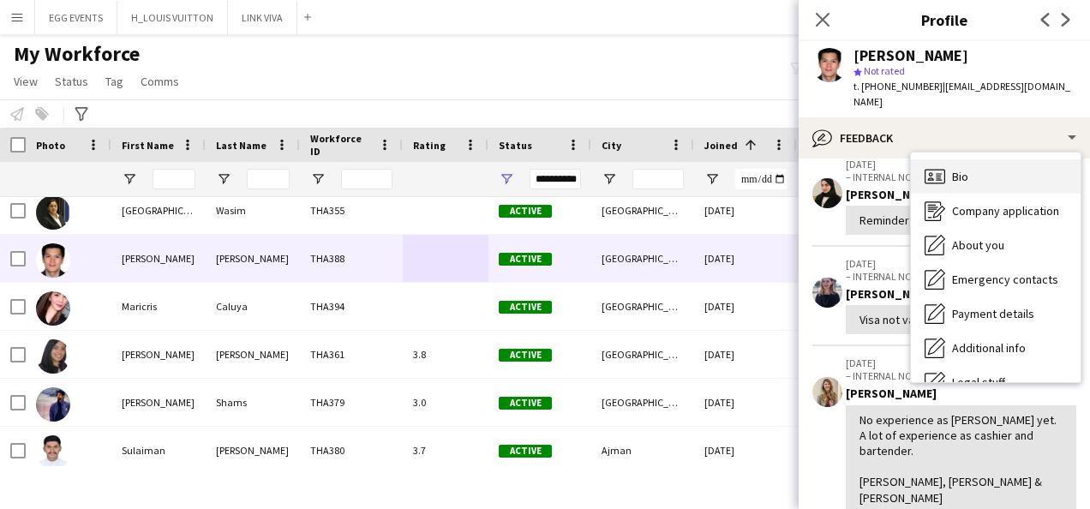
click at [936, 166] on icon "Bio" at bounding box center [935, 176] width 21 height 21
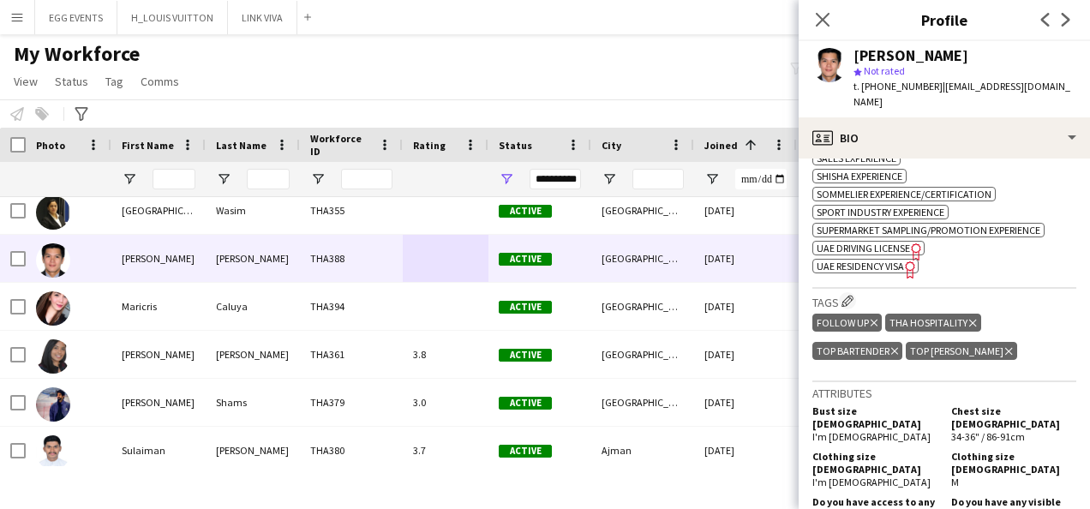
scroll to position [1583, 0]
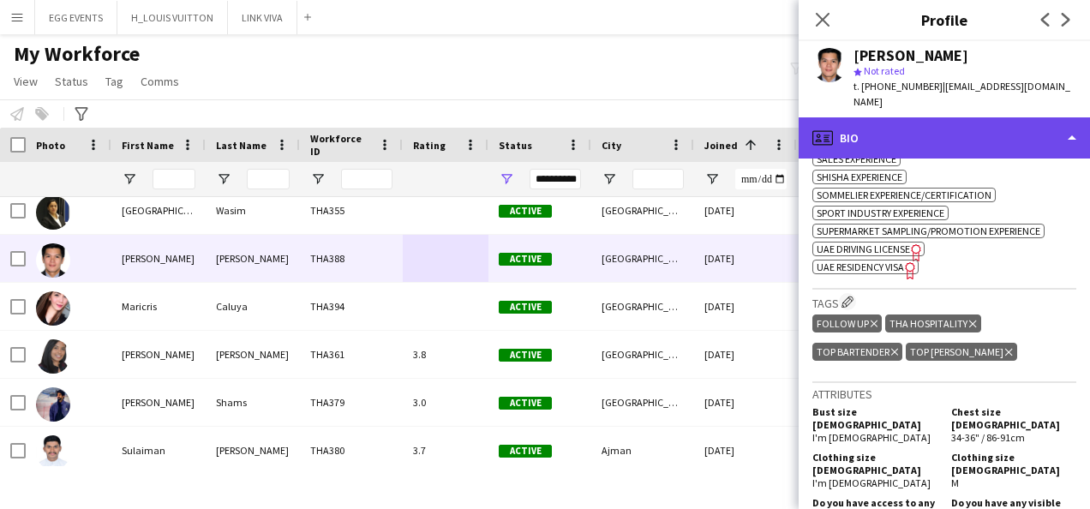
click at [1006, 141] on div "profile Bio" at bounding box center [944, 137] width 291 height 41
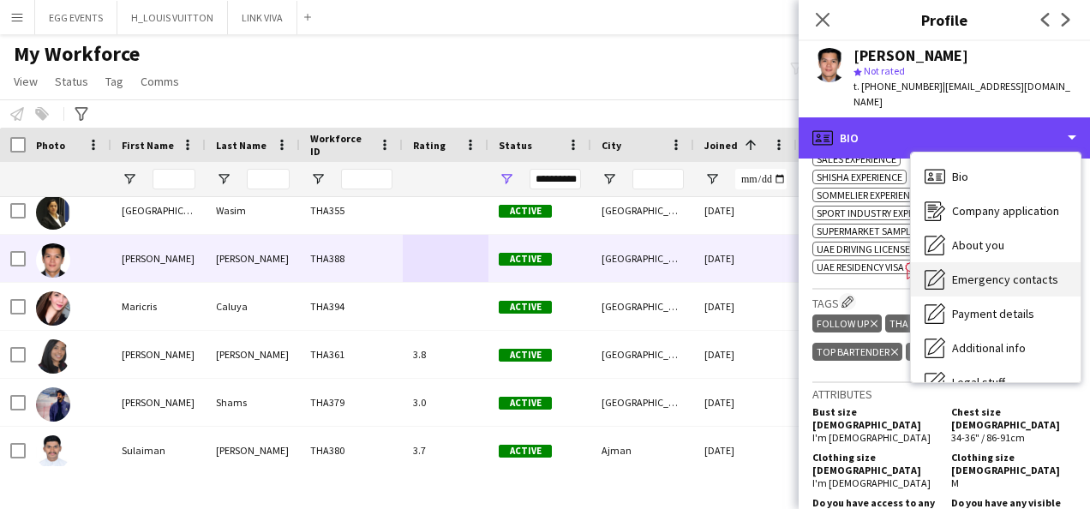
scroll to position [93, 0]
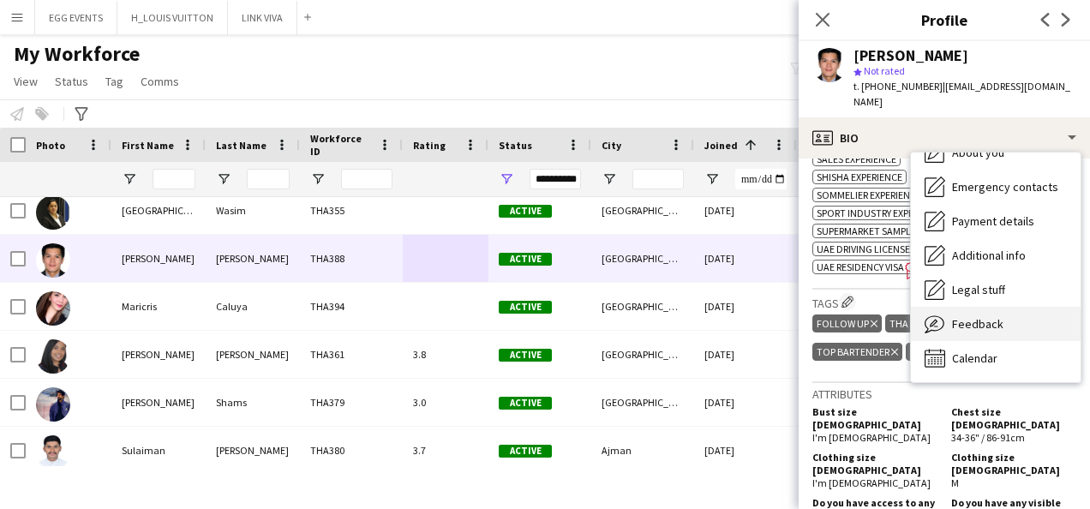
click at [975, 316] on span "Feedback" at bounding box center [977, 323] width 51 height 15
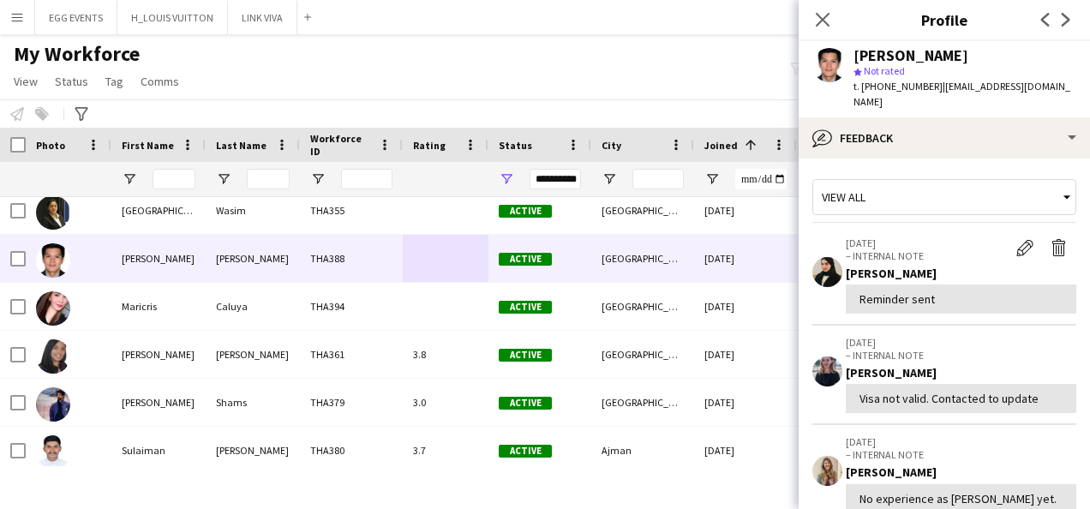
scroll to position [379, 0]
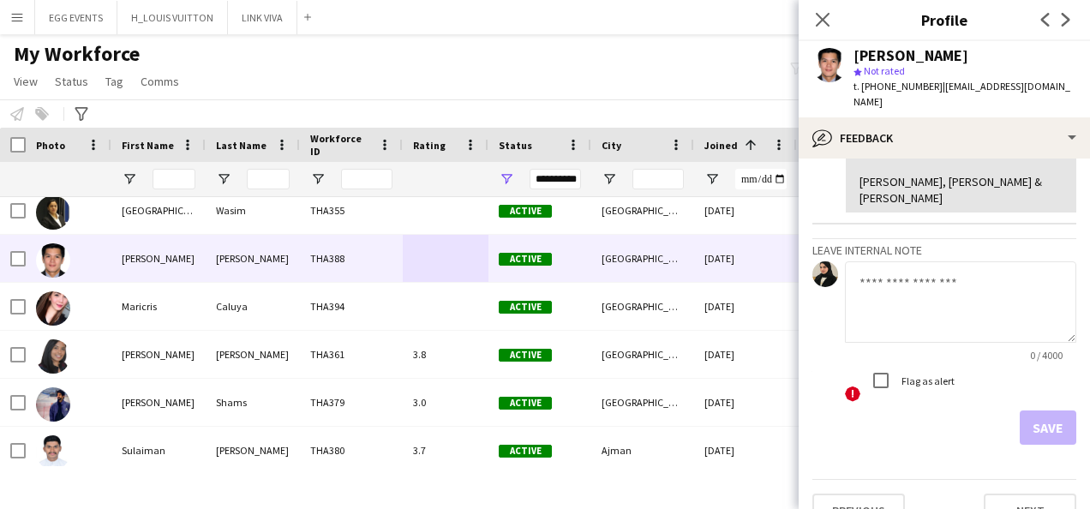
click at [944, 304] on textarea at bounding box center [960, 301] width 231 height 81
click at [912, 261] on textarea "**********" at bounding box center [960, 301] width 231 height 81
click at [878, 261] on textarea "**********" at bounding box center [960, 301] width 231 height 81
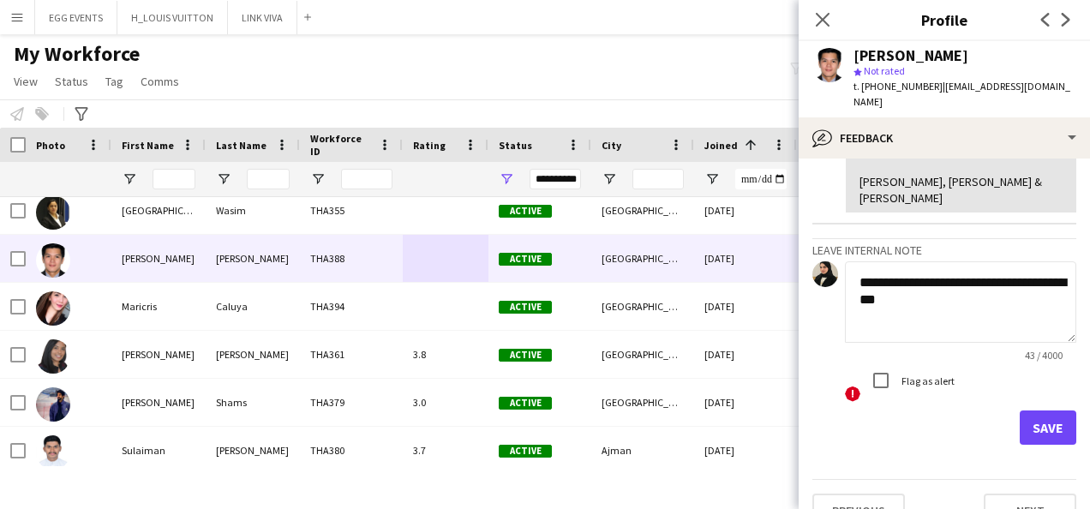
type textarea "**********"
click at [1031, 411] on button "Save" at bounding box center [1048, 428] width 57 height 34
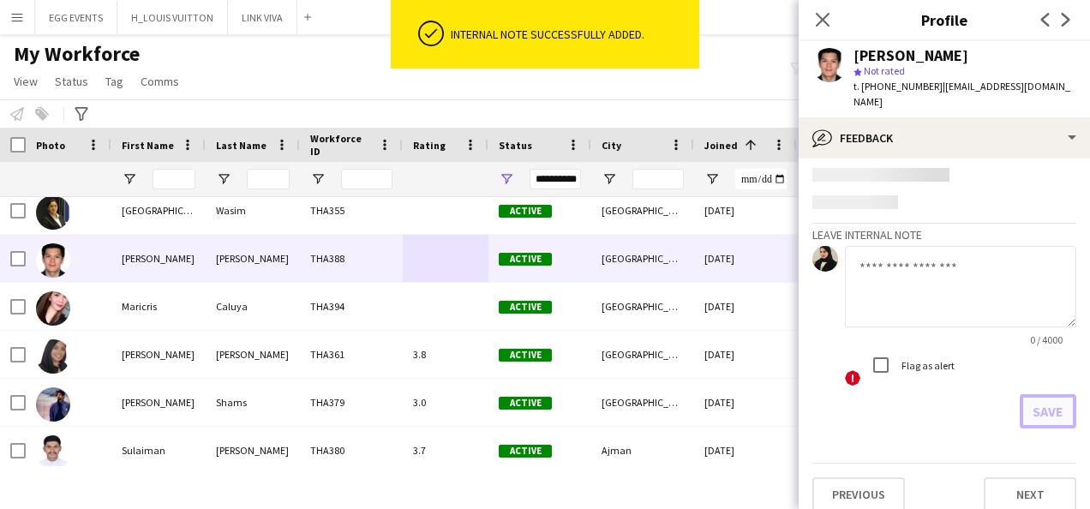
scroll to position [0, 0]
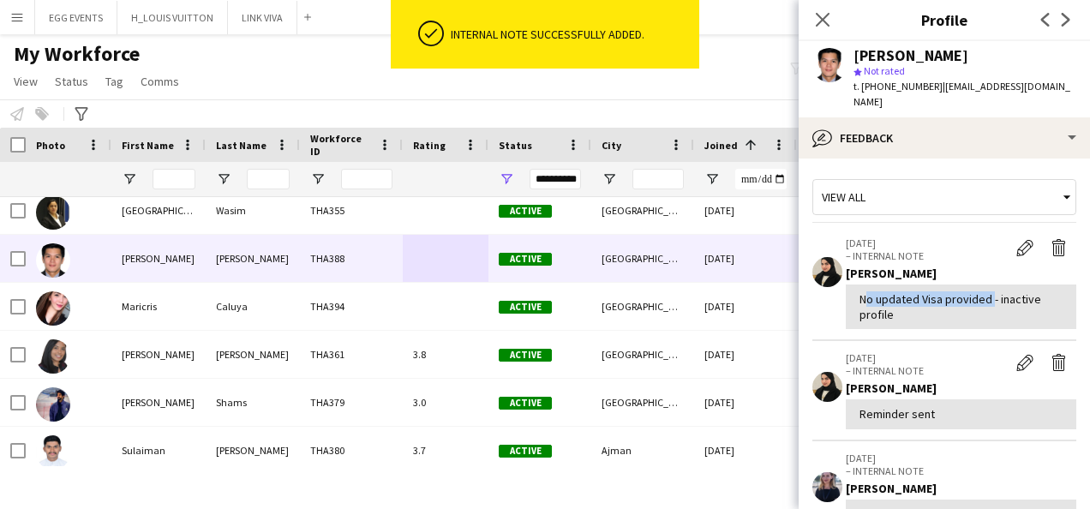
drag, startPoint x: 857, startPoint y: 277, endPoint x: 987, endPoint y: 283, distance: 130.4
click at [987, 285] on div "No updated Visa provided - inactive profile" at bounding box center [961, 307] width 231 height 45
copy div "No updated Visa provided"
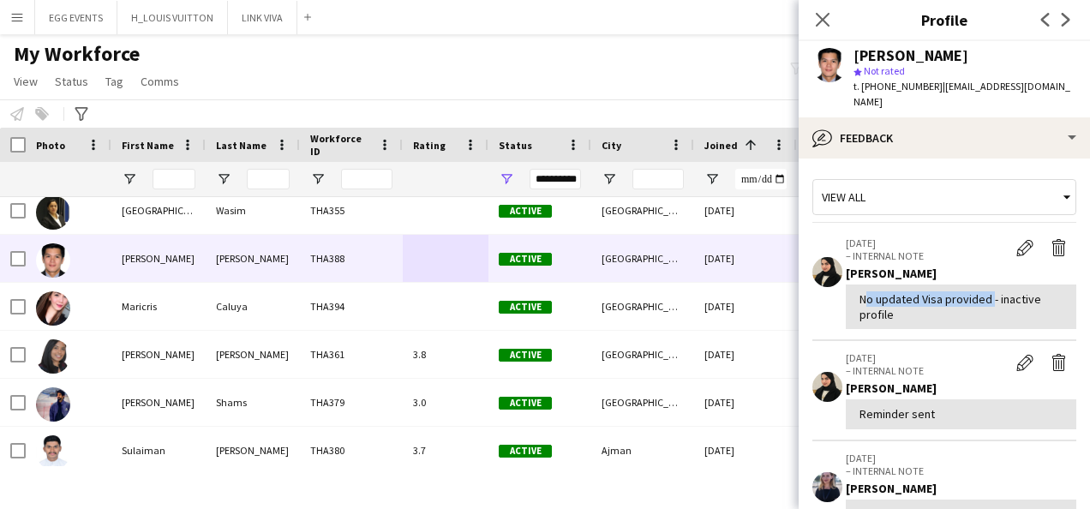
click at [1008, 242] on button "Edit internal note" at bounding box center [1025, 248] width 34 height 22
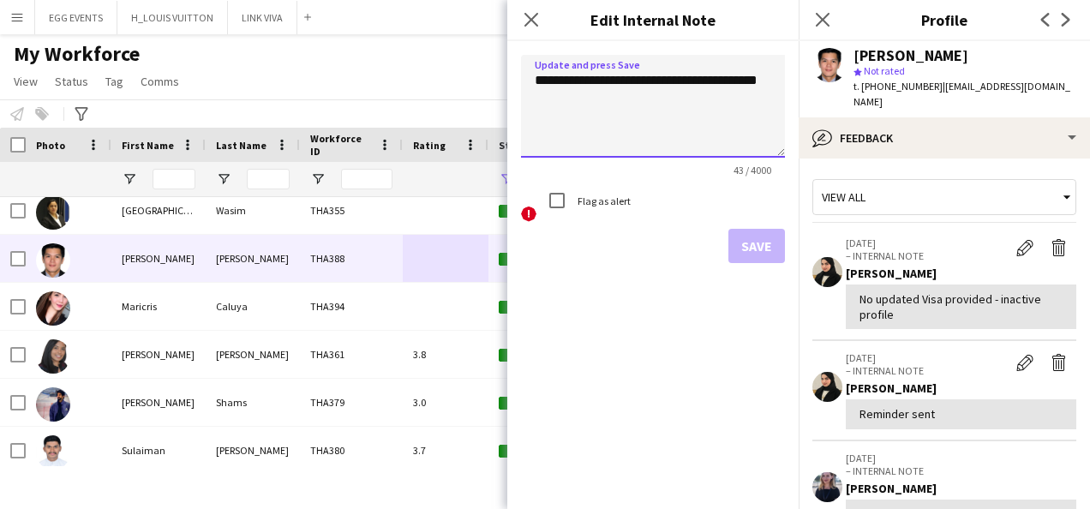
drag, startPoint x: 679, startPoint y: 82, endPoint x: 529, endPoint y: 80, distance: 150.0
click at [529, 80] on textarea "**********" at bounding box center [653, 106] width 264 height 103
paste textarea "*"
type textarea "**********"
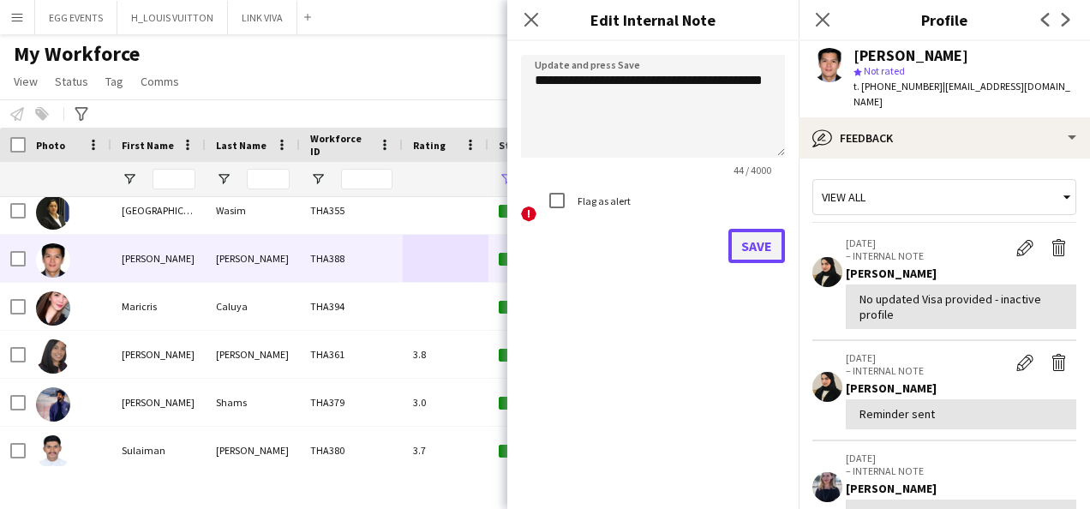
click at [744, 240] on button "Save" at bounding box center [756, 246] width 57 height 34
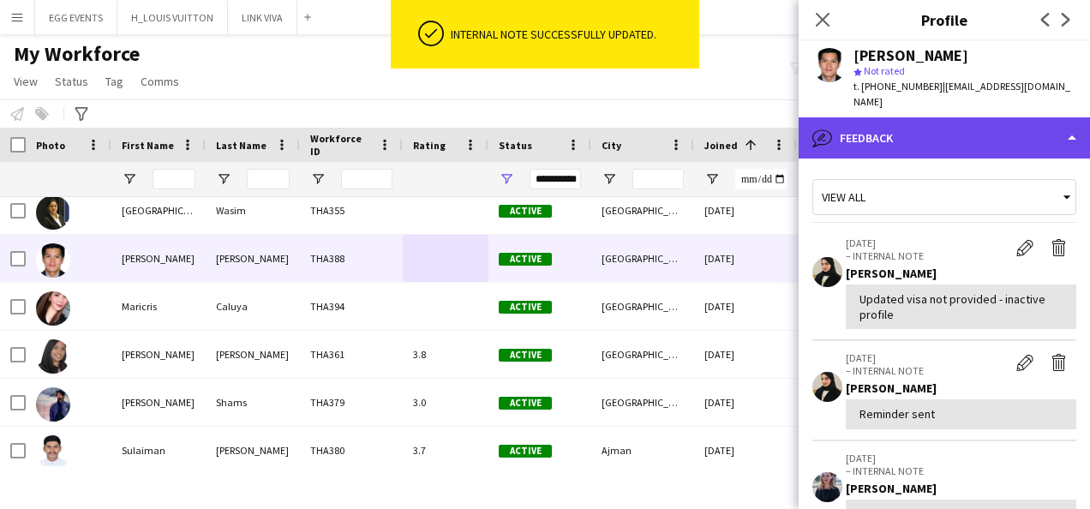
click at [936, 117] on div "bubble-pencil Feedback" at bounding box center [944, 137] width 291 height 41
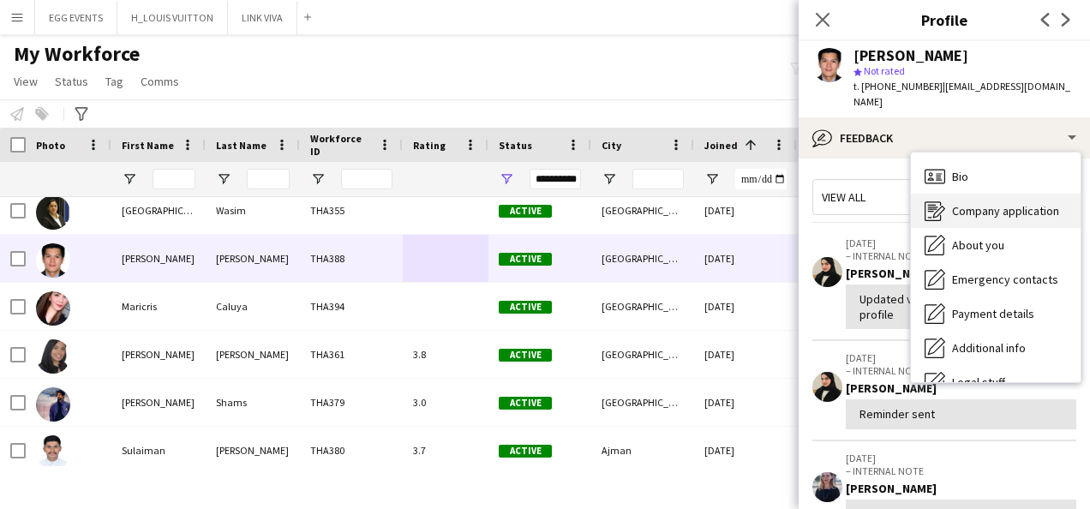
click at [946, 200] on div "Company application Company application" at bounding box center [996, 211] width 170 height 34
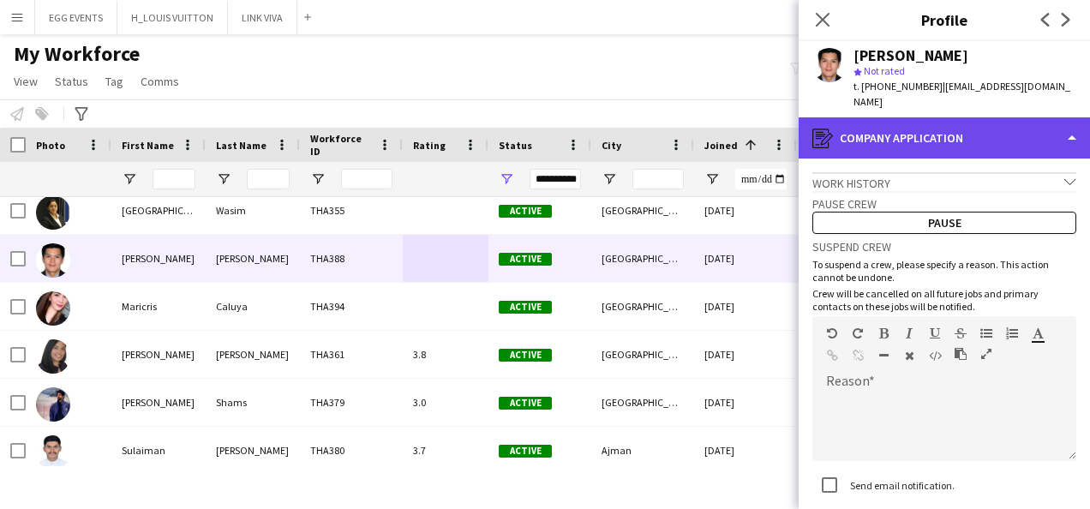
click at [999, 125] on div "register Company application" at bounding box center [944, 137] width 291 height 41
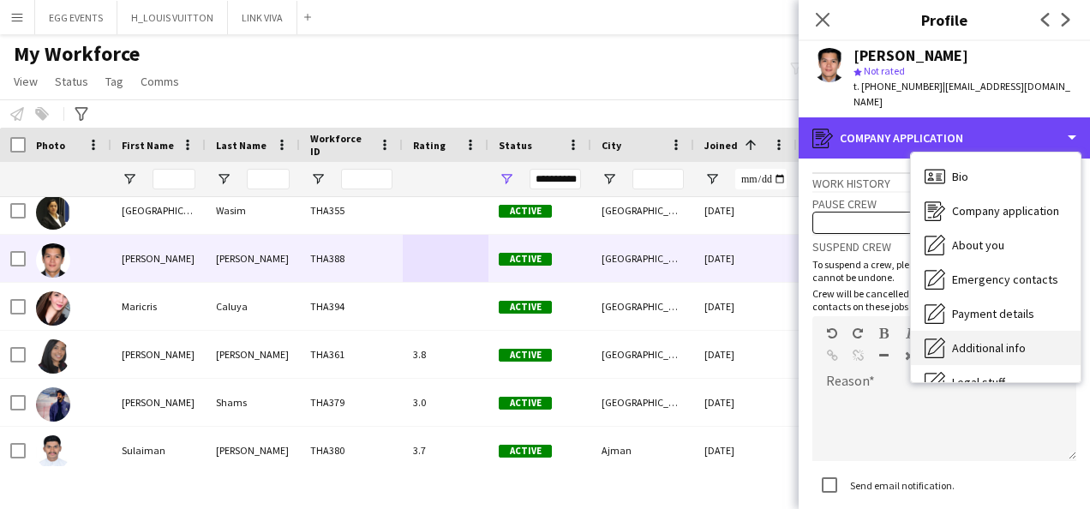
scroll to position [93, 0]
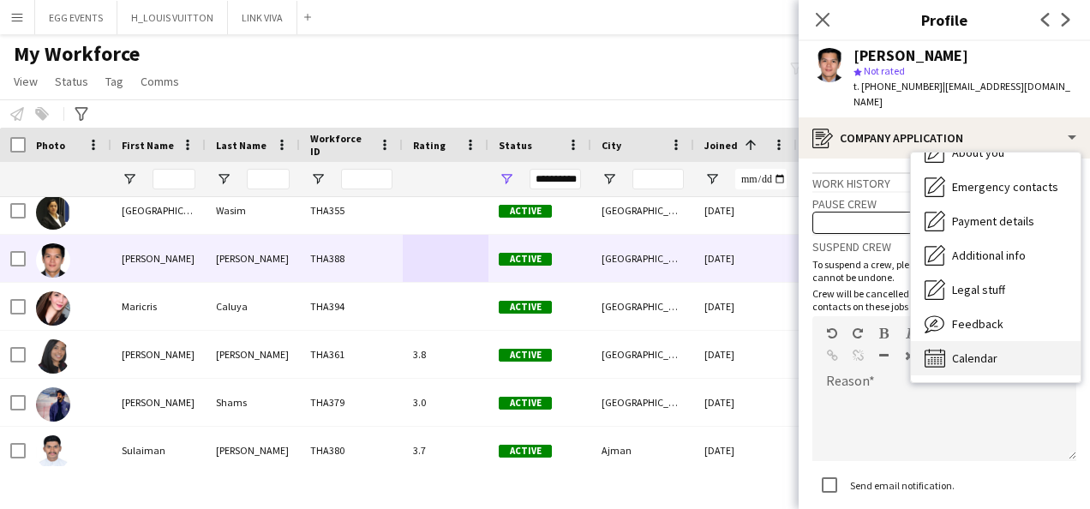
click at [944, 349] on icon at bounding box center [935, 358] width 21 height 19
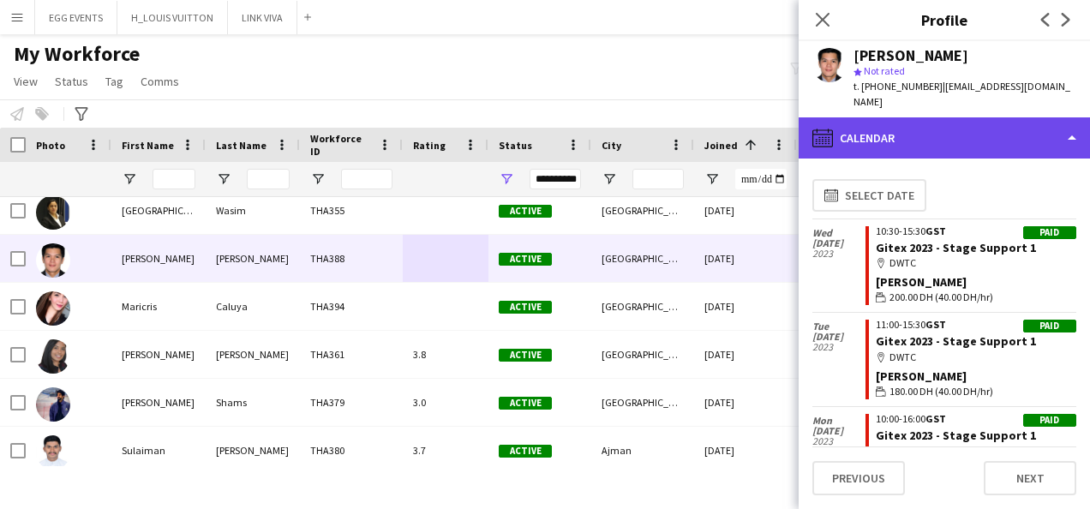
click at [1023, 117] on div "calendar-full Calendar" at bounding box center [944, 137] width 291 height 41
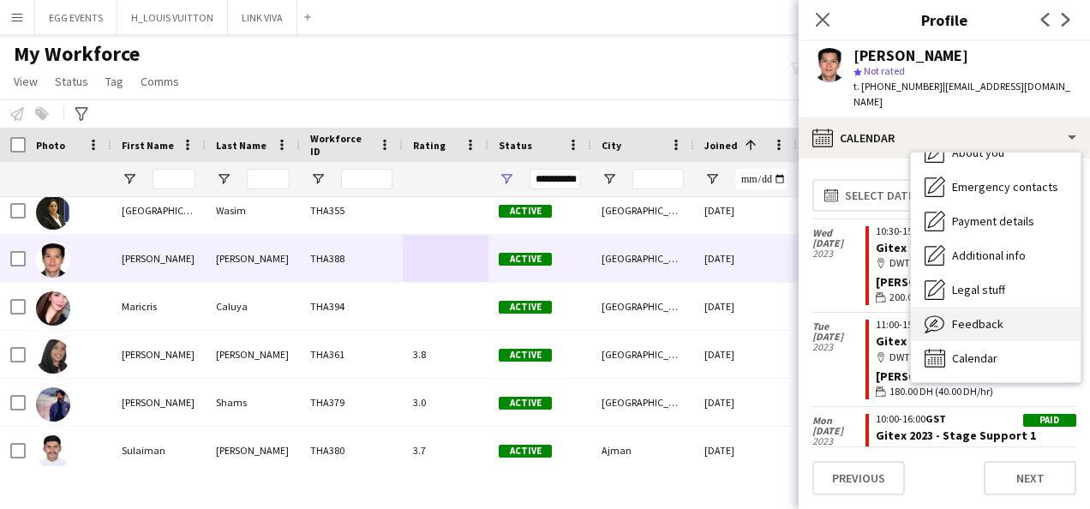
click at [958, 316] on span "Feedback" at bounding box center [977, 323] width 51 height 15
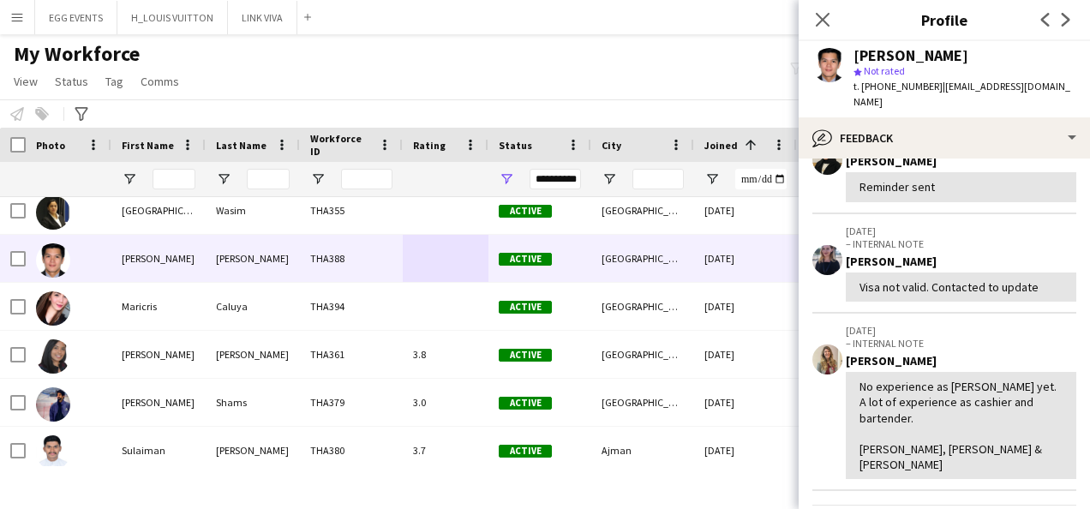
scroll to position [228, 0]
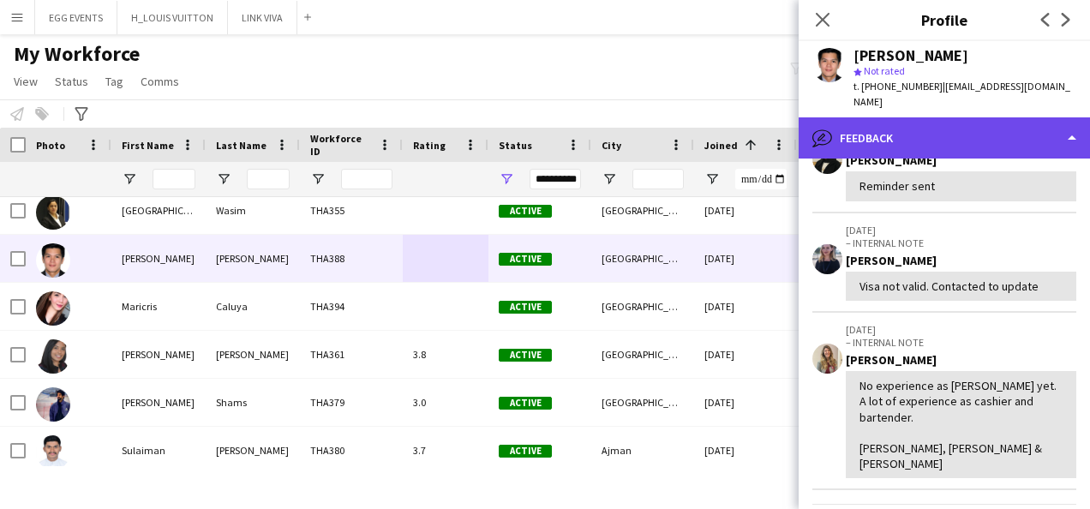
click at [1012, 117] on div "bubble-pencil Feedback" at bounding box center [944, 137] width 291 height 41
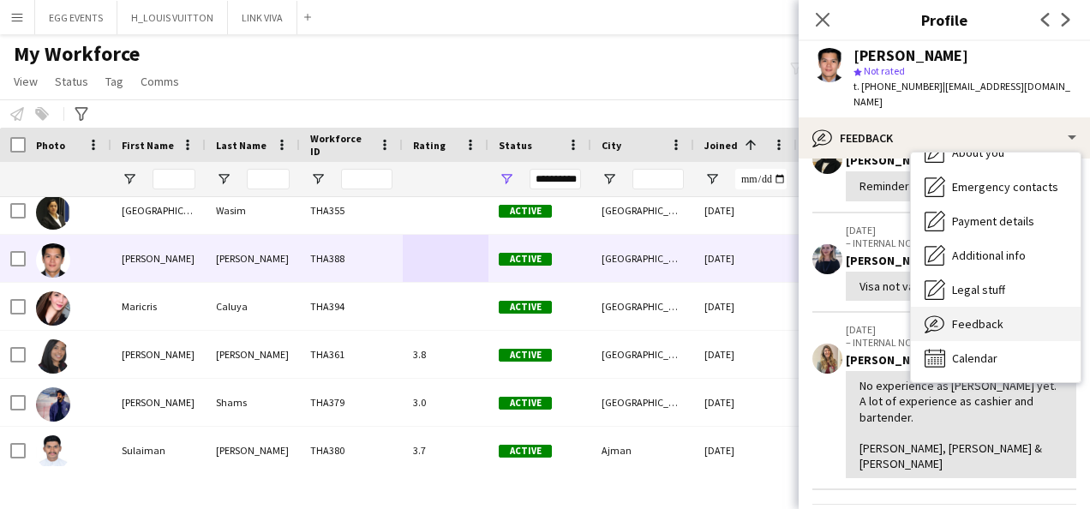
click at [968, 316] on span "Feedback" at bounding box center [977, 323] width 51 height 15
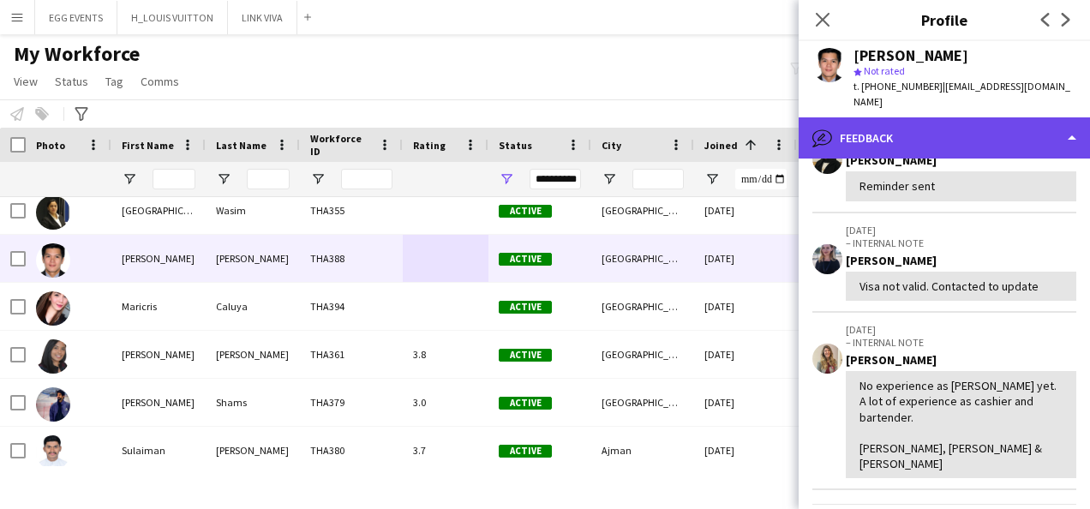
click at [1008, 132] on div "bubble-pencil Feedback" at bounding box center [944, 137] width 291 height 41
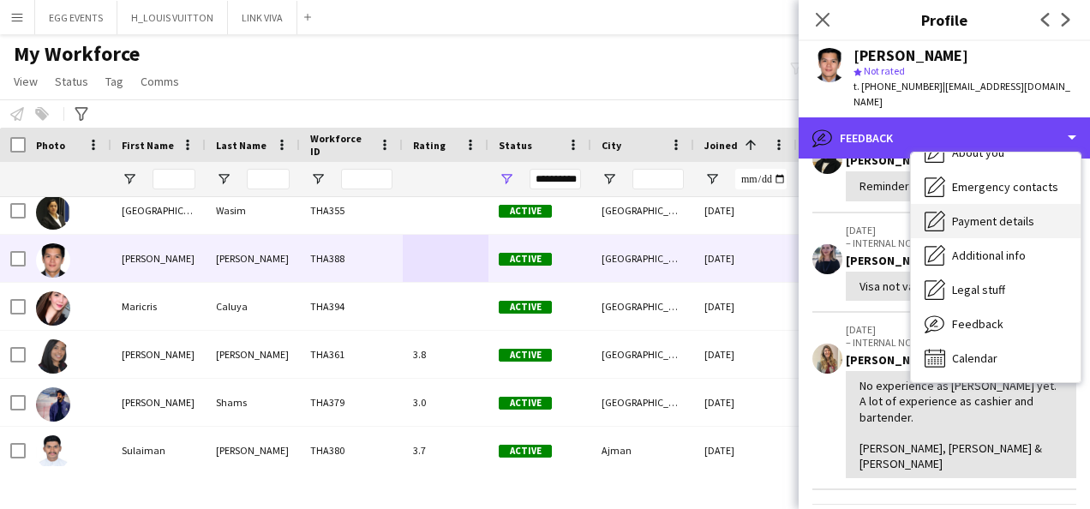
scroll to position [0, 0]
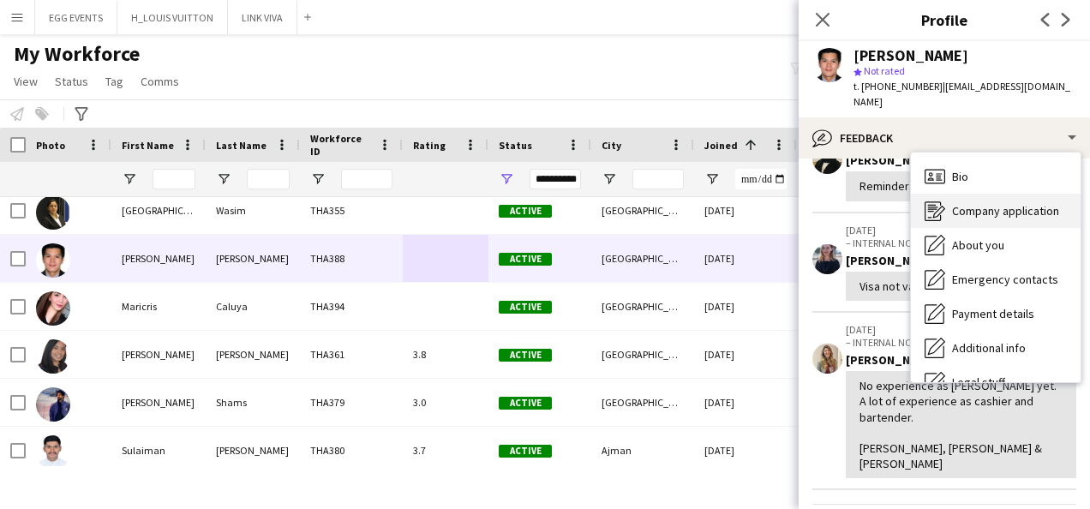
click at [970, 203] on span "Company application" at bounding box center [1005, 210] width 107 height 15
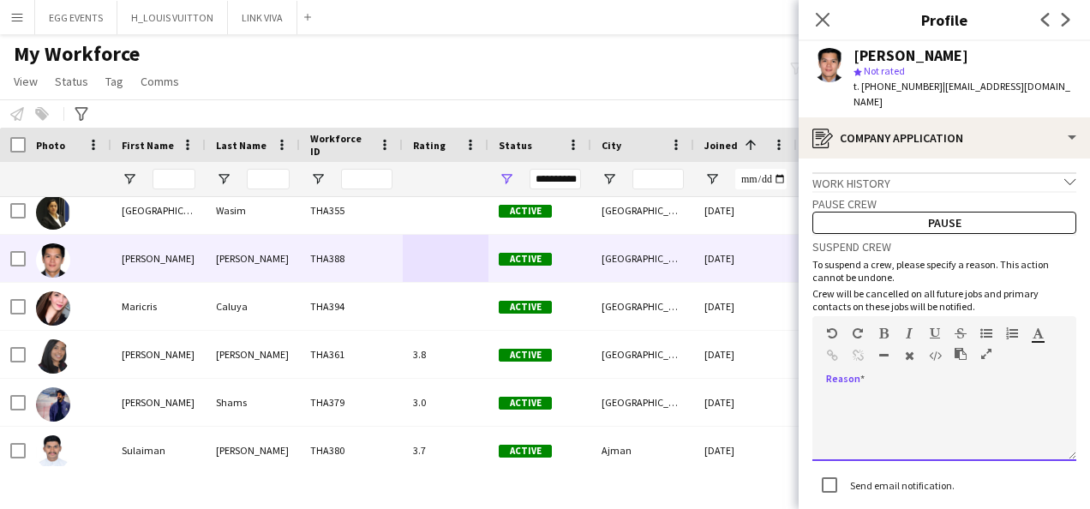
click at [883, 393] on div at bounding box center [944, 427] width 264 height 69
paste div
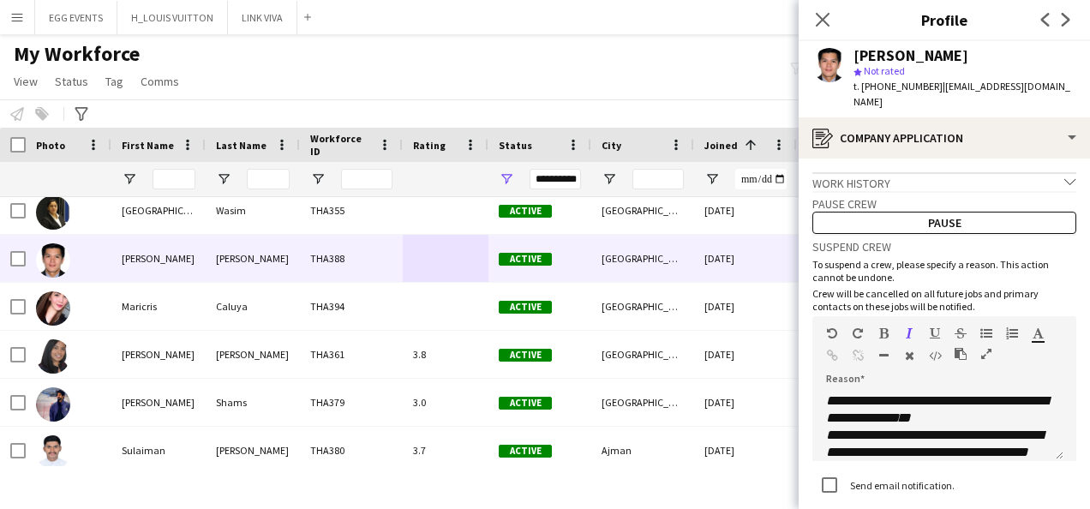
drag, startPoint x: 1013, startPoint y: 55, endPoint x: 854, endPoint y: 55, distance: 158.5
click at [854, 55] on div "John Luis Quiambao" at bounding box center [965, 55] width 223 height 15
copy div "John Luis Quiambao"
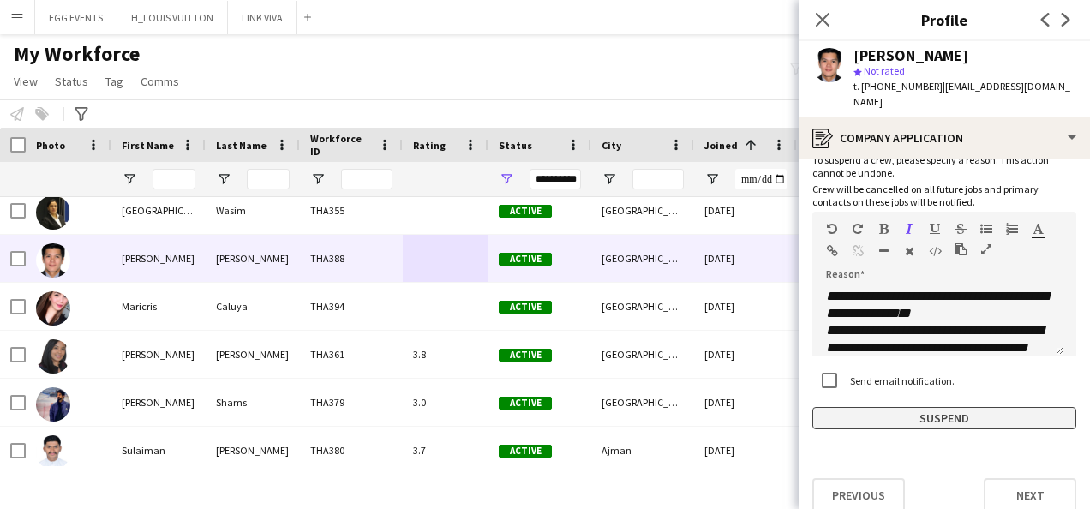
click at [833, 407] on button "Suspend" at bounding box center [944, 418] width 264 height 22
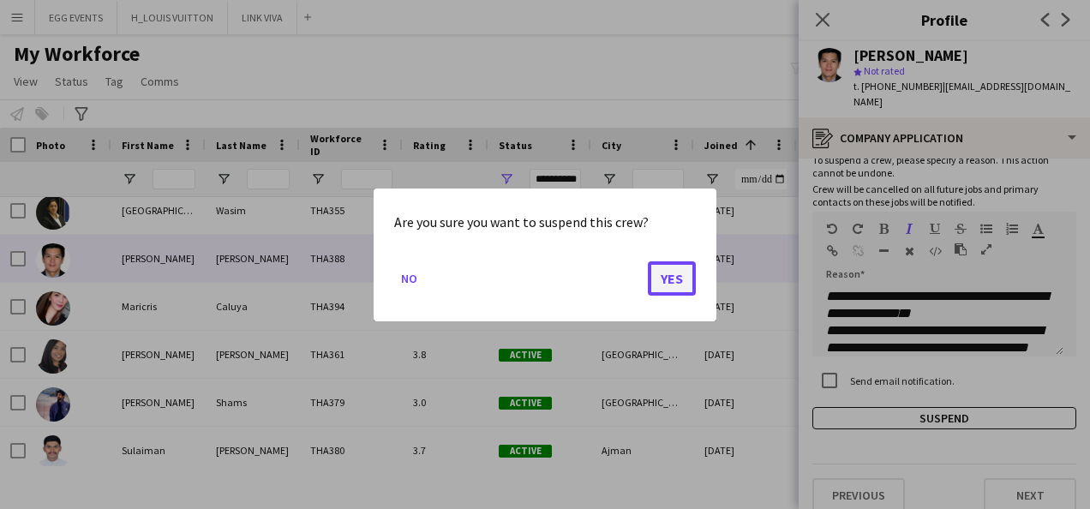
click at [663, 263] on button "Yes" at bounding box center [672, 278] width 48 height 34
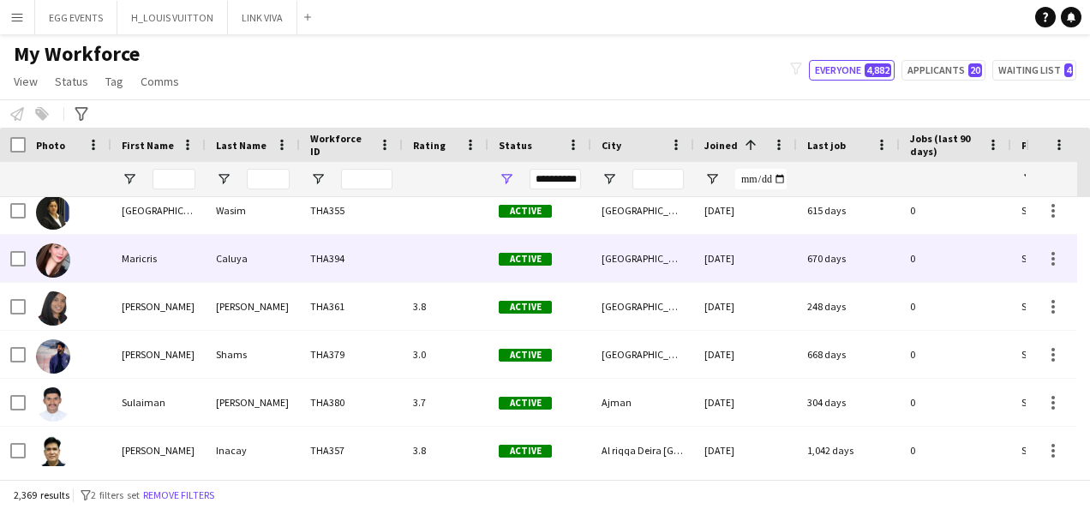
click at [842, 264] on div "670 days" at bounding box center [848, 258] width 103 height 47
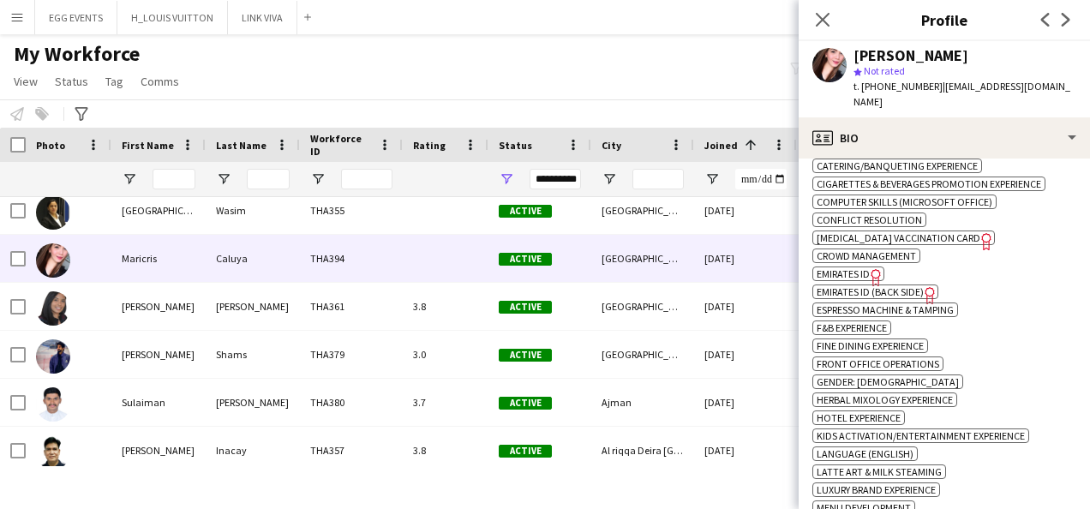
scroll to position [974, 0]
click at [837, 267] on span "Emirates ID" at bounding box center [843, 273] width 53 height 13
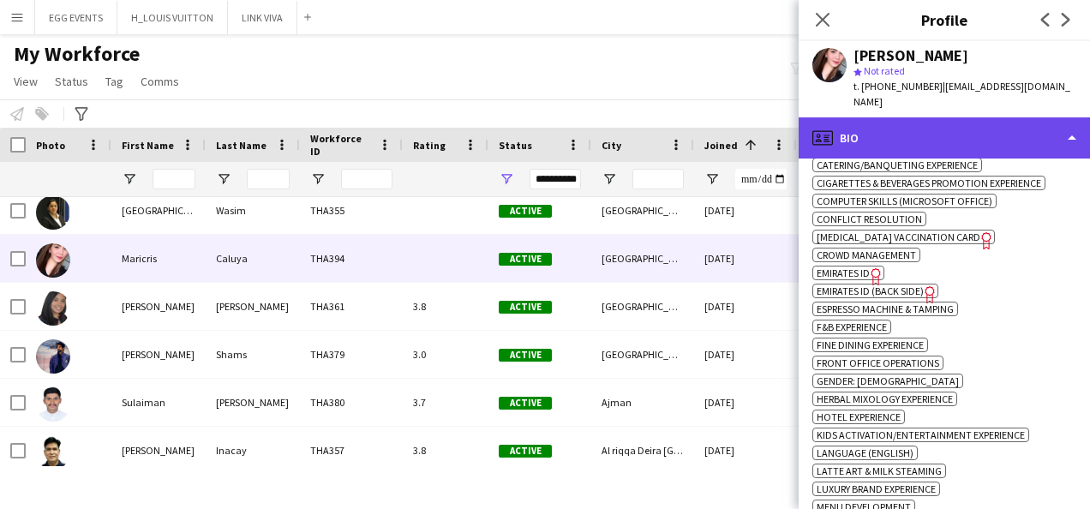
click at [971, 122] on div "profile Bio" at bounding box center [944, 137] width 291 height 41
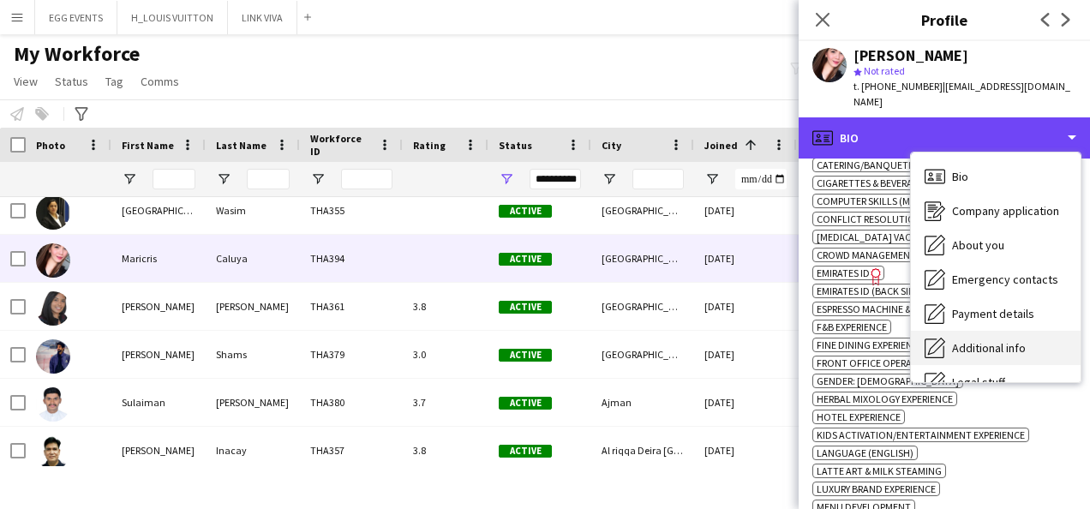
scroll to position [93, 0]
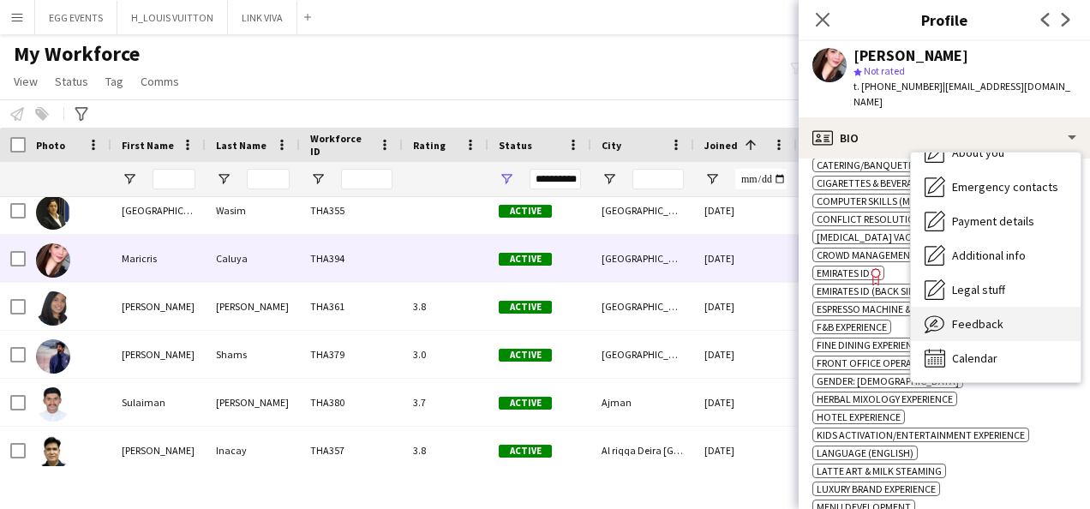
click at [972, 317] on div "Feedback Feedback" at bounding box center [996, 324] width 170 height 34
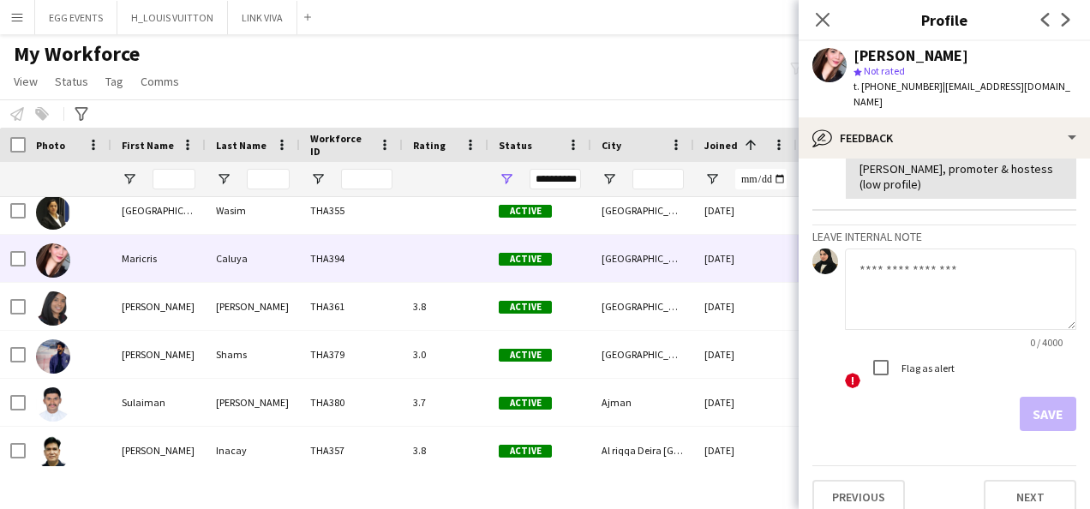
scroll to position [307, 0]
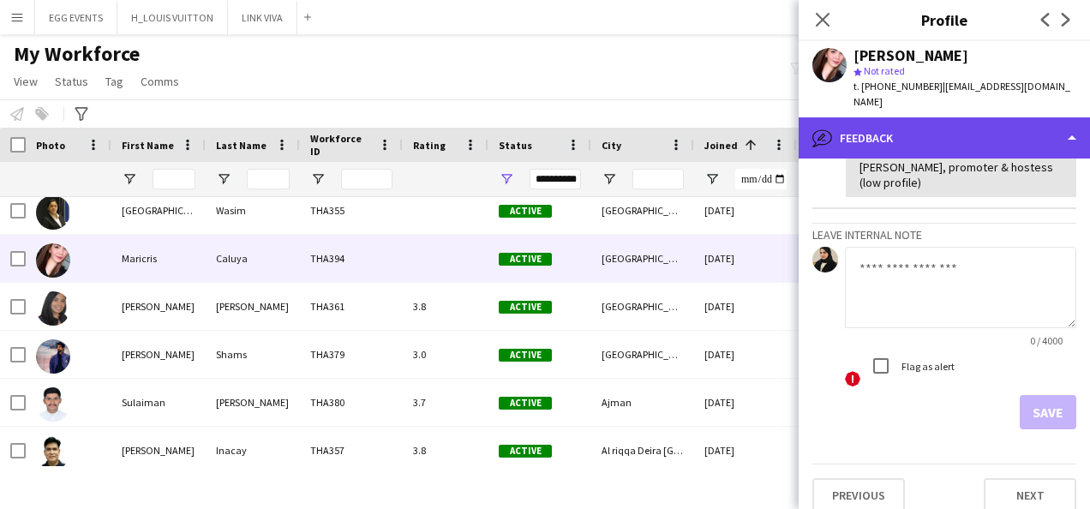
click at [1016, 129] on div "bubble-pencil Feedback" at bounding box center [944, 137] width 291 height 41
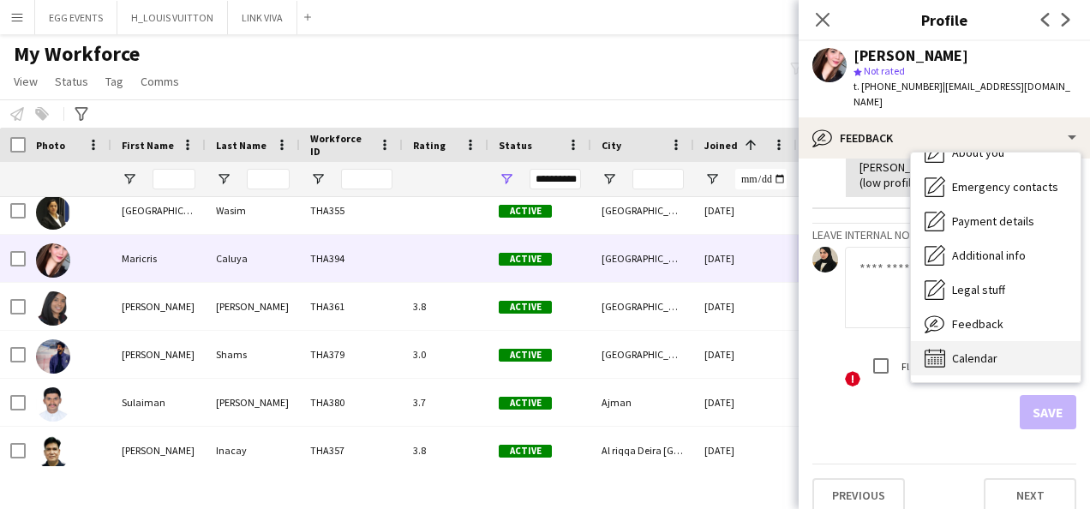
click at [986, 351] on span "Calendar" at bounding box center [974, 358] width 45 height 15
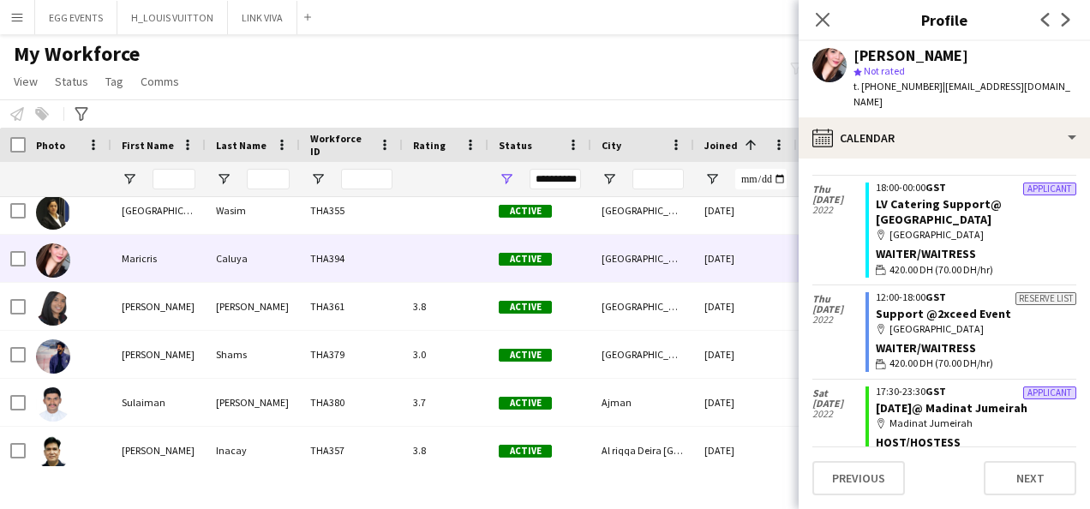
scroll to position [1779, 0]
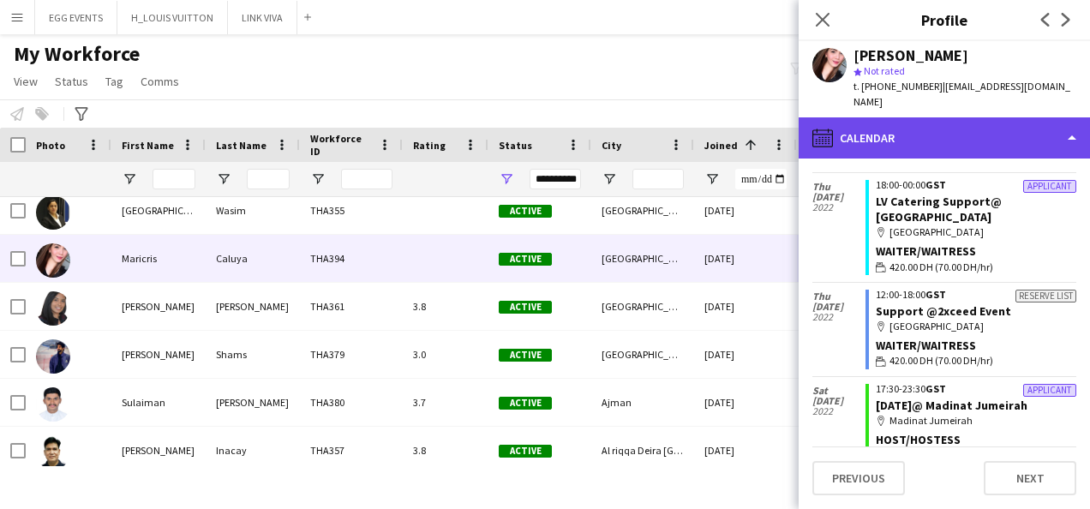
click at [1033, 139] on div "calendar-full Calendar" at bounding box center [944, 137] width 291 height 41
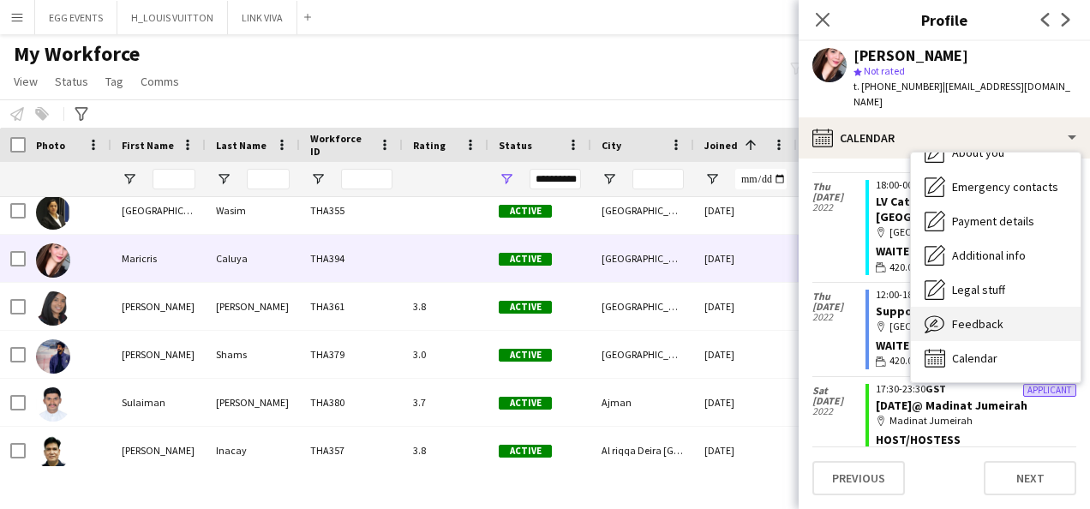
click at [994, 316] on span "Feedback" at bounding box center [977, 323] width 51 height 15
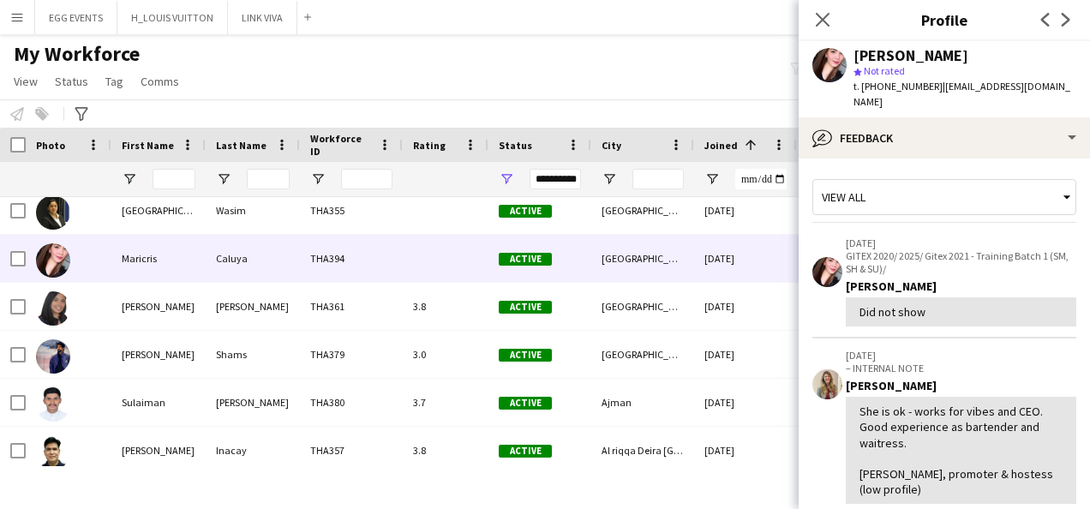
scroll to position [307, 0]
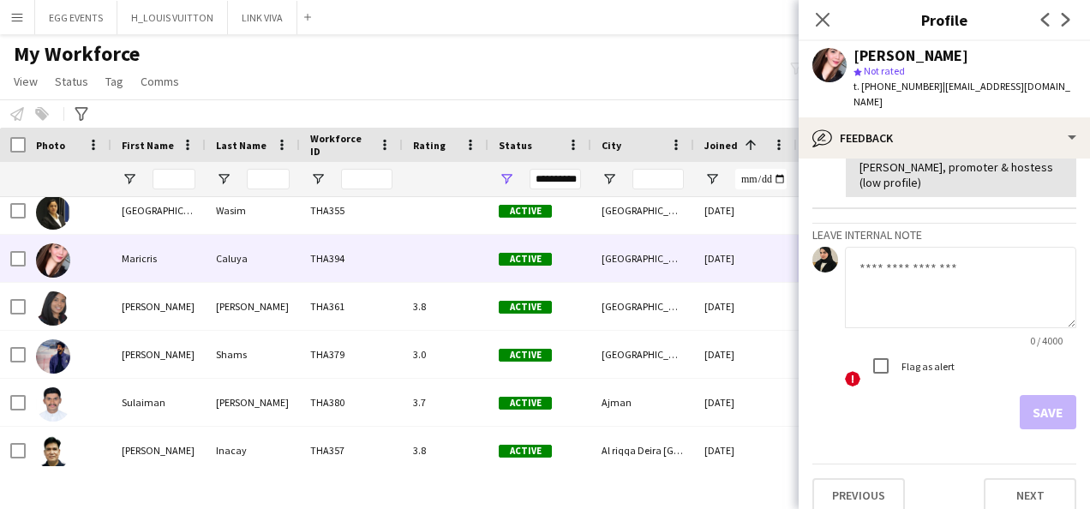
click at [976, 298] on textarea at bounding box center [960, 287] width 231 height 81
type textarea "**********"
click at [1025, 401] on button "Save" at bounding box center [1048, 412] width 57 height 34
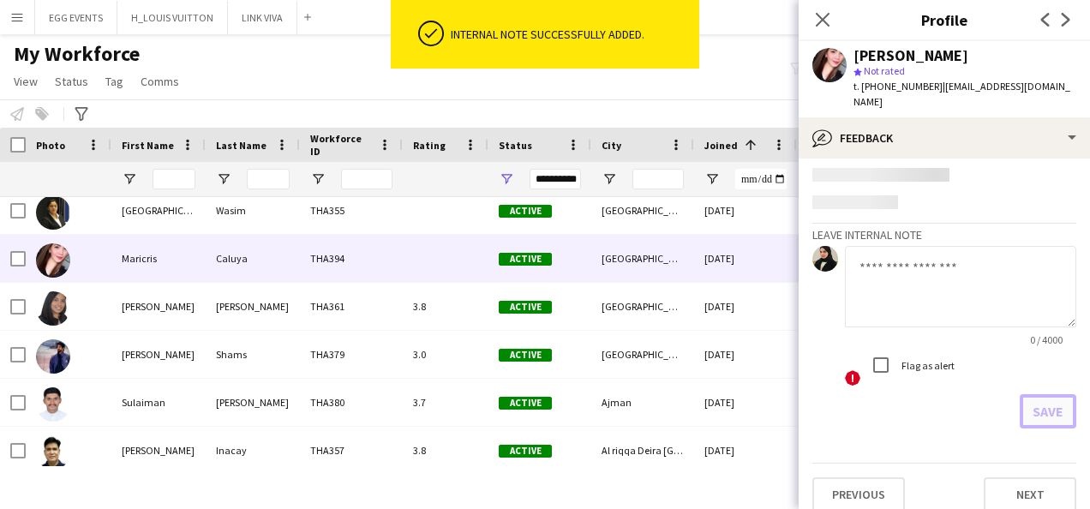
scroll to position [0, 0]
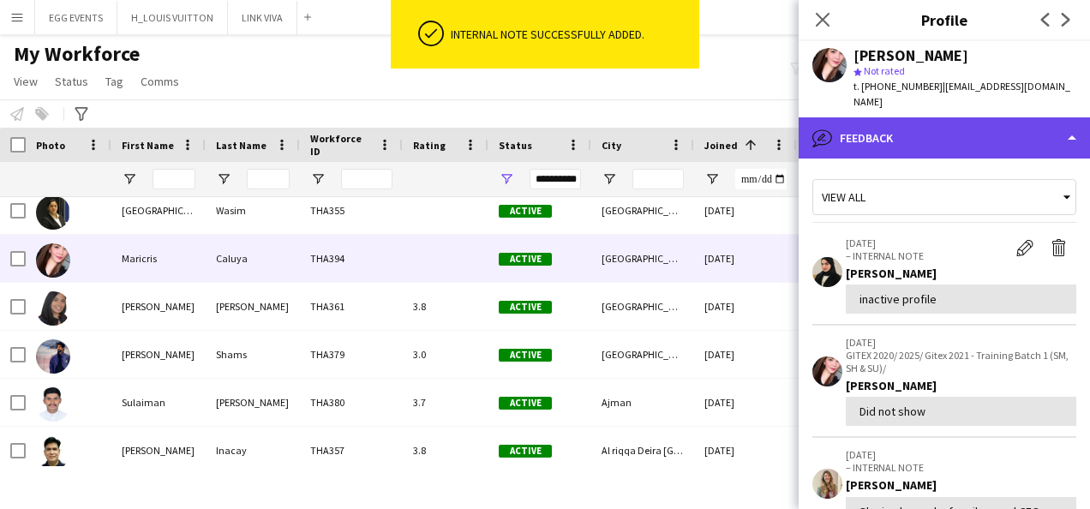
click at [982, 141] on div "bubble-pencil Feedback" at bounding box center [944, 137] width 291 height 41
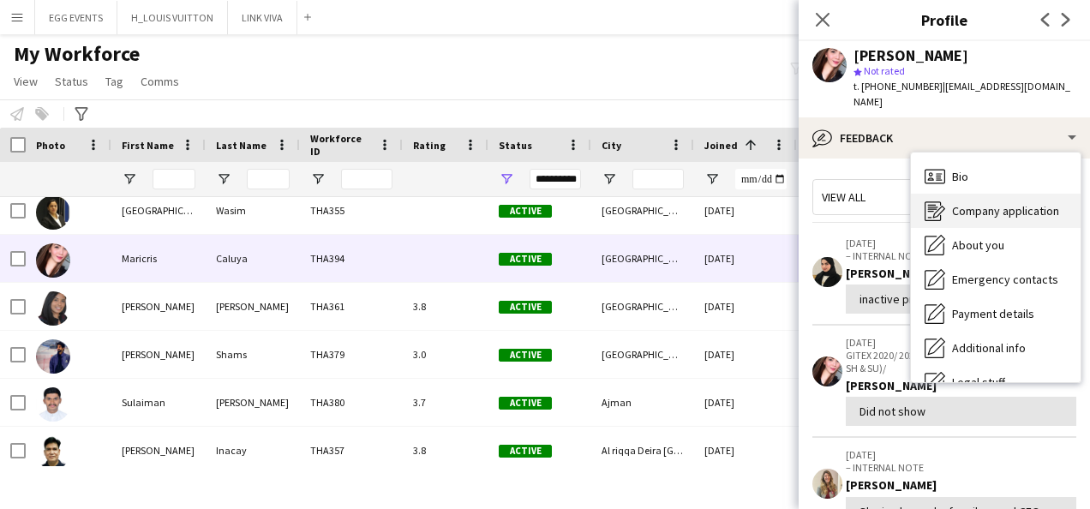
click at [936, 201] on icon "Company application" at bounding box center [935, 211] width 21 height 21
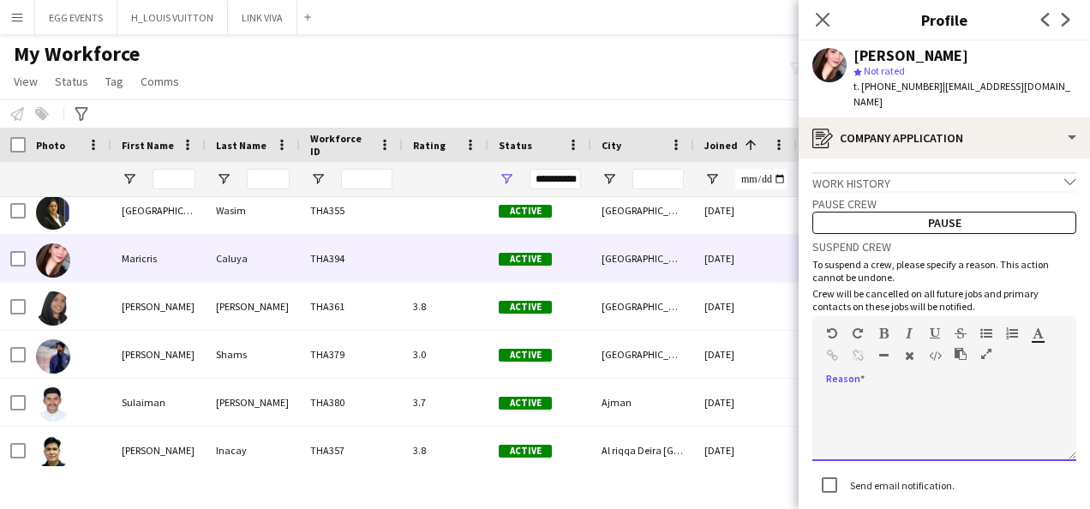
click at [878, 428] on div at bounding box center [944, 427] width 264 height 69
paste div
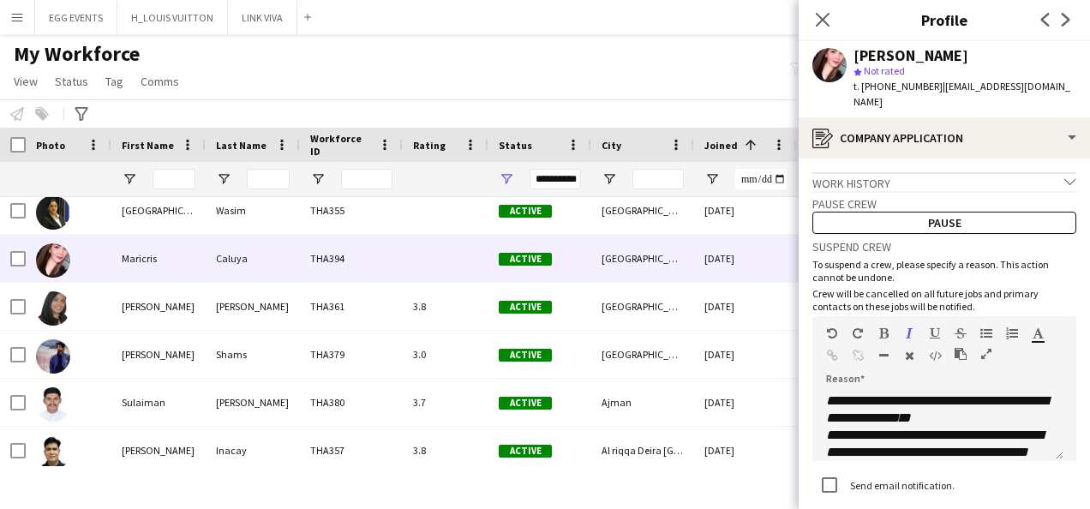
drag, startPoint x: 977, startPoint y: 51, endPoint x: 837, endPoint y: 64, distance: 140.3
click at [837, 64] on div "Maricris Caluya star Not rated t. +971507153992 | queenkrissy424@gmail.com" at bounding box center [944, 79] width 291 height 76
copy div "Maricris Caluya"
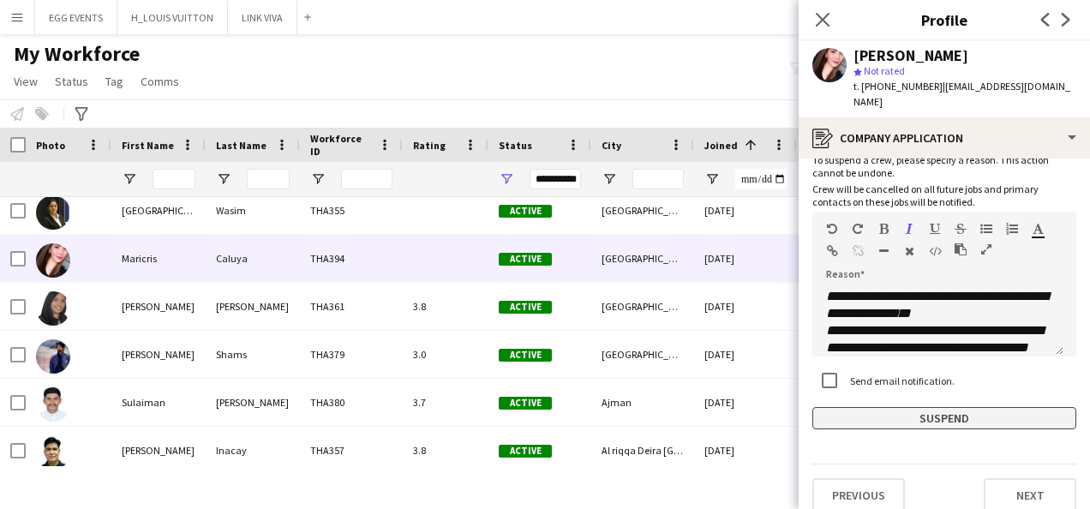
click at [830, 407] on button "Suspend" at bounding box center [944, 418] width 264 height 22
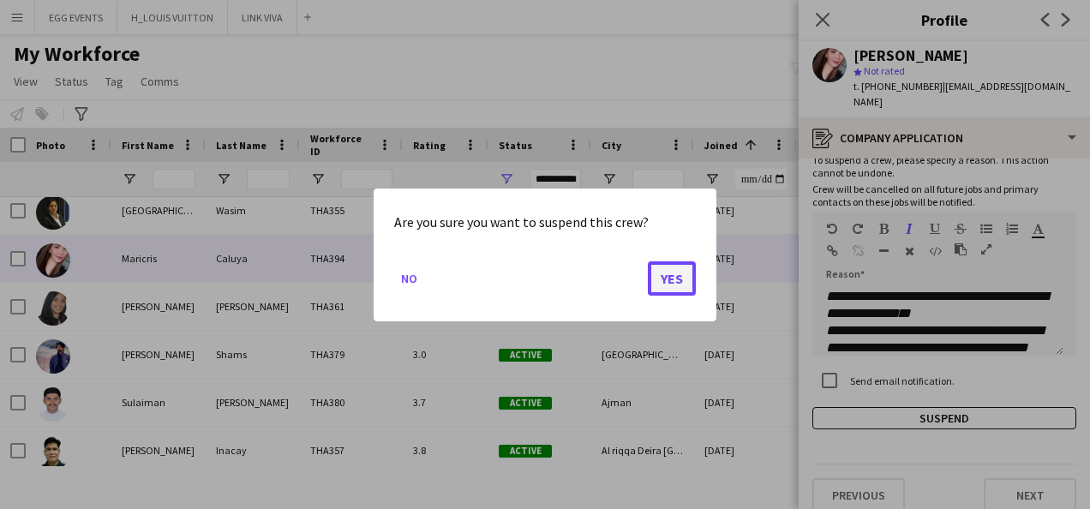
click at [662, 271] on button "Yes" at bounding box center [672, 278] width 48 height 34
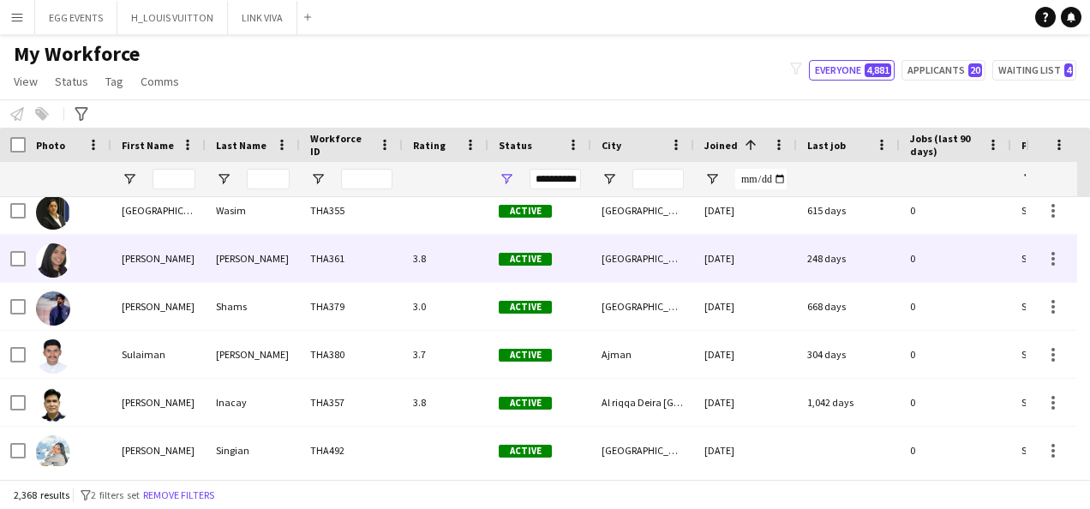
click at [816, 266] on div "248 days" at bounding box center [848, 258] width 103 height 47
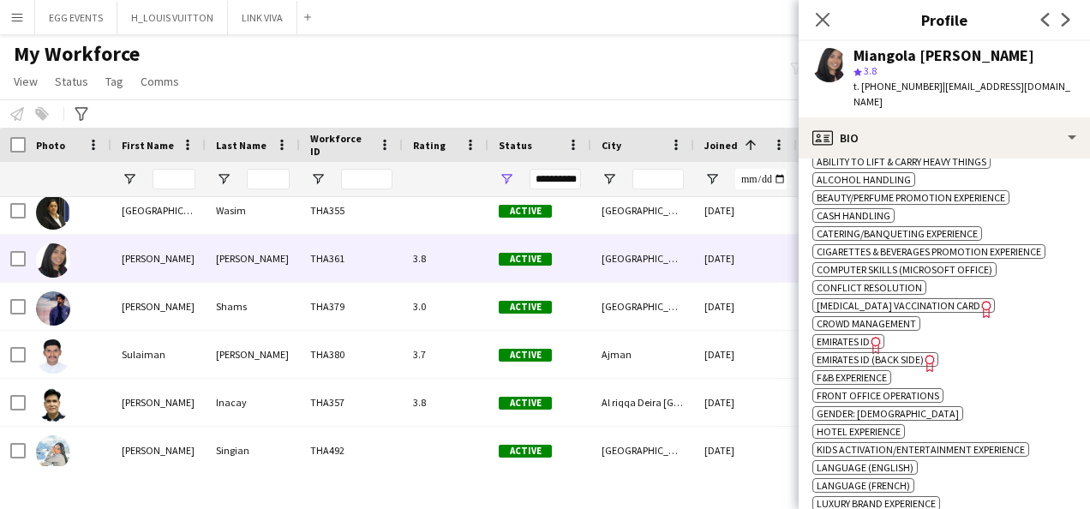
scroll to position [1107, 0]
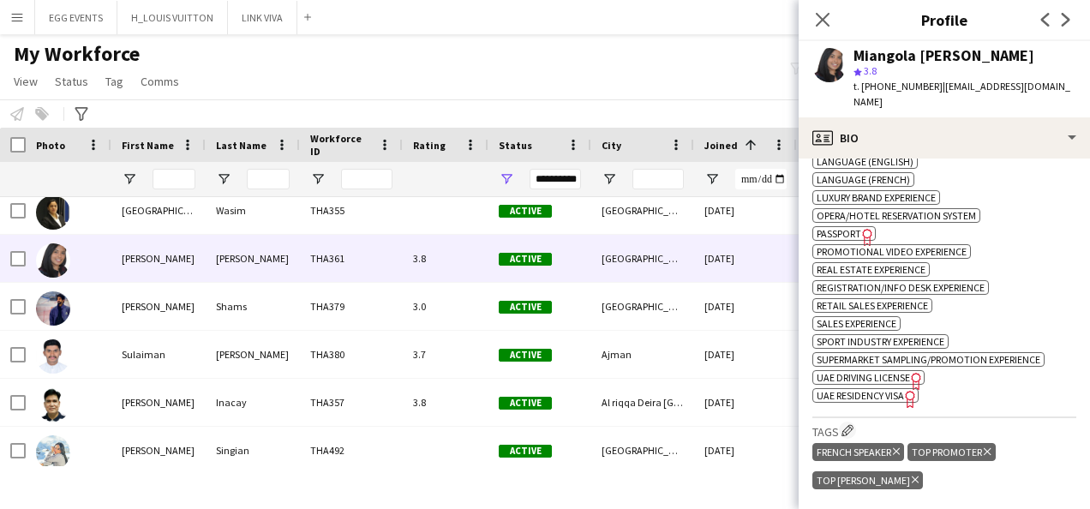
click at [900, 401] on span "UAE Residency Visa" at bounding box center [860, 395] width 87 height 13
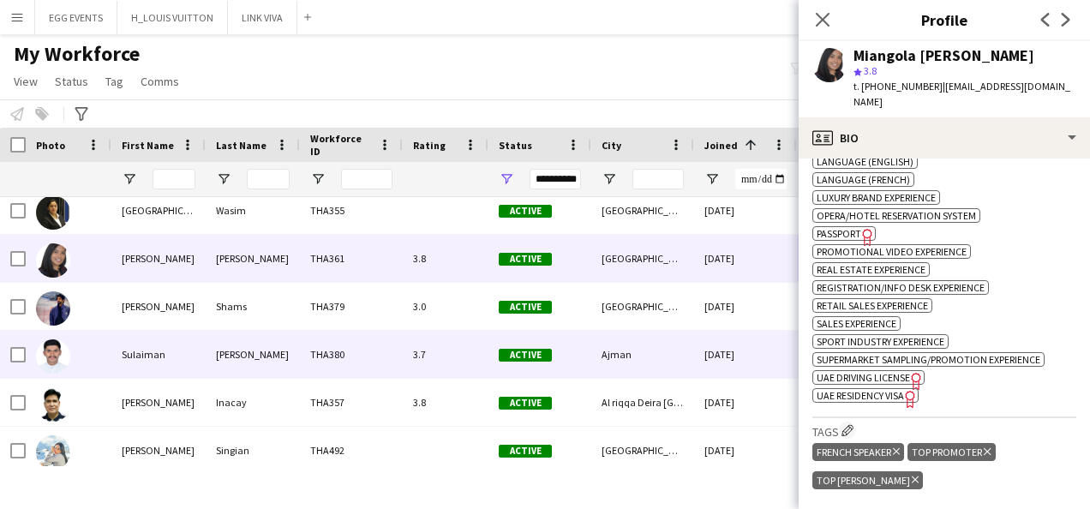
scroll to position [3556, 0]
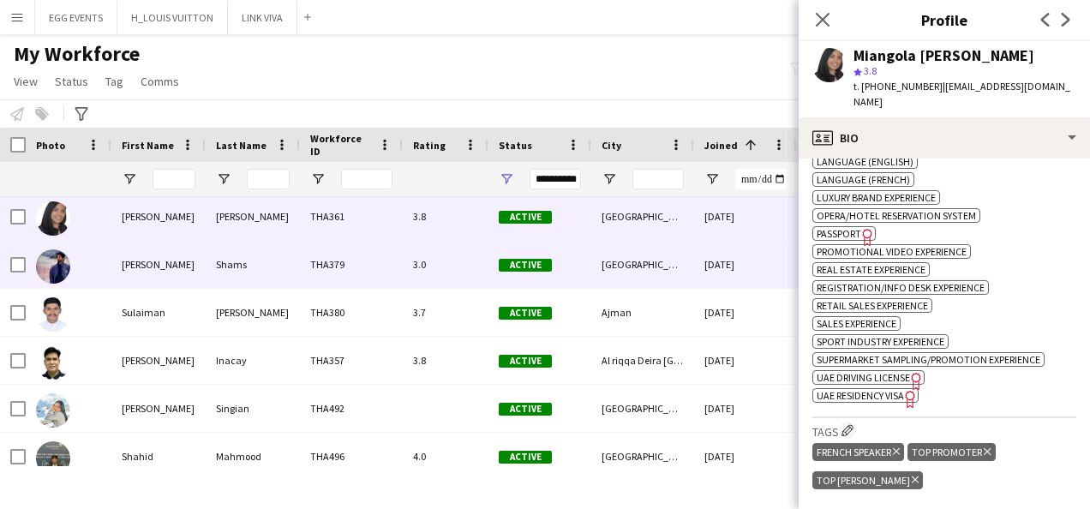
click at [512, 281] on div "Active" at bounding box center [539, 264] width 103 height 47
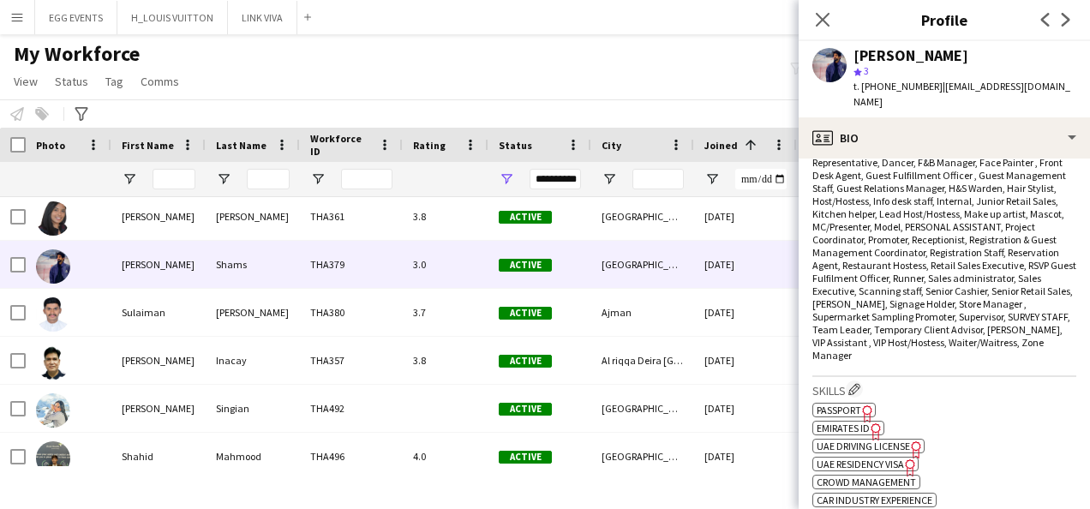
scroll to position [631, 0]
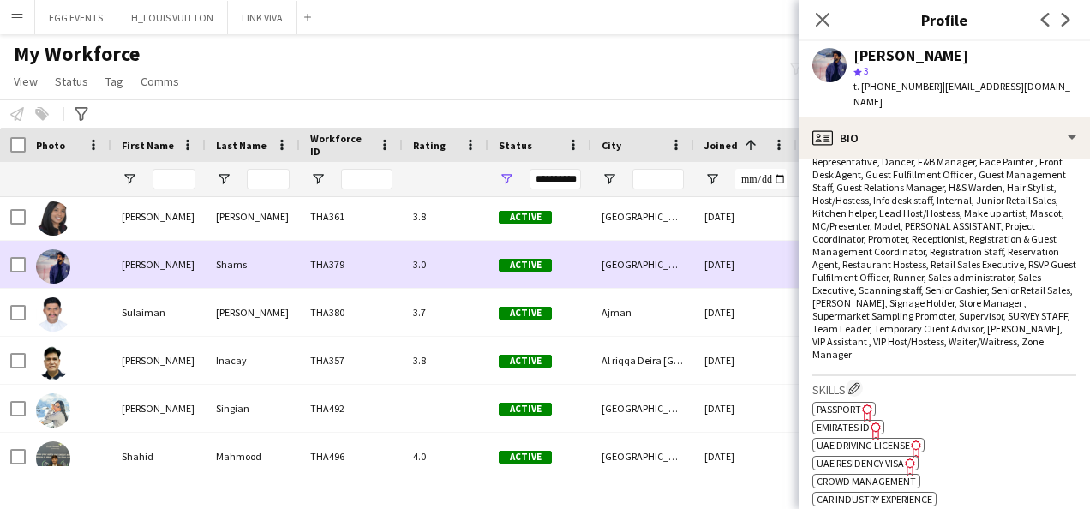
click at [776, 267] on div "[DATE]" at bounding box center [745, 264] width 103 height 47
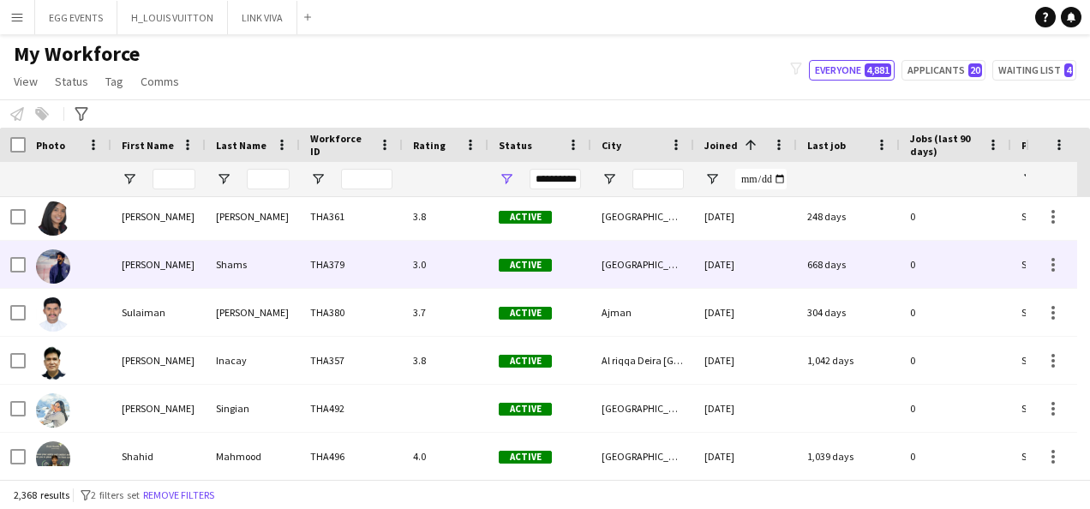
click at [776, 267] on div "[DATE]" at bounding box center [745, 264] width 103 height 47
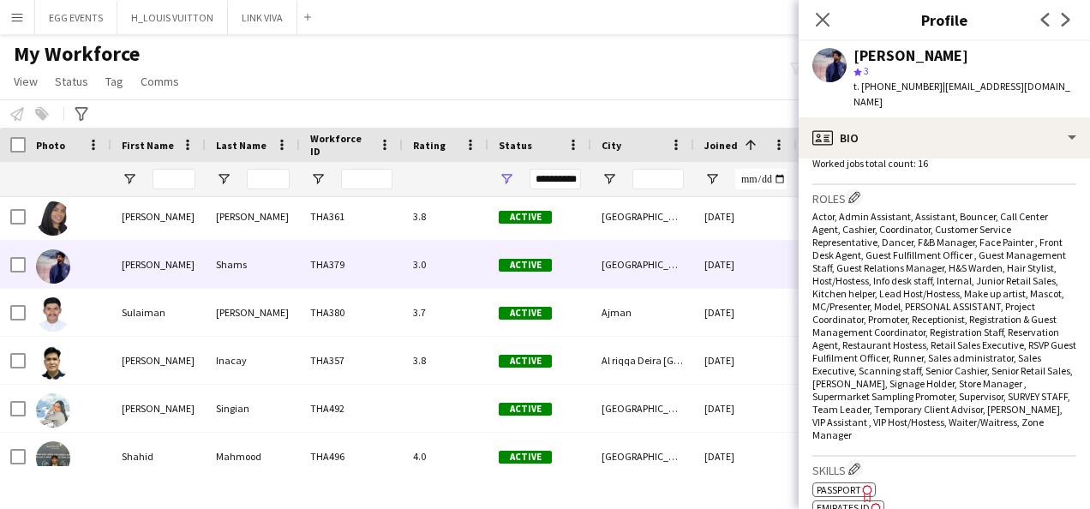
scroll to position [569, 0]
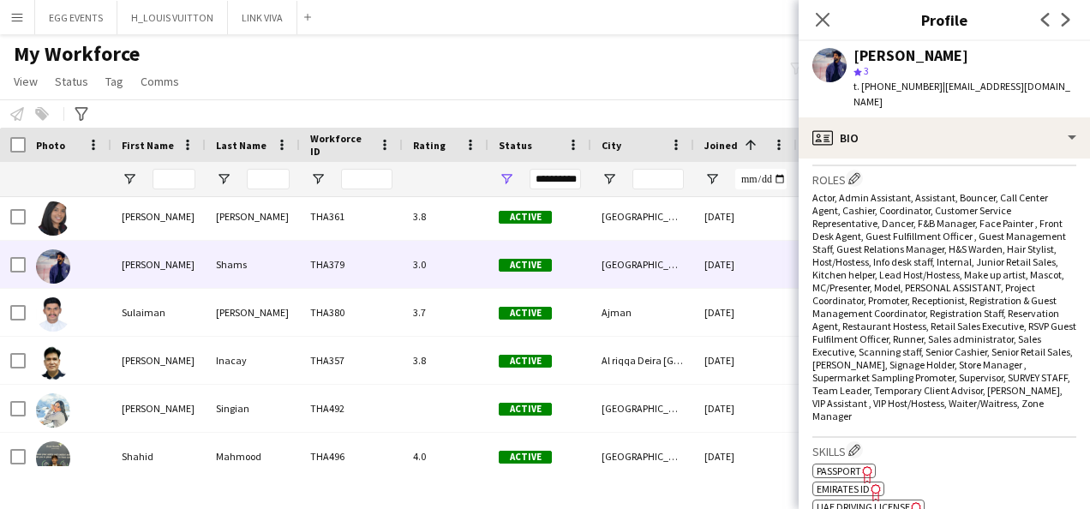
click at [848, 482] on span "Emirates ID" at bounding box center [843, 488] width 53 height 13
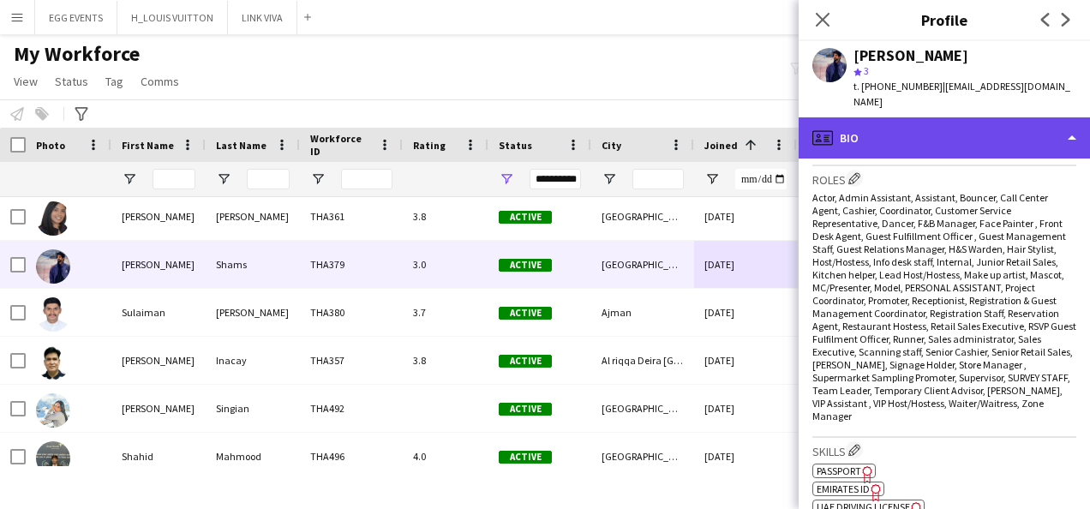
click at [1016, 117] on div "profile Bio" at bounding box center [944, 137] width 291 height 41
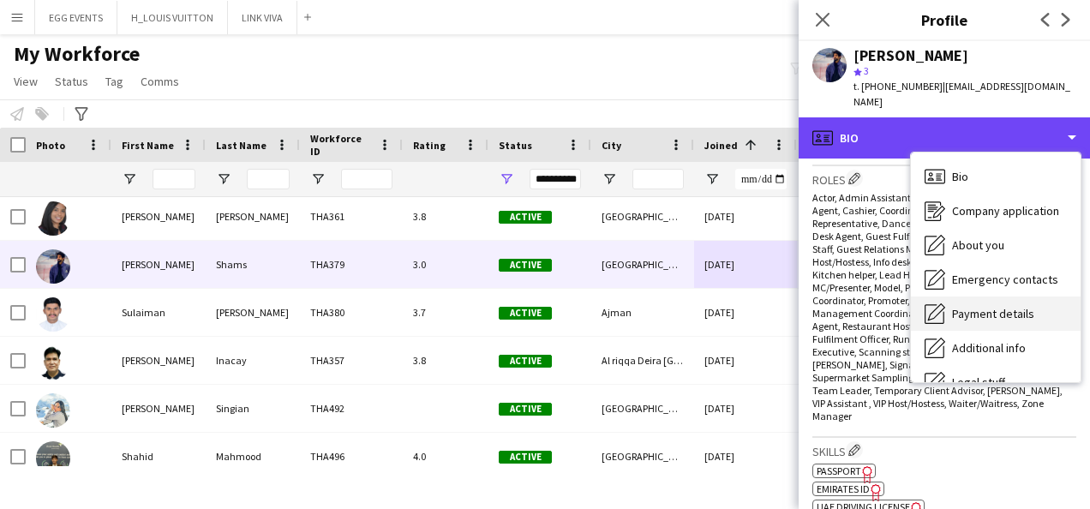
scroll to position [93, 0]
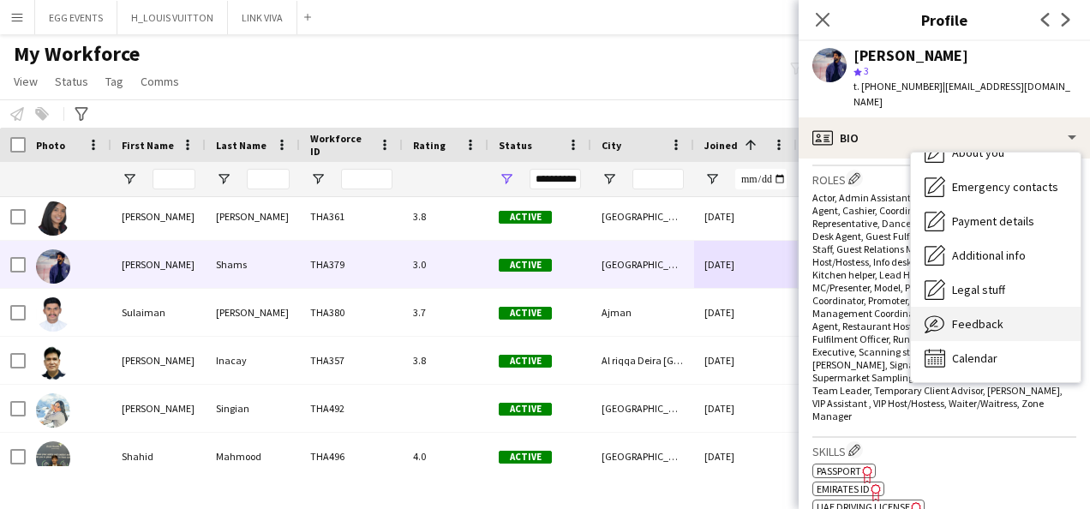
click at [961, 316] on span "Feedback" at bounding box center [977, 323] width 51 height 15
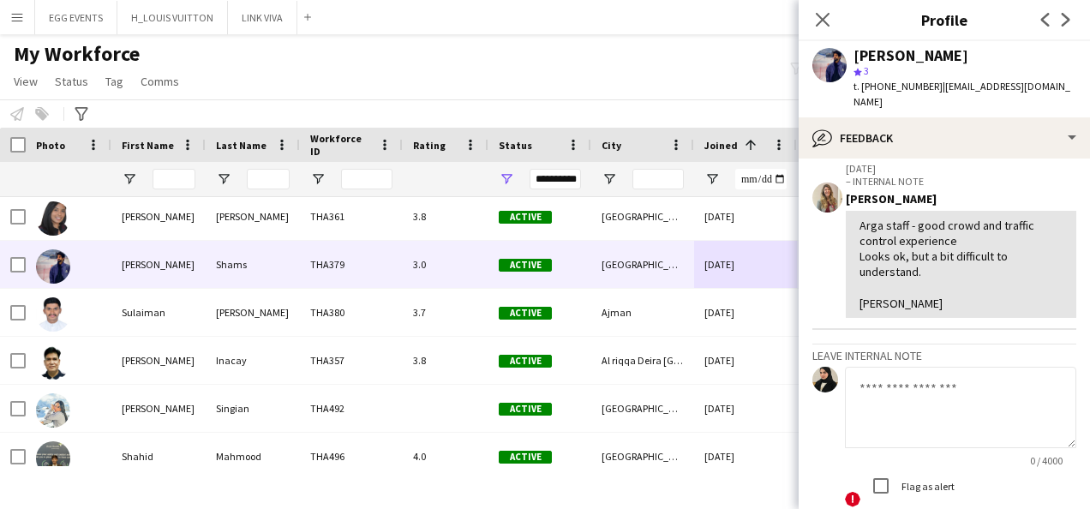
scroll to position [218, 0]
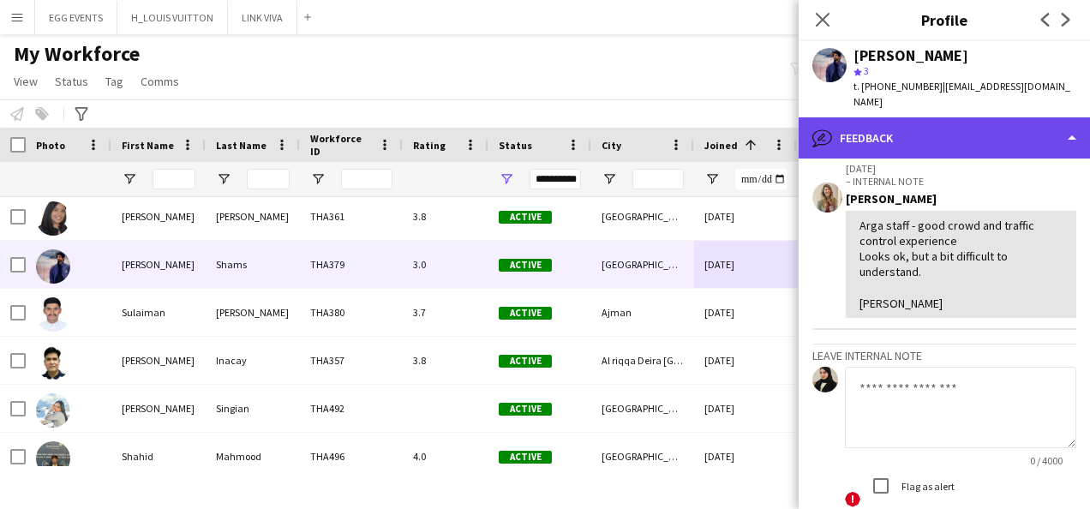
click at [989, 125] on div "bubble-pencil Feedback" at bounding box center [944, 137] width 291 height 41
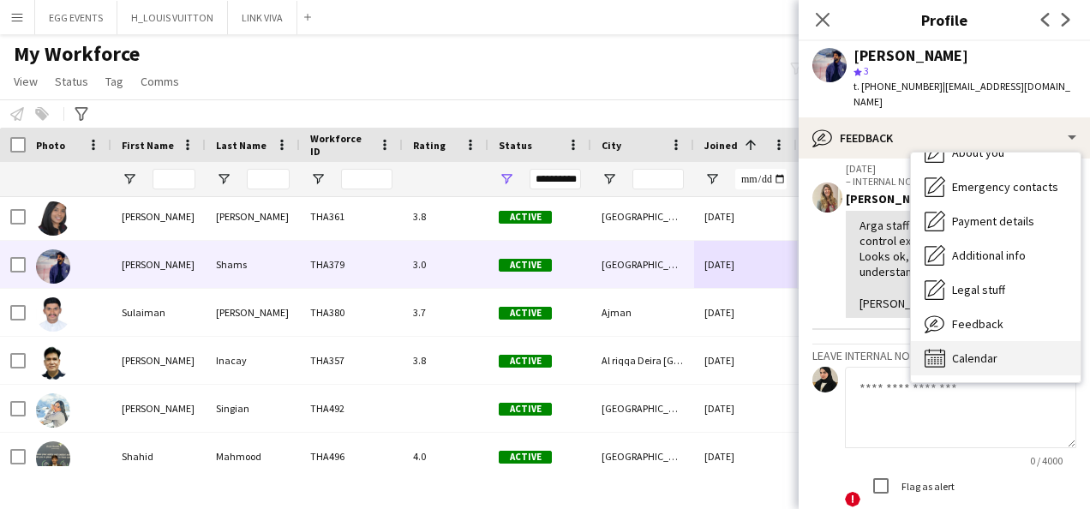
click at [952, 351] on span "Calendar" at bounding box center [974, 358] width 45 height 15
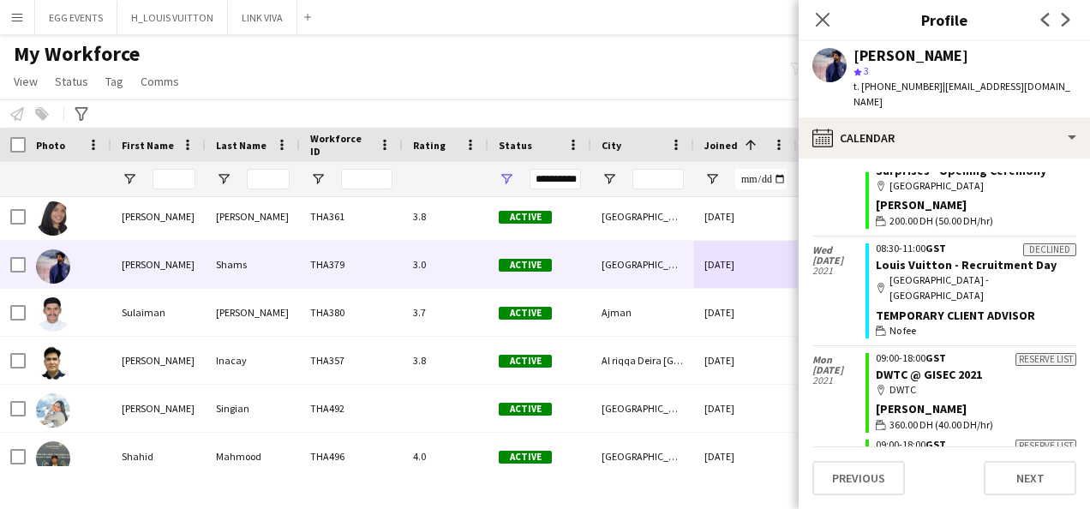
scroll to position [2563, 0]
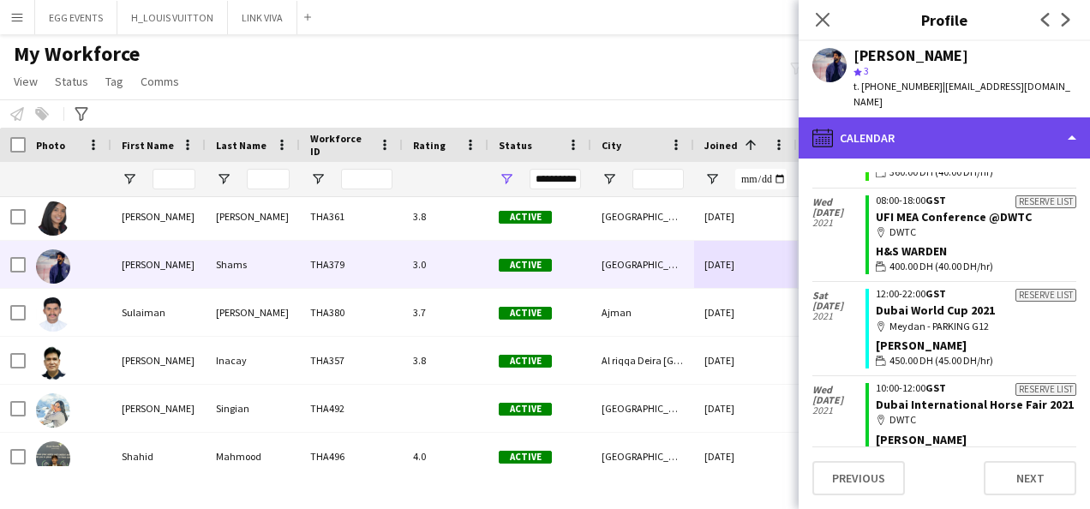
click at [1030, 119] on div "calendar-full Calendar" at bounding box center [944, 137] width 291 height 41
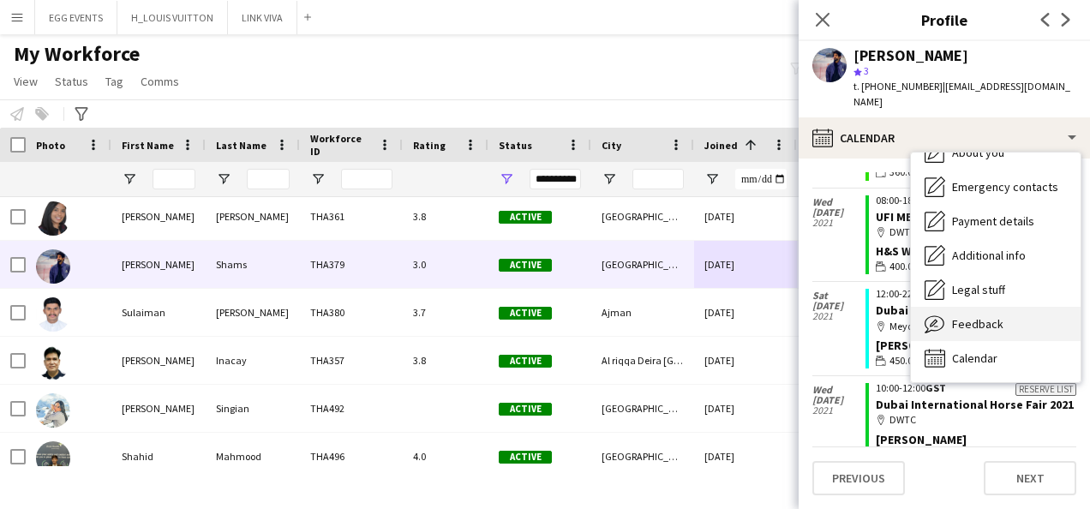
click at [982, 316] on span "Feedback" at bounding box center [977, 323] width 51 height 15
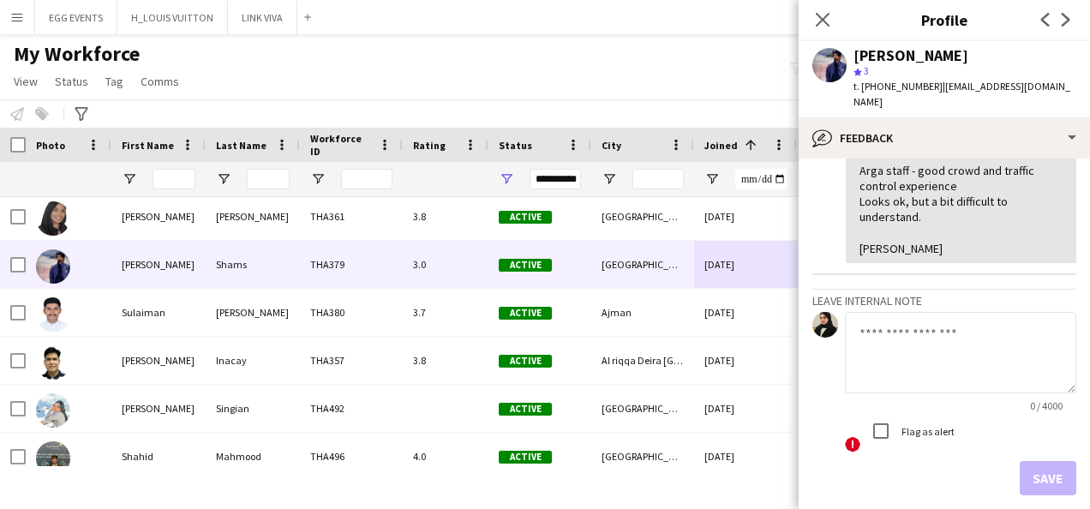
scroll to position [273, 0]
click at [920, 338] on textarea at bounding box center [960, 351] width 231 height 81
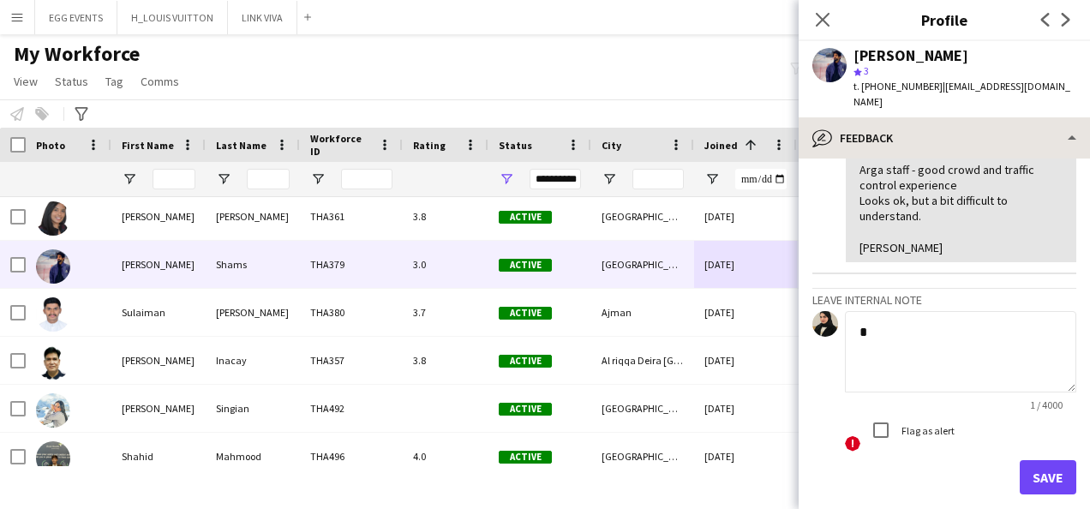
type textarea "*"
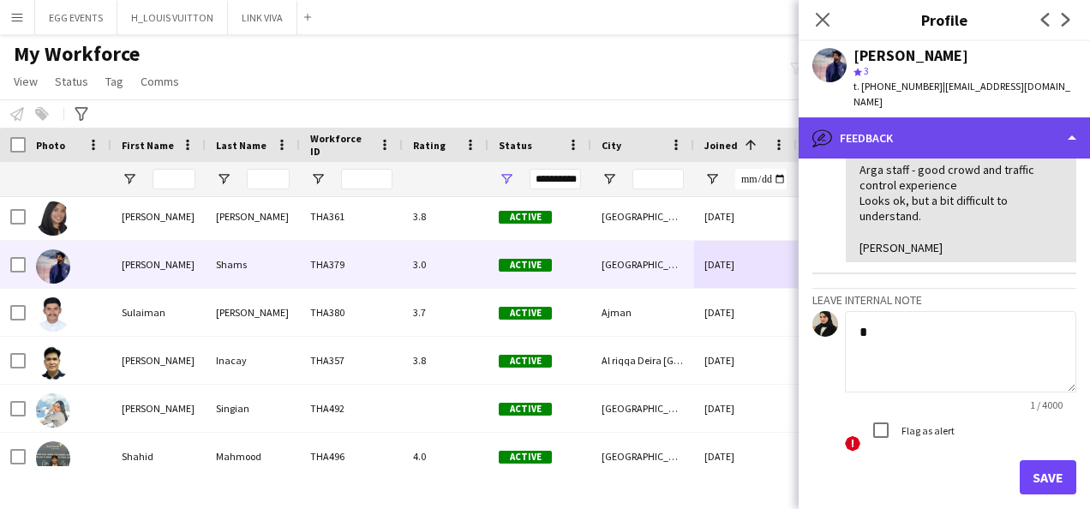
click at [1038, 117] on div "bubble-pencil Feedback" at bounding box center [944, 137] width 291 height 41
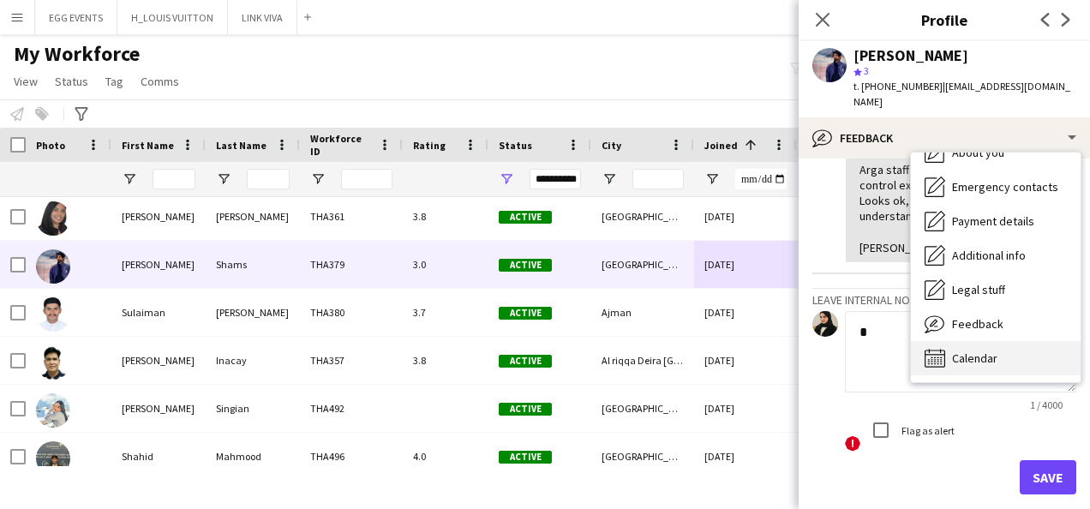
click at [998, 351] on div "Calendar Calendar" at bounding box center [996, 358] width 170 height 34
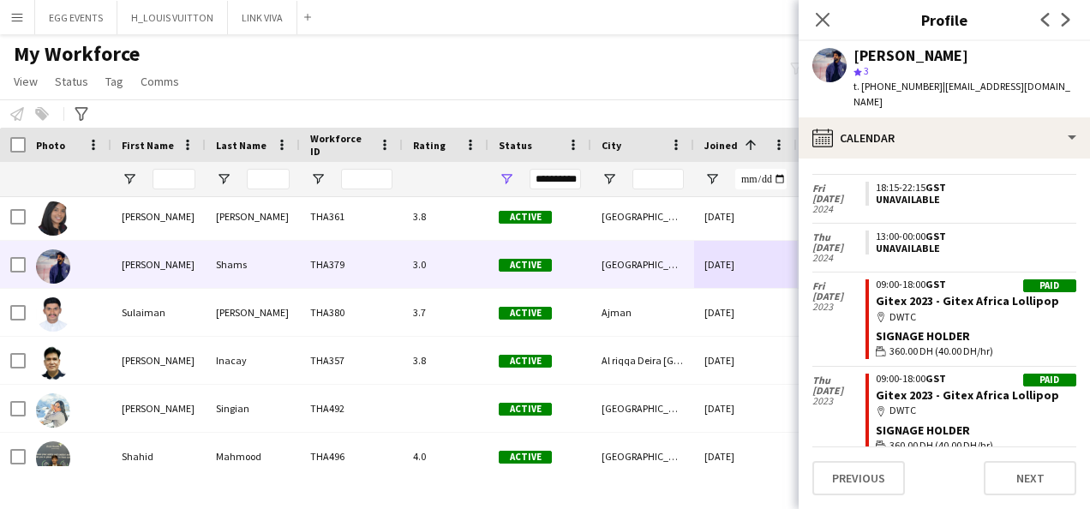
scroll to position [346, 0]
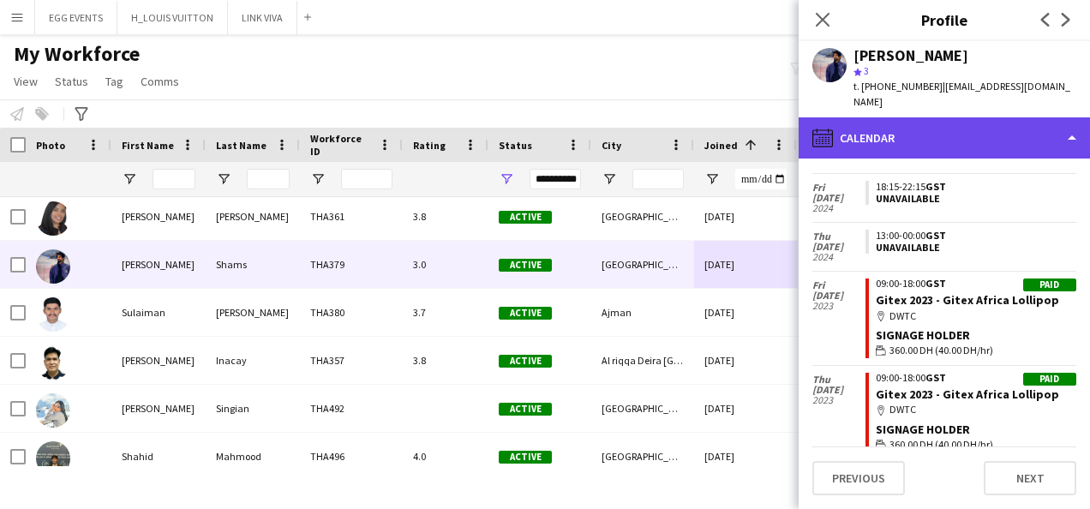
click at [1010, 132] on div "calendar-full Calendar" at bounding box center [944, 137] width 291 height 41
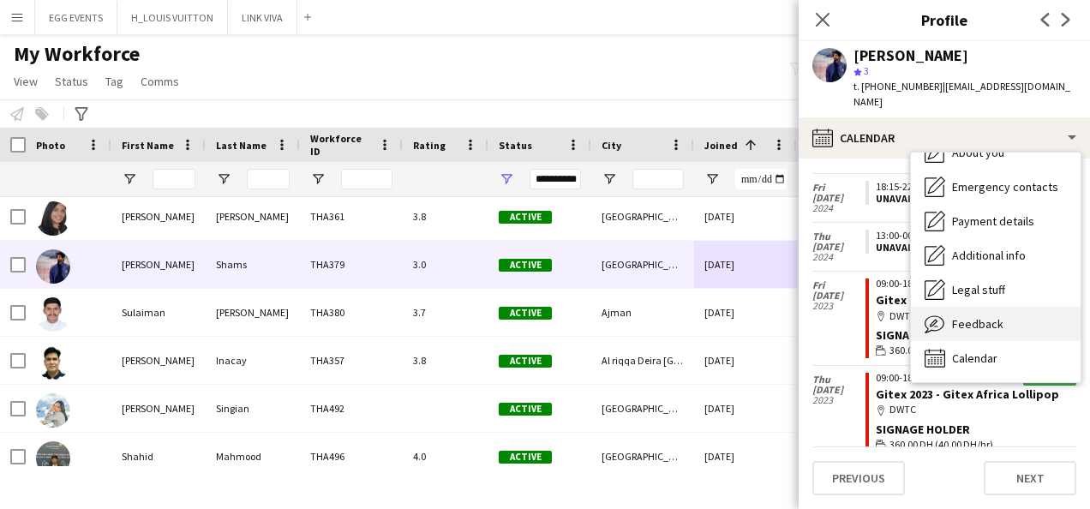
click at [945, 307] on div "Feedback Feedback" at bounding box center [996, 324] width 170 height 34
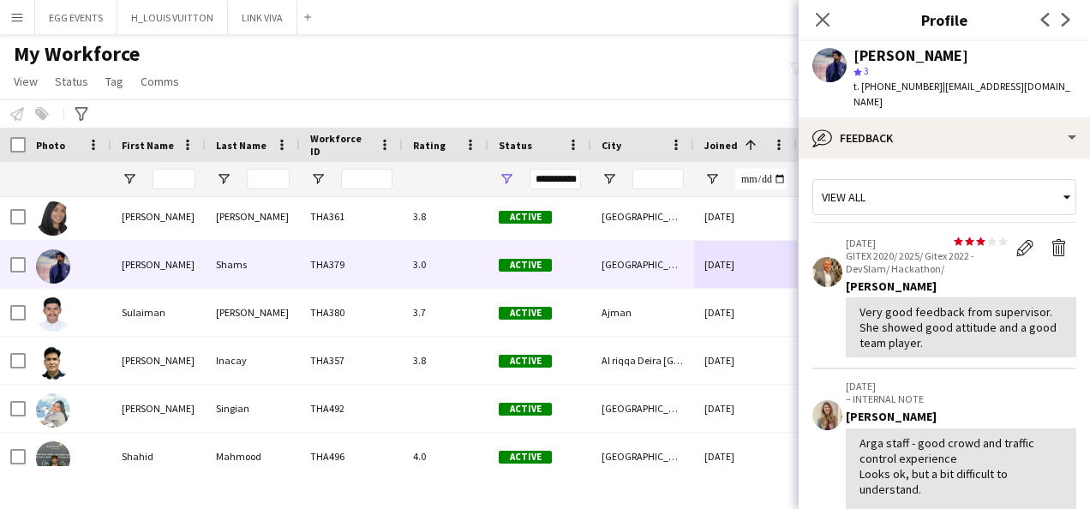
scroll to position [339, 0]
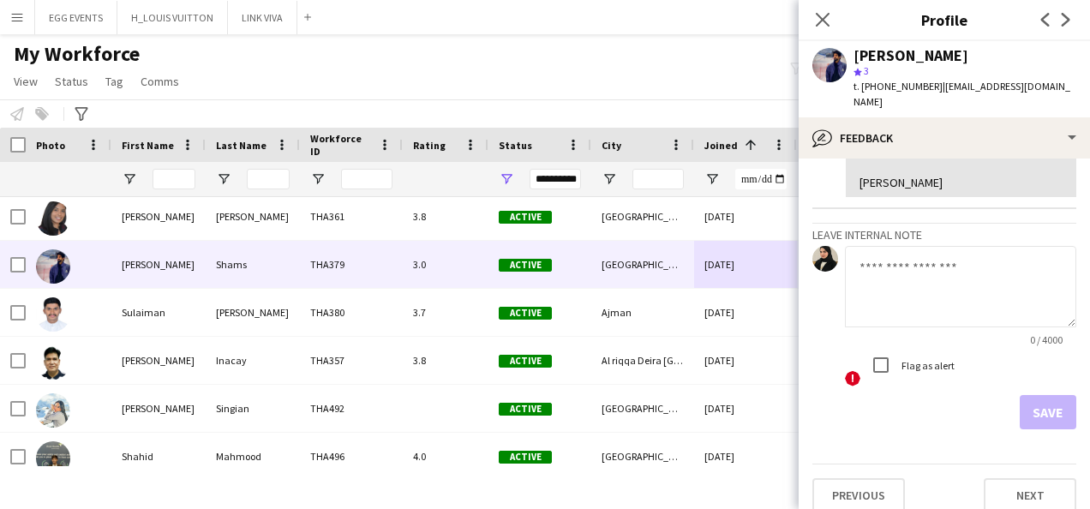
click at [917, 300] on textarea at bounding box center [960, 286] width 231 height 81
type textarea "**********"
click at [1004, 395] on div "Save" at bounding box center [944, 412] width 264 height 34
click at [1020, 395] on button "Save" at bounding box center [1048, 412] width 57 height 34
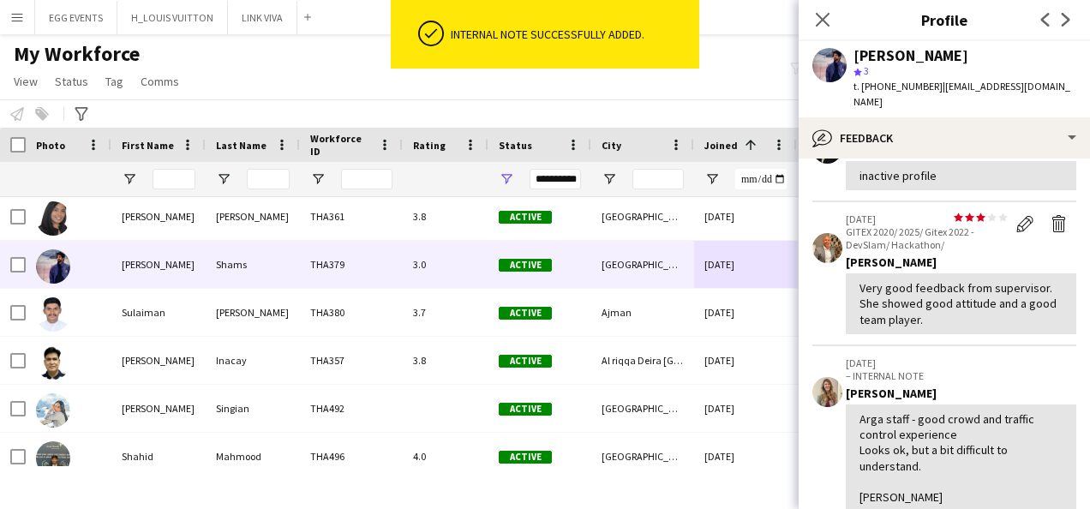
scroll to position [438, 0]
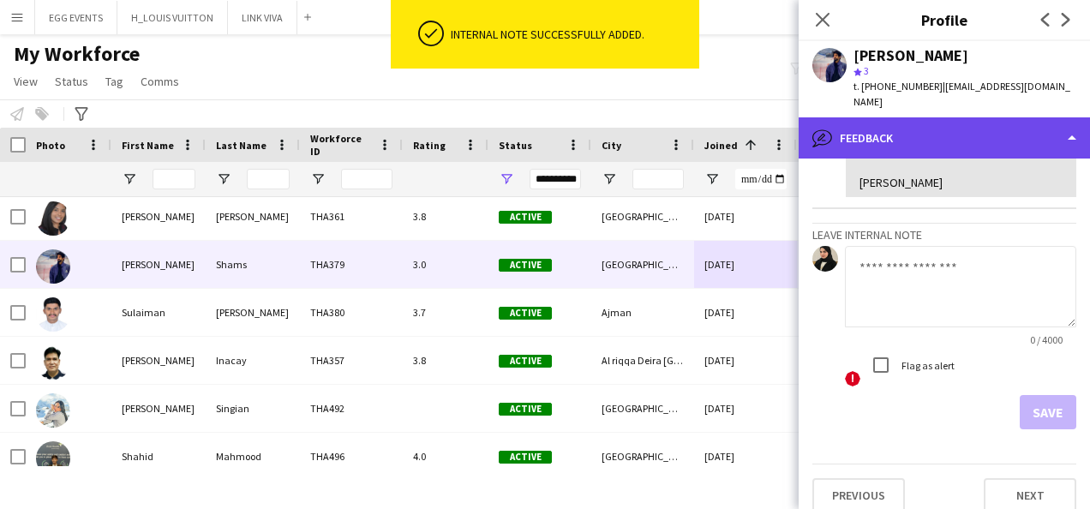
click at [952, 135] on div "bubble-pencil Feedback" at bounding box center [944, 137] width 291 height 41
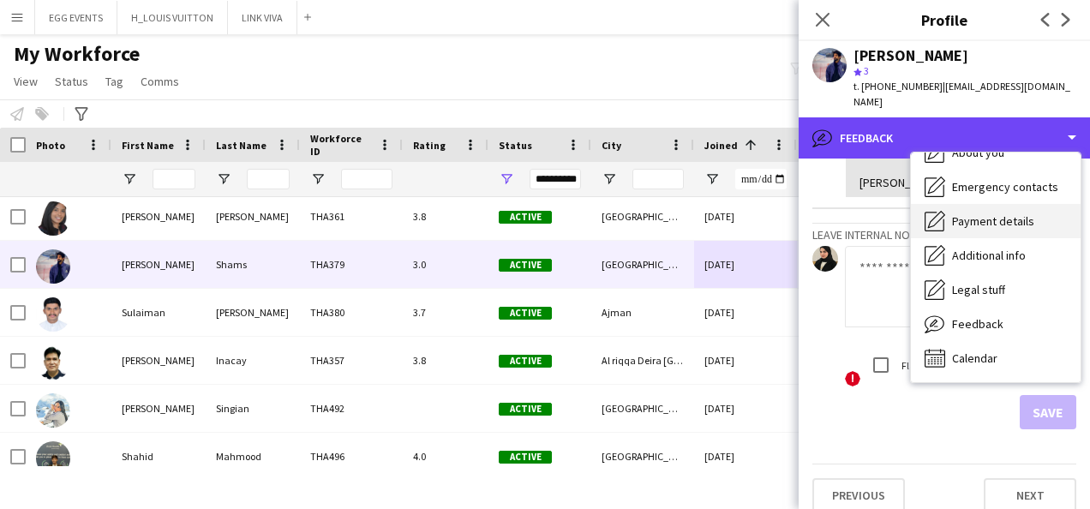
scroll to position [0, 0]
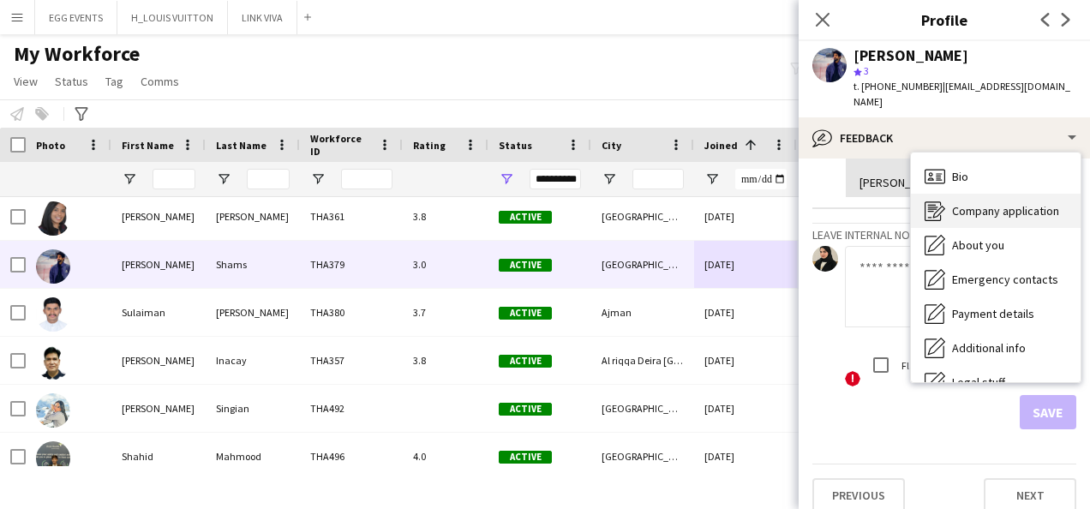
click at [933, 206] on icon at bounding box center [939, 212] width 12 height 12
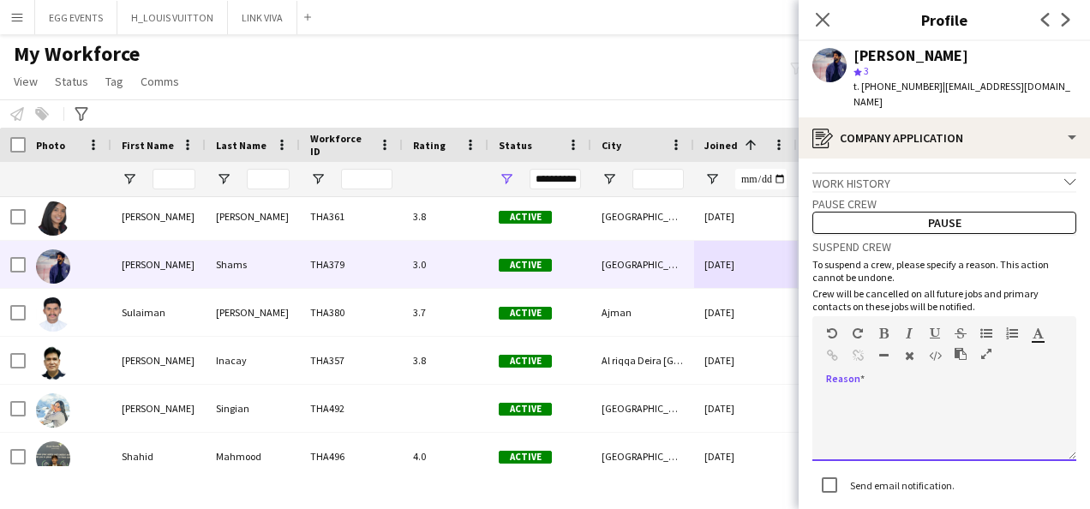
click at [898, 417] on div at bounding box center [944, 427] width 264 height 69
paste div
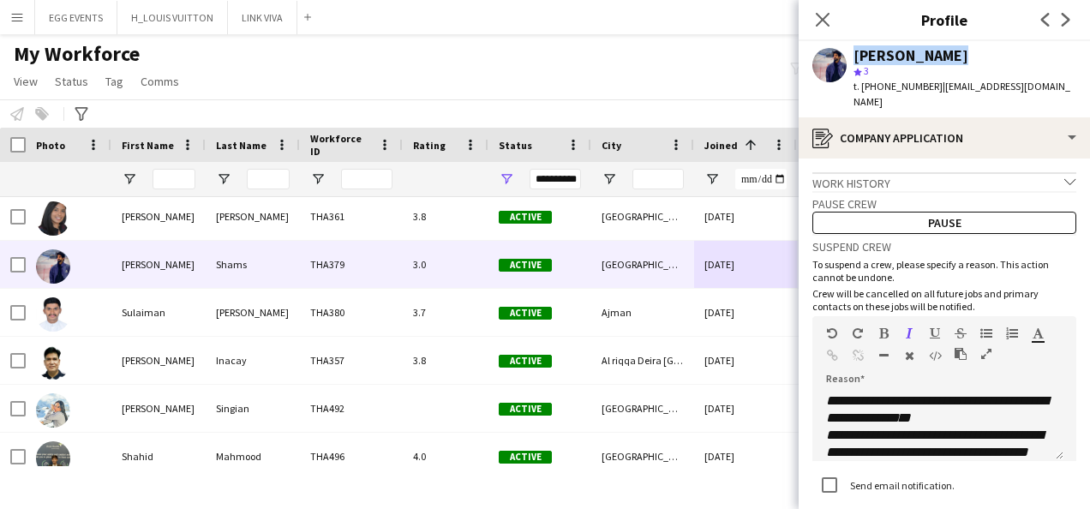
drag, startPoint x: 962, startPoint y: 59, endPoint x: 839, endPoint y: 51, distance: 122.9
click at [839, 51] on div "Shoaib Shams star 3 t. +971561373162 | arhaanshams77@gmail.com" at bounding box center [944, 79] width 291 height 76
copy div "Shoaib Shams"
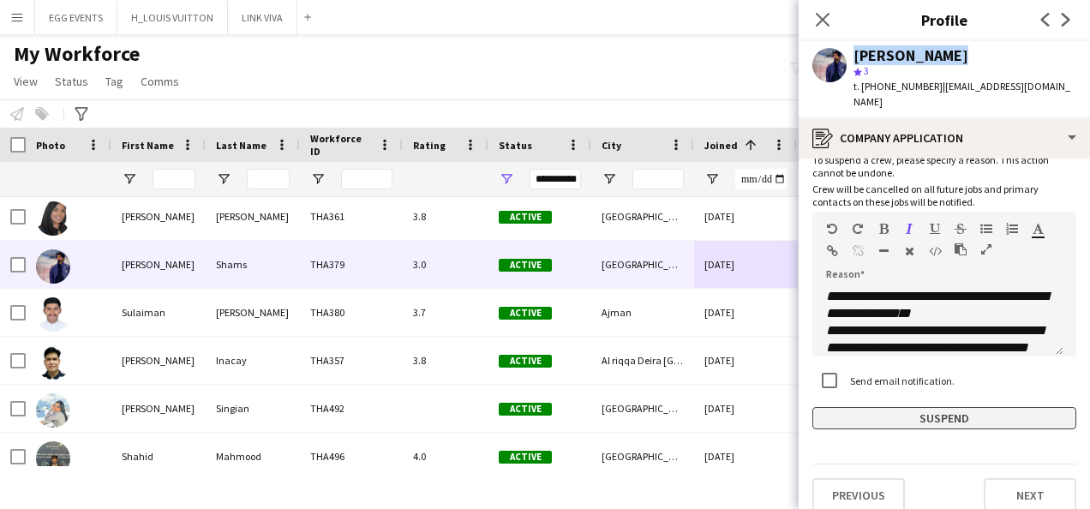
click at [867, 407] on button "Suspend" at bounding box center [944, 418] width 264 height 22
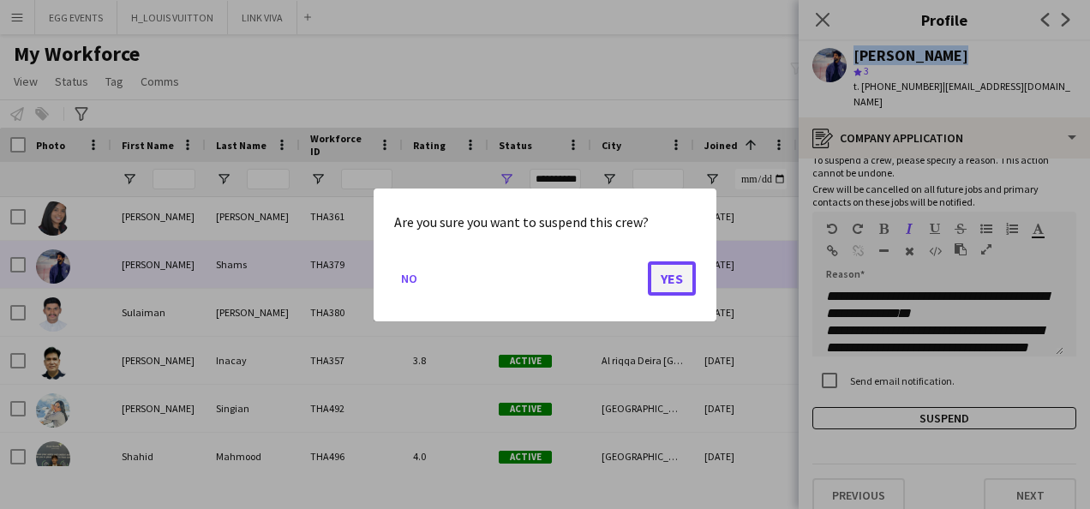
click at [667, 274] on button "Yes" at bounding box center [672, 278] width 48 height 34
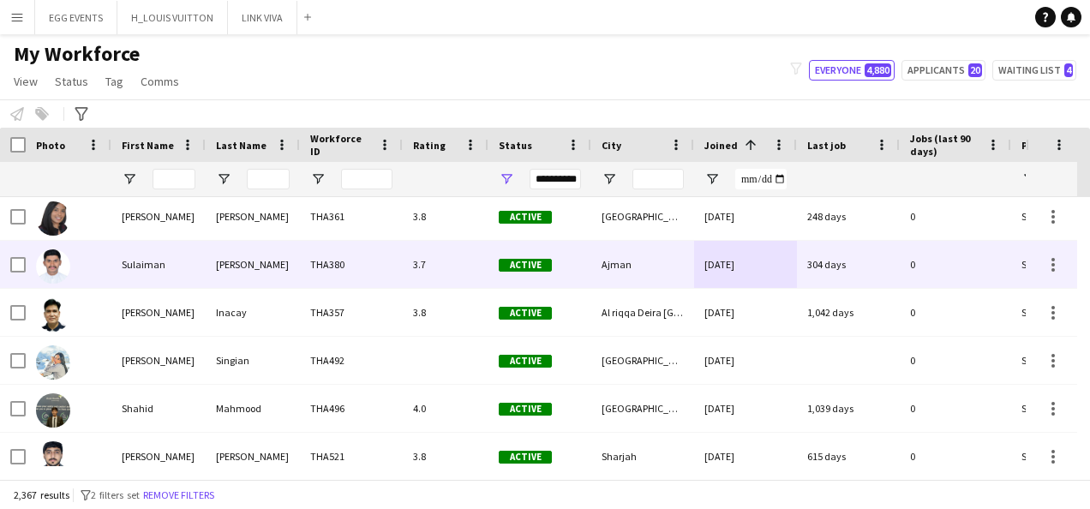
click at [745, 279] on div "[DATE]" at bounding box center [745, 264] width 103 height 47
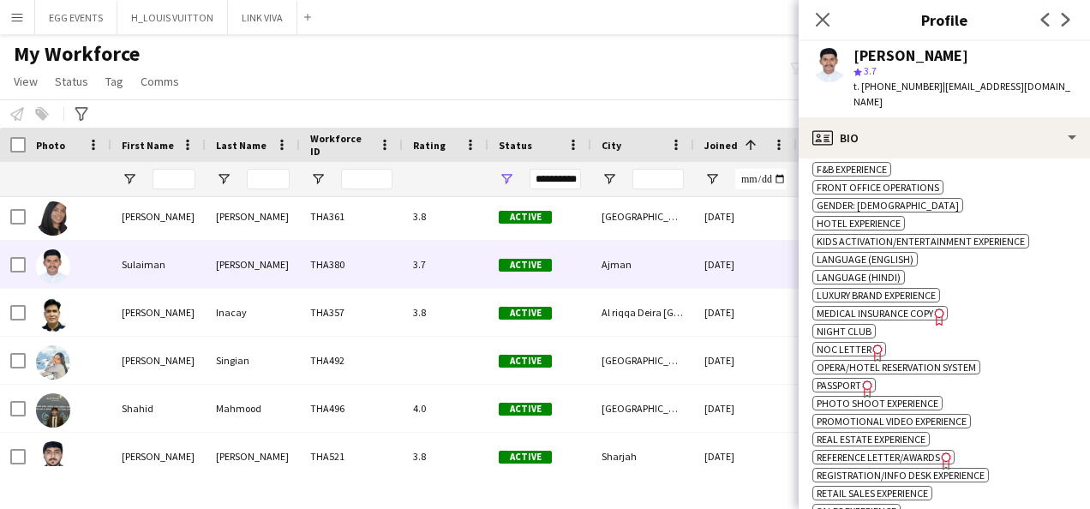
scroll to position [816, 0]
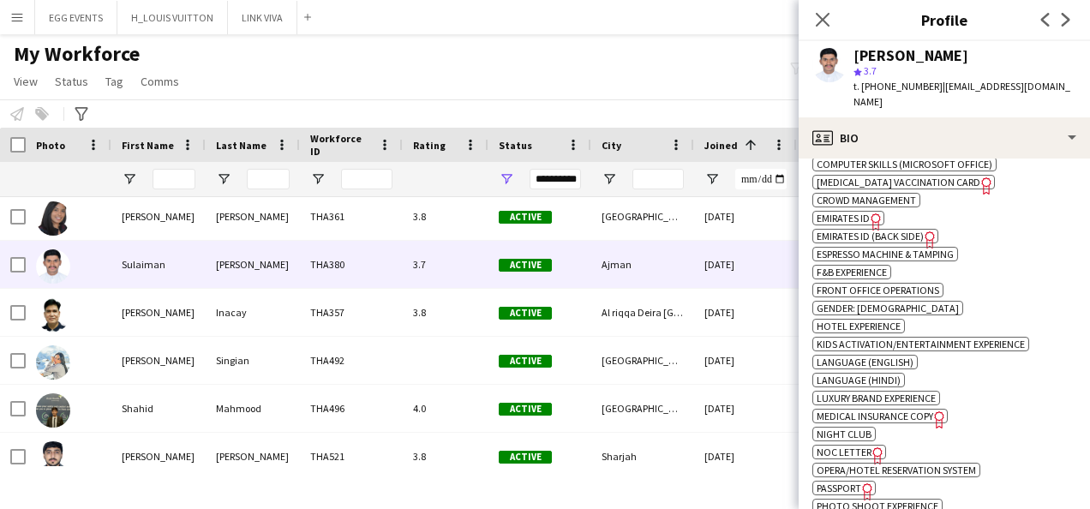
click at [860, 212] on span "Emirates ID" at bounding box center [843, 218] width 53 height 13
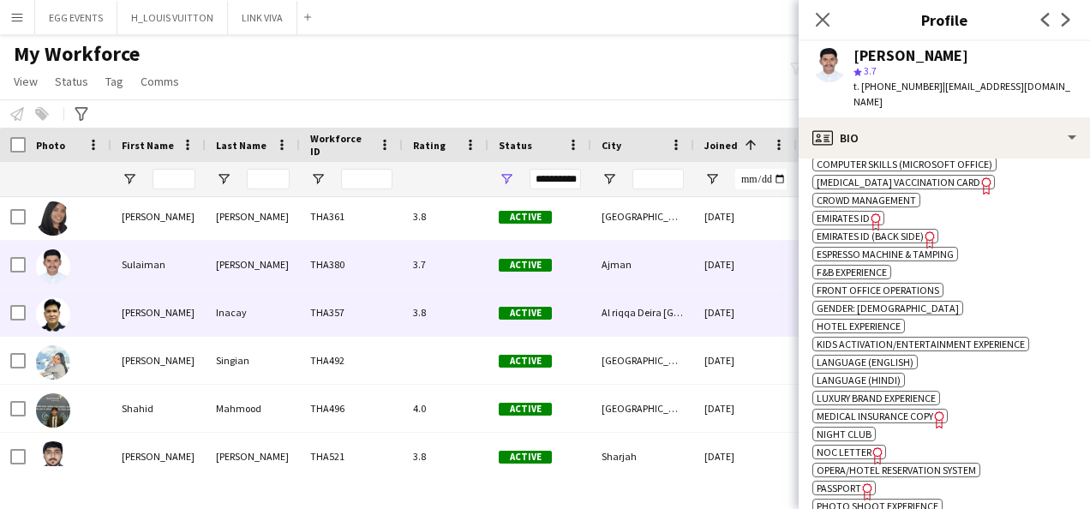
click at [524, 319] on span "Active" at bounding box center [525, 313] width 53 height 13
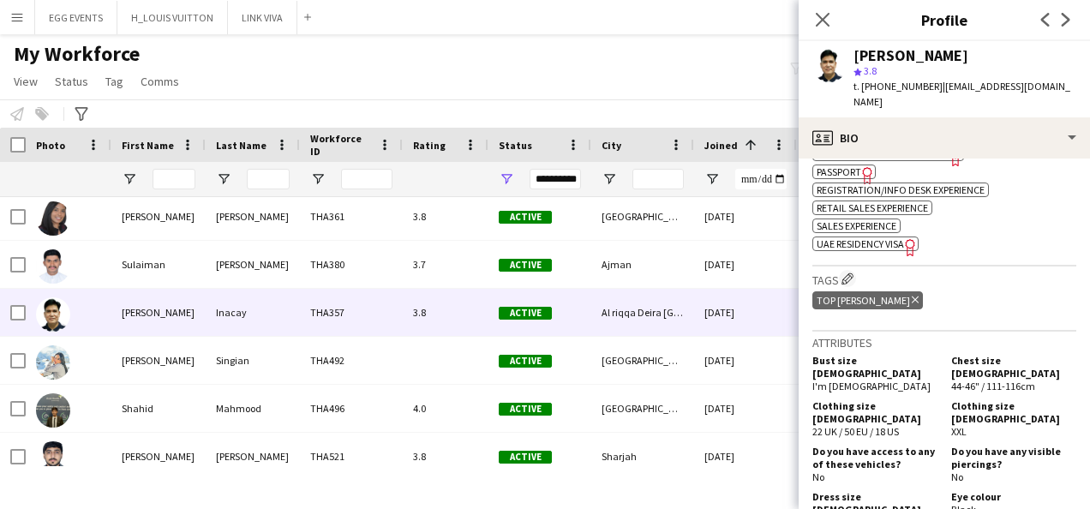
scroll to position [962, 0]
click at [889, 245] on span "UAE Residency Visa" at bounding box center [860, 243] width 87 height 13
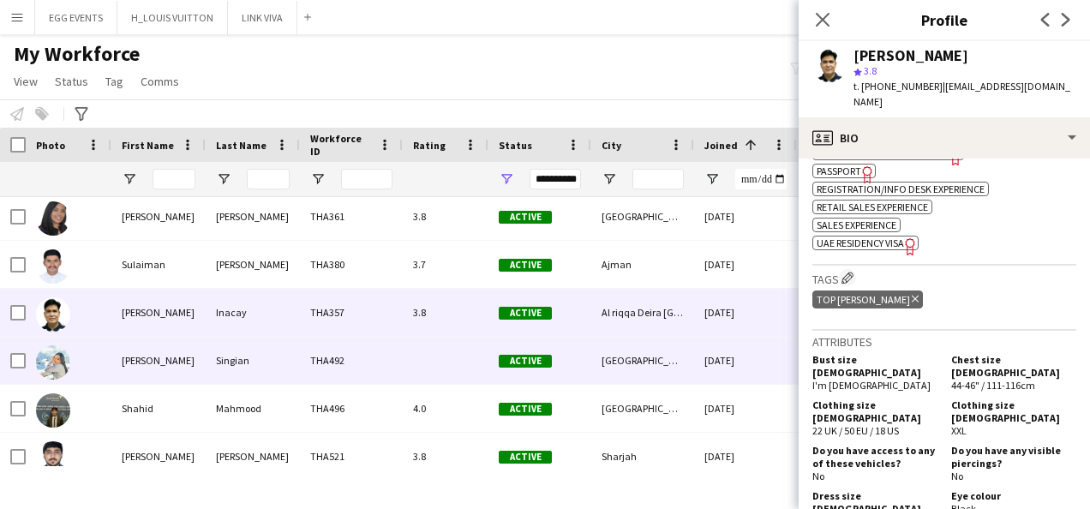
click at [420, 369] on div at bounding box center [446, 360] width 86 height 47
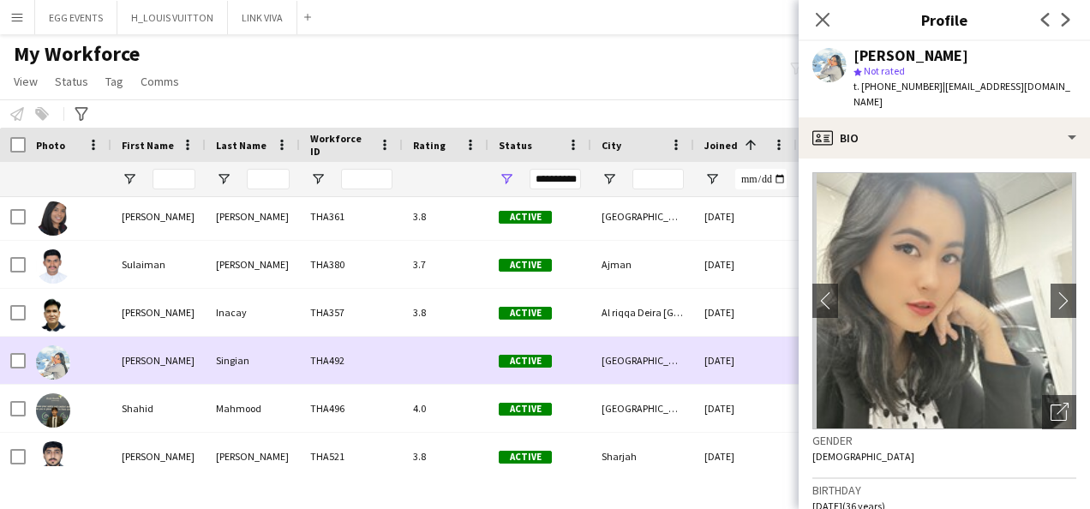
click at [420, 369] on div at bounding box center [446, 360] width 86 height 47
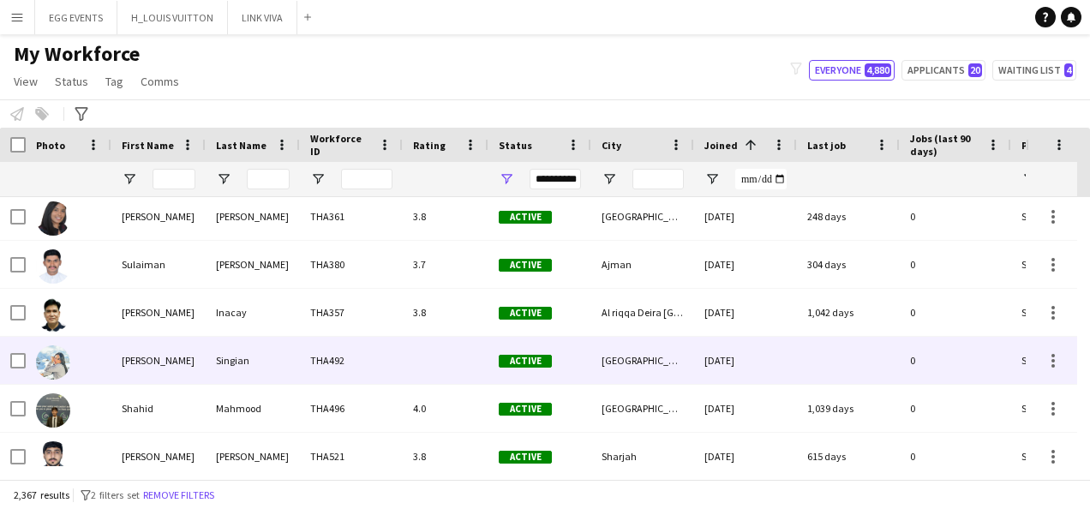
click at [420, 369] on div at bounding box center [446, 360] width 86 height 47
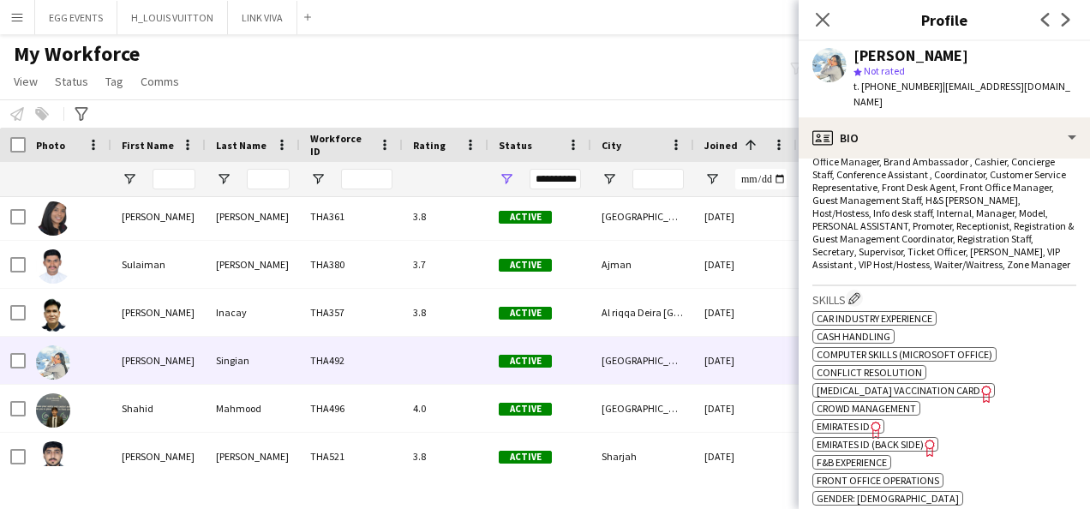
scroll to position [710, 0]
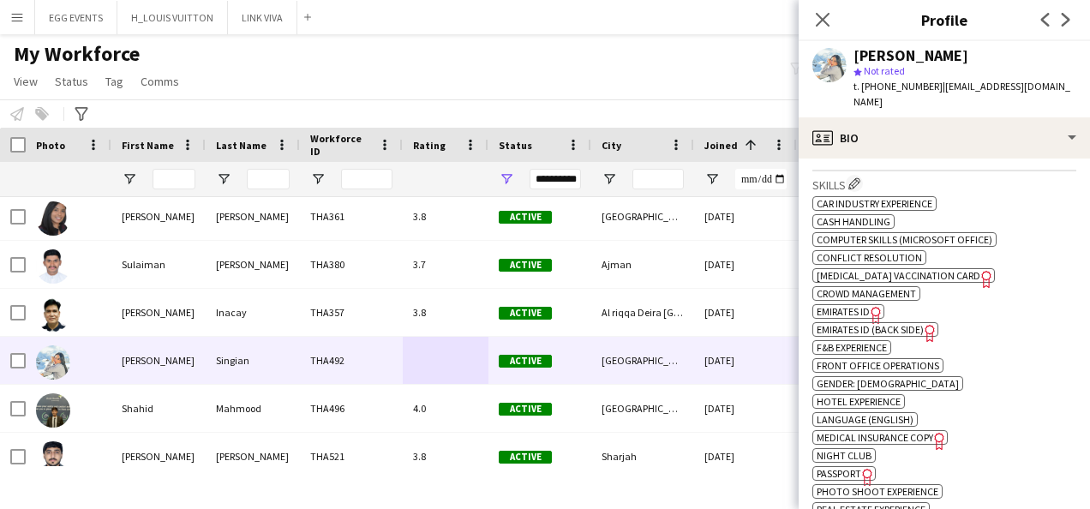
click at [862, 305] on span "Emirates ID" at bounding box center [843, 311] width 53 height 13
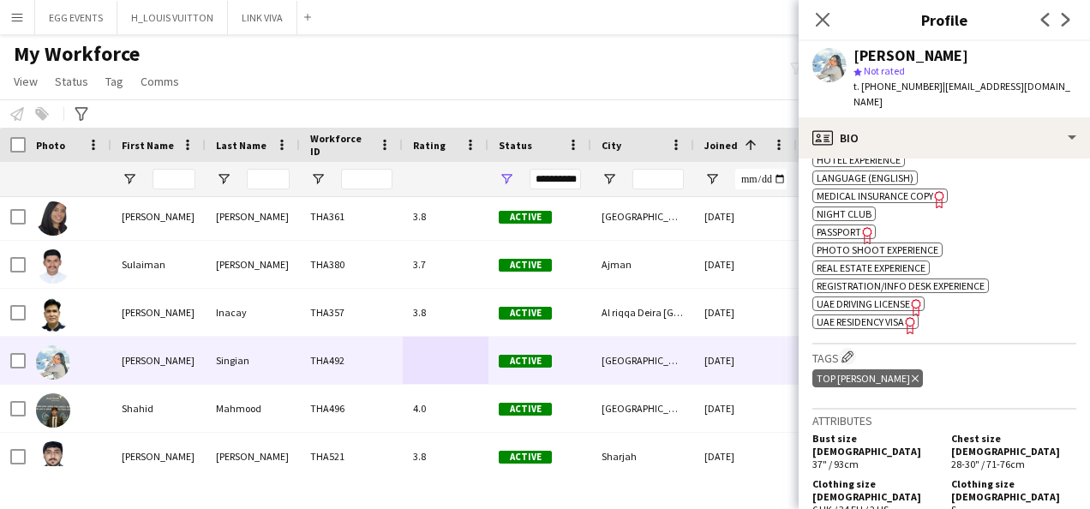
click at [891, 298] on div "Skills Edit crew company skills ok-circled2 background Layer 1 cross-circle-red…" at bounding box center [944, 137] width 264 height 415
click at [871, 315] on span "UAE Residency Visa" at bounding box center [860, 321] width 87 height 13
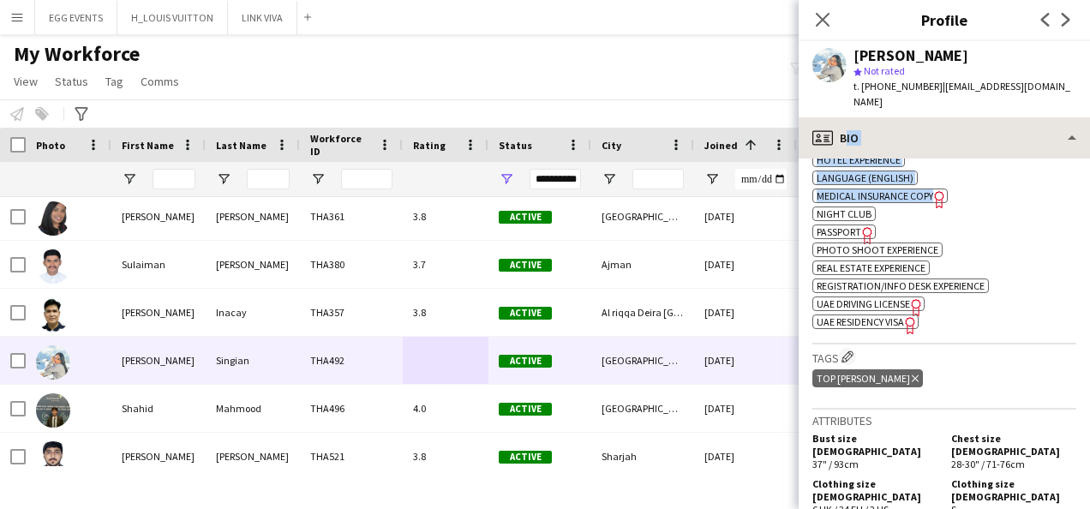
drag, startPoint x: 995, startPoint y: 151, endPoint x: 1016, endPoint y: 130, distance: 29.7
click at [1016, 130] on div "profile Bio Bio Bio Company application Company application About you About you…" at bounding box center [944, 313] width 291 height 392
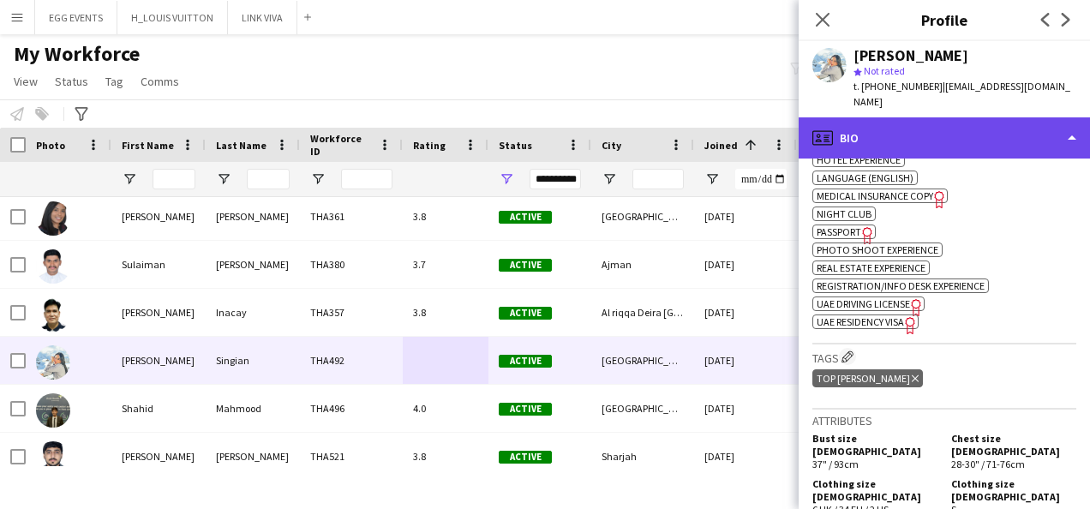
click at [1016, 130] on div "profile Bio" at bounding box center [944, 137] width 291 height 41
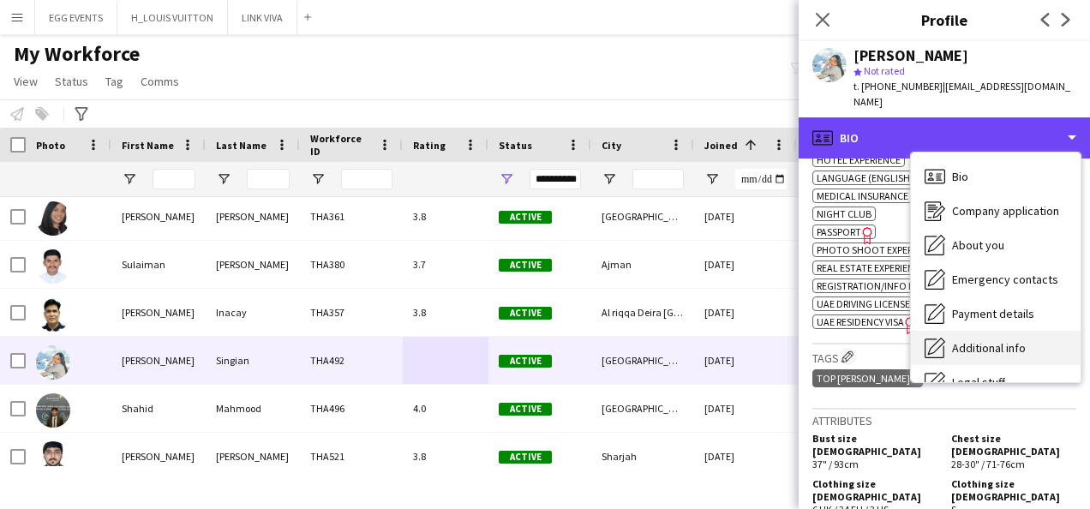
scroll to position [93, 0]
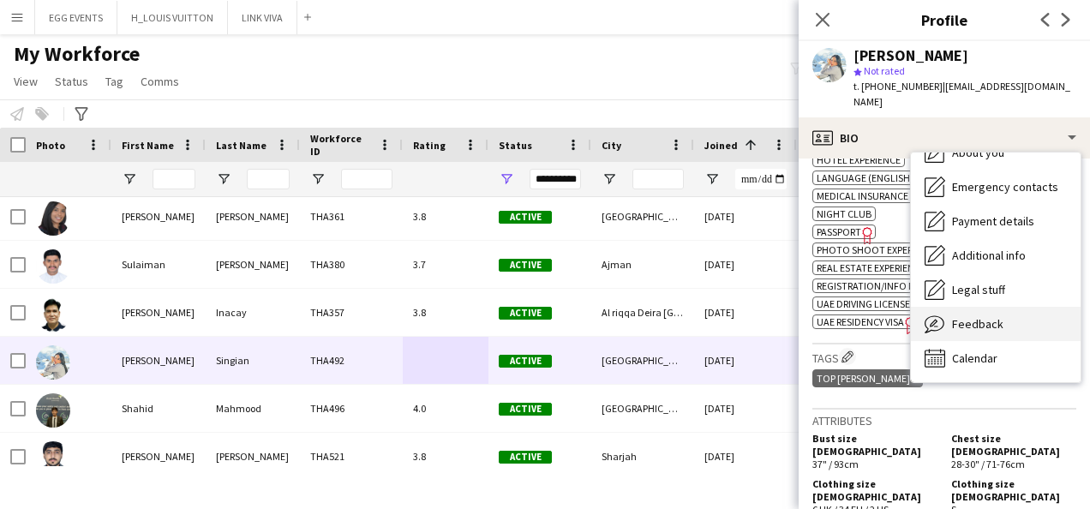
click at [952, 316] on span "Feedback" at bounding box center [977, 323] width 51 height 15
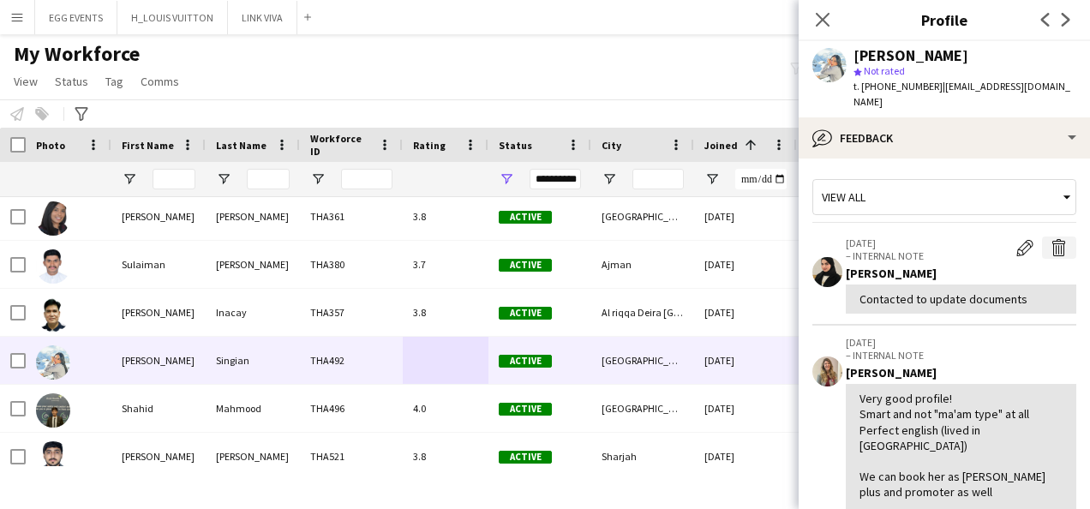
click at [1051, 239] on app-icon "Delete internal note" at bounding box center [1059, 247] width 17 height 17
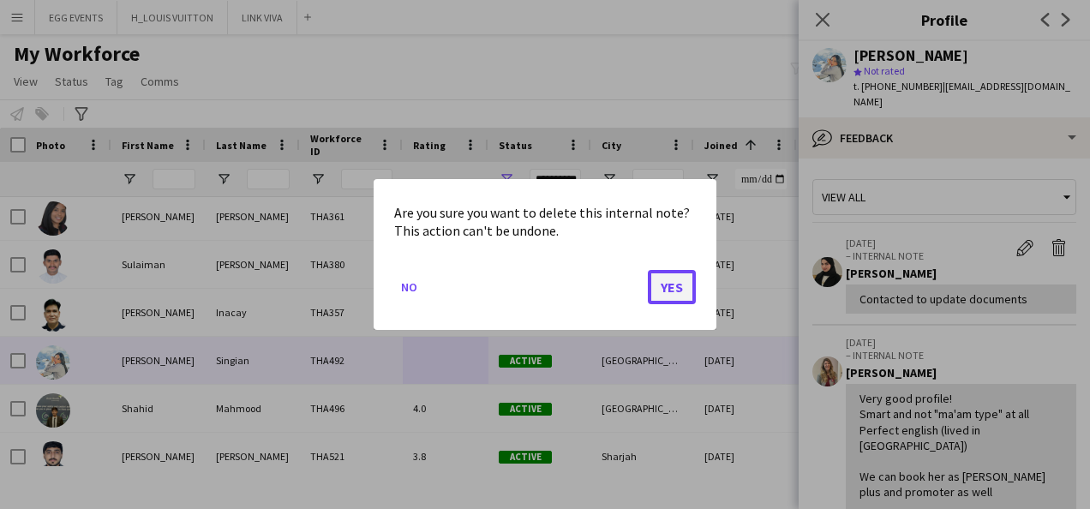
click at [670, 284] on button "Yes" at bounding box center [672, 287] width 48 height 34
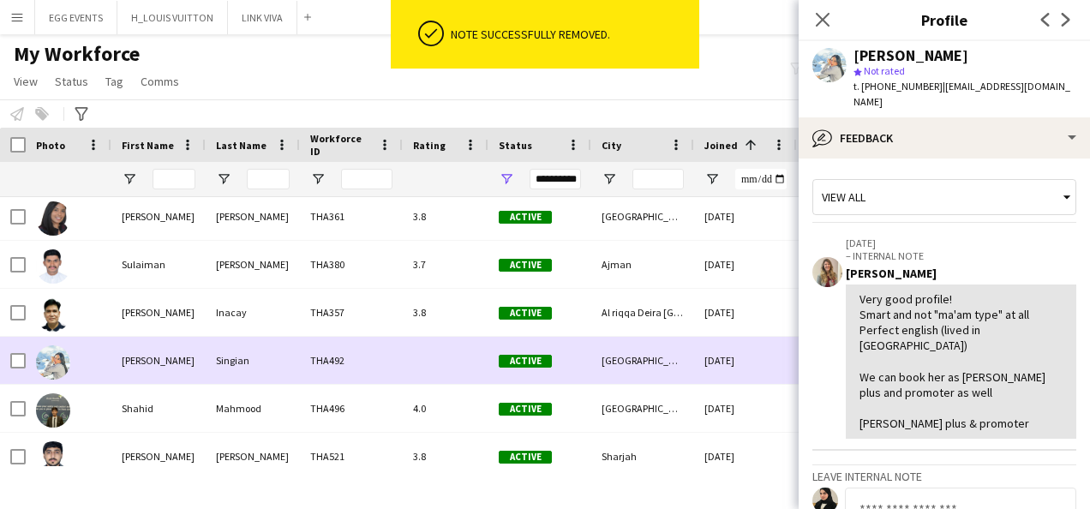
click at [625, 365] on div "[GEOGRAPHIC_DATA]" at bounding box center [642, 360] width 103 height 47
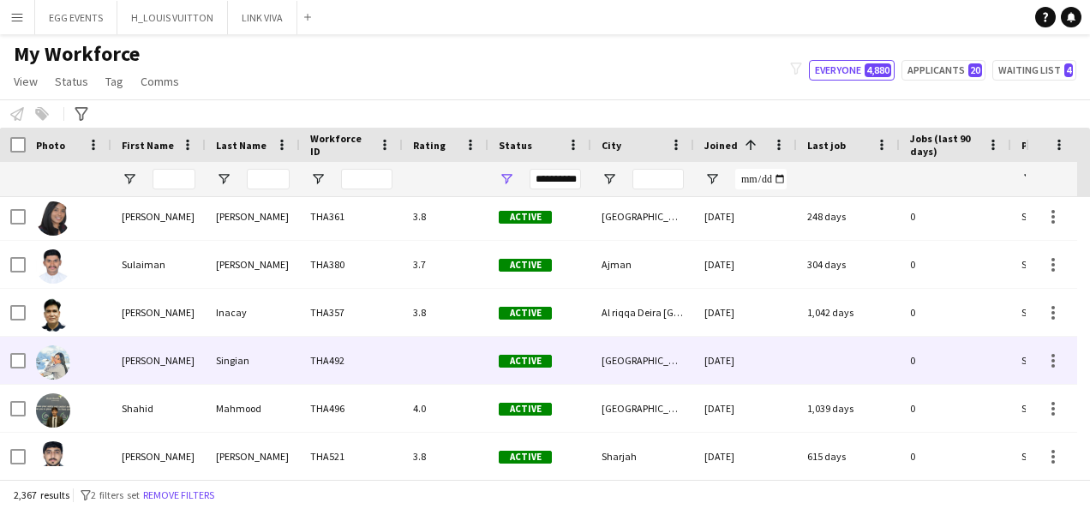
click at [625, 365] on div "[GEOGRAPHIC_DATA]" at bounding box center [642, 360] width 103 height 47
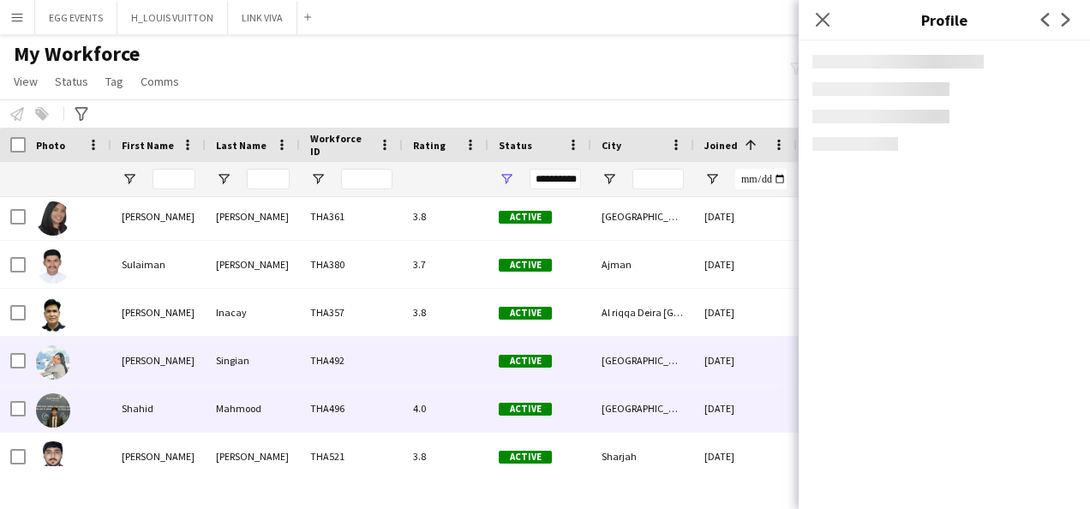
click at [610, 396] on div "[GEOGRAPHIC_DATA]" at bounding box center [642, 408] width 103 height 47
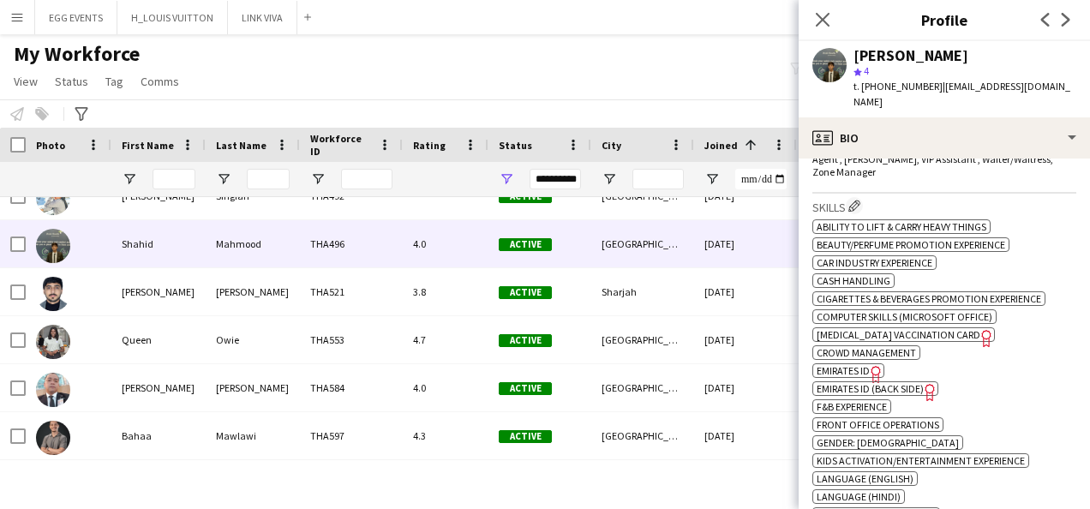
scroll to position [853, 0]
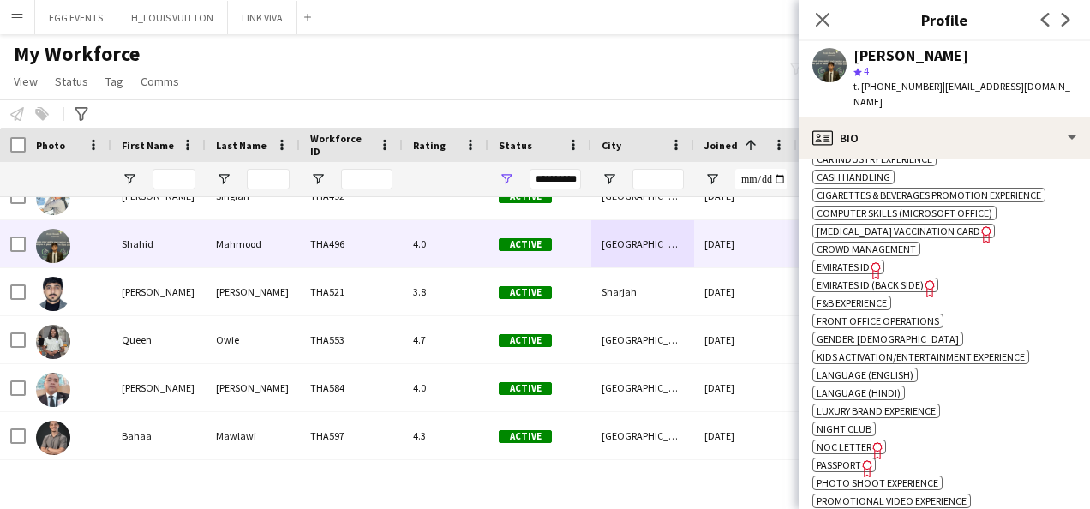
click at [862, 261] on span "Emirates ID" at bounding box center [843, 267] width 53 height 13
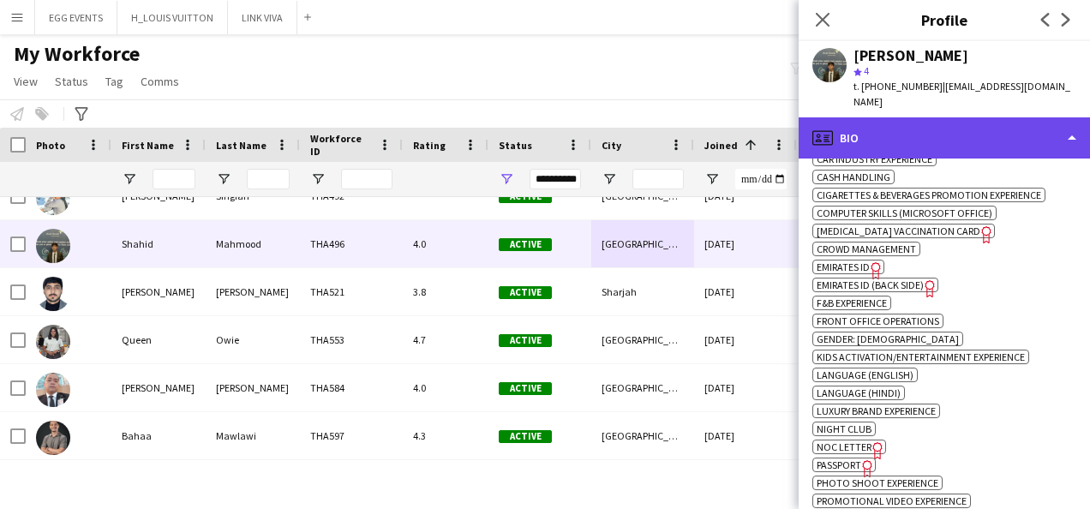
click at [914, 117] on div "profile Bio" at bounding box center [944, 137] width 291 height 41
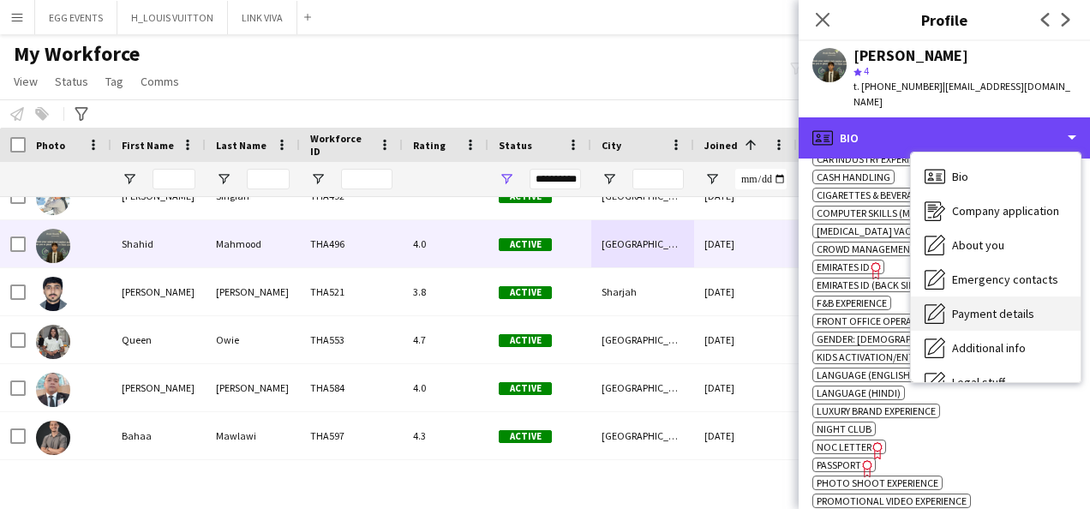
scroll to position [93, 0]
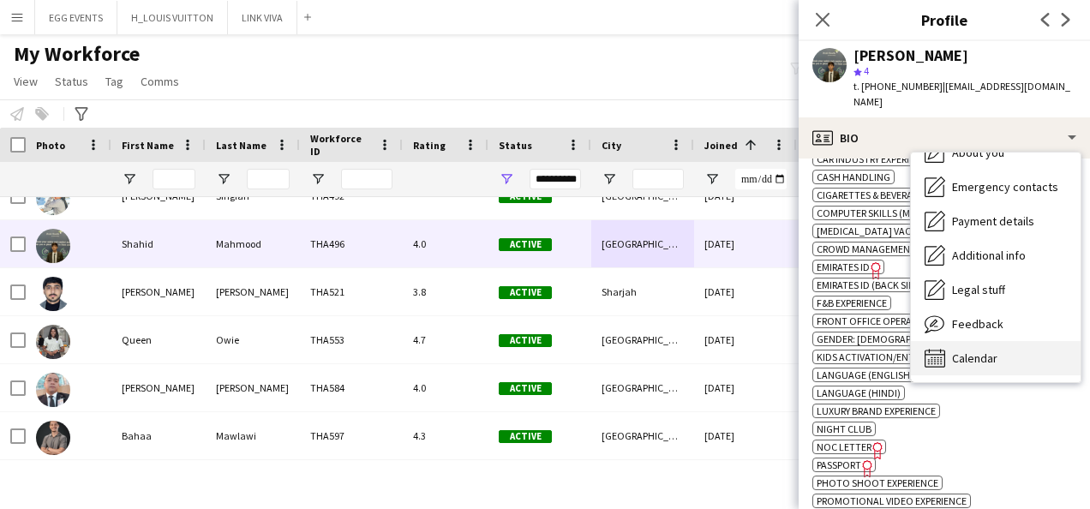
click at [935, 348] on icon "Calendar" at bounding box center [935, 358] width 21 height 21
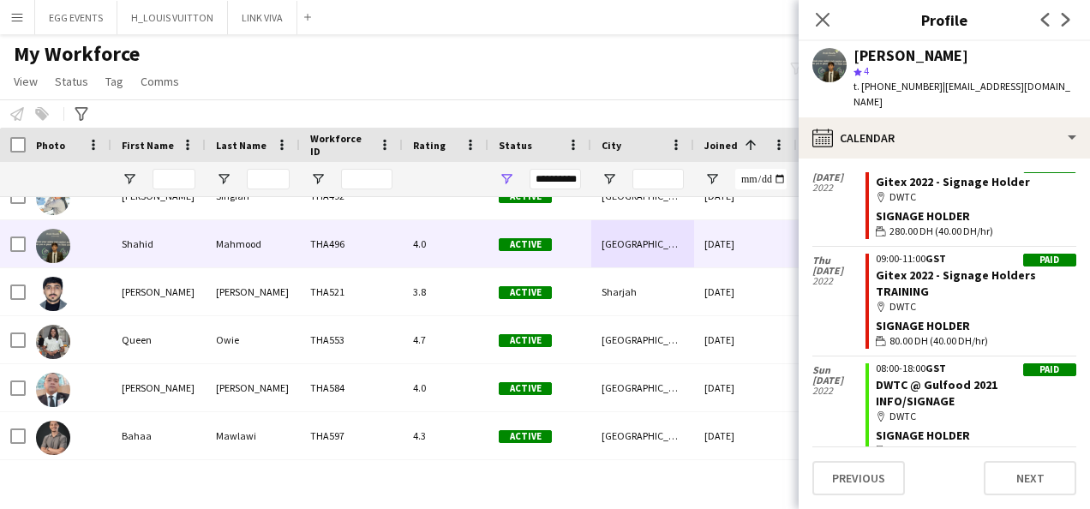
scroll to position [838, 0]
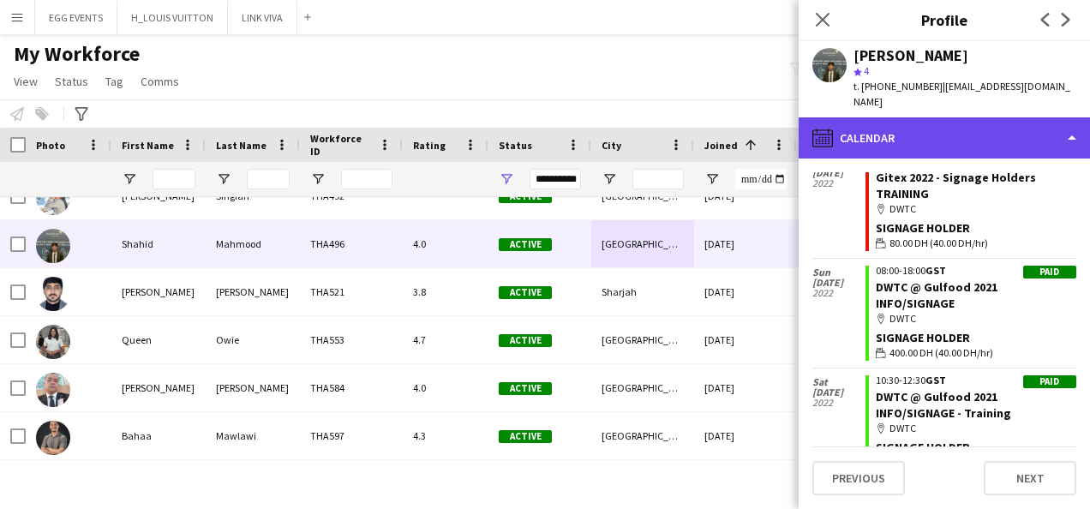
click at [1008, 117] on div "calendar-full Calendar" at bounding box center [944, 137] width 291 height 41
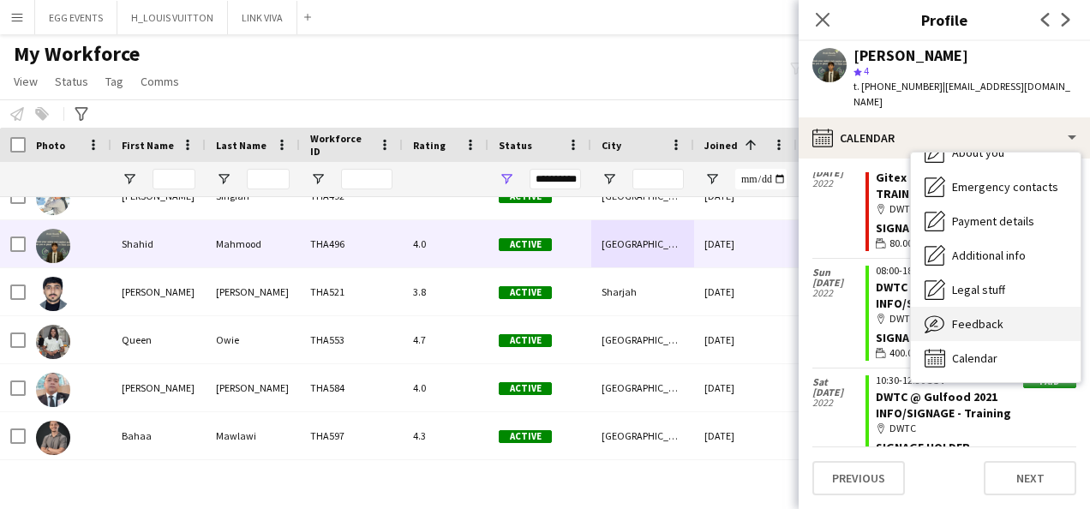
click at [934, 317] on icon "Feedback" at bounding box center [935, 324] width 21 height 21
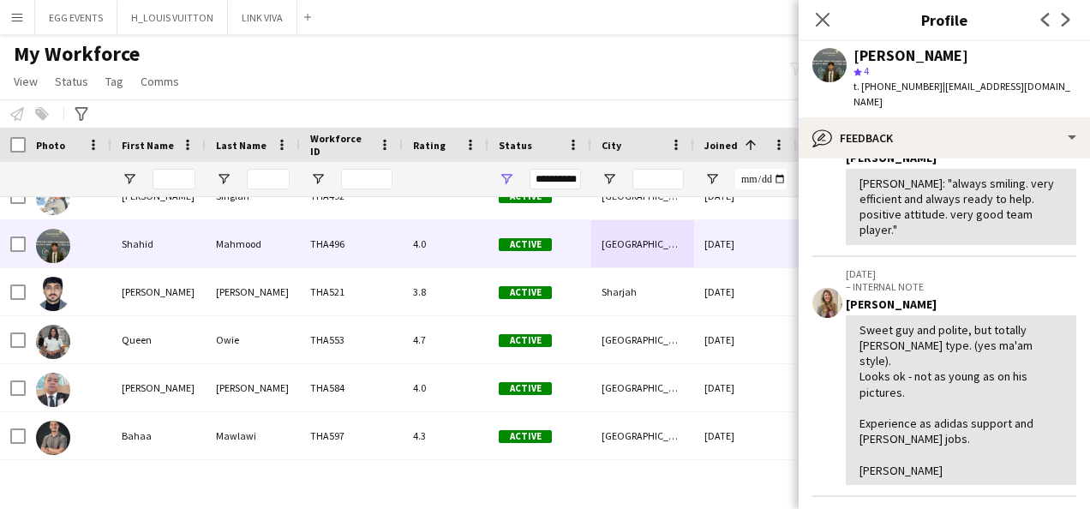
scroll to position [655, 0]
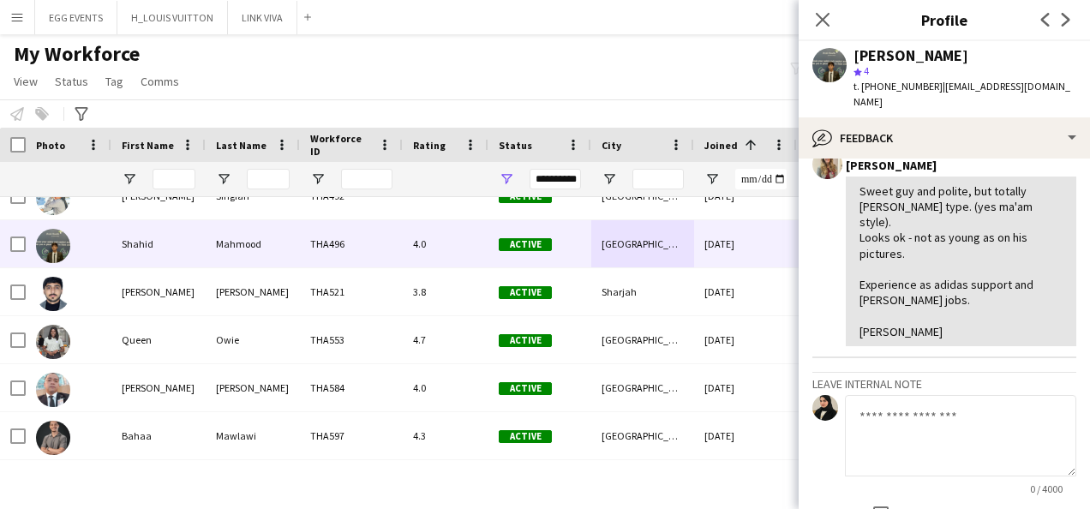
click at [1006, 100] on div "Shahid Mahmood star 4 t. +971505567177 | sshahhiid@gmail.com" at bounding box center [944, 79] width 291 height 76
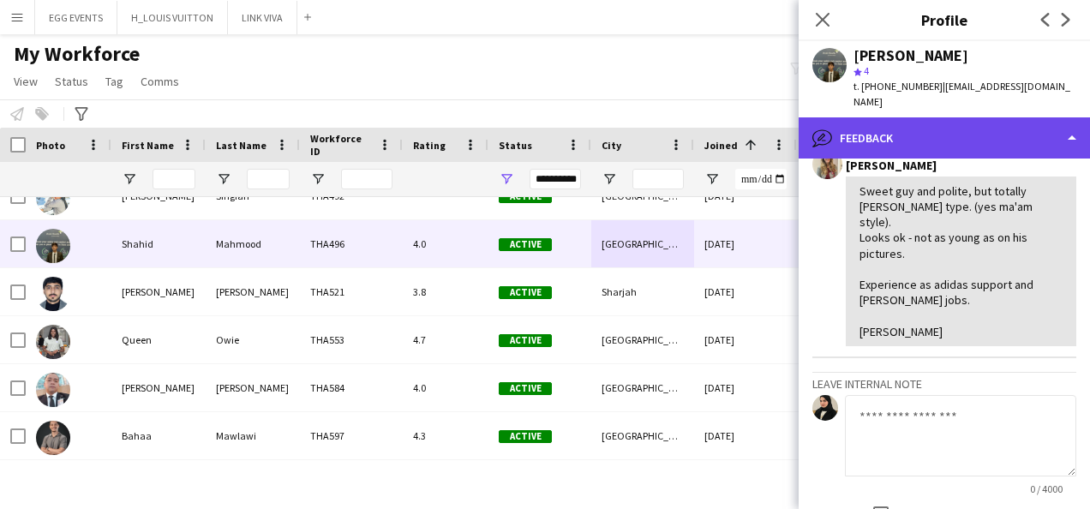
click at [1003, 117] on div "bubble-pencil Feedback" at bounding box center [944, 137] width 291 height 41
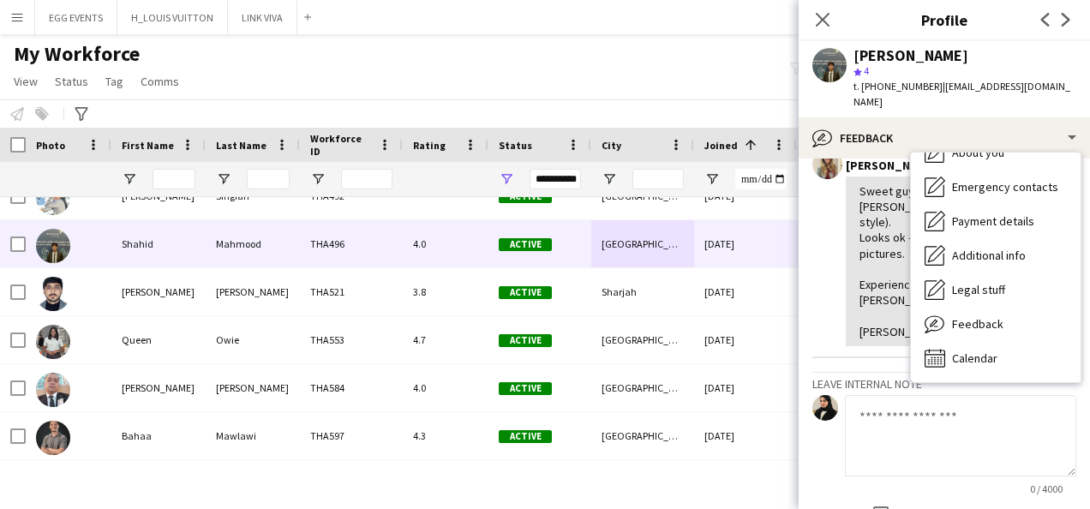
click at [873, 262] on div "Sweet guy and polite, but totally usher type. (yes ma'am style). Looks ok - not…" at bounding box center [961, 261] width 203 height 156
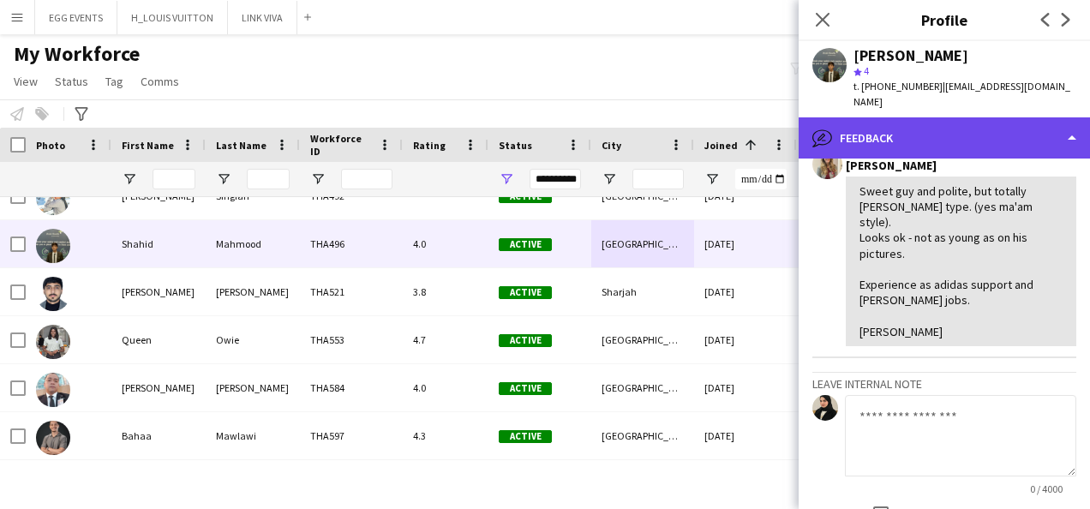
click at [1008, 135] on div "bubble-pencil Feedback" at bounding box center [944, 137] width 291 height 41
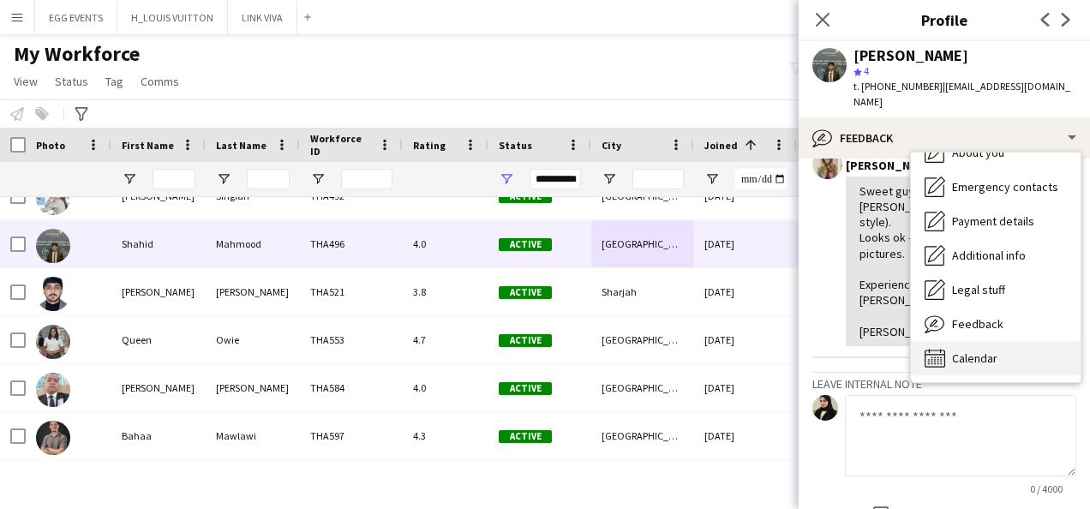
click at [984, 351] on span "Calendar" at bounding box center [974, 358] width 45 height 15
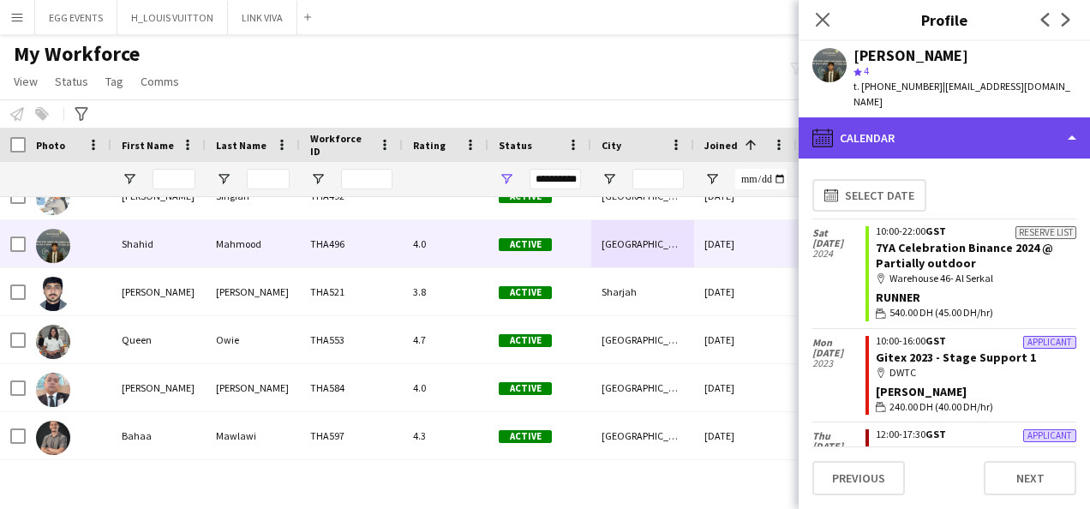
click at [1046, 134] on div "calendar-full Calendar" at bounding box center [944, 137] width 291 height 41
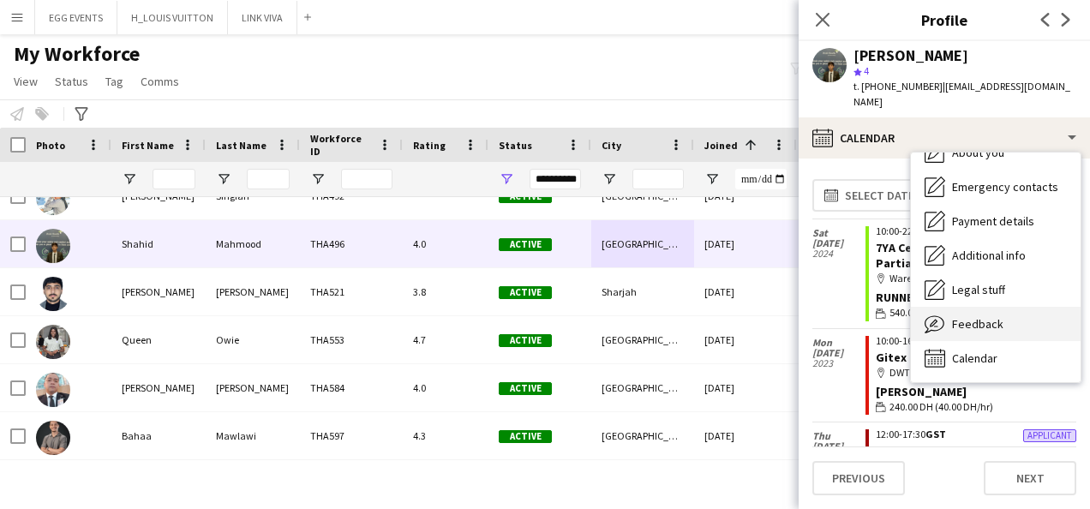
click at [960, 316] on span "Feedback" at bounding box center [977, 323] width 51 height 15
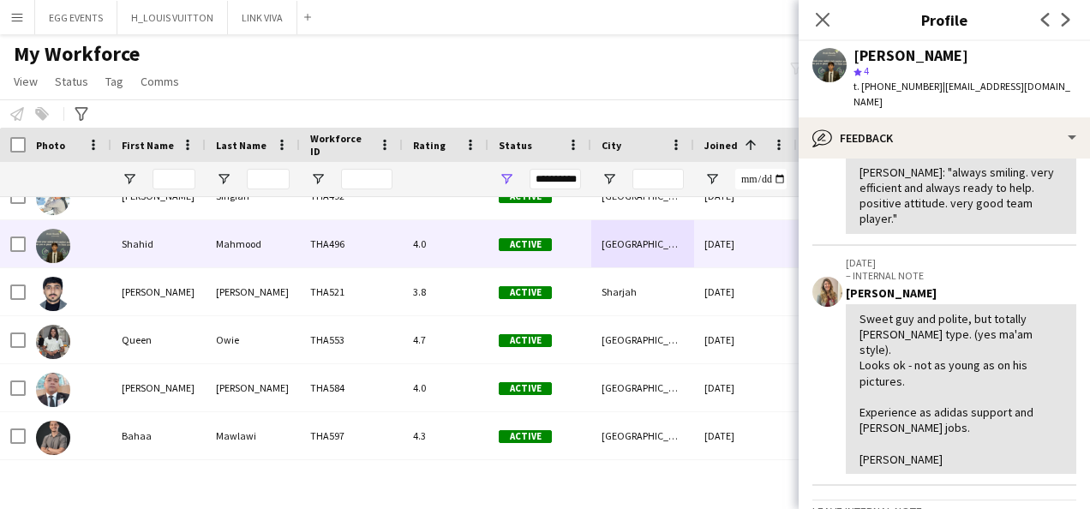
scroll to position [705, 0]
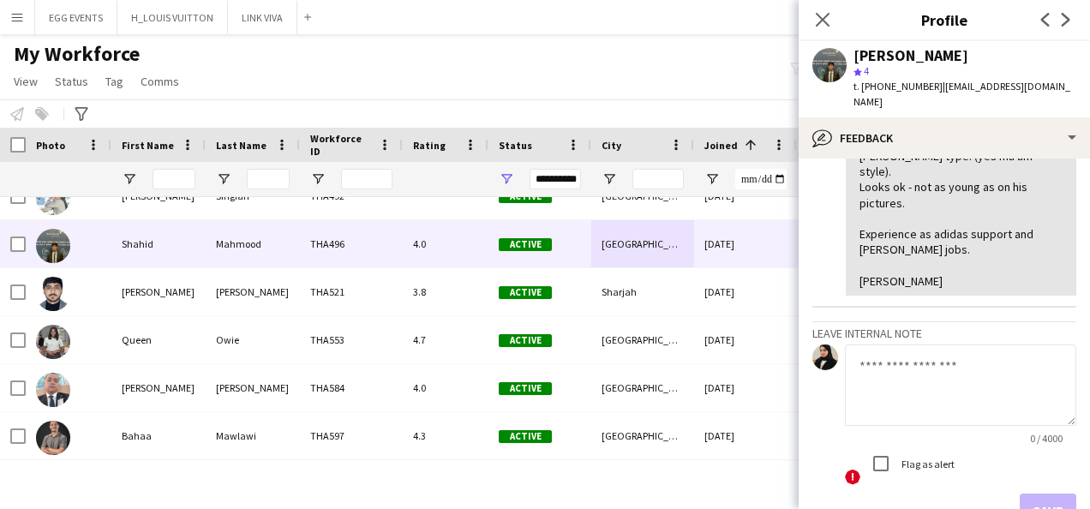
click at [892, 345] on textarea at bounding box center [960, 385] width 231 height 81
type textarea "**********"
click at [1020, 494] on button "Save" at bounding box center [1048, 511] width 57 height 34
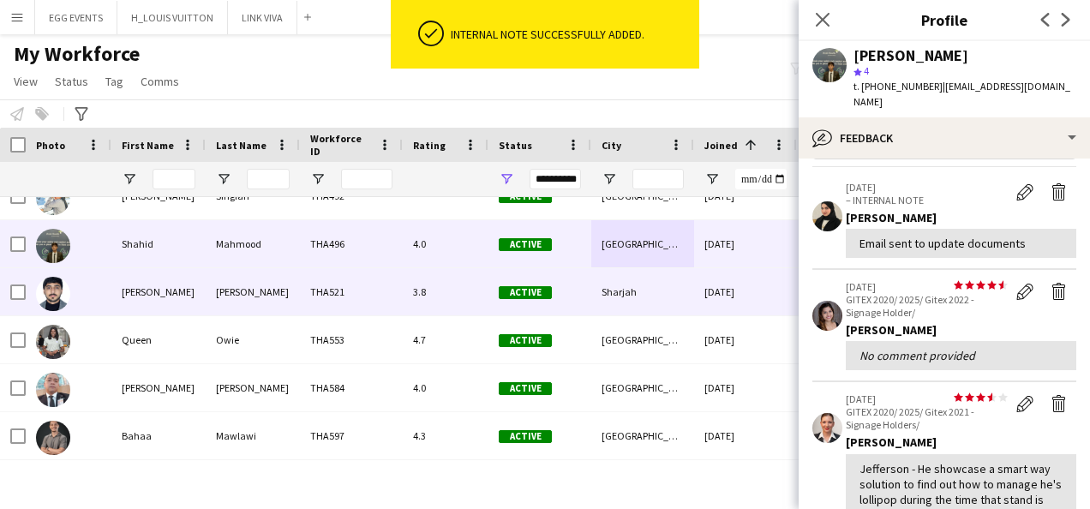
scroll to position [608, 0]
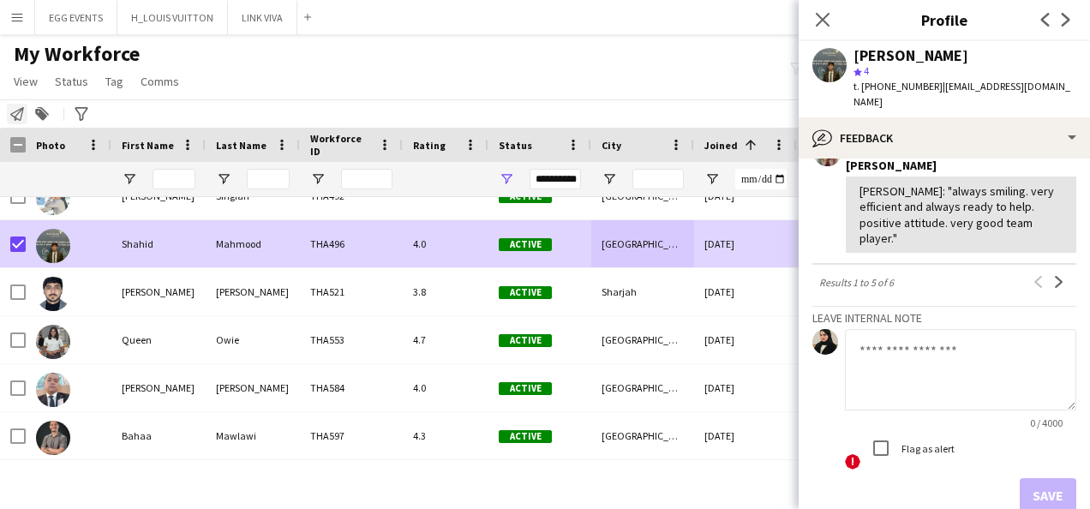
click at [10, 108] on icon "Notify workforce" at bounding box center [17, 114] width 14 height 14
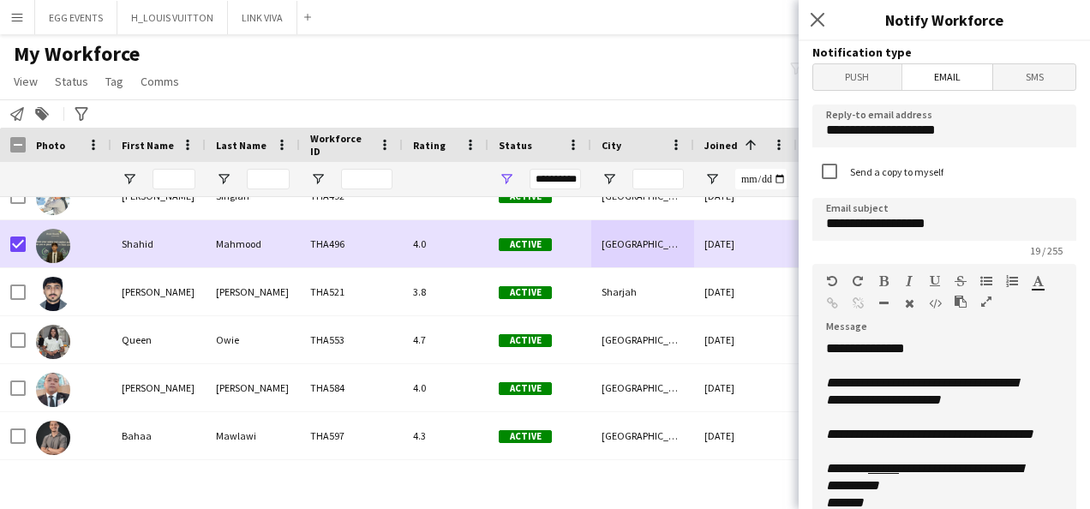
scroll to position [485, 0]
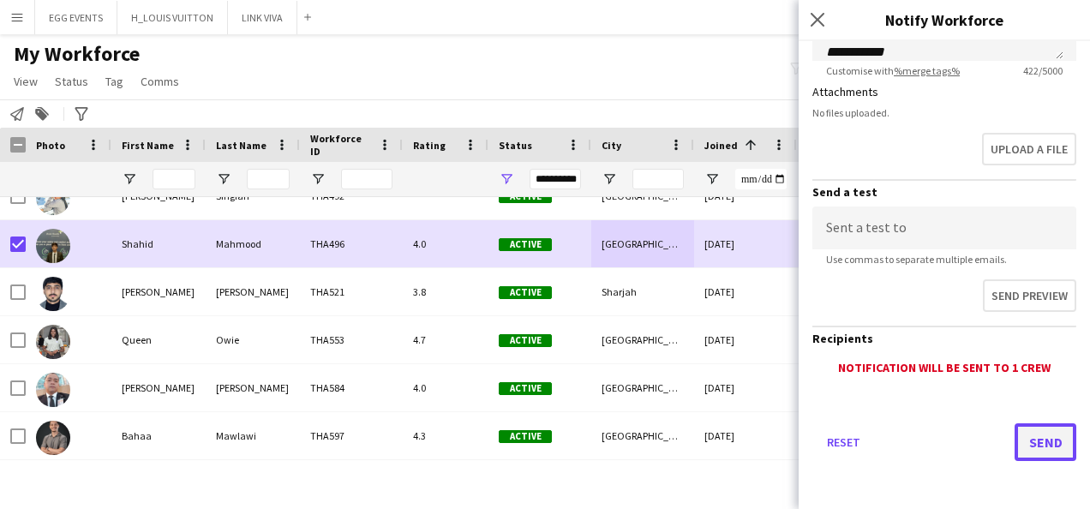
click at [1028, 447] on button "Send" at bounding box center [1046, 442] width 62 height 38
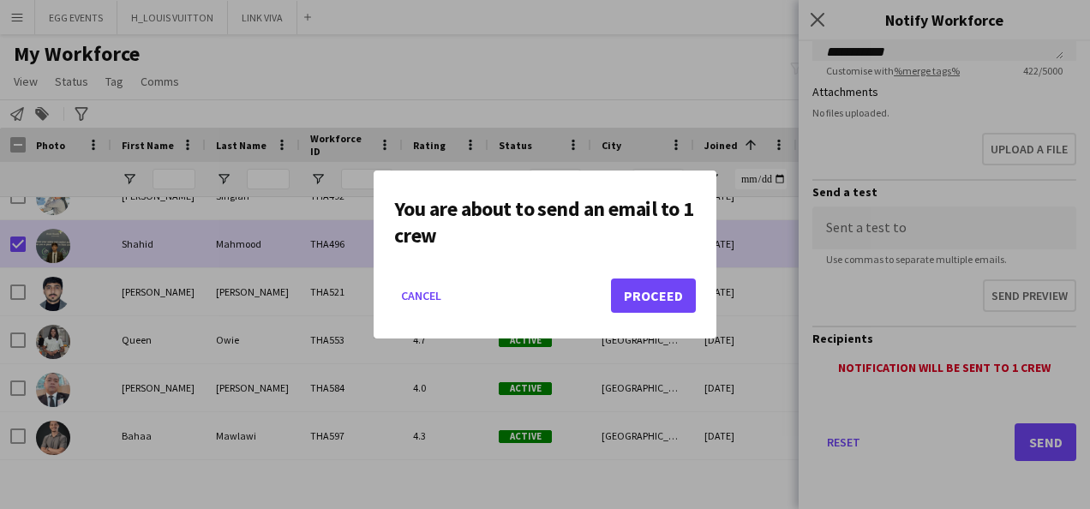
click at [633, 313] on mat-dialog-actions "Cancel Proceed" at bounding box center [545, 302] width 302 height 73
click at [641, 297] on button "Proceed" at bounding box center [653, 296] width 85 height 34
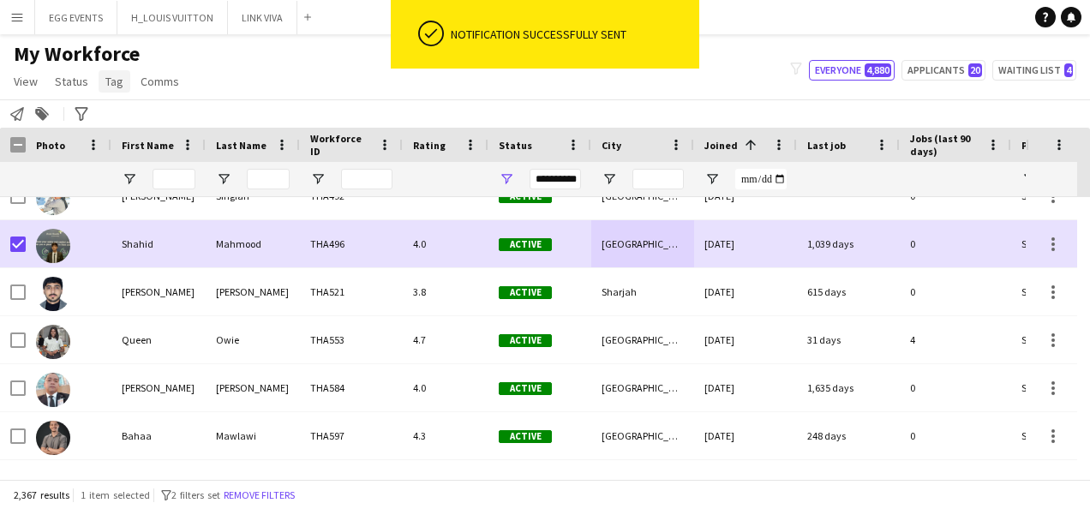
click at [105, 79] on span "Tag" at bounding box center [114, 81] width 18 height 15
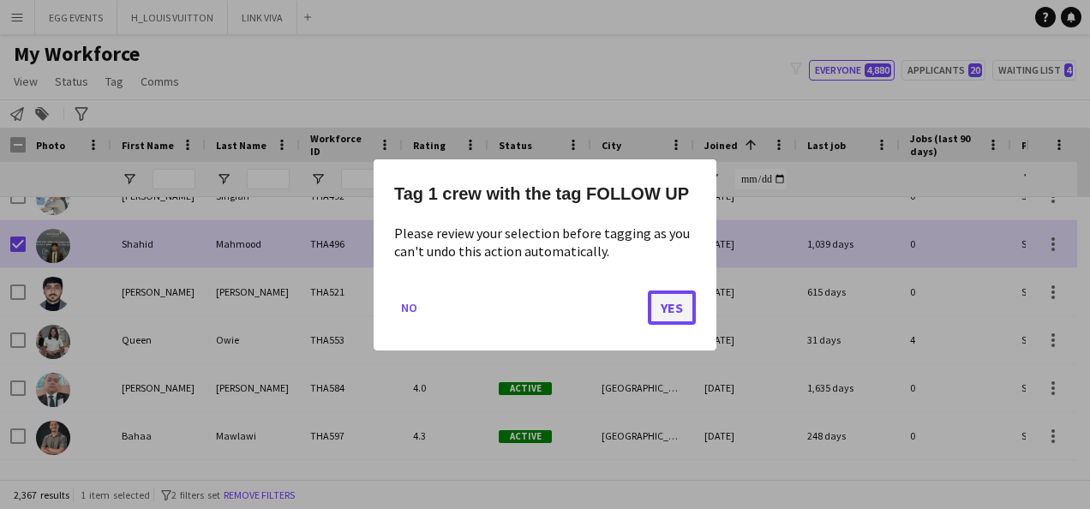
click at [677, 311] on button "Yes" at bounding box center [672, 307] width 48 height 34
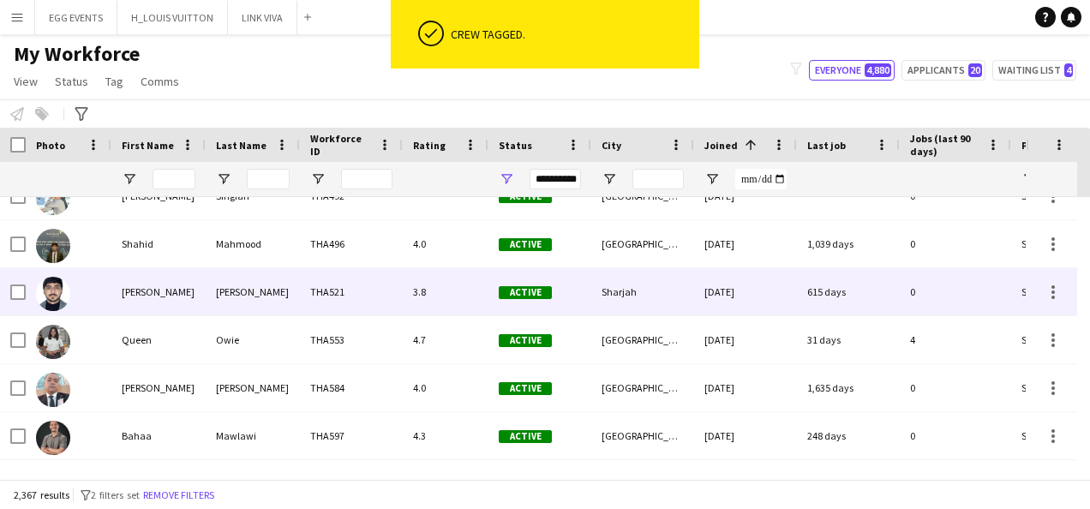
click at [114, 293] on div "[PERSON_NAME]" at bounding box center [158, 291] width 94 height 47
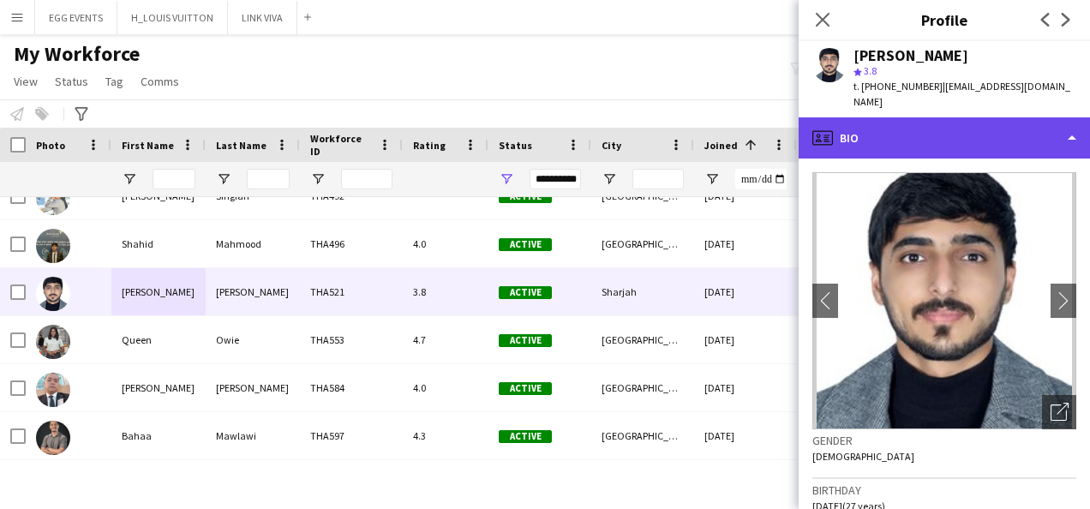
click at [985, 120] on div "profile Bio" at bounding box center [944, 137] width 291 height 41
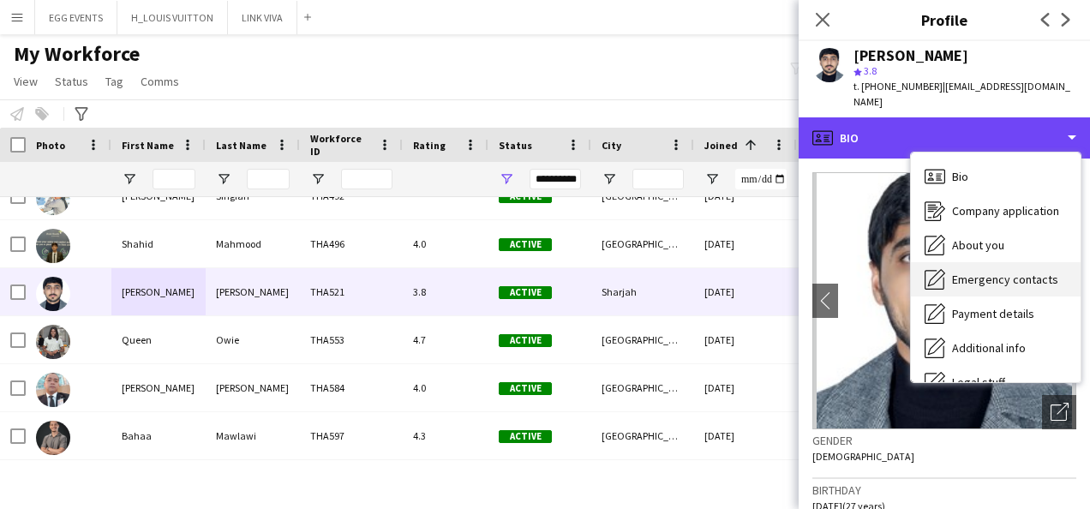
scroll to position [93, 0]
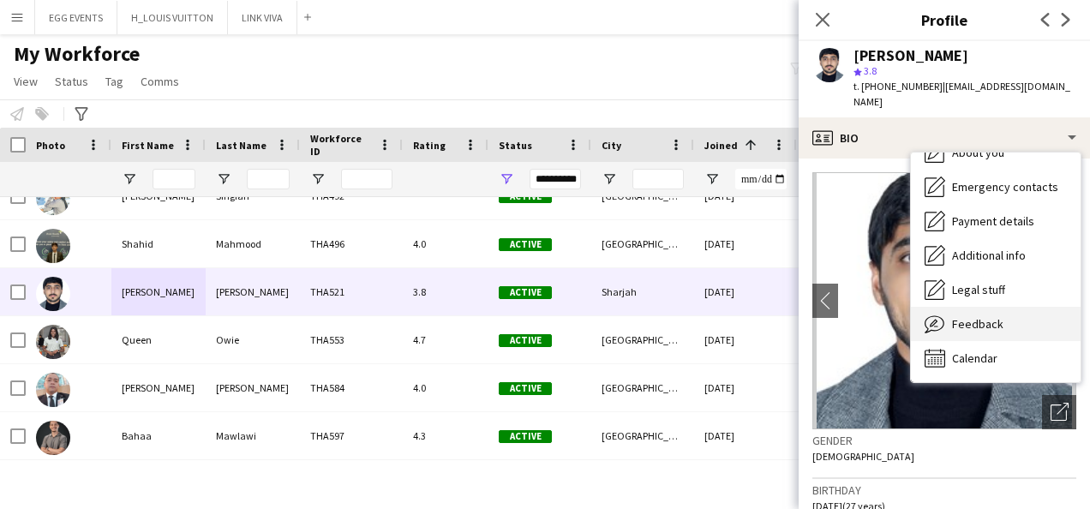
click at [980, 322] on div "Feedback Feedback" at bounding box center [996, 324] width 170 height 34
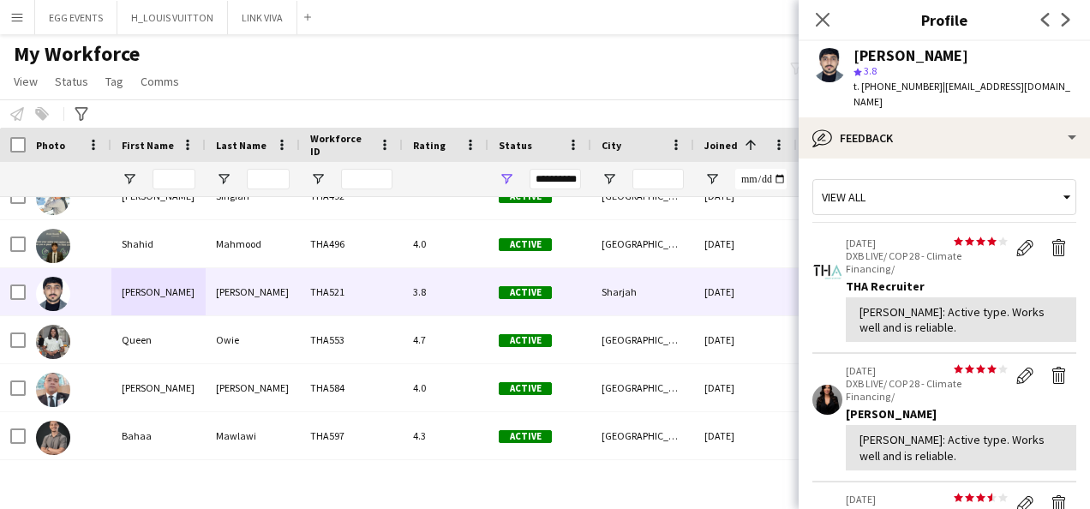
scroll to position [264, 0]
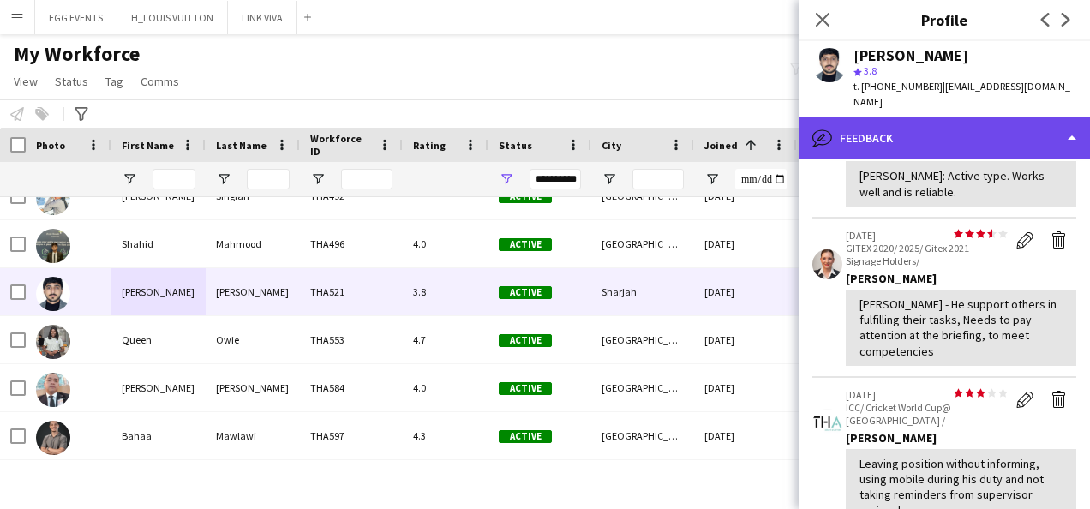
click at [1013, 123] on div "bubble-pencil Feedback" at bounding box center [944, 137] width 291 height 41
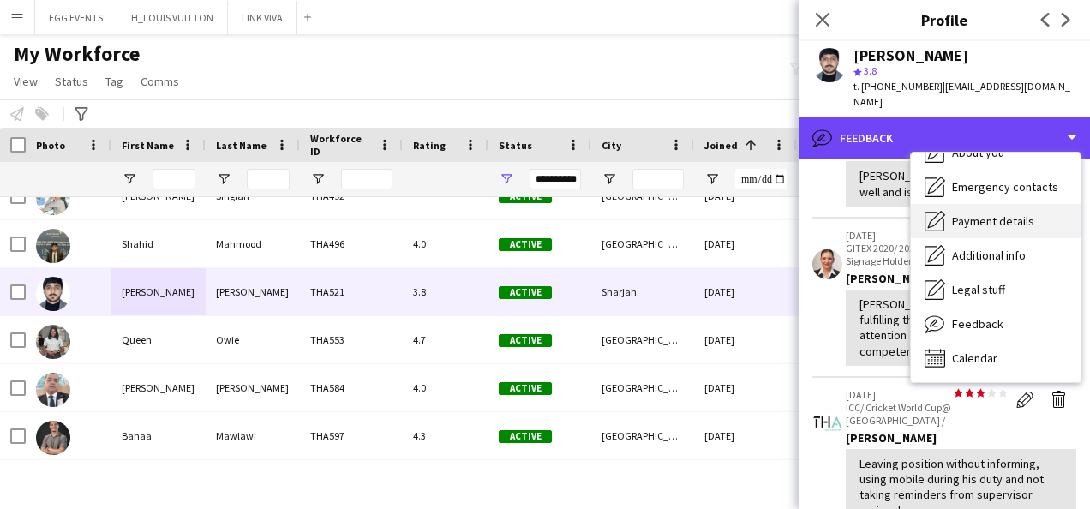
scroll to position [0, 0]
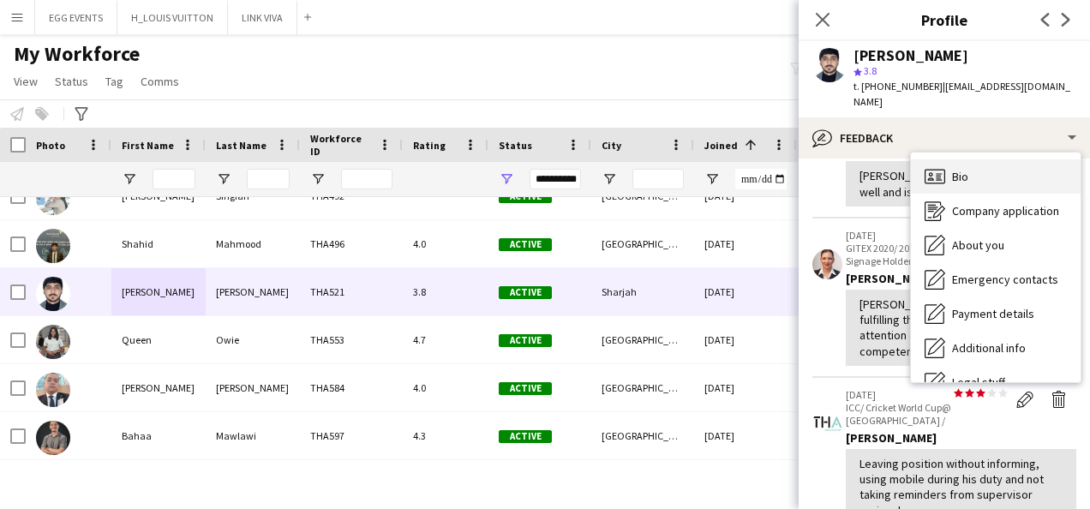
click at [936, 169] on icon at bounding box center [935, 176] width 21 height 15
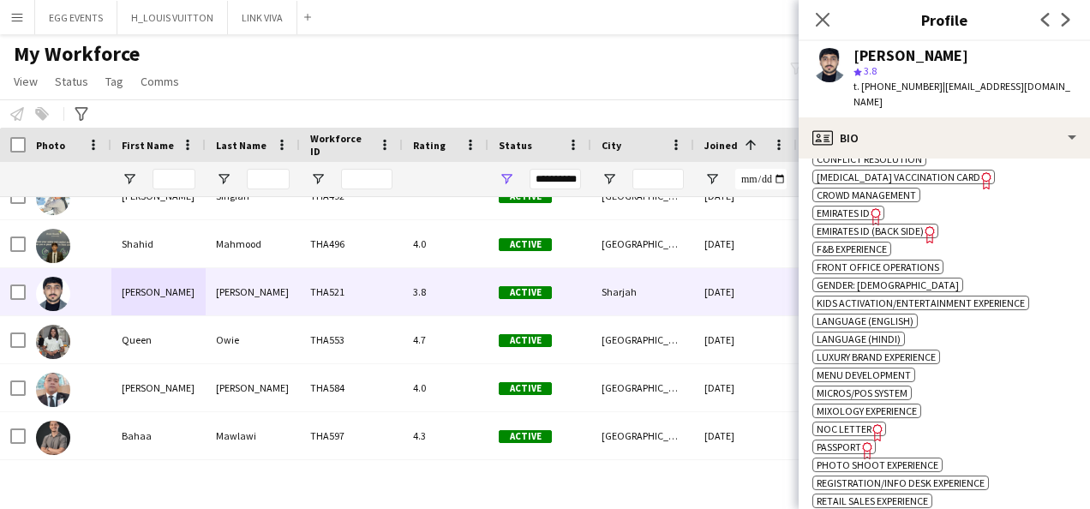
scroll to position [1041, 0]
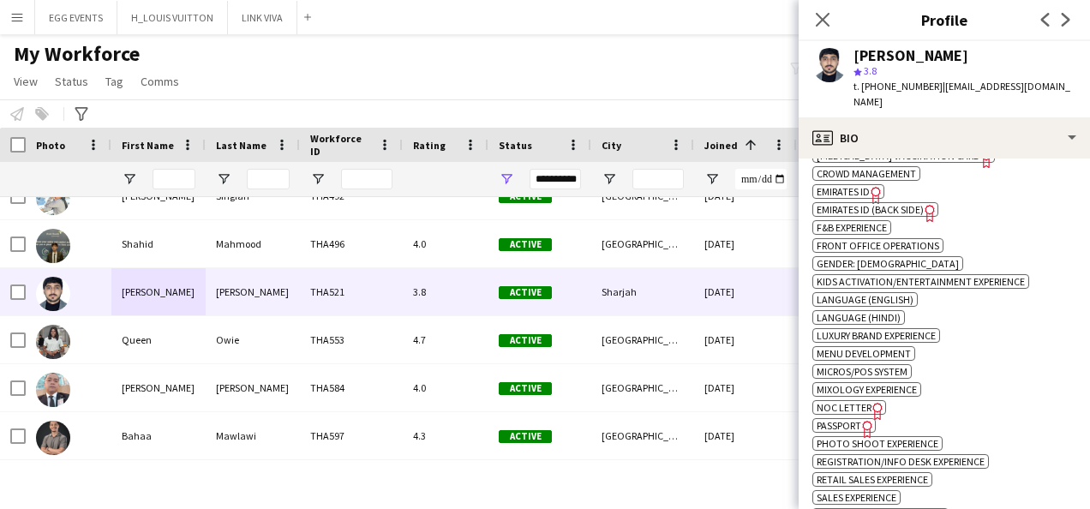
click at [860, 185] on span "Emirates ID" at bounding box center [843, 191] width 53 height 13
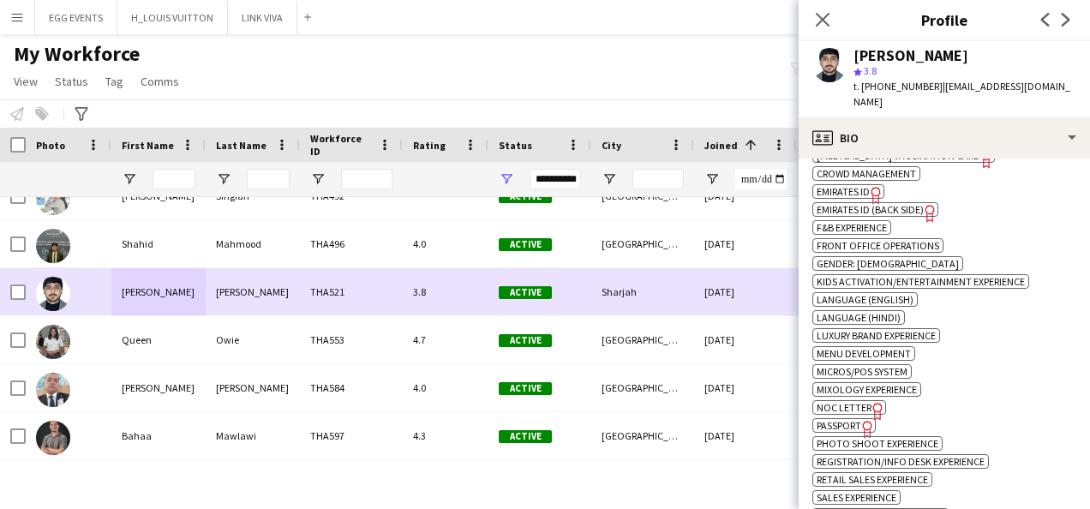
click at [19, 283] on div at bounding box center [17, 292] width 15 height 48
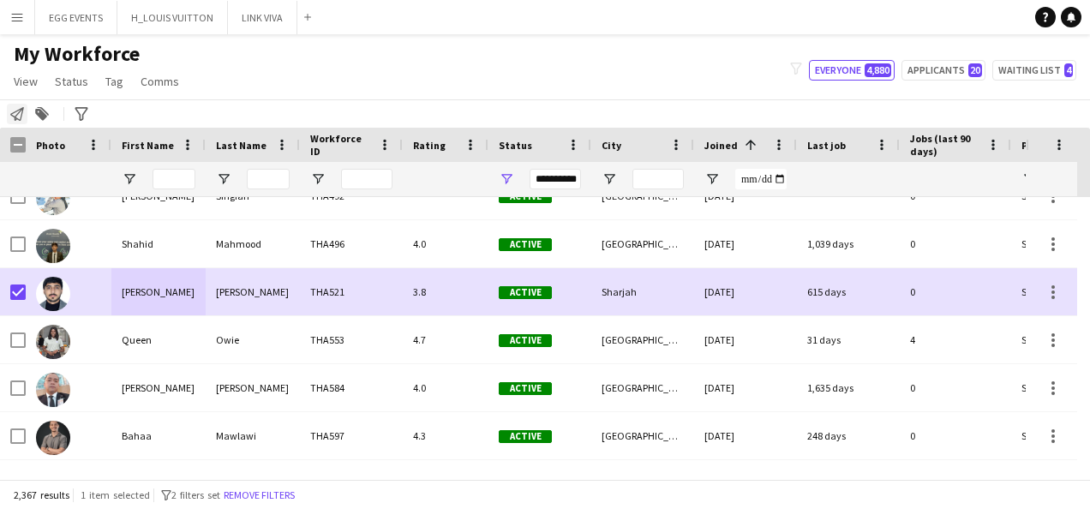
click at [16, 108] on icon "Notify workforce" at bounding box center [17, 114] width 14 height 14
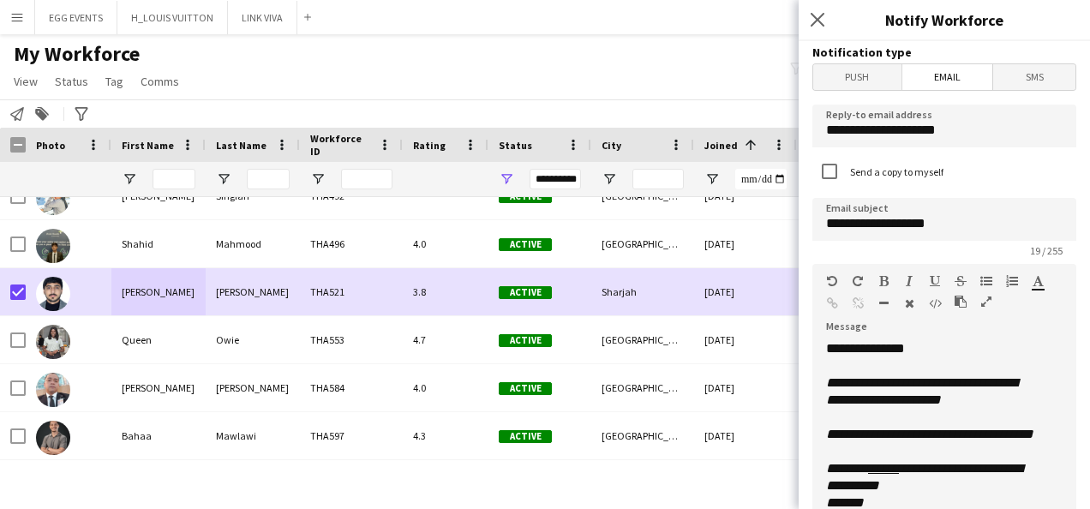
scroll to position [485, 0]
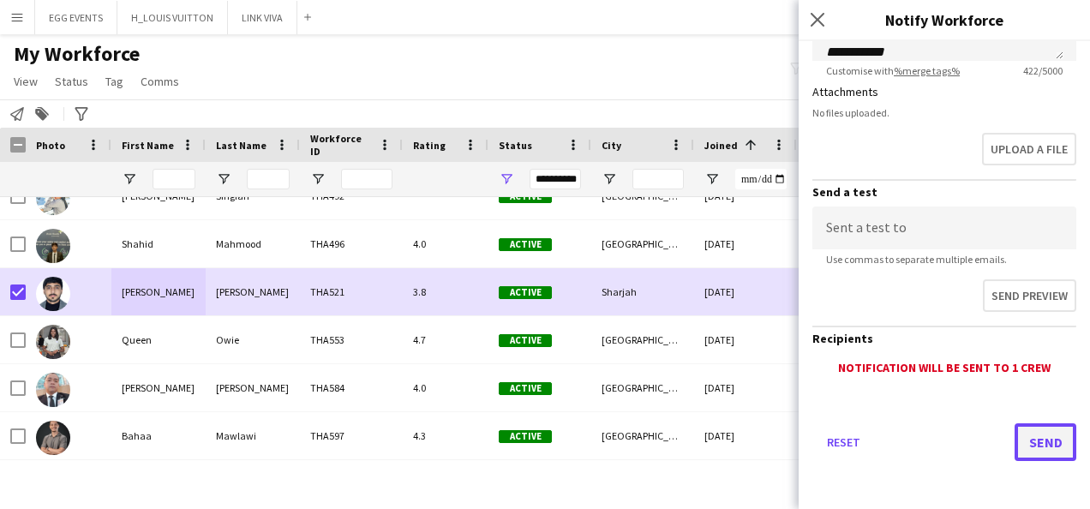
click at [1042, 447] on button "Send" at bounding box center [1046, 442] width 62 height 38
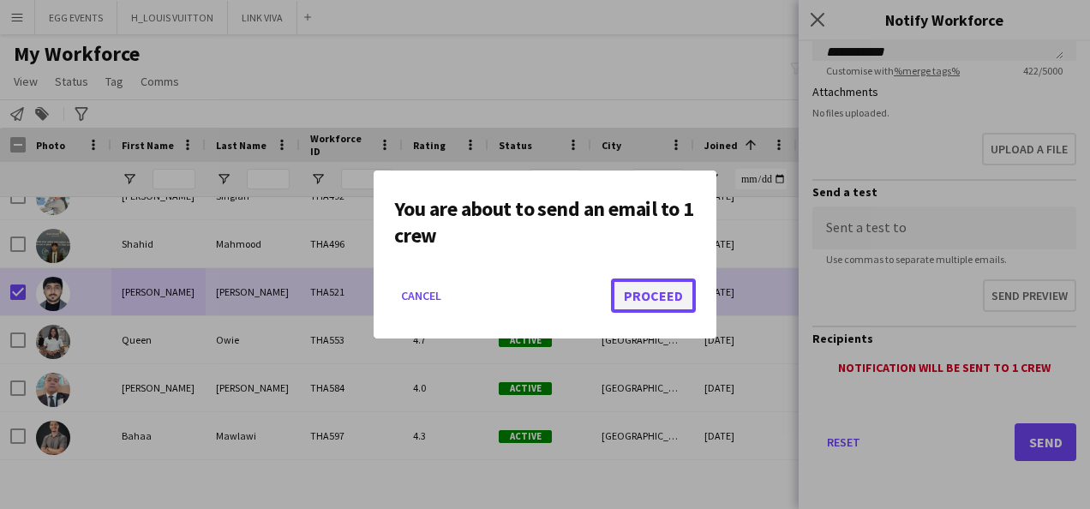
click at [688, 303] on button "Proceed" at bounding box center [653, 296] width 85 height 34
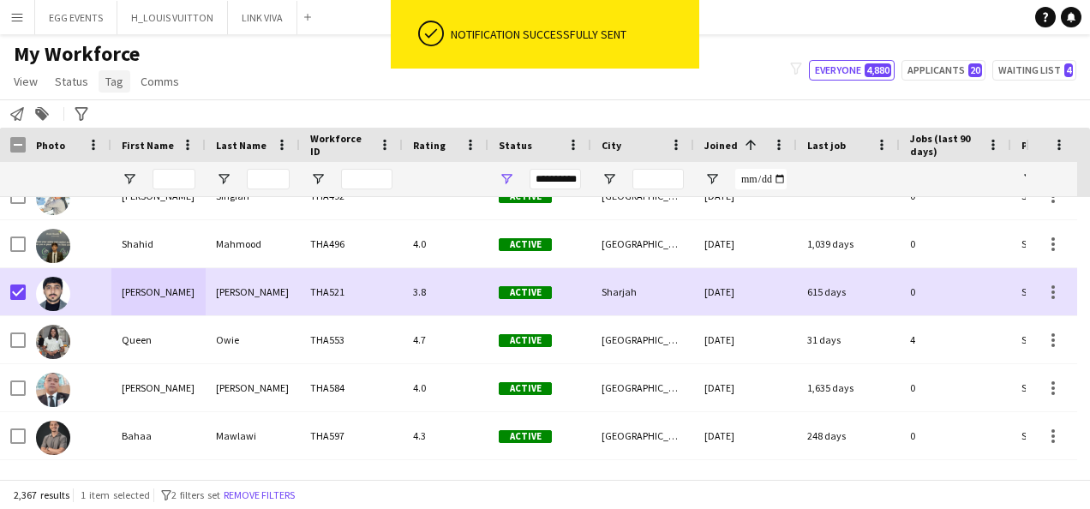
click at [111, 87] on span "Tag" at bounding box center [114, 81] width 18 height 15
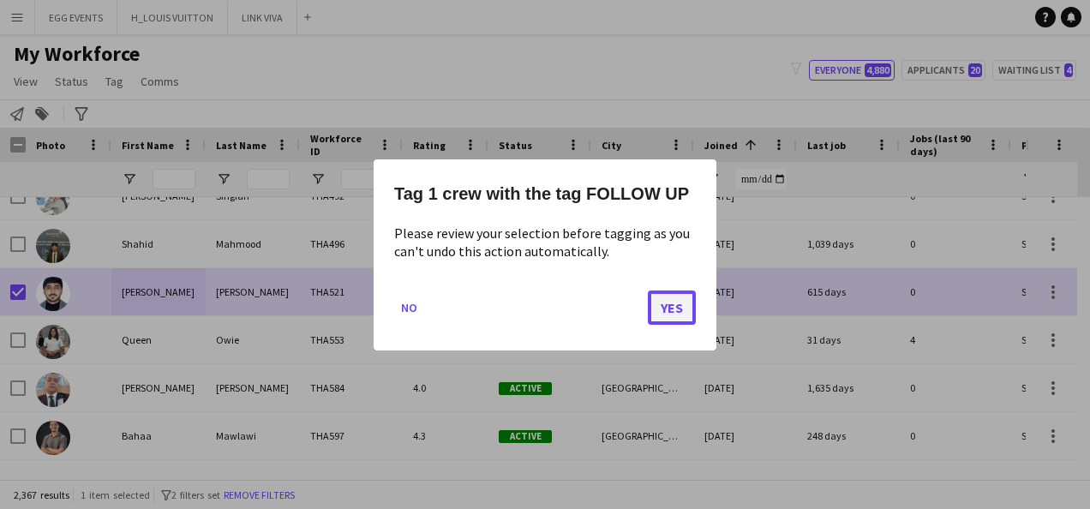
click at [666, 293] on button "Yes" at bounding box center [672, 307] width 48 height 34
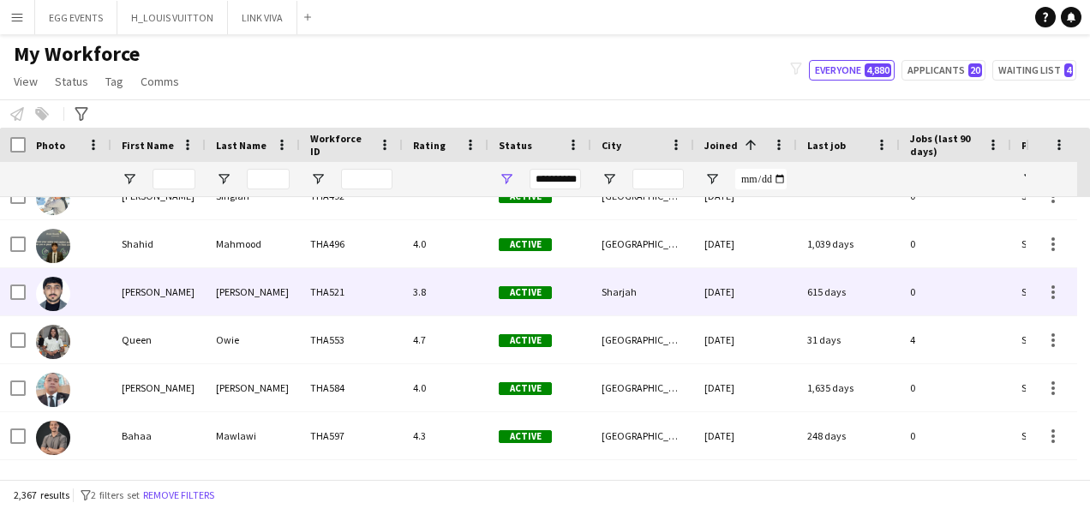
click at [84, 298] on div at bounding box center [69, 291] width 86 height 47
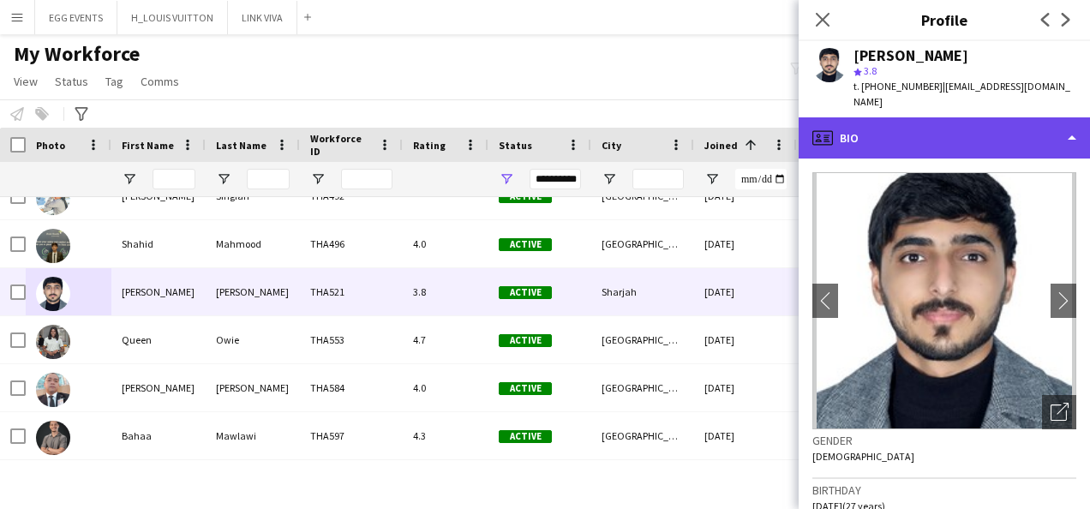
click at [1008, 122] on div "profile Bio" at bounding box center [944, 137] width 291 height 41
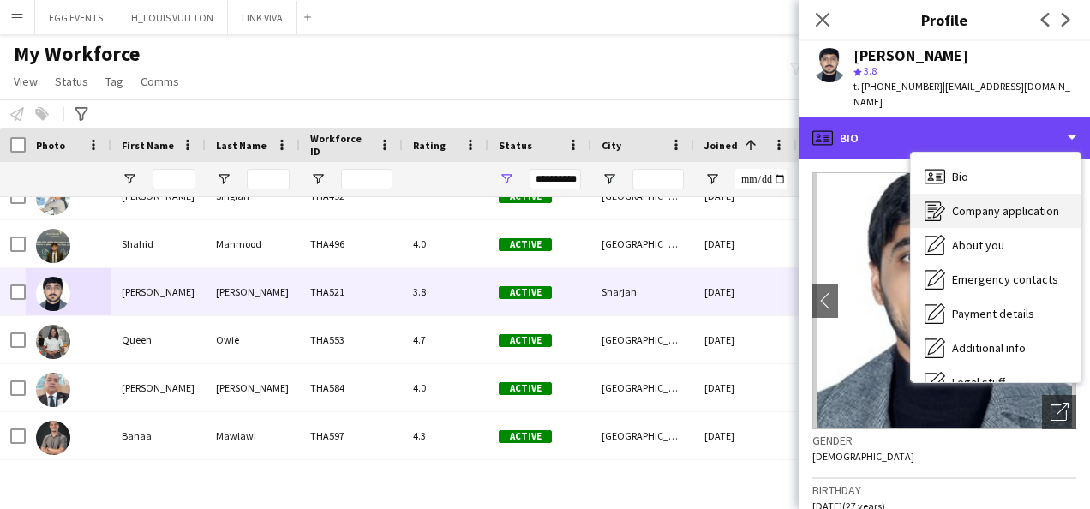
scroll to position [93, 0]
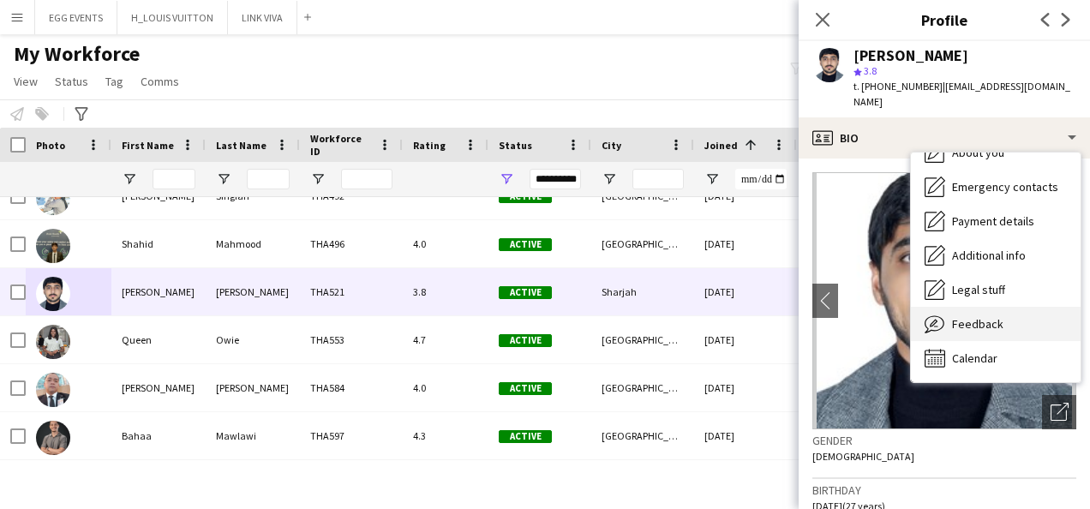
click at [944, 314] on icon "Feedback" at bounding box center [935, 324] width 21 height 21
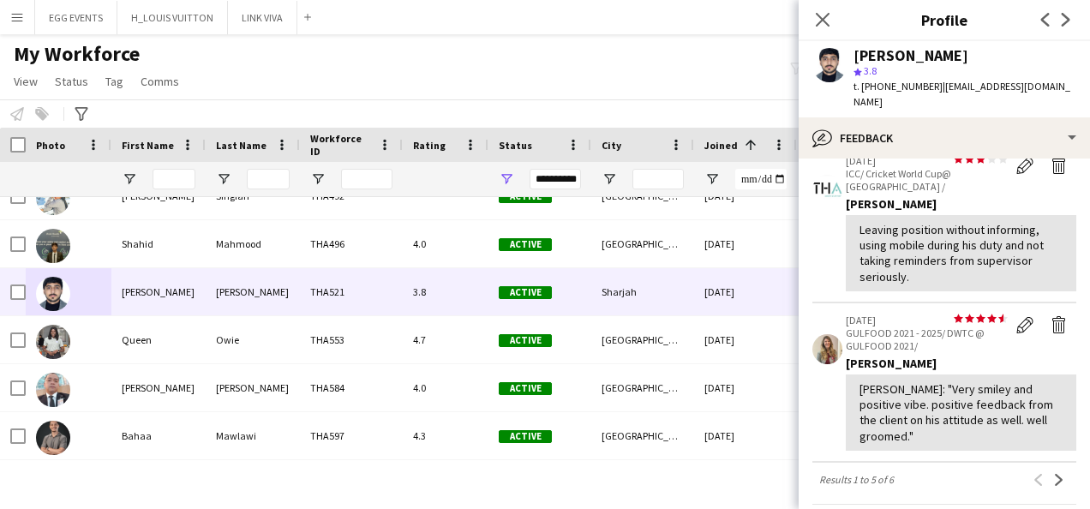
scroll to position [751, 0]
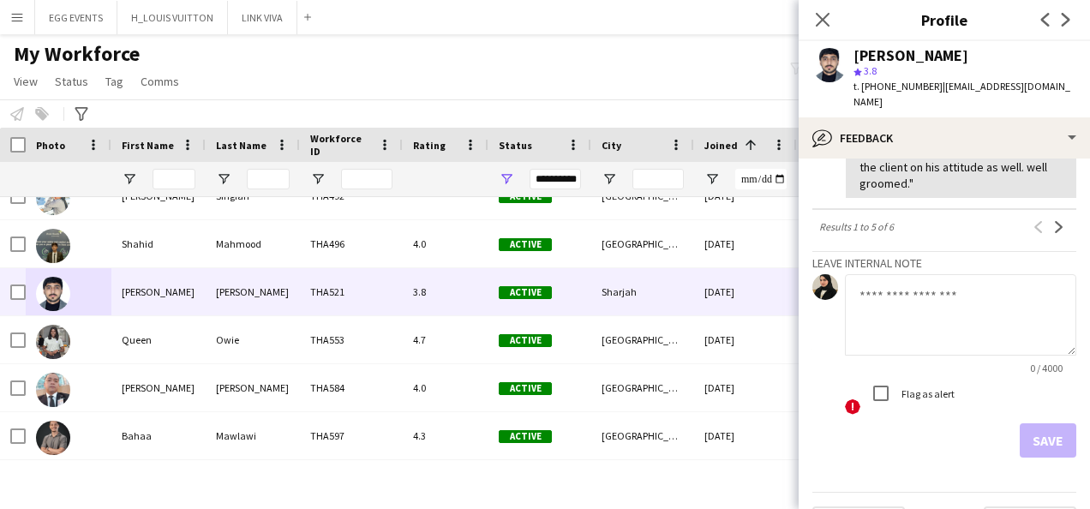
click at [926, 298] on textarea at bounding box center [960, 314] width 231 height 81
type textarea "**********"
click at [1020, 423] on button "Save" at bounding box center [1048, 440] width 57 height 34
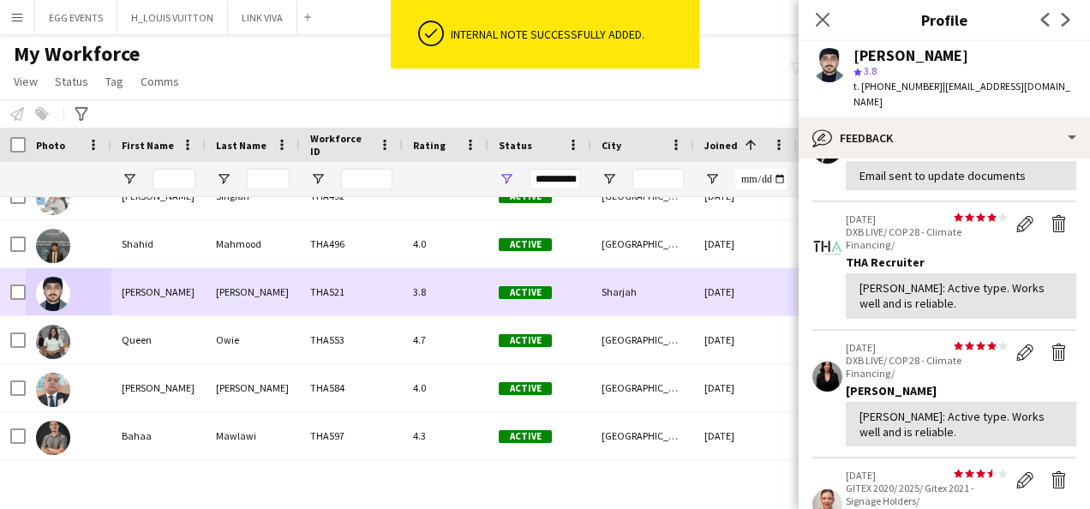
scroll to position [706, 0]
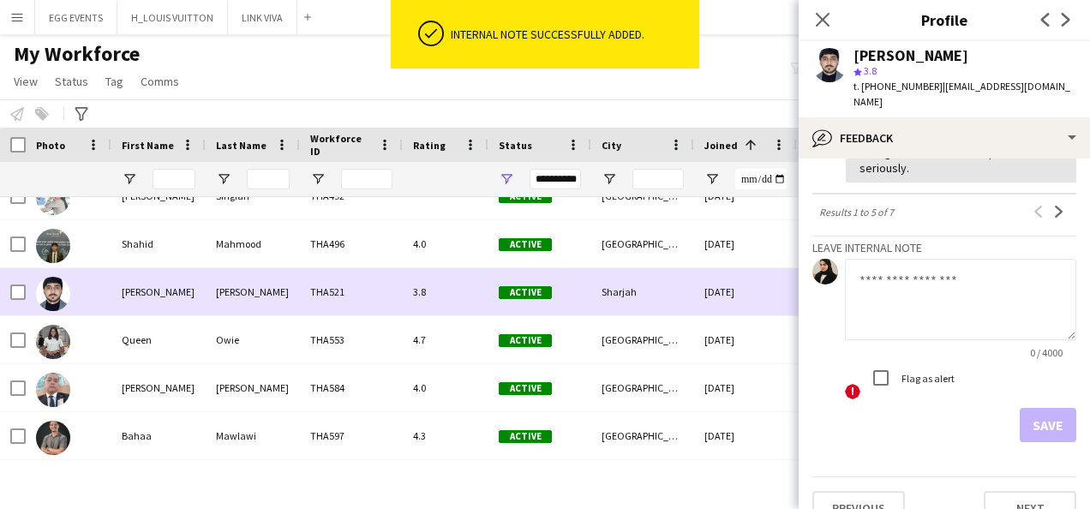
click at [34, 291] on div at bounding box center [69, 291] width 86 height 47
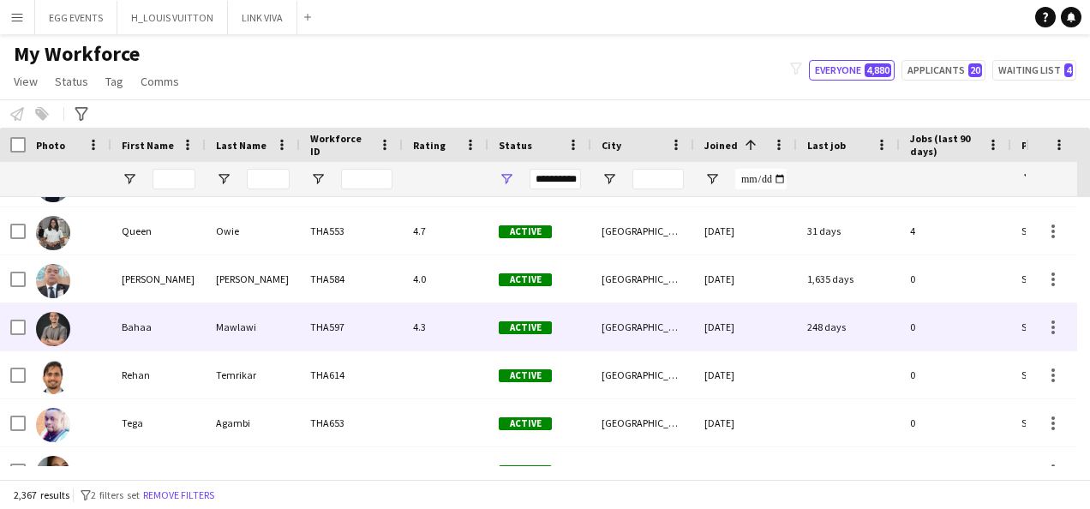
scroll to position [3830, 0]
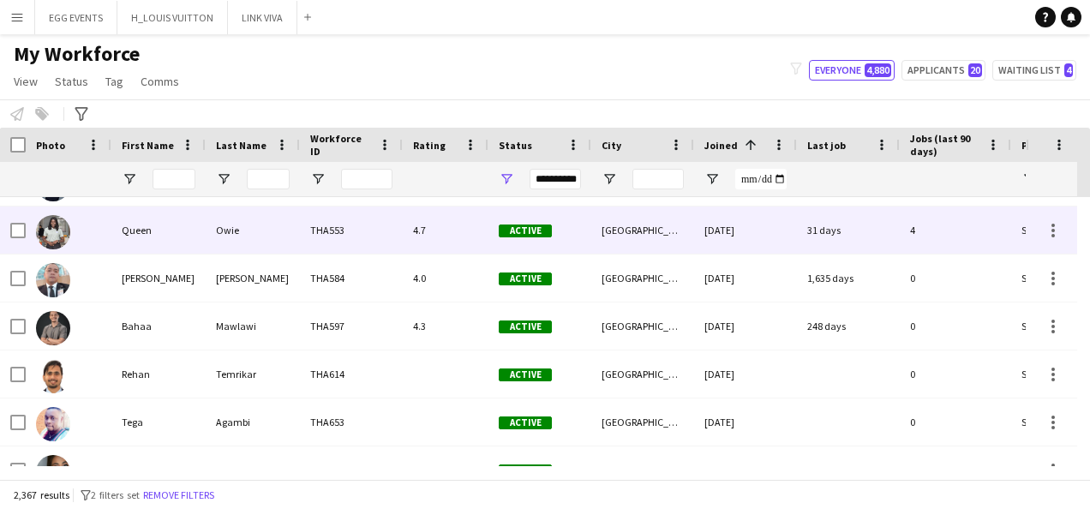
click at [314, 249] on div "THA553" at bounding box center [351, 230] width 103 height 47
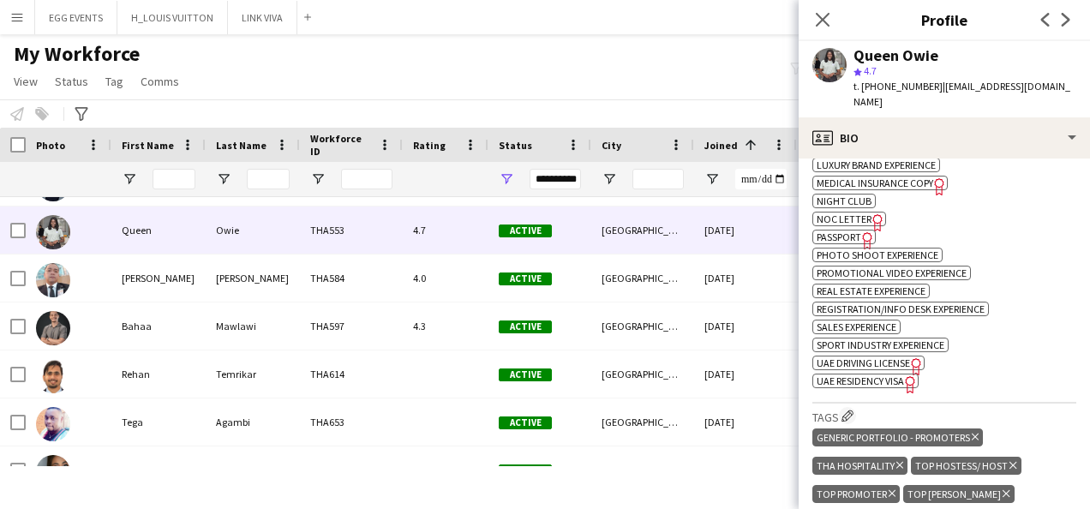
scroll to position [974, 0]
click at [860, 375] on span "UAE Residency Visa" at bounding box center [860, 381] width 87 height 13
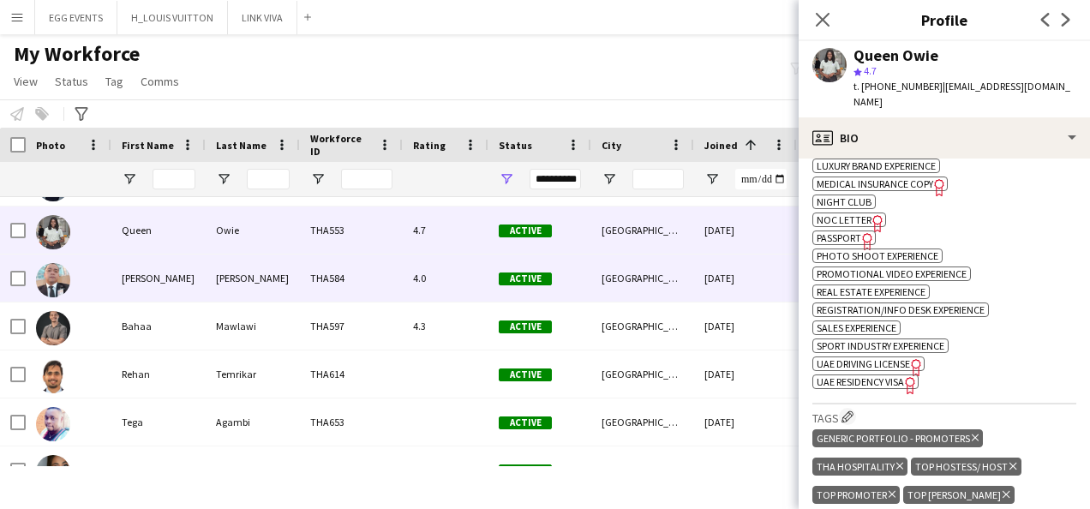
click at [494, 293] on div "Active" at bounding box center [539, 278] width 103 height 47
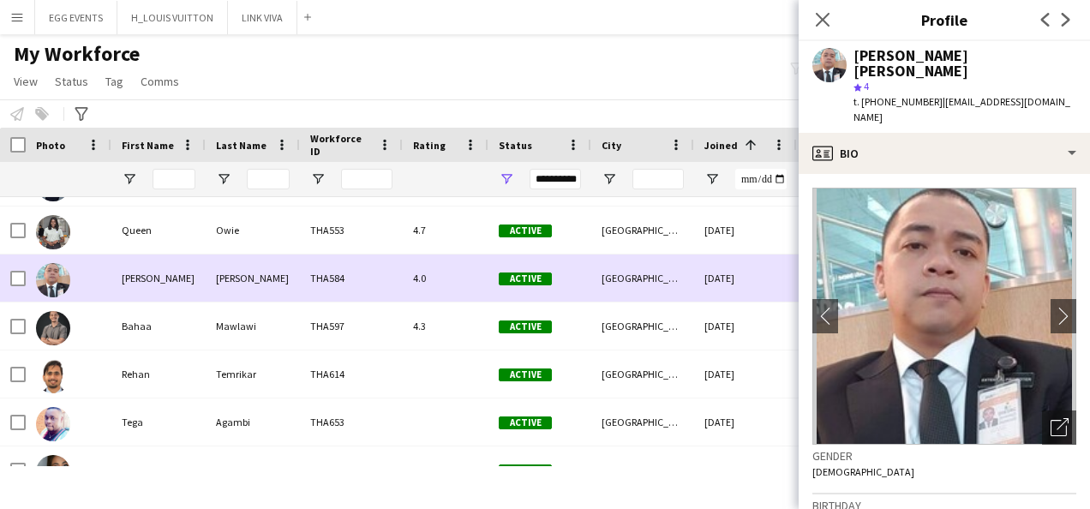
click at [703, 277] on div "27-11-2020" at bounding box center [745, 278] width 103 height 47
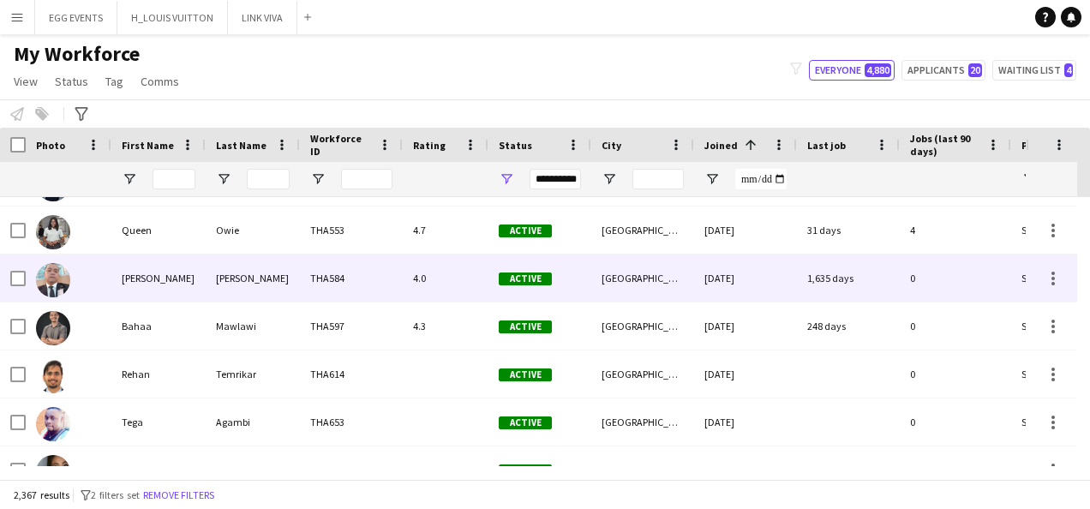
click at [703, 277] on div "27-11-2020" at bounding box center [745, 278] width 103 height 47
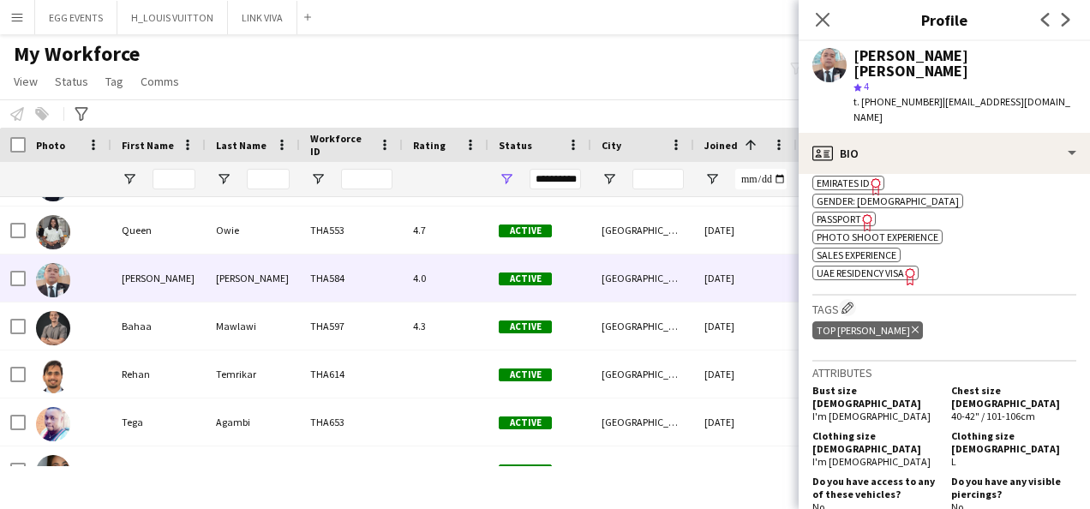
scroll to position [668, 0]
click at [902, 267] on span "UAE Residency Visa" at bounding box center [860, 273] width 87 height 13
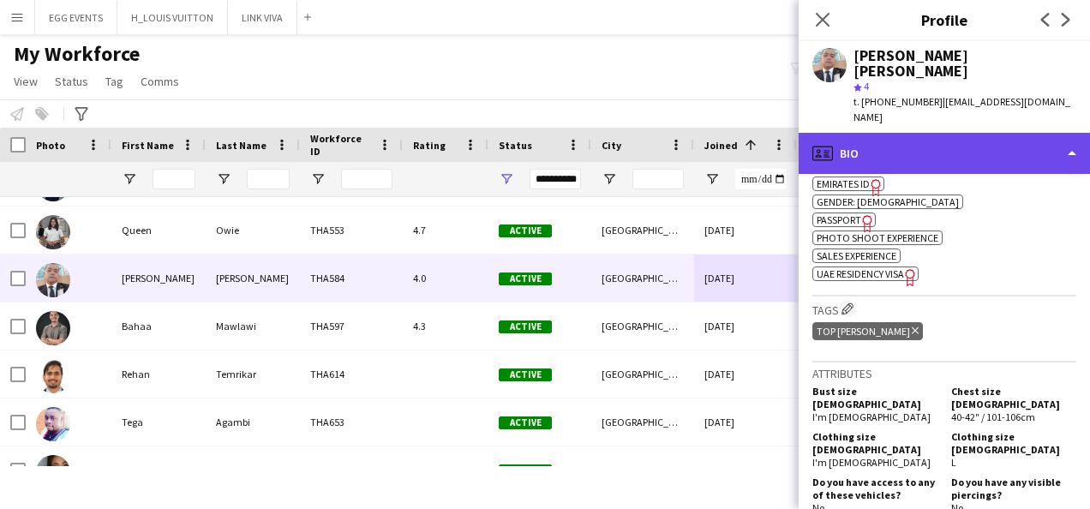
click at [1023, 133] on div "profile Bio" at bounding box center [944, 153] width 291 height 41
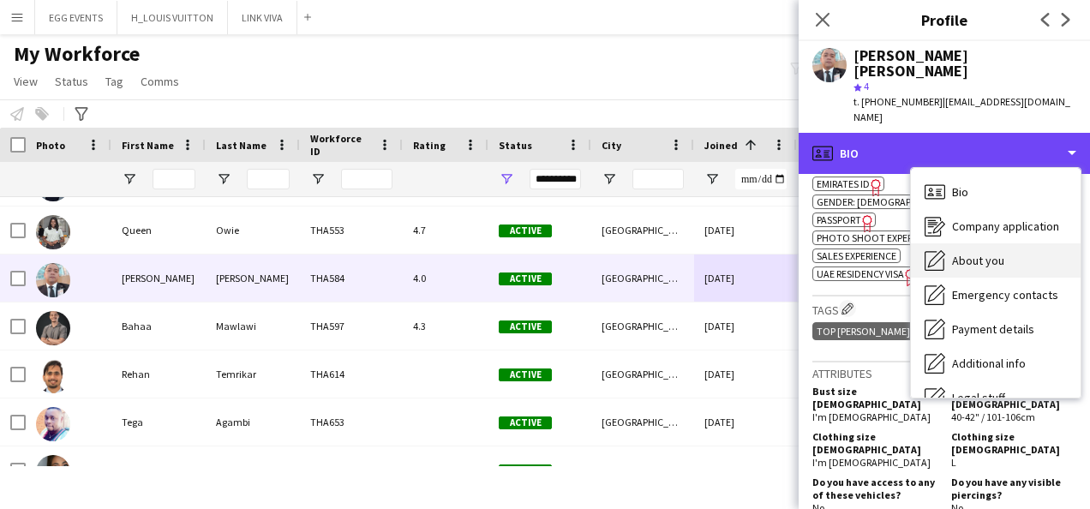
scroll to position [93, 0]
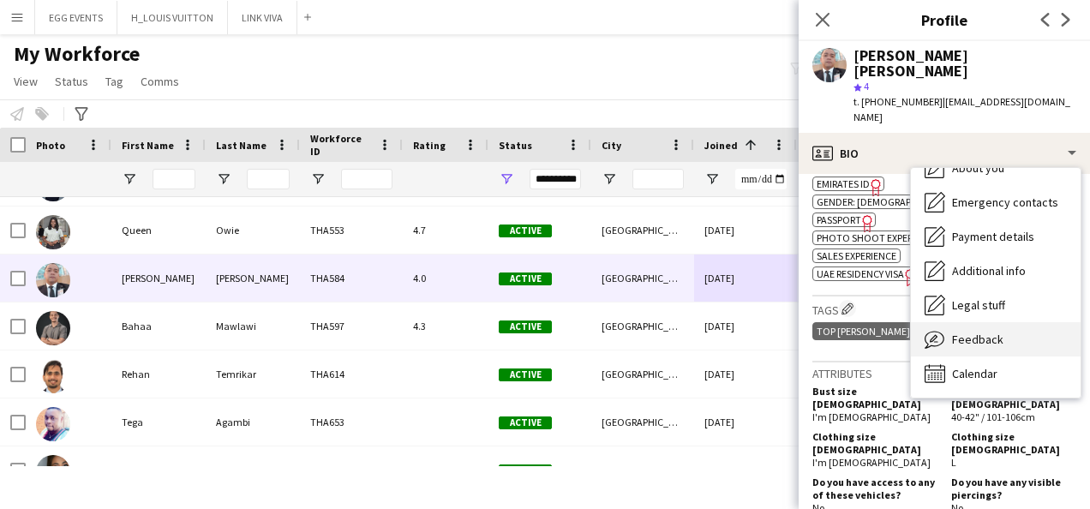
click at [991, 332] on span "Feedback" at bounding box center [977, 339] width 51 height 15
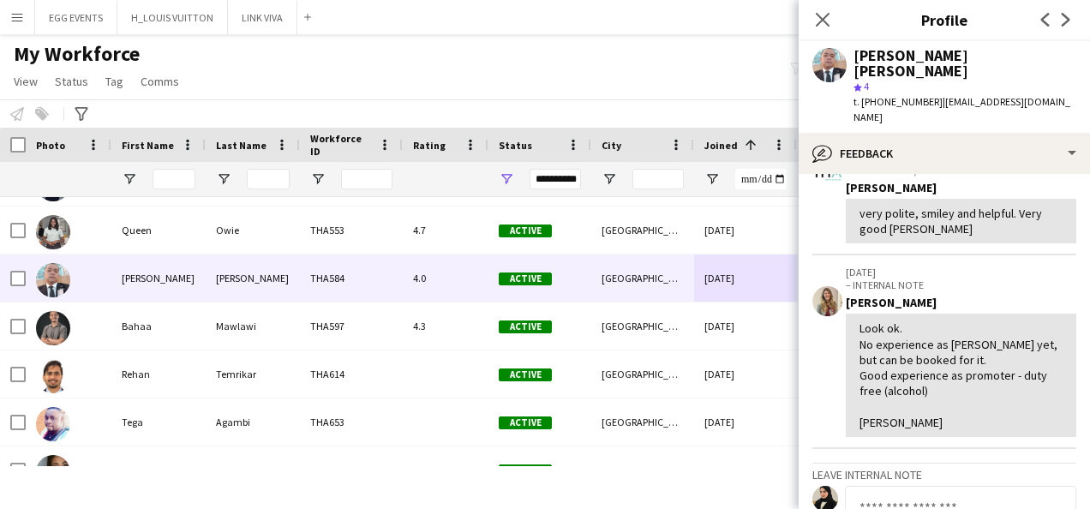
scroll to position [230, 0]
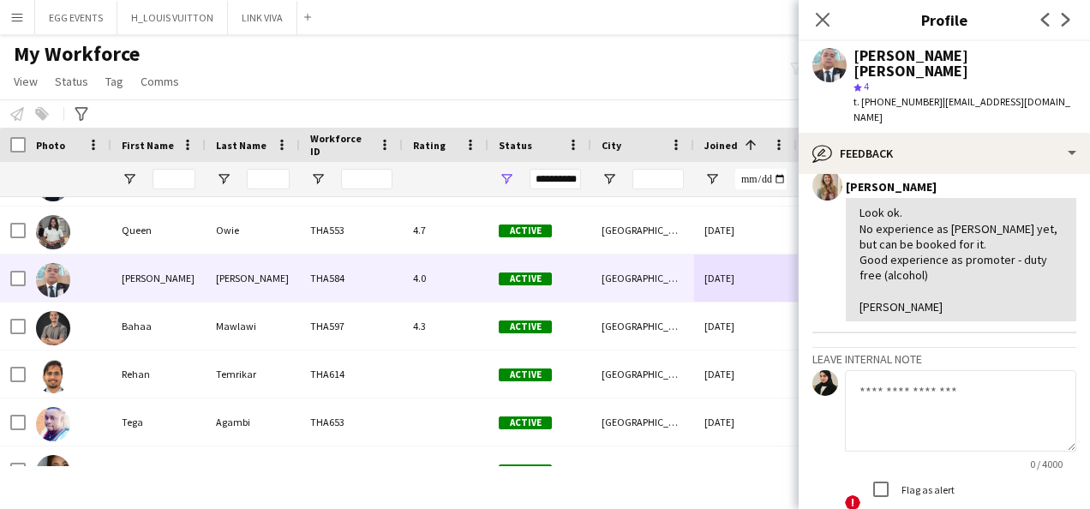
click at [960, 370] on textarea at bounding box center [960, 410] width 231 height 81
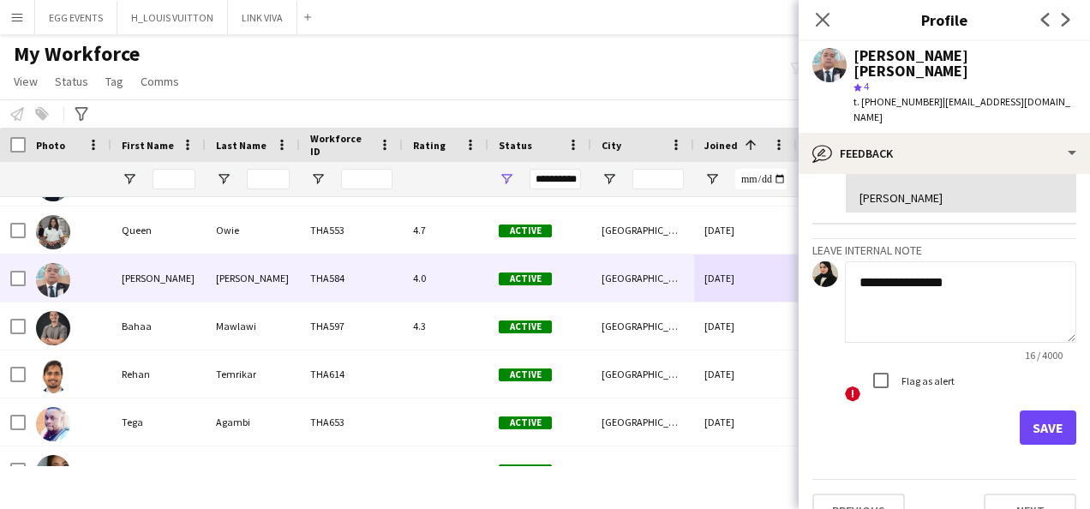
type textarea "**********"
click at [1020, 411] on button "Save" at bounding box center [1048, 428] width 57 height 34
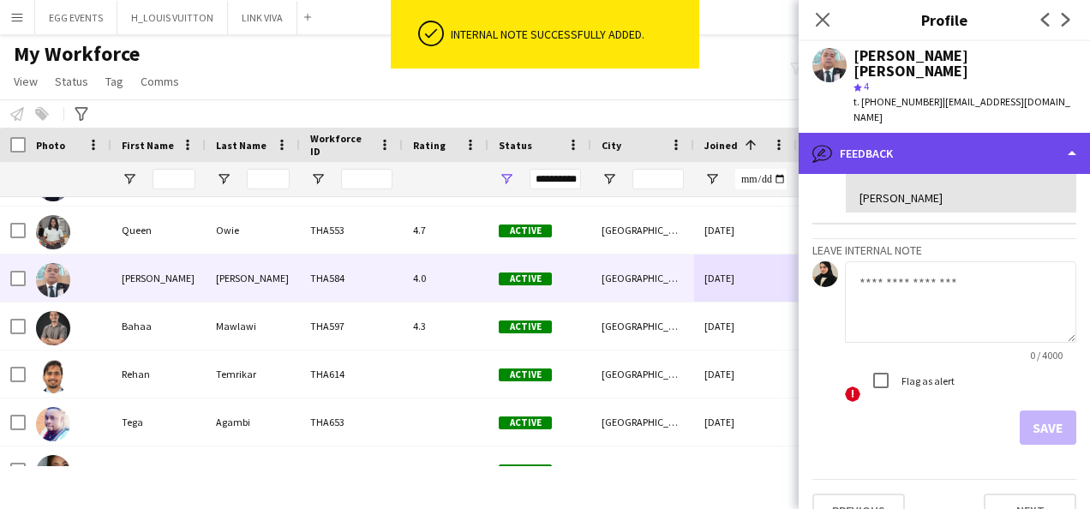
click at [1005, 141] on div "bubble-pencil Feedback" at bounding box center [944, 153] width 291 height 41
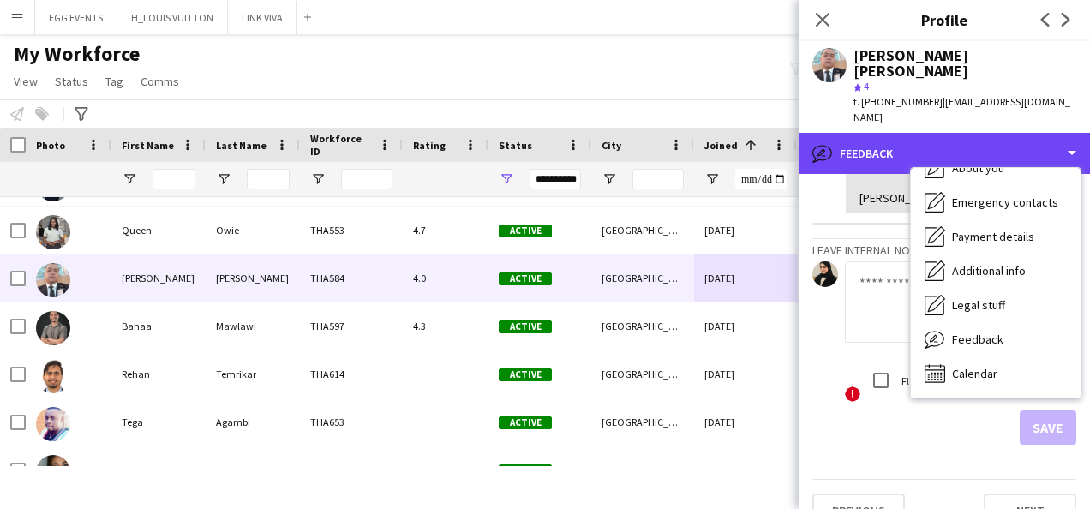
scroll to position [439, 0]
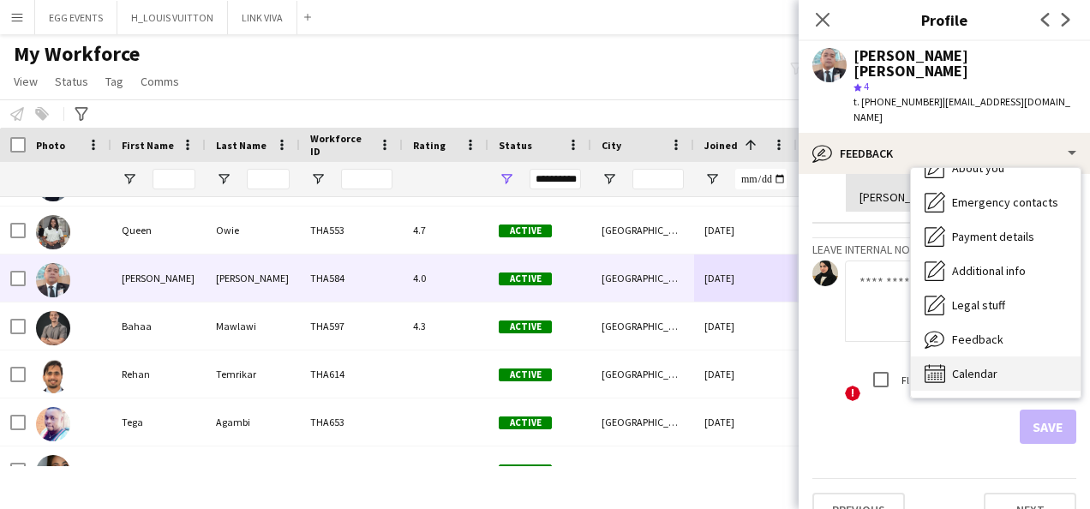
click at [983, 357] on div "Calendar Calendar" at bounding box center [996, 374] width 170 height 34
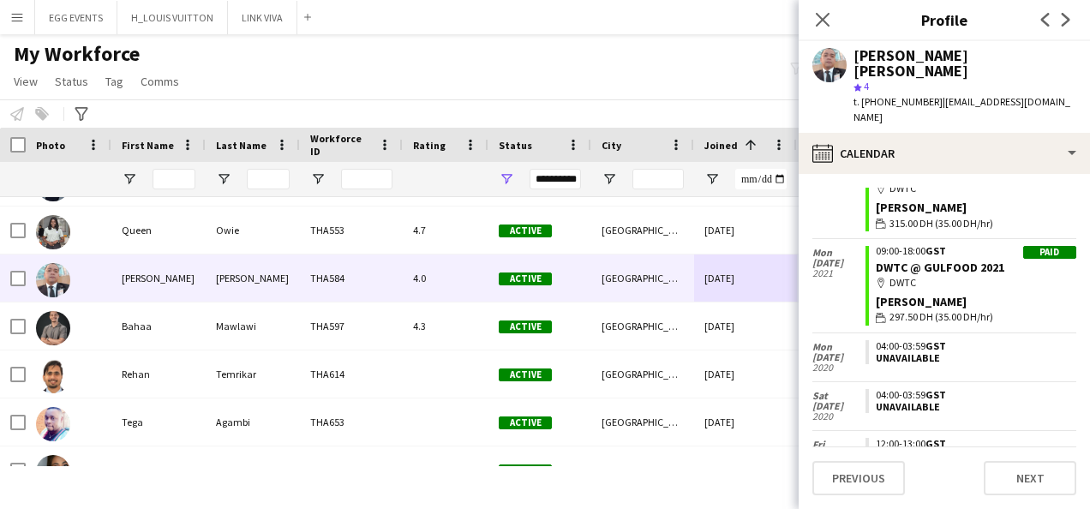
scroll to position [419, 0]
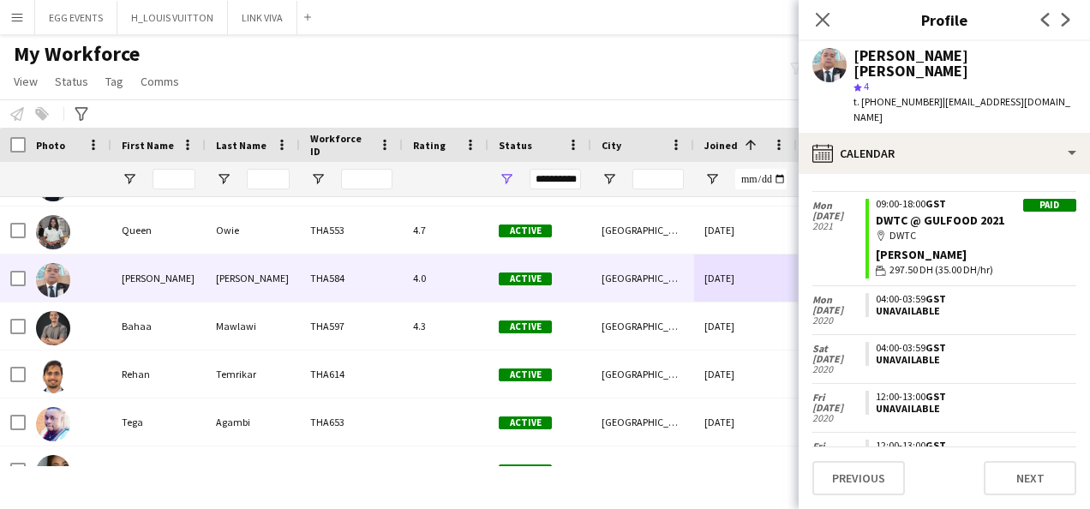
click at [991, 174] on app-calendar-tab "calendar-full Select date Sat 27 Mar 2021 Reserve list 12:00-22:00 GST Dubai Wo…" at bounding box center [944, 341] width 291 height 335
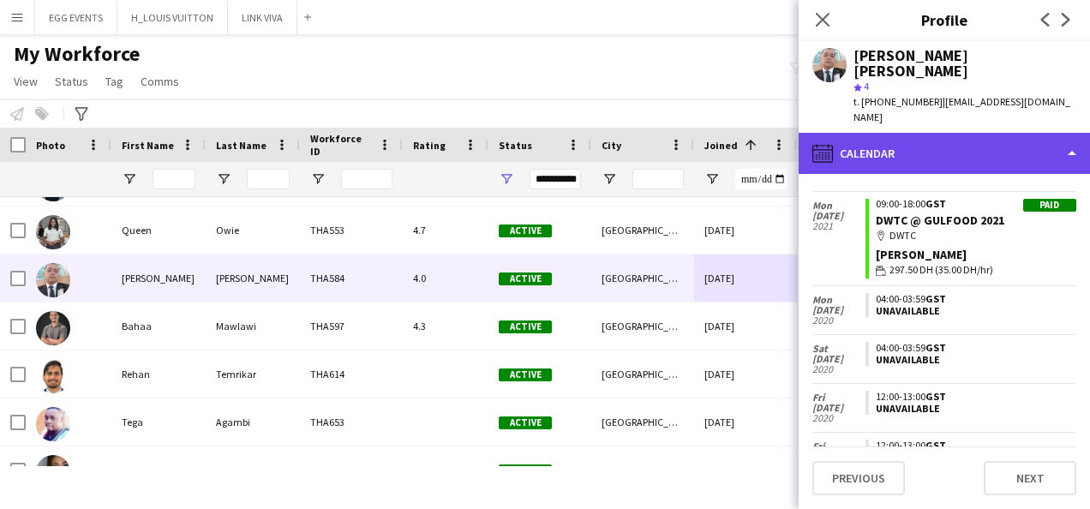
click at [962, 133] on div "calendar-full Calendar" at bounding box center [944, 153] width 291 height 41
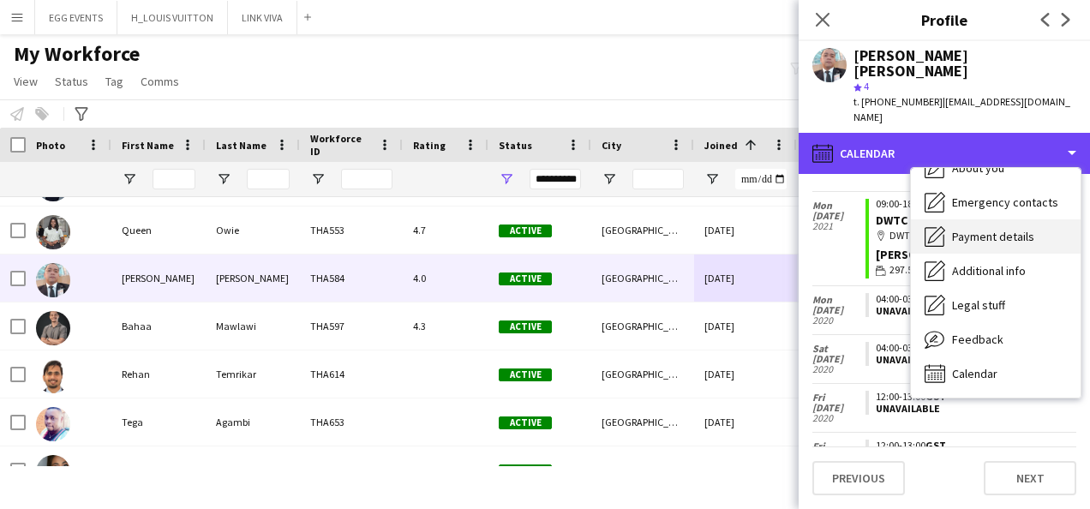
scroll to position [0, 0]
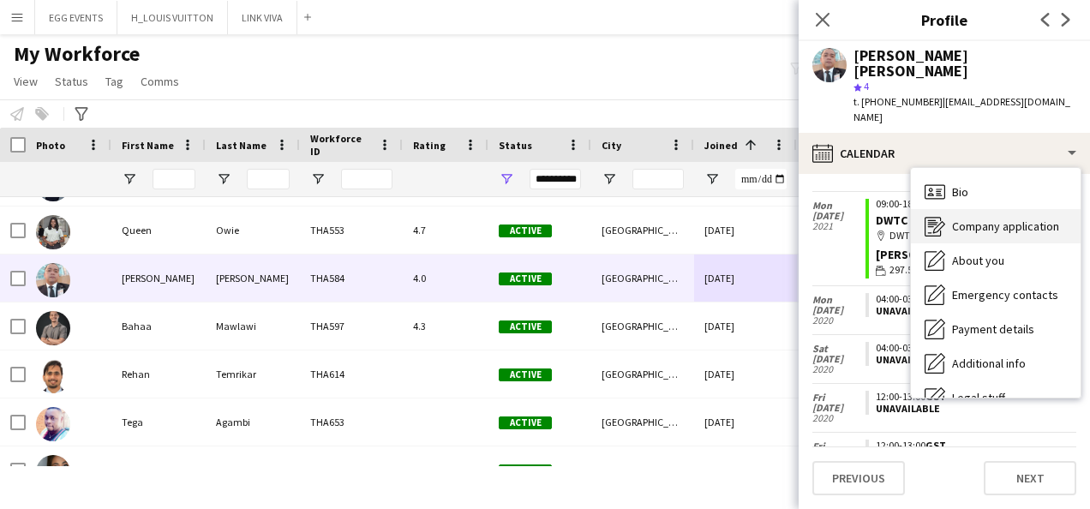
click at [949, 209] on div "Company application Company application" at bounding box center [996, 226] width 170 height 34
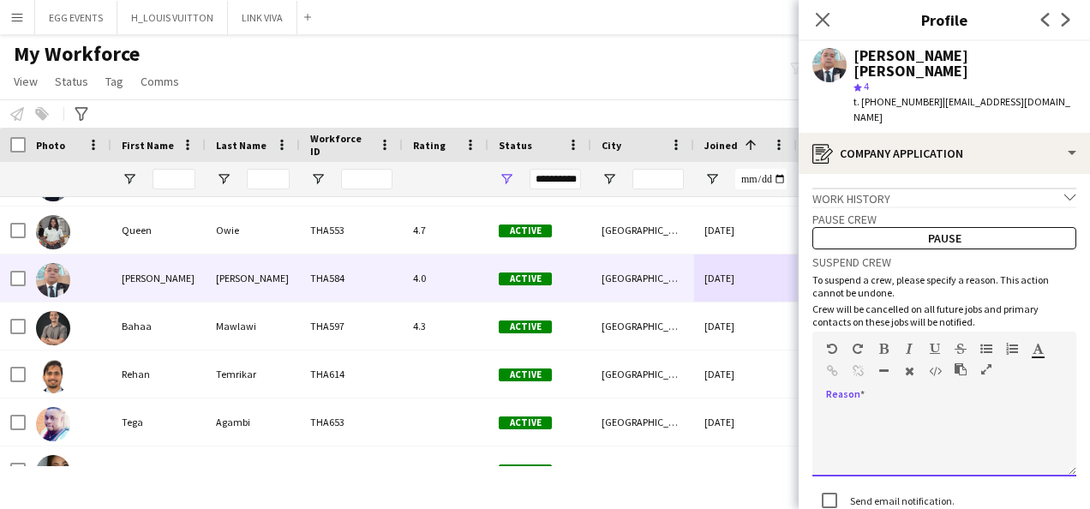
click at [908, 410] on div at bounding box center [944, 442] width 264 height 69
paste div
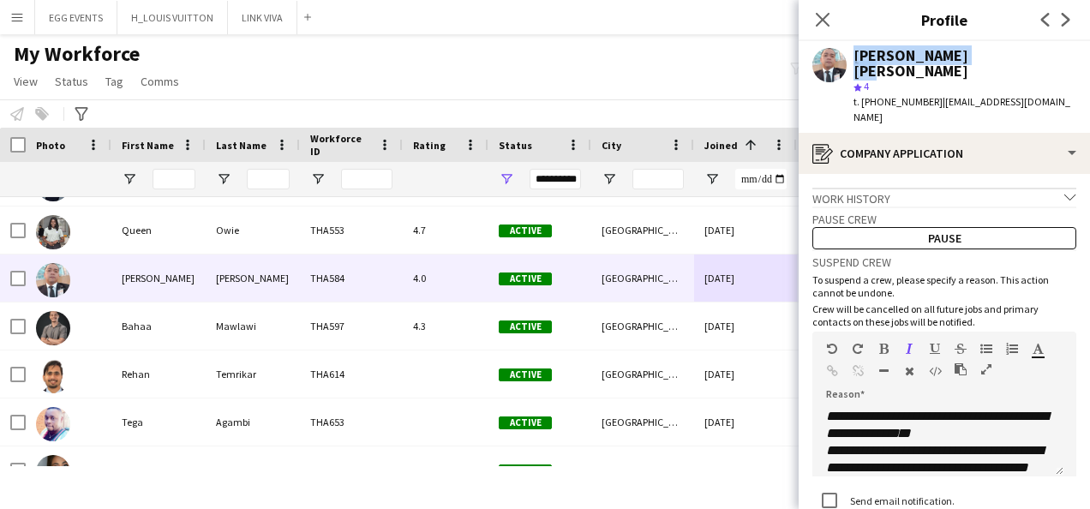
drag, startPoint x: 978, startPoint y: 46, endPoint x: 846, endPoint y: 53, distance: 132.2
click at [846, 53] on div "Marc Erick Rosel star 4 t. +971561319928 | erickrosel21@gmail.com" at bounding box center [944, 87] width 291 height 92
copy div "Marc Erick Rosel"
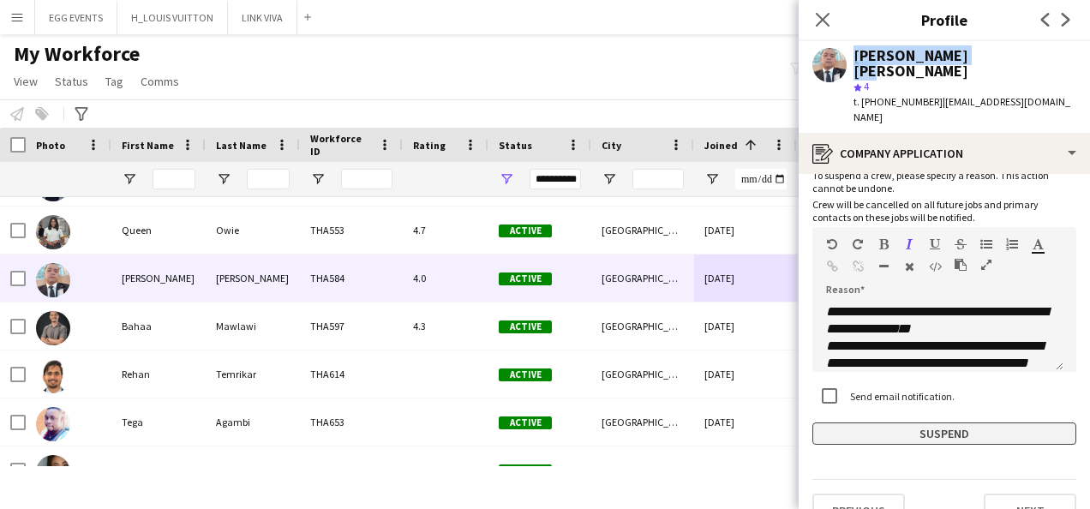
click at [874, 423] on button "Suspend" at bounding box center [944, 434] width 264 height 22
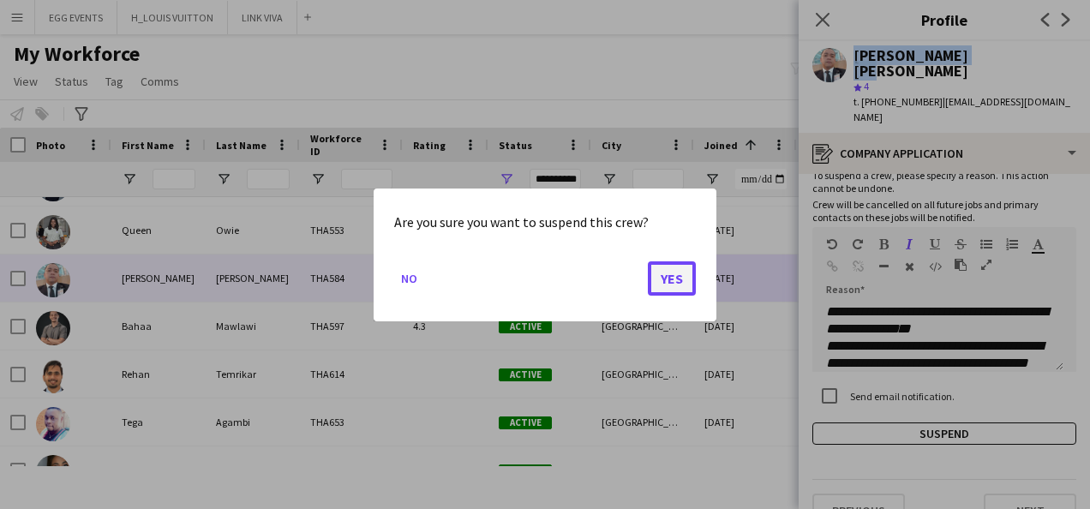
click at [692, 291] on button "Yes" at bounding box center [672, 278] width 48 height 34
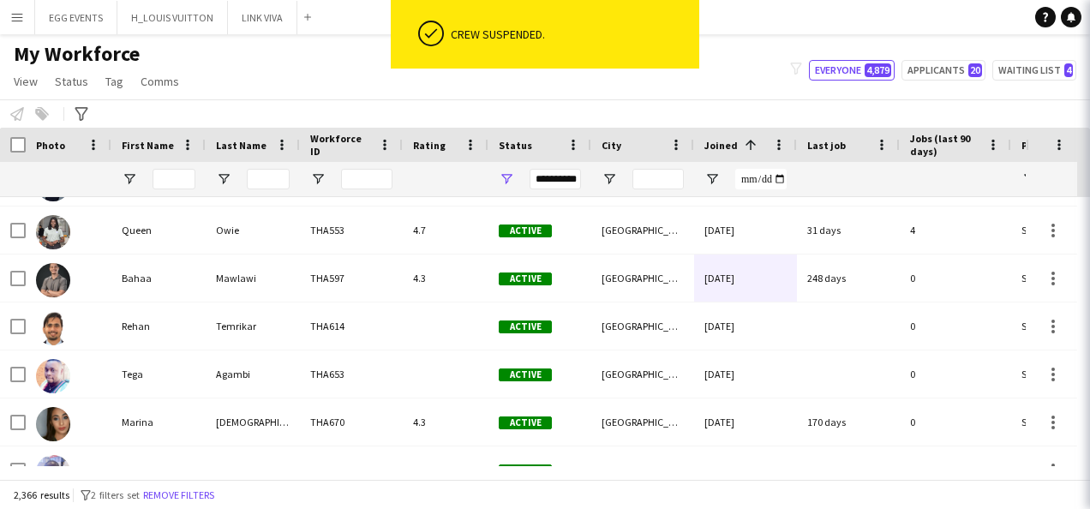
click at [685, 494] on div "2,366 results filter-1 2 filters set Remove filters" at bounding box center [545, 494] width 1090 height 29
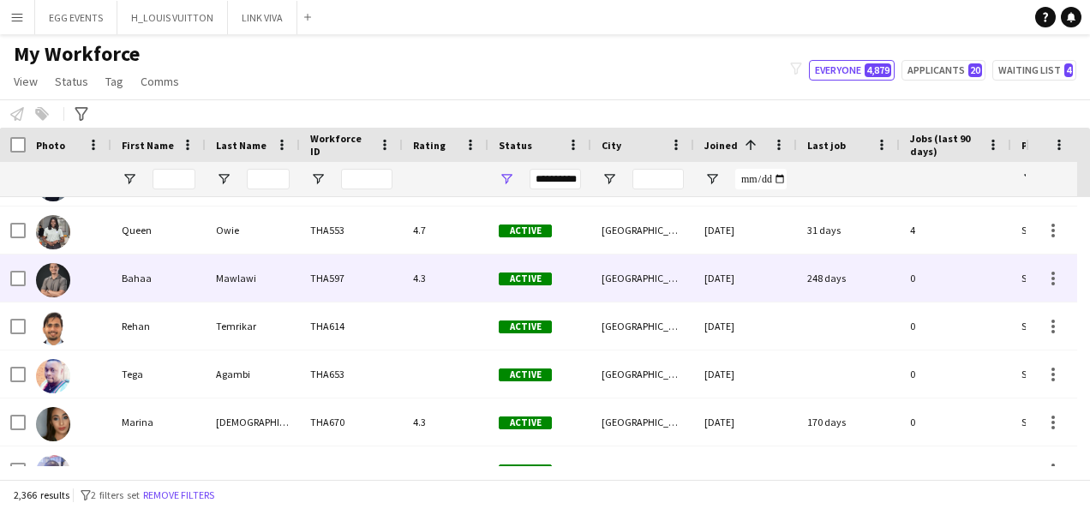
click at [713, 299] on div "[DATE]" at bounding box center [745, 278] width 103 height 47
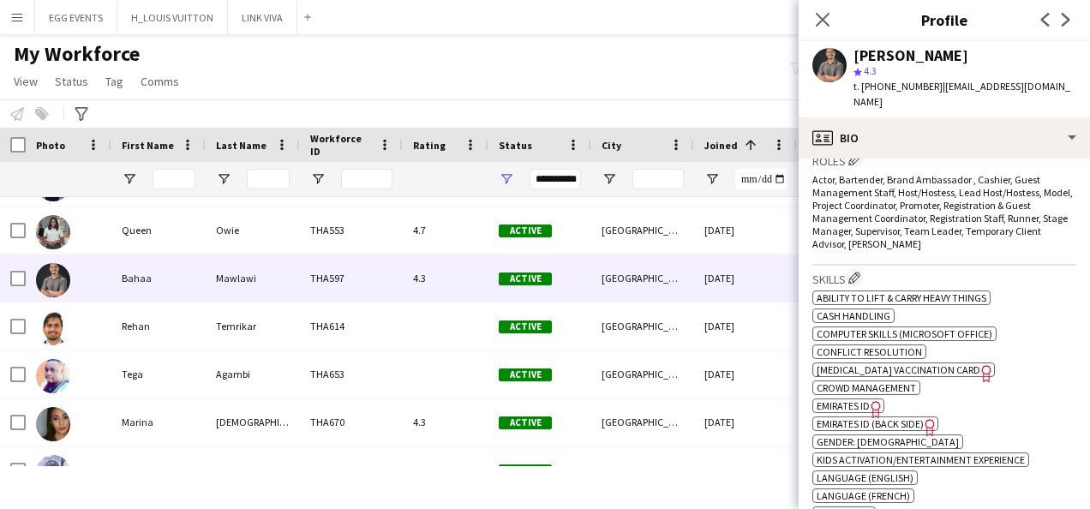
scroll to position [604, 0]
click at [877, 399] on icon "Freelancer has uploaded a photo validation of skill. Click to see" at bounding box center [876, 408] width 18 height 18
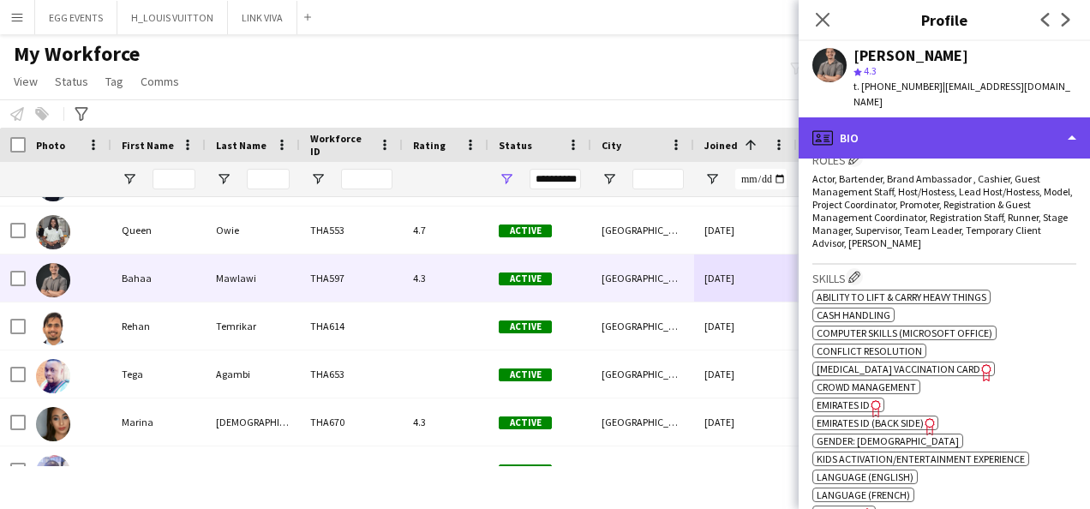
click at [902, 118] on div "profile Bio" at bounding box center [944, 137] width 291 height 41
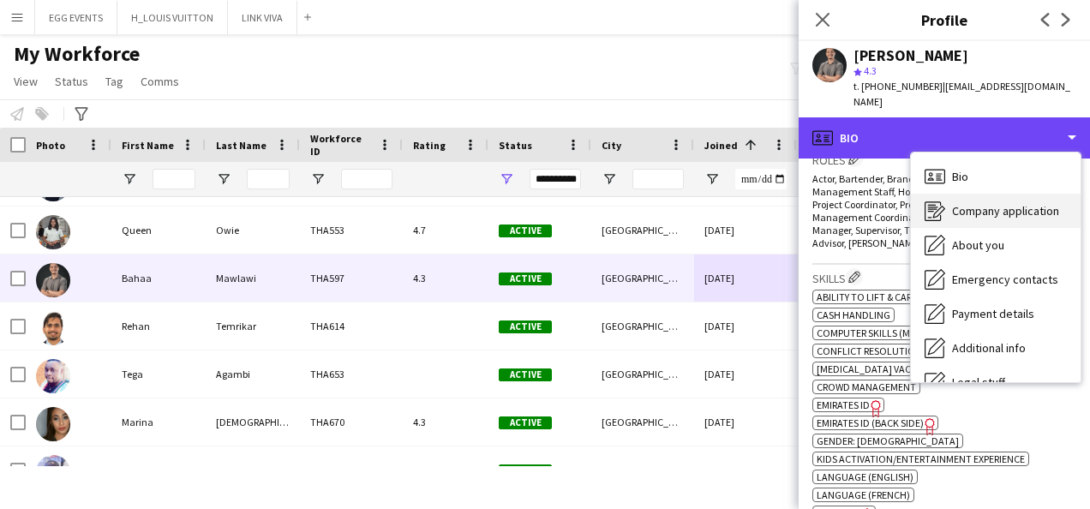
scroll to position [93, 0]
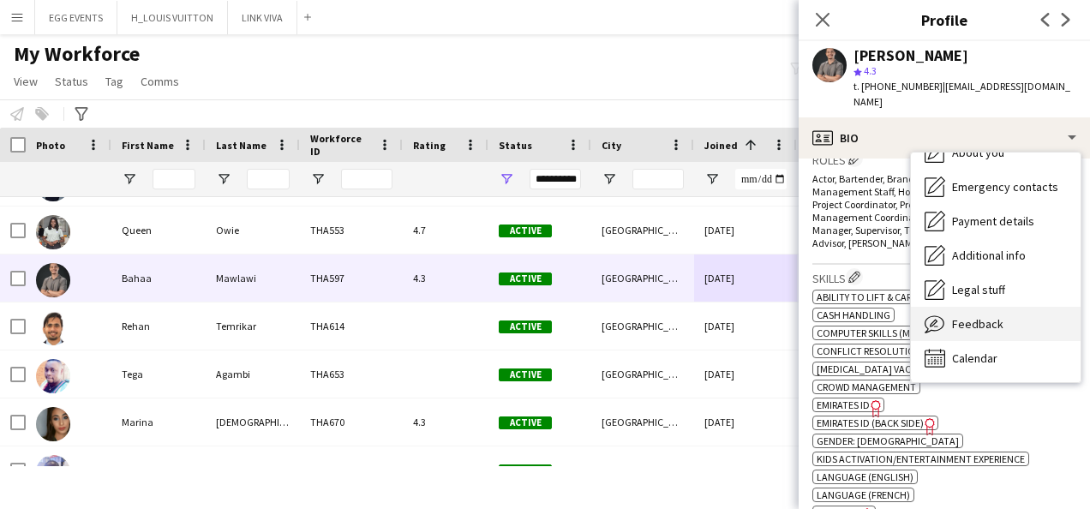
click at [943, 314] on icon "Feedback" at bounding box center [935, 324] width 21 height 21
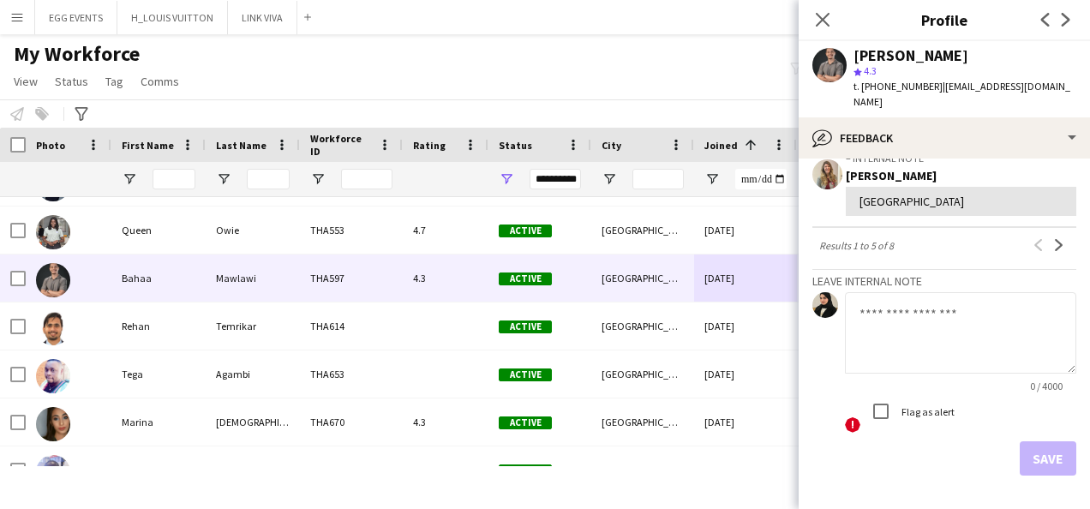
scroll to position [749, 0]
click at [890, 334] on textarea at bounding box center [960, 331] width 231 height 81
type textarea "**********"
click at [1034, 444] on button "Save" at bounding box center [1048, 458] width 57 height 34
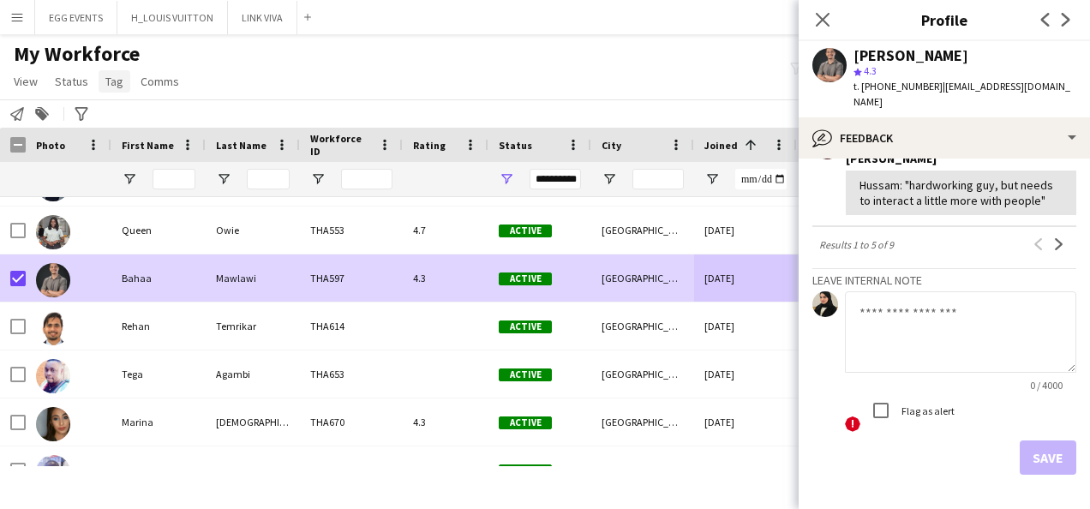
click at [110, 86] on span "Tag" at bounding box center [114, 81] width 18 height 15
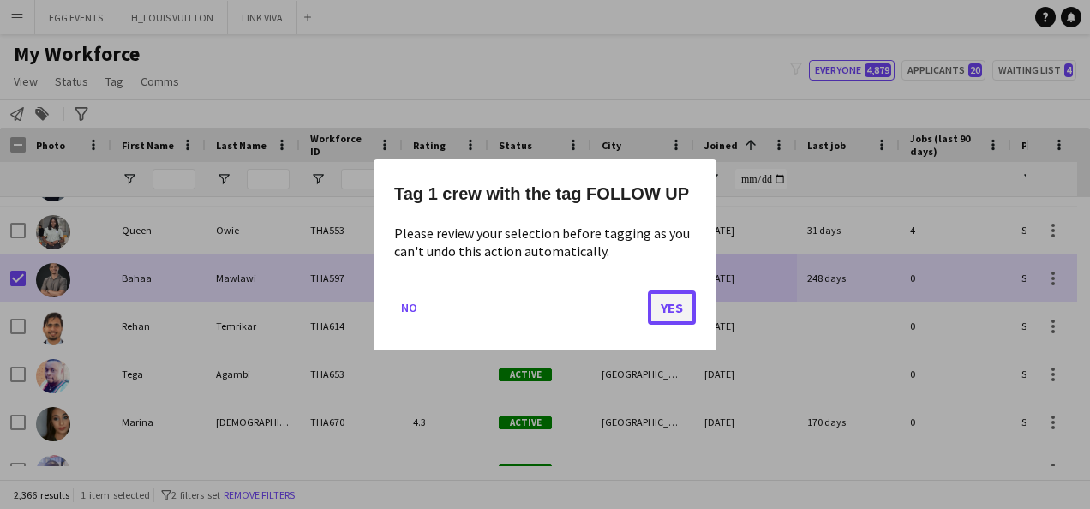
click at [660, 304] on button "Yes" at bounding box center [672, 307] width 48 height 34
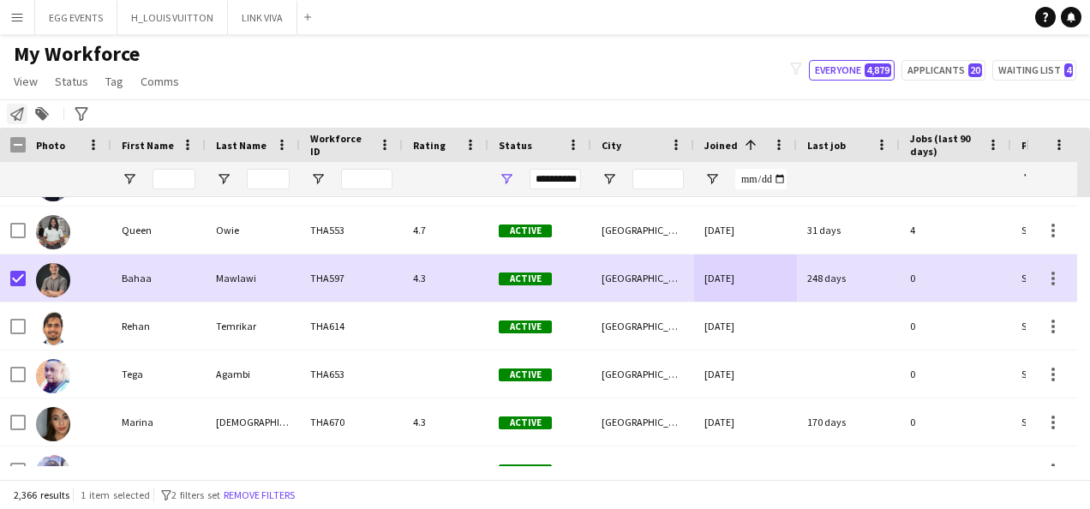
click at [12, 111] on icon "Notify workforce" at bounding box center [17, 114] width 14 height 14
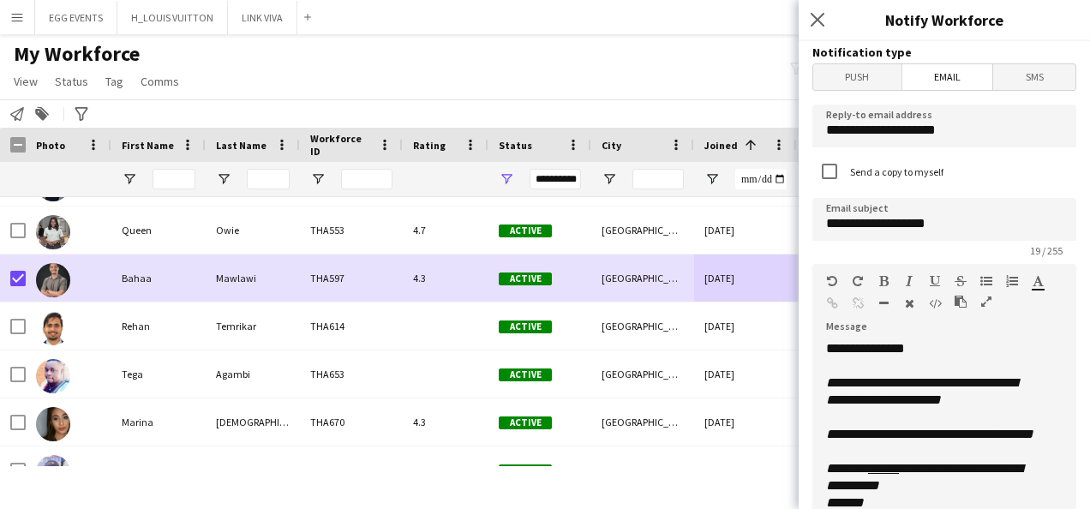
scroll to position [485, 0]
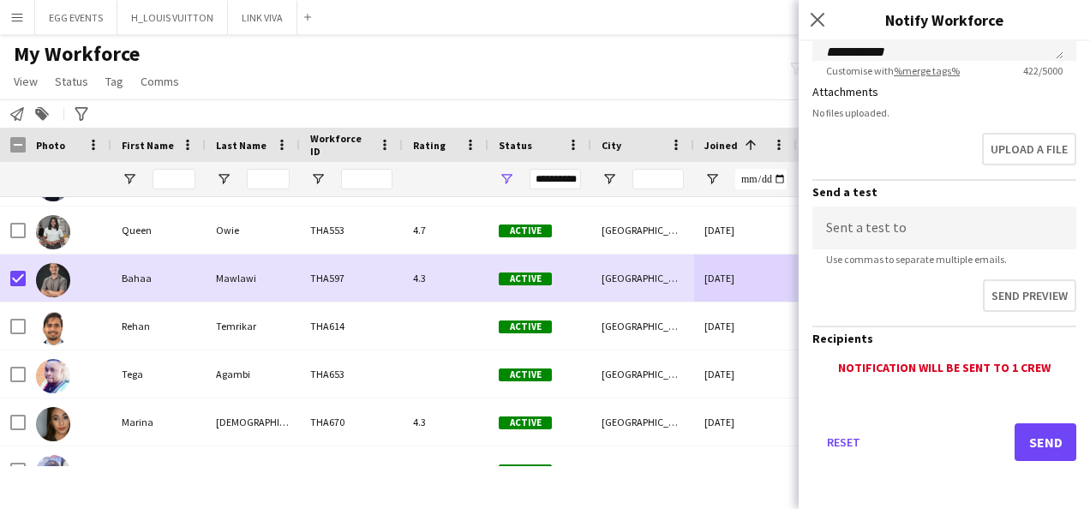
click at [1001, 412] on div "Reset Send" at bounding box center [944, 449] width 264 height 120
click at [1016, 434] on button "Send" at bounding box center [1046, 442] width 62 height 38
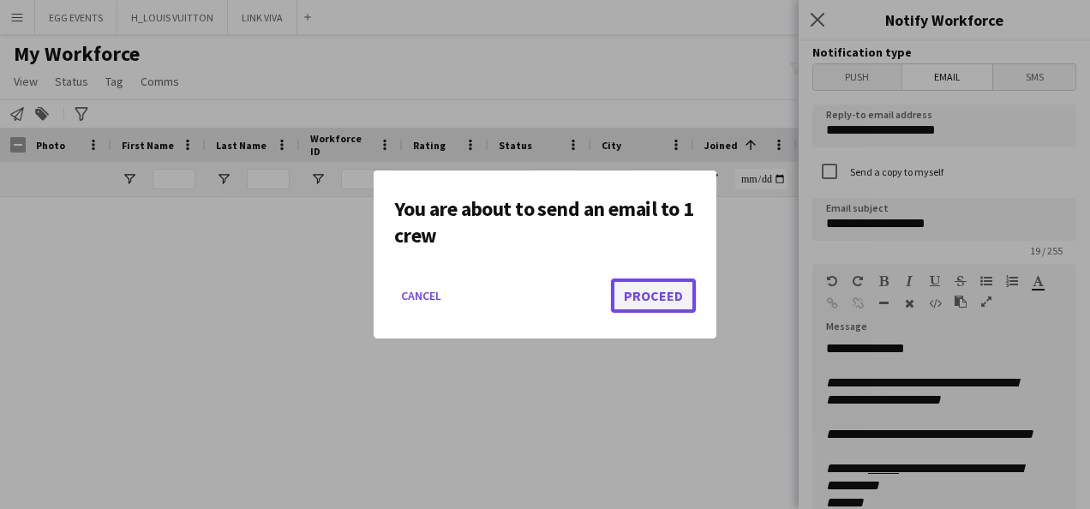
scroll to position [485, 0]
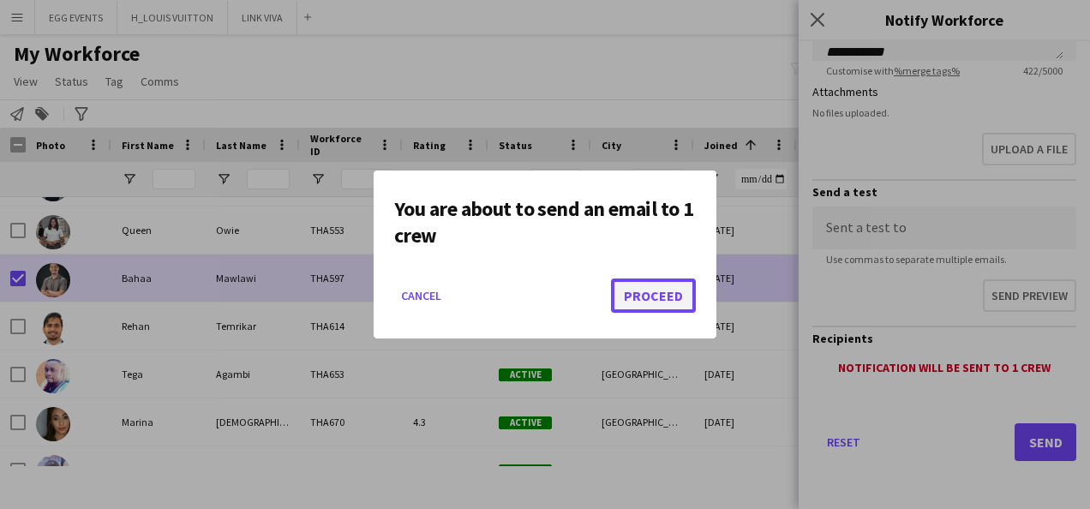
click at [641, 290] on button "Proceed" at bounding box center [653, 296] width 85 height 34
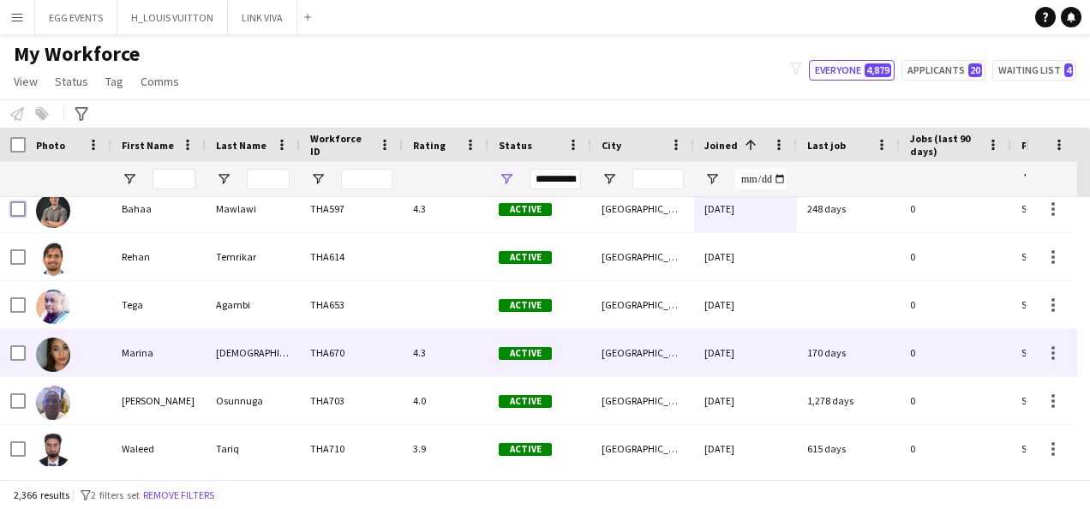
scroll to position [3900, 0]
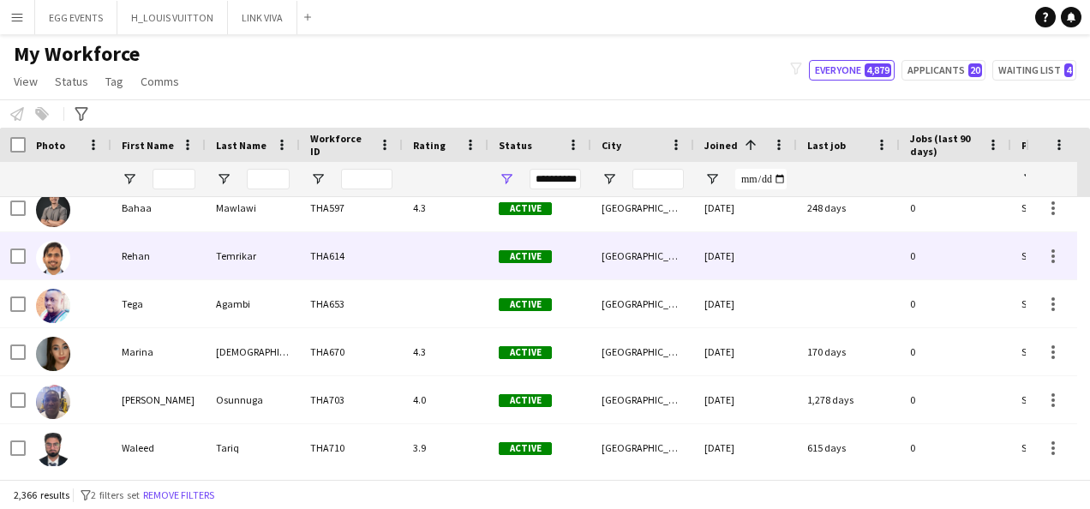
click at [511, 273] on div "Active" at bounding box center [539, 255] width 103 height 47
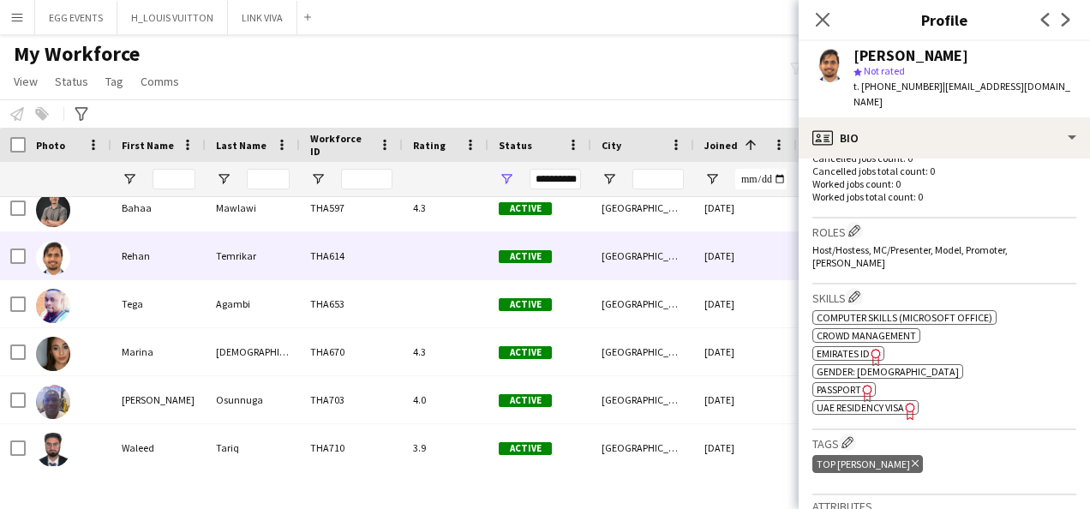
scroll to position [476, 0]
click at [866, 349] on span "Emirates ID" at bounding box center [843, 355] width 53 height 13
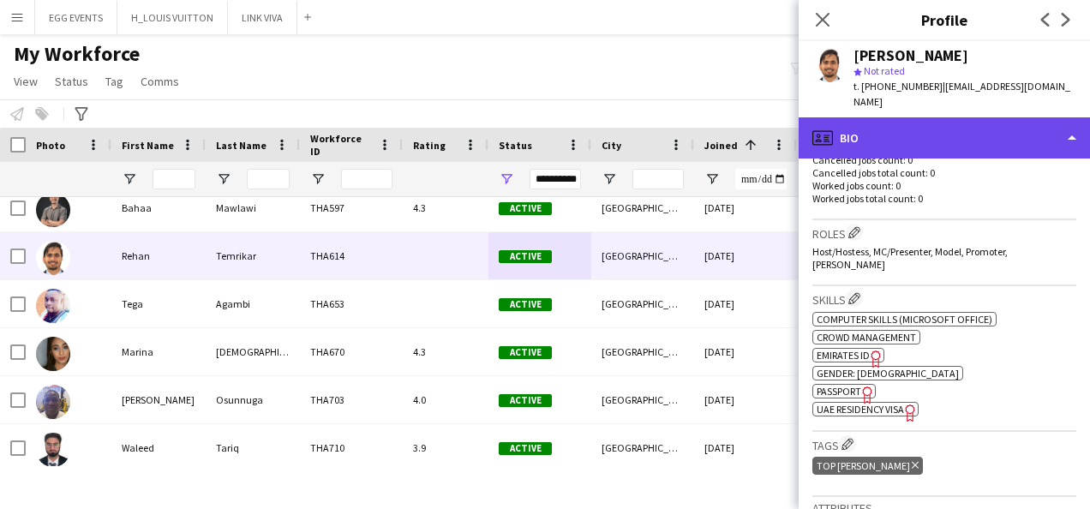
click at [985, 117] on div "profile Bio" at bounding box center [944, 137] width 291 height 41
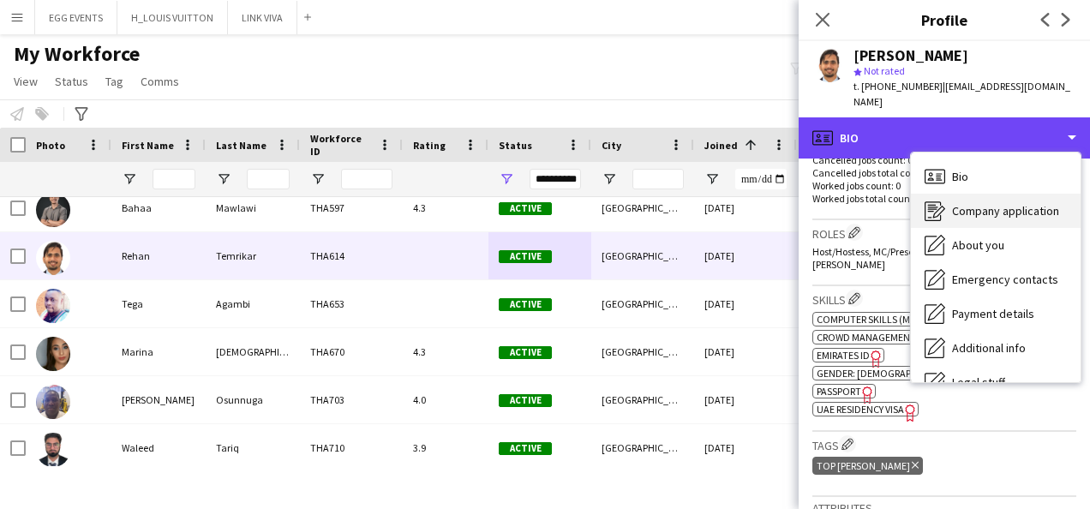
scroll to position [93, 0]
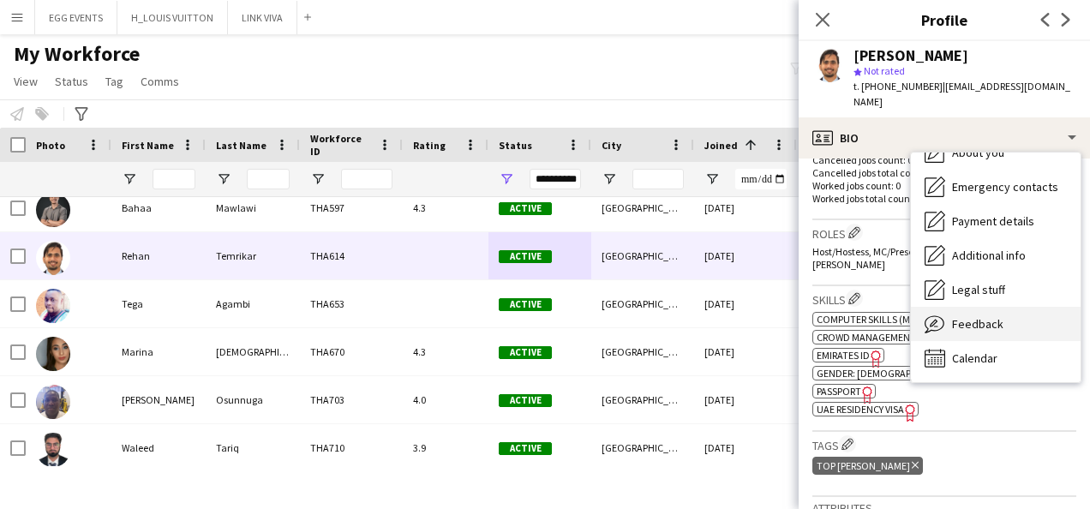
click at [953, 316] on span "Feedback" at bounding box center [977, 323] width 51 height 15
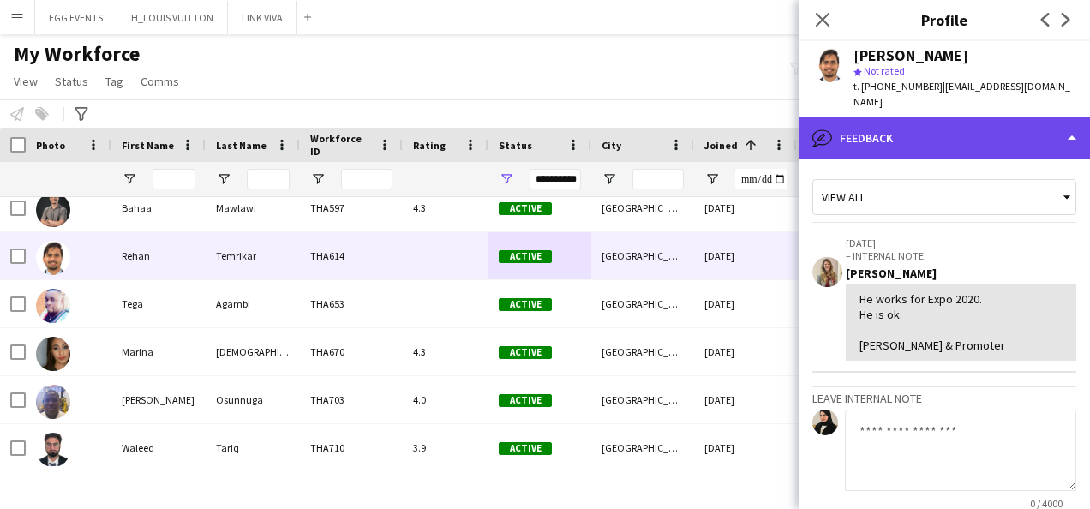
click at [1016, 126] on div "bubble-pencil Feedback" at bounding box center [944, 137] width 291 height 41
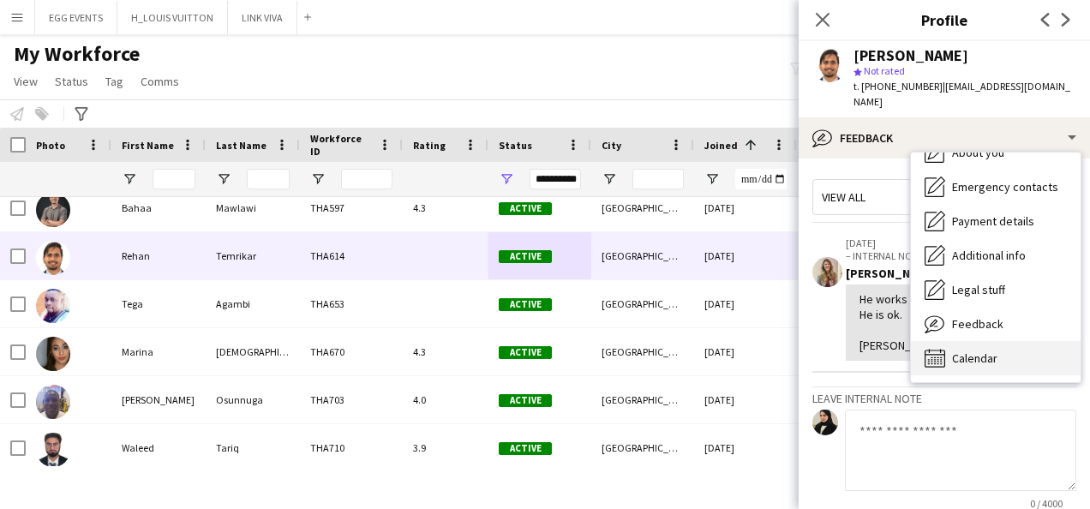
click at [994, 341] on div "Calendar Calendar" at bounding box center [996, 358] width 170 height 34
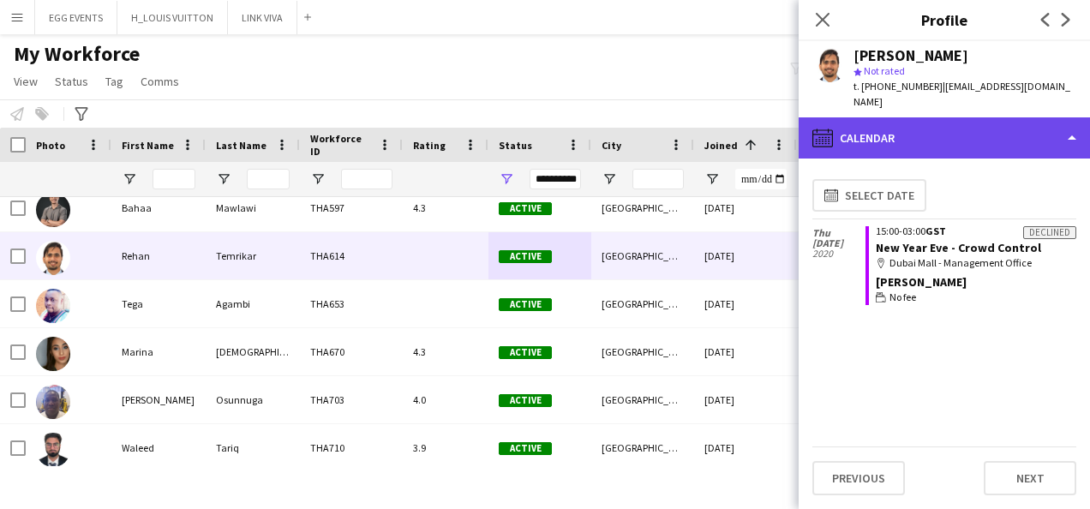
click at [1028, 117] on div "calendar-full Calendar" at bounding box center [944, 137] width 291 height 41
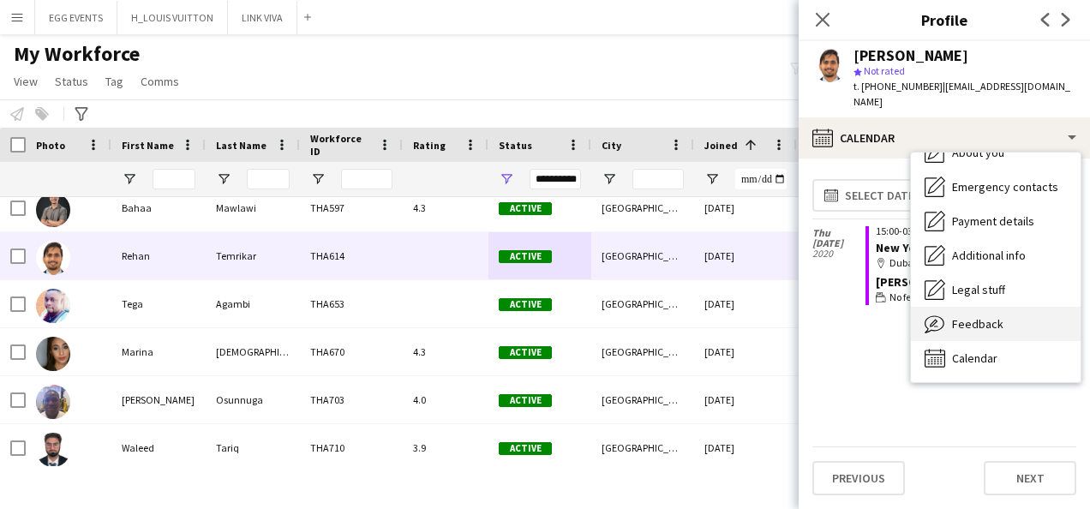
click at [977, 321] on div "Feedback Feedback" at bounding box center [996, 324] width 170 height 34
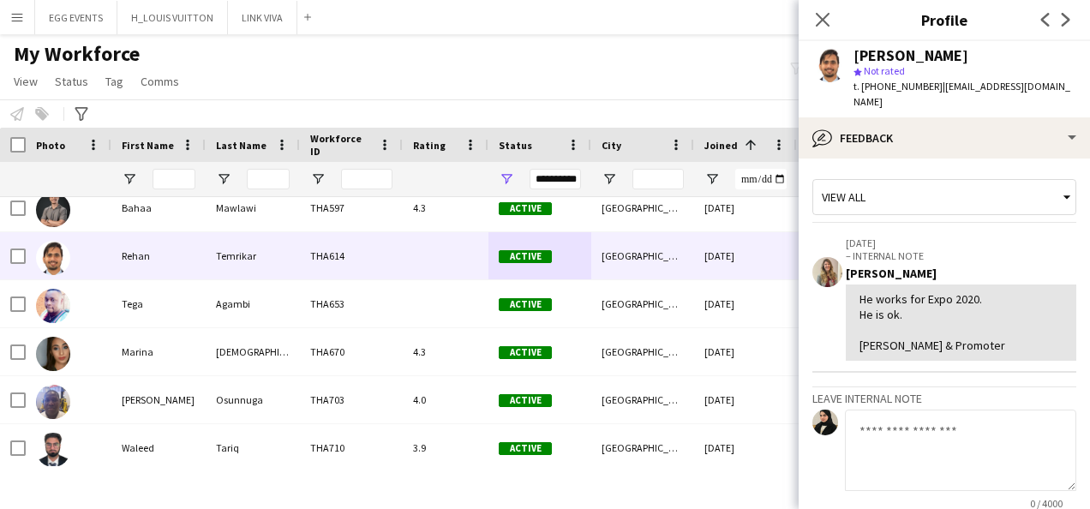
click at [946, 391] on h3 "Leave internal note" at bounding box center [944, 398] width 264 height 15
click at [902, 428] on textarea at bounding box center [960, 450] width 231 height 81
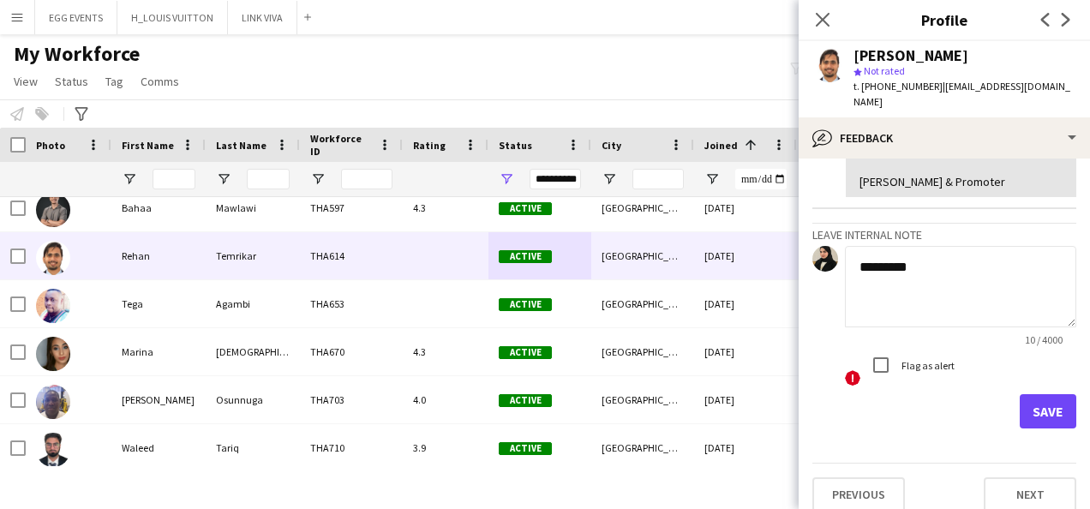
type textarea "********"
click at [1020, 418] on app-crew-profile-feedback-tab "View all [DATE] – INTERNAL NOTE [PERSON_NAME] He works for Expo 2020. He is ok.…" at bounding box center [944, 334] width 291 height 351
click at [1034, 406] on button "Save" at bounding box center [1048, 411] width 57 height 34
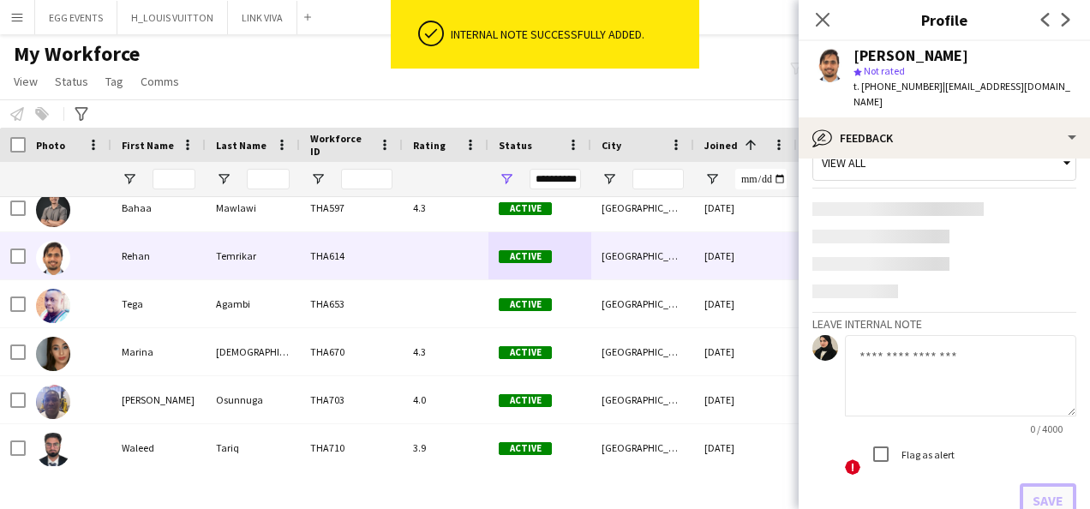
scroll to position [0, 0]
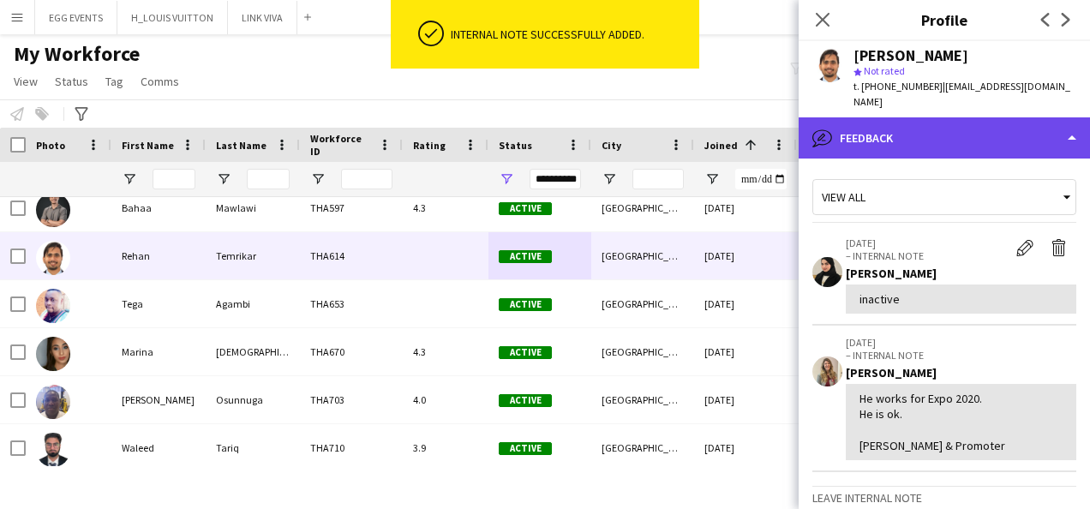
click at [986, 141] on div "bubble-pencil Feedback" at bounding box center [944, 137] width 291 height 41
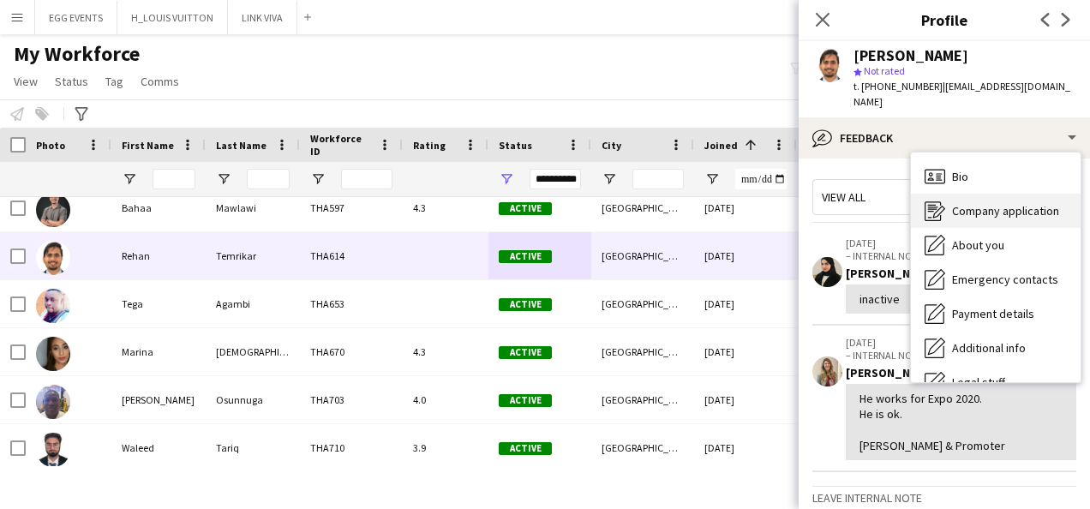
click at [941, 201] on icon "Company application" at bounding box center [935, 211] width 21 height 21
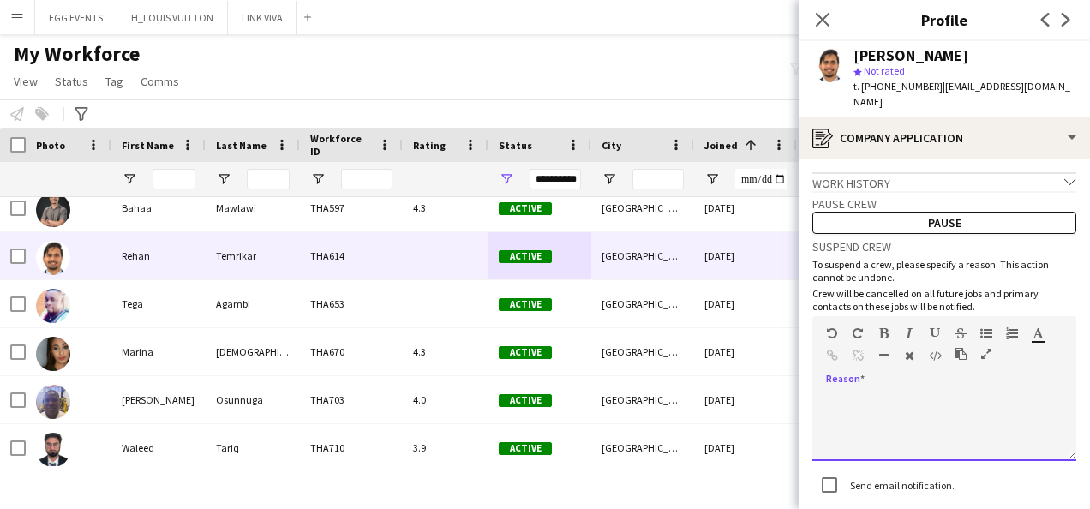
click at [971, 393] on div at bounding box center [944, 427] width 264 height 69
paste div
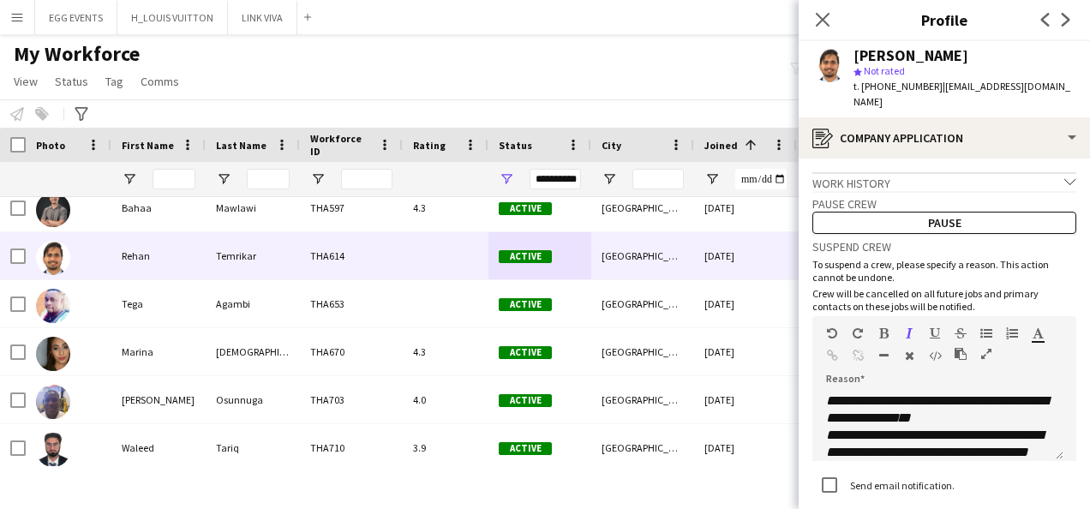
drag, startPoint x: 992, startPoint y: 36, endPoint x: 989, endPoint y: 59, distance: 23.3
click at [989, 59] on app-crew-profile "Close pop-in Profile Previous Next [PERSON_NAME] star Not rated t. [PHONE_NUMBE…" at bounding box center [944, 254] width 291 height 509
copy app-crew-profile "Previous Next [PERSON_NAME]"
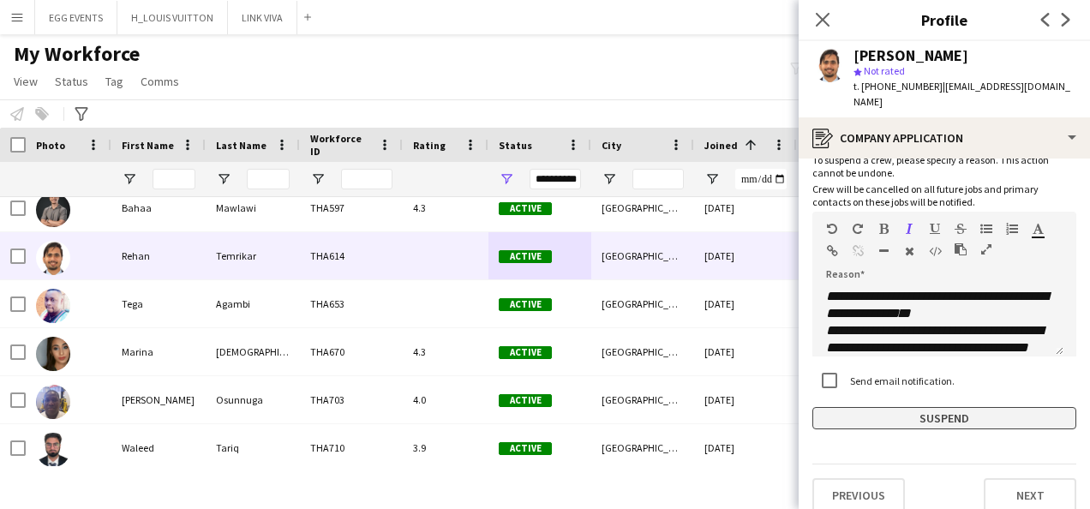
click at [873, 407] on button "Suspend" at bounding box center [944, 418] width 264 height 22
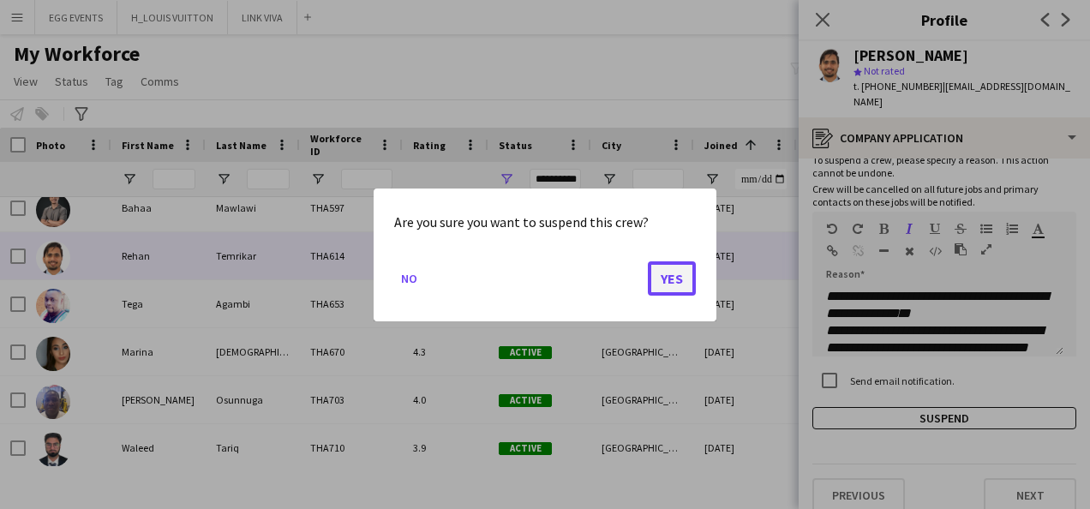
click at [673, 285] on button "Yes" at bounding box center [672, 278] width 48 height 34
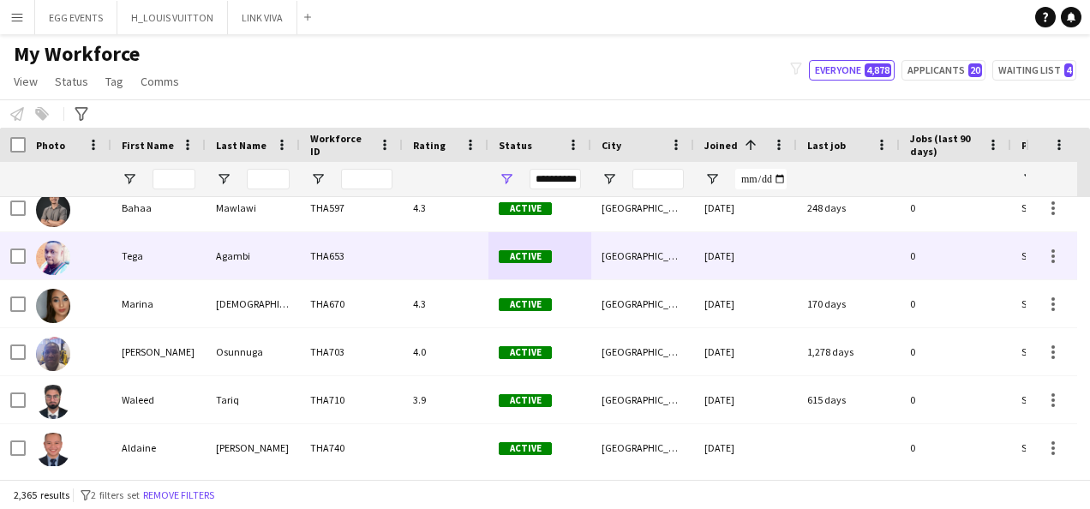
click at [811, 262] on div at bounding box center [848, 255] width 103 height 47
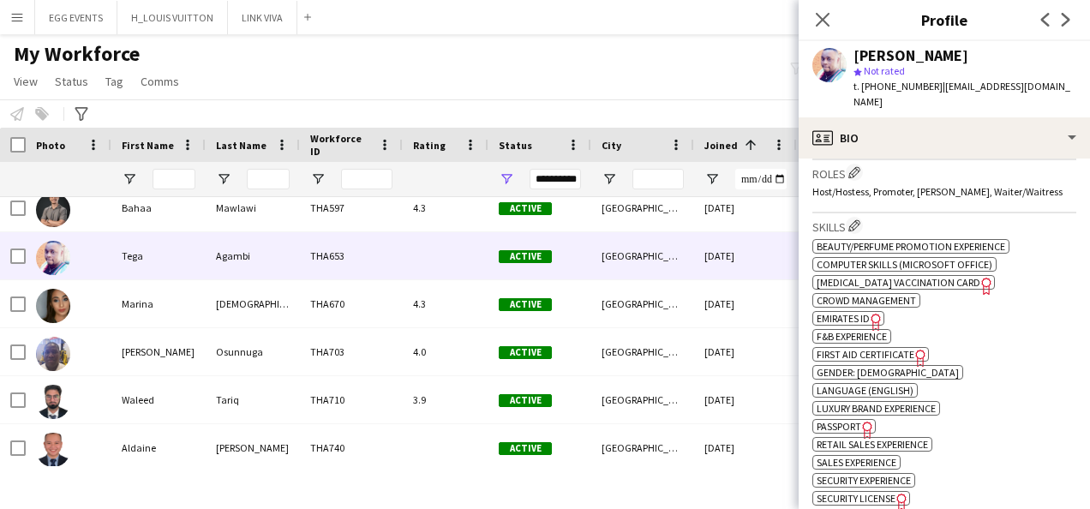
scroll to position [823, 0]
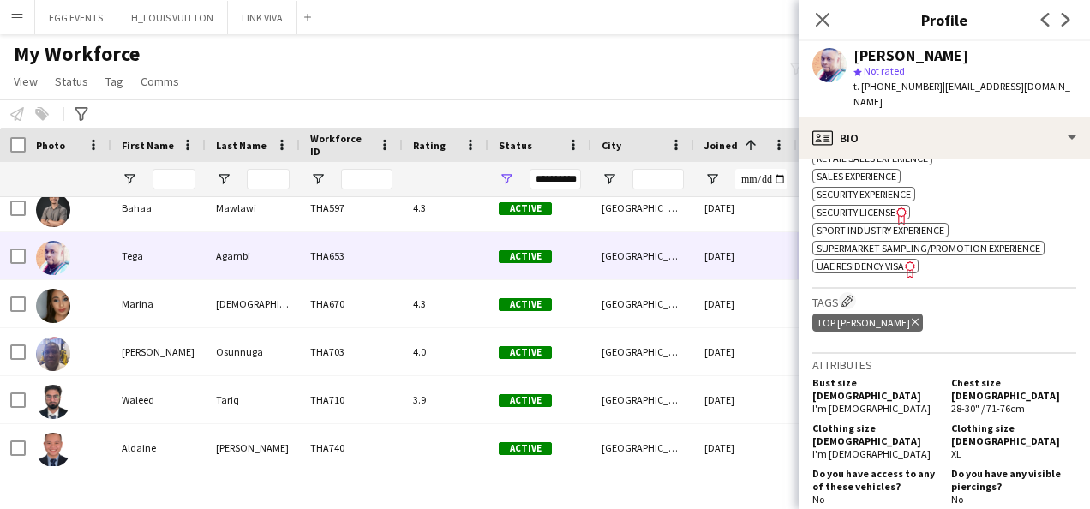
click at [914, 261] on icon at bounding box center [909, 269] width 9 height 17
click at [872, 260] on span "UAE Residency Visa" at bounding box center [860, 266] width 87 height 13
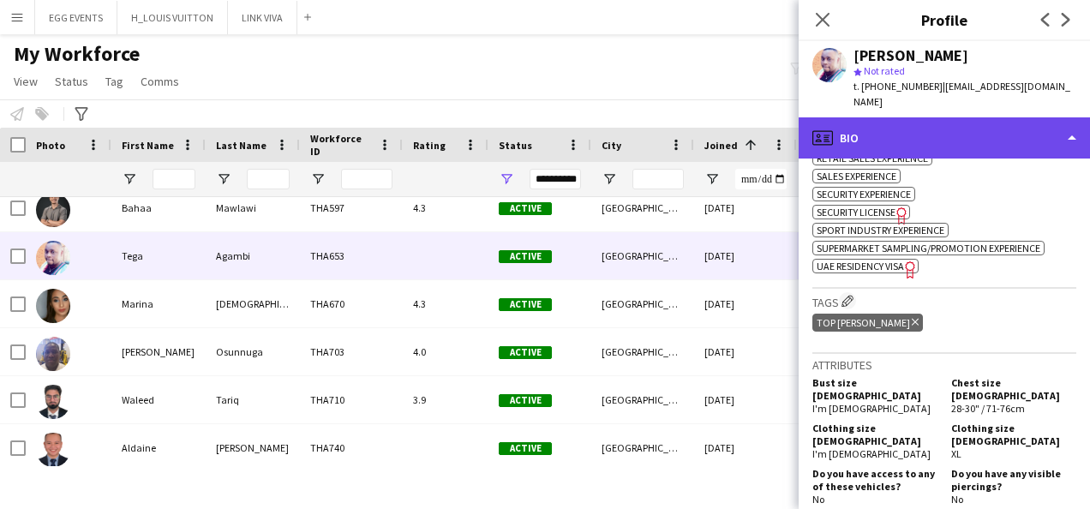
click at [1010, 117] on div "profile Bio" at bounding box center [944, 137] width 291 height 41
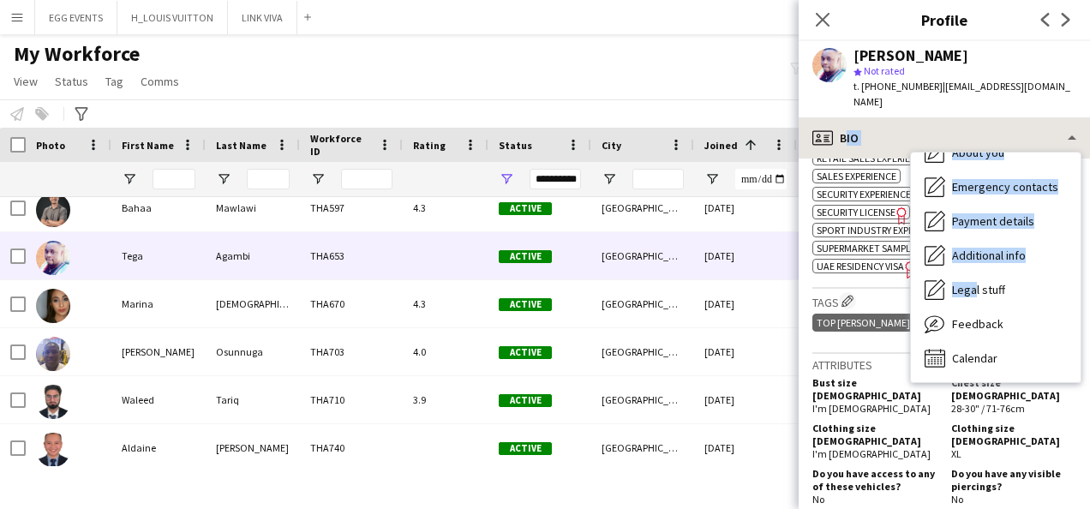
scroll to position [0, 0]
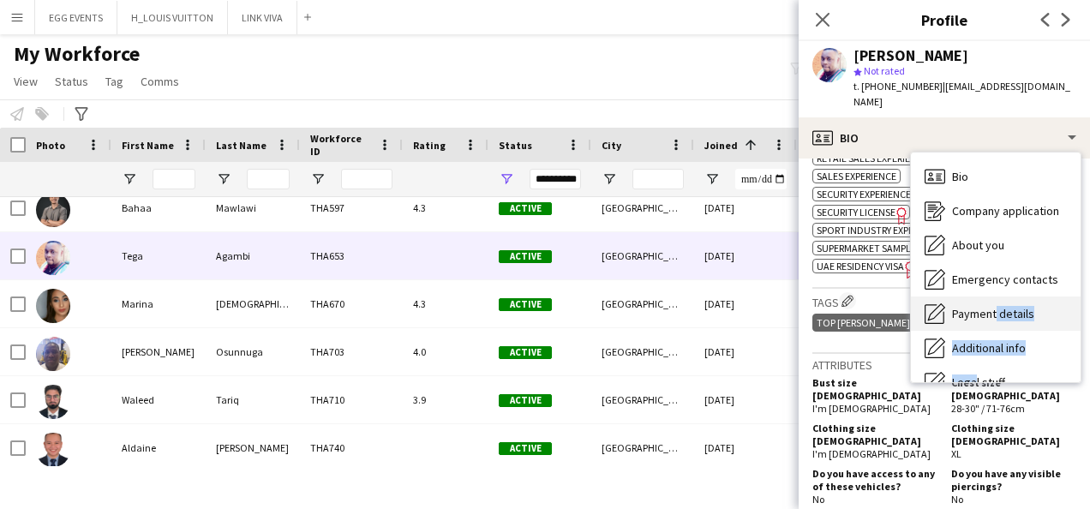
drag, startPoint x: 967, startPoint y: 288, endPoint x: 992, endPoint y: 310, distance: 33.4
click at [992, 310] on div "Bio Bio Company application Company application About you About you Emergency c…" at bounding box center [996, 268] width 170 height 230
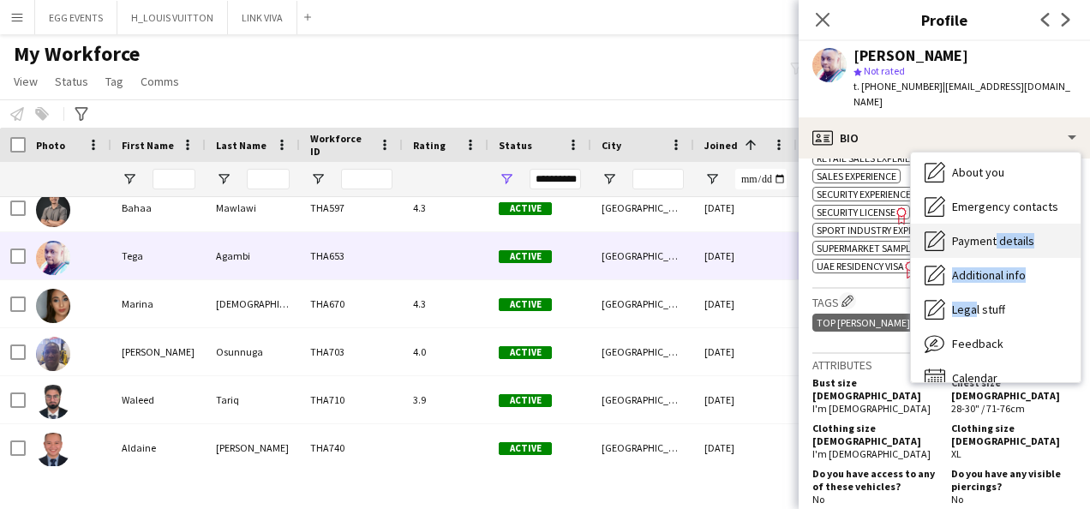
scroll to position [93, 0]
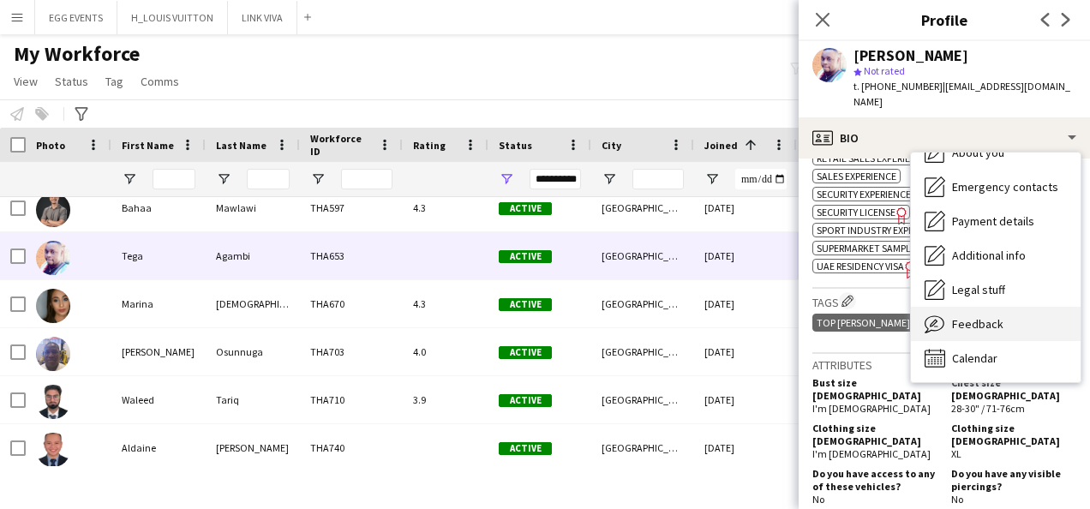
click at [965, 316] on span "Feedback" at bounding box center [977, 323] width 51 height 15
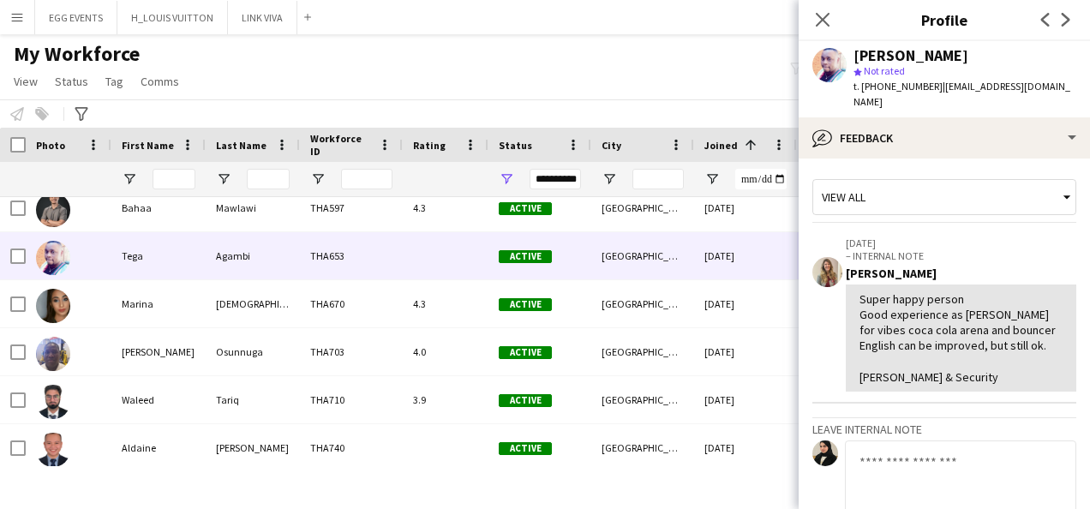
scroll to position [139, 0]
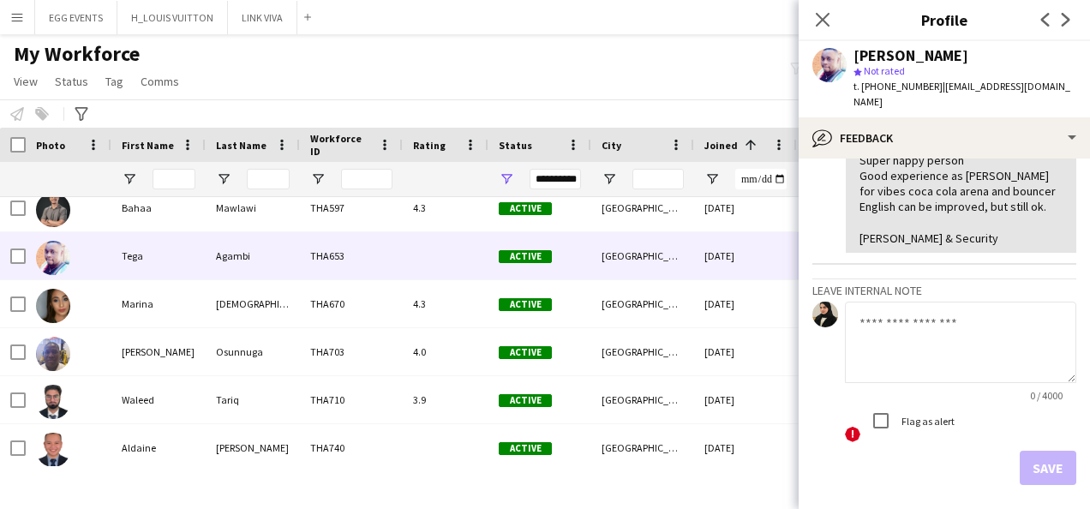
click at [1016, 153] on div "Super happy person Good experience as [PERSON_NAME] for vibes coca cola arena a…" at bounding box center [961, 199] width 203 height 93
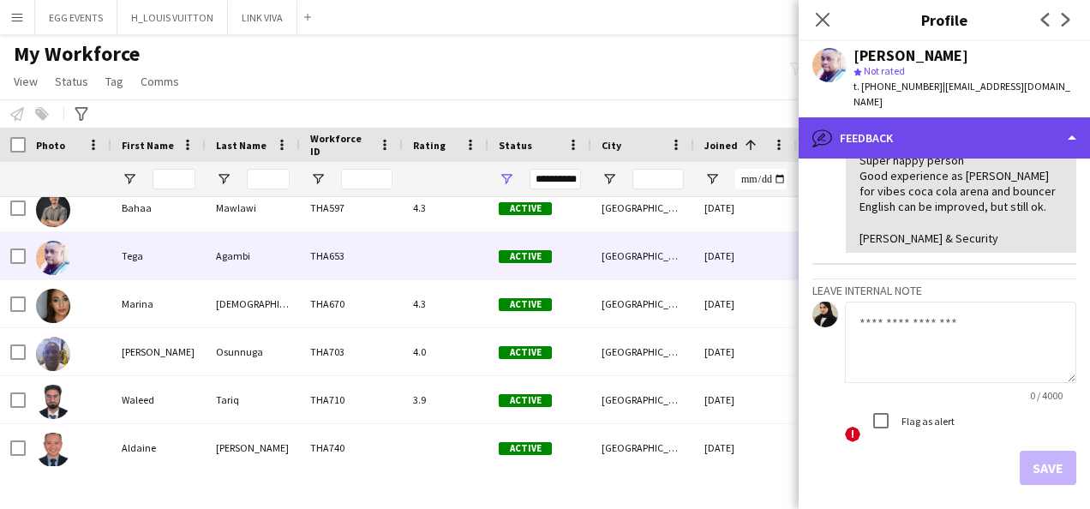
click at [1032, 138] on div "bubble-pencil Feedback" at bounding box center [944, 137] width 291 height 41
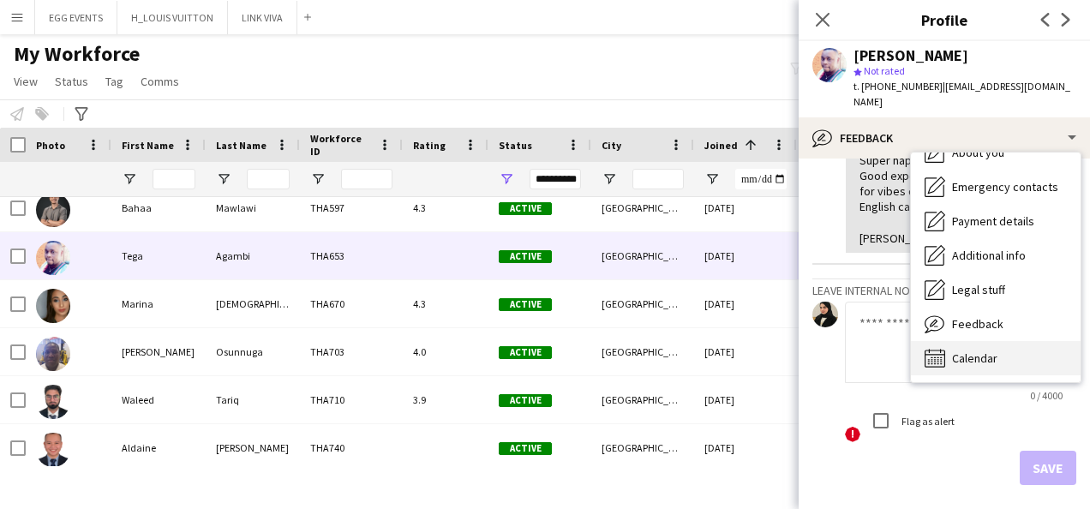
click at [950, 345] on div "Calendar Calendar" at bounding box center [996, 358] width 170 height 34
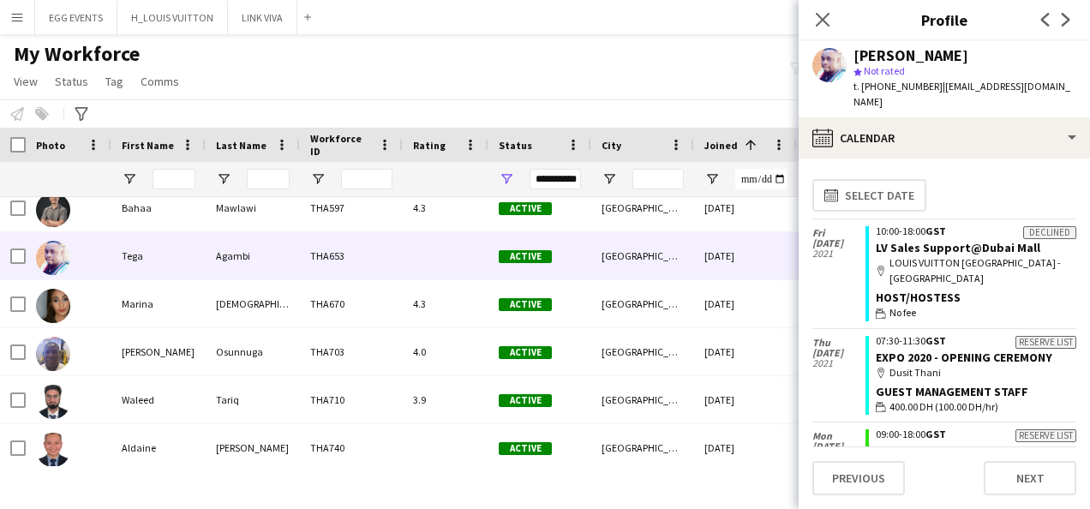
scroll to position [52, 0]
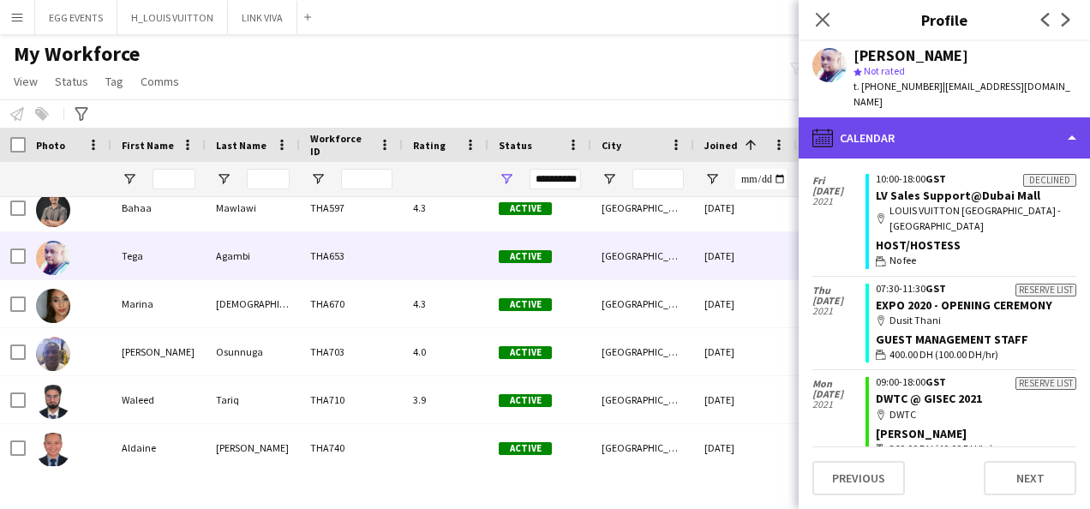
click at [994, 117] on div "calendar-full Calendar" at bounding box center [944, 137] width 291 height 41
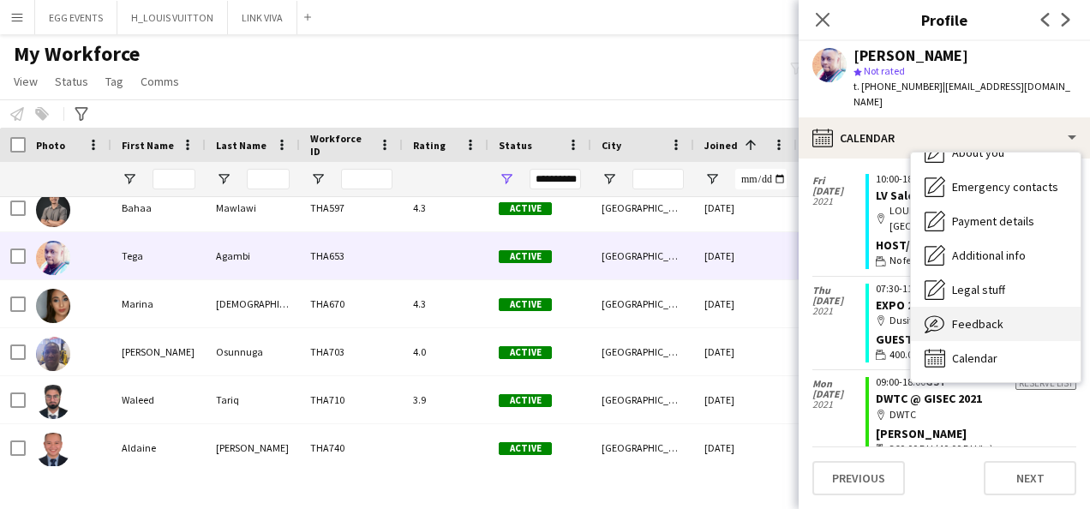
click at [976, 316] on span "Feedback" at bounding box center [977, 323] width 51 height 15
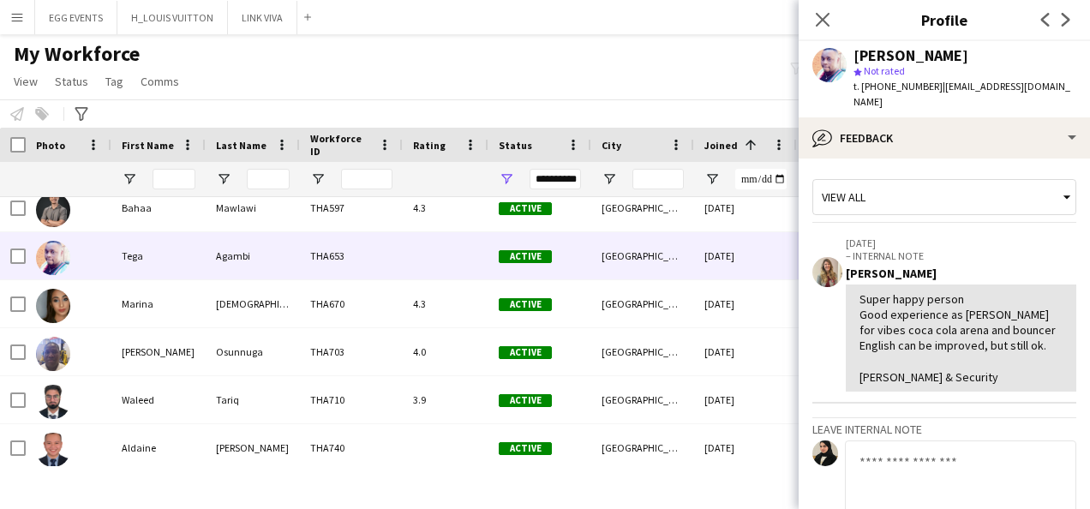
scroll to position [195, 0]
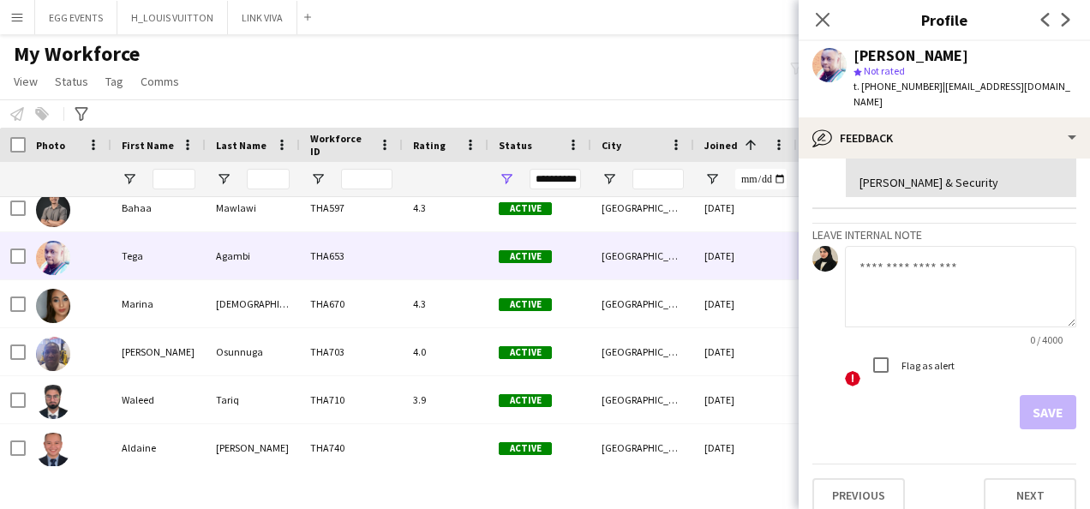
click at [946, 290] on textarea at bounding box center [960, 286] width 231 height 81
type textarea "********"
click at [1037, 399] on button "Save" at bounding box center [1048, 412] width 57 height 34
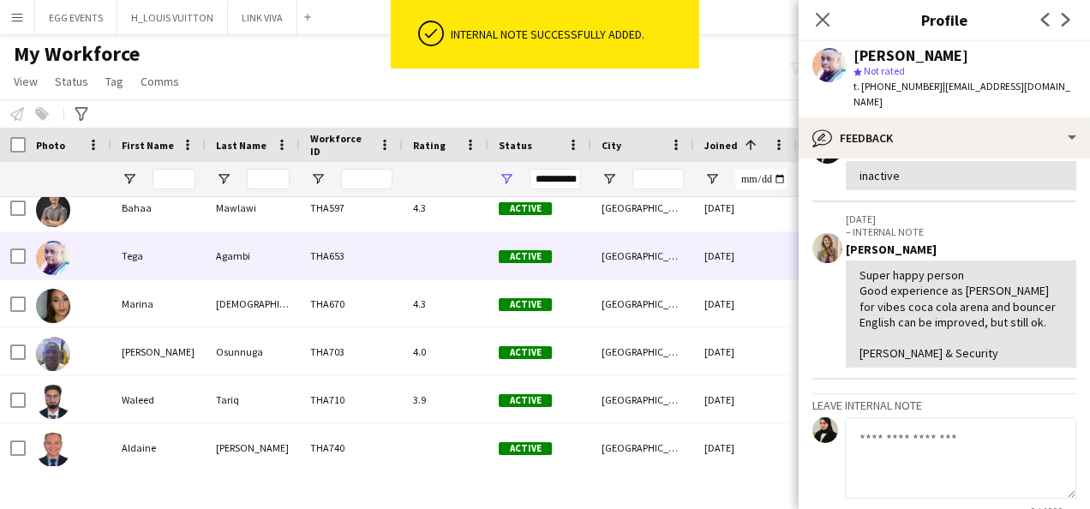
scroll to position [295, 0]
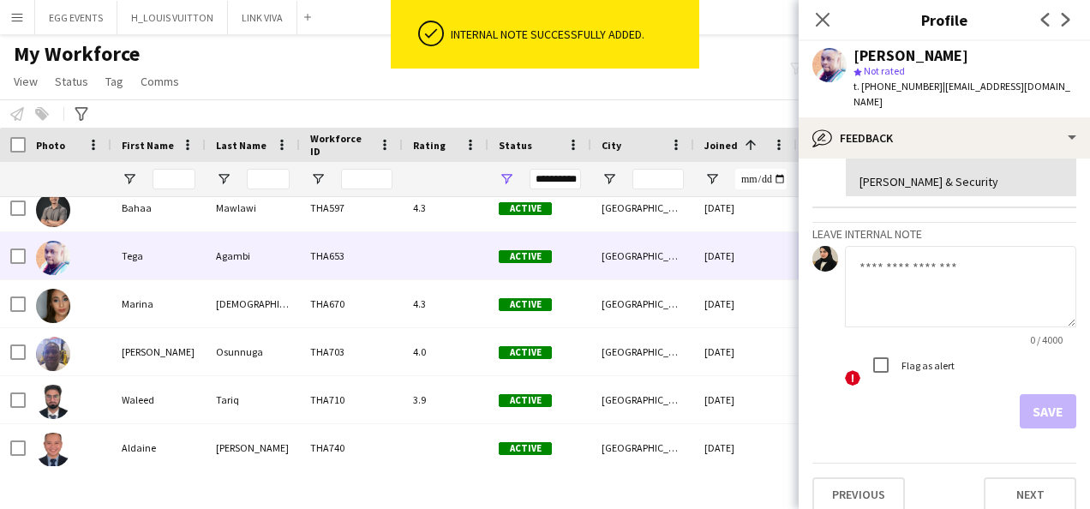
click at [979, 150] on div "Super happy person Good experience as [PERSON_NAME] for vibes coca cola arena a…" at bounding box center [961, 142] width 203 height 93
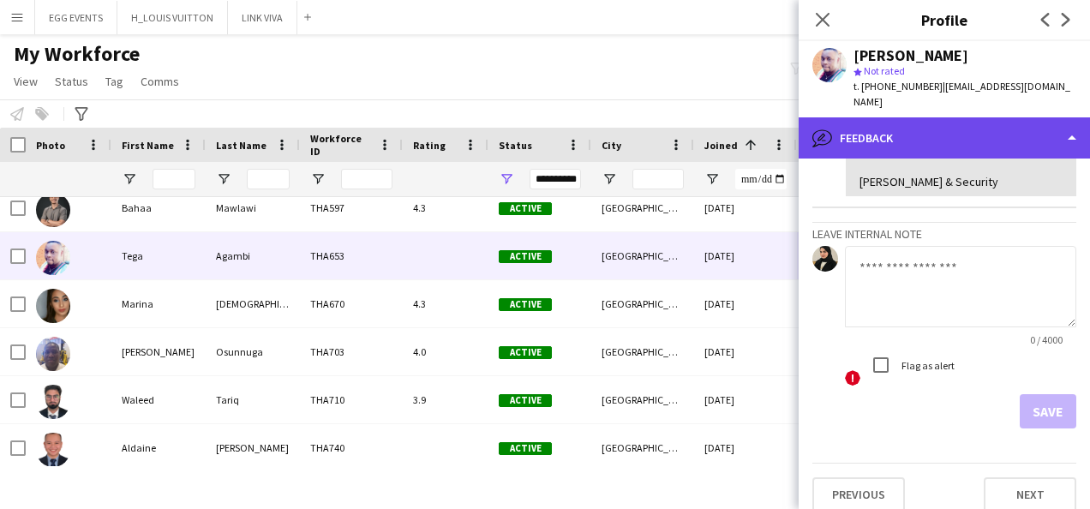
click at [957, 135] on div "bubble-pencil Feedback" at bounding box center [944, 137] width 291 height 41
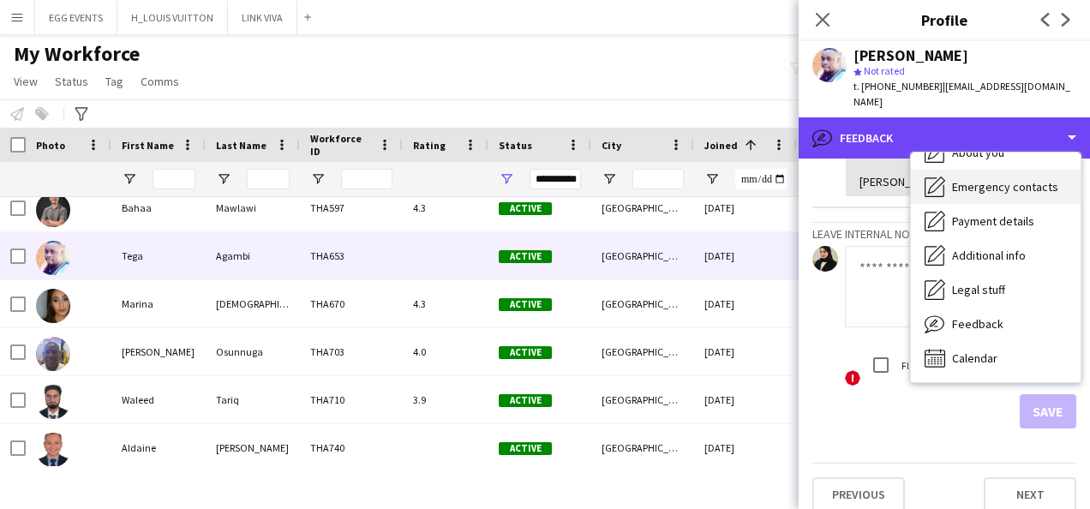
scroll to position [0, 0]
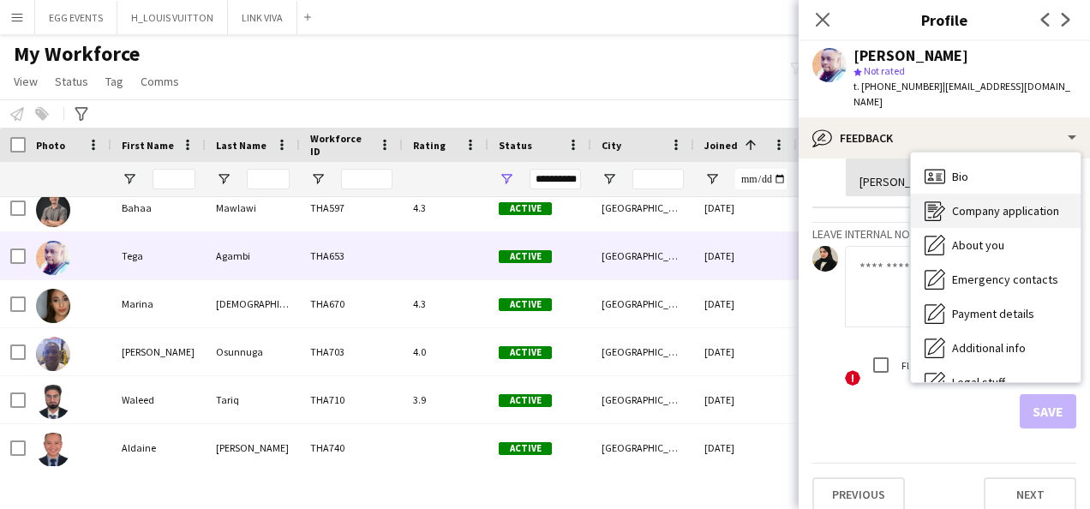
click at [954, 194] on div "Company application Company application" at bounding box center [996, 211] width 170 height 34
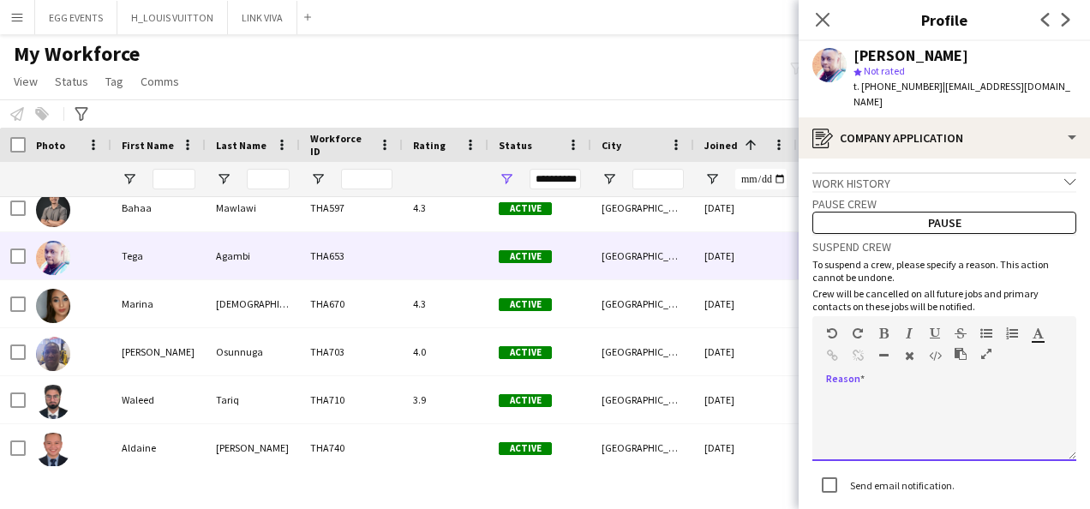
click at [876, 406] on div at bounding box center [944, 427] width 264 height 69
paste div
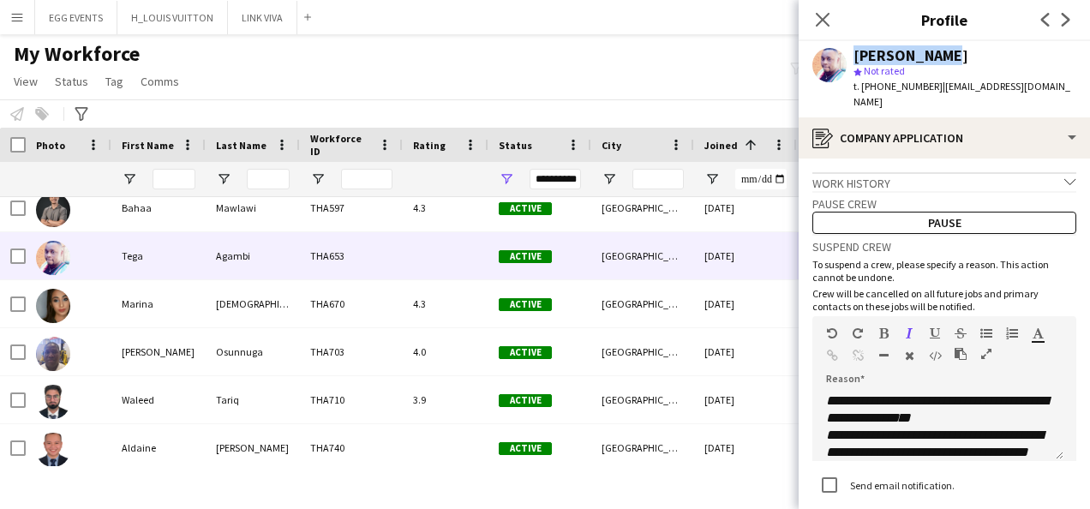
drag, startPoint x: 969, startPoint y: 50, endPoint x: 845, endPoint y: 57, distance: 124.5
click at [845, 57] on div "Tega Agambi star Not rated t. [PHONE_NUMBER] | [EMAIL_ADDRESS][DOMAIN_NAME]" at bounding box center [944, 79] width 291 height 76
copy div "[PERSON_NAME]"
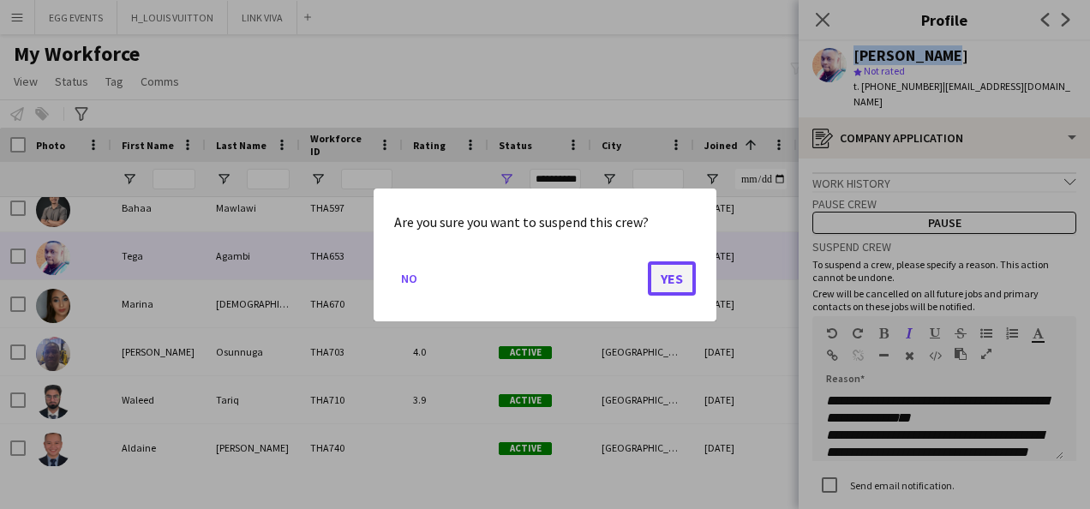
click at [669, 274] on button "Yes" at bounding box center [672, 278] width 48 height 34
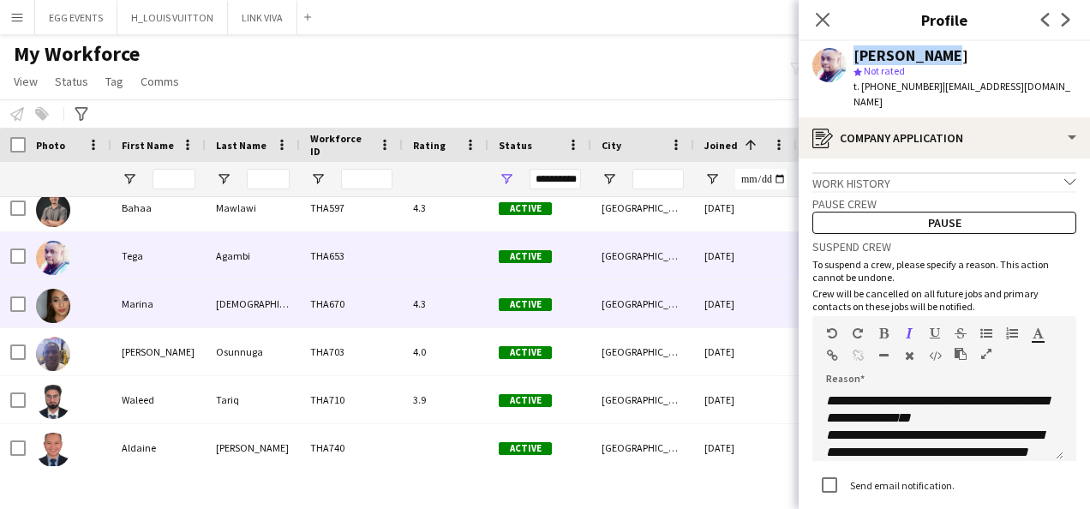
scroll to position [8, 0]
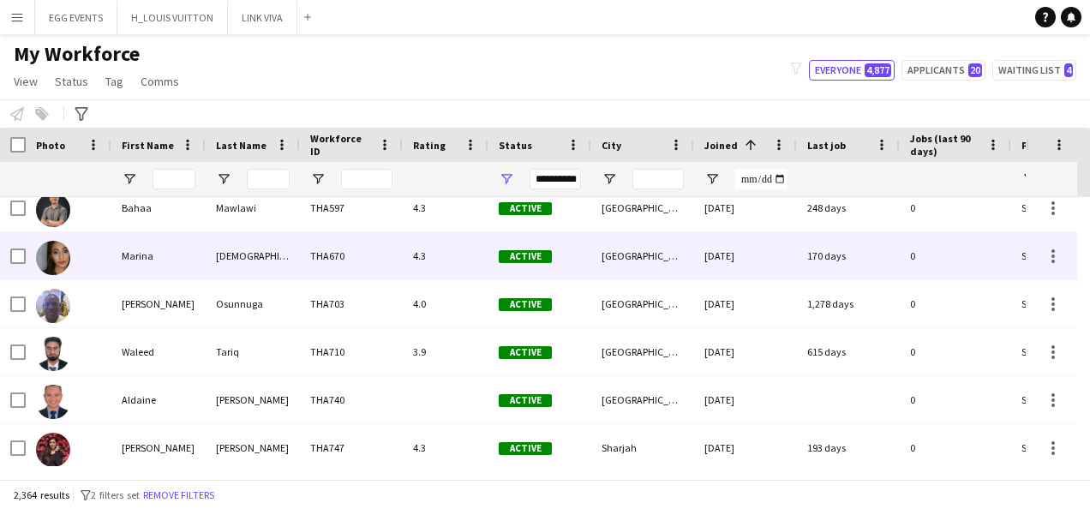
click at [744, 261] on div "[DATE]" at bounding box center [745, 255] width 103 height 47
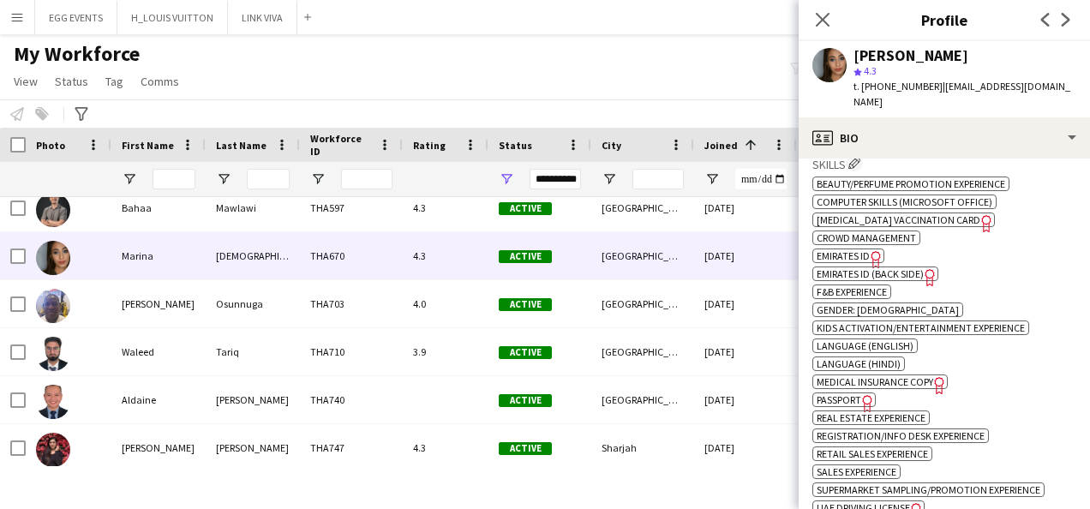
scroll to position [728, 0]
click at [866, 249] on span "Emirates ID" at bounding box center [843, 255] width 53 height 13
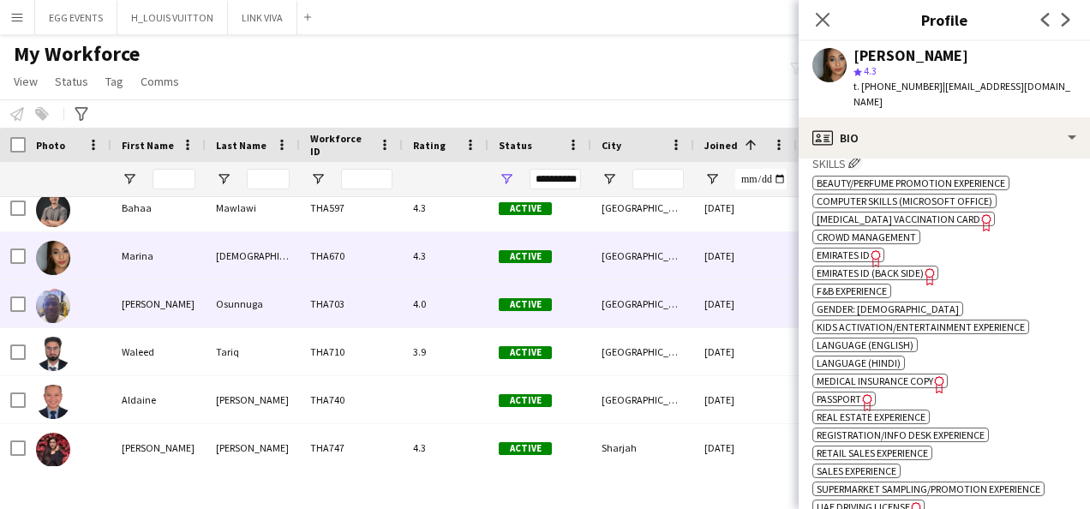
click at [549, 317] on div "Active" at bounding box center [539, 303] width 103 height 47
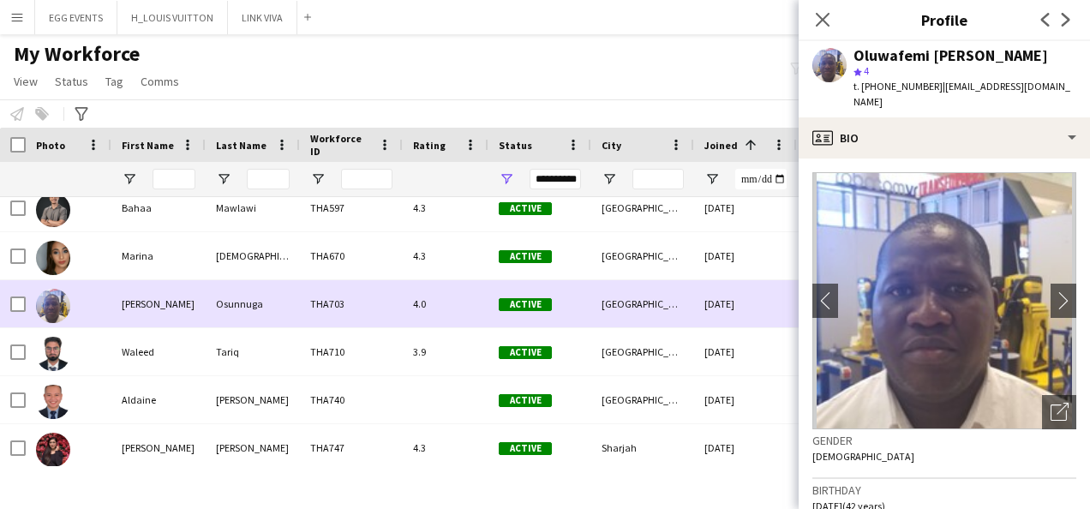
click at [549, 317] on div "Active" at bounding box center [539, 303] width 103 height 47
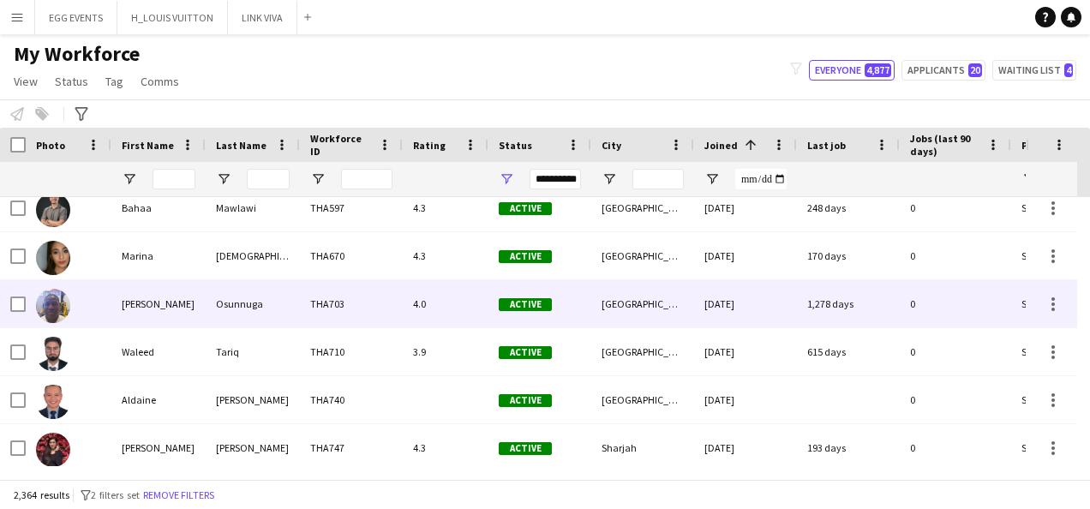
click at [549, 317] on div "Active" at bounding box center [539, 303] width 103 height 47
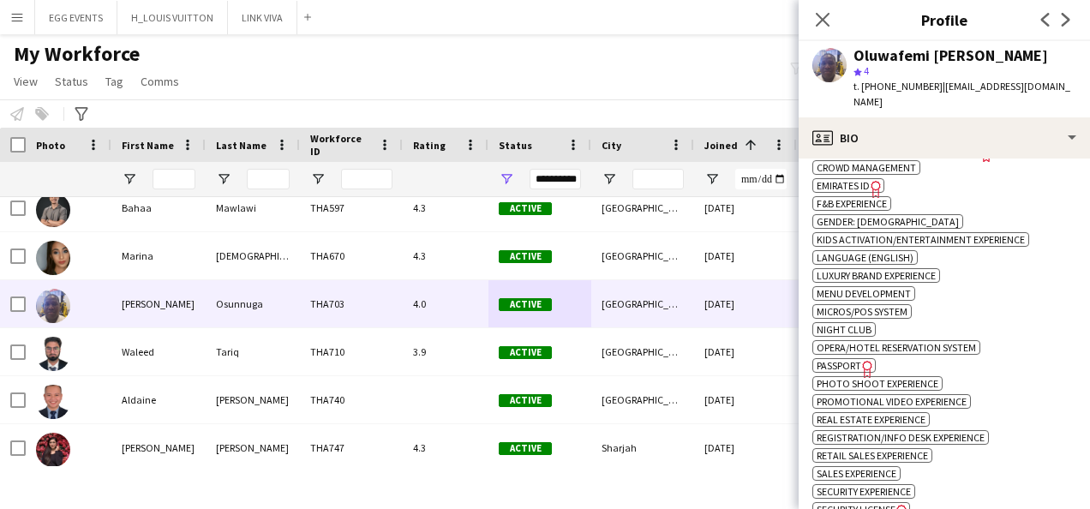
scroll to position [1051, 0]
click at [869, 189] on icon "Freelancer has uploaded a photo validation of skill. Click to see" at bounding box center [876, 187] width 18 height 18
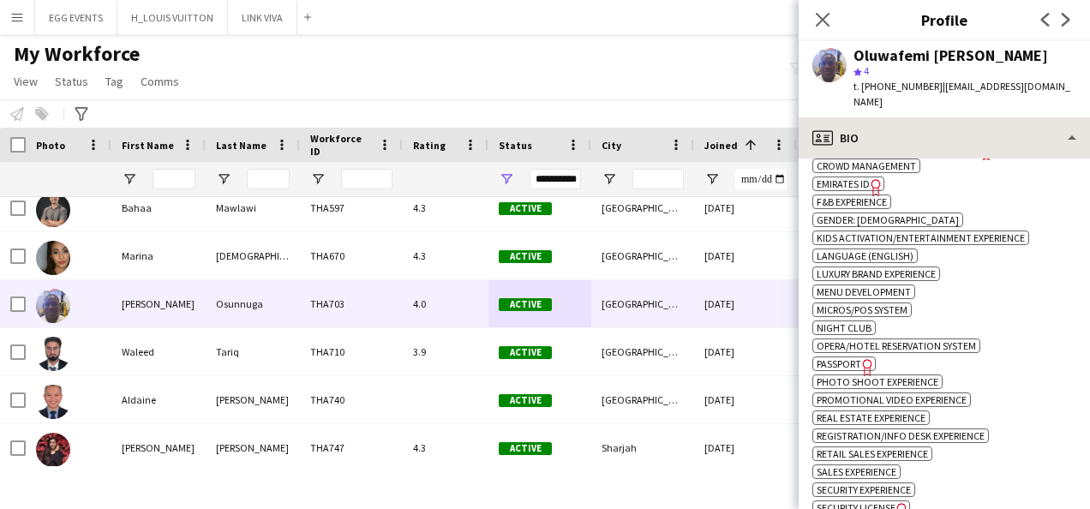
drag, startPoint x: 914, startPoint y: 164, endPoint x: 978, endPoint y: 144, distance: 67.2
click at [978, 144] on div "profile Bio Bio Bio Company application Company application About you About you…" at bounding box center [944, 313] width 291 height 392
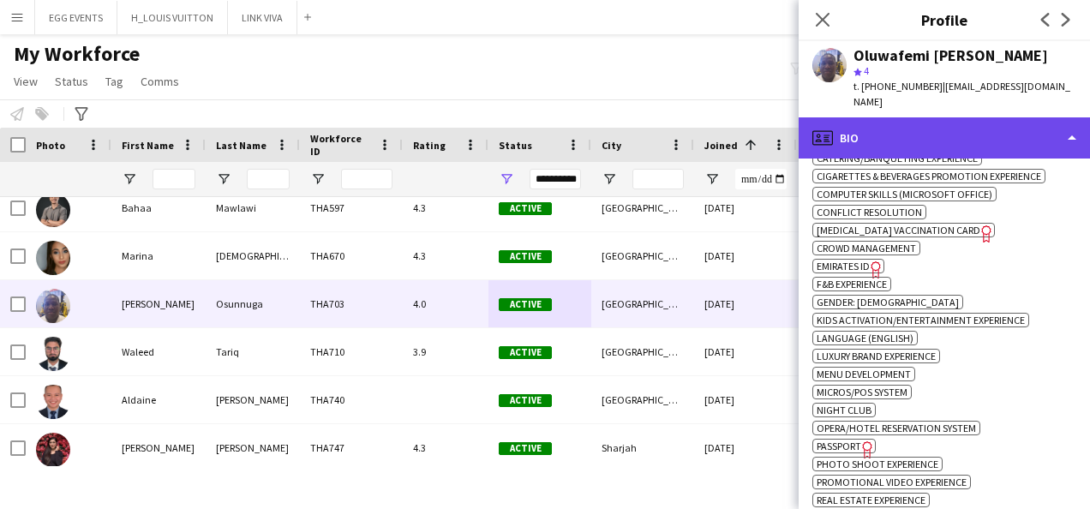
click at [978, 144] on div "profile Bio" at bounding box center [944, 137] width 291 height 41
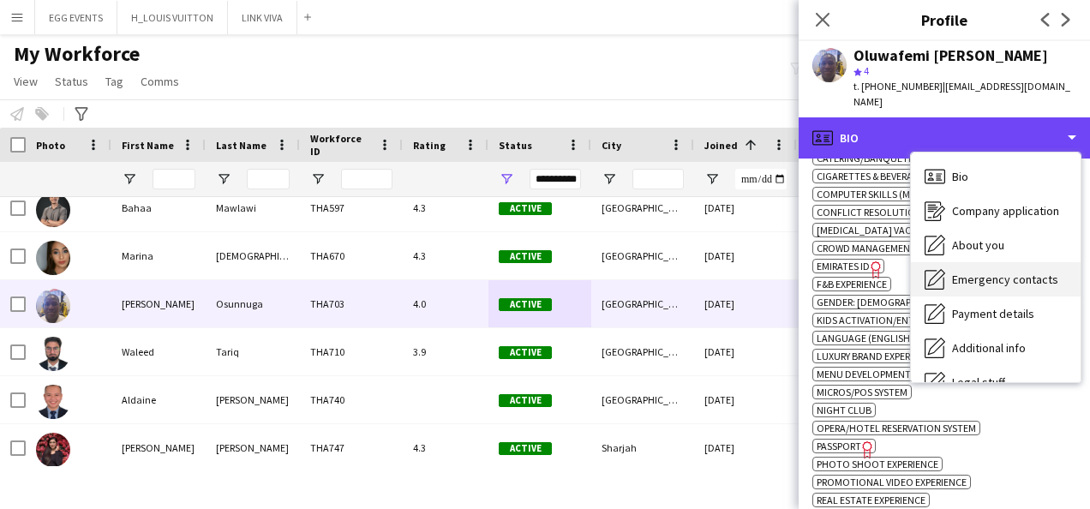
scroll to position [93, 0]
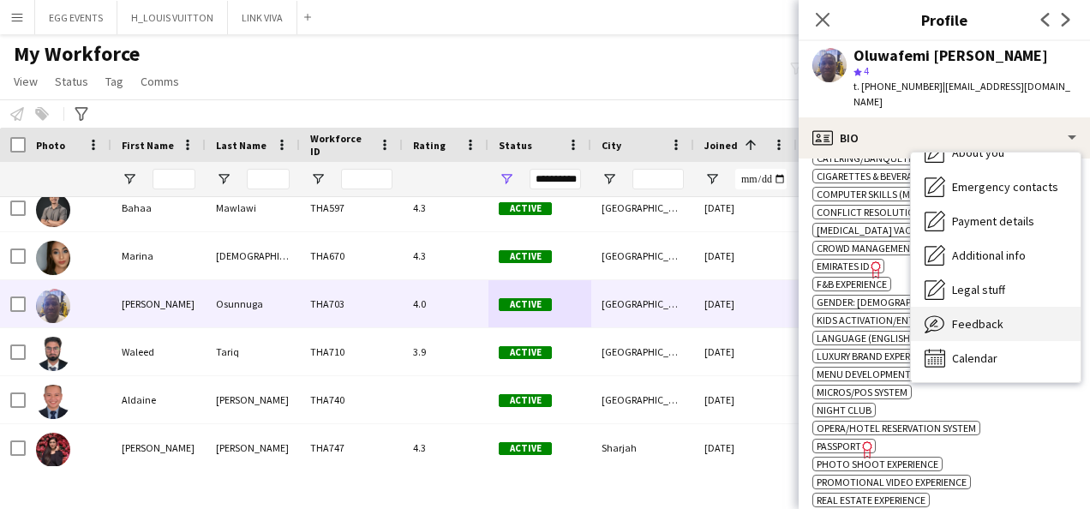
click at [967, 319] on span "Feedback" at bounding box center [977, 323] width 51 height 15
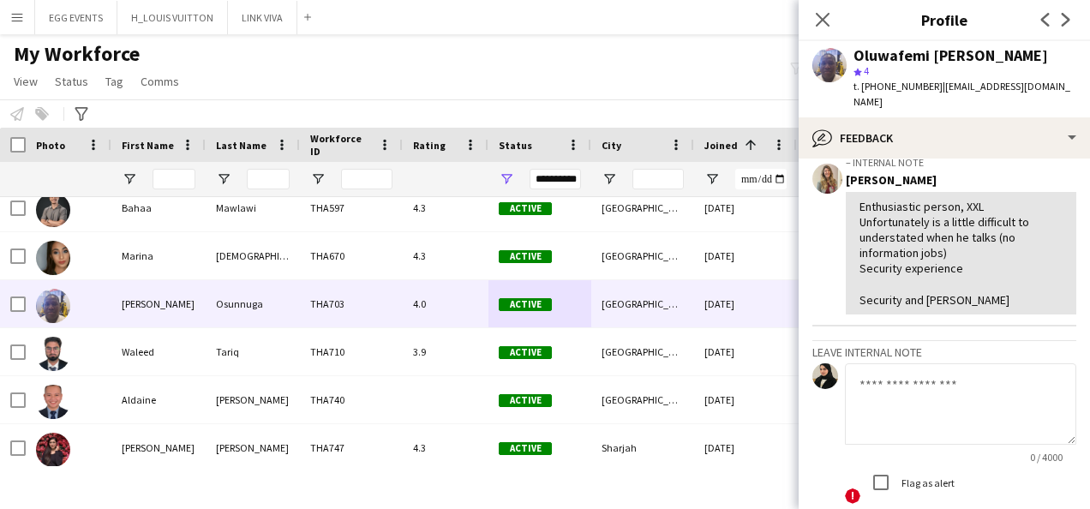
scroll to position [395, 0]
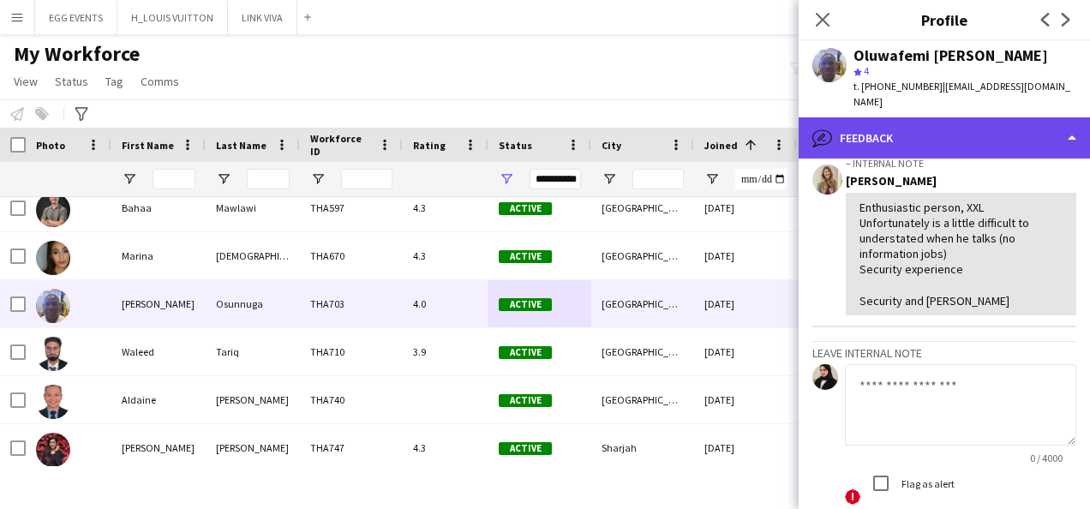
click at [992, 121] on div "bubble-pencil Feedback" at bounding box center [944, 137] width 291 height 41
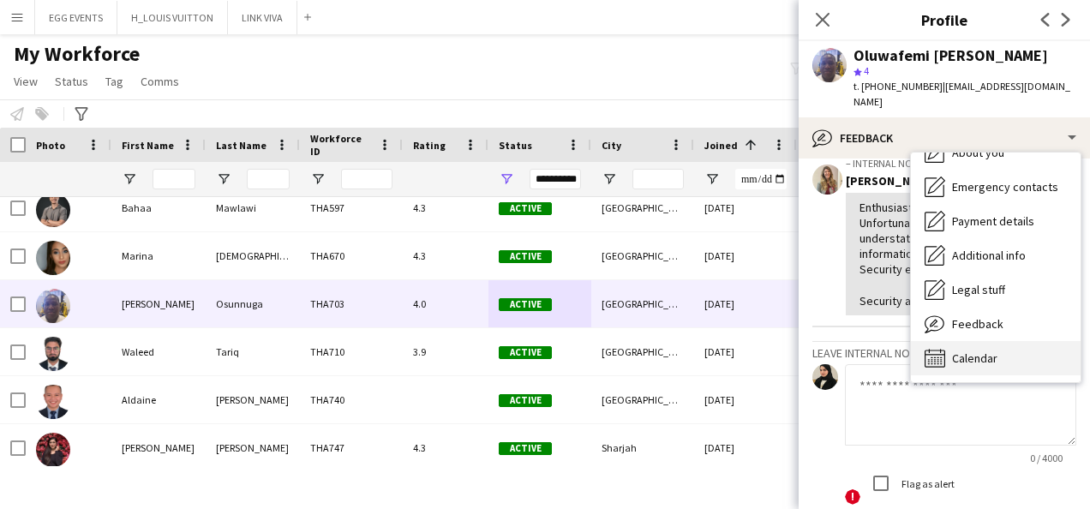
click at [955, 357] on span "Calendar" at bounding box center [974, 358] width 45 height 15
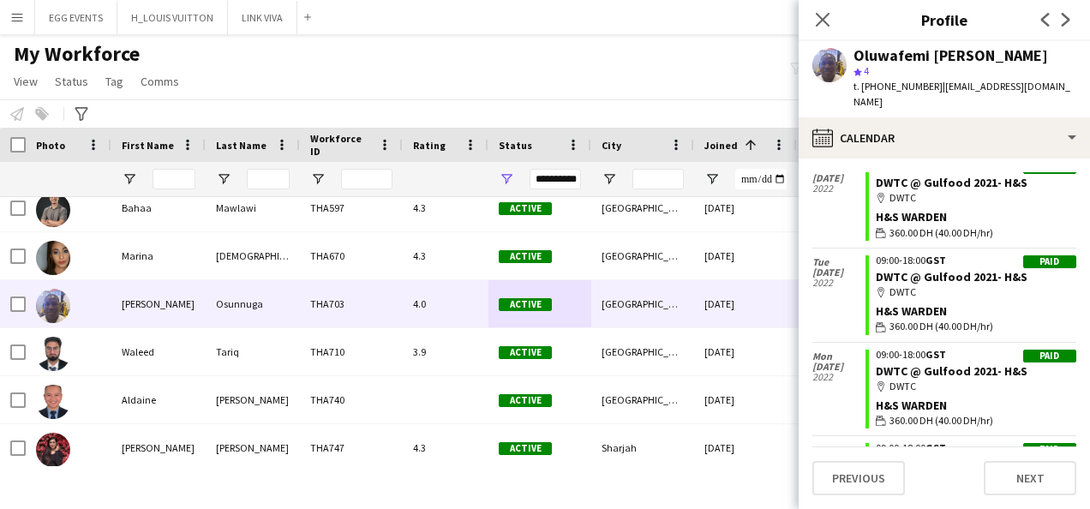
scroll to position [367, 0]
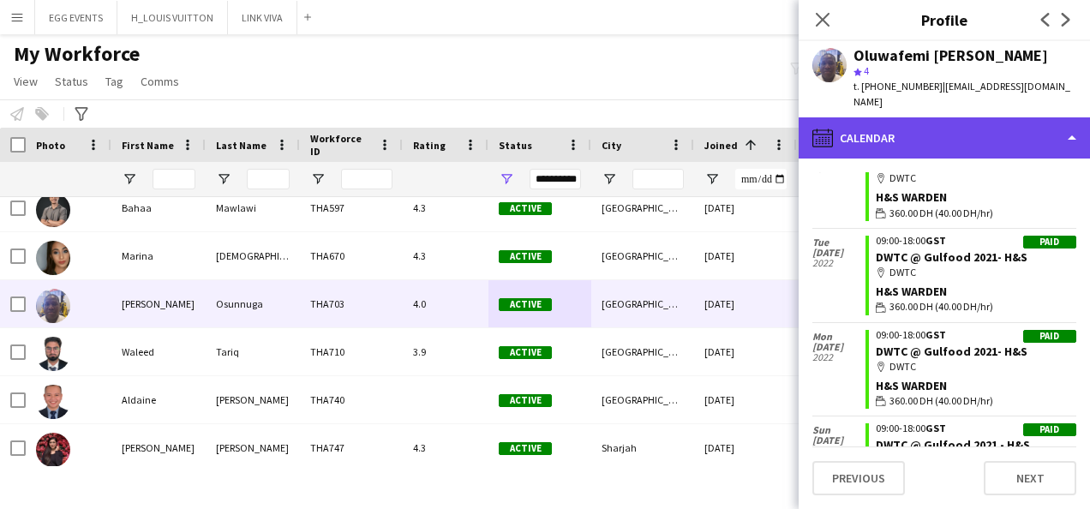
click at [1022, 144] on div "calendar-full Calendar" at bounding box center [944, 137] width 291 height 41
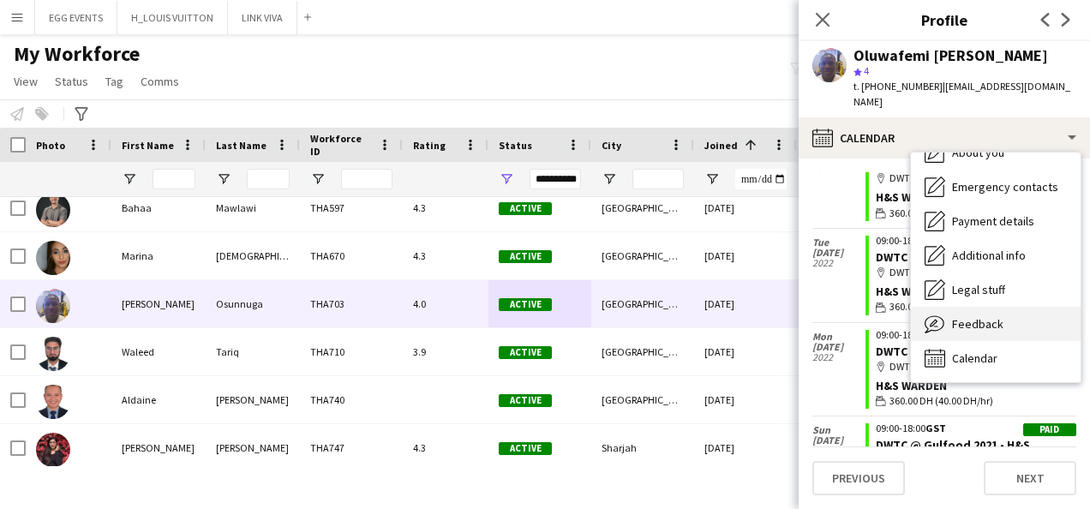
click at [967, 325] on span "Feedback" at bounding box center [977, 323] width 51 height 15
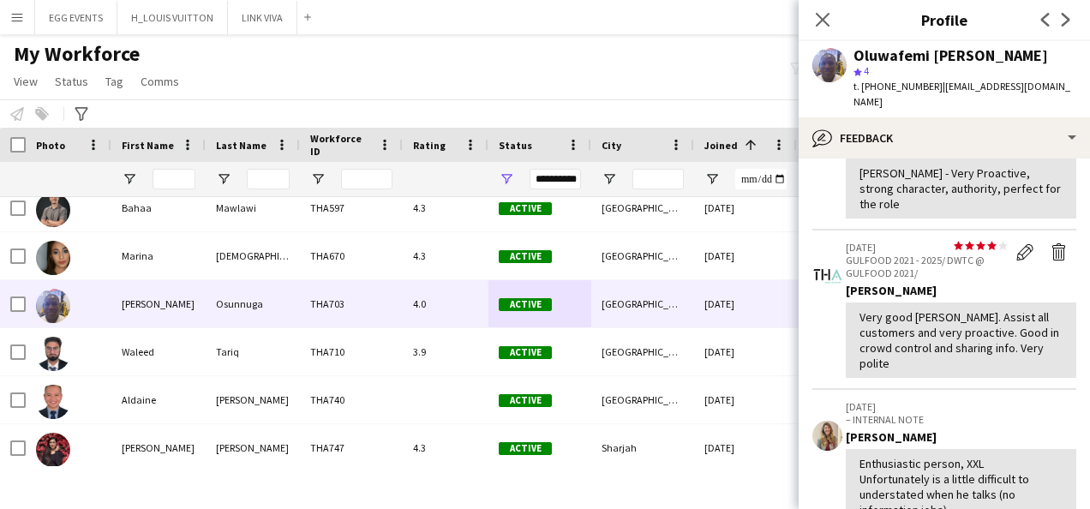
scroll to position [513, 0]
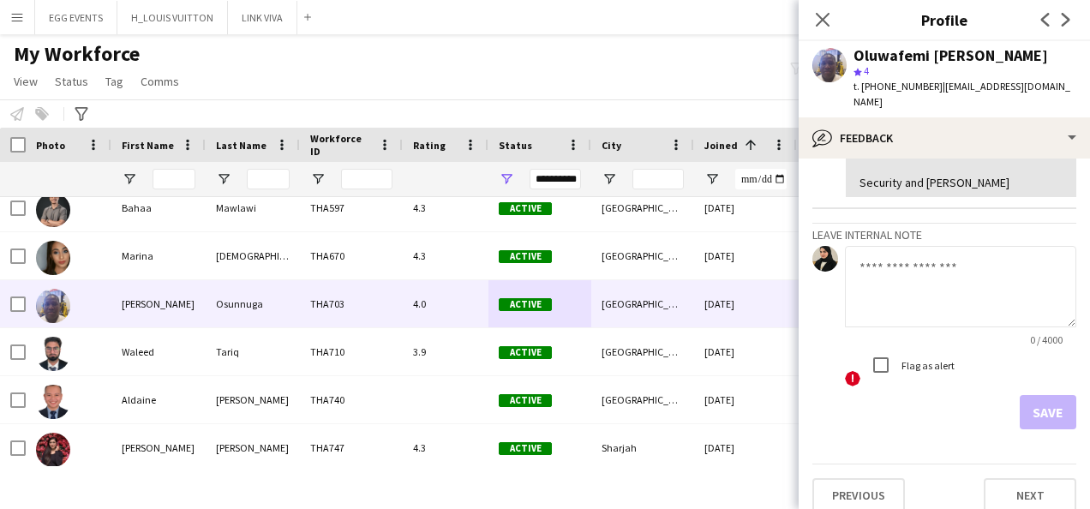
click at [924, 288] on textarea at bounding box center [960, 286] width 231 height 81
type textarea "**********"
click at [1051, 422] on app-crew-profile-feedback-tab "**********" at bounding box center [944, 334] width 291 height 351
click at [1020, 396] on button "Save" at bounding box center [1048, 412] width 57 height 34
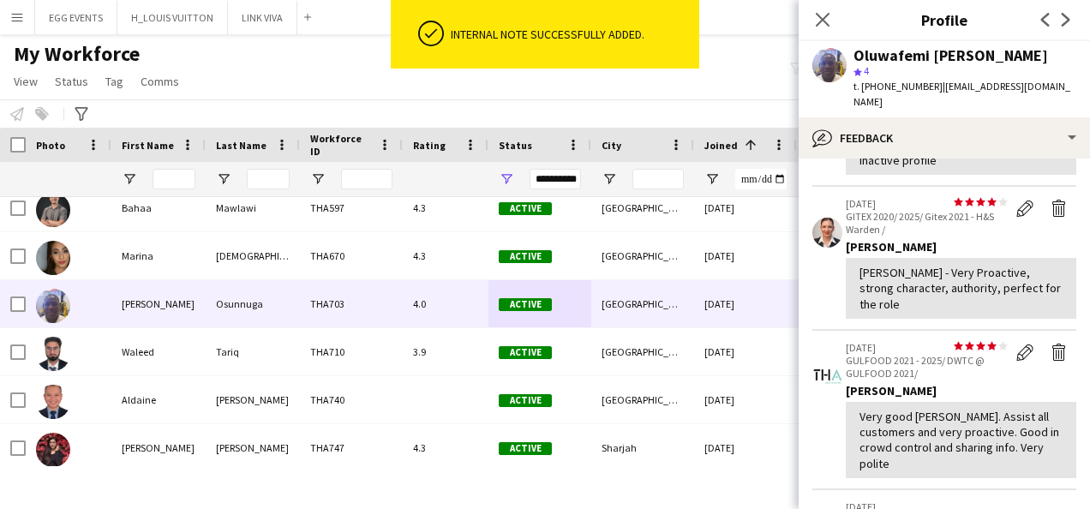
scroll to position [613, 0]
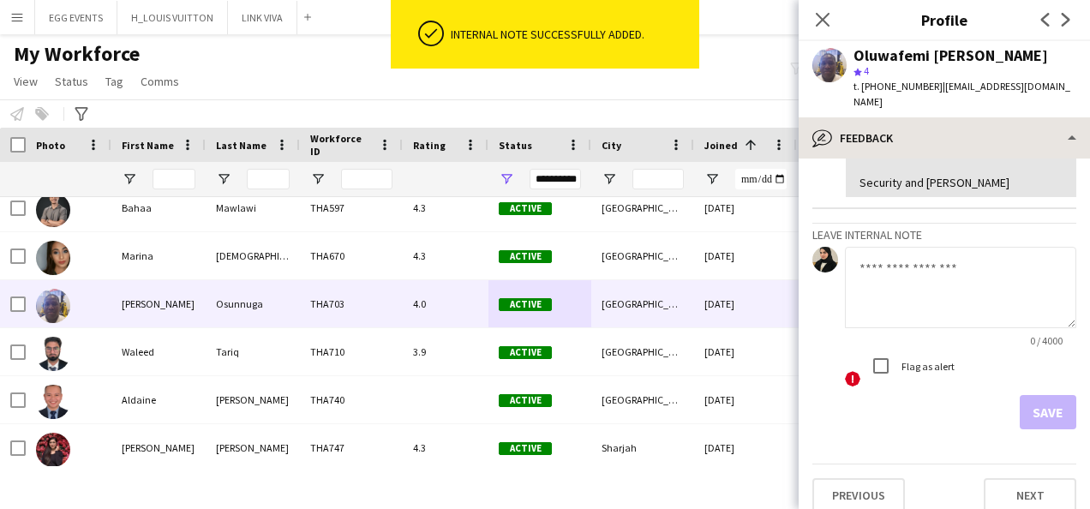
drag, startPoint x: 969, startPoint y: 111, endPoint x: 946, endPoint y: 135, distance: 33.3
click at [946, 135] on app-crew-profile "Close pop-in Profile Previous Next Oluwafemi [PERSON_NAME] star 4 t. [PHONE_NUM…" at bounding box center [944, 254] width 291 height 509
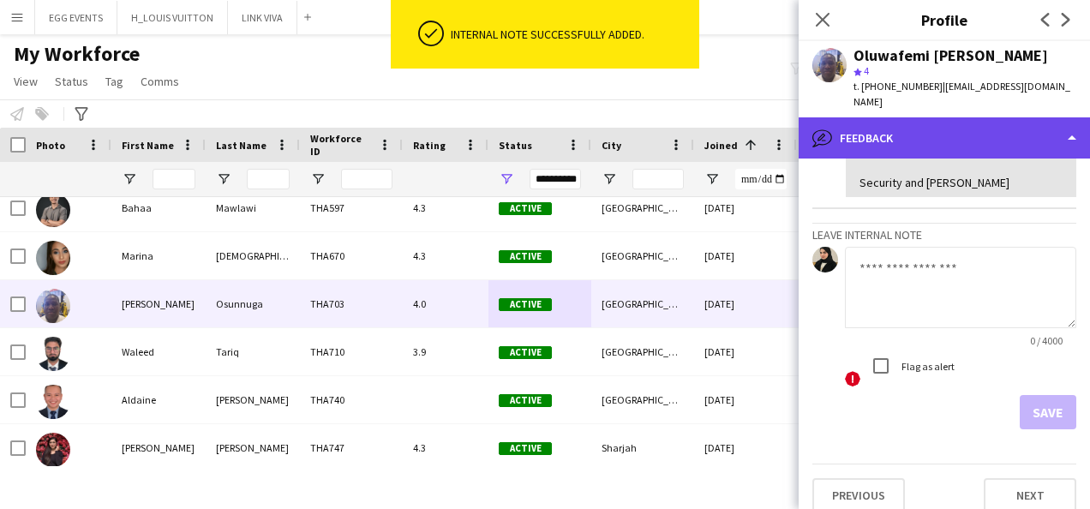
click at [946, 135] on div "bubble-pencil Feedback" at bounding box center [944, 137] width 291 height 41
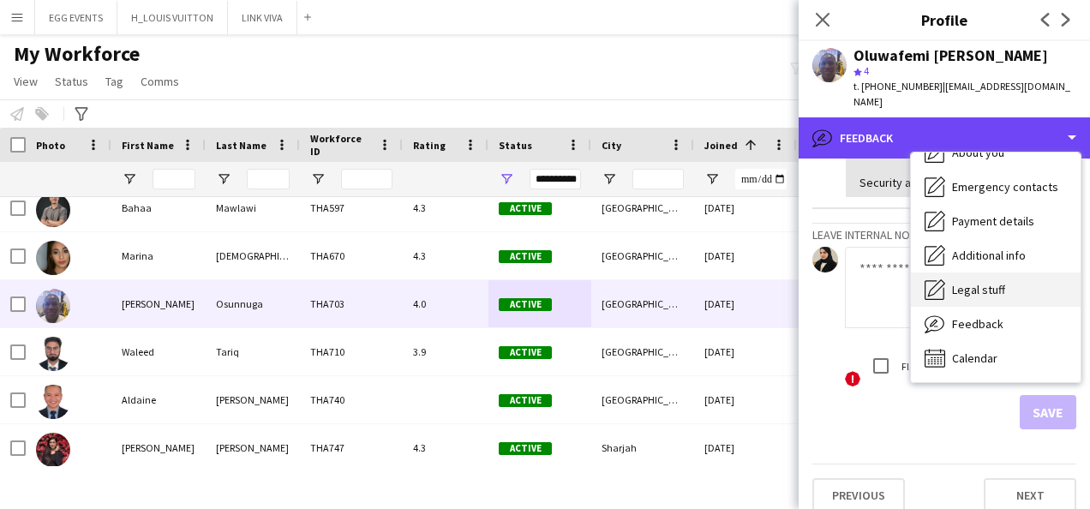
scroll to position [0, 0]
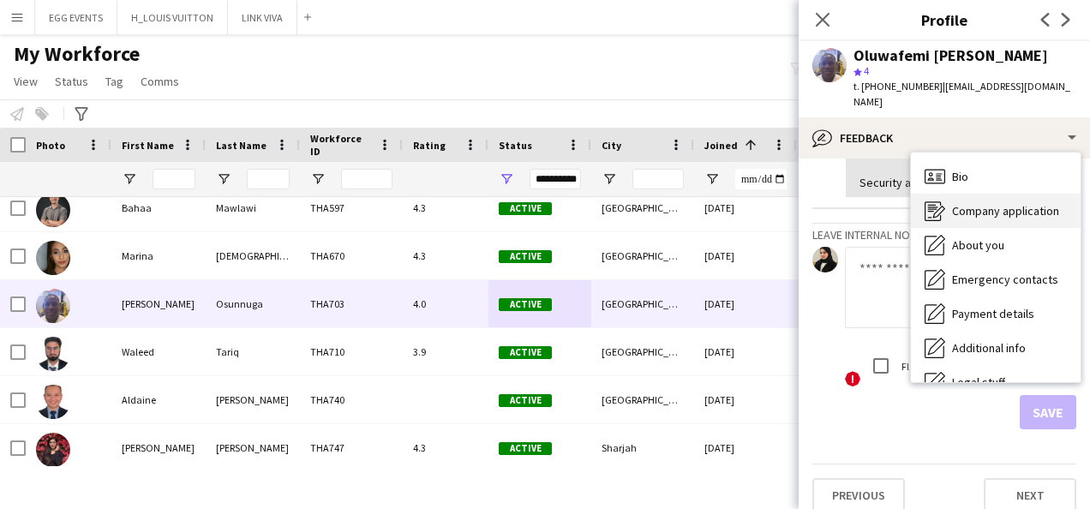
click at [932, 195] on div "Company application Company application" at bounding box center [996, 211] width 170 height 34
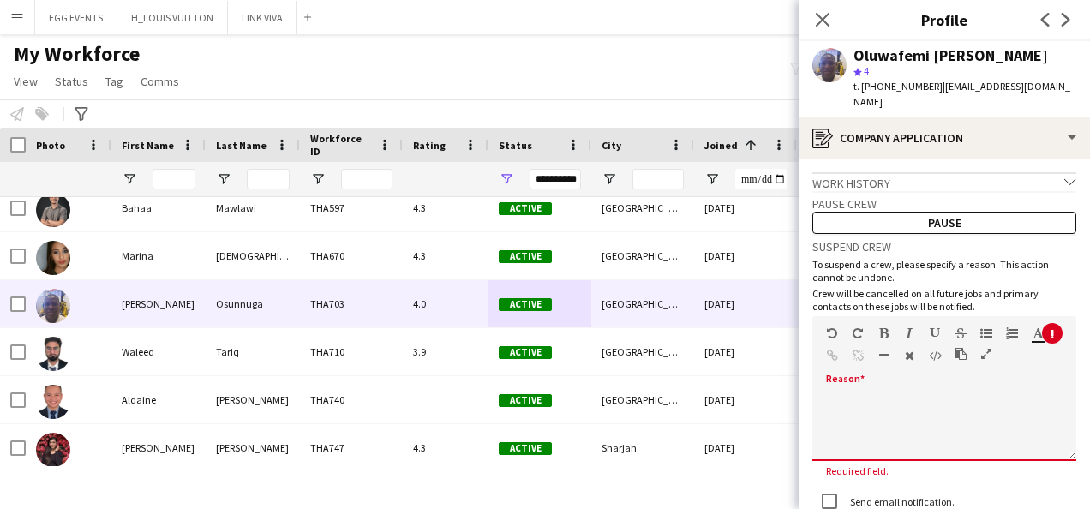
click at [862, 385] on div at bounding box center [944, 421] width 264 height 81
paste div
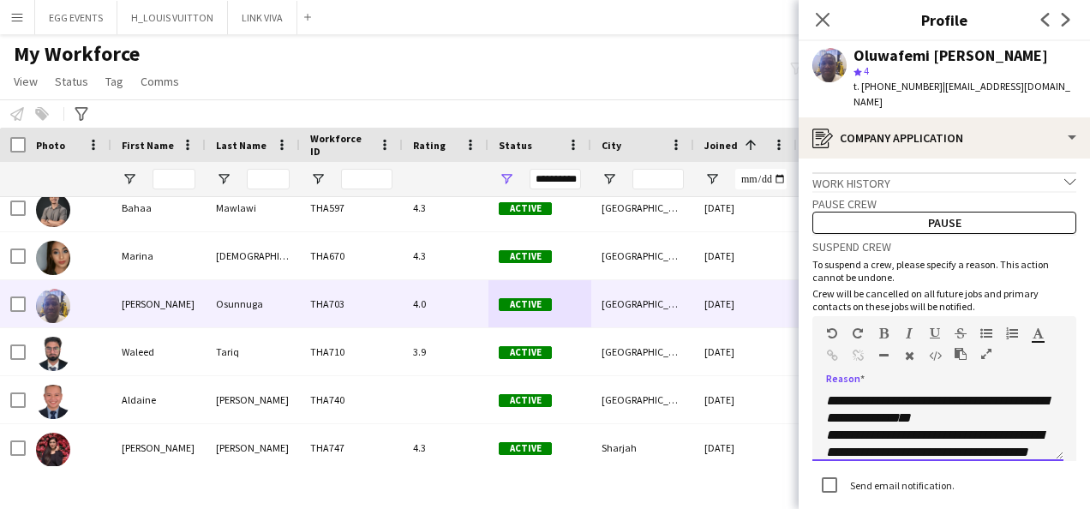
scroll to position [190, 0]
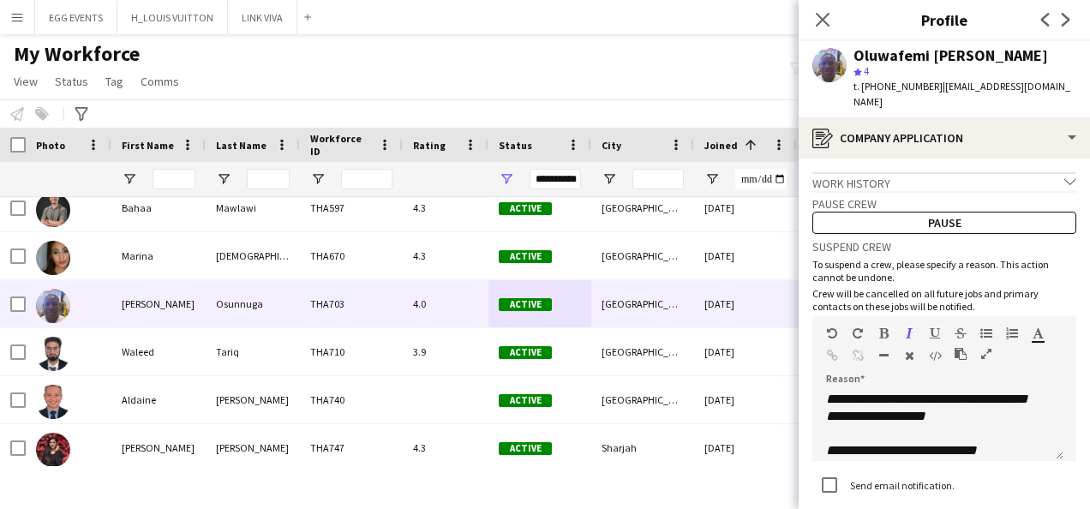
drag, startPoint x: 1039, startPoint y: 56, endPoint x: 850, endPoint y: 56, distance: 188.5
click at [850, 56] on div "Oluwafemi [PERSON_NAME] star 4 t. [PHONE_NUMBER] | [EMAIL_ADDRESS][DOMAIN_NAME]" at bounding box center [944, 79] width 291 height 76
copy div "Oluwafemi [PERSON_NAME]"
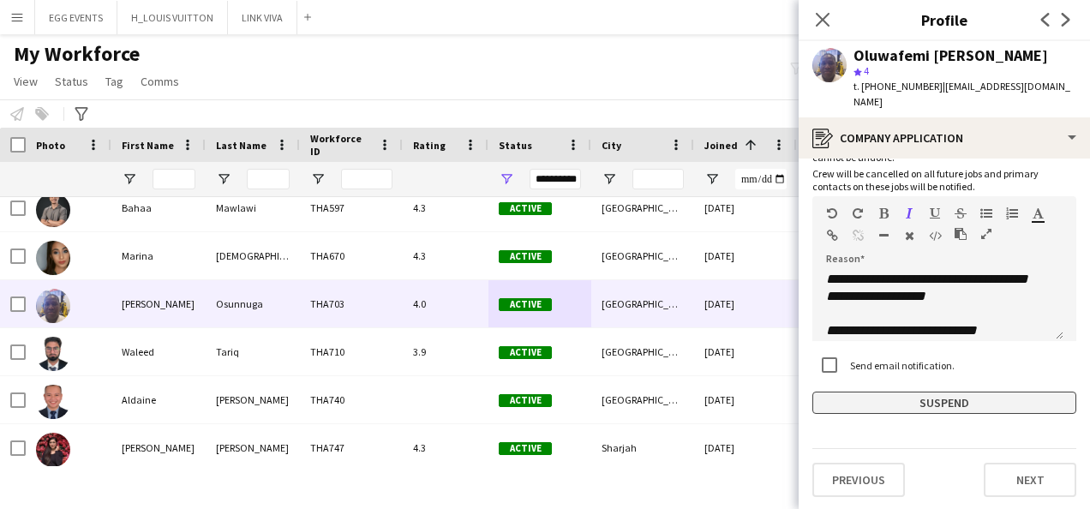
click at [840, 407] on button "Suspend" at bounding box center [944, 403] width 264 height 22
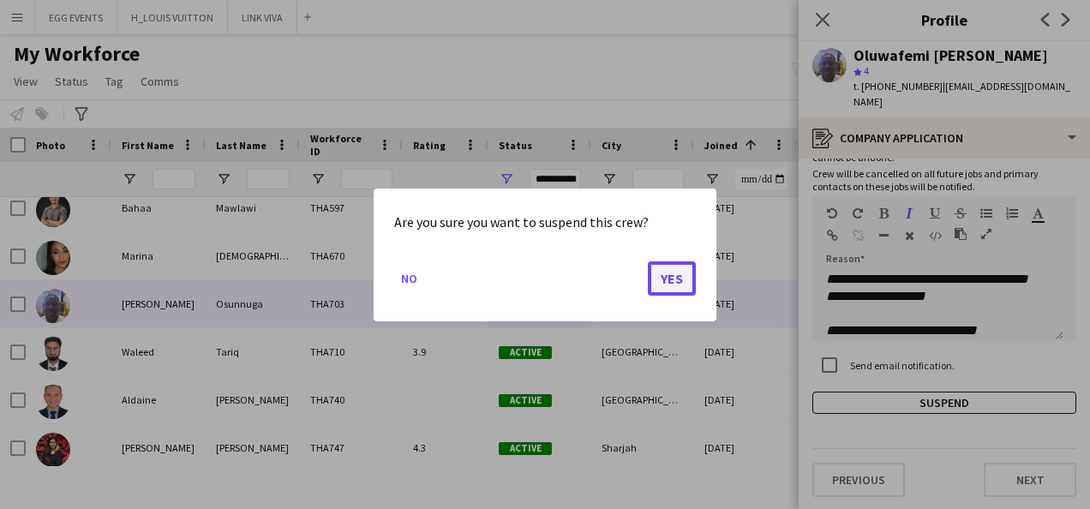
drag, startPoint x: 650, startPoint y: 262, endPoint x: 674, endPoint y: 271, distance: 25.5
click at [674, 271] on button "Yes" at bounding box center [672, 278] width 48 height 34
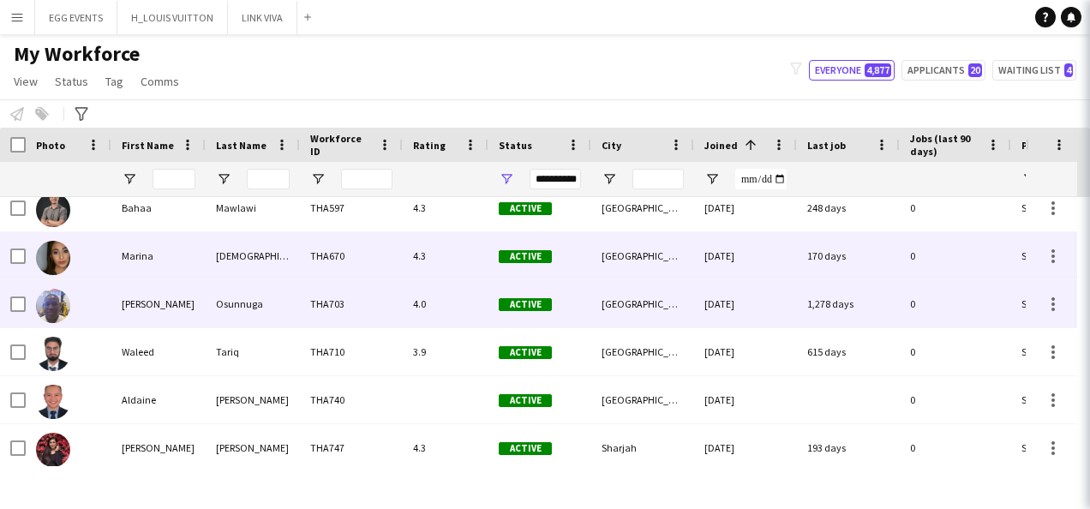
click at [674, 271] on div "[GEOGRAPHIC_DATA]" at bounding box center [642, 255] width 103 height 47
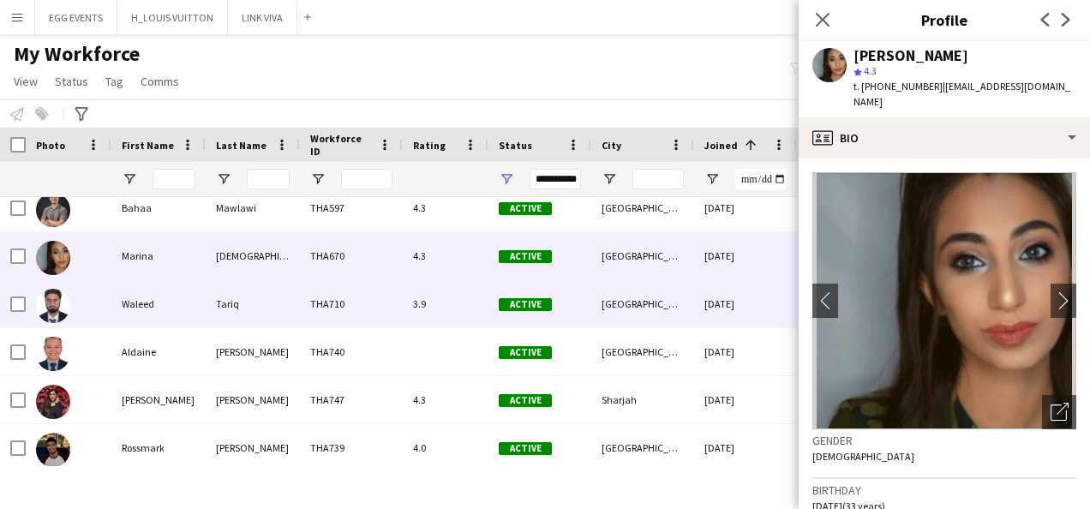
click at [732, 311] on div "[DATE]" at bounding box center [745, 303] width 103 height 47
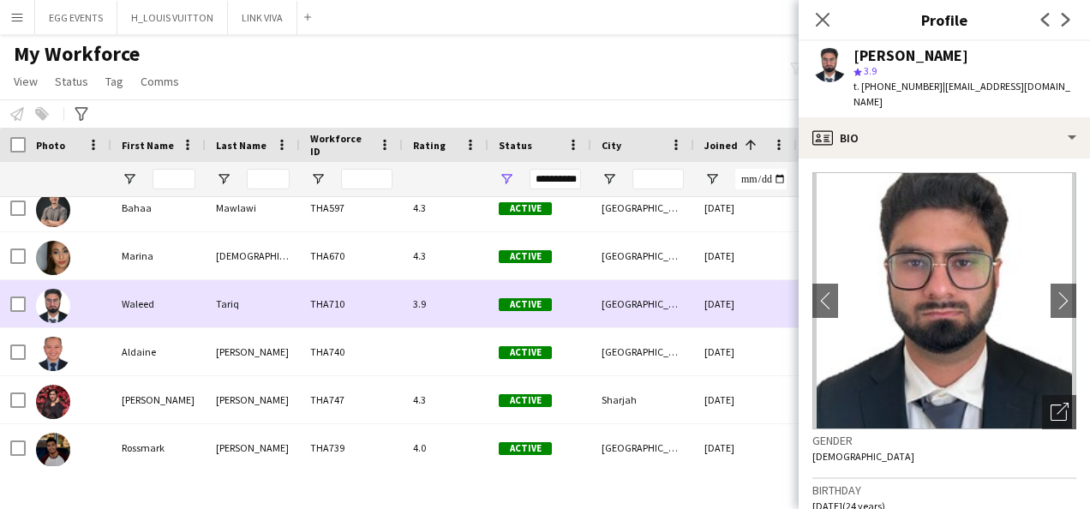
click at [732, 311] on div "[DATE]" at bounding box center [745, 303] width 103 height 47
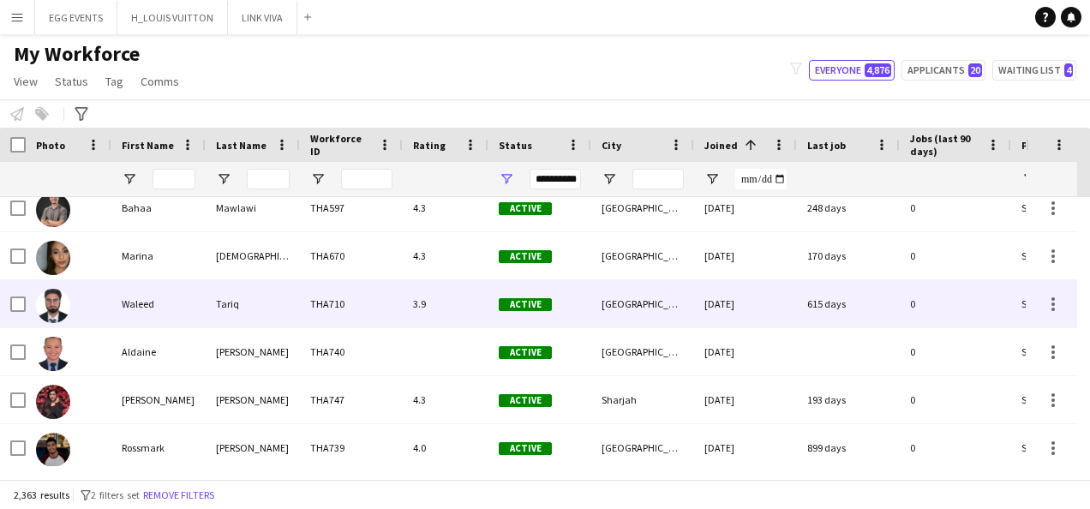
click at [732, 311] on div "[DATE]" at bounding box center [745, 303] width 103 height 47
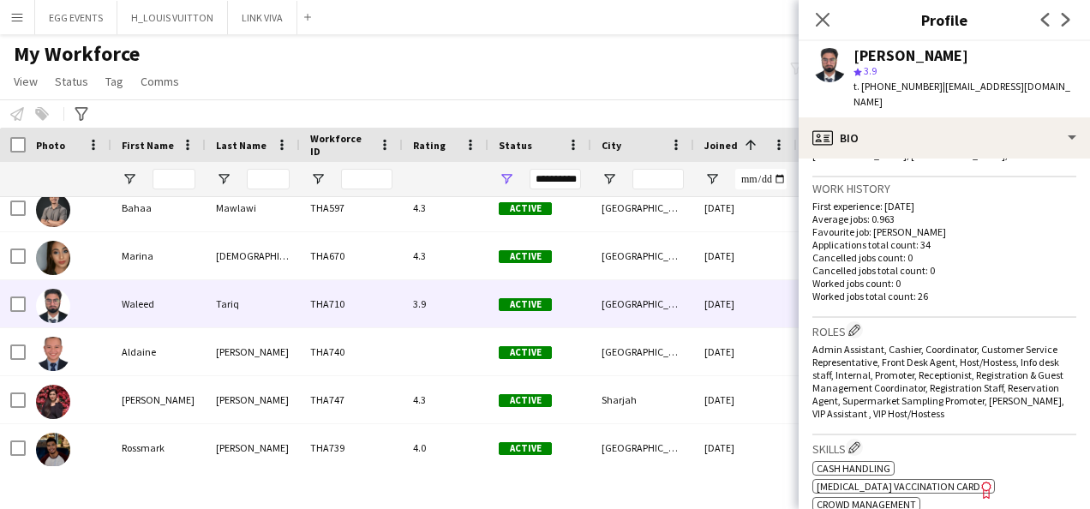
scroll to position [587, 0]
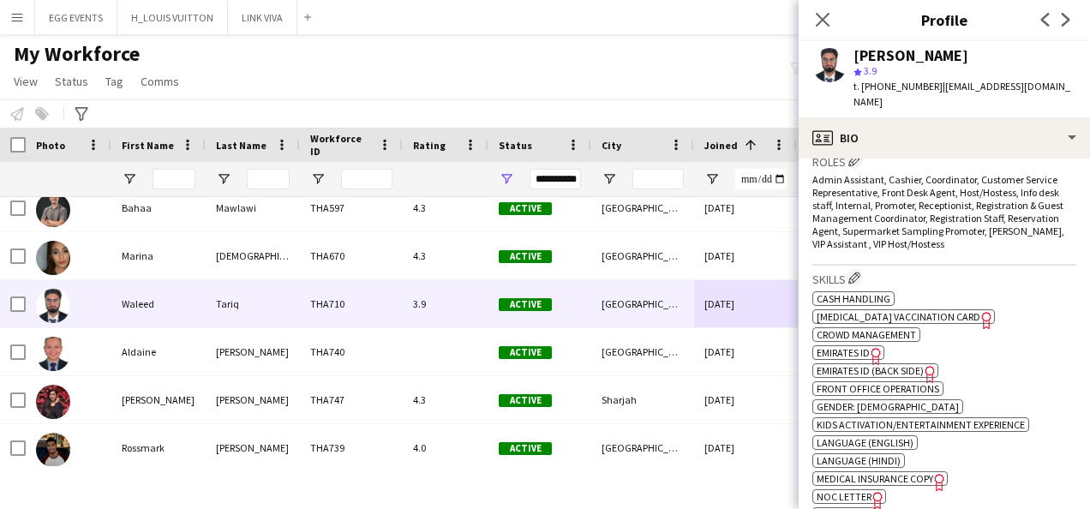
click at [860, 346] on span "Emirates ID" at bounding box center [843, 352] width 53 height 13
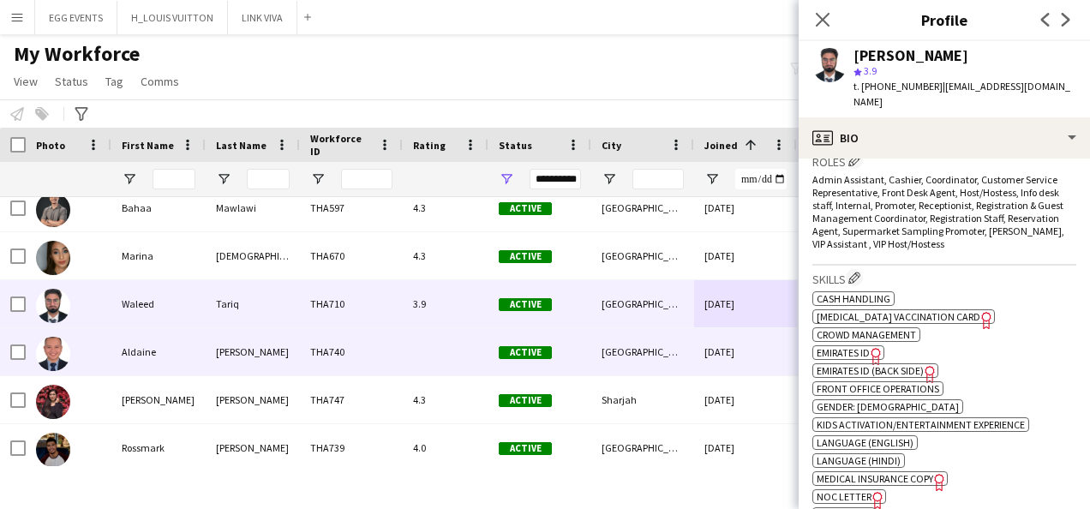
click at [610, 350] on div "[GEOGRAPHIC_DATA]" at bounding box center [642, 351] width 103 height 47
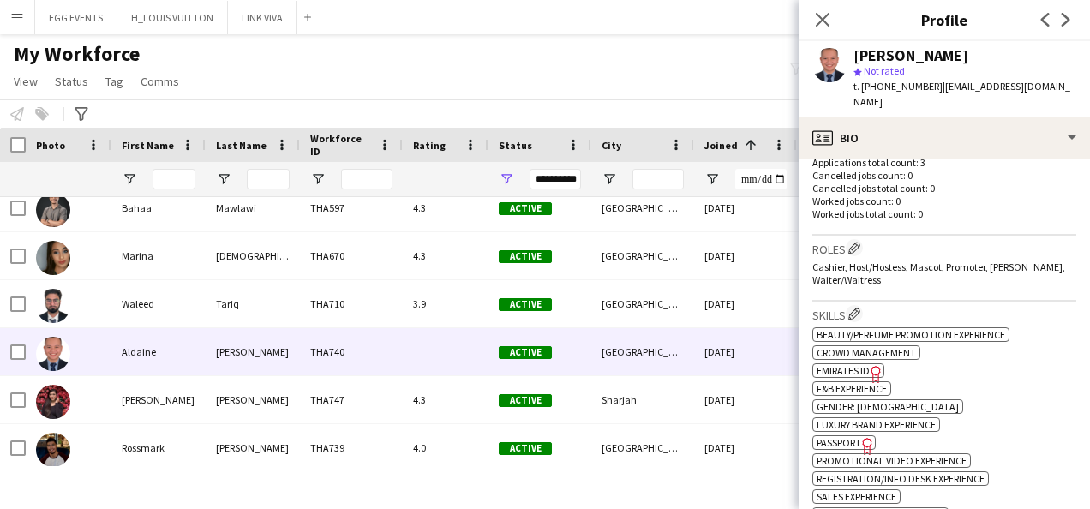
scroll to position [471, 0]
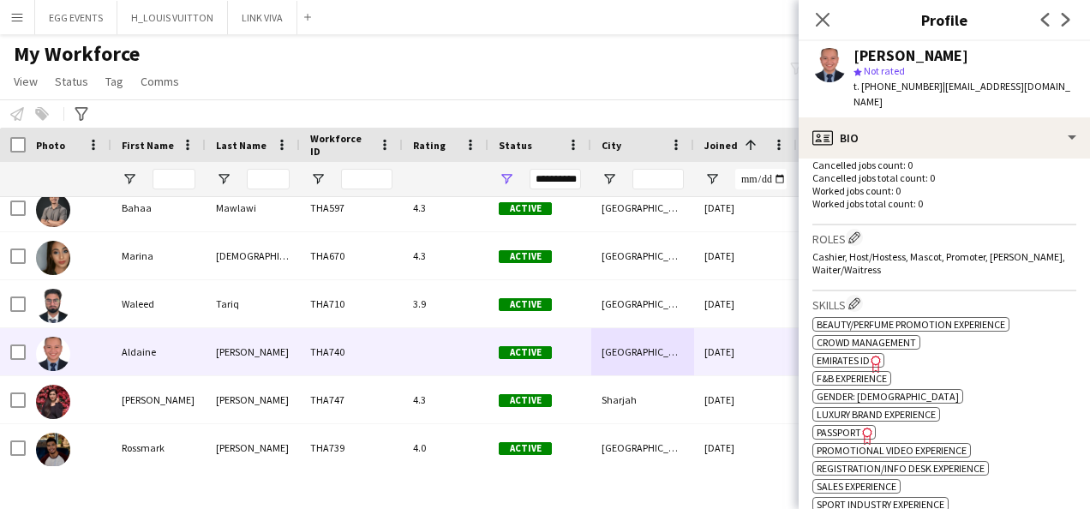
click at [857, 354] on span "Emirates ID" at bounding box center [843, 360] width 53 height 13
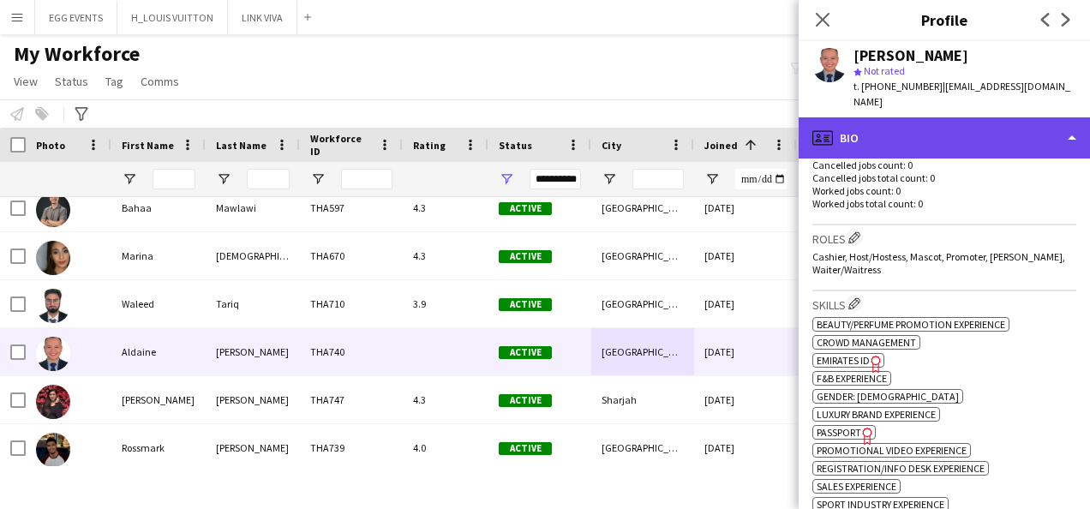
click at [968, 138] on div "profile Bio" at bounding box center [944, 137] width 291 height 41
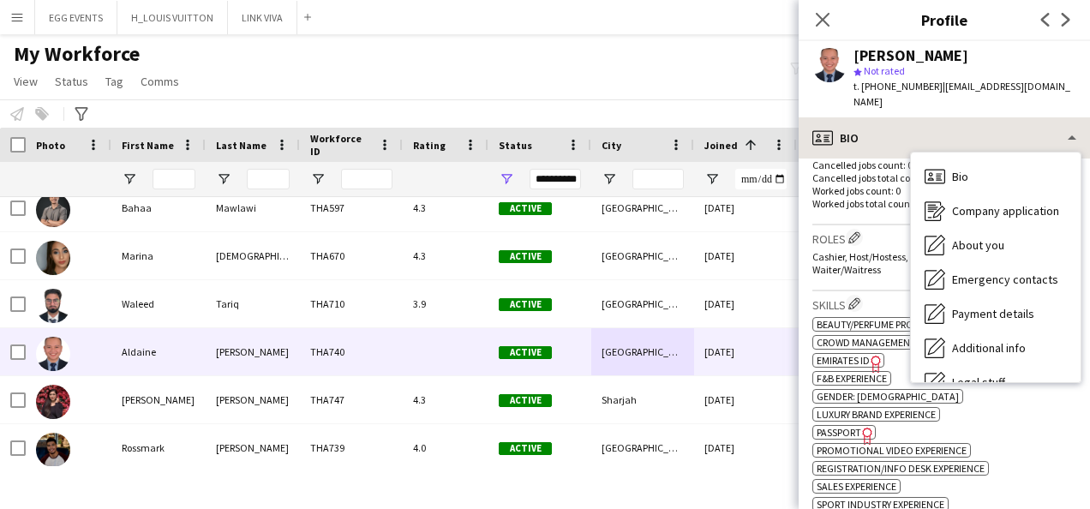
click at [968, 153] on div "Bio Bio Company application Company application About you About you Emergency c…" at bounding box center [996, 268] width 170 height 230
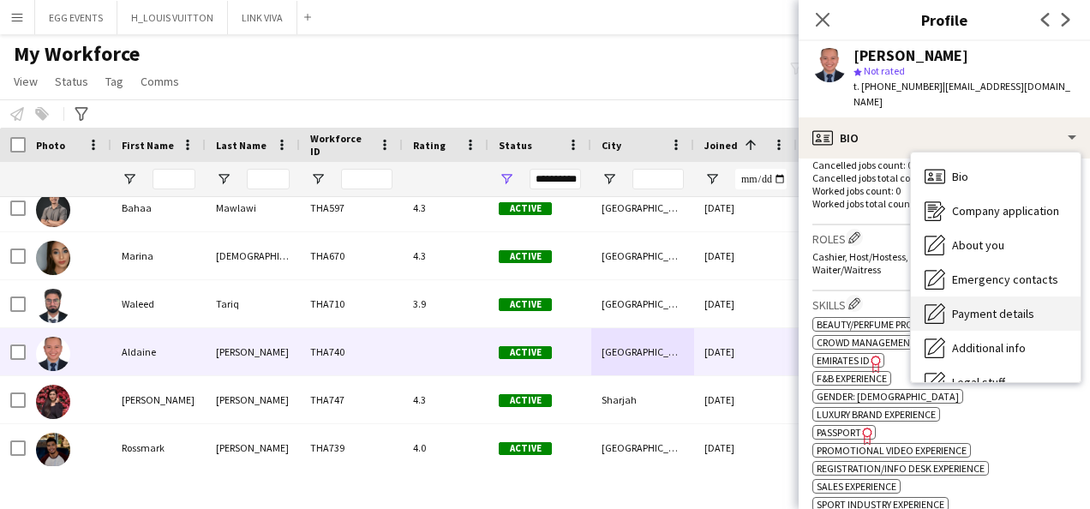
scroll to position [93, 0]
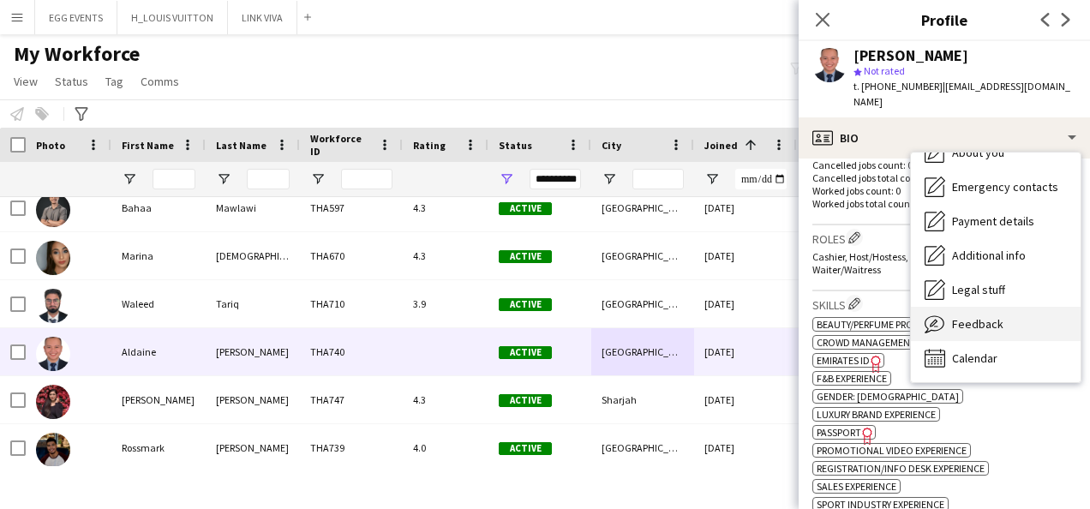
click at [984, 316] on span "Feedback" at bounding box center [977, 323] width 51 height 15
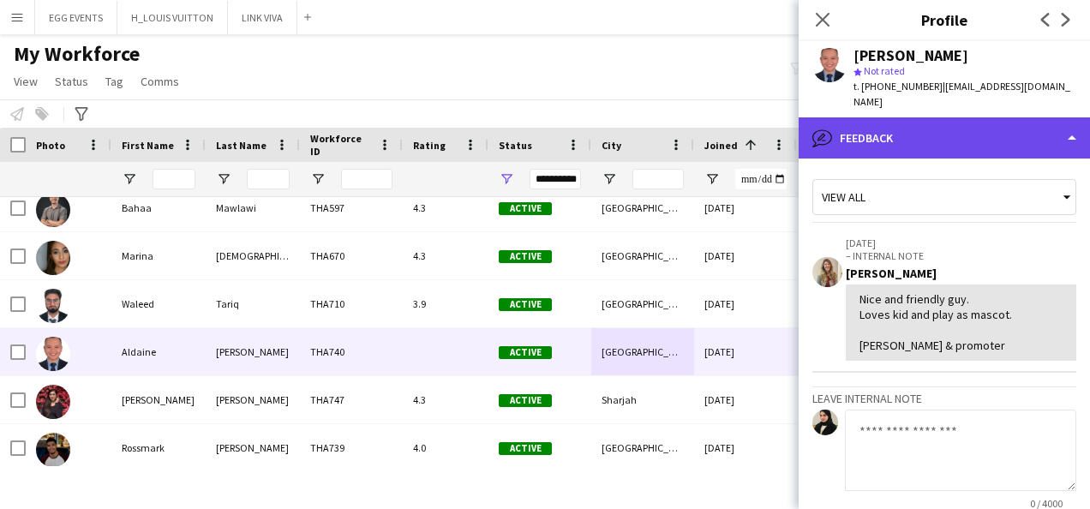
click at [1046, 117] on div "bubble-pencil Feedback" at bounding box center [944, 137] width 291 height 41
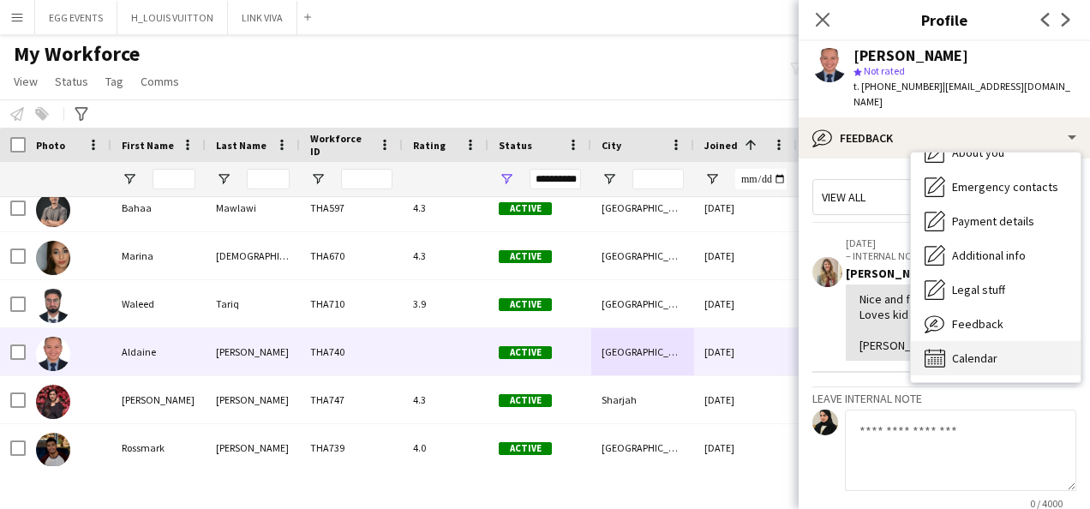
click at [963, 341] on div "Calendar Calendar" at bounding box center [996, 358] width 170 height 34
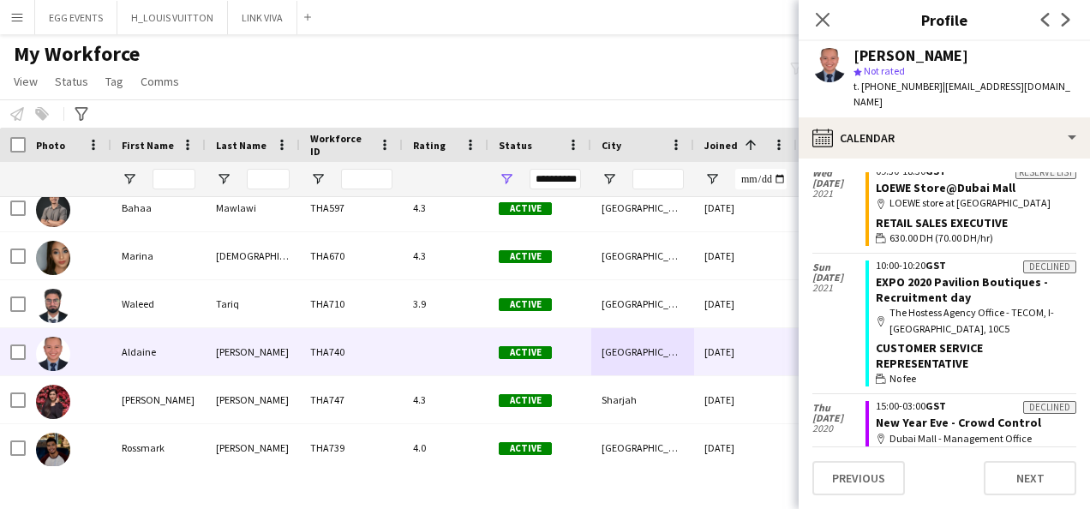
scroll to position [287, 0]
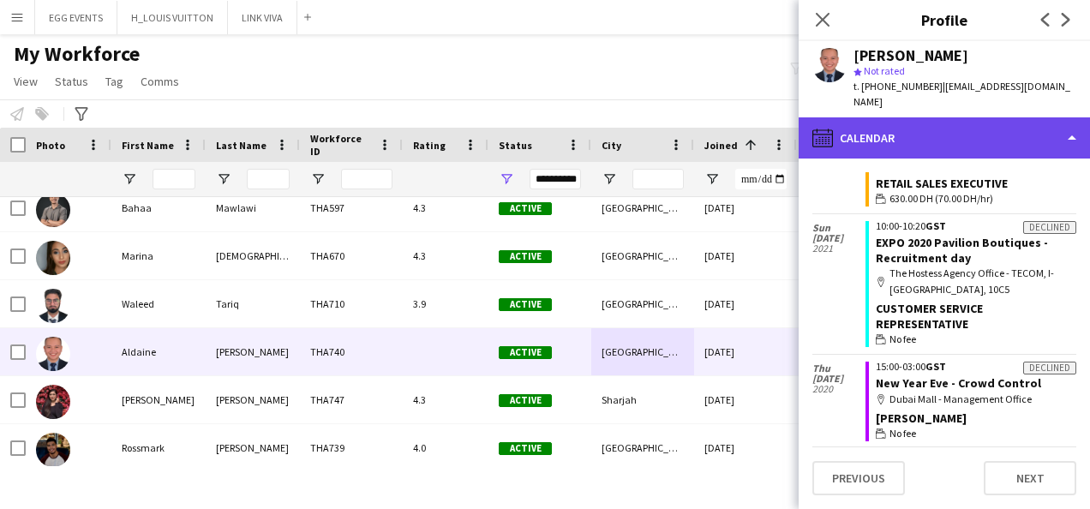
click at [1013, 130] on div "calendar-full Calendar" at bounding box center [944, 137] width 291 height 41
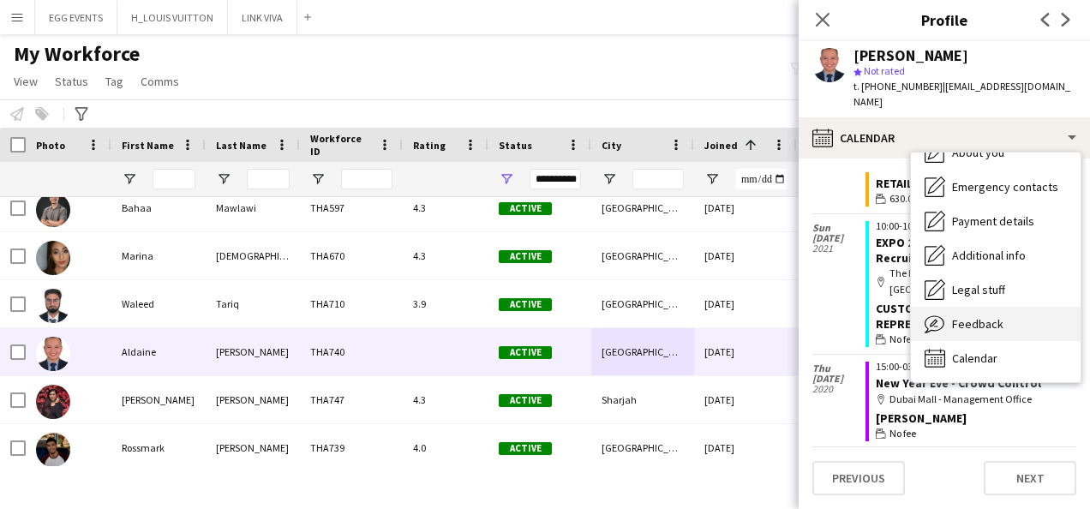
click at [963, 307] on div "Feedback Feedback" at bounding box center [996, 324] width 170 height 34
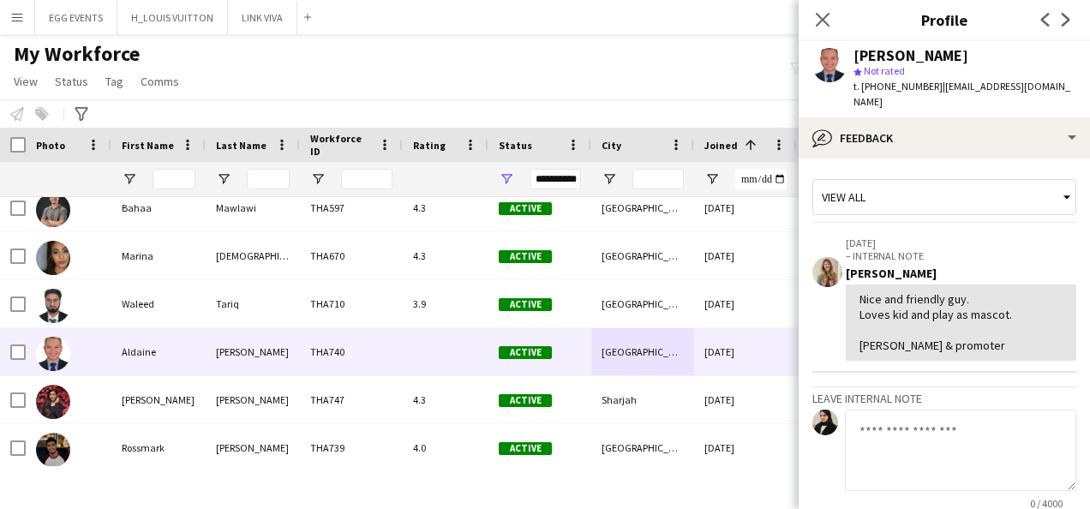
click at [926, 336] on div "Nice and friendly guy. Loves kid and play as mascot. [PERSON_NAME] & promoter" at bounding box center [961, 322] width 203 height 63
click at [900, 410] on textarea at bounding box center [960, 450] width 231 height 81
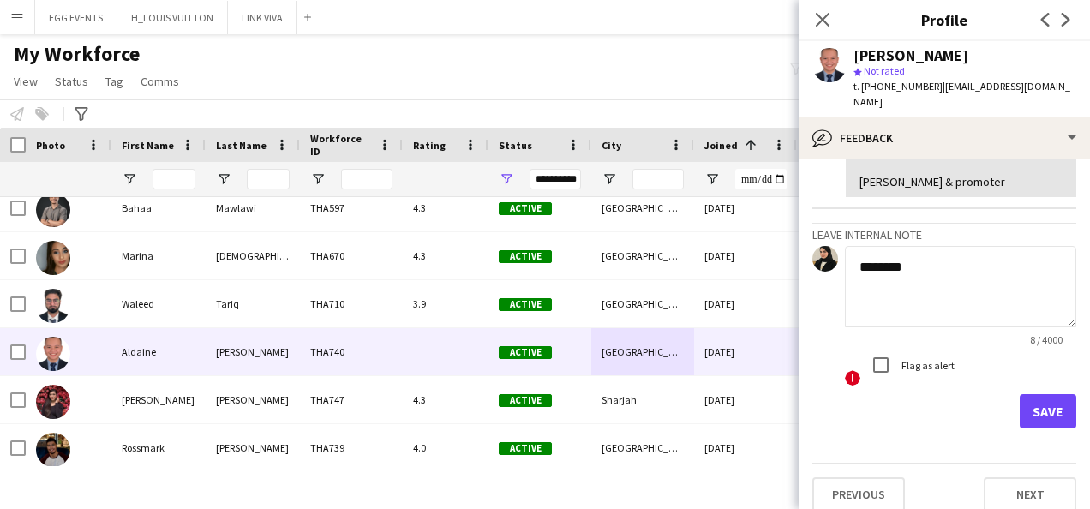
type textarea "********"
click at [1032, 371] on form "******** 8 / 4000 ! Flag as alert Save" at bounding box center [944, 337] width 264 height 183
click at [1027, 405] on button "Save" at bounding box center [1048, 411] width 57 height 34
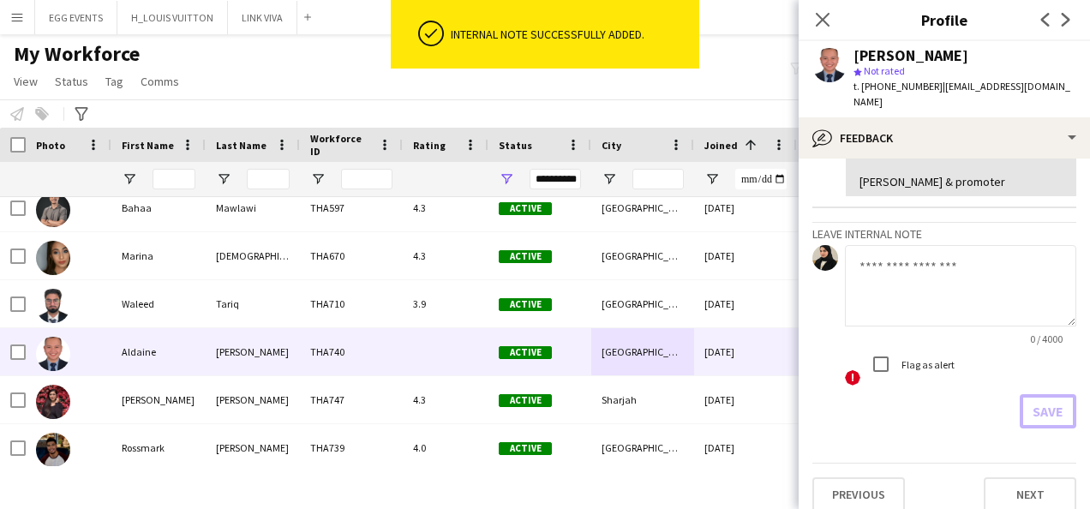
scroll to position [0, 0]
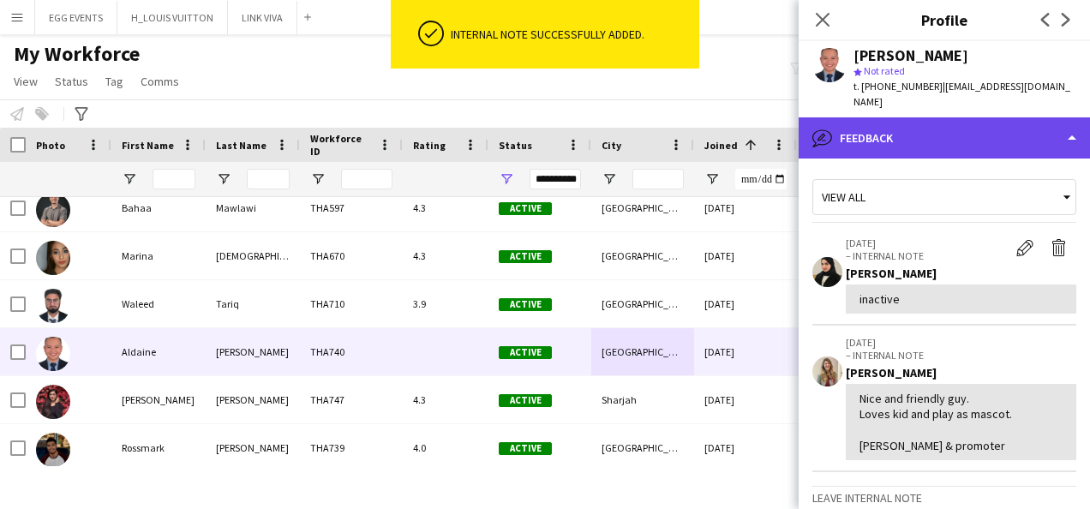
click at [948, 117] on div "bubble-pencil Feedback" at bounding box center [944, 137] width 291 height 41
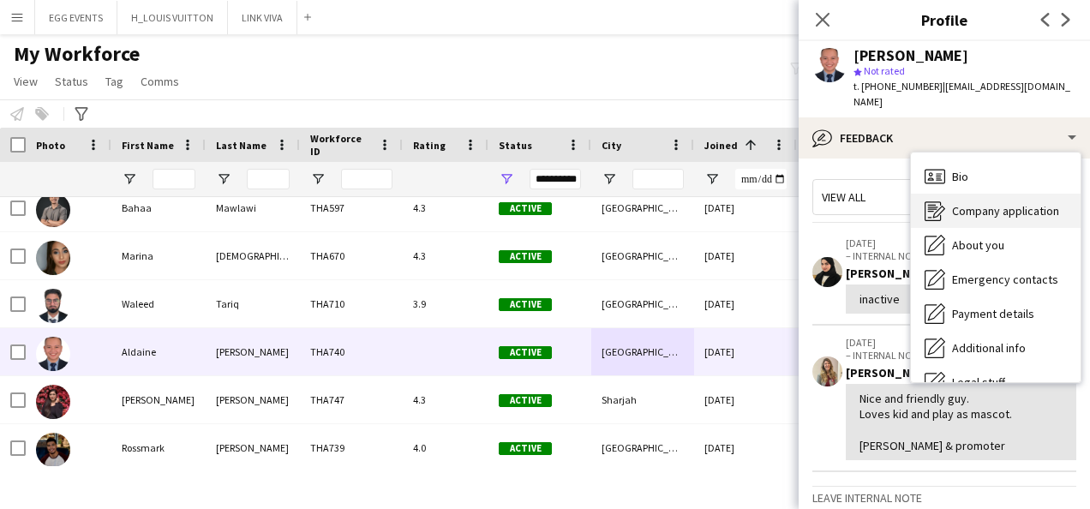
click at [939, 201] on icon "Company application" at bounding box center [935, 211] width 21 height 21
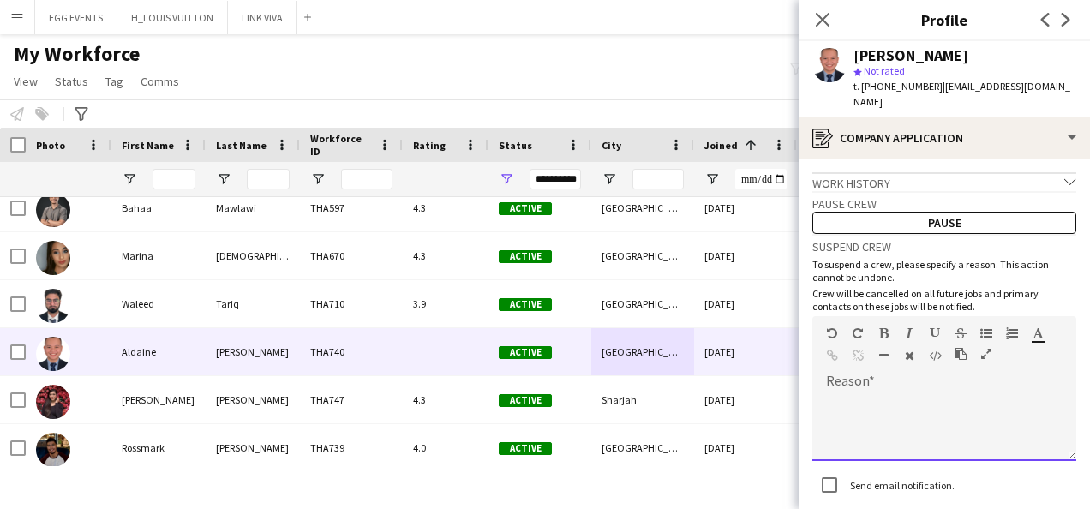
click at [910, 399] on div at bounding box center [944, 427] width 264 height 69
paste div
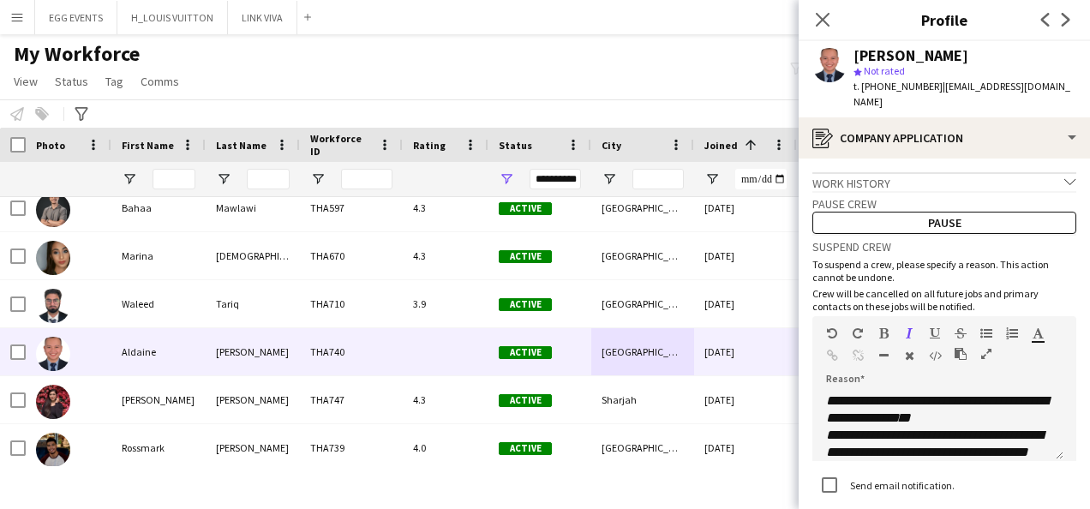
click at [985, 61] on div "[PERSON_NAME]" at bounding box center [965, 55] width 223 height 15
drag, startPoint x: 850, startPoint y: 54, endPoint x: 1022, endPoint y: 58, distance: 171.5
click at [1022, 58] on div "[PERSON_NAME] star Not rated t. [PHONE_NUMBER] | [EMAIL_ADDRESS][DOMAIN_NAME]" at bounding box center [944, 79] width 291 height 76
copy div "[PERSON_NAME]"
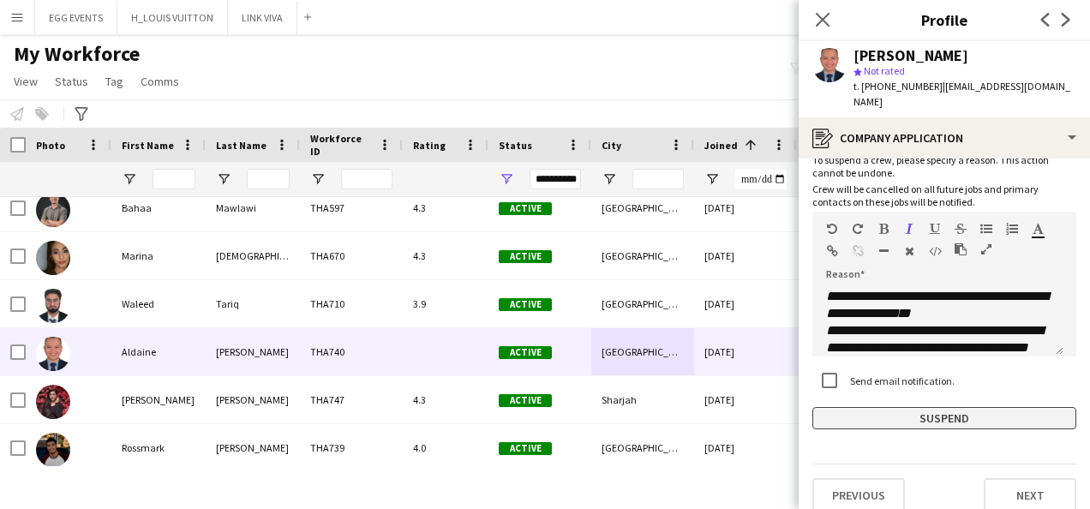
click at [849, 407] on button "Suspend" at bounding box center [944, 418] width 264 height 22
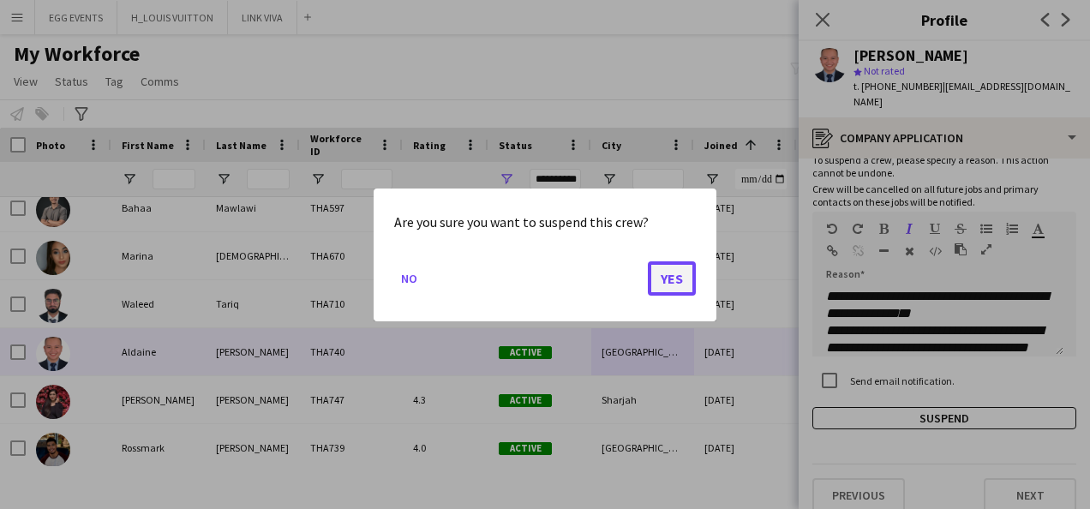
click at [680, 267] on button "Yes" at bounding box center [672, 278] width 48 height 34
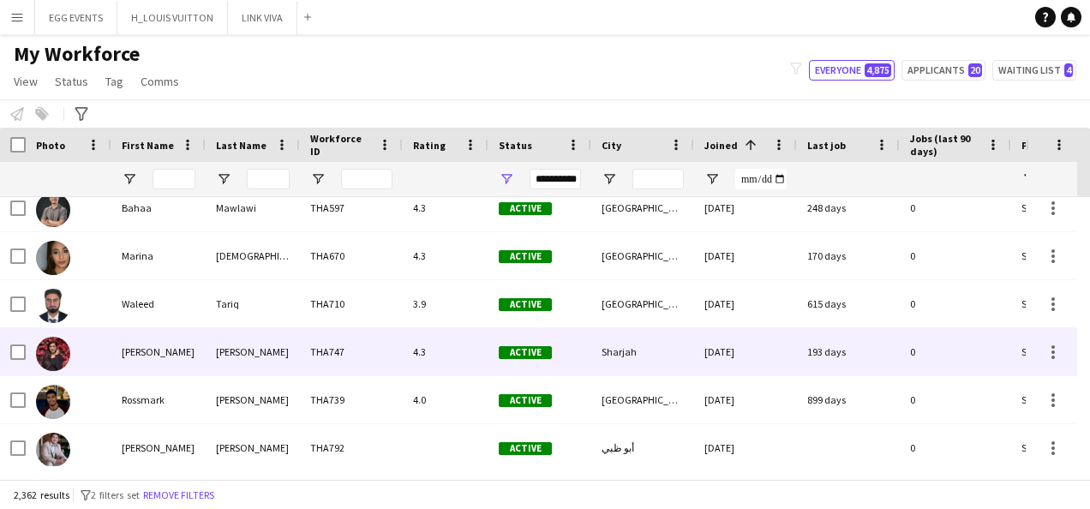
click at [752, 351] on div "[DATE]" at bounding box center [745, 351] width 103 height 47
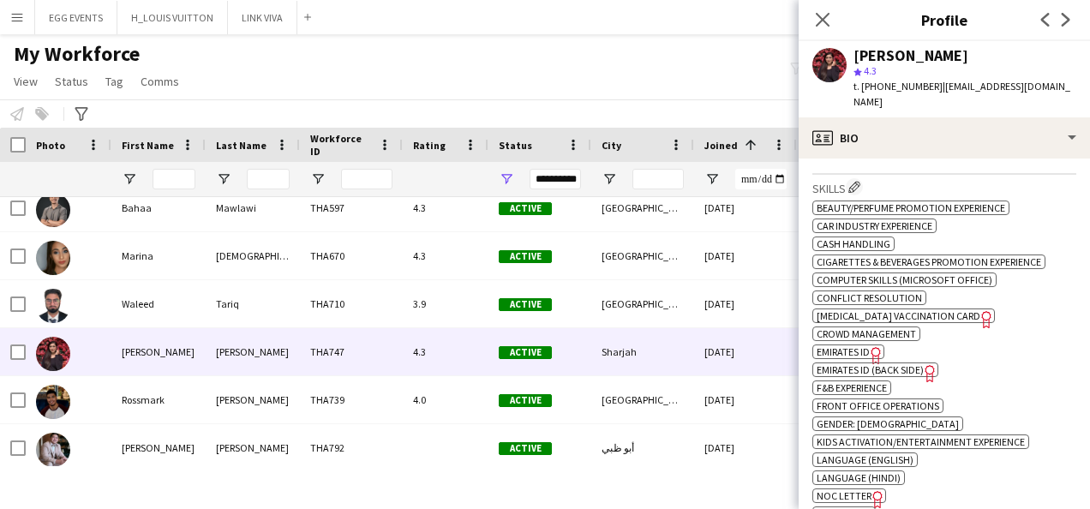
scroll to position [807, 0]
click at [868, 345] on icon "Freelancer has uploaded a photo validation of skill. Click to see" at bounding box center [876, 354] width 18 height 18
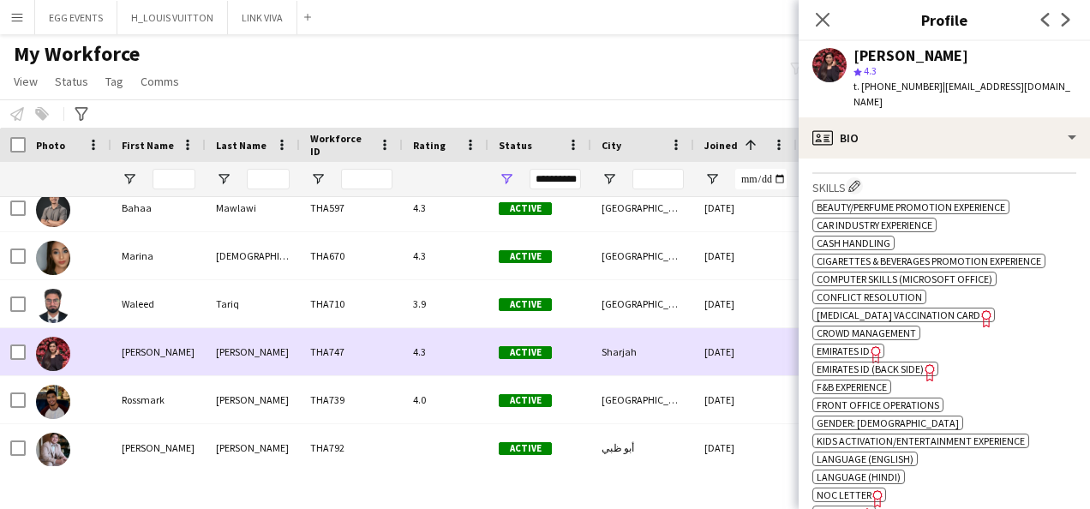
click at [573, 354] on div "Active" at bounding box center [539, 351] width 103 height 47
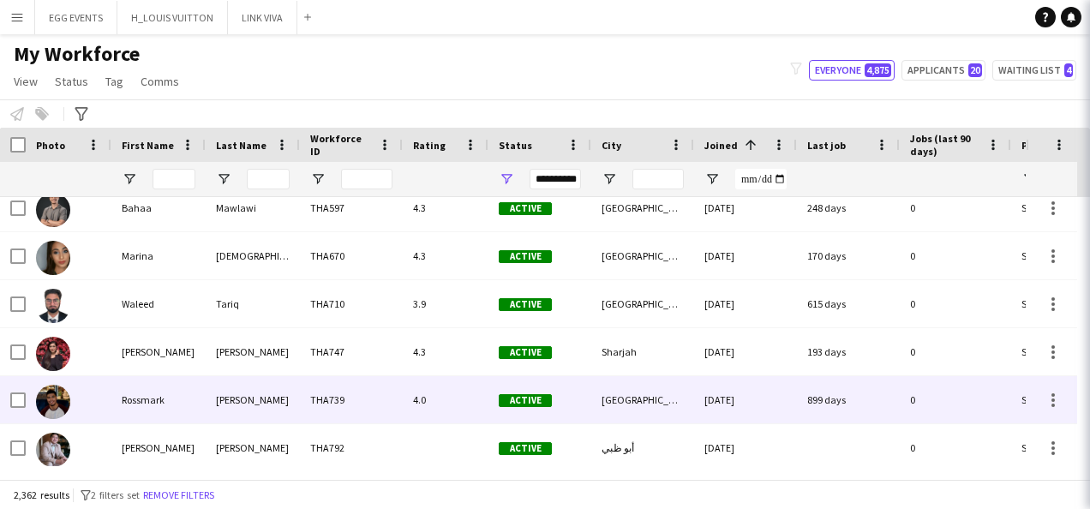
click at [572, 389] on div "Active" at bounding box center [539, 399] width 103 height 47
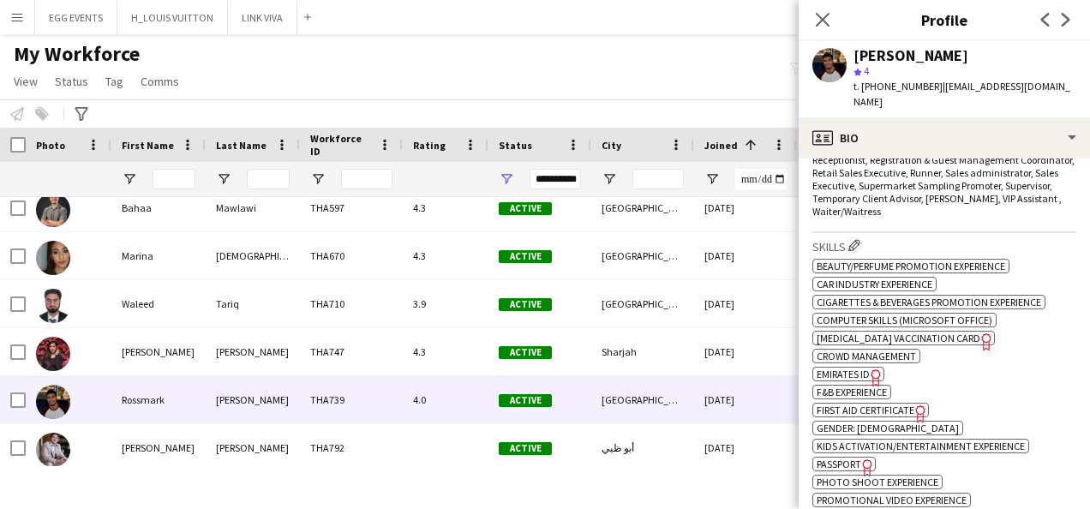
scroll to position [646, 0]
click at [863, 367] on div "ok-circled2 background Layer 1 cross-circle-red background Layer 1 Beauty/Perfu…" at bounding box center [944, 462] width 264 height 414
click at [874, 368] on icon "Freelancer has uploaded a photo validation of skill. Click to see" at bounding box center [876, 377] width 18 height 18
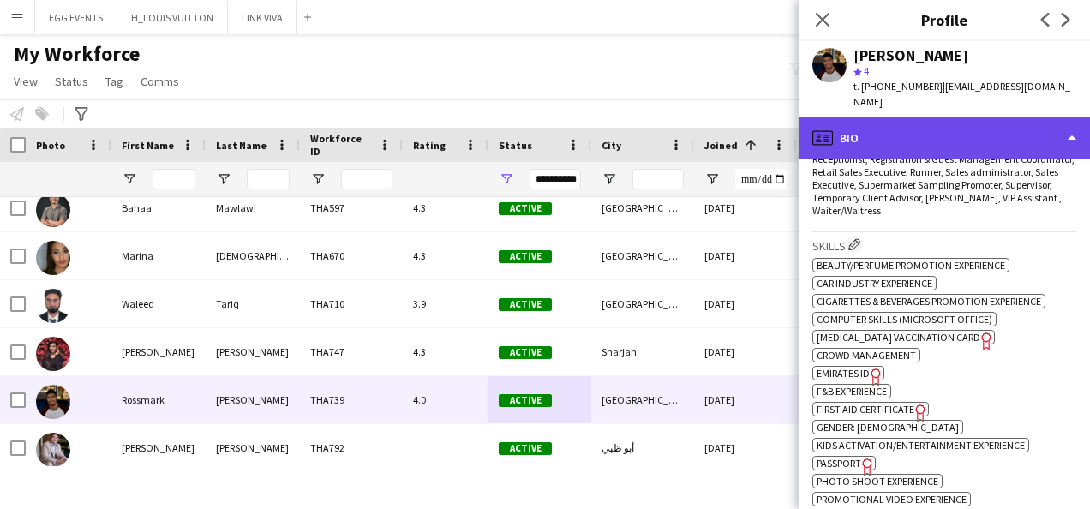
click at [1022, 117] on div "profile Bio" at bounding box center [944, 137] width 291 height 41
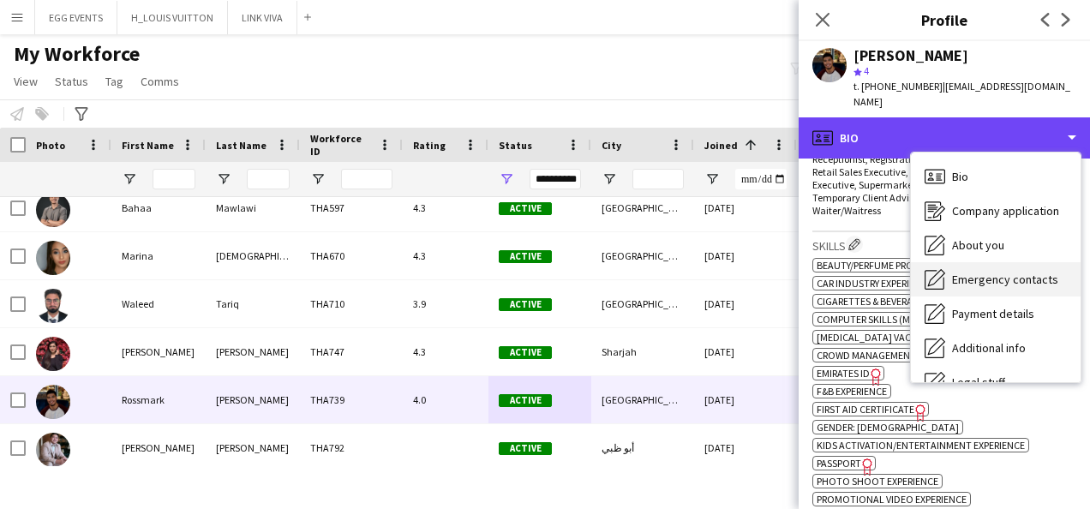
scroll to position [93, 0]
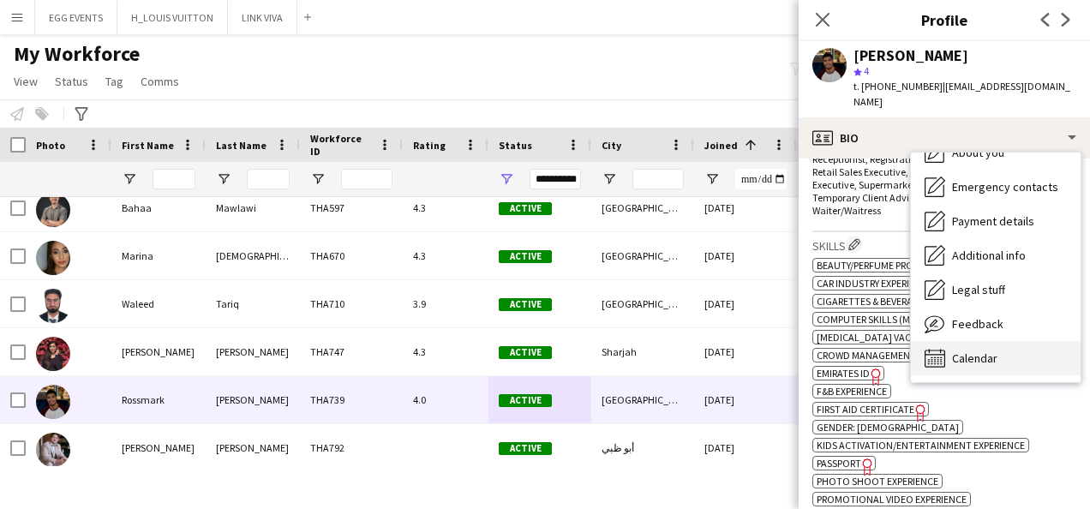
click at [956, 351] on span "Calendar" at bounding box center [974, 358] width 45 height 15
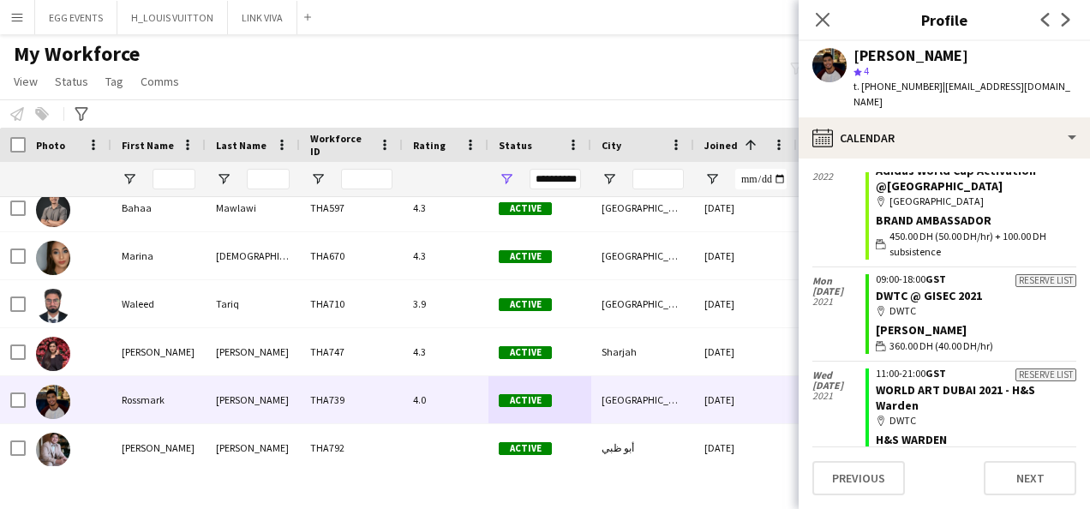
scroll to position [713, 0]
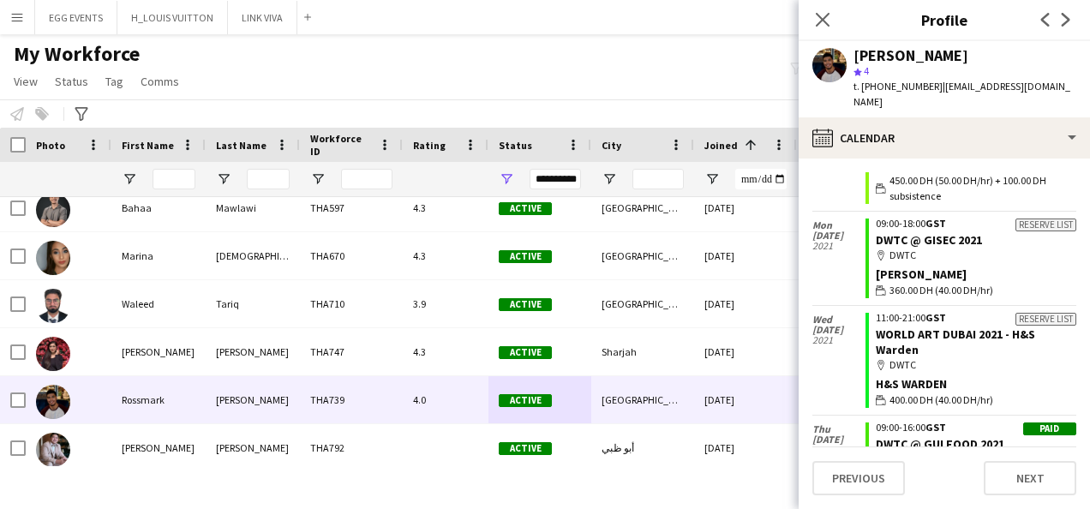
click at [1018, 159] on app-calendar-tab "calendar-full Select date [DATE] Invited 11:00-13:00 GST Training: GISEC 2023 m…" at bounding box center [944, 334] width 291 height 351
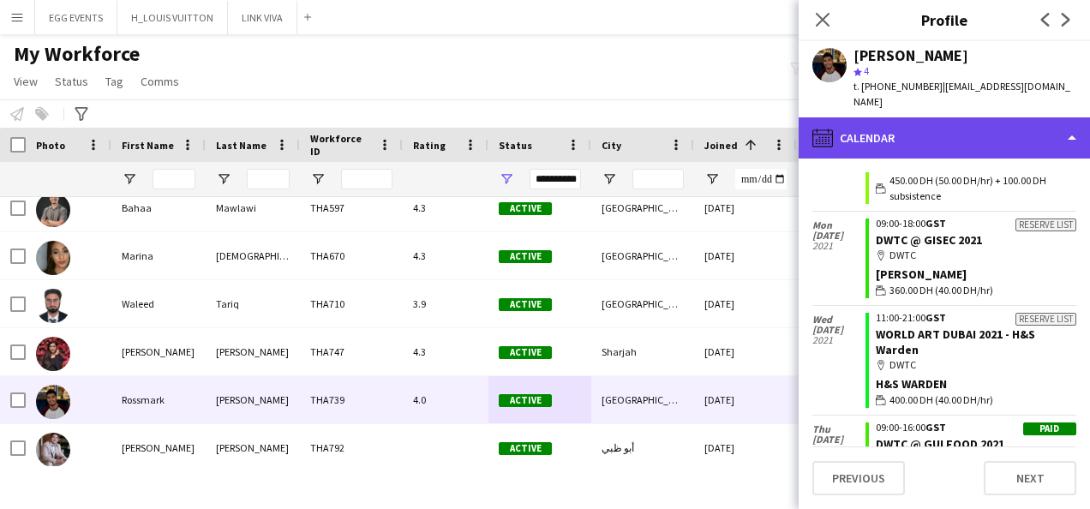
click at [1029, 128] on div "calendar-full Calendar" at bounding box center [944, 137] width 291 height 41
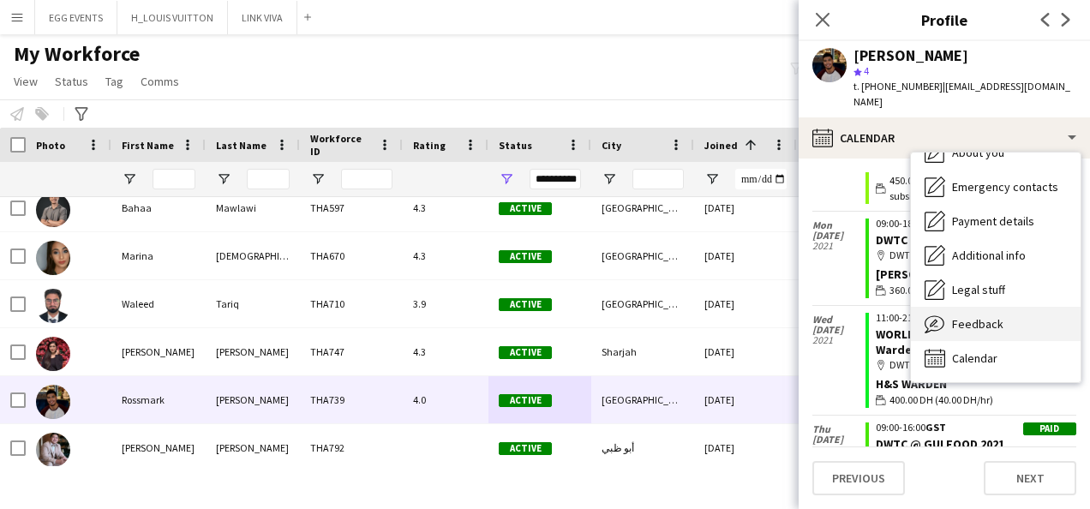
click at [986, 316] on span "Feedback" at bounding box center [977, 323] width 51 height 15
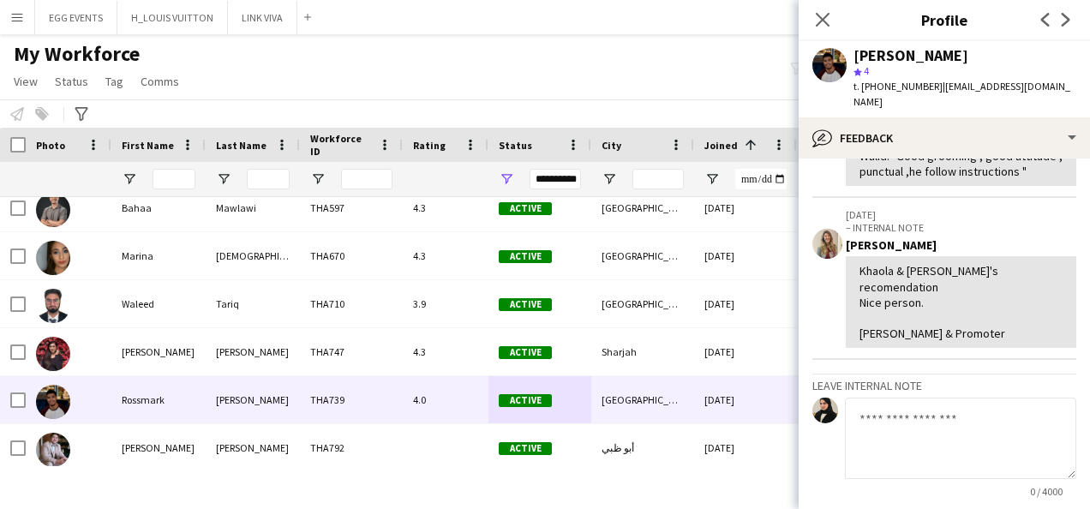
scroll to position [307, 0]
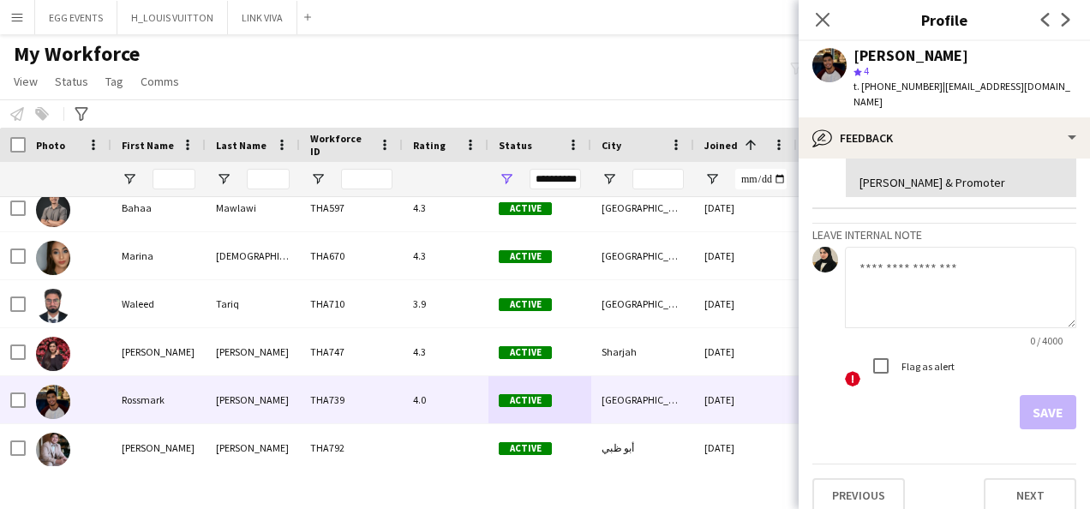
click at [917, 266] on textarea at bounding box center [960, 287] width 231 height 81
type textarea "**********"
click at [1035, 396] on button "Save" at bounding box center [1048, 412] width 57 height 34
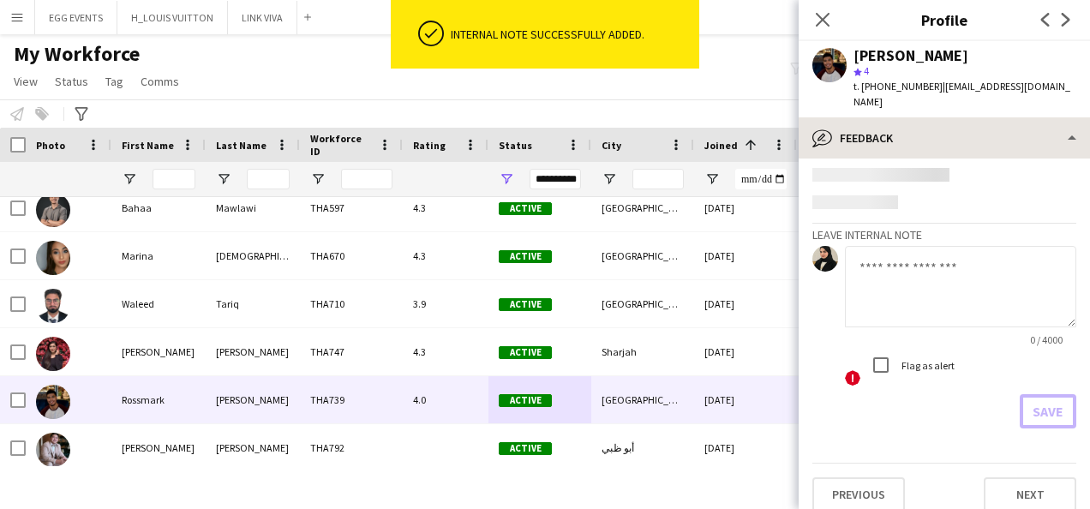
scroll to position [407, 0]
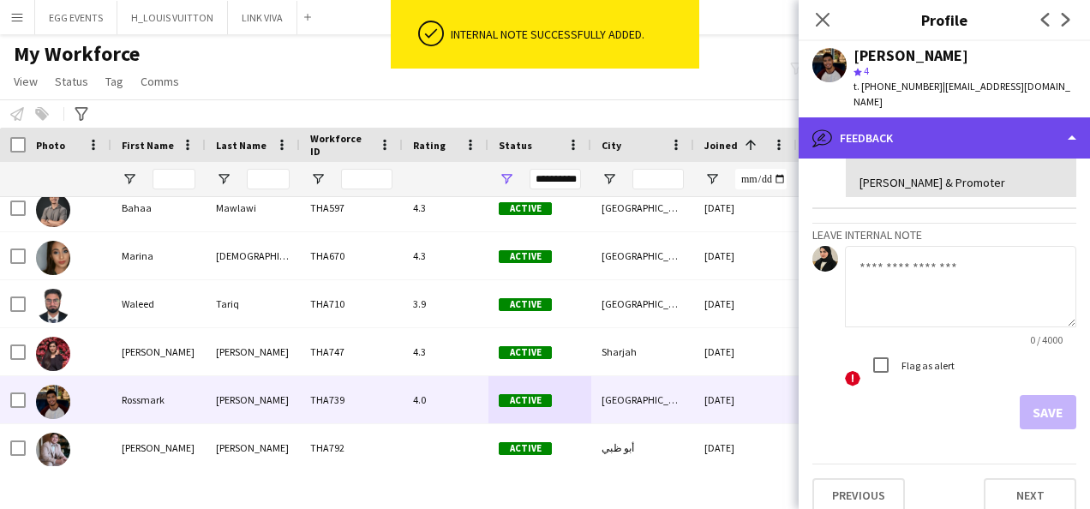
click at [974, 117] on div "bubble-pencil Feedback" at bounding box center [944, 137] width 291 height 41
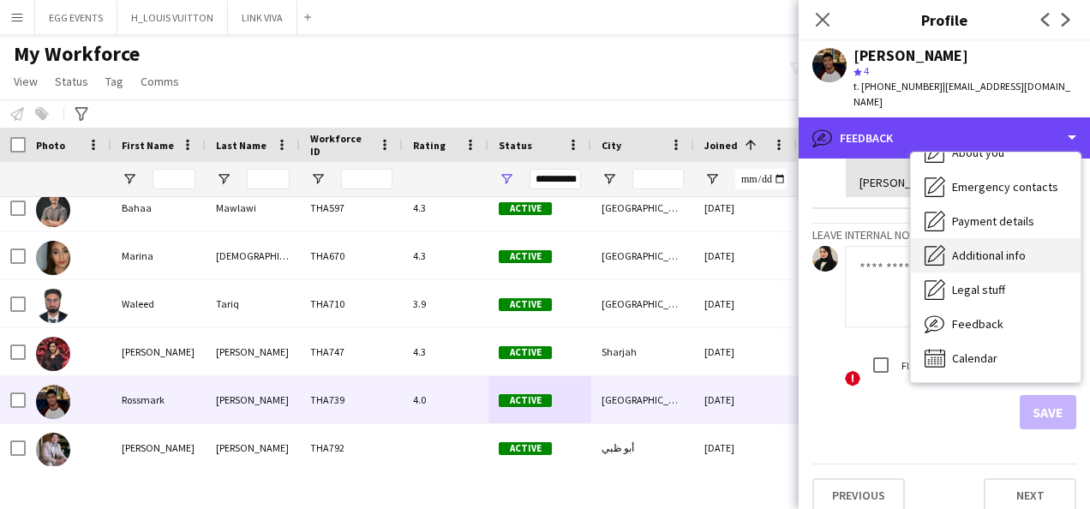
scroll to position [0, 0]
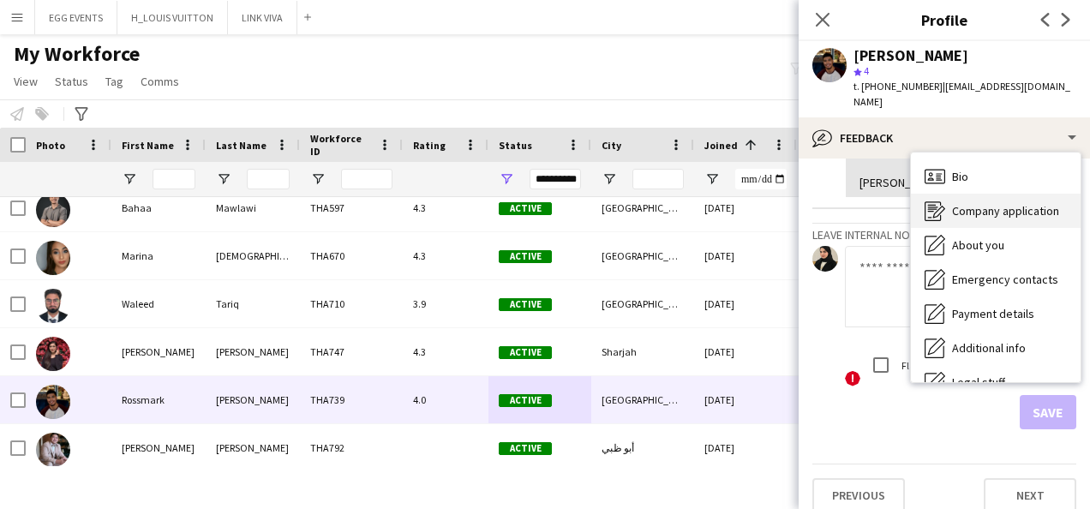
click at [938, 201] on icon "Company application" at bounding box center [935, 211] width 21 height 21
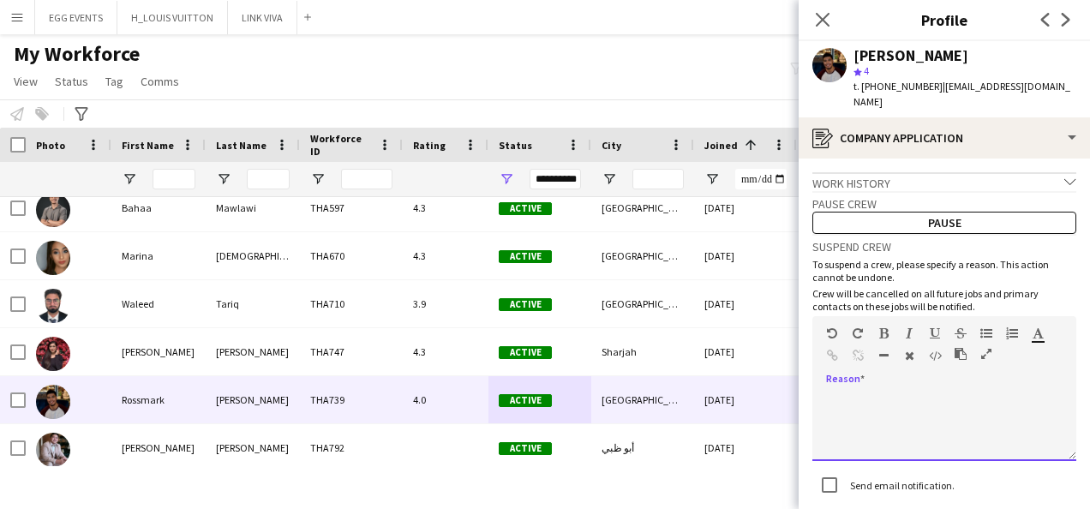
click at [954, 397] on div at bounding box center [944, 427] width 264 height 69
paste div
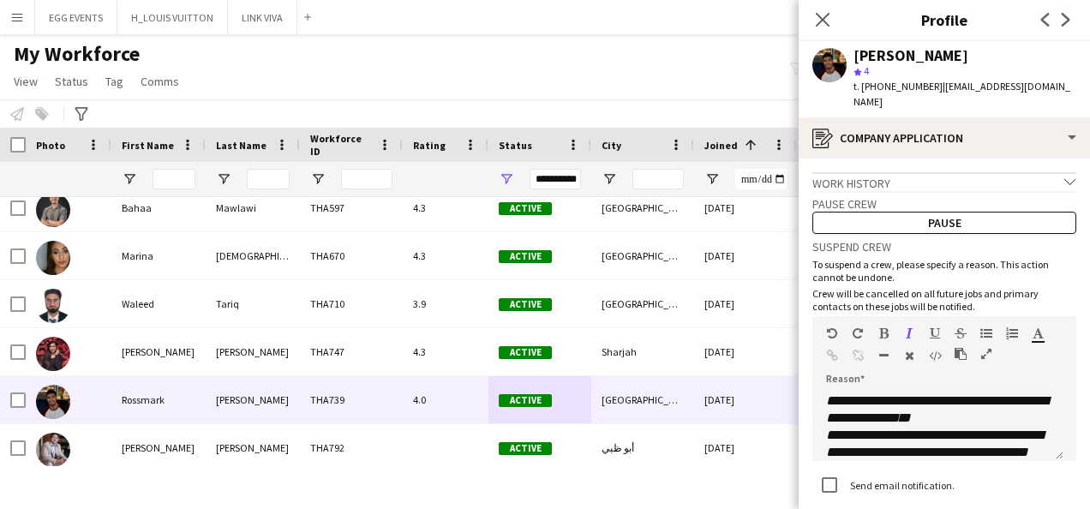
drag, startPoint x: 968, startPoint y: 50, endPoint x: 852, endPoint y: 55, distance: 115.8
click at [852, 55] on div "[PERSON_NAME] star 4 t. [PHONE_NUMBER] | [EMAIL_ADDRESS][DOMAIN_NAME]" at bounding box center [944, 79] width 291 height 76
copy div "[PERSON_NAME]"
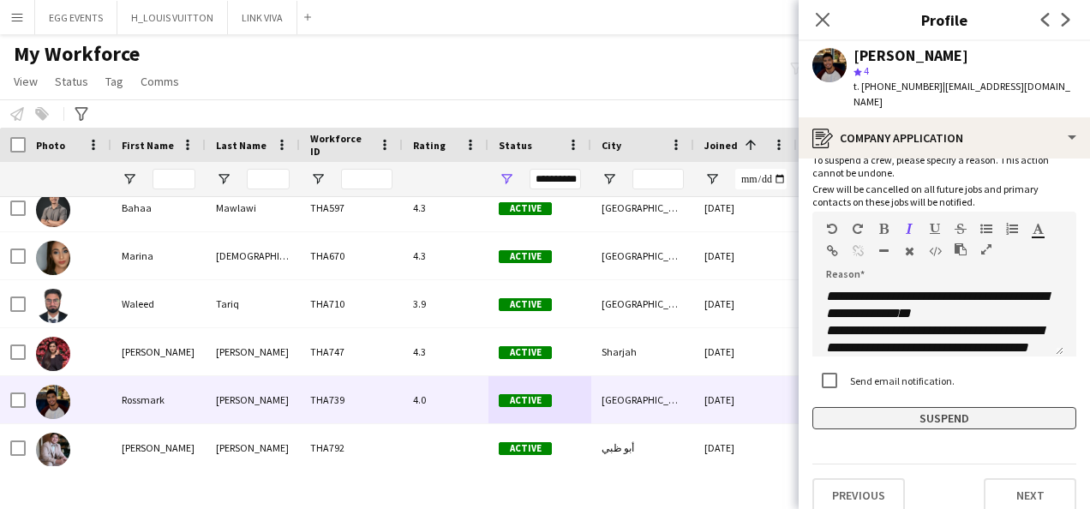
click at [823, 407] on button "Suspend" at bounding box center [944, 418] width 264 height 22
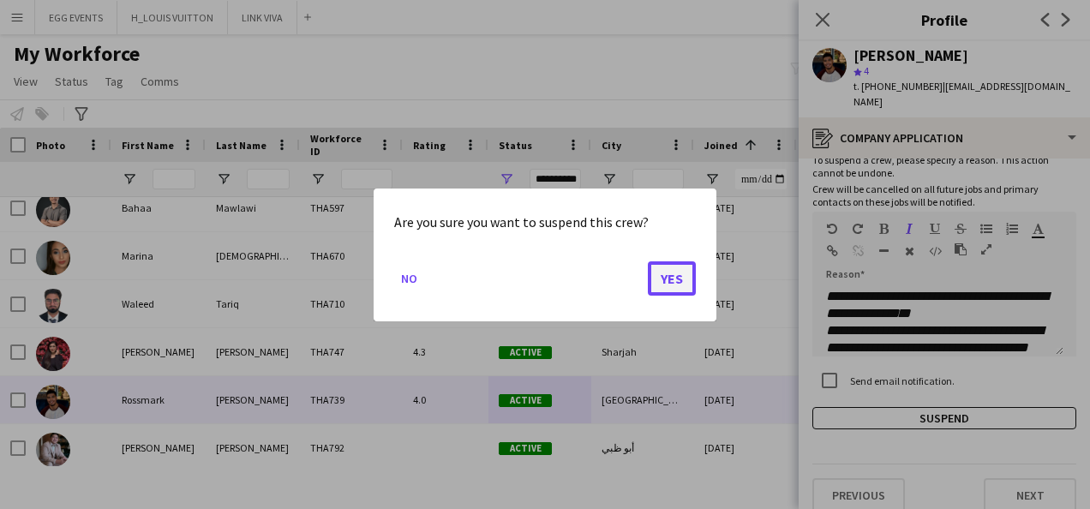
click at [679, 264] on button "Yes" at bounding box center [672, 278] width 48 height 34
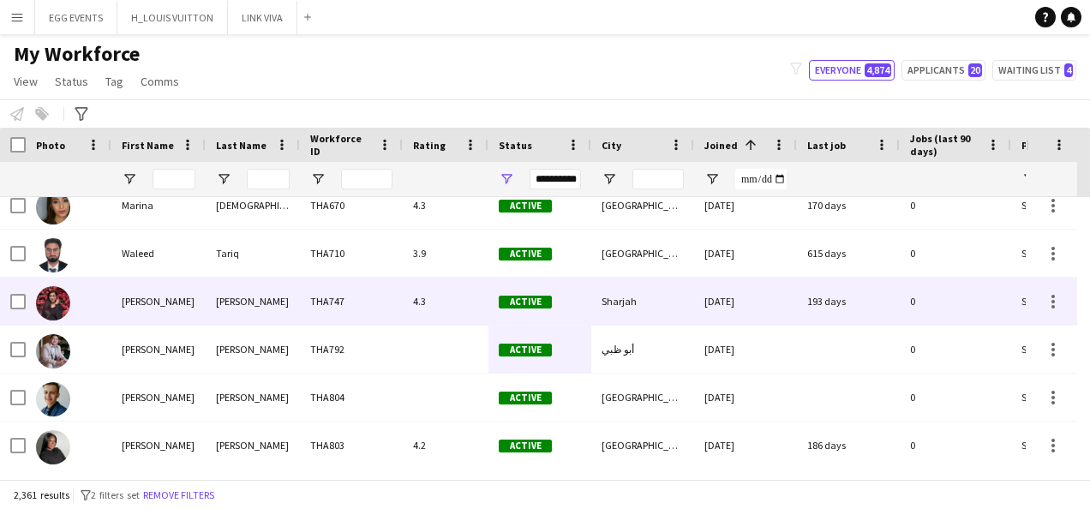
scroll to position [0, 0]
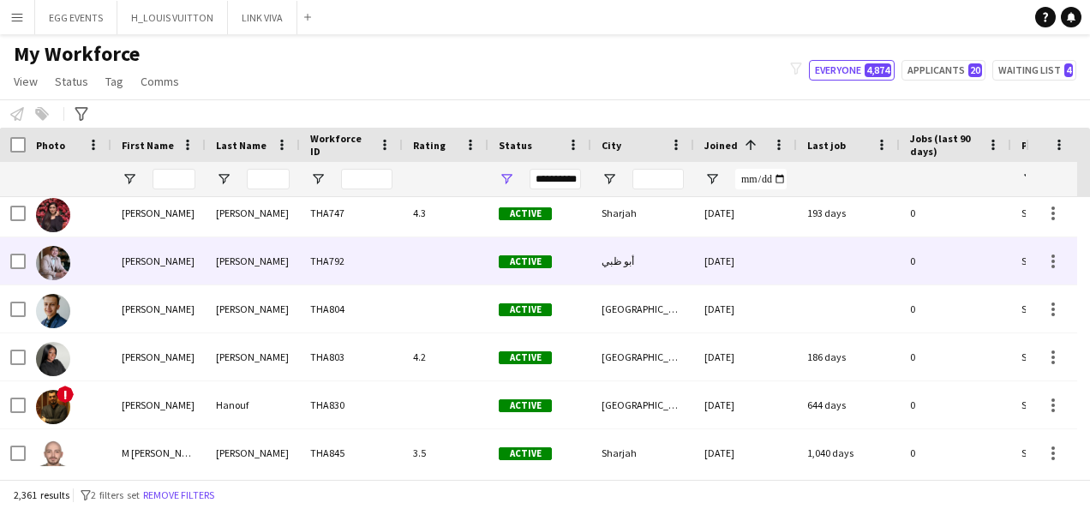
click at [754, 268] on div "[DATE]" at bounding box center [745, 260] width 103 height 47
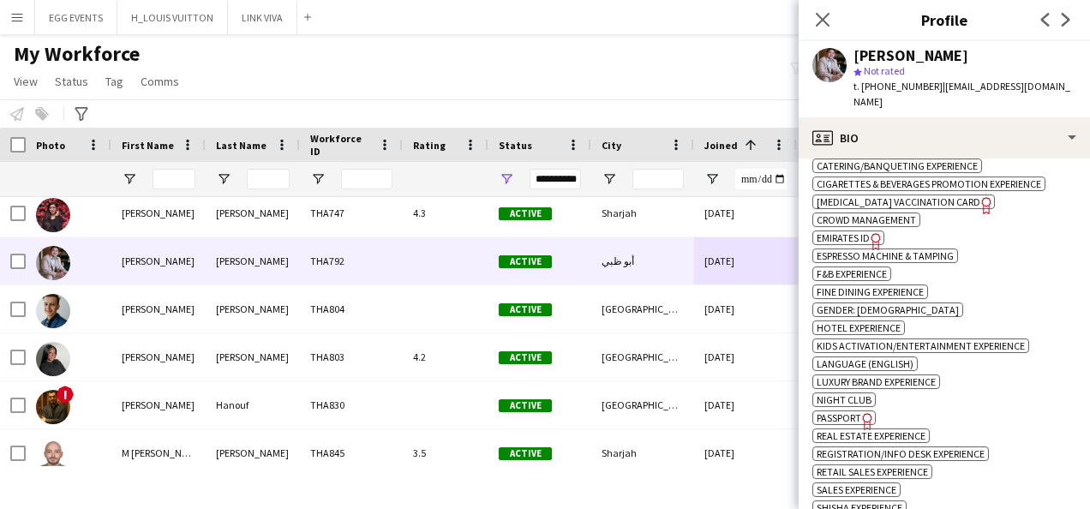
click at [871, 232] on icon "Freelancer has uploaded a photo validation of skill. Click to see" at bounding box center [876, 241] width 18 height 18
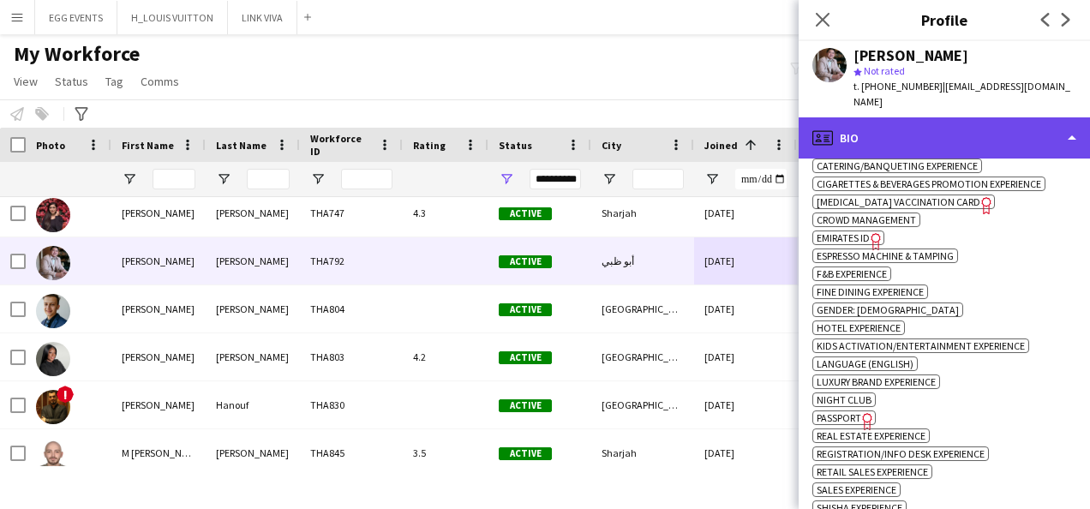
click at [963, 117] on div "profile Bio" at bounding box center [944, 137] width 291 height 41
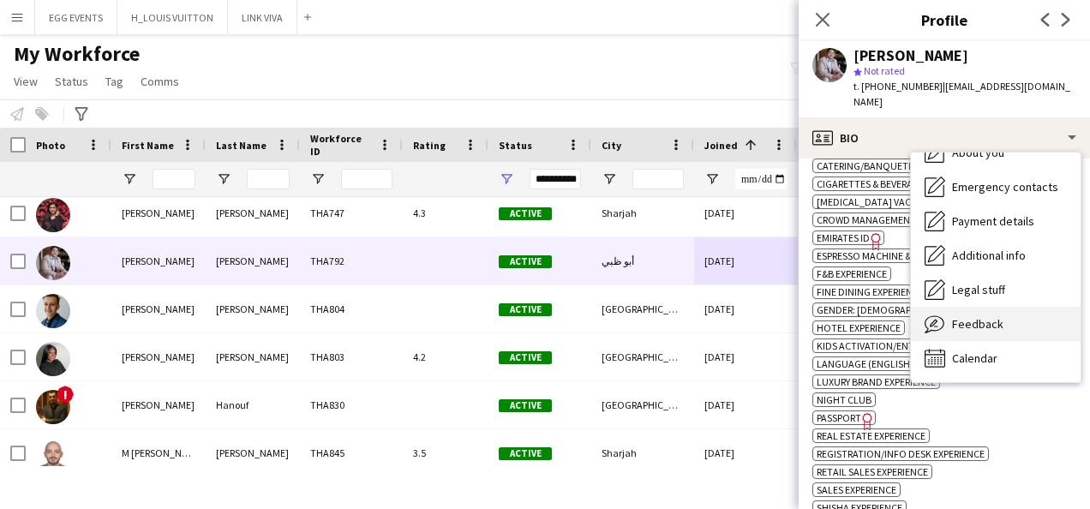
click at [984, 316] on span "Feedback" at bounding box center [977, 323] width 51 height 15
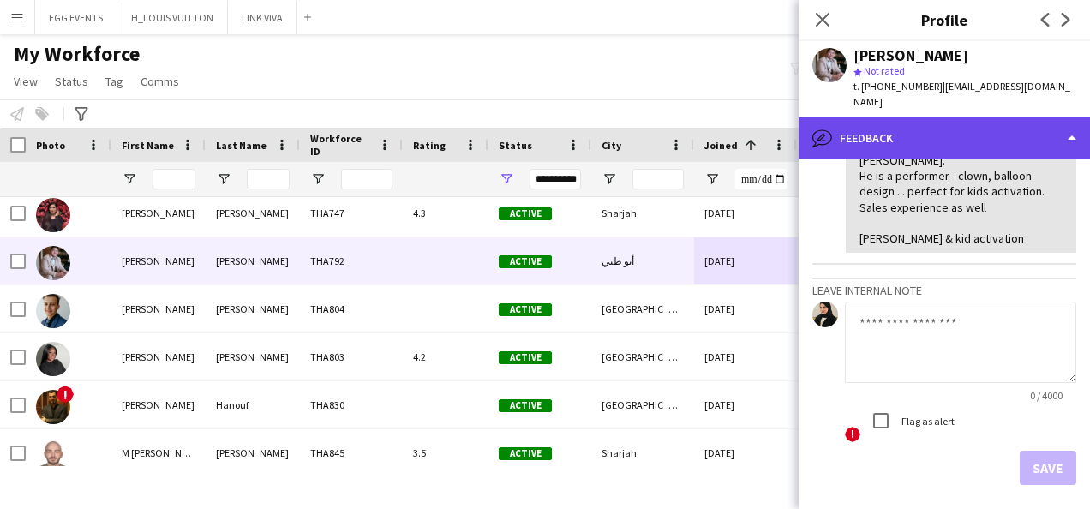
click at [1027, 129] on div "bubble-pencil Feedback" at bounding box center [944, 137] width 291 height 41
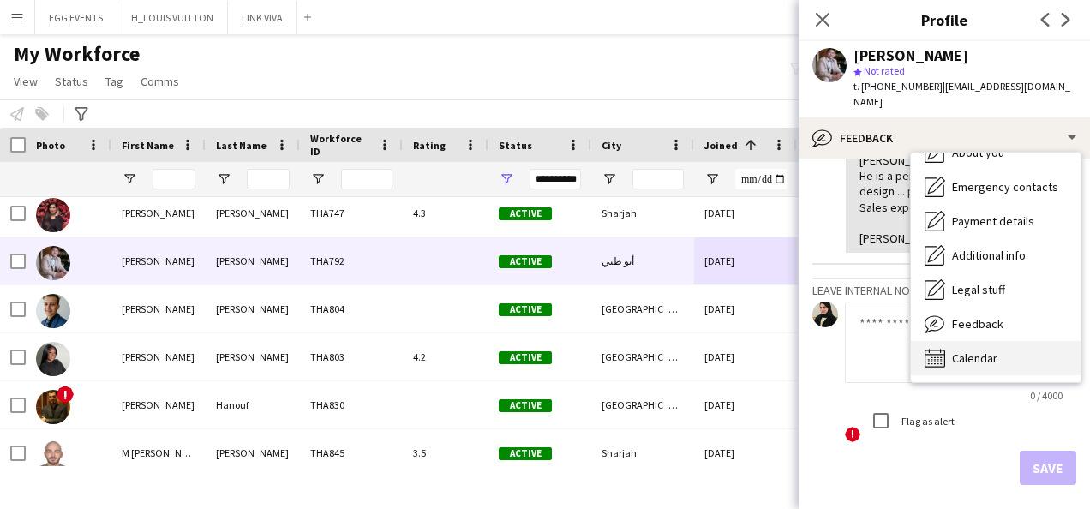
click at [977, 351] on span "Calendar" at bounding box center [974, 358] width 45 height 15
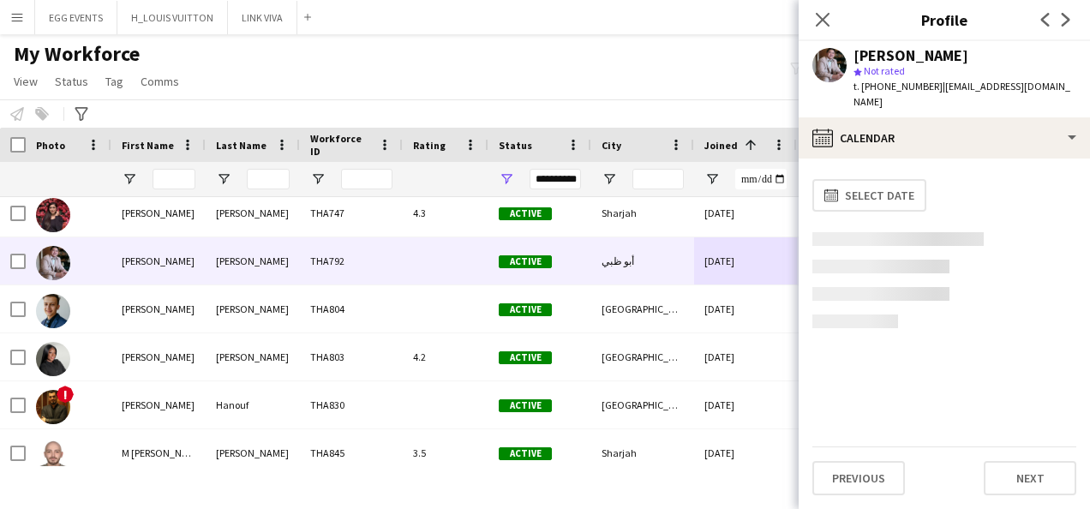
click at [977, 343] on div "calendar-full Select date" at bounding box center [944, 309] width 264 height 274
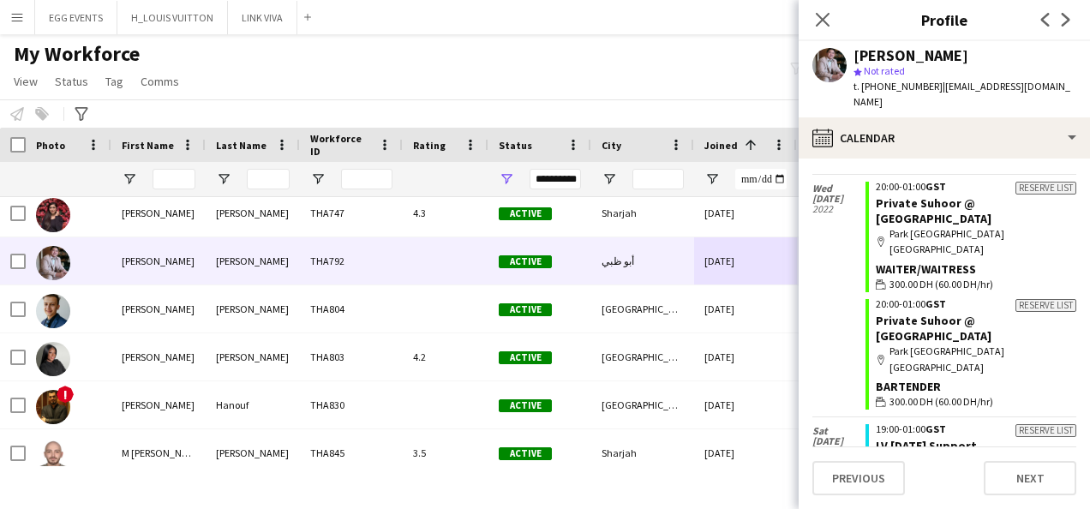
click at [997, 159] on app-calendar-tab "calendar-full Select date [DATE] Applicant 12:00-21:00 GST Six Months Project -…" at bounding box center [944, 334] width 291 height 351
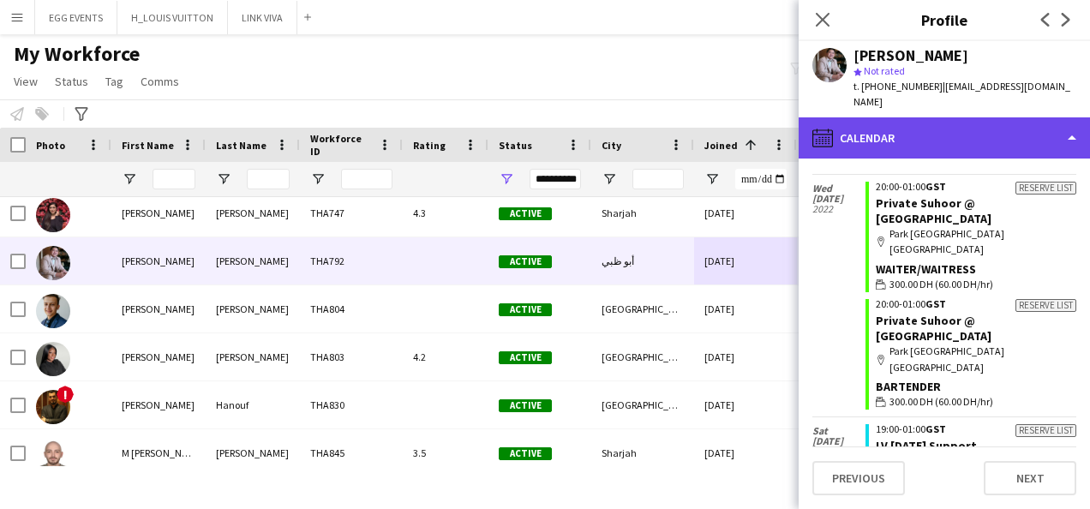
click at [1006, 137] on div "calendar-full Calendar" at bounding box center [944, 137] width 291 height 41
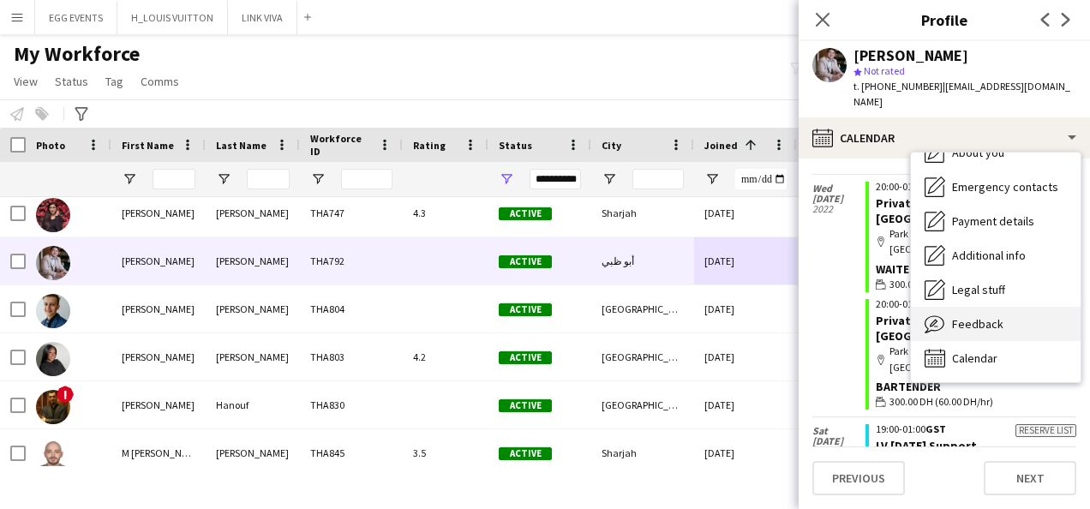
click at [998, 316] on span "Feedback" at bounding box center [977, 323] width 51 height 15
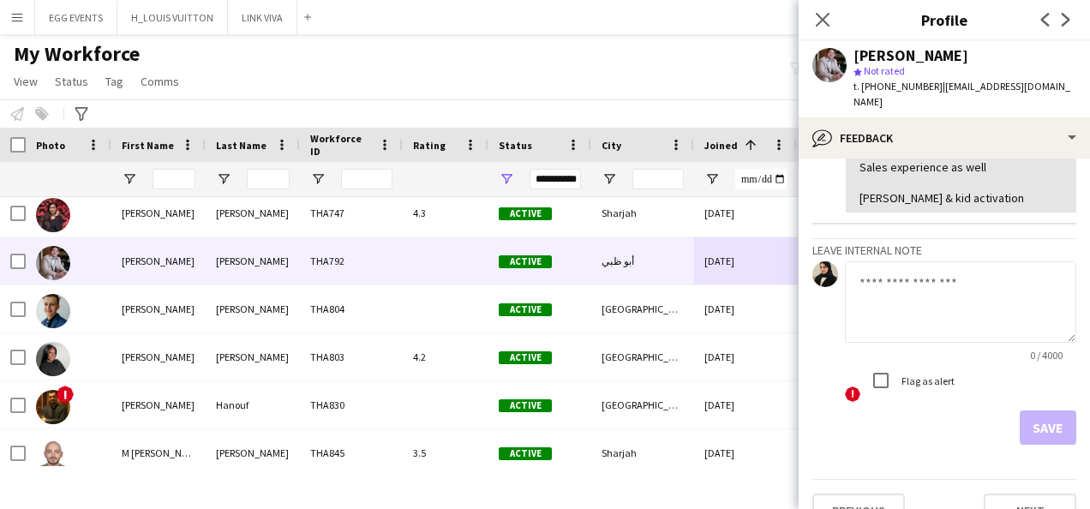
click at [959, 313] on div at bounding box center [960, 303] width 231 height 84
click at [920, 279] on textarea at bounding box center [960, 301] width 231 height 81
type textarea "********"
click at [1041, 411] on button "Save" at bounding box center [1048, 428] width 57 height 34
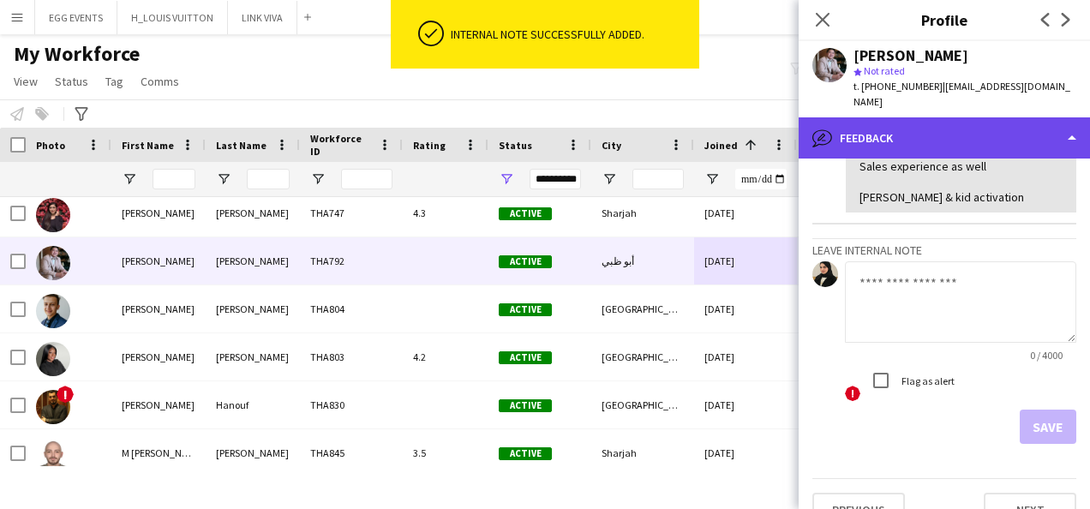
click at [987, 128] on div "bubble-pencil Feedback" at bounding box center [944, 137] width 291 height 41
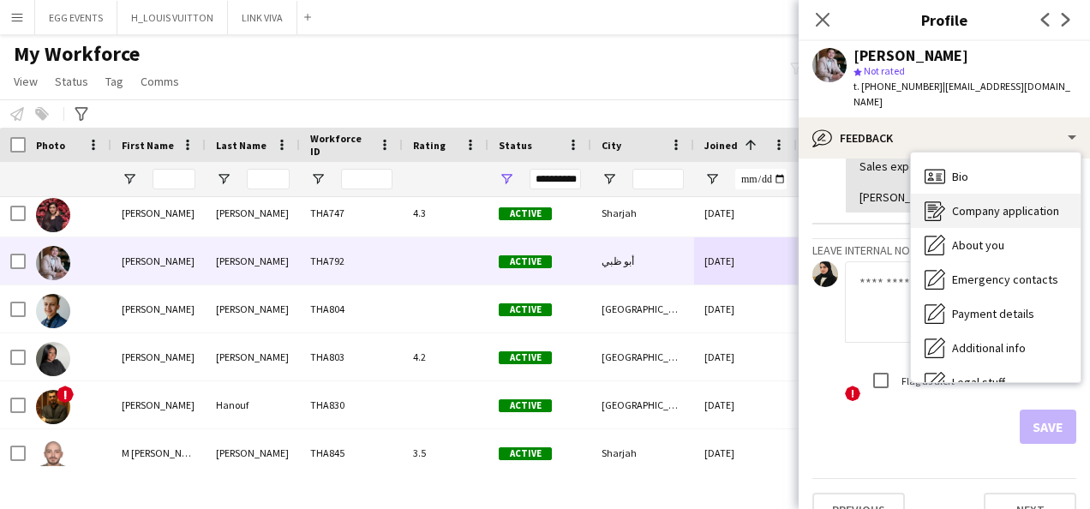
click at [944, 201] on icon "Company application" at bounding box center [935, 211] width 21 height 21
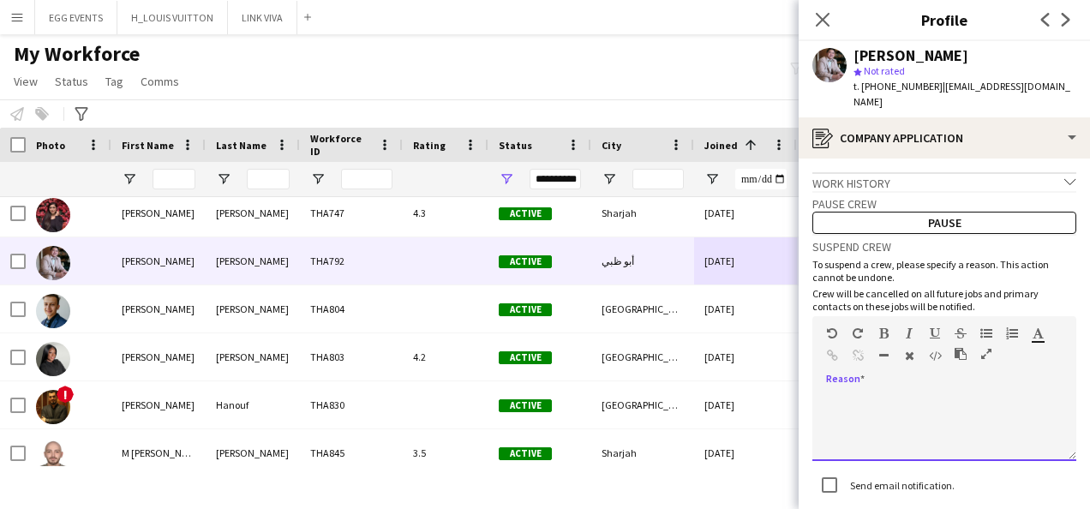
click at [935, 394] on div at bounding box center [944, 427] width 264 height 69
paste div
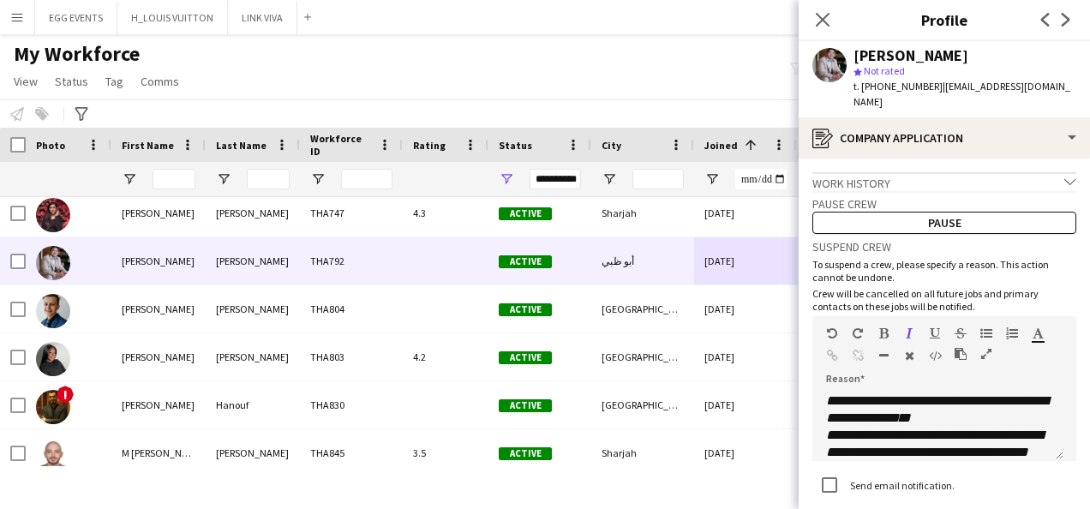
drag, startPoint x: 1000, startPoint y: 51, endPoint x: 849, endPoint y: 51, distance: 150.8
click at [849, 51] on div "[PERSON_NAME] star Not rated t. [PHONE_NUMBER] | [EMAIL_ADDRESS][DOMAIN_NAME]" at bounding box center [944, 79] width 291 height 76
copy div "[PERSON_NAME]"
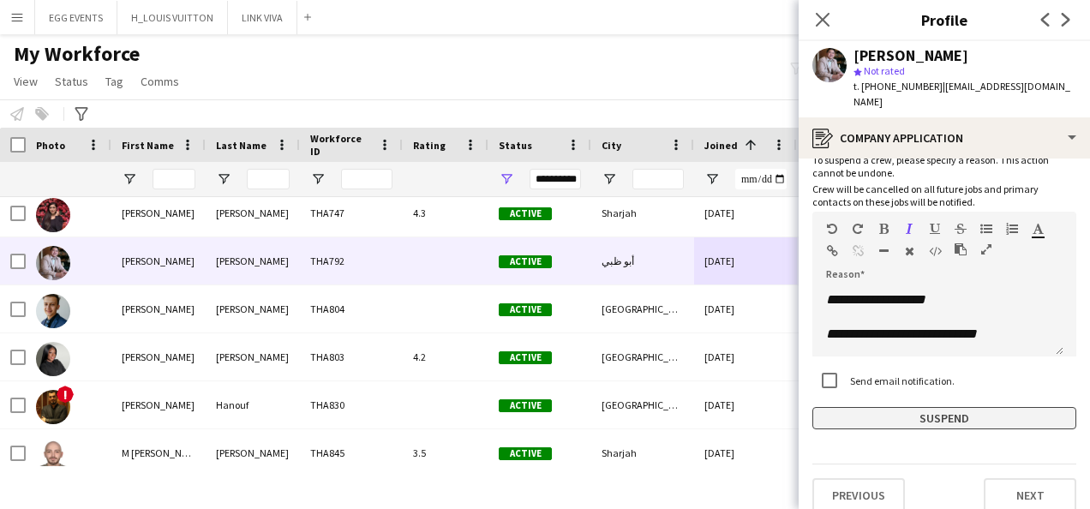
click at [882, 407] on button "Suspend" at bounding box center [944, 418] width 264 height 22
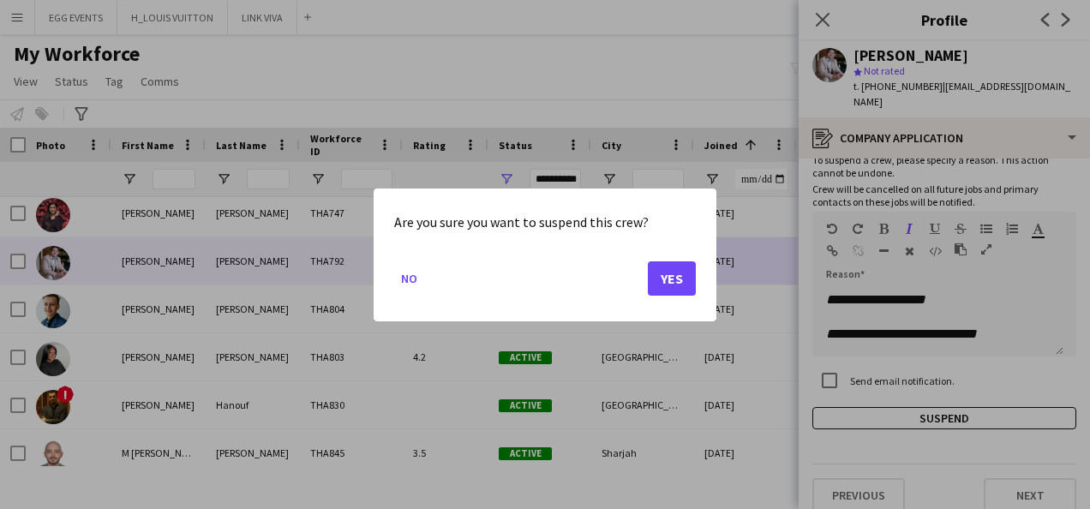
drag, startPoint x: 708, startPoint y: 307, endPoint x: 656, endPoint y: 274, distance: 61.6
click at [656, 274] on div "Are you sure you want to suspend this crew? No Yes" at bounding box center [545, 255] width 343 height 133
click at [656, 274] on button "Yes" at bounding box center [672, 278] width 48 height 34
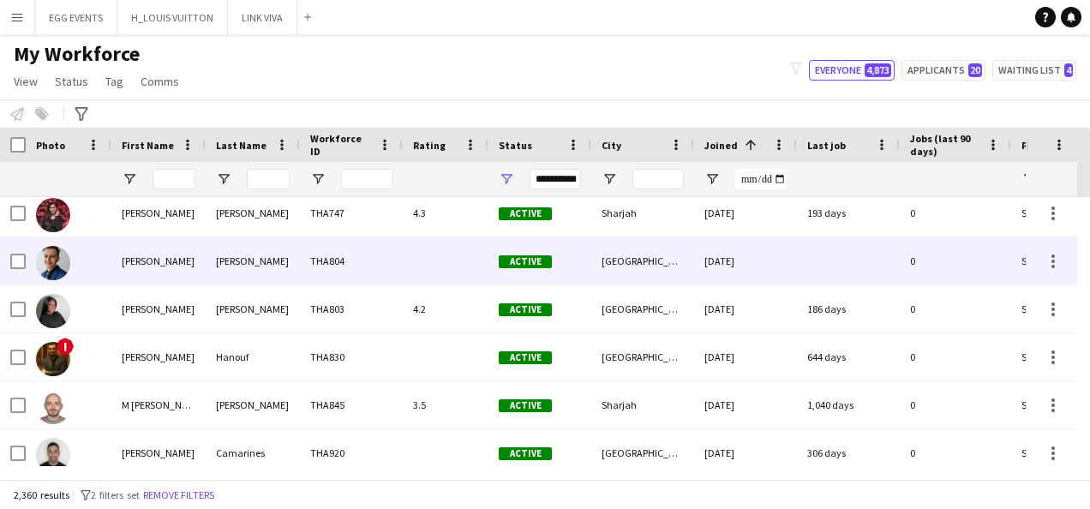
click at [785, 278] on div "[DATE]" at bounding box center [745, 260] width 103 height 47
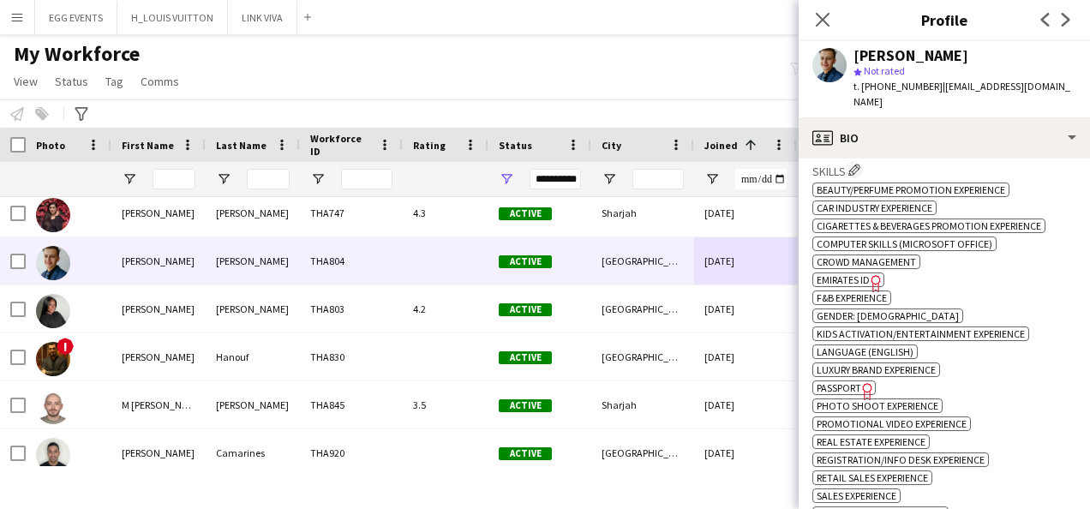
click at [835, 273] on span "Emirates ID" at bounding box center [843, 279] width 53 height 13
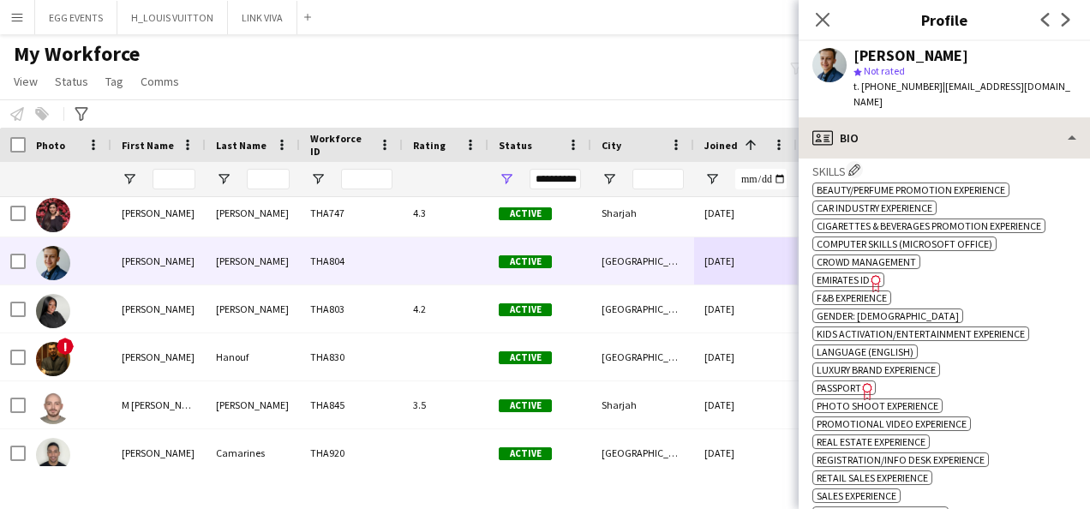
drag, startPoint x: 963, startPoint y: 147, endPoint x: 1035, endPoint y: 114, distance: 79.4
click at [1035, 117] on div "profile Bio Bio Bio Company application Company application About you About you…" at bounding box center [944, 313] width 291 height 392
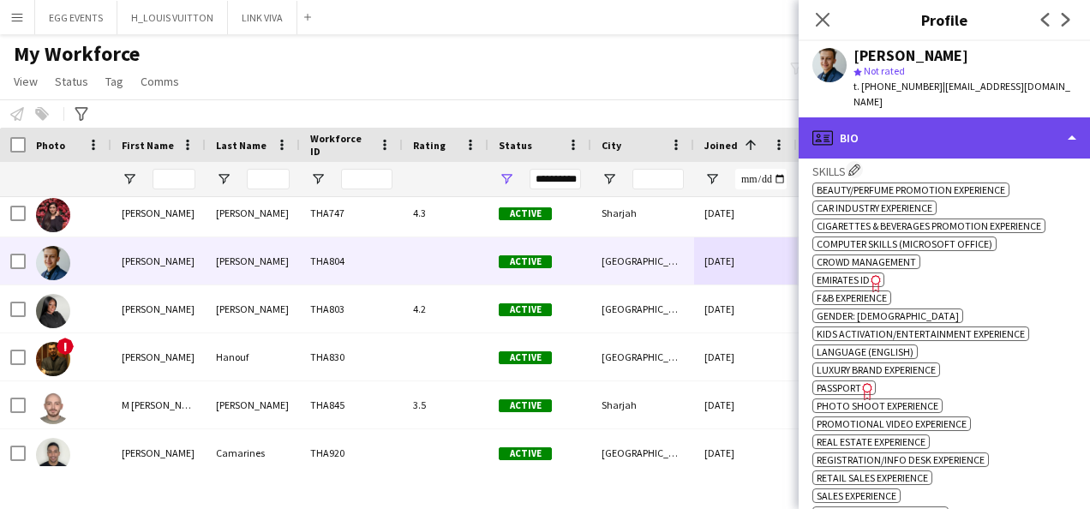
click at [1035, 117] on div "profile Bio" at bounding box center [944, 137] width 291 height 41
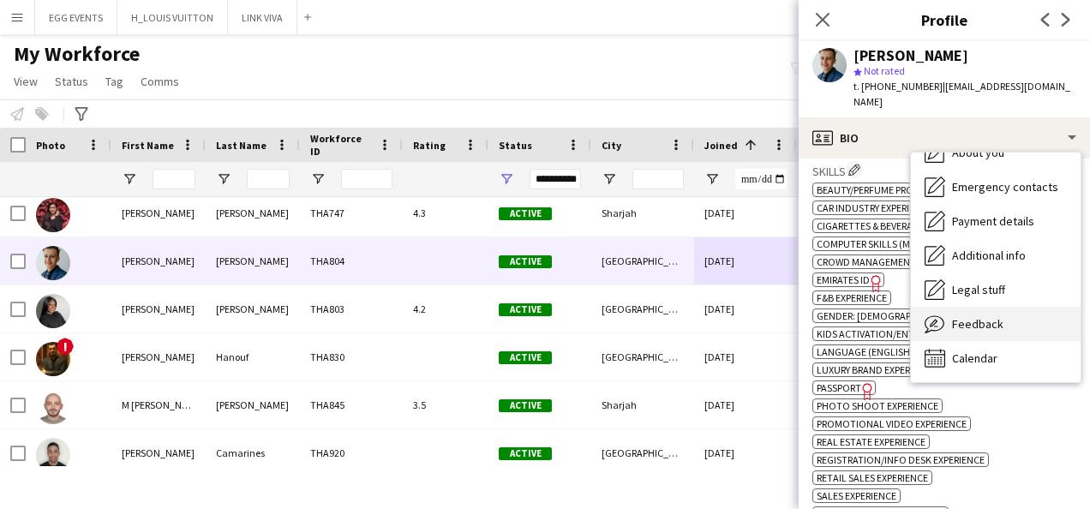
click at [994, 316] on span "Feedback" at bounding box center [977, 323] width 51 height 15
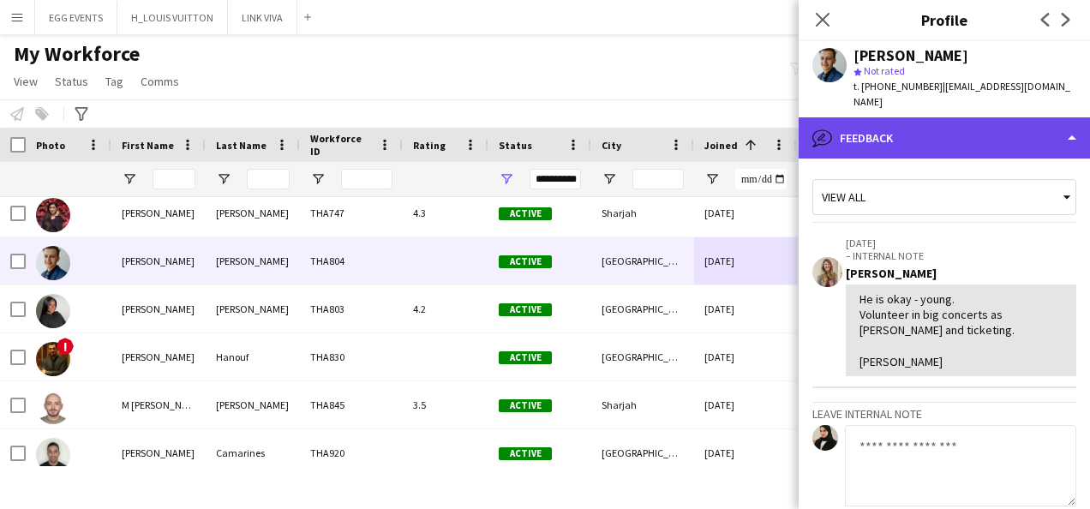
click at [1034, 133] on div "bubble-pencil Feedback" at bounding box center [944, 137] width 291 height 41
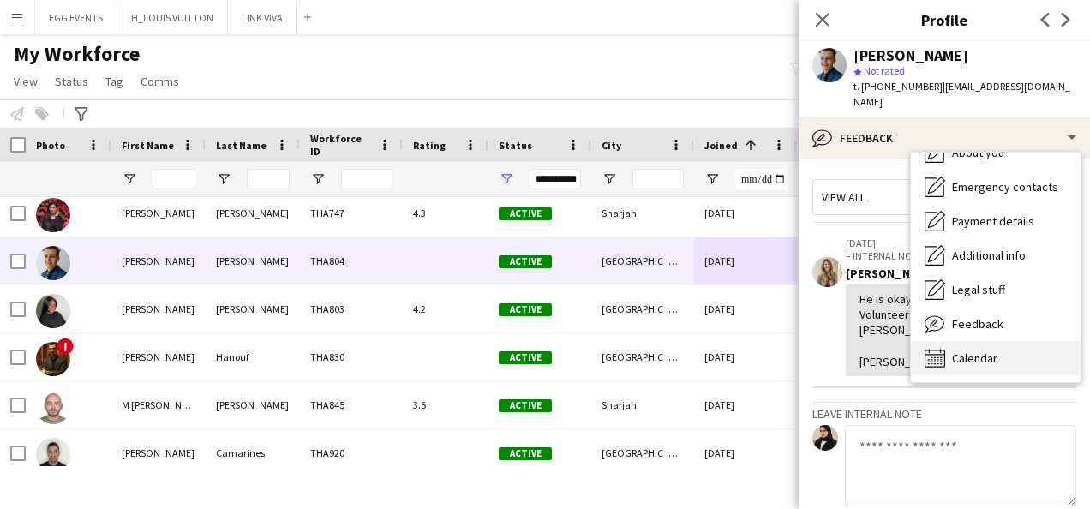
click at [955, 341] on div "Calendar Calendar" at bounding box center [996, 358] width 170 height 34
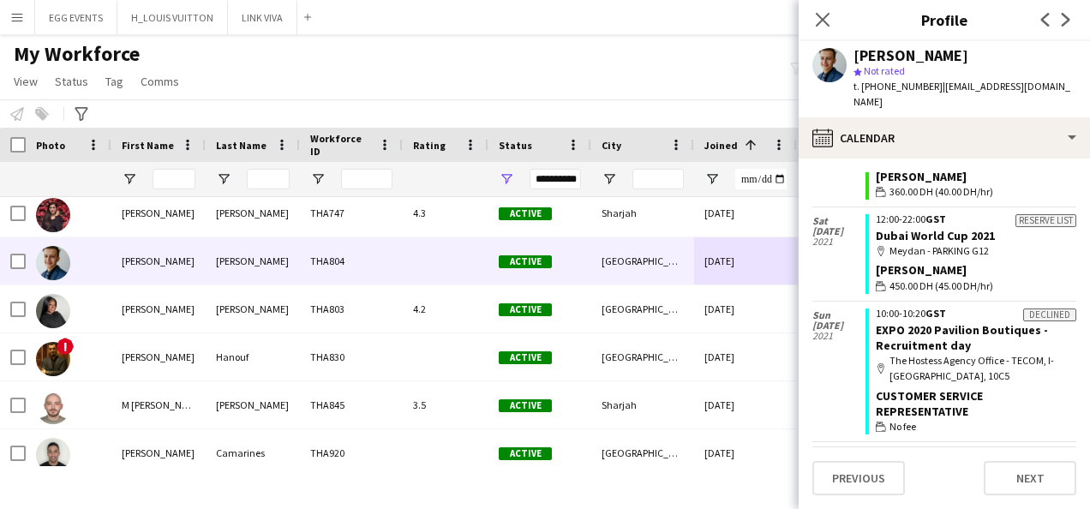
scroll to position [475, 0]
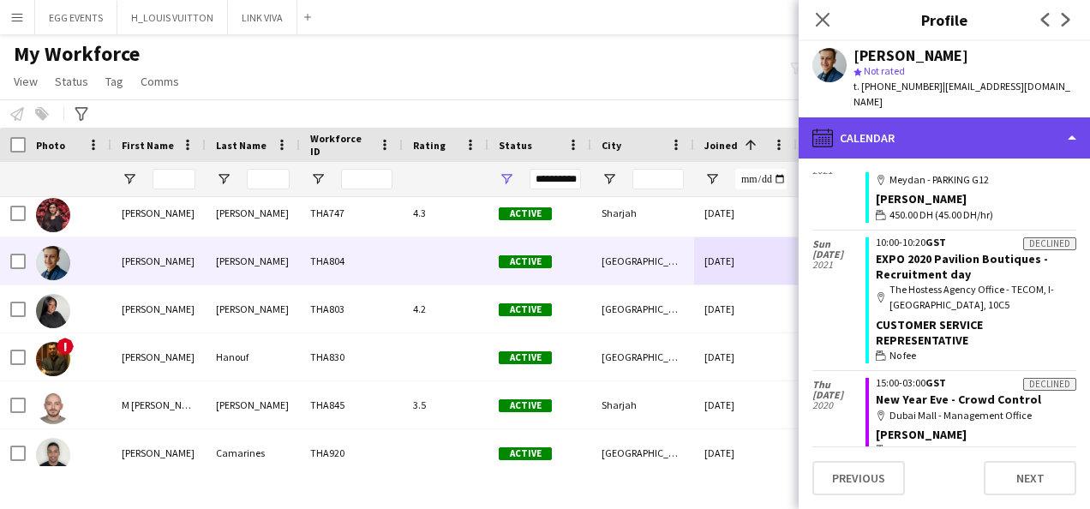
click at [1003, 117] on div "calendar-full Calendar" at bounding box center [944, 137] width 291 height 41
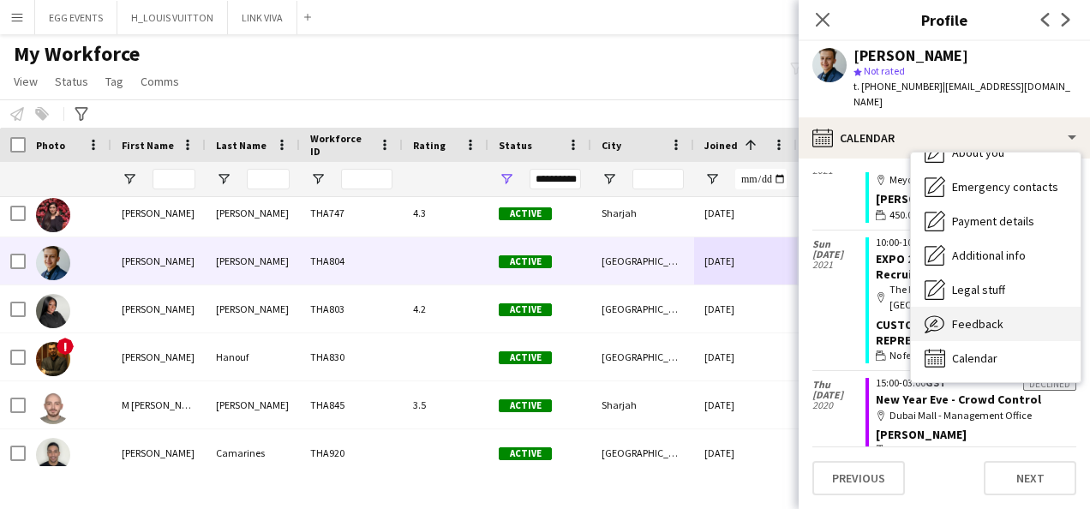
click at [956, 307] on div "Feedback Feedback" at bounding box center [996, 324] width 170 height 34
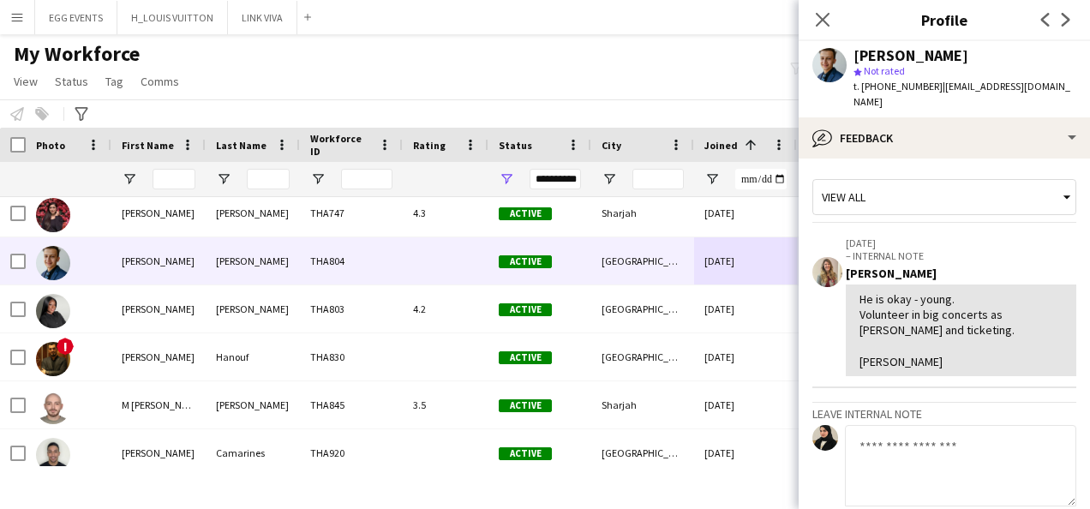
scroll to position [179, 0]
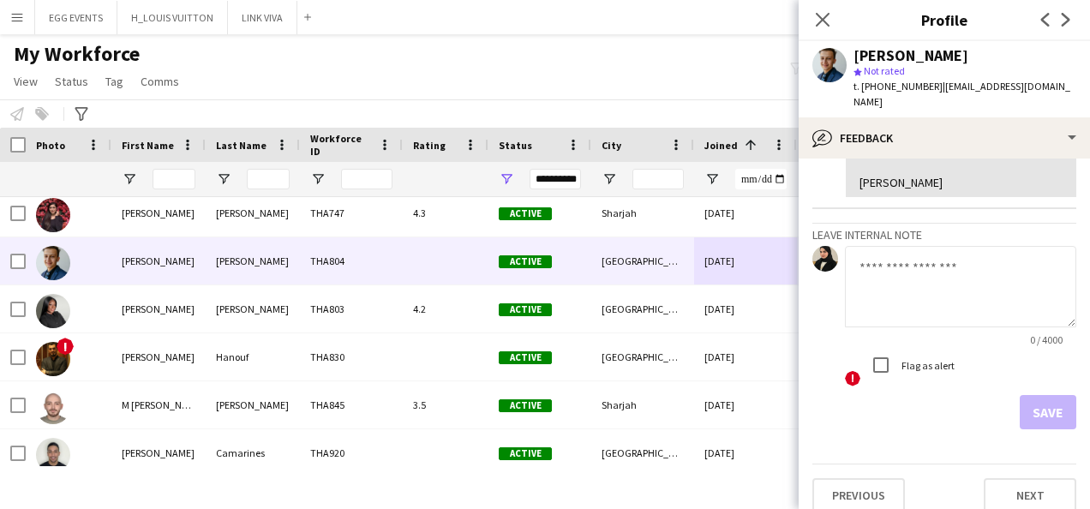
click at [926, 309] on textarea at bounding box center [960, 286] width 231 height 81
type textarea "********"
click at [1024, 395] on button "Save" at bounding box center [1048, 412] width 57 height 34
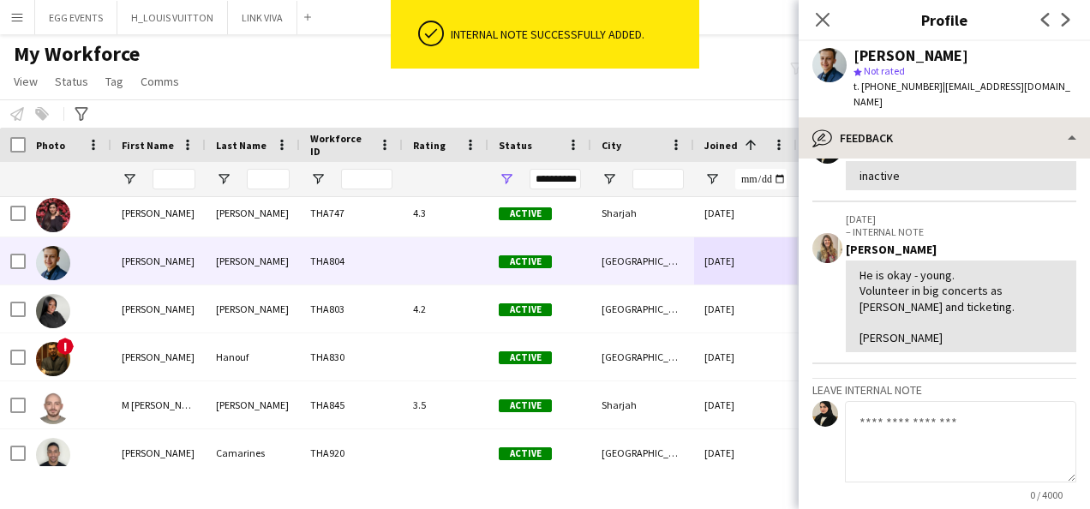
scroll to position [279, 0]
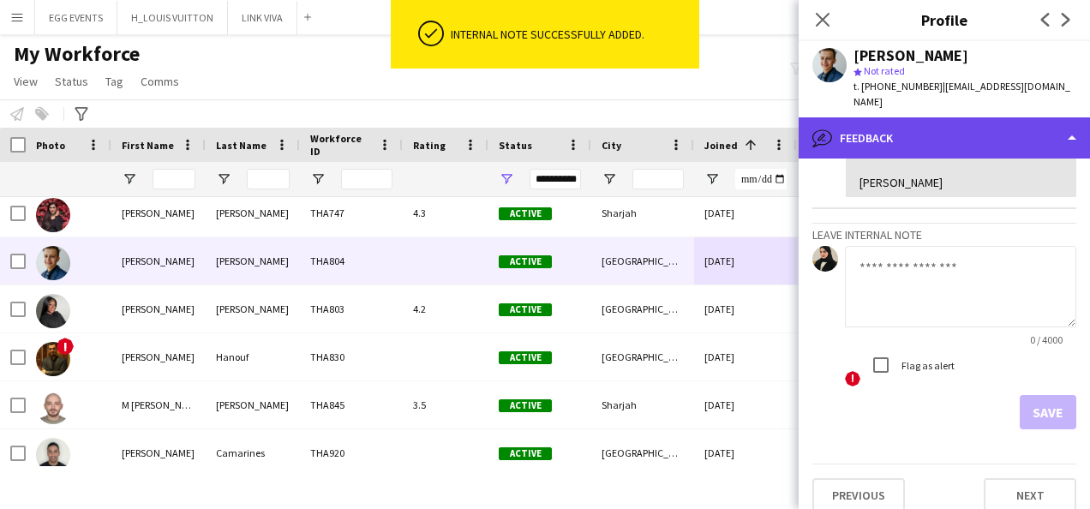
click at [908, 119] on div "bubble-pencil Feedback" at bounding box center [944, 137] width 291 height 41
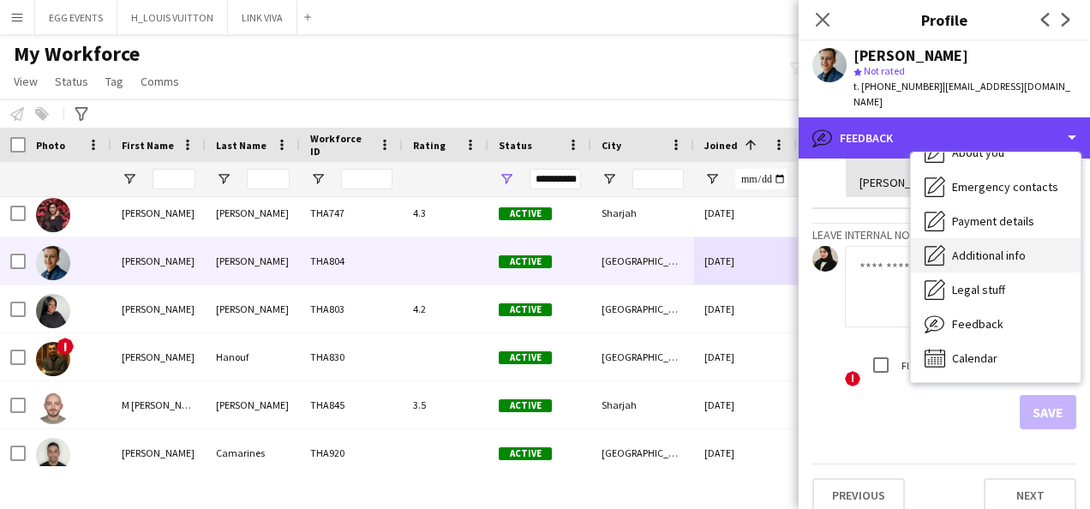
scroll to position [0, 0]
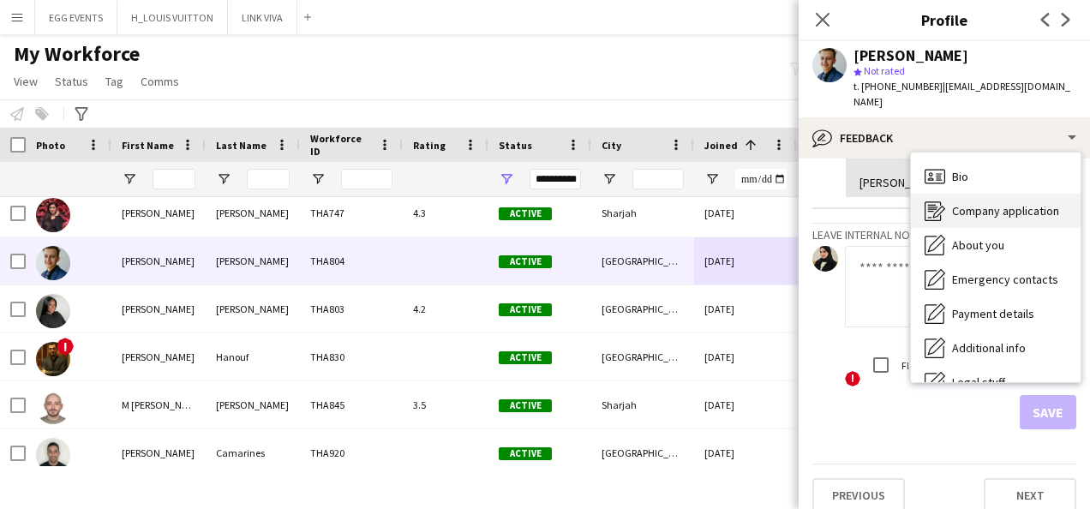
click at [932, 206] on div "Company application Company application" at bounding box center [996, 211] width 170 height 34
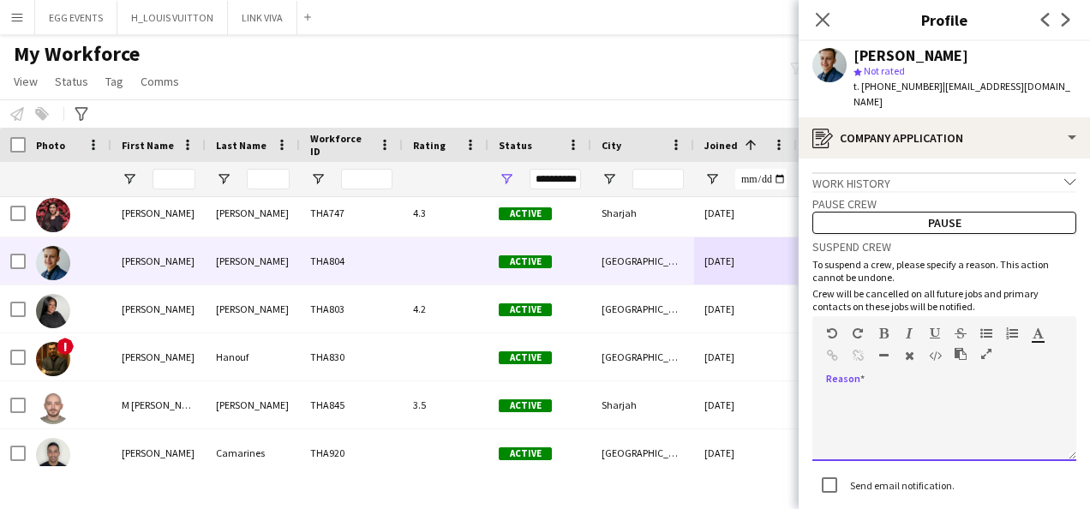
click at [885, 399] on div at bounding box center [944, 427] width 264 height 69
paste div
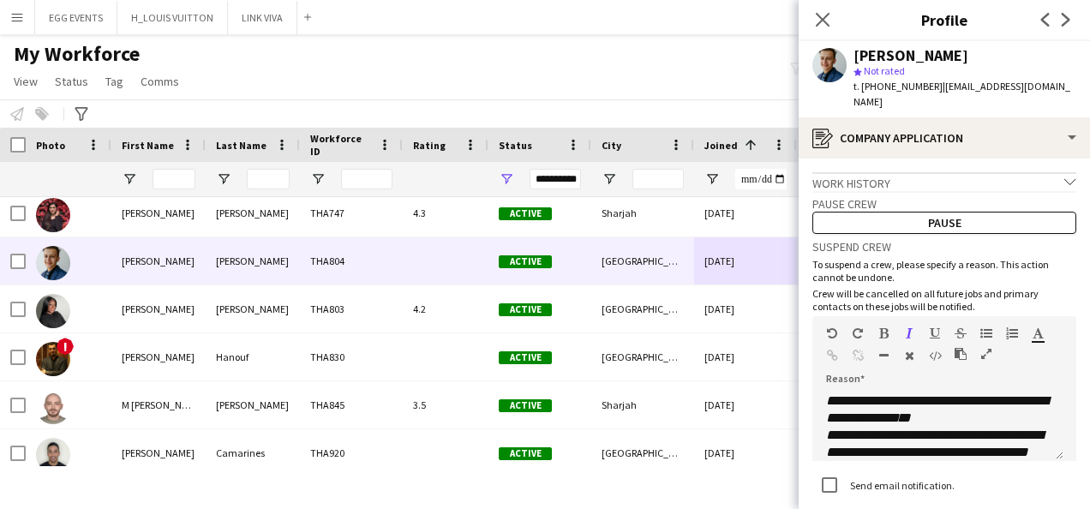
drag, startPoint x: 978, startPoint y: 56, endPoint x: 840, endPoint y: 56, distance: 138.0
click at [840, 56] on div "[PERSON_NAME] star Not rated t. [PHONE_NUMBER] | [EMAIL_ADDRESS][DOMAIN_NAME]" at bounding box center [944, 79] width 291 height 76
copy div "[PERSON_NAME]"
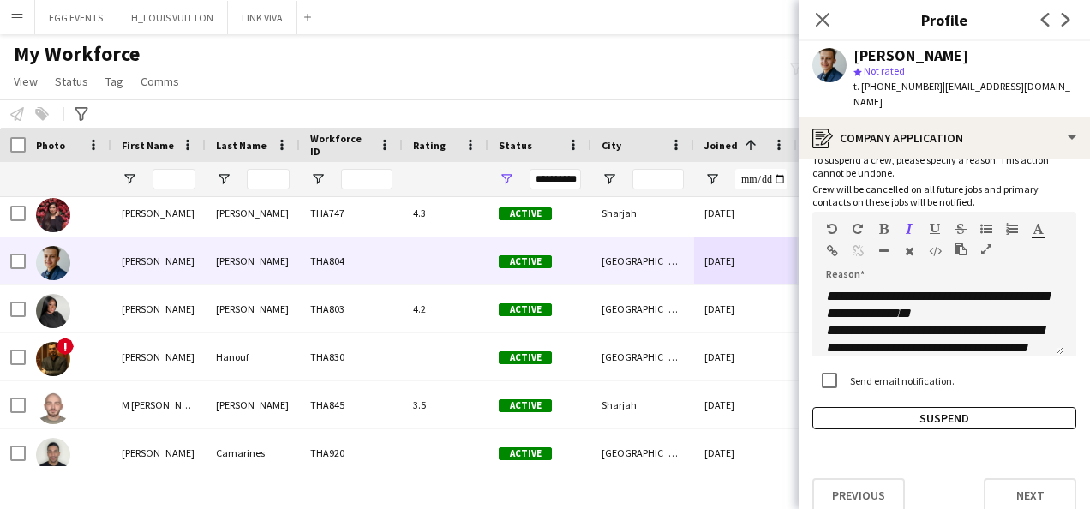
click at [841, 387] on div "**********" at bounding box center [944, 279] width 264 height 300
click at [826, 407] on button "Suspend" at bounding box center [944, 418] width 264 height 22
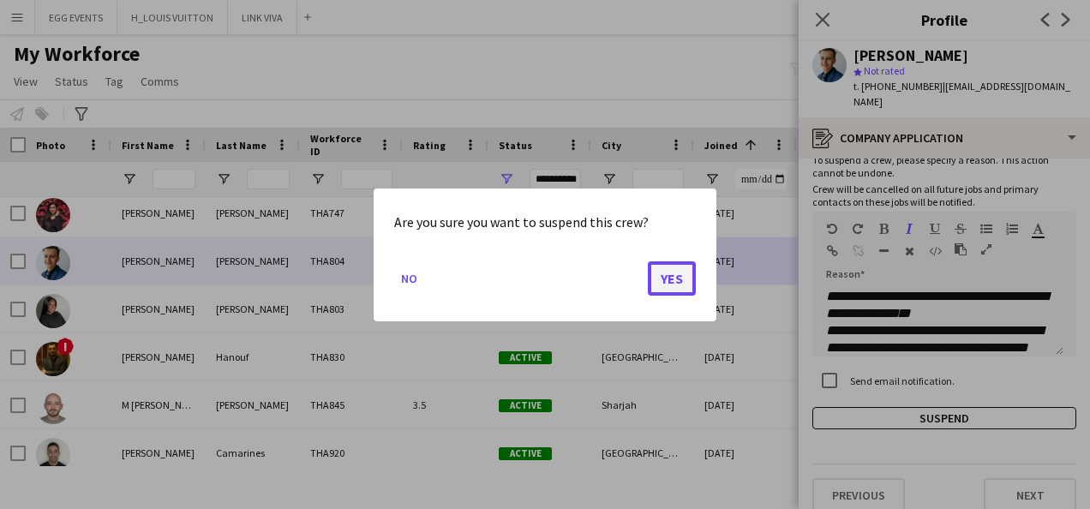
click at [670, 261] on button "Yes" at bounding box center [672, 278] width 48 height 34
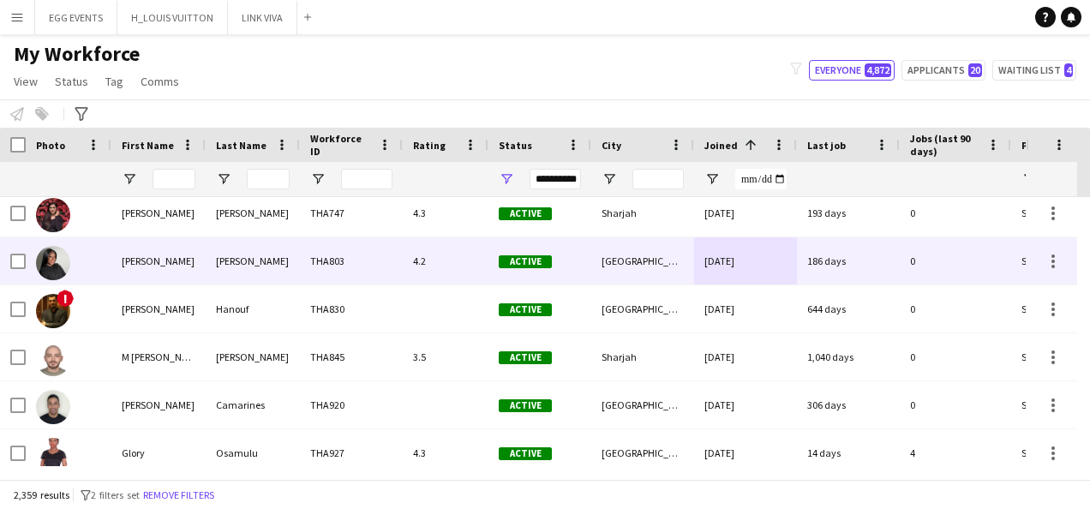
click at [782, 262] on div "[DATE]" at bounding box center [745, 260] width 103 height 47
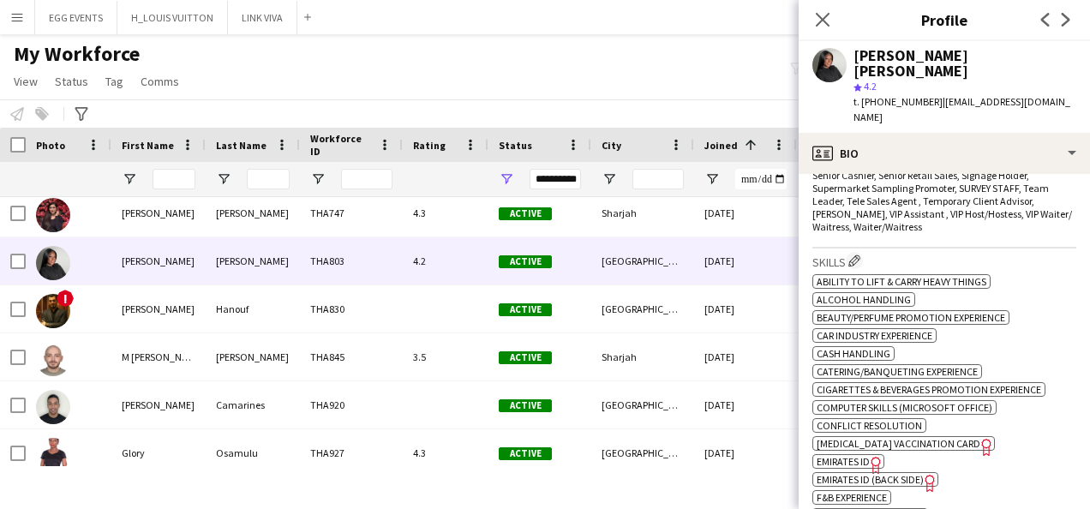
scroll to position [710, 0]
click at [859, 454] on span "Emirates ID" at bounding box center [843, 460] width 53 height 13
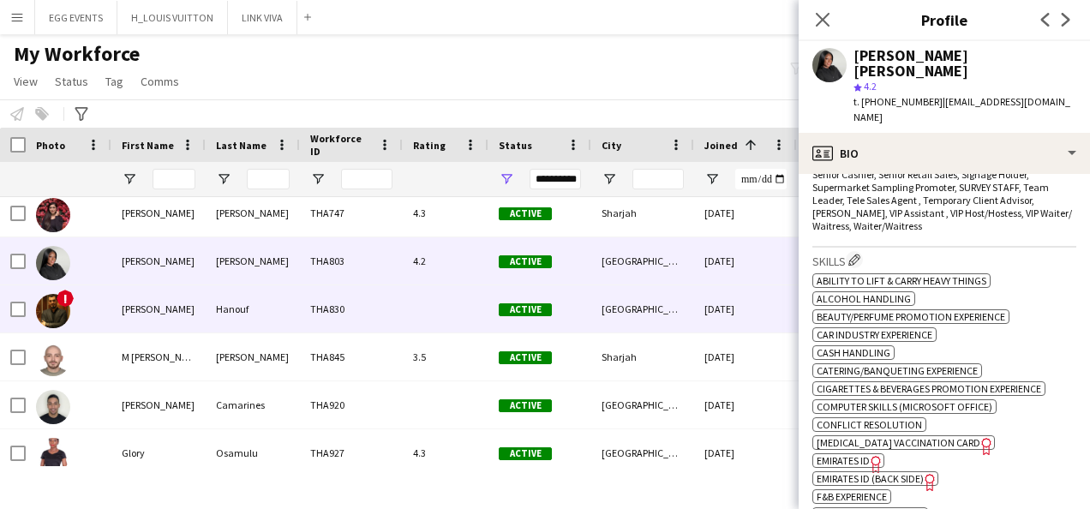
click at [353, 292] on div "THA830" at bounding box center [351, 308] width 103 height 47
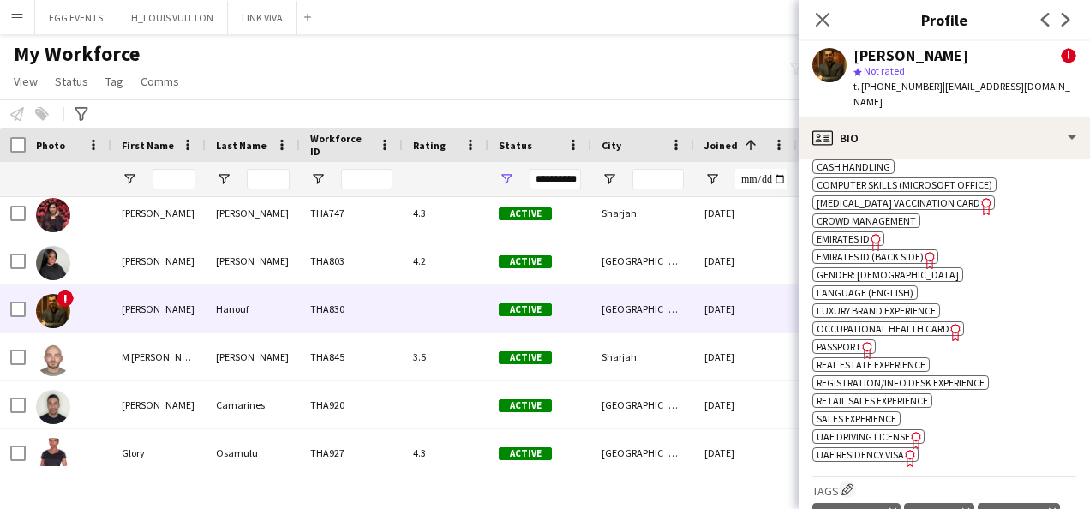
scroll to position [953, 0]
click at [864, 231] on span "Emirates ID" at bounding box center [843, 237] width 53 height 13
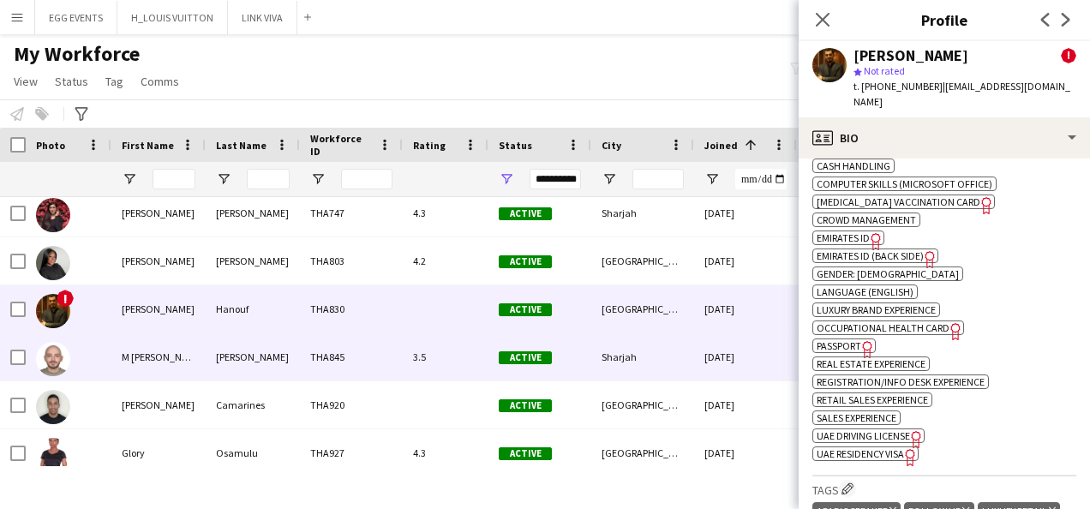
click at [512, 370] on div "Active" at bounding box center [539, 356] width 103 height 47
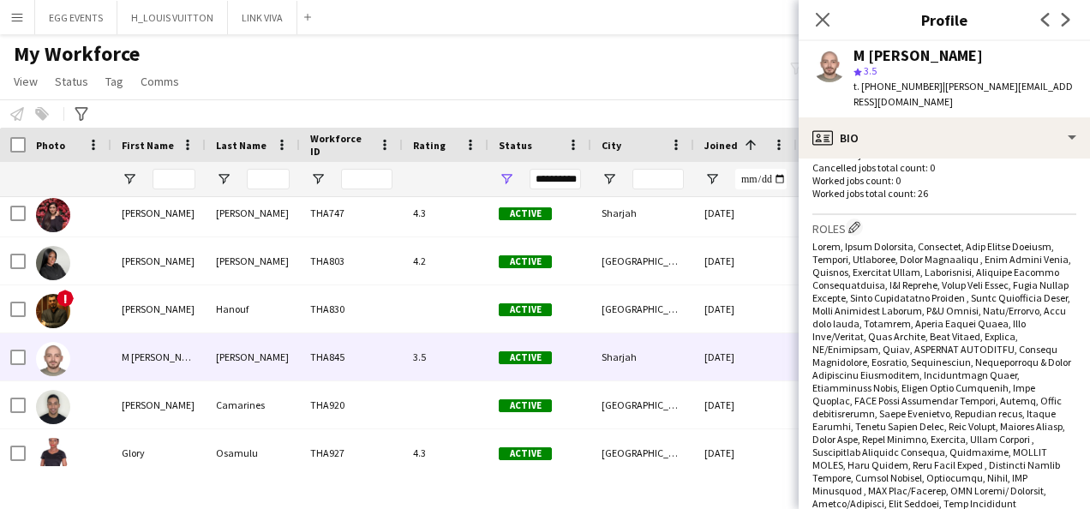
scroll to position [523, 0]
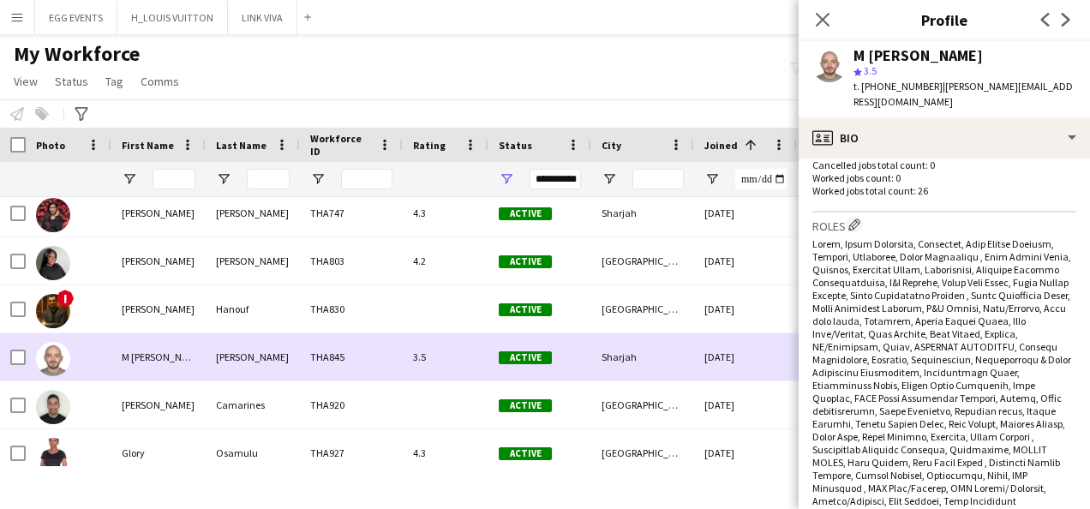
click at [696, 367] on div "[DATE]" at bounding box center [745, 356] width 103 height 47
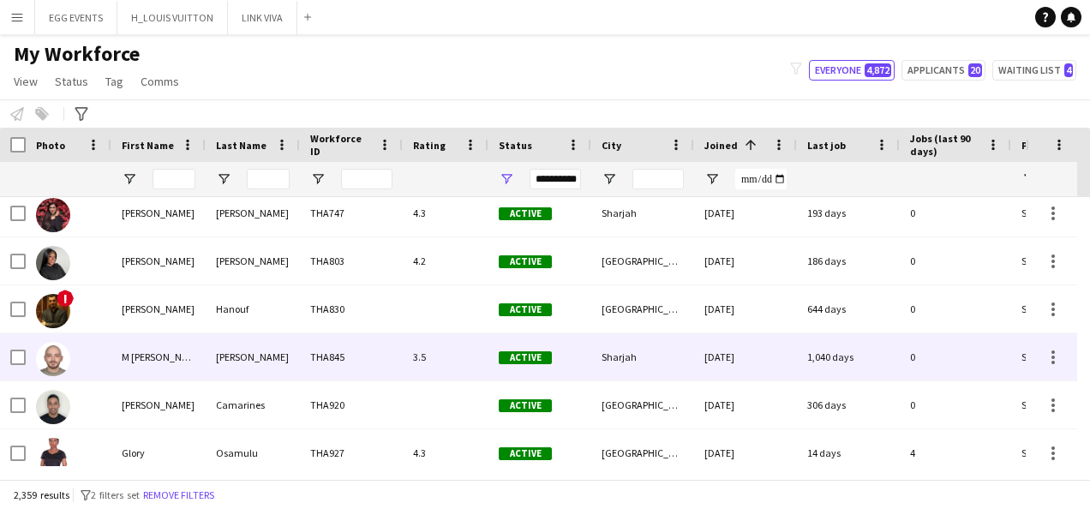
click at [696, 367] on div "[DATE]" at bounding box center [745, 356] width 103 height 47
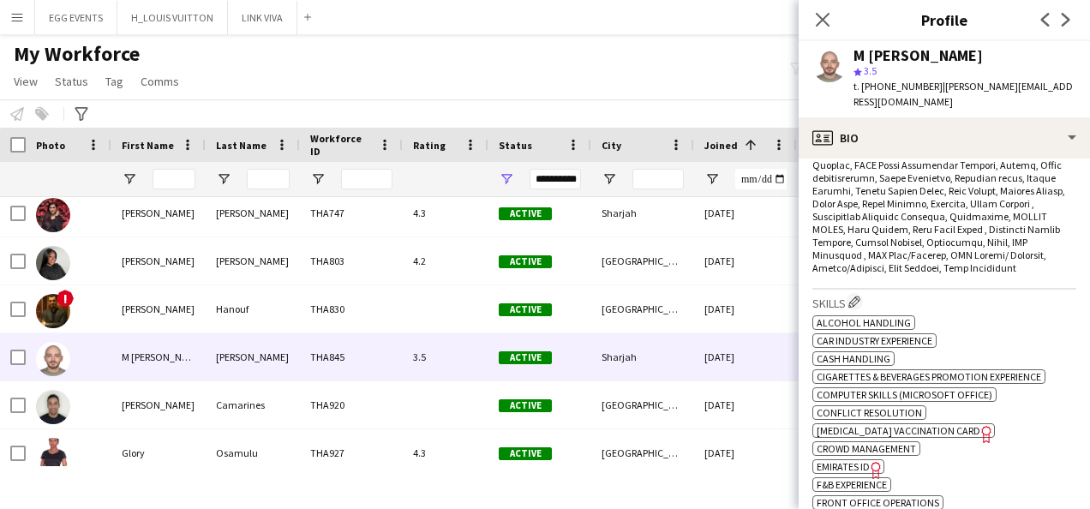
scroll to position [799, 0]
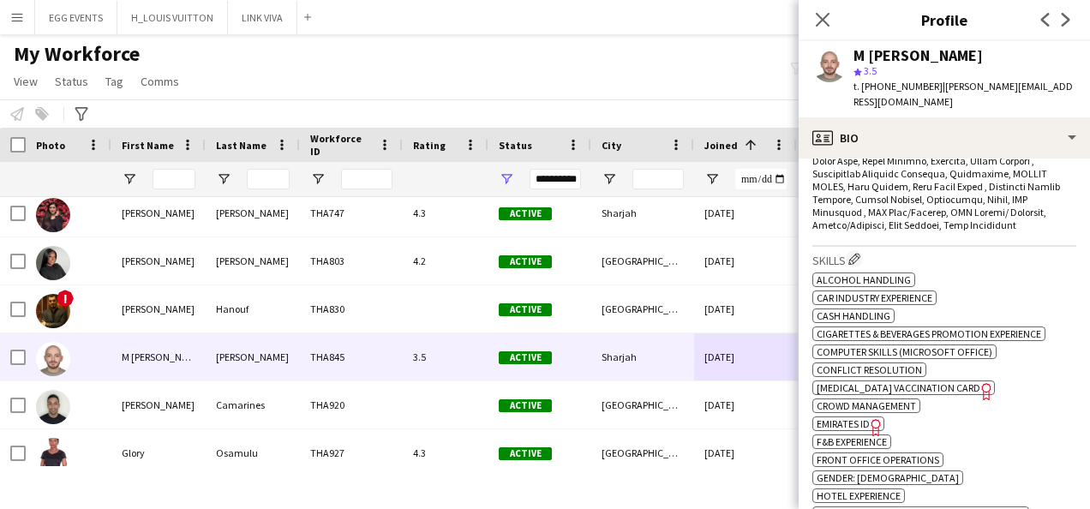
click at [873, 419] on icon at bounding box center [875, 427] width 9 height 17
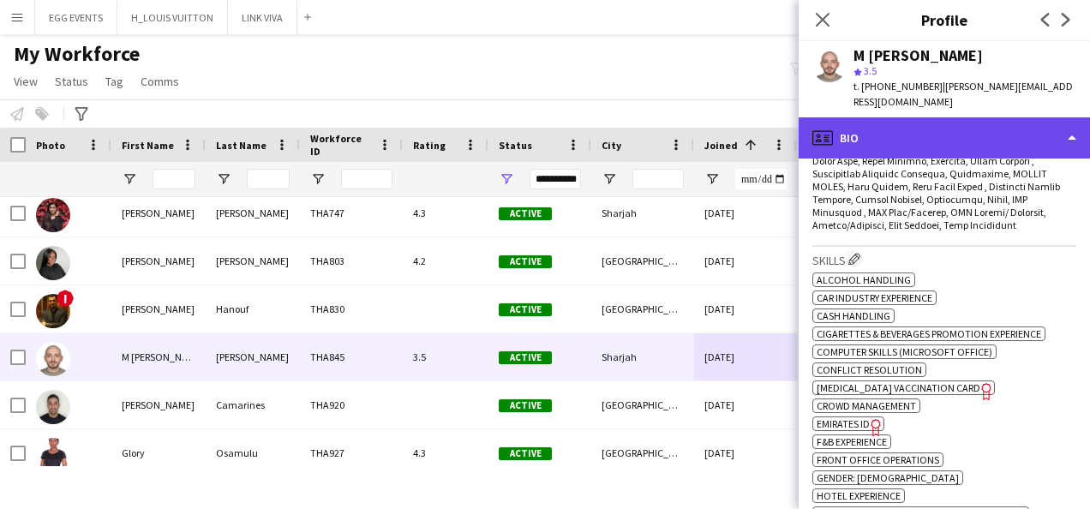
click at [1011, 117] on div "profile Bio" at bounding box center [944, 137] width 291 height 41
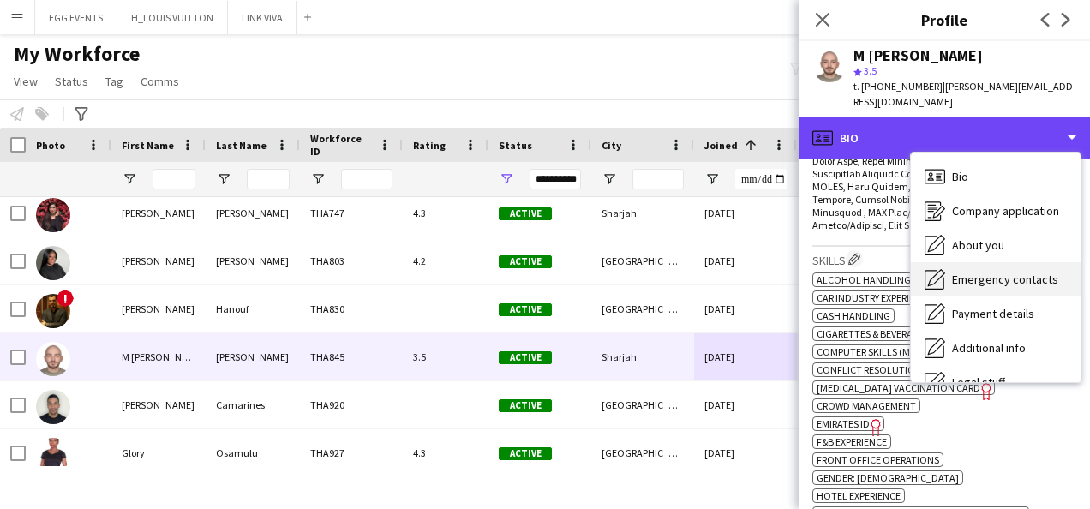
scroll to position [93, 0]
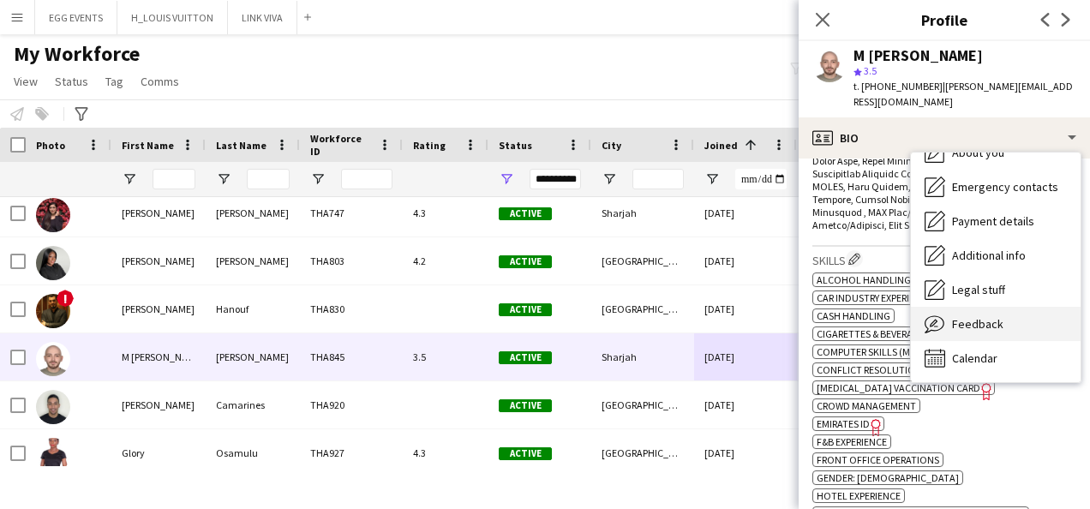
click at [965, 316] on span "Feedback" at bounding box center [977, 323] width 51 height 15
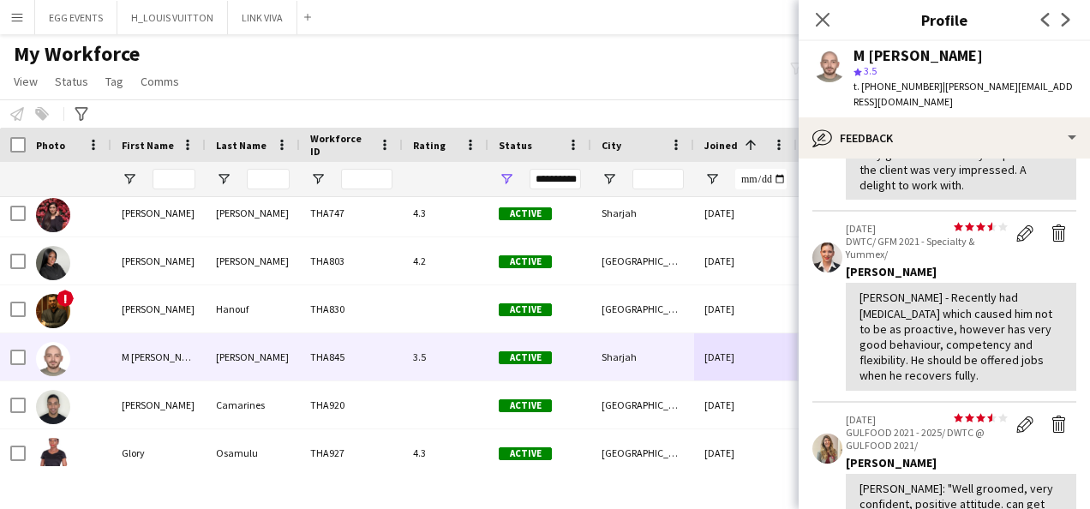
scroll to position [788, 0]
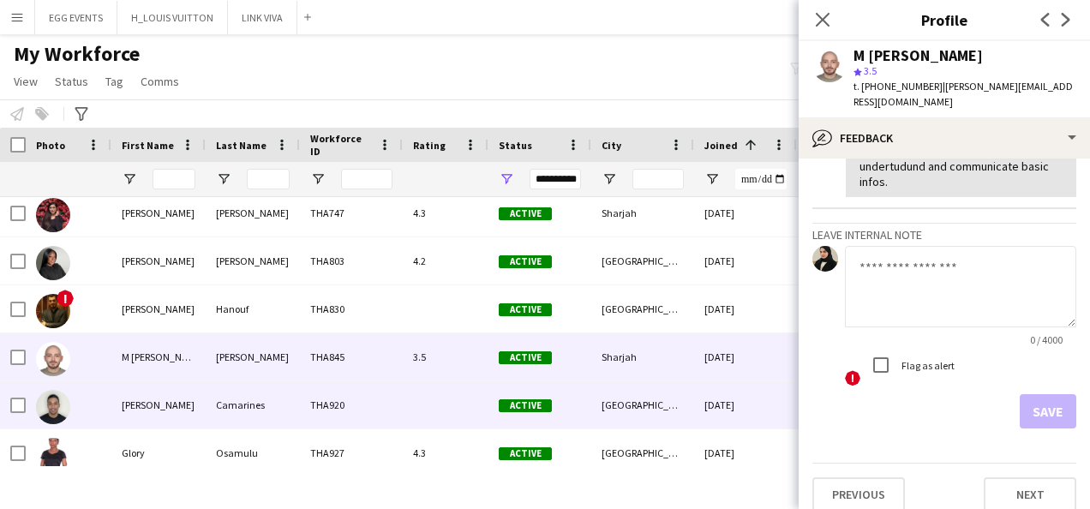
click at [703, 406] on div "[DATE]" at bounding box center [745, 404] width 103 height 47
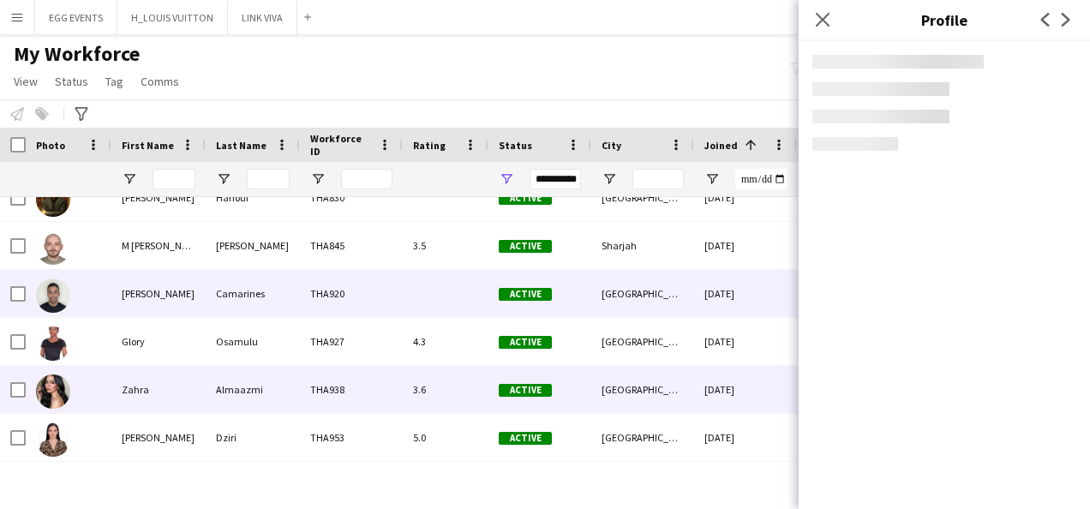
scroll to position [4156, 0]
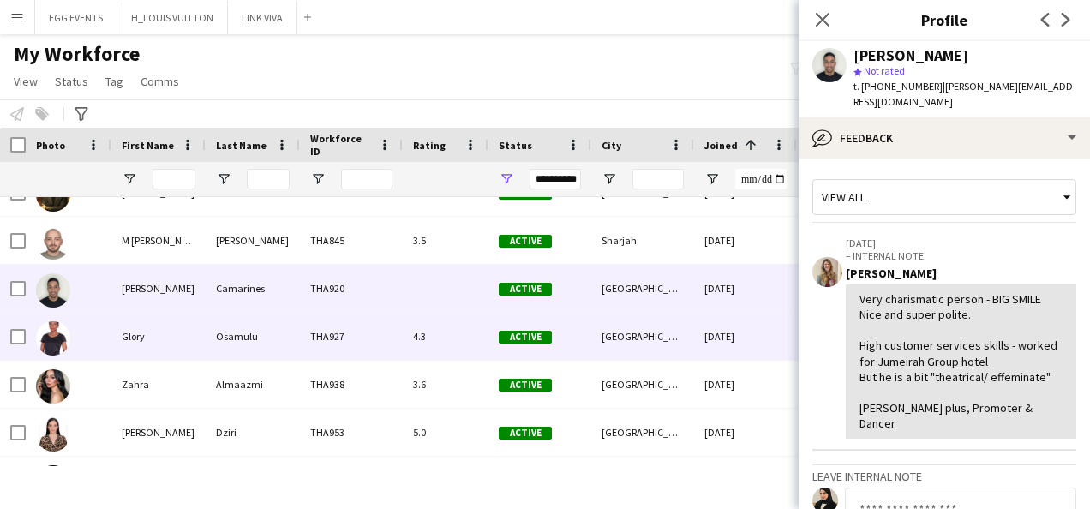
click at [743, 336] on div "[DATE]" at bounding box center [745, 336] width 103 height 47
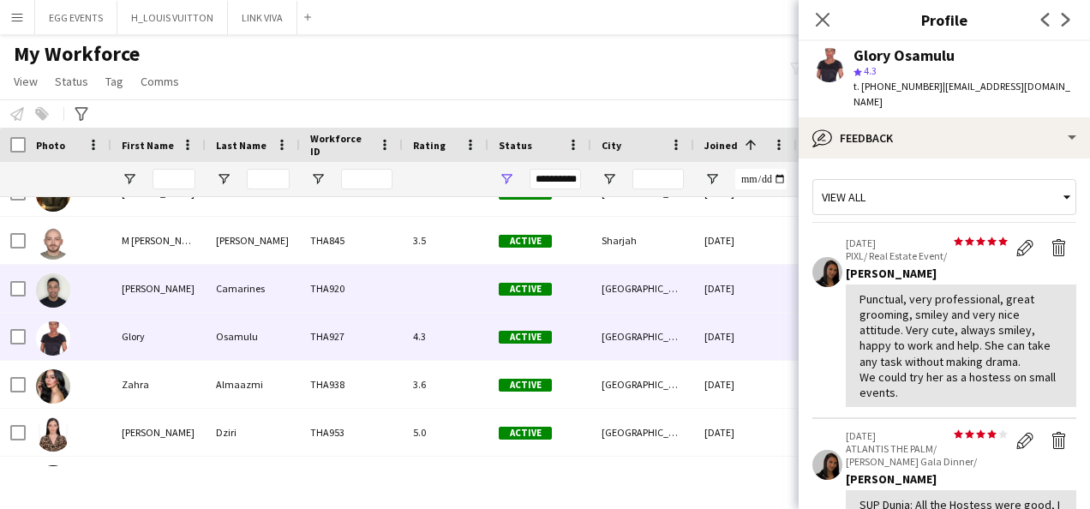
click at [766, 292] on div "[DATE]" at bounding box center [745, 288] width 103 height 47
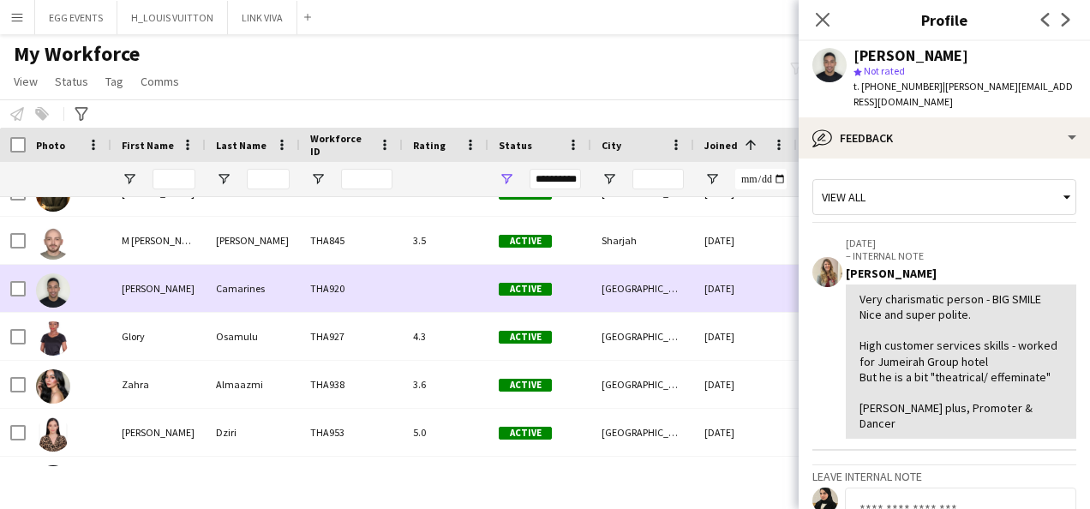
click at [766, 292] on div "[DATE]" at bounding box center [745, 288] width 103 height 47
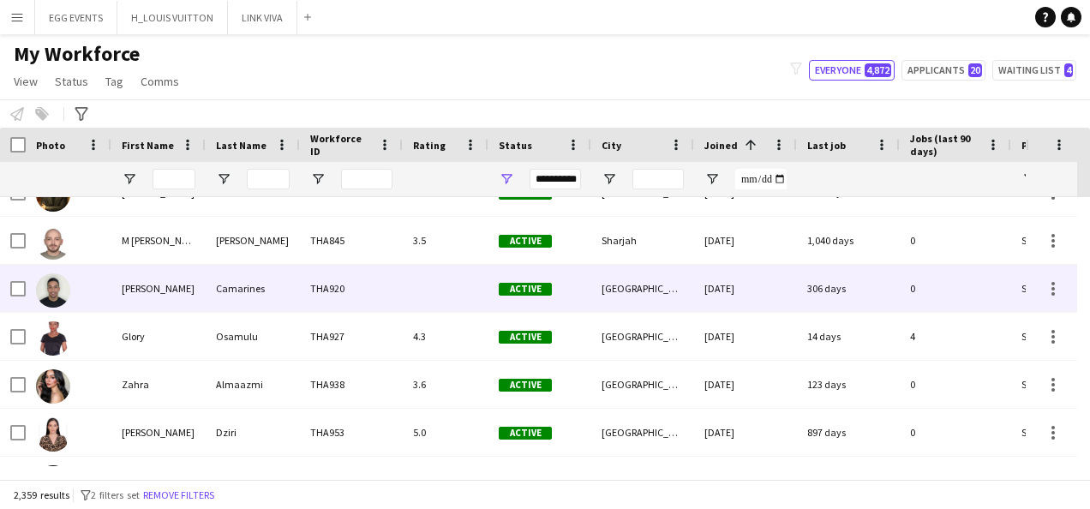
click at [766, 292] on div "[DATE]" at bounding box center [745, 288] width 103 height 47
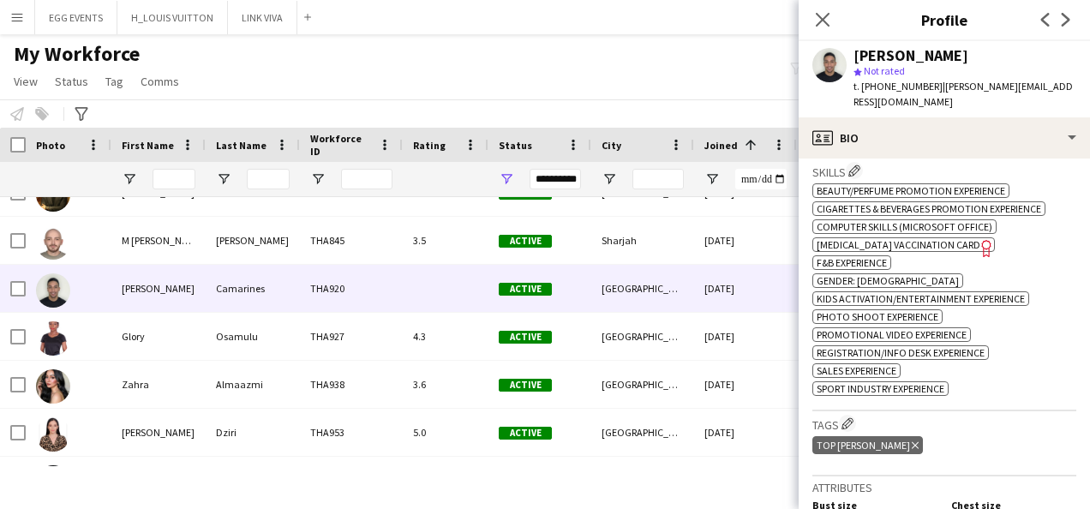
scroll to position [590, 0]
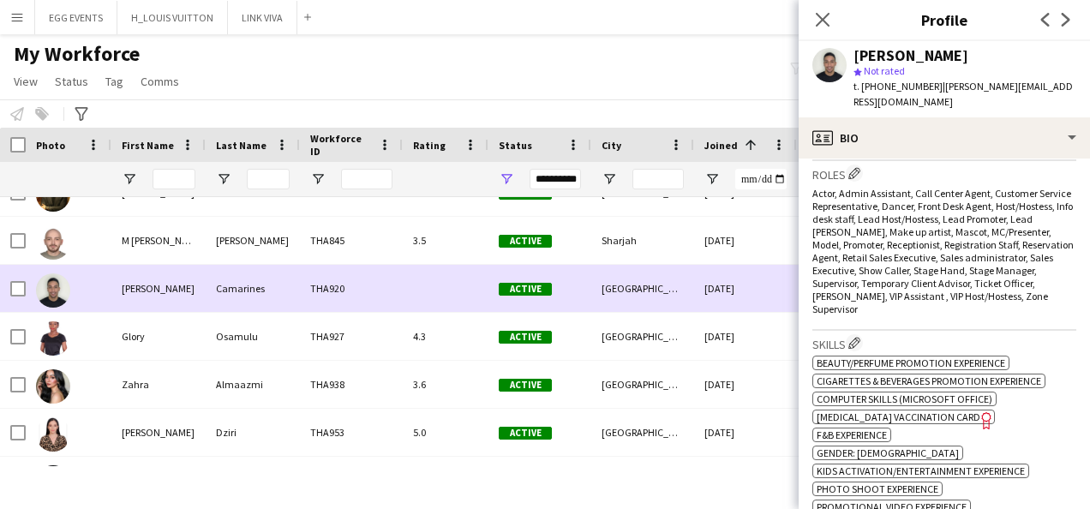
click at [9, 285] on div at bounding box center [13, 288] width 26 height 47
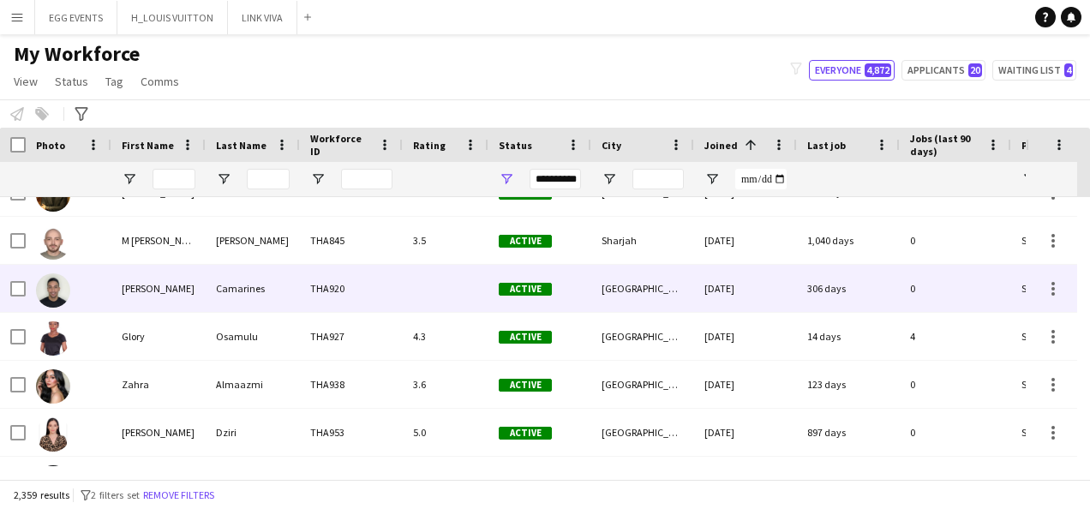
click at [406, 297] on div at bounding box center [446, 288] width 86 height 47
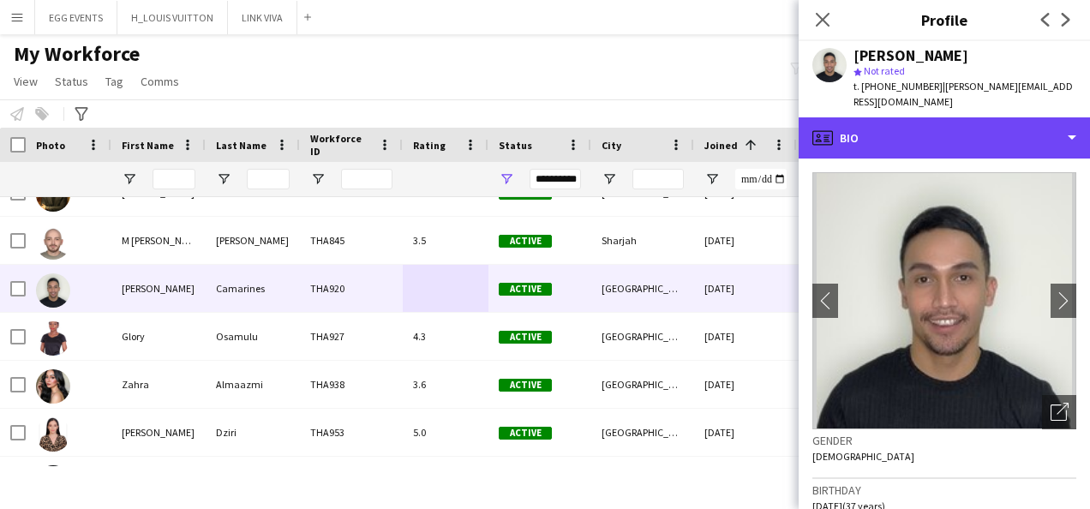
click at [998, 121] on div "profile Bio" at bounding box center [944, 137] width 291 height 41
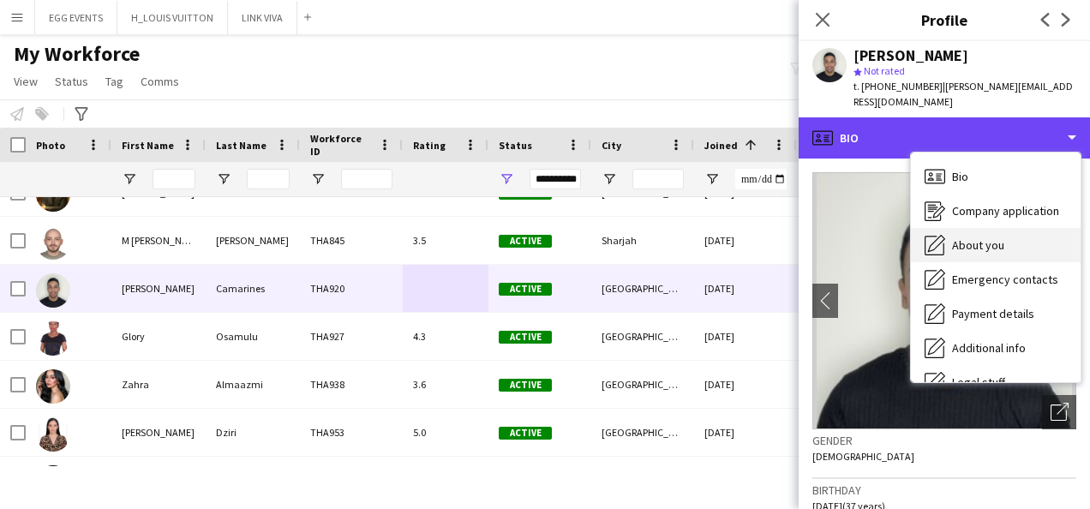
scroll to position [93, 0]
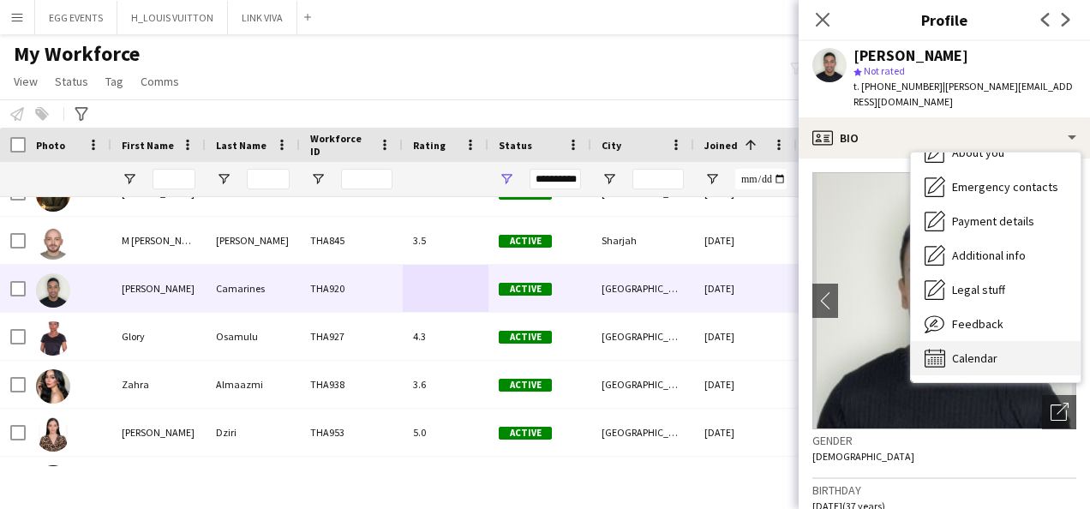
click at [963, 351] on div "Calendar Calendar" at bounding box center [996, 358] width 170 height 34
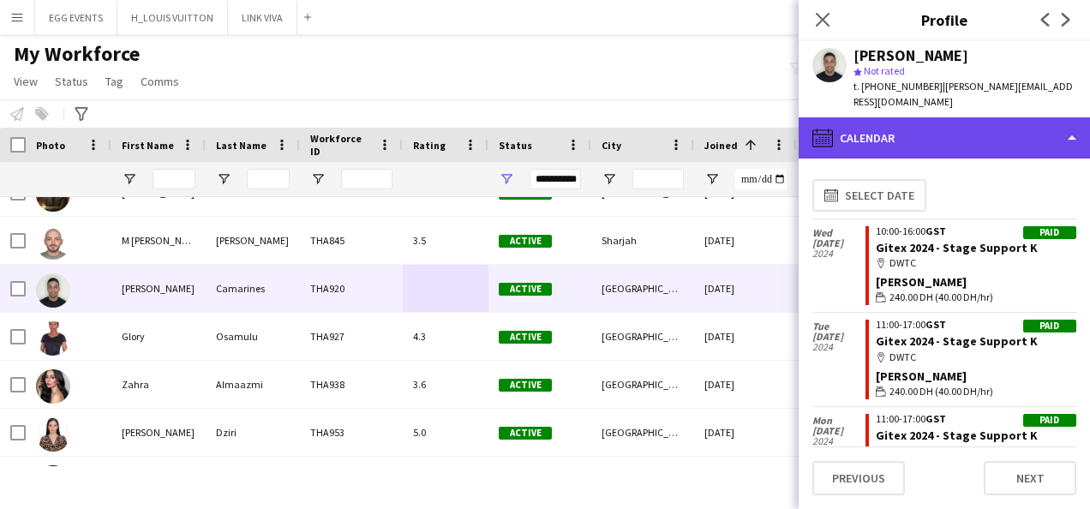
click at [1015, 117] on div "calendar-full Calendar" at bounding box center [944, 137] width 291 height 41
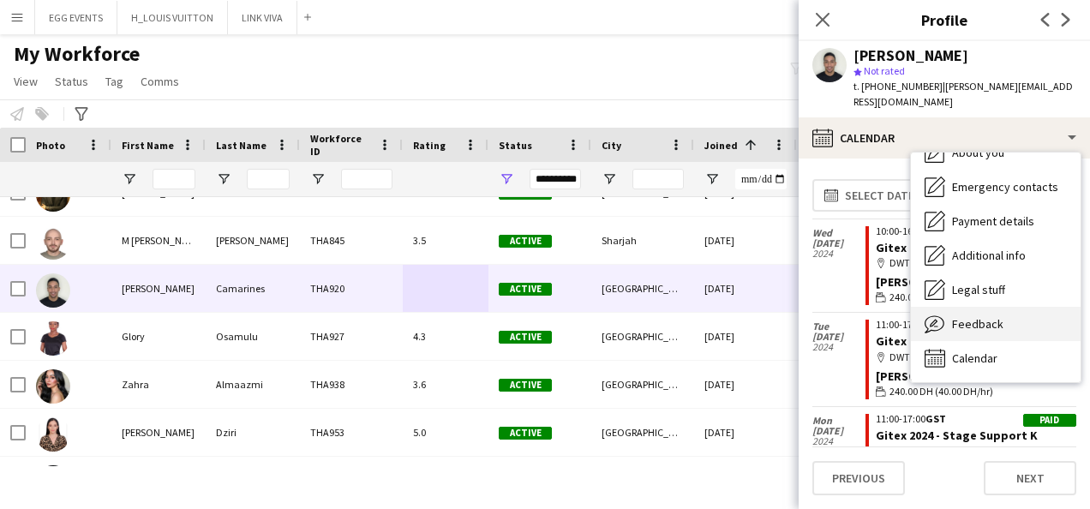
click at [960, 316] on span "Feedback" at bounding box center [977, 323] width 51 height 15
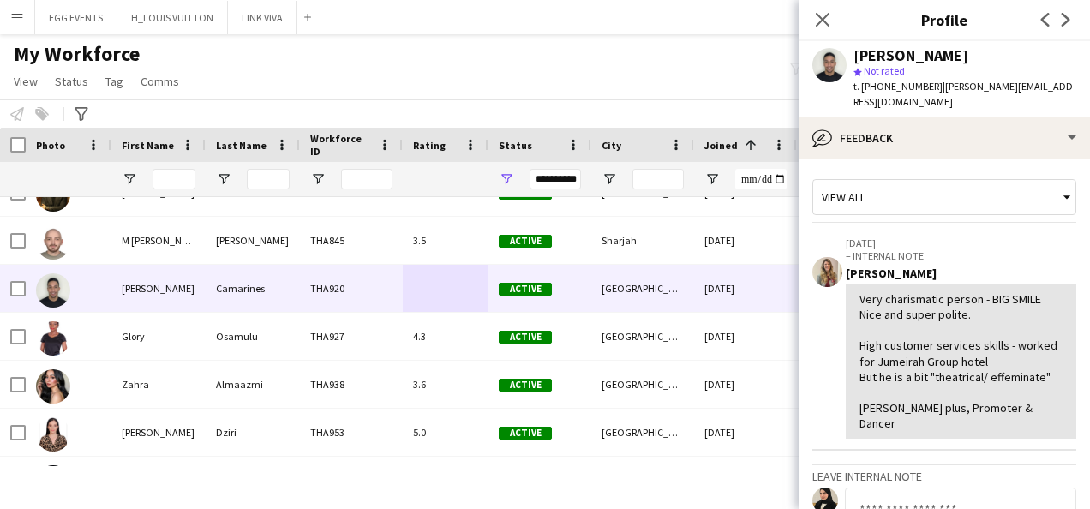
scroll to position [226, 0]
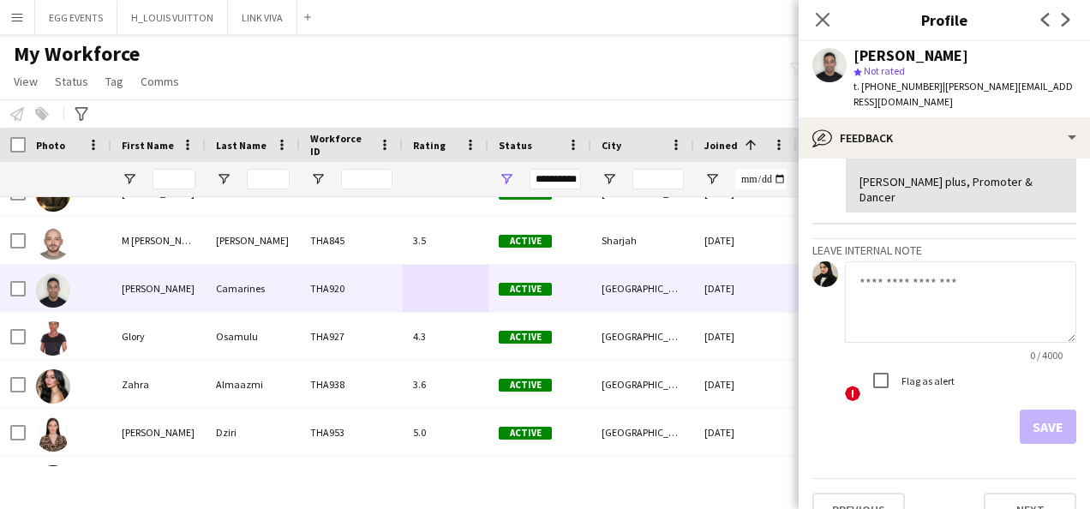
click at [938, 261] on textarea at bounding box center [960, 301] width 231 height 81
type textarea "**********"
click at [1028, 410] on button "Save" at bounding box center [1048, 427] width 57 height 34
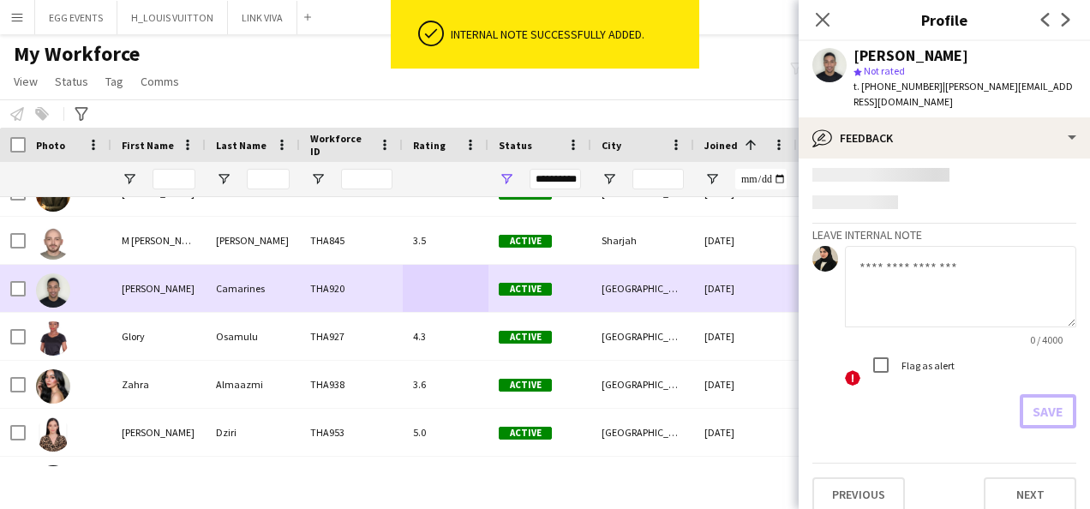
scroll to position [326, 0]
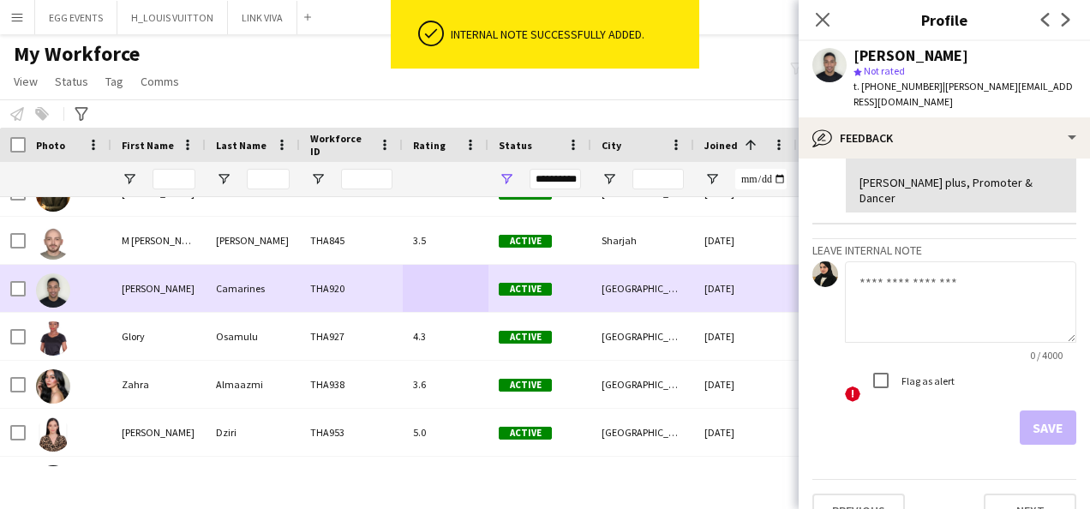
click at [21, 297] on div at bounding box center [17, 289] width 15 height 48
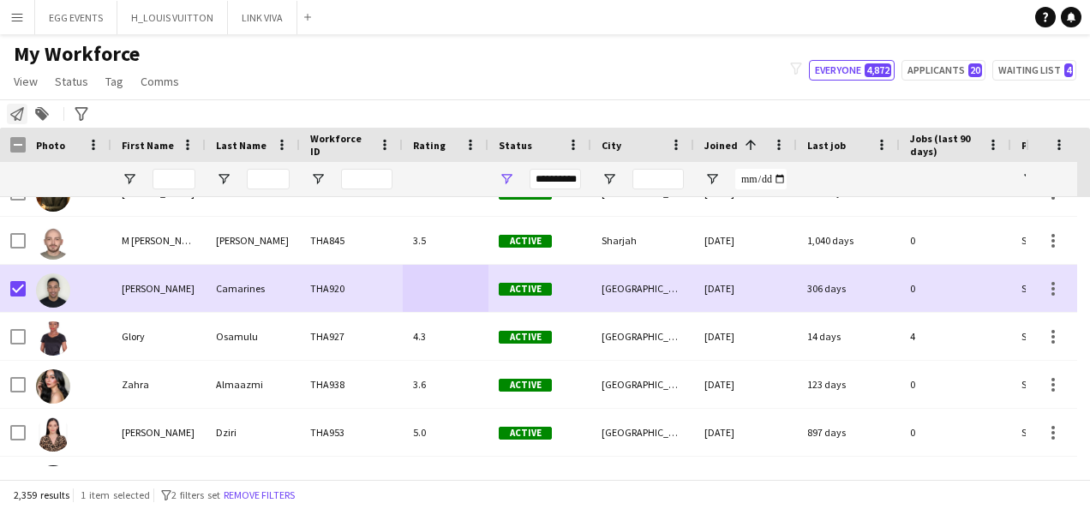
click at [15, 110] on icon "Notify workforce" at bounding box center [17, 114] width 14 height 14
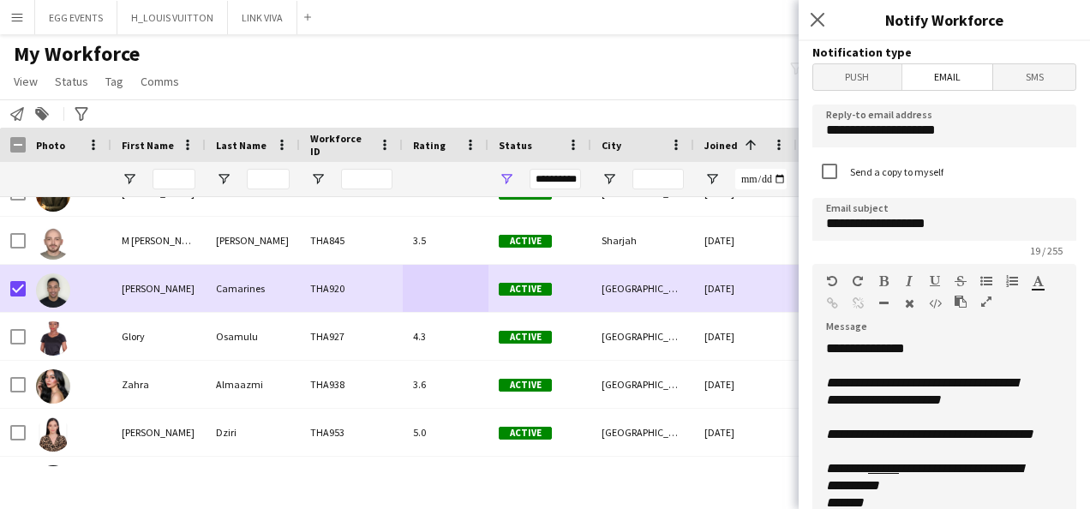
scroll to position [485, 0]
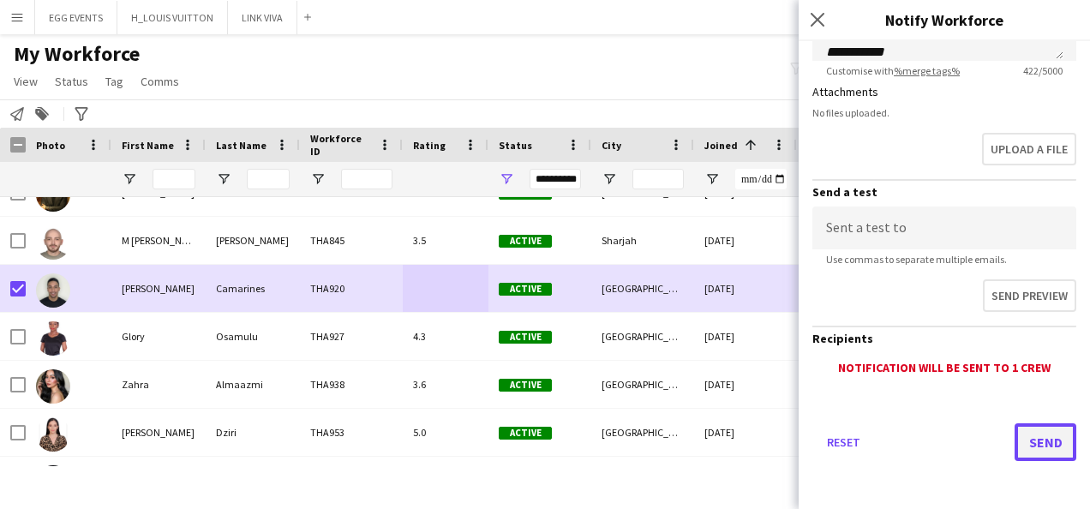
click at [1025, 453] on button "Send" at bounding box center [1046, 442] width 62 height 38
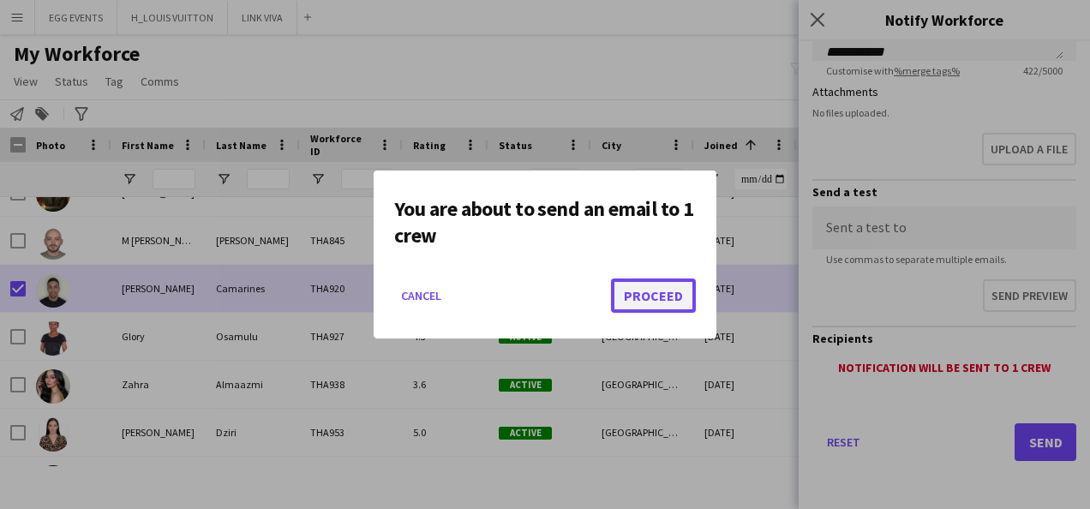
click at [650, 285] on button "Proceed" at bounding box center [653, 296] width 85 height 34
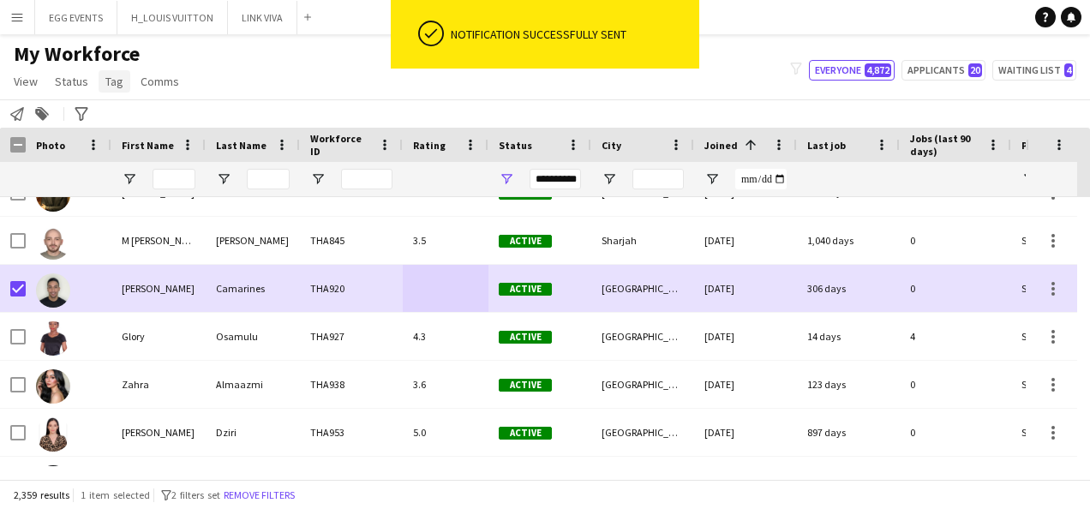
click at [105, 87] on span "Tag" at bounding box center [114, 81] width 18 height 15
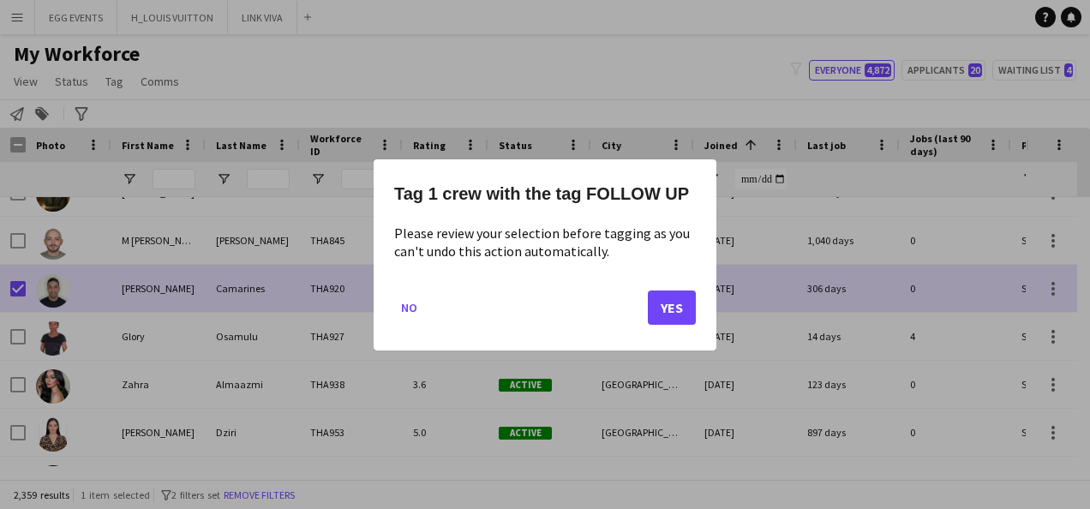
click at [645, 303] on mat-dialog-actions "No Yes" at bounding box center [545, 313] width 302 height 73
click at [652, 303] on button "Yes" at bounding box center [672, 307] width 48 height 34
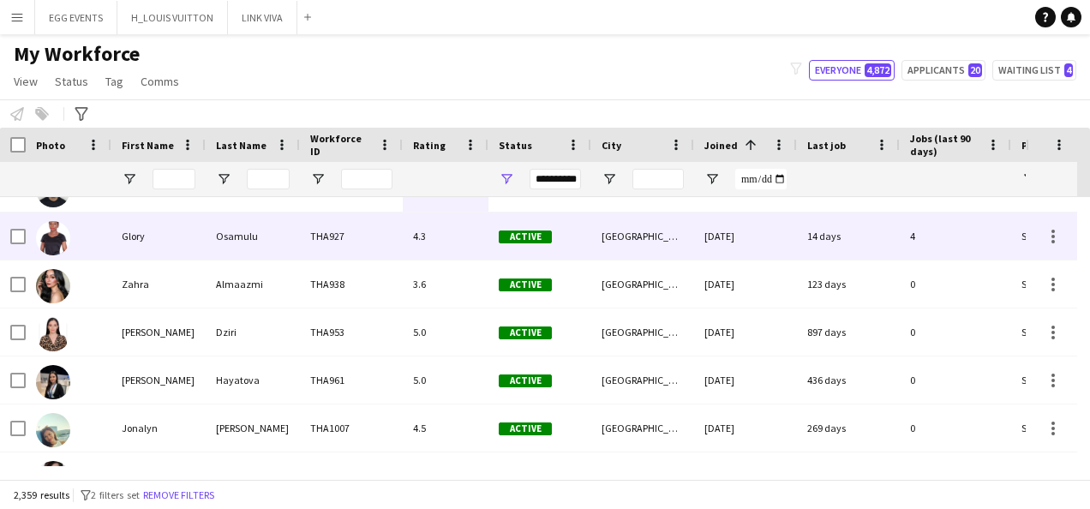
scroll to position [4255, 0]
click at [785, 249] on div "[DATE]" at bounding box center [745, 236] width 103 height 47
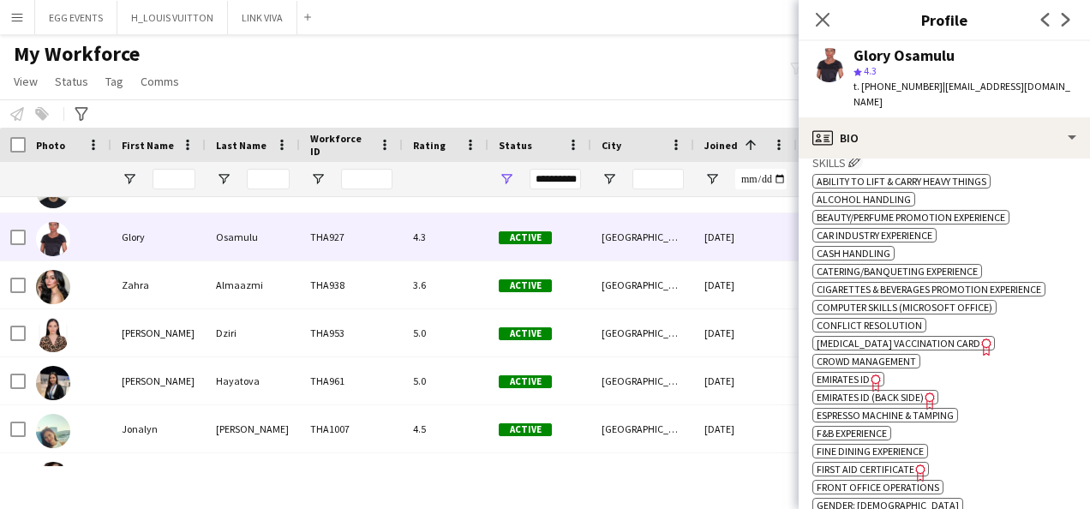
scroll to position [1035, 0]
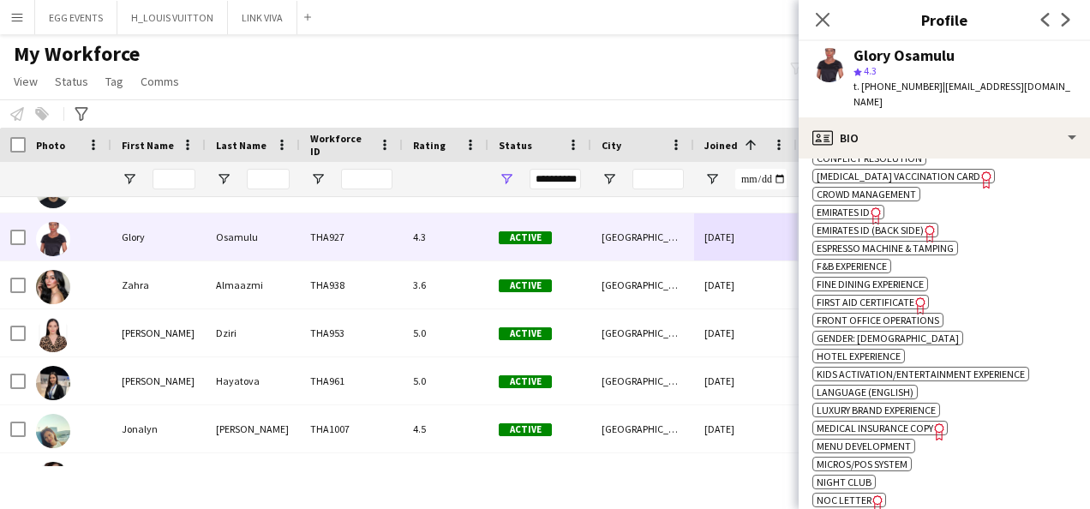
click at [854, 206] on span "Emirates ID" at bounding box center [843, 212] width 53 height 13
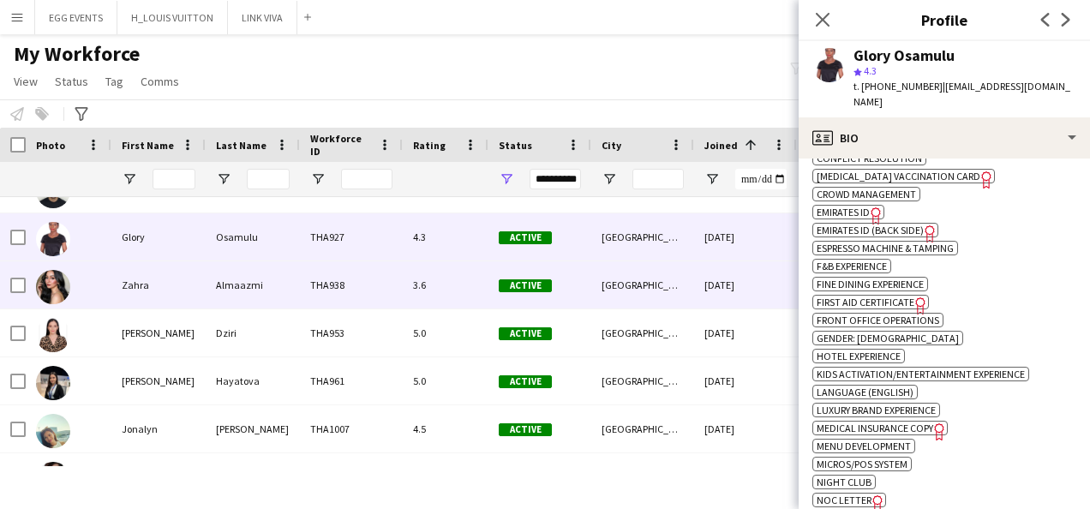
click at [556, 272] on div "Active" at bounding box center [539, 284] width 103 height 47
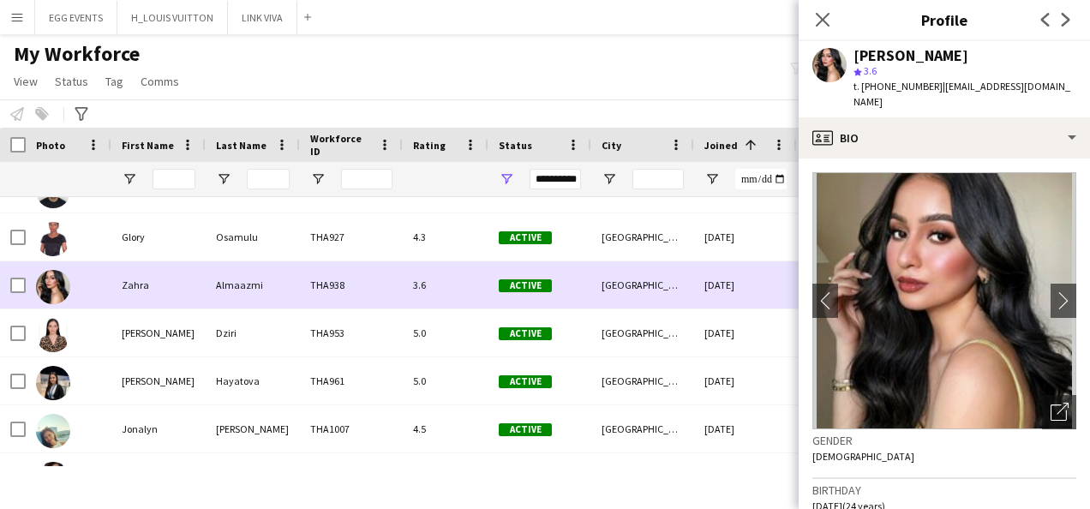
click at [556, 272] on div "Active" at bounding box center [539, 284] width 103 height 47
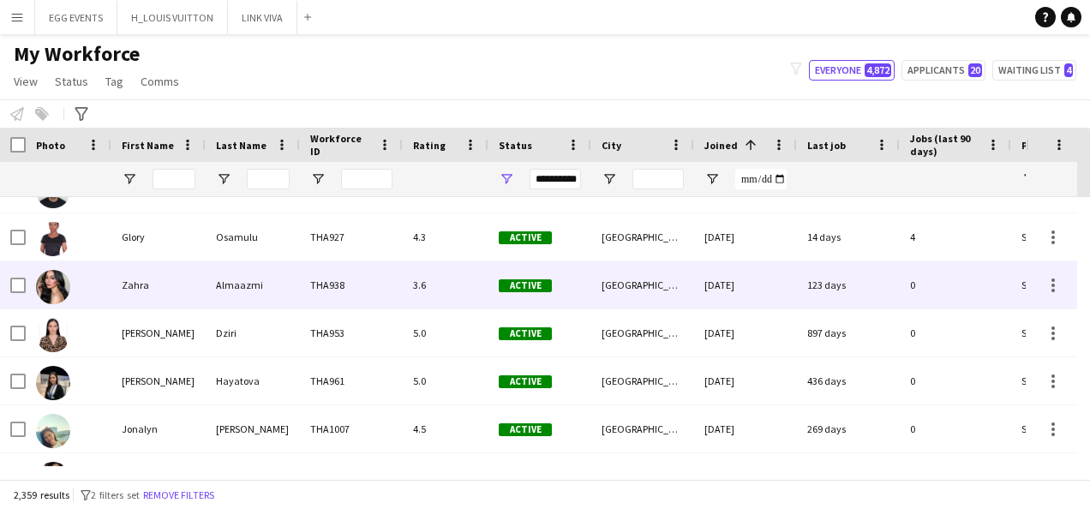
click at [556, 272] on div "Active" at bounding box center [539, 284] width 103 height 47
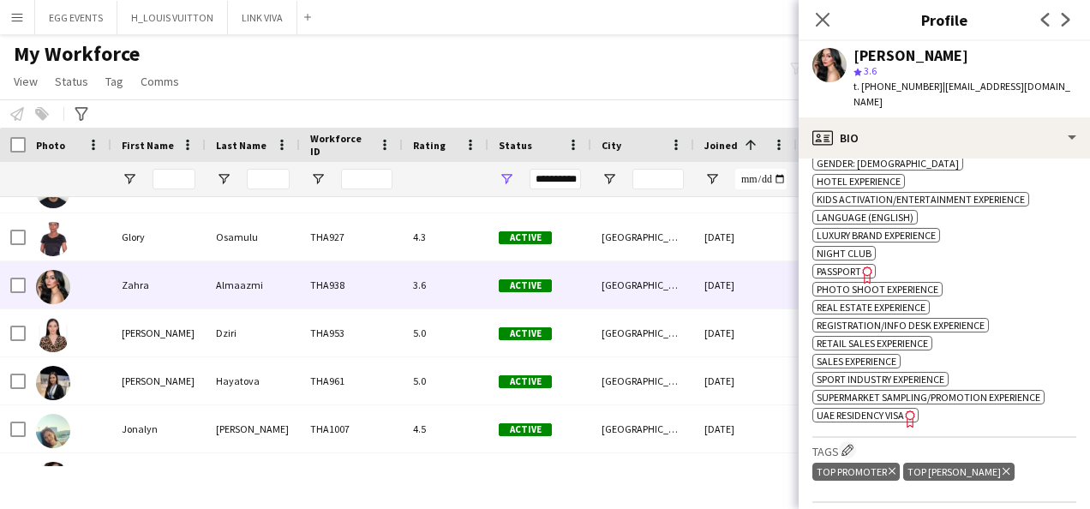
scroll to position [1018, 0]
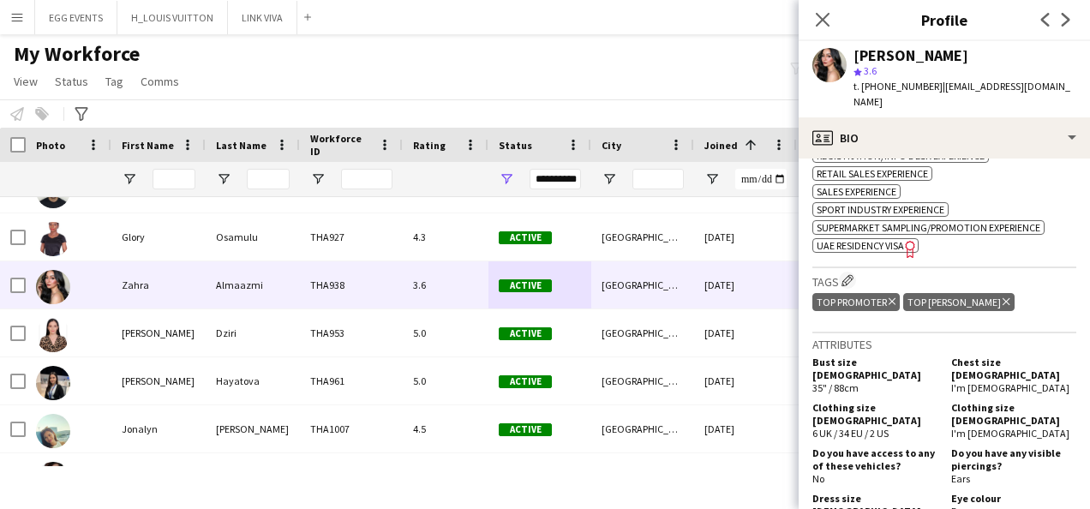
click at [879, 239] on span "UAE Residency Visa" at bounding box center [860, 245] width 87 height 13
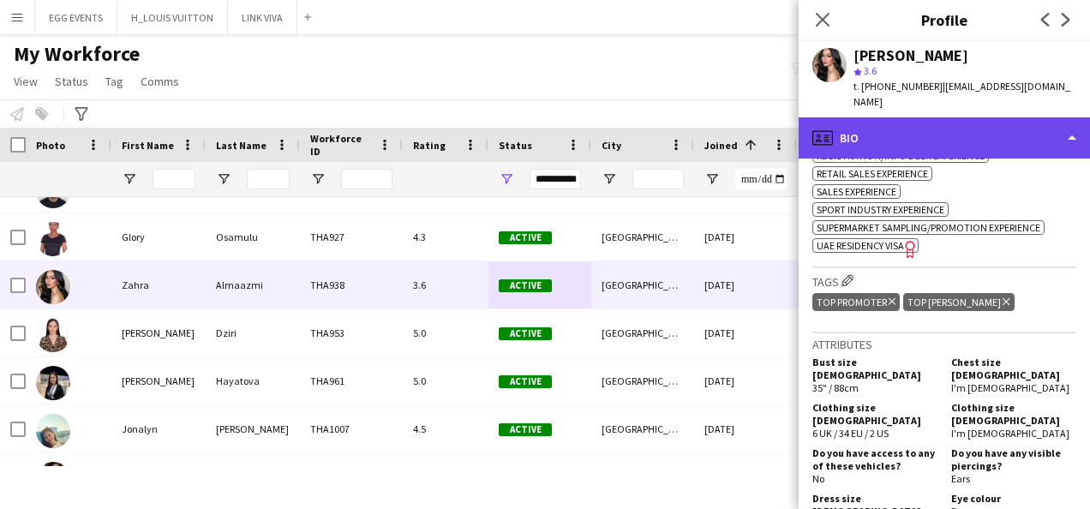
click at [926, 117] on div "profile Bio" at bounding box center [944, 137] width 291 height 41
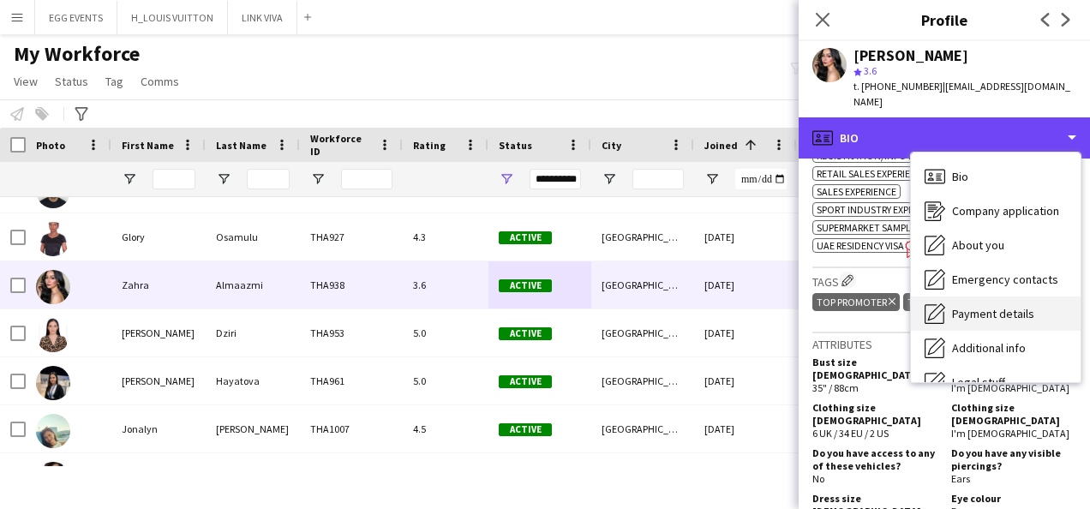
scroll to position [93, 0]
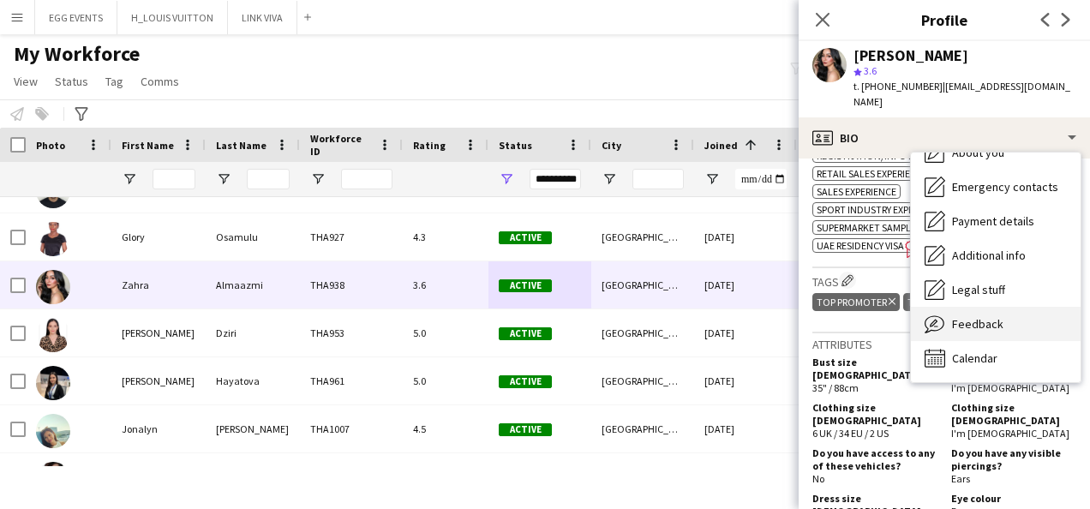
click at [970, 315] on div "Feedback Feedback" at bounding box center [996, 324] width 170 height 34
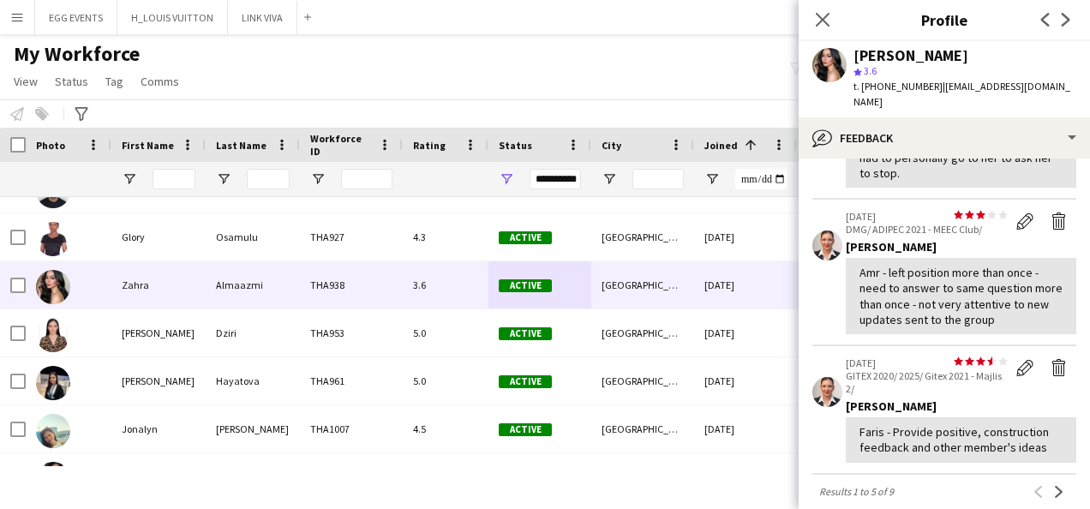
scroll to position [723, 0]
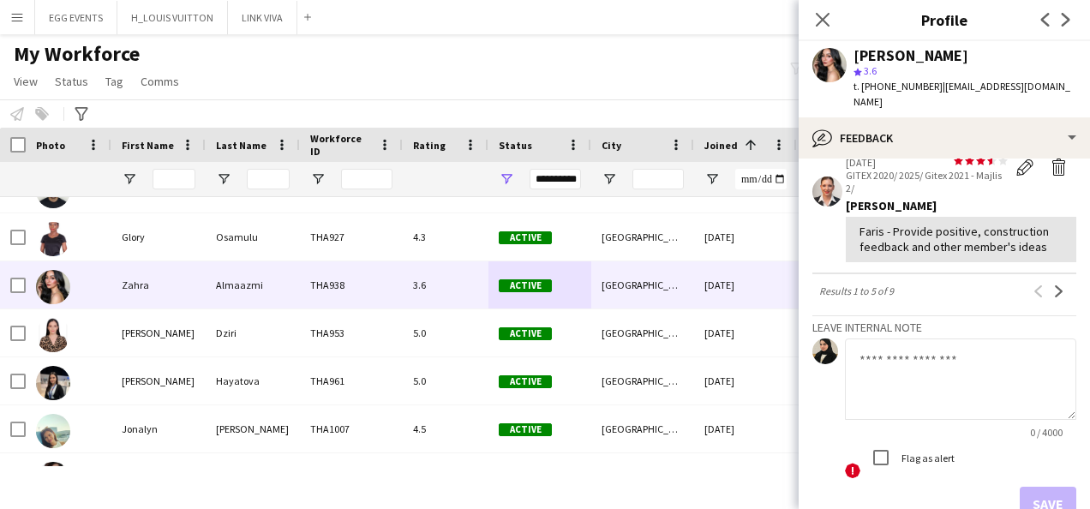
click at [885, 369] on textarea at bounding box center [960, 379] width 231 height 81
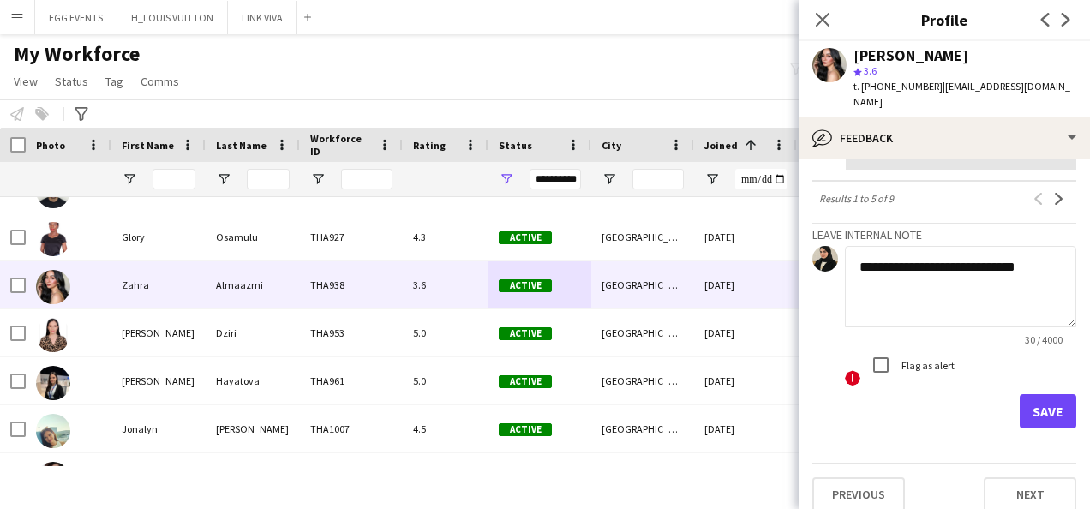
type textarea "**********"
click at [1028, 405] on button "Save" at bounding box center [1048, 411] width 57 height 34
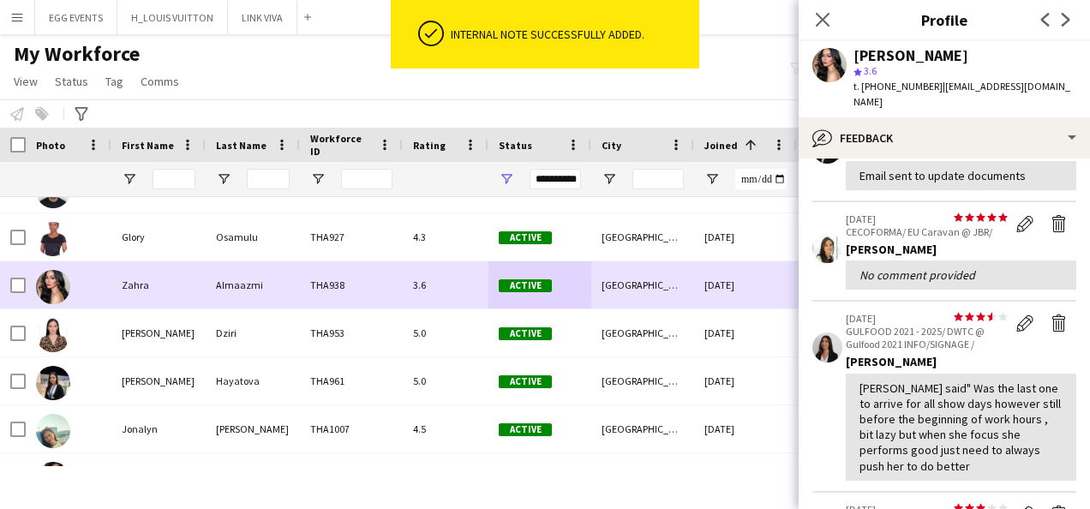
scroll to position [787, 0]
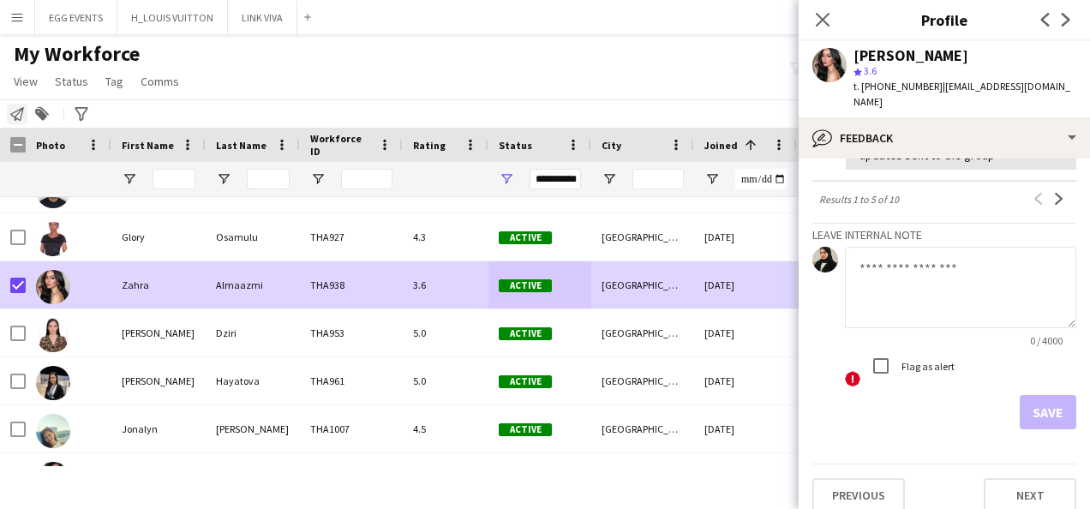
click at [15, 114] on icon "Notify workforce" at bounding box center [17, 114] width 14 height 14
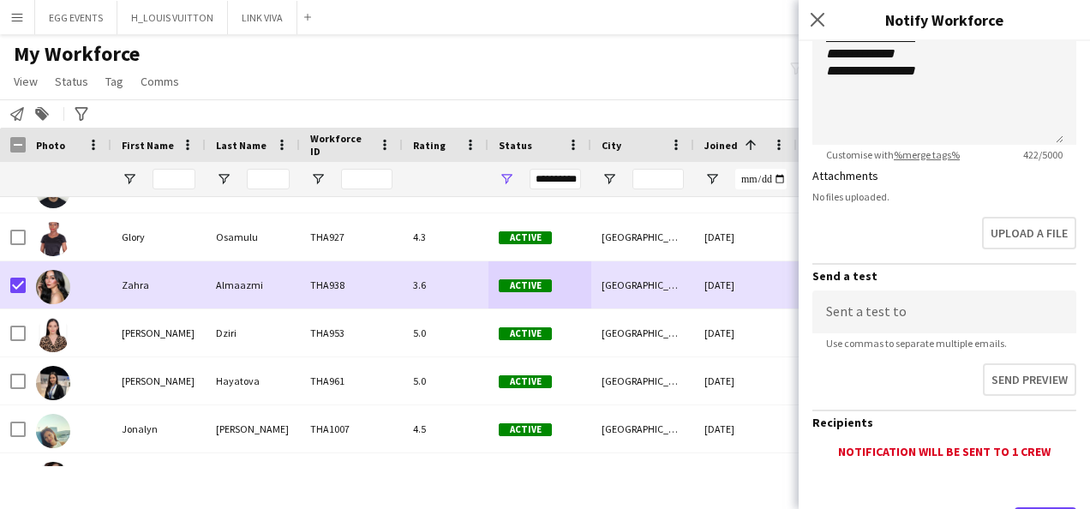
scroll to position [485, 0]
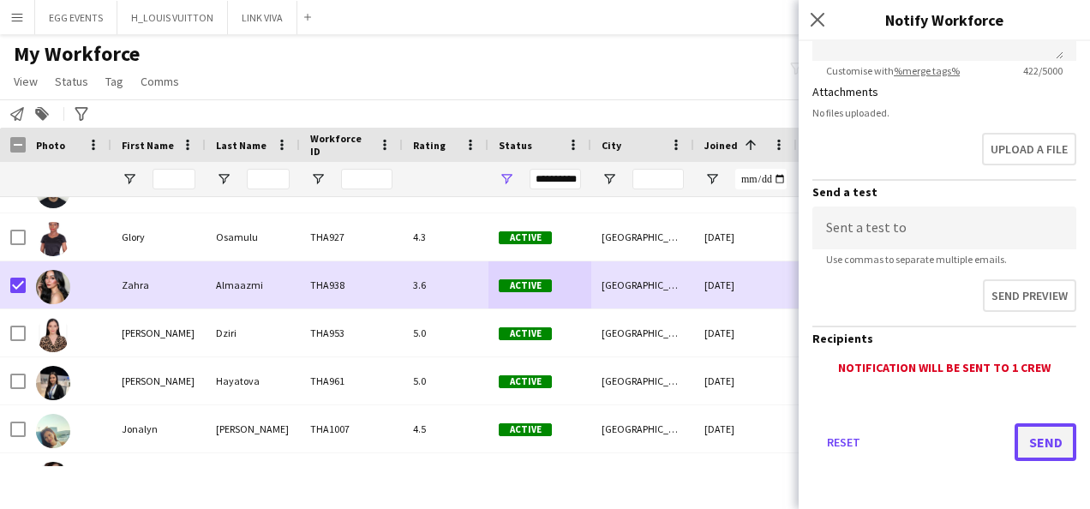
click at [1046, 445] on button "Send" at bounding box center [1046, 442] width 62 height 38
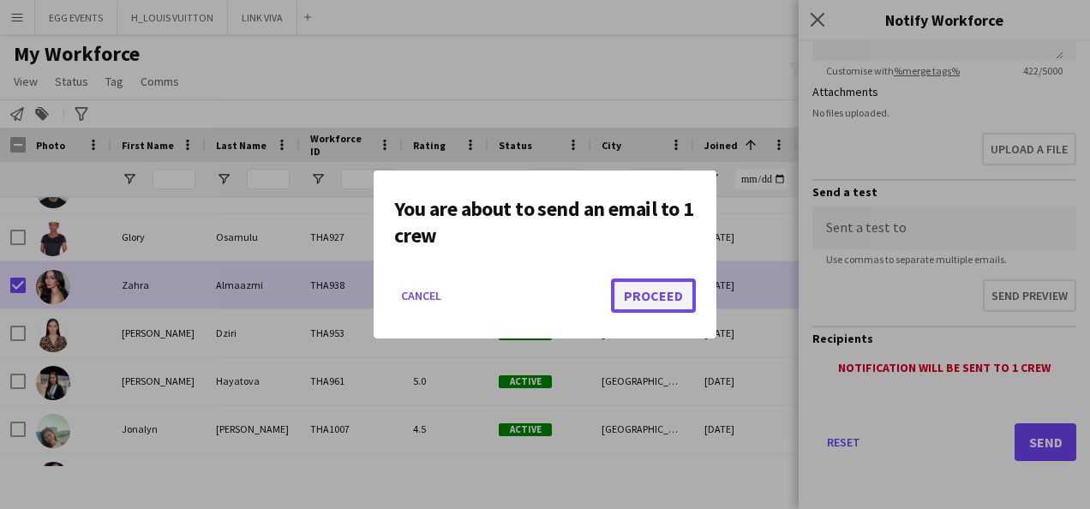
click at [646, 292] on button "Proceed" at bounding box center [653, 296] width 85 height 34
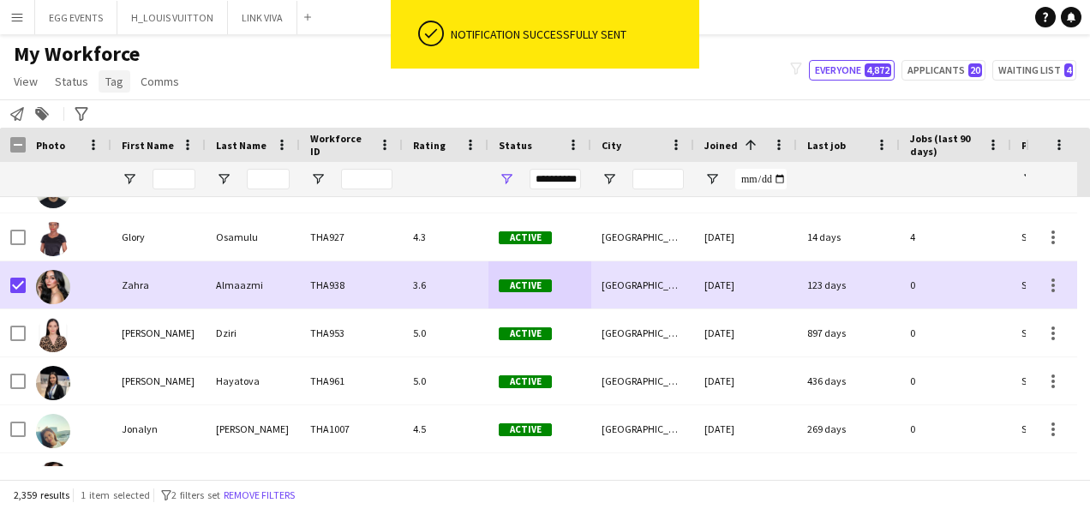
click at [114, 86] on span "Tag" at bounding box center [114, 81] width 18 height 15
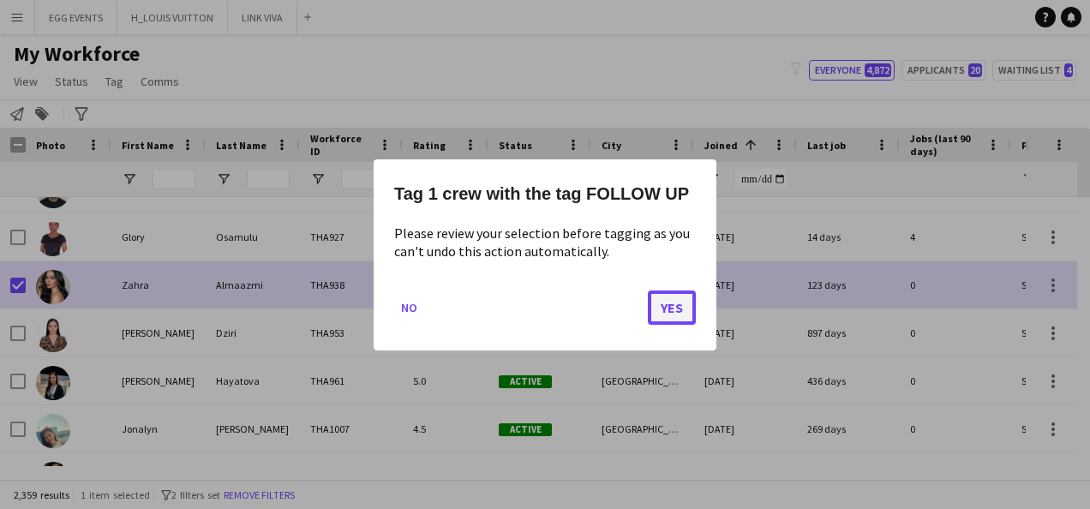
click at [656, 307] on button "Yes" at bounding box center [672, 307] width 48 height 34
